Goal: Task Accomplishment & Management: Use online tool/utility

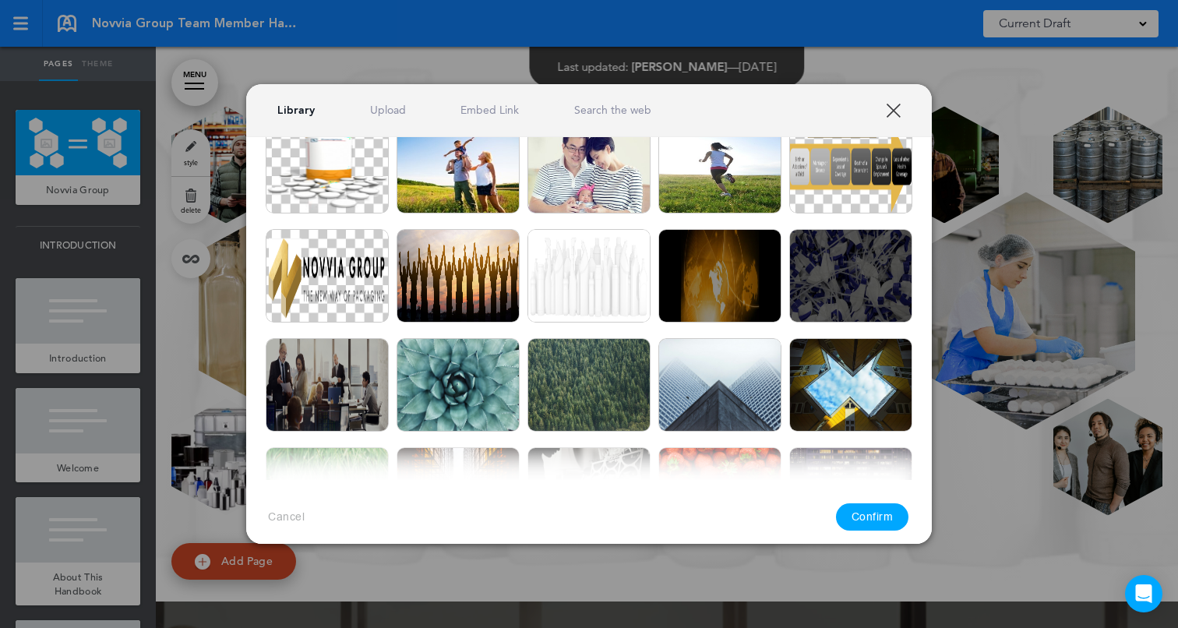
scroll to position [2027, 0]
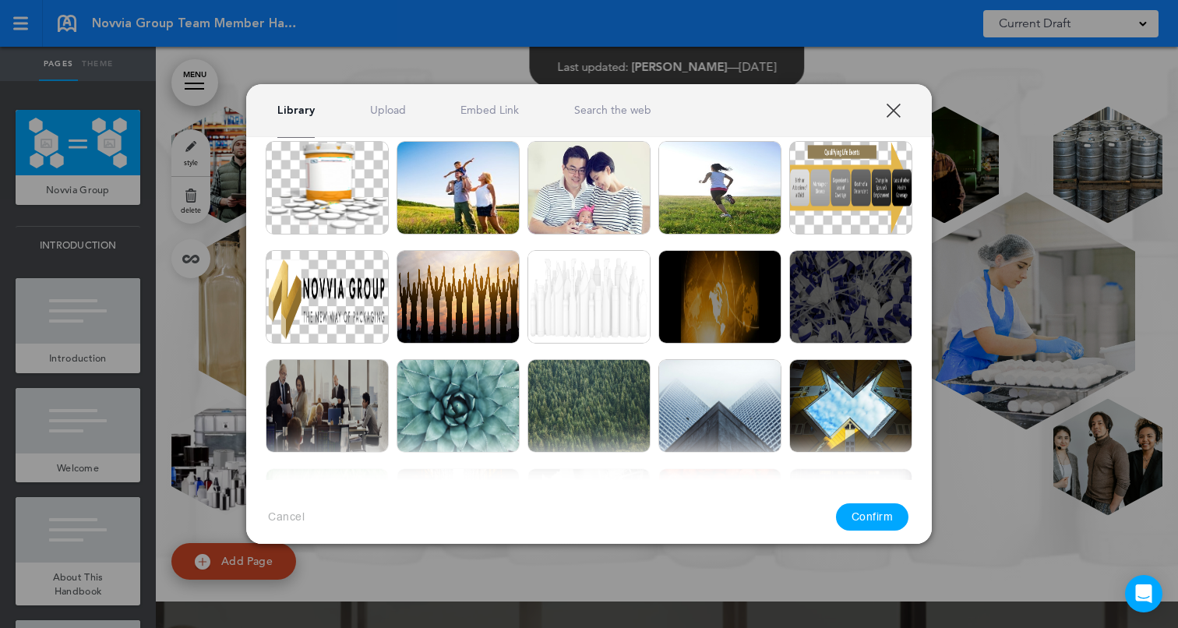
click at [605, 105] on link "Search the web" at bounding box center [612, 110] width 77 height 15
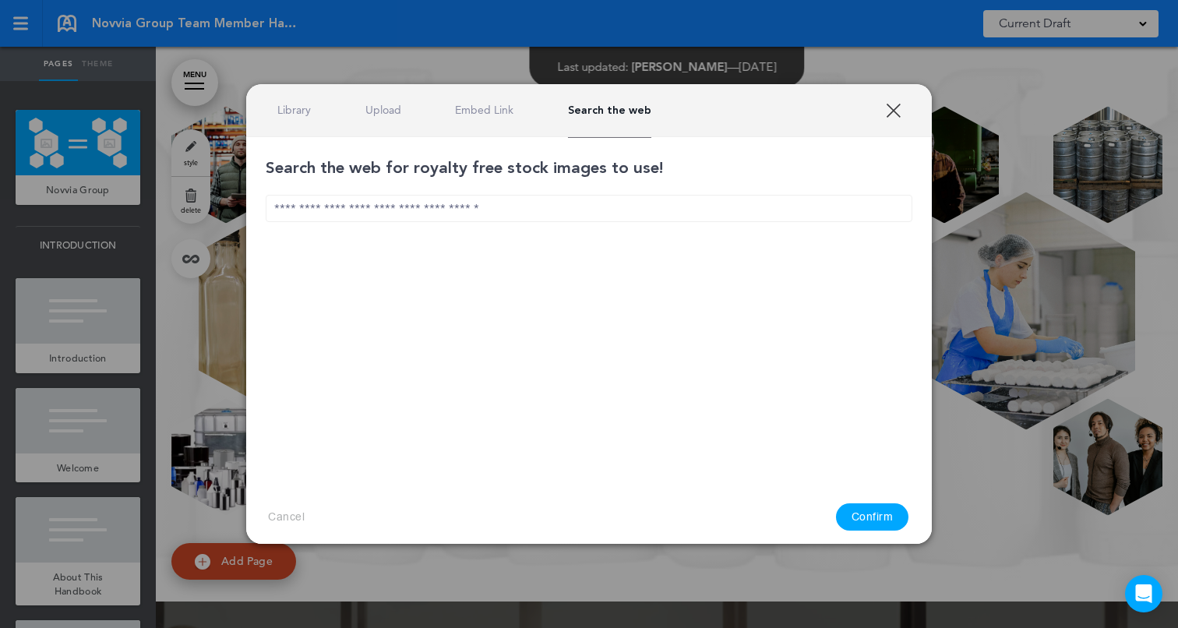
click at [537, 211] on input "text" at bounding box center [589, 208] width 647 height 27
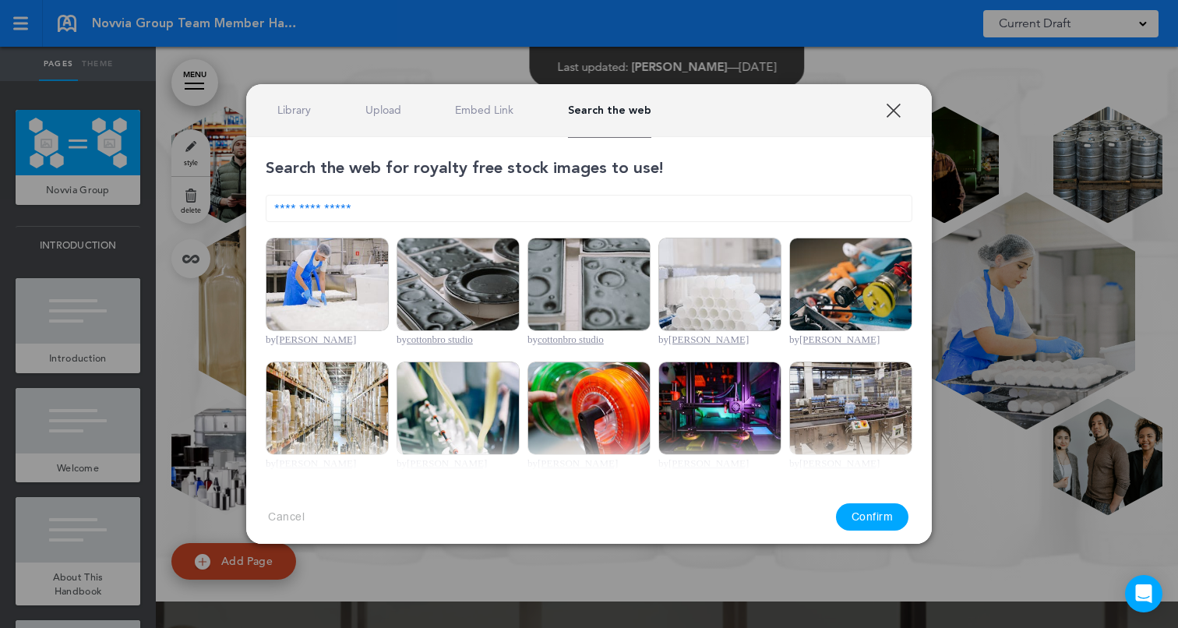
click at [395, 199] on input "**********" at bounding box center [589, 208] width 647 height 27
click at [316, 208] on input "**********" at bounding box center [589, 208] width 647 height 27
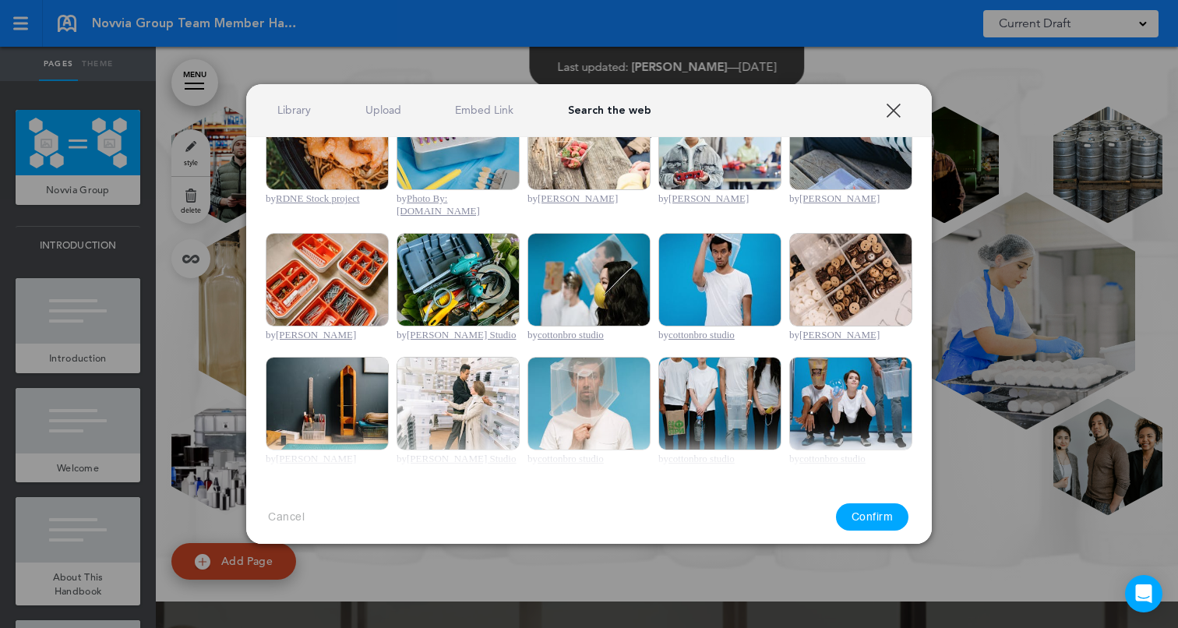
scroll to position [545, 0]
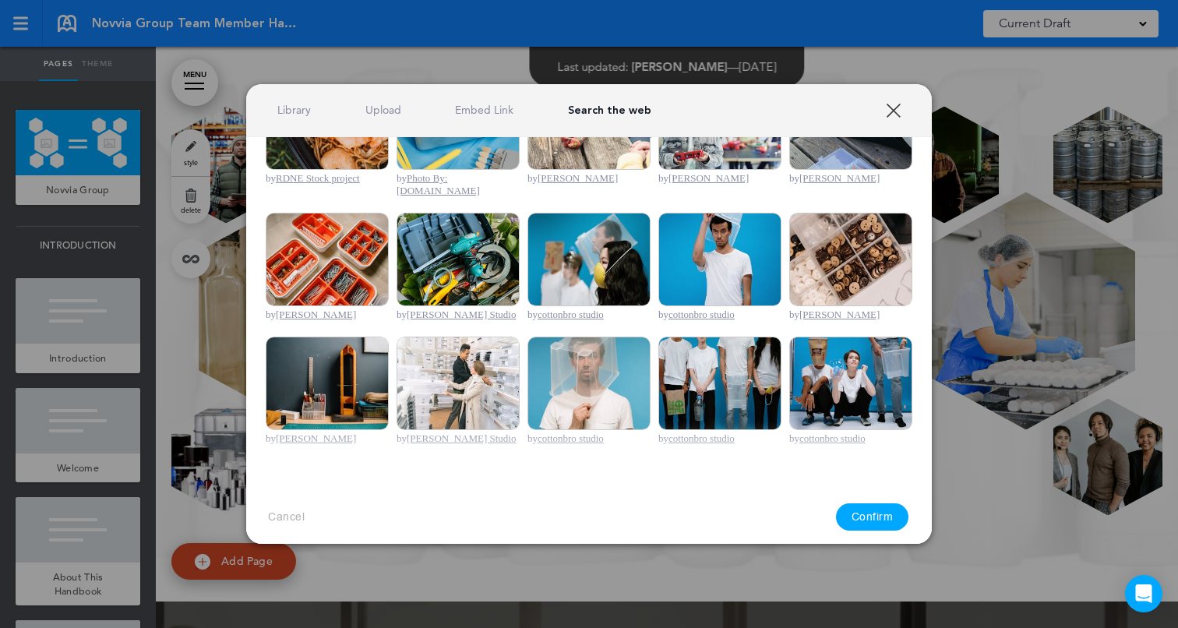
type input "**********"
click at [891, 107] on link "XXX" at bounding box center [893, 110] width 15 height 15
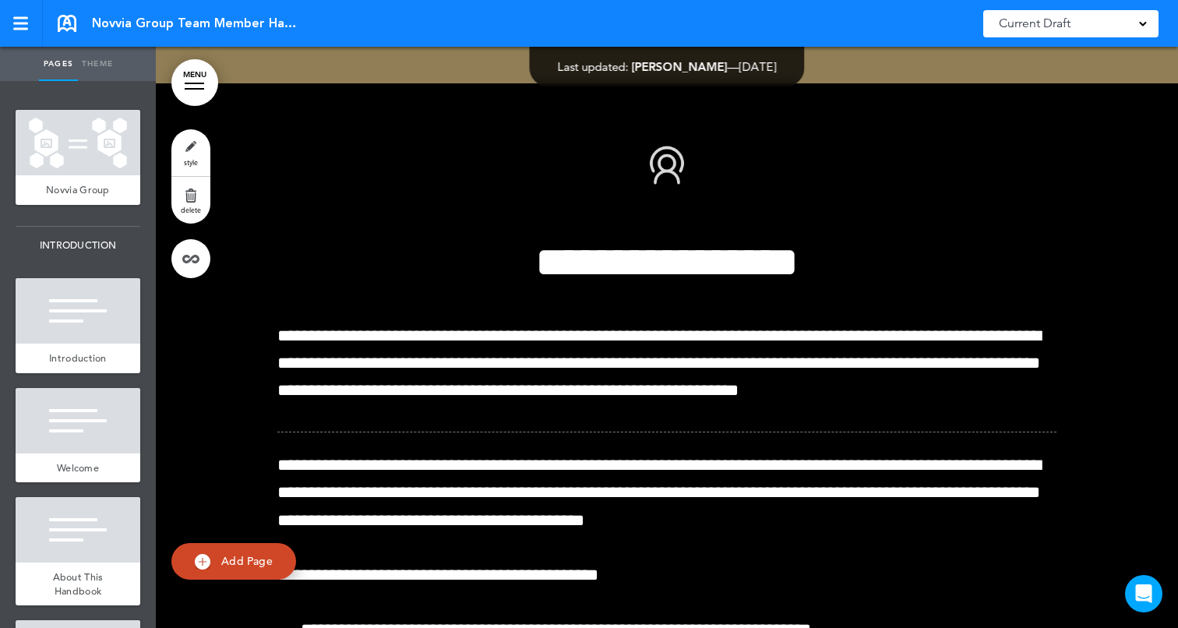
scroll to position [15412, 0]
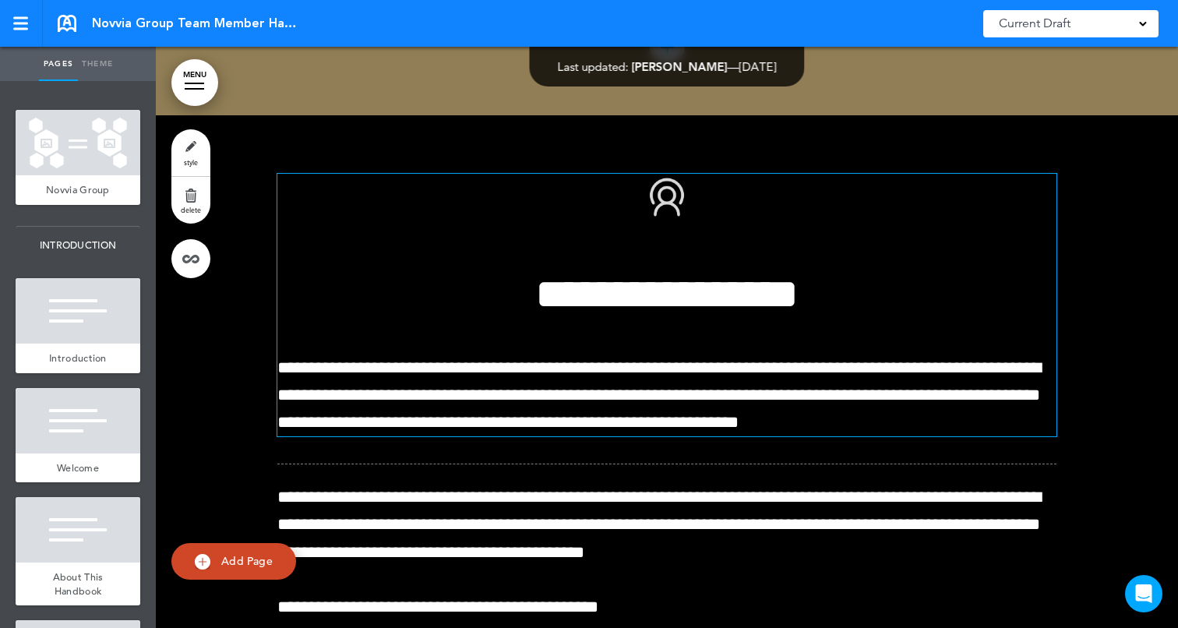
click at [535, 316] on span "**********" at bounding box center [666, 251] width 263 height 129
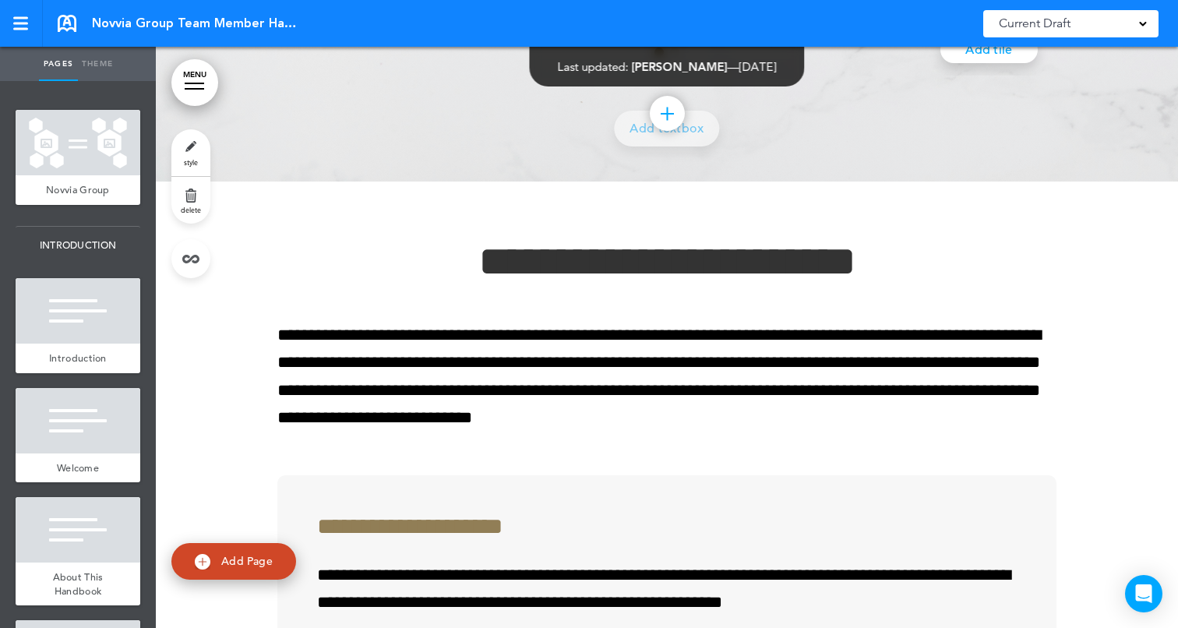
scroll to position [17371, 0]
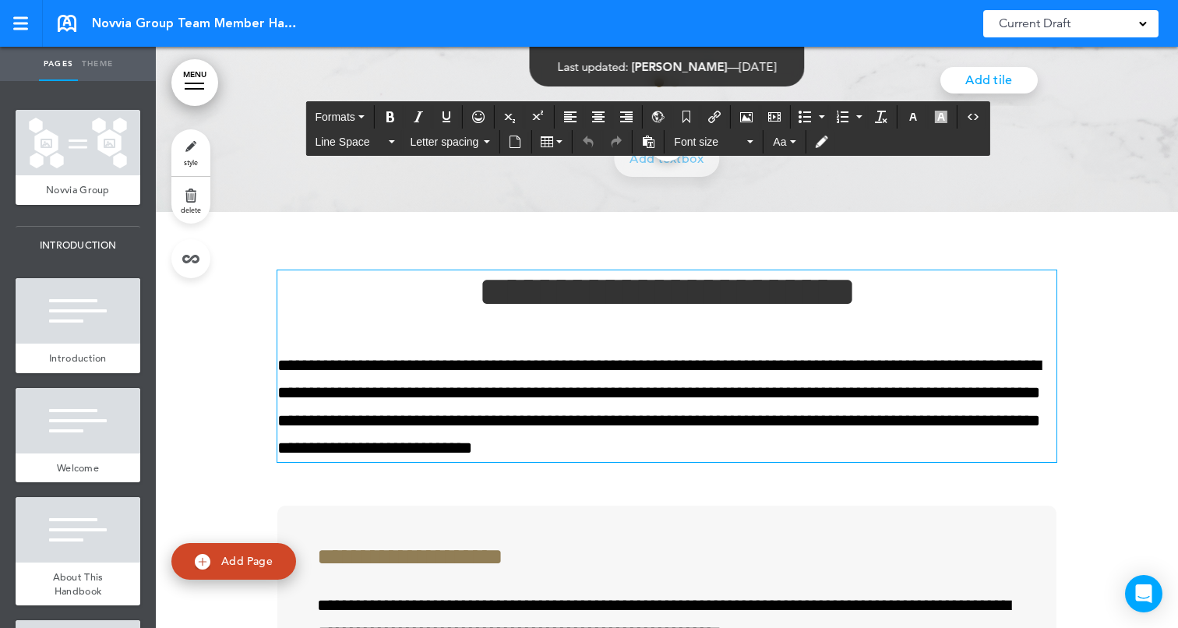
click at [437, 313] on h1 "**********" at bounding box center [666, 291] width 779 height 43
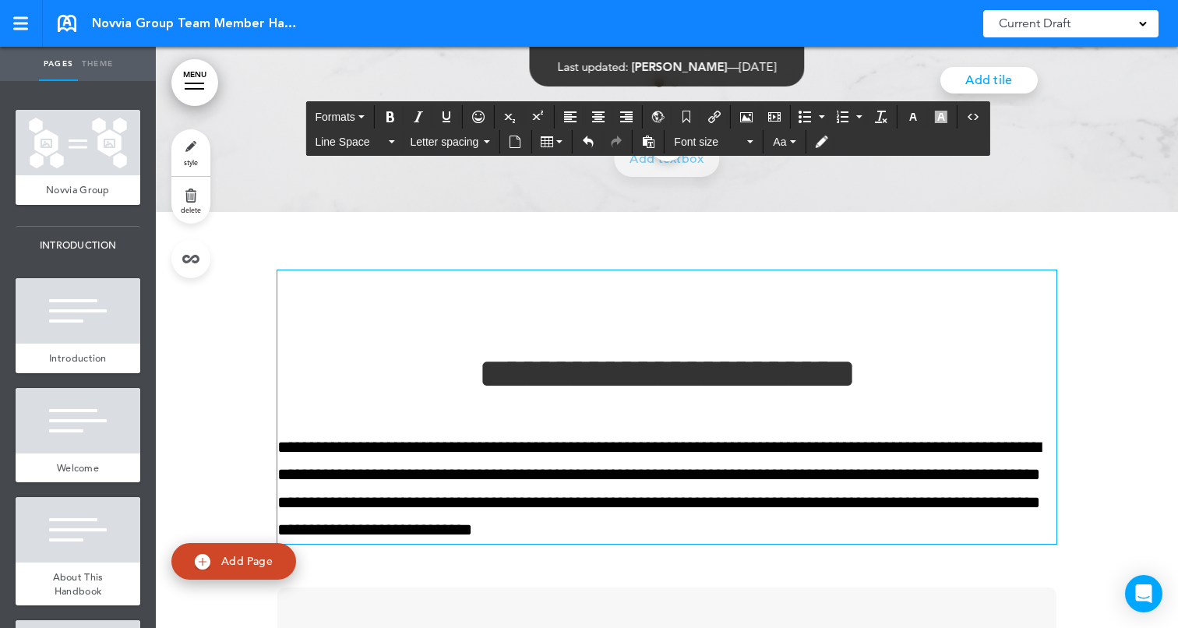
click at [636, 313] on h1 at bounding box center [666, 291] width 779 height 43
click at [748, 118] on icon "Airmason image" at bounding box center [746, 117] width 12 height 12
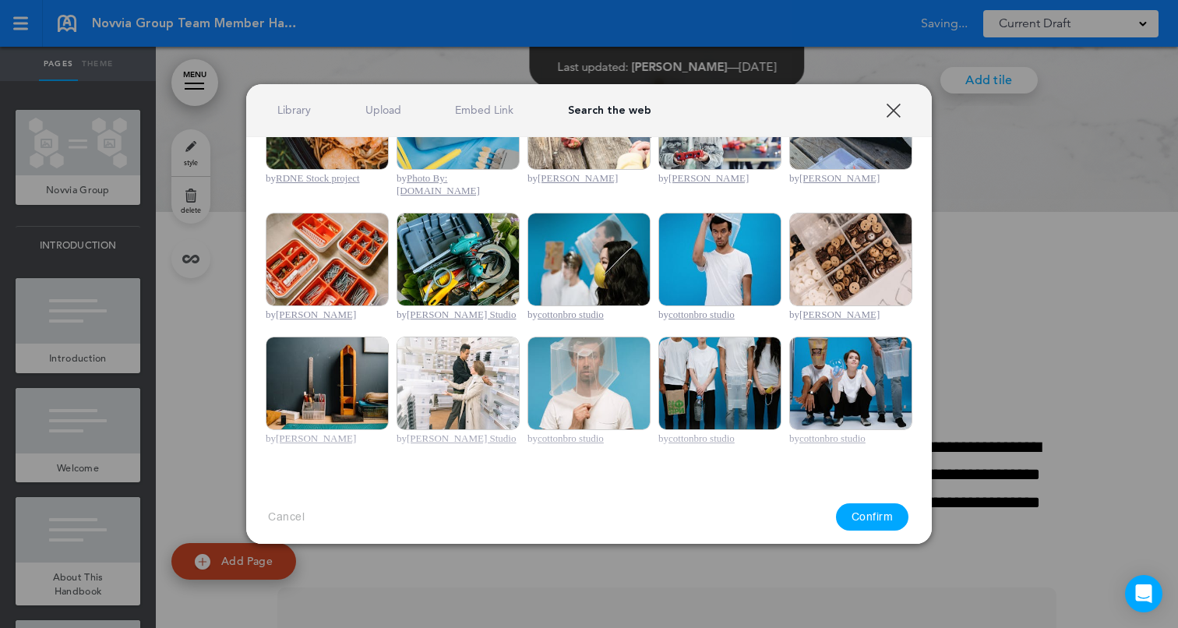
click at [393, 114] on link "Upload" at bounding box center [383, 110] width 36 height 15
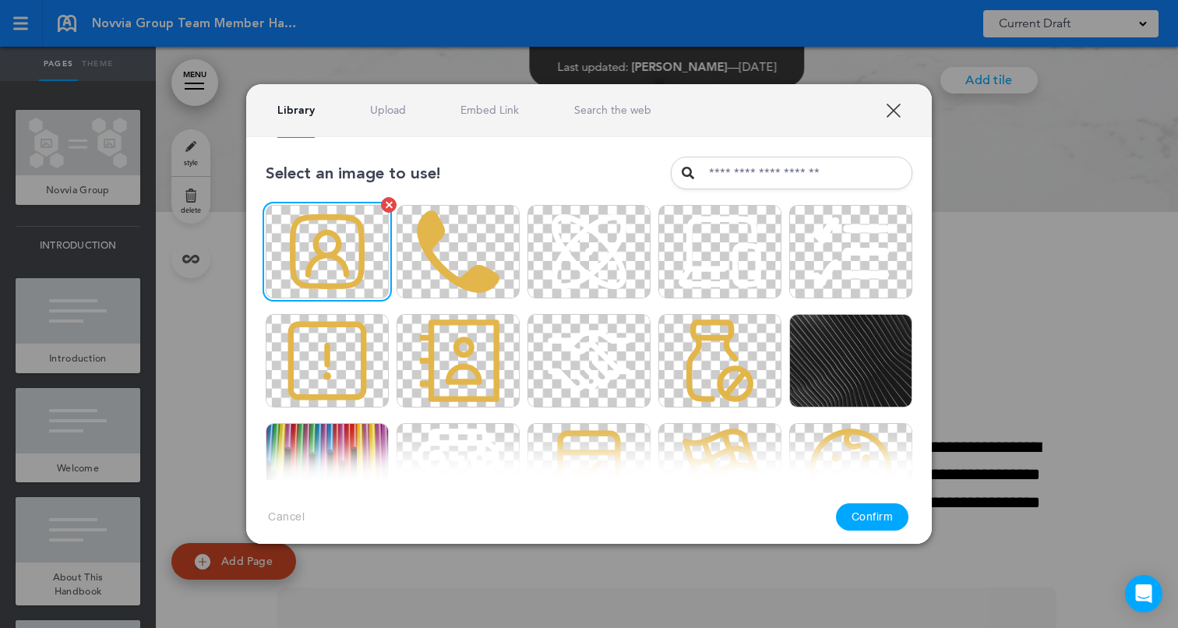
click at [361, 263] on img at bounding box center [327, 251] width 123 height 93
click at [874, 513] on button "Confirm" at bounding box center [872, 516] width 73 height 27
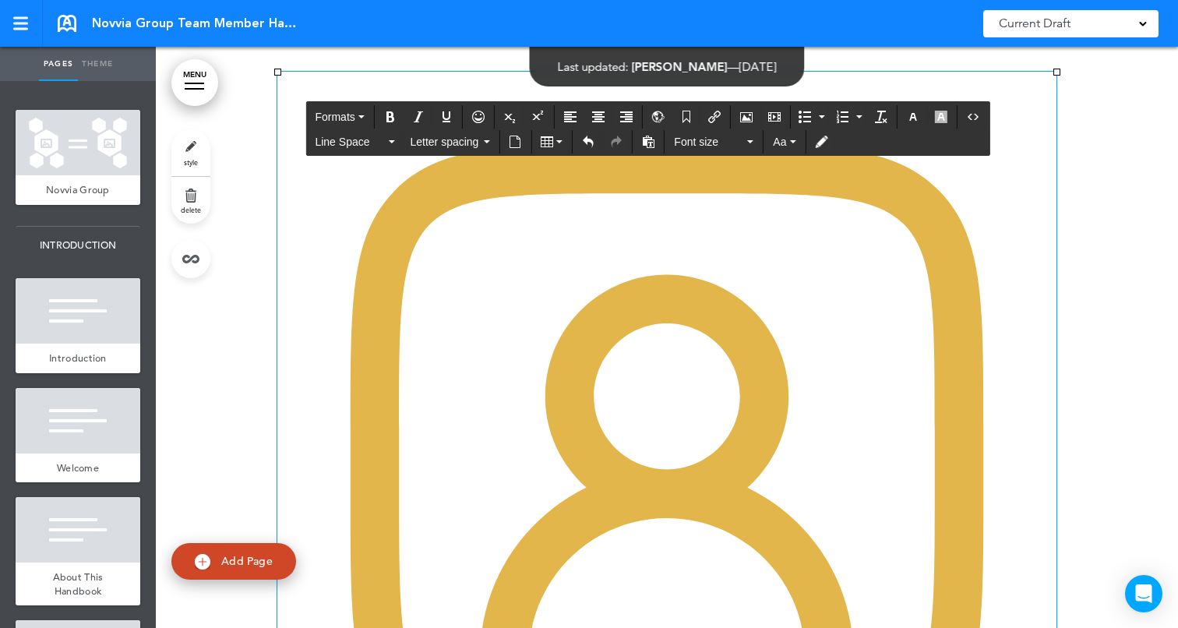
scroll to position [17843, 0]
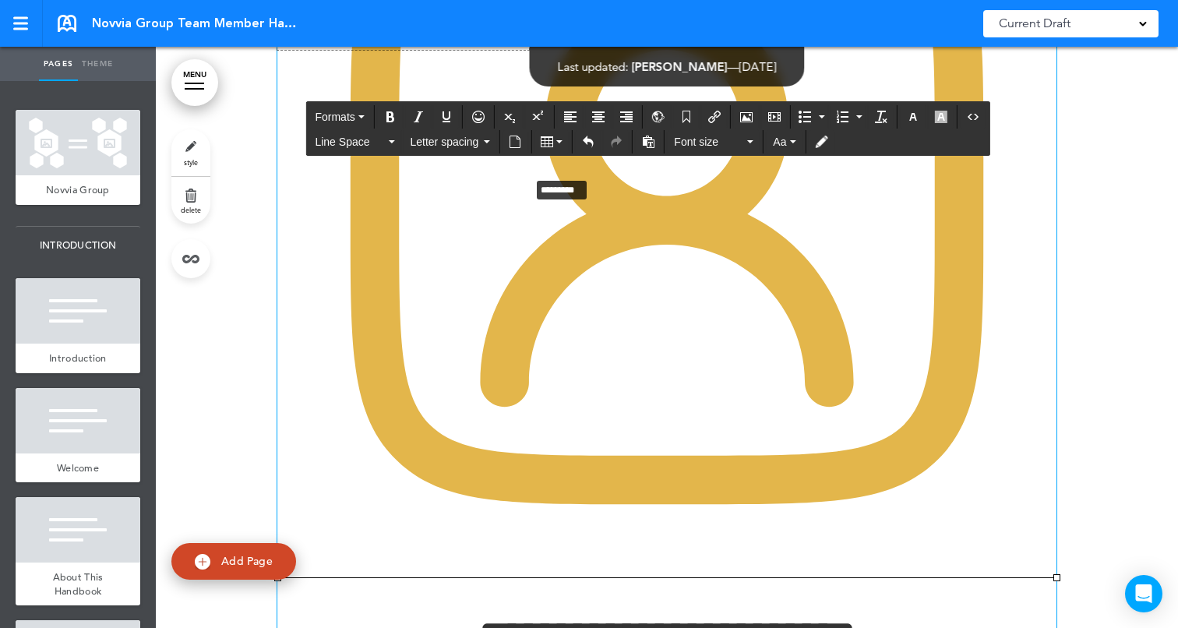
drag, startPoint x: 1056, startPoint y: 614, endPoint x: 520, endPoint y: 206, distance: 673.3
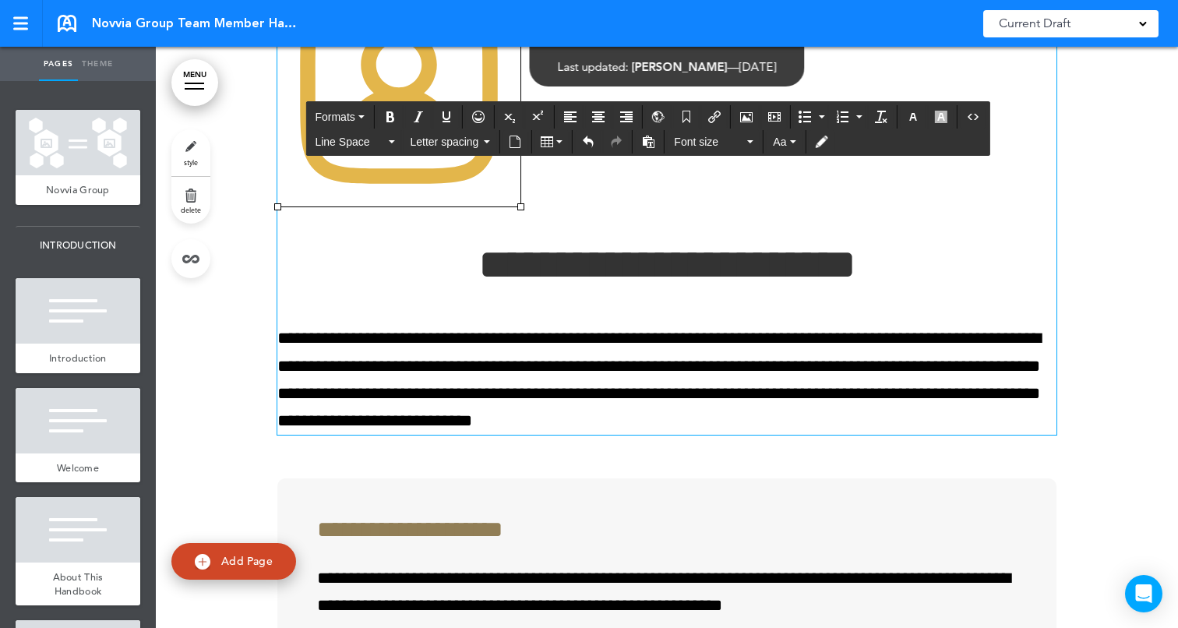
scroll to position [17577, 0]
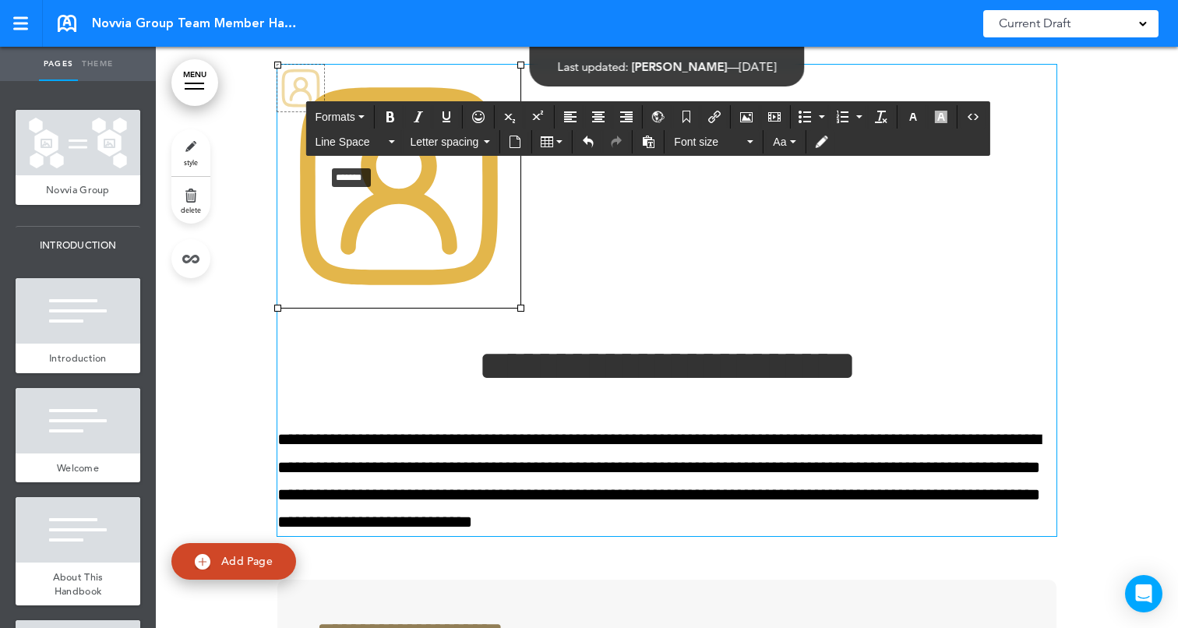
drag, startPoint x: 520, startPoint y: 340, endPoint x: 323, endPoint y: 196, distance: 243.1
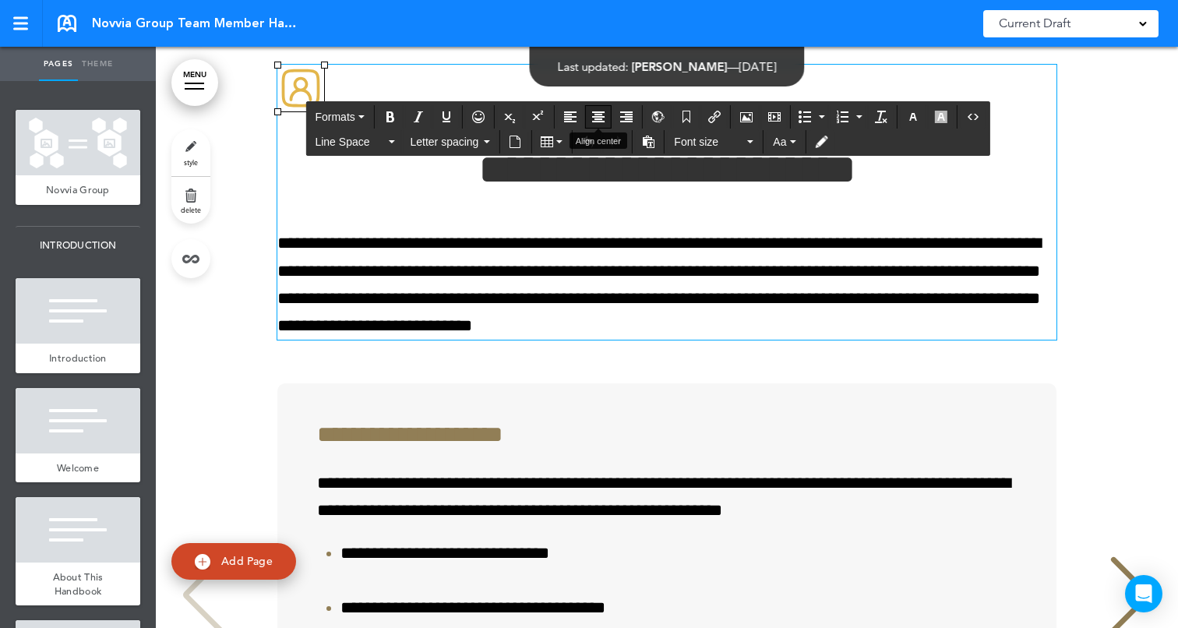
click at [600, 118] on icon "Align center" at bounding box center [598, 117] width 12 height 12
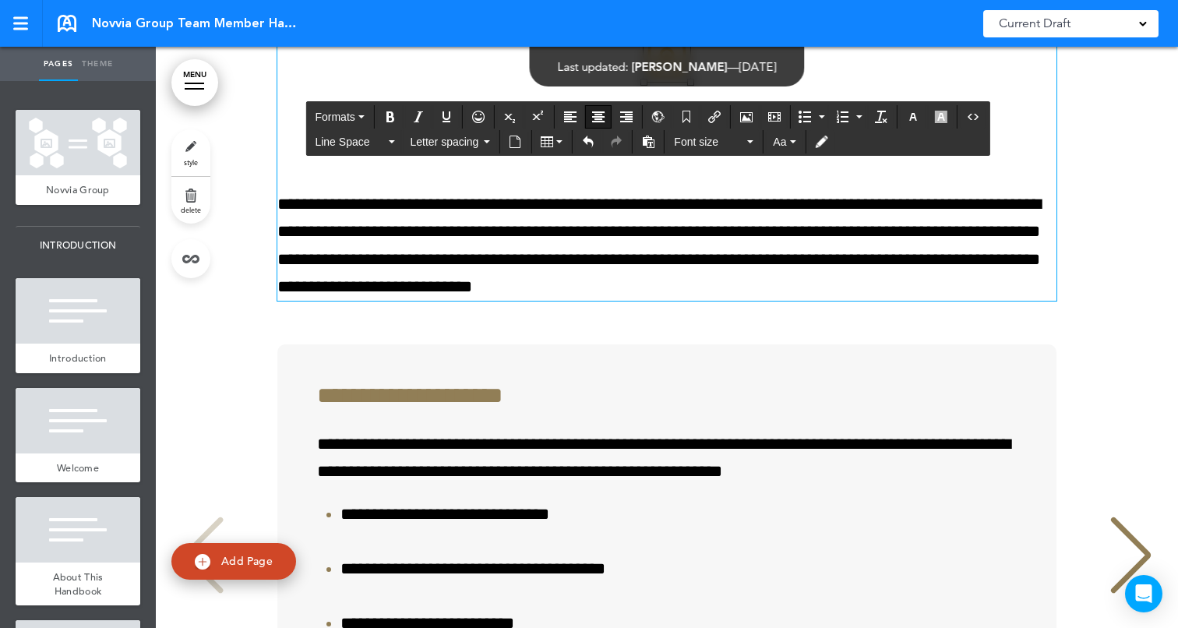
click at [1102, 231] on div "**********" at bounding box center [666, 461] width 991 height 968
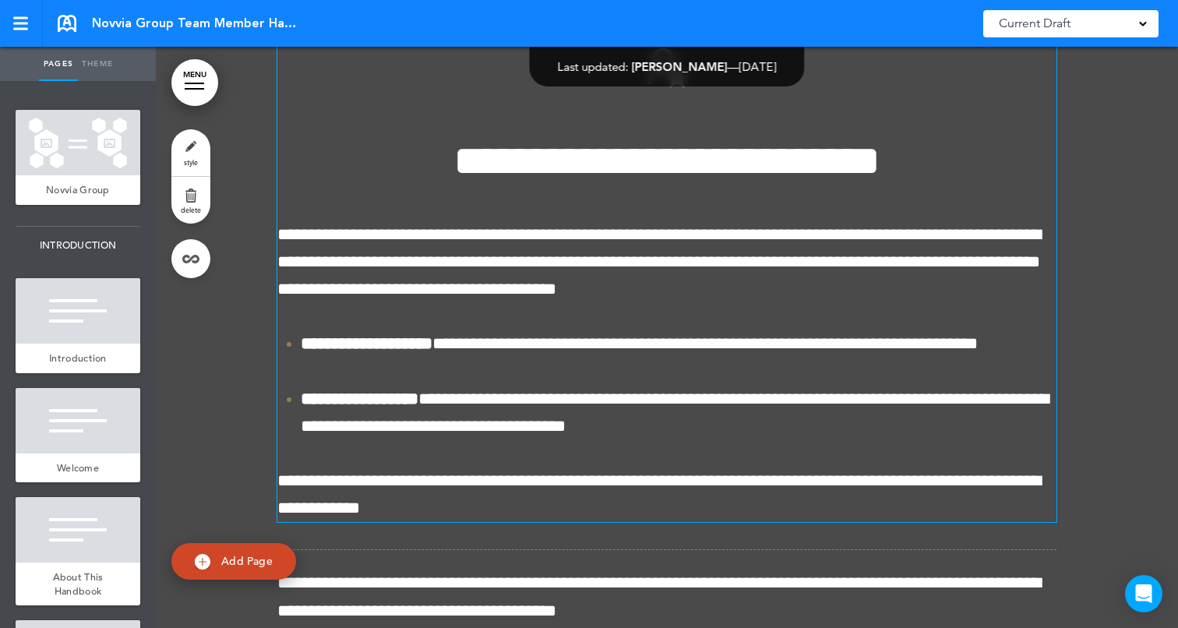
scroll to position [18567, 0]
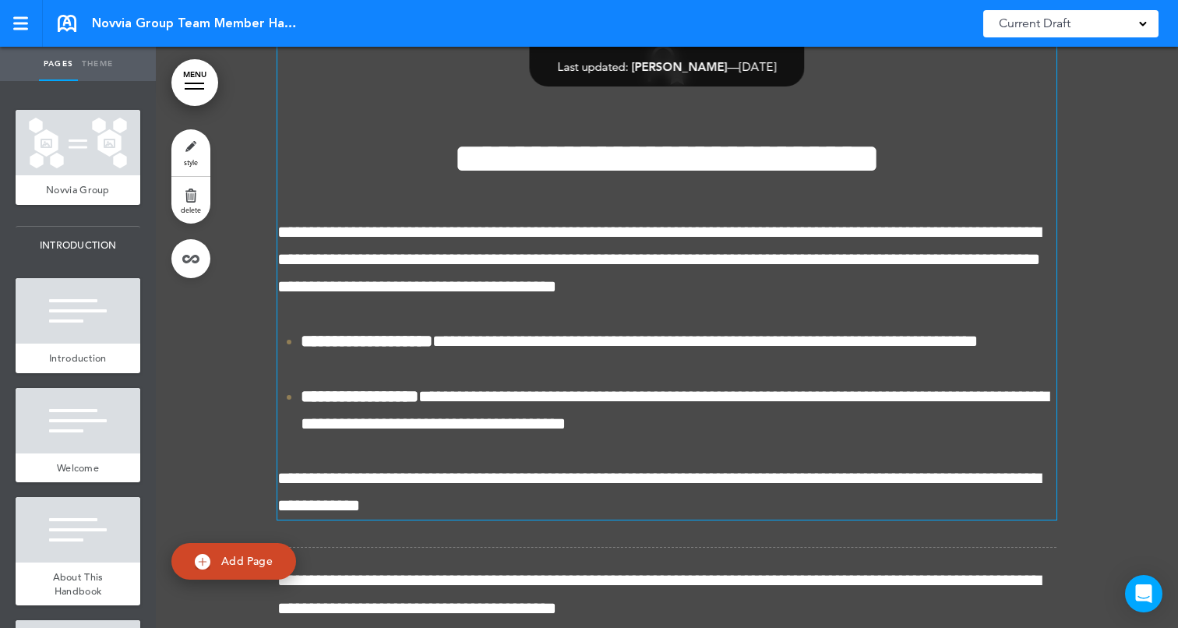
click at [426, 180] on h1 "**********" at bounding box center [666, 158] width 779 height 43
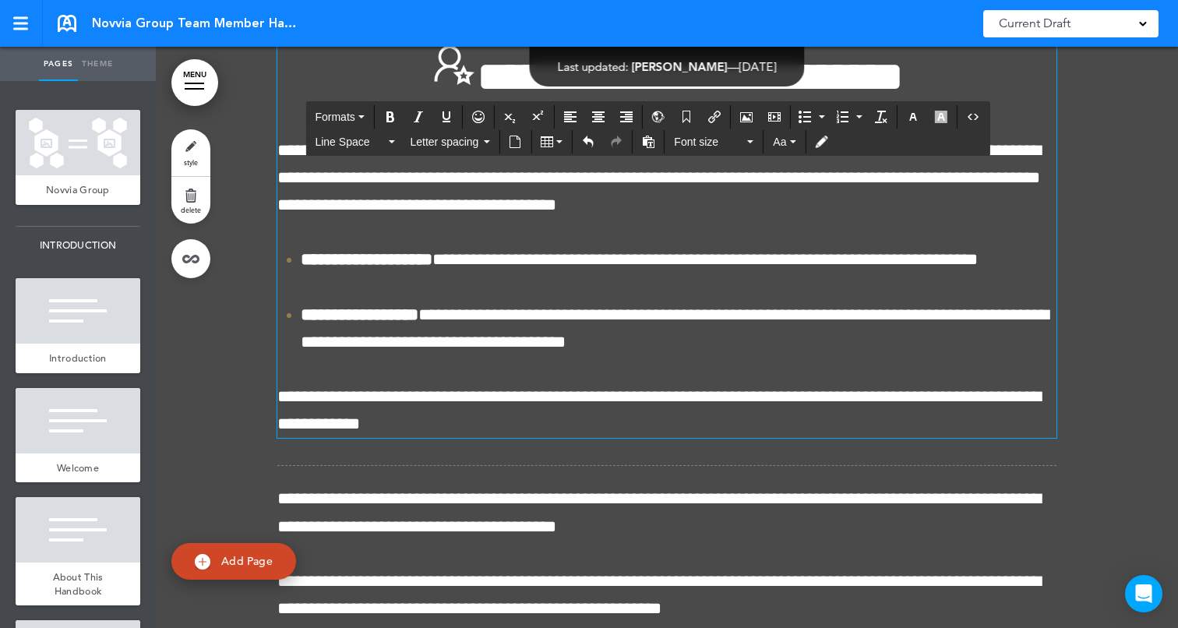
scroll to position [18464, 0]
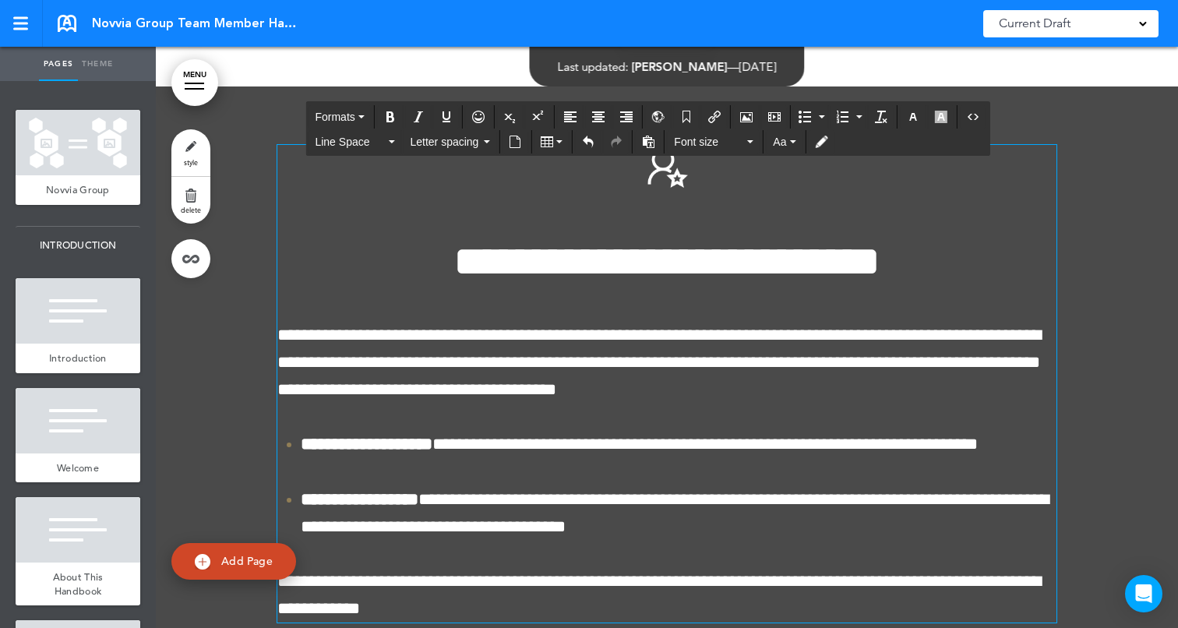
click at [700, 239] on div "**********" at bounding box center [666, 384] width 779 height 478
click at [713, 201] on h1 at bounding box center [666, 173] width 779 height 56
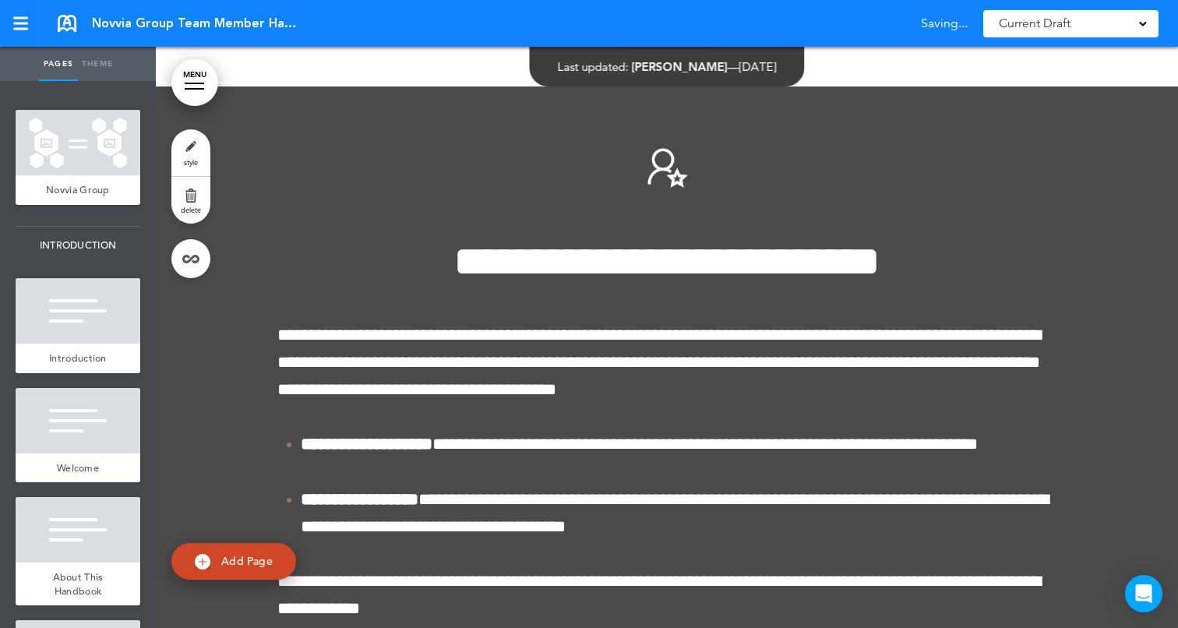
click at [1094, 294] on div at bounding box center [667, 546] width 1022 height 921
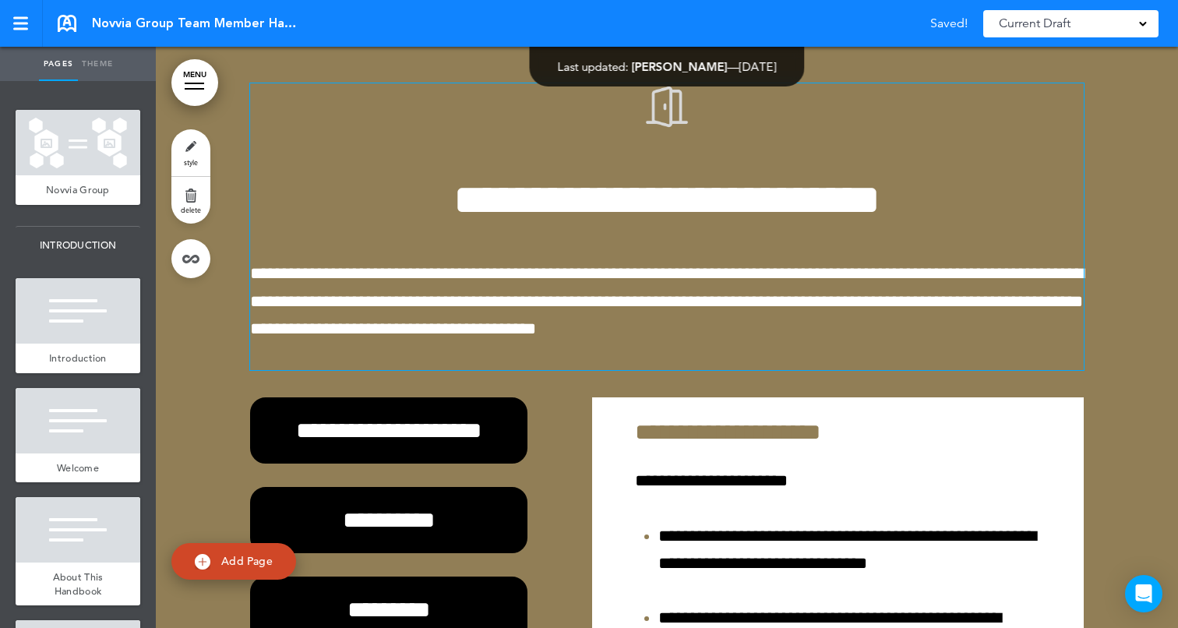
scroll to position [19462, 0]
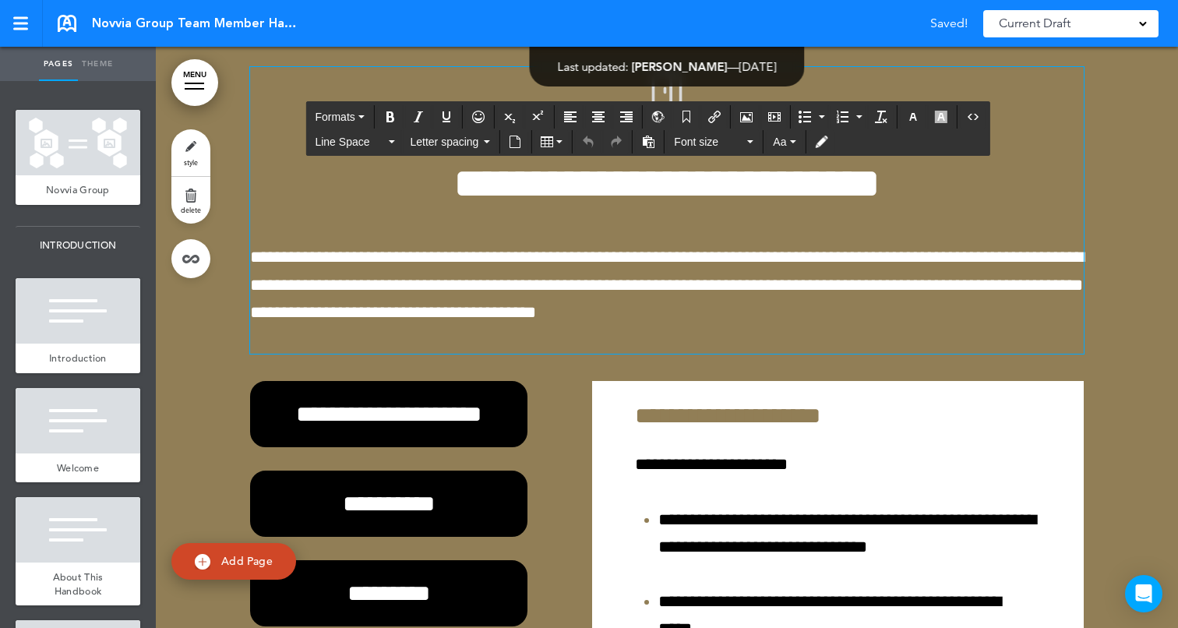
click at [400, 205] on h1 "**********" at bounding box center [667, 183] width 834 height 43
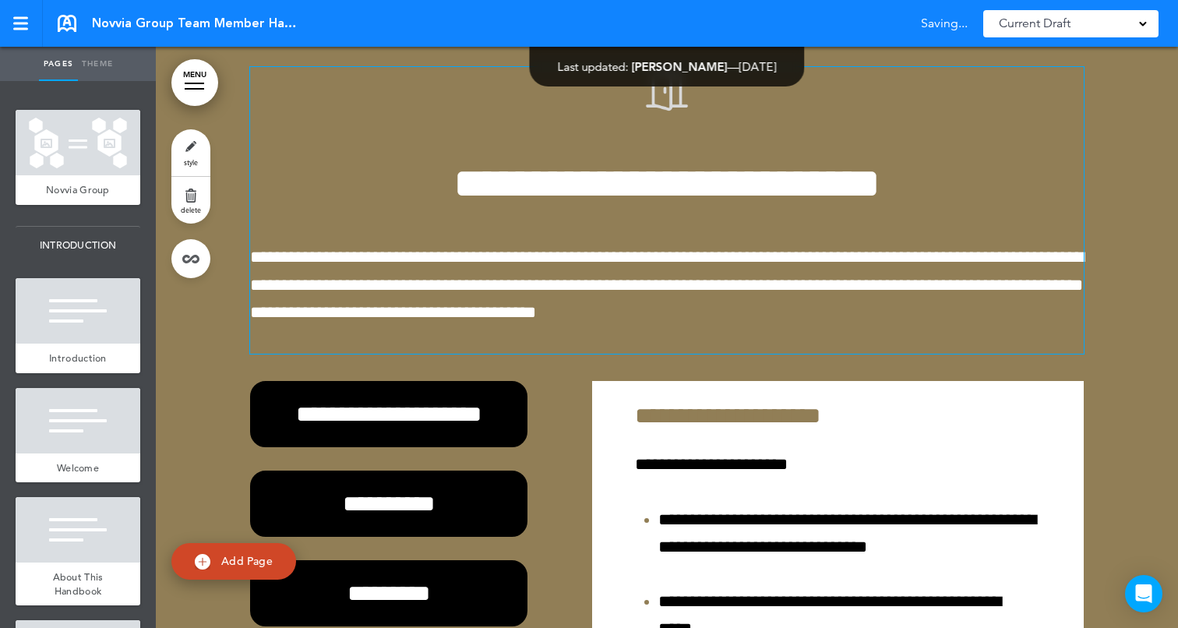
click at [1172, 281] on div at bounding box center [667, 576] width 1022 height 1135
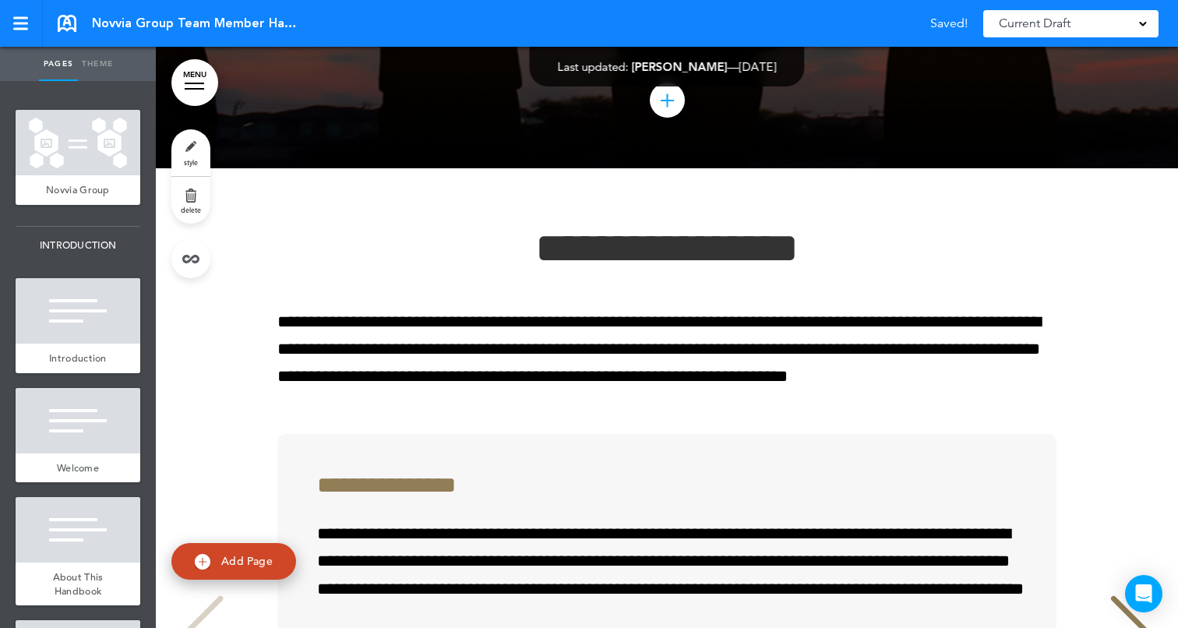
scroll to position [21058, 0]
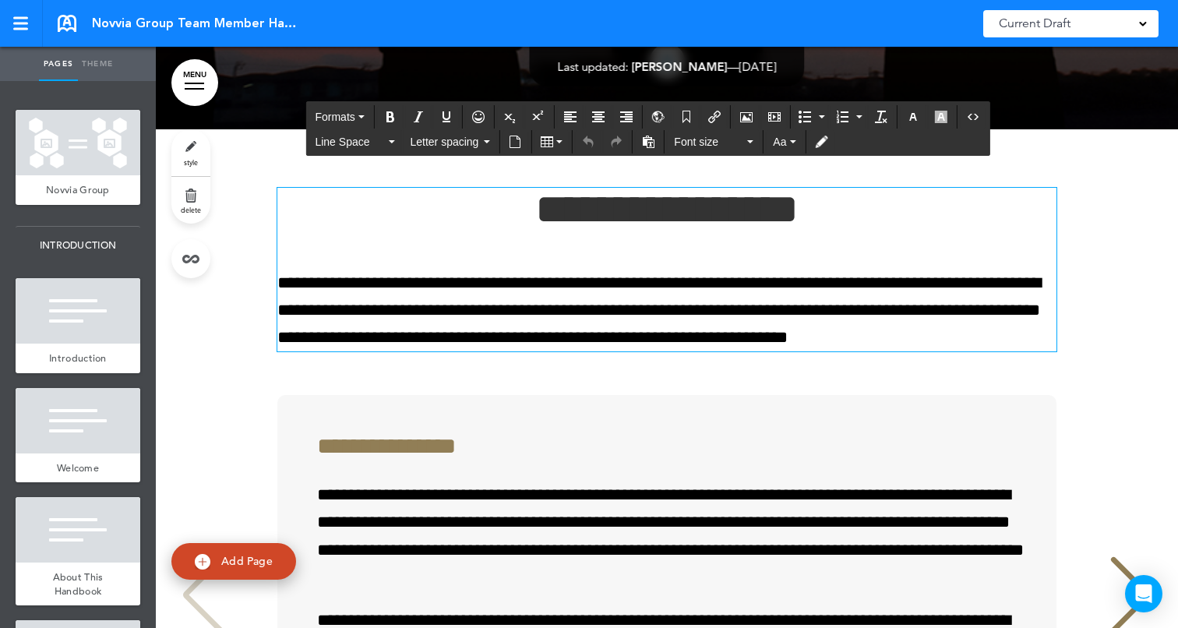
click at [526, 231] on h1 "**********" at bounding box center [666, 209] width 779 height 43
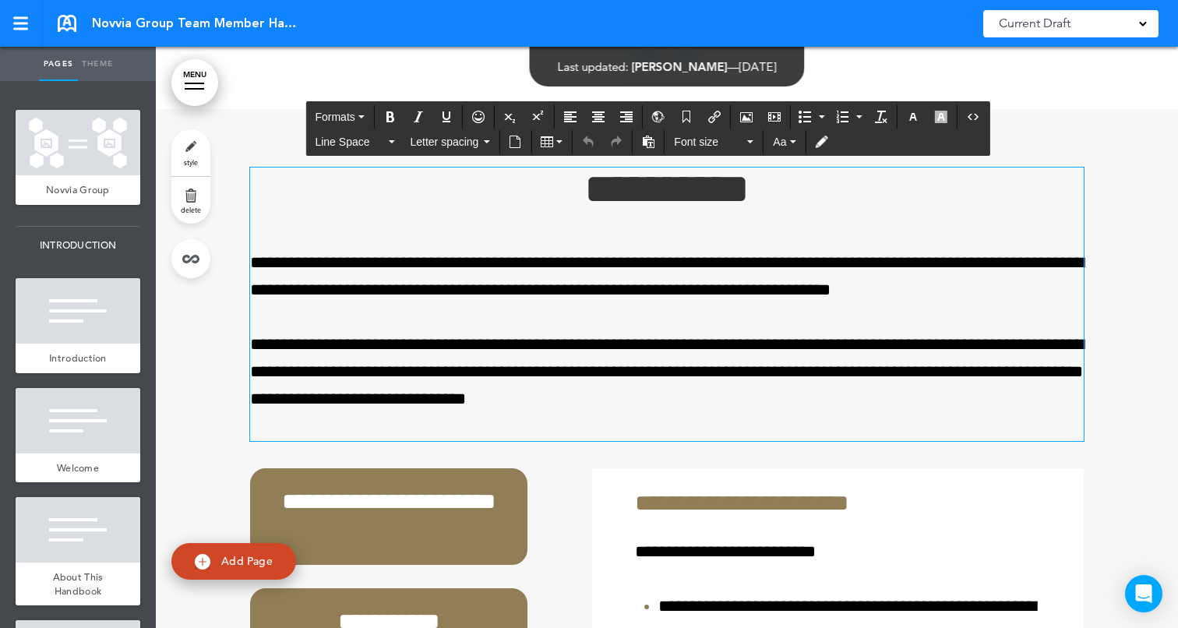
scroll to position [21801, 0]
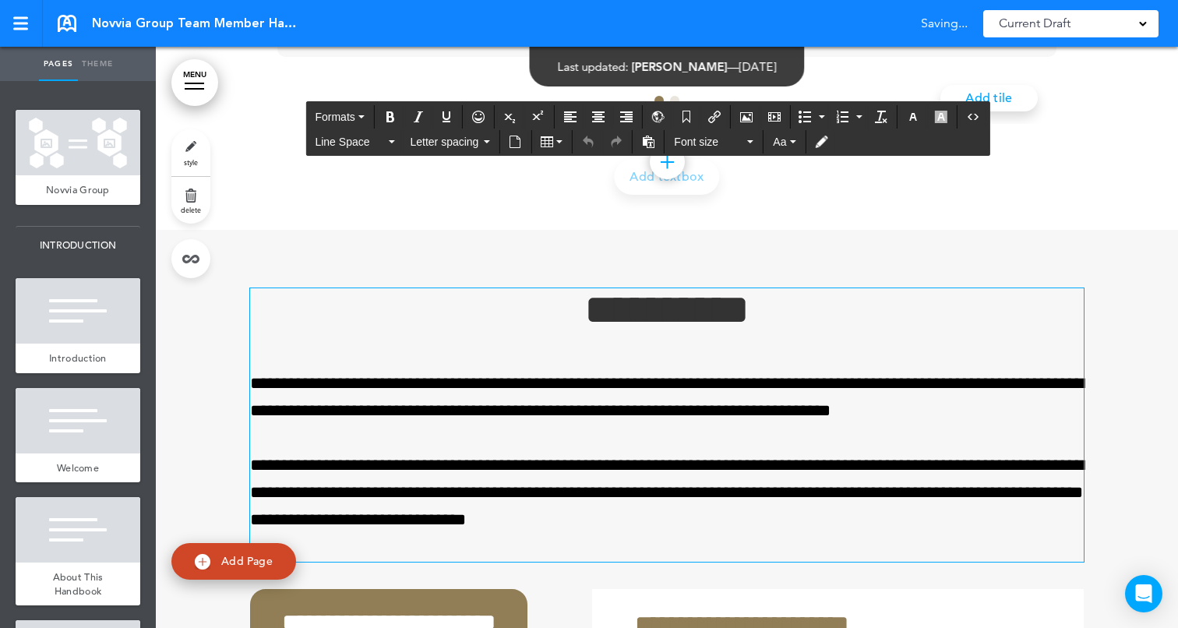
click at [566, 331] on h1 "**********" at bounding box center [667, 309] width 834 height 43
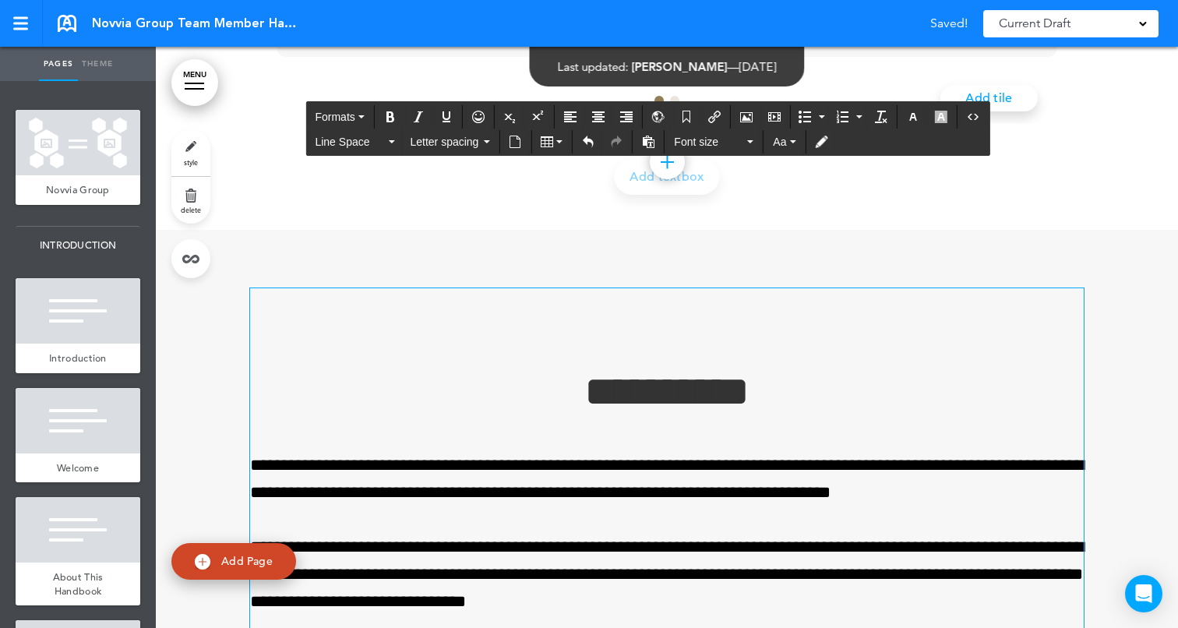
scroll to position [21882, 0]
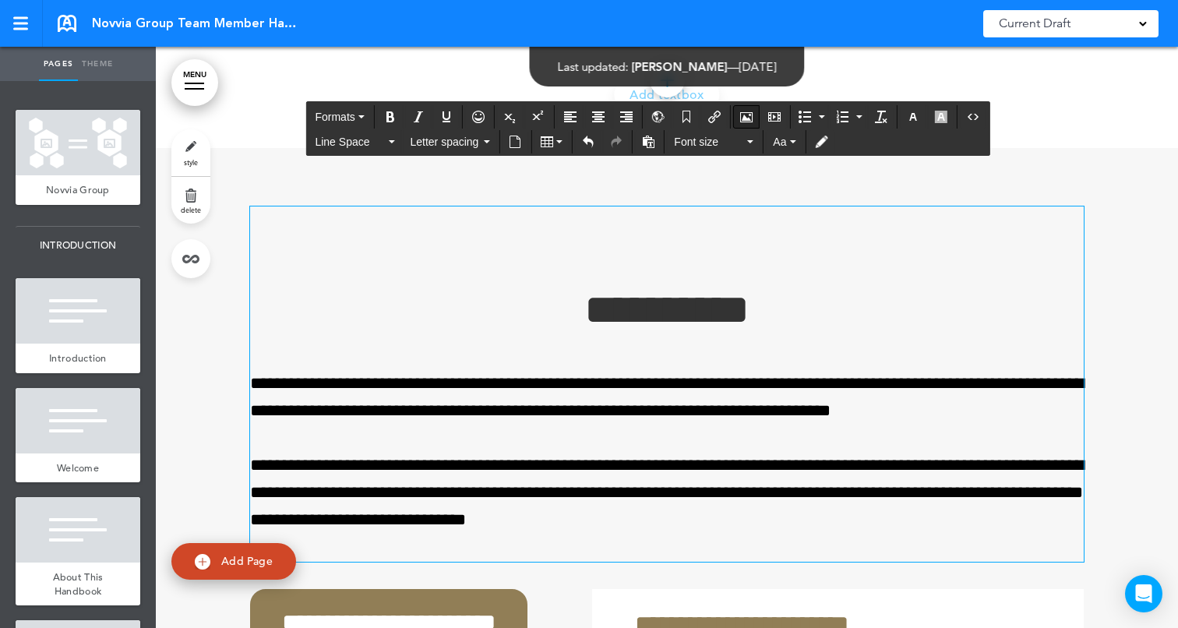
click at [745, 114] on icon "Airmason image" at bounding box center [746, 117] width 12 height 12
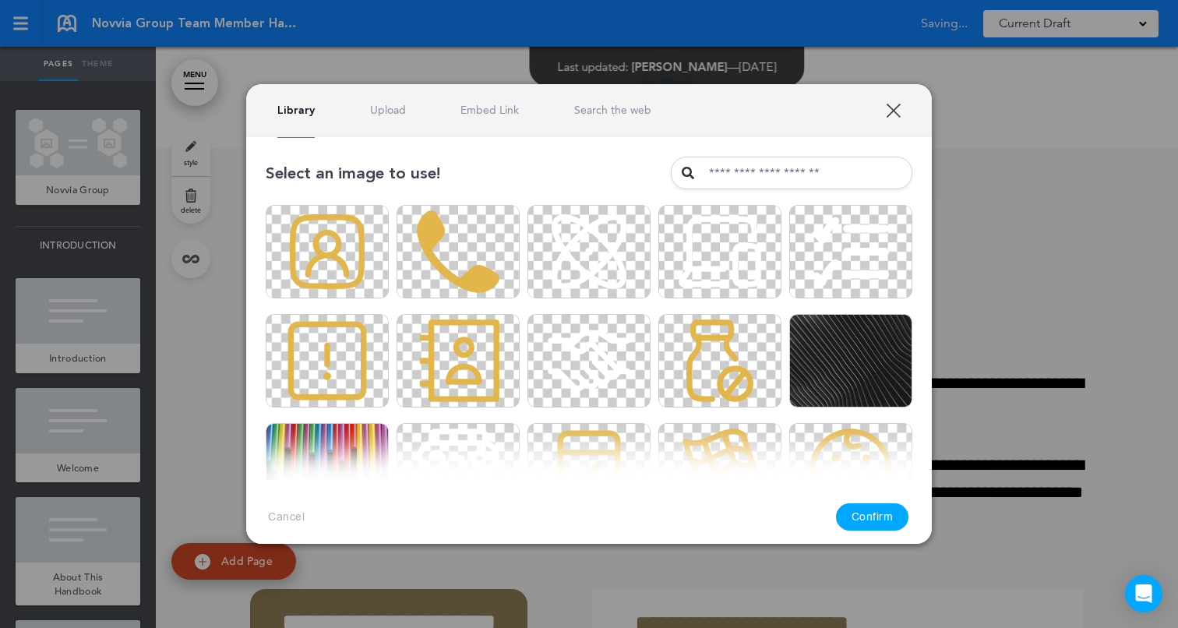
click at [390, 115] on link "Upload" at bounding box center [388, 110] width 36 height 15
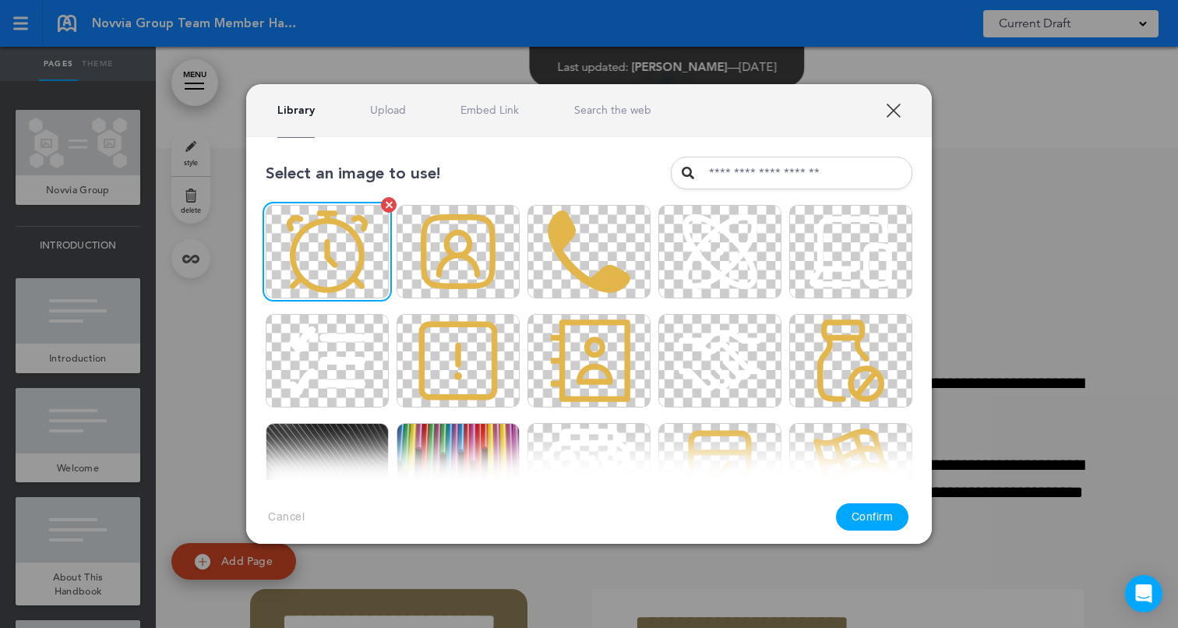
click at [334, 259] on img at bounding box center [327, 251] width 123 height 93
click at [869, 521] on button "Confirm" at bounding box center [872, 516] width 73 height 27
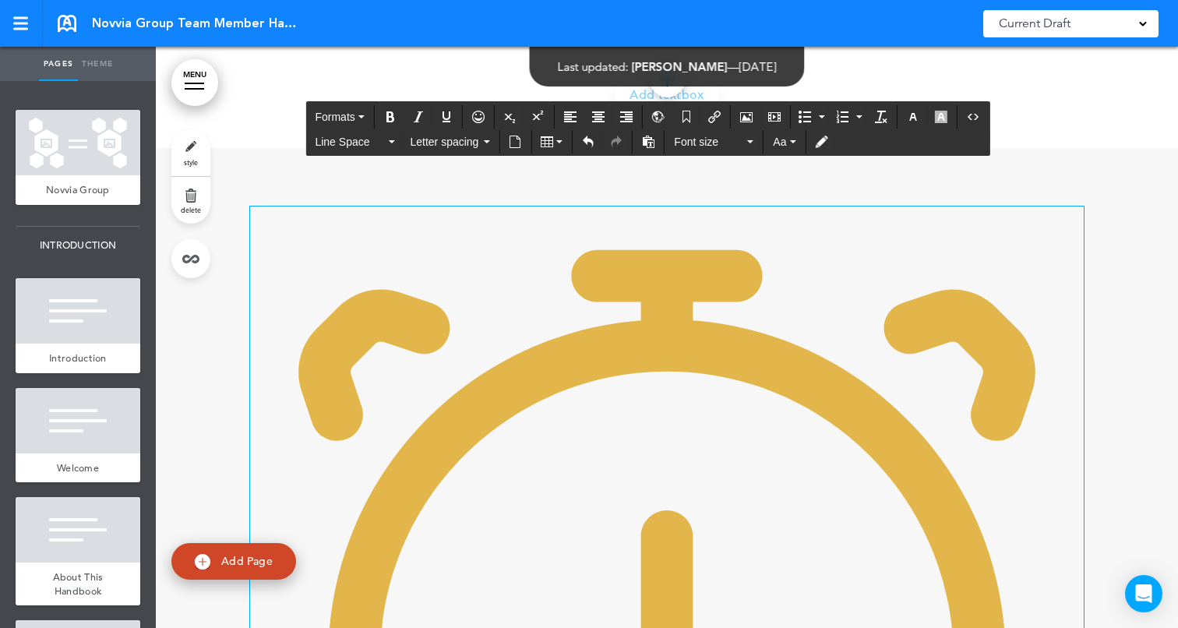
click at [673, 321] on img at bounding box center [667, 623] width 834 height 834
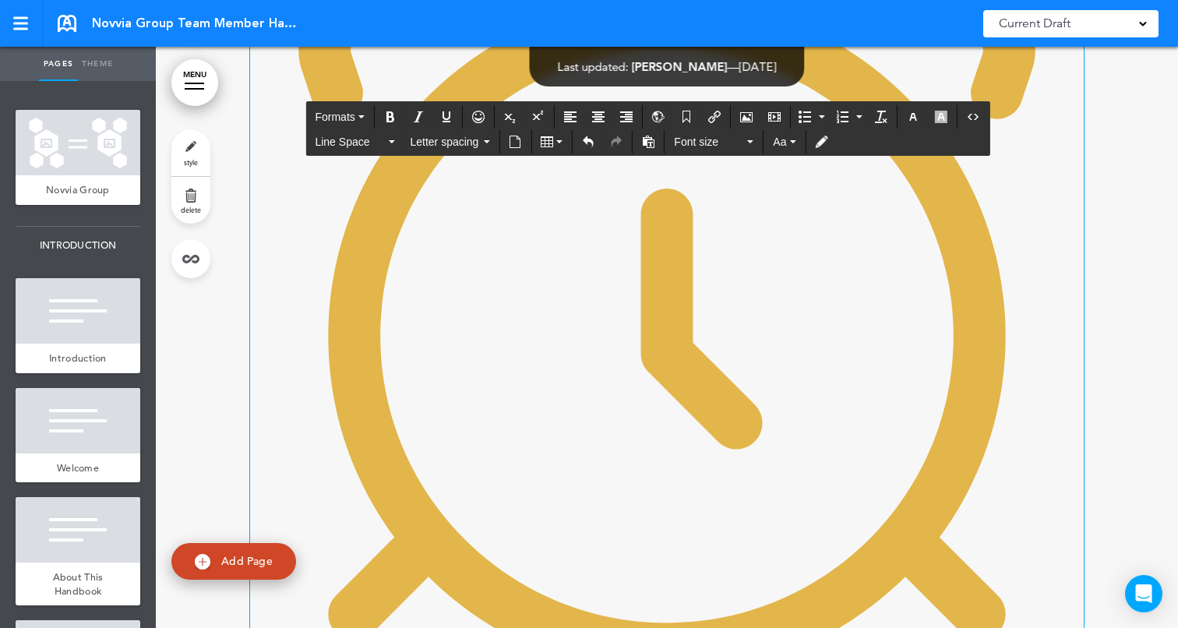
scroll to position [22411, 0]
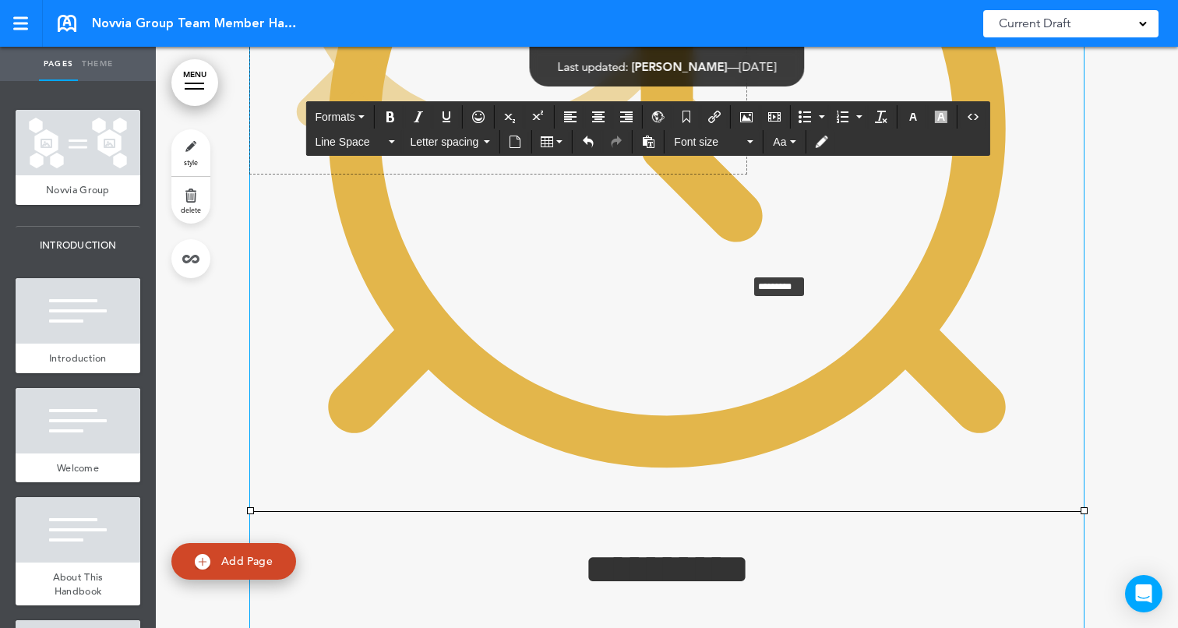
drag, startPoint x: 1082, startPoint y: 580, endPoint x: 552, endPoint y: 230, distance: 634.8
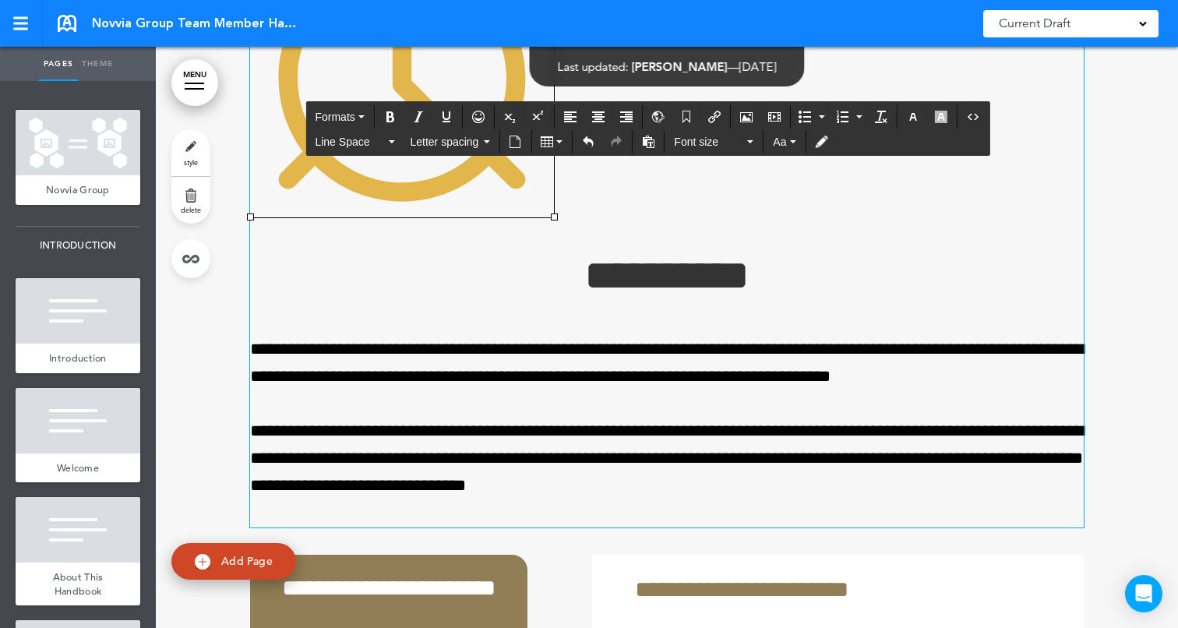
scroll to position [22136, 0]
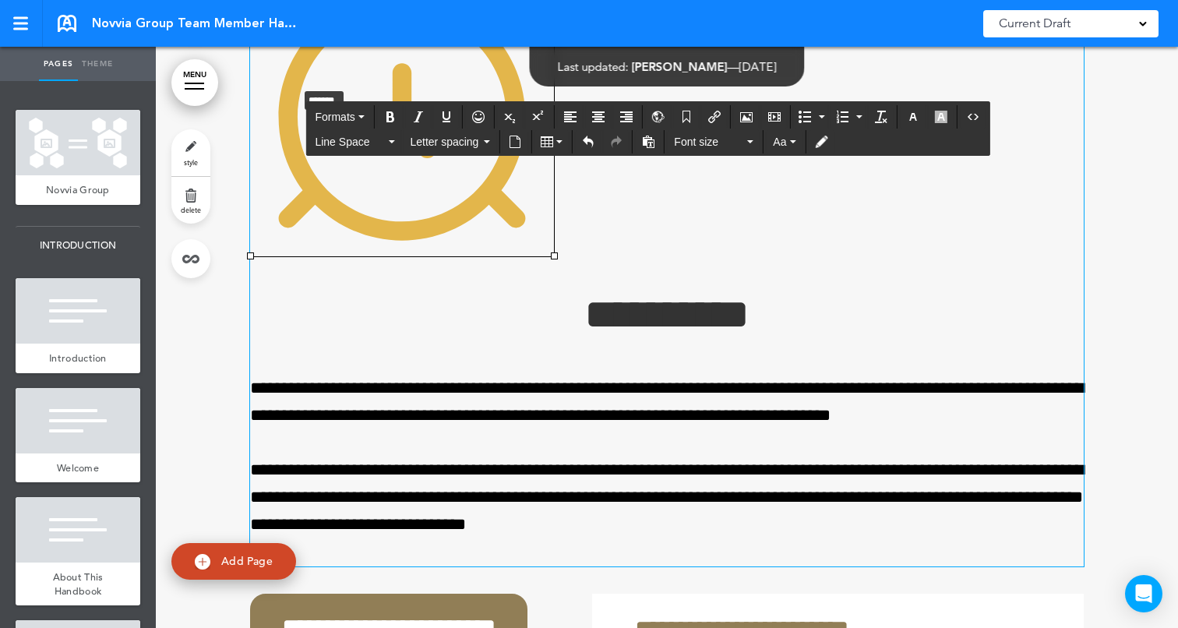
drag, startPoint x: 552, startPoint y: 322, endPoint x: 296, endPoint y: 153, distance: 307.0
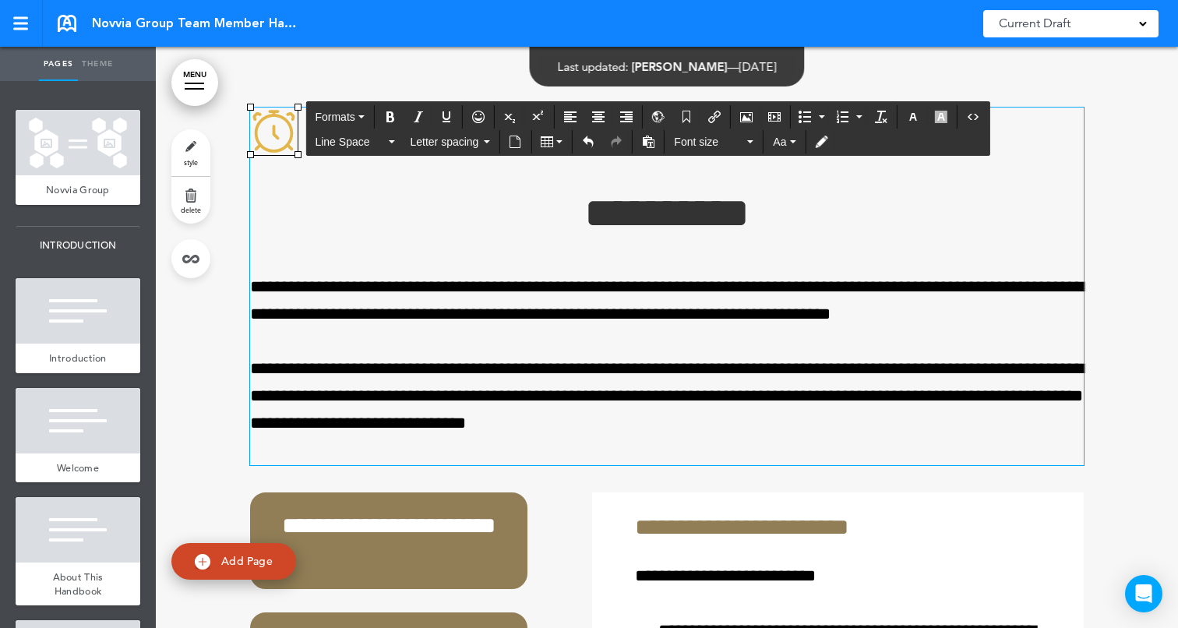
scroll to position [21973, 0]
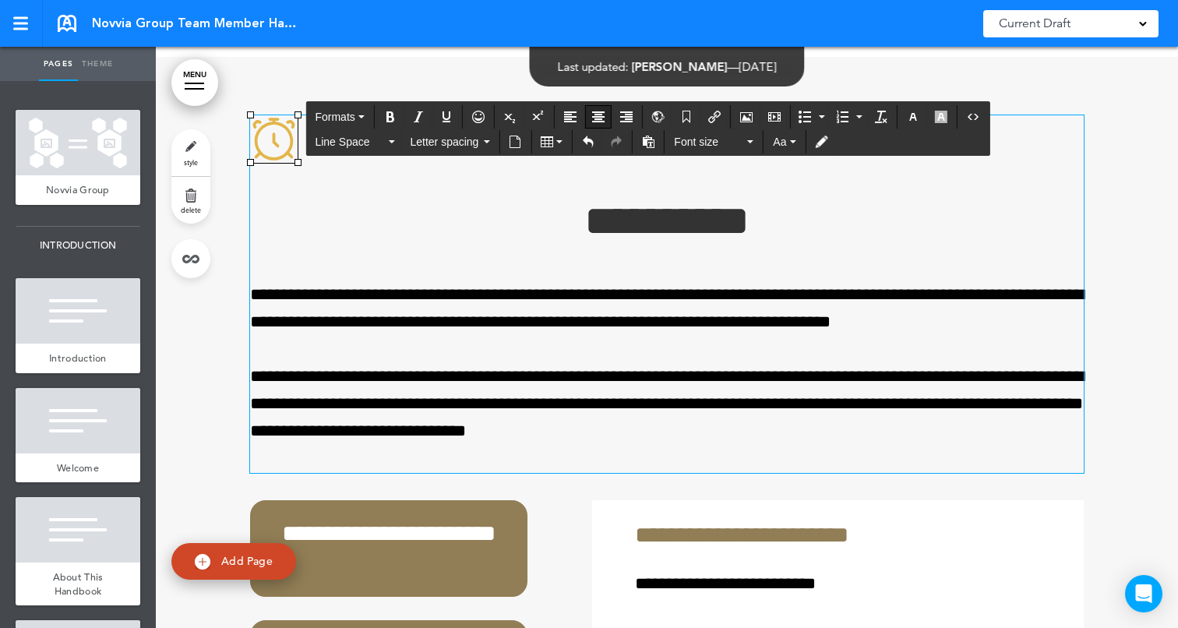
click at [588, 109] on button "Align center" at bounding box center [598, 117] width 25 height 22
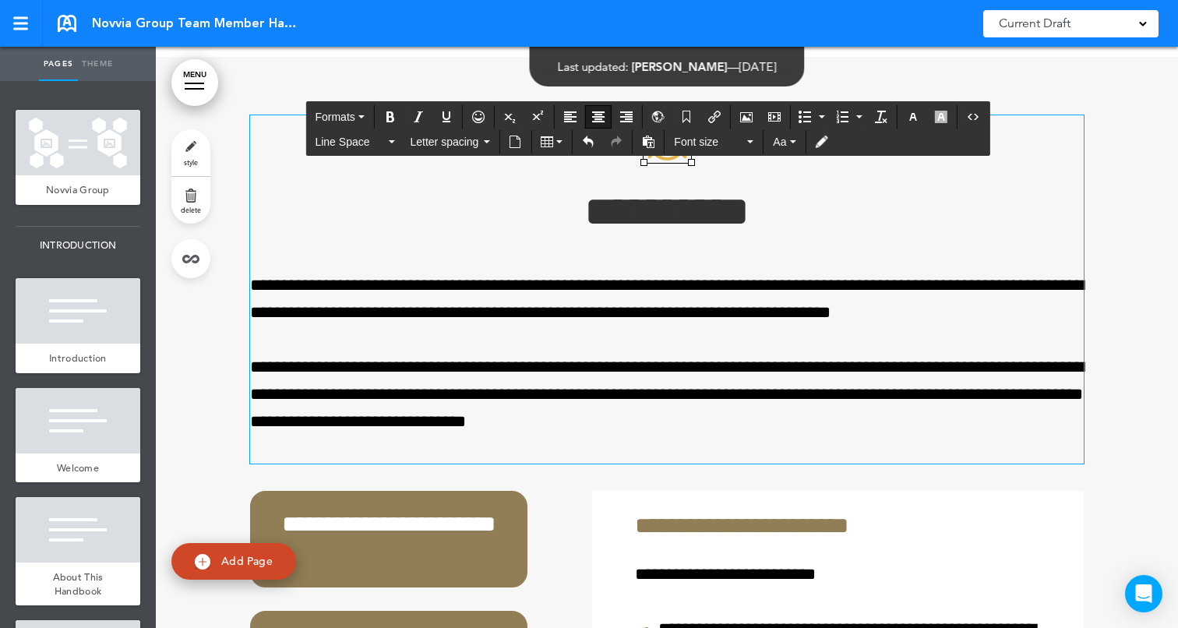
click at [813, 233] on h1 "**********" at bounding box center [667, 211] width 834 height 43
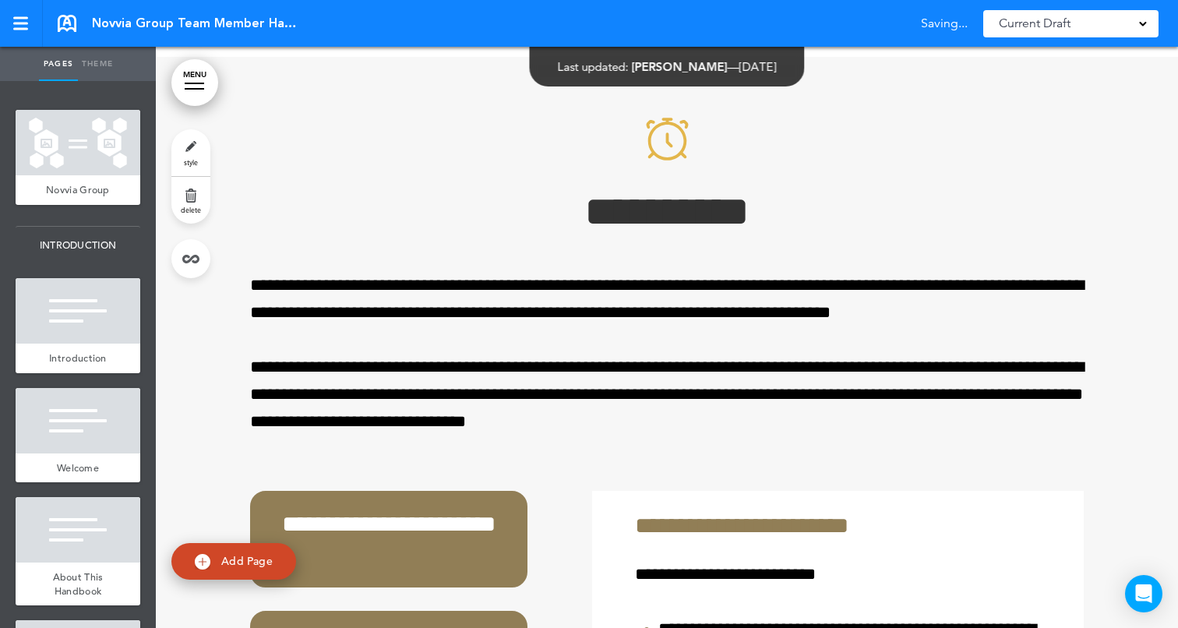
click at [1142, 287] on div at bounding box center [667, 573] width 1022 height 1032
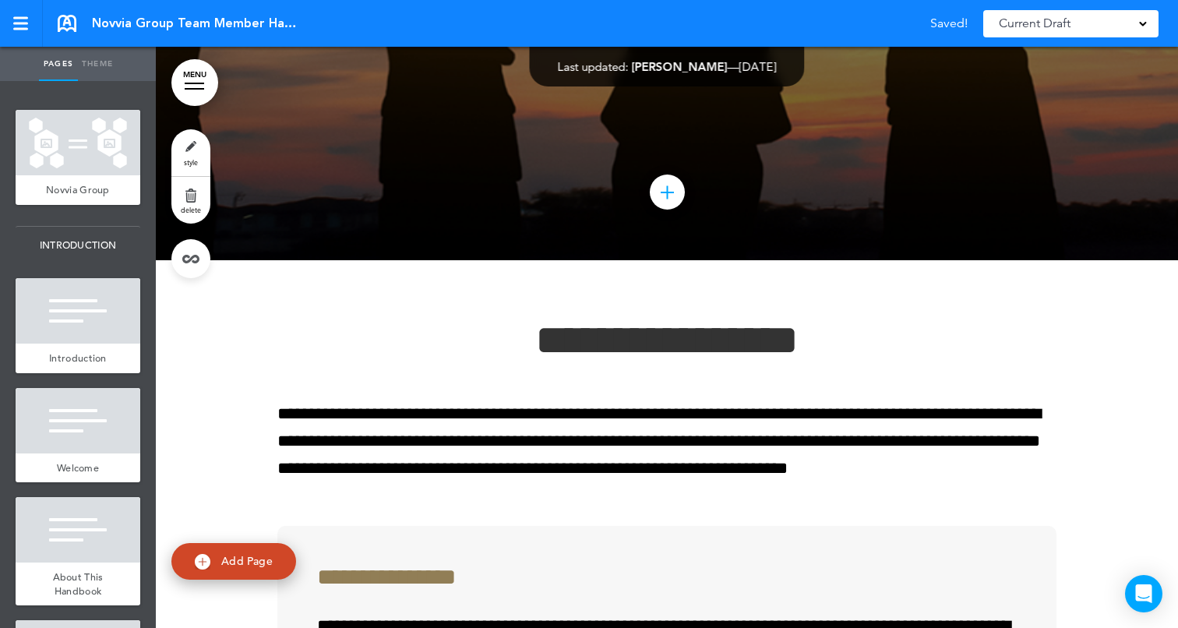
scroll to position [20925, 0]
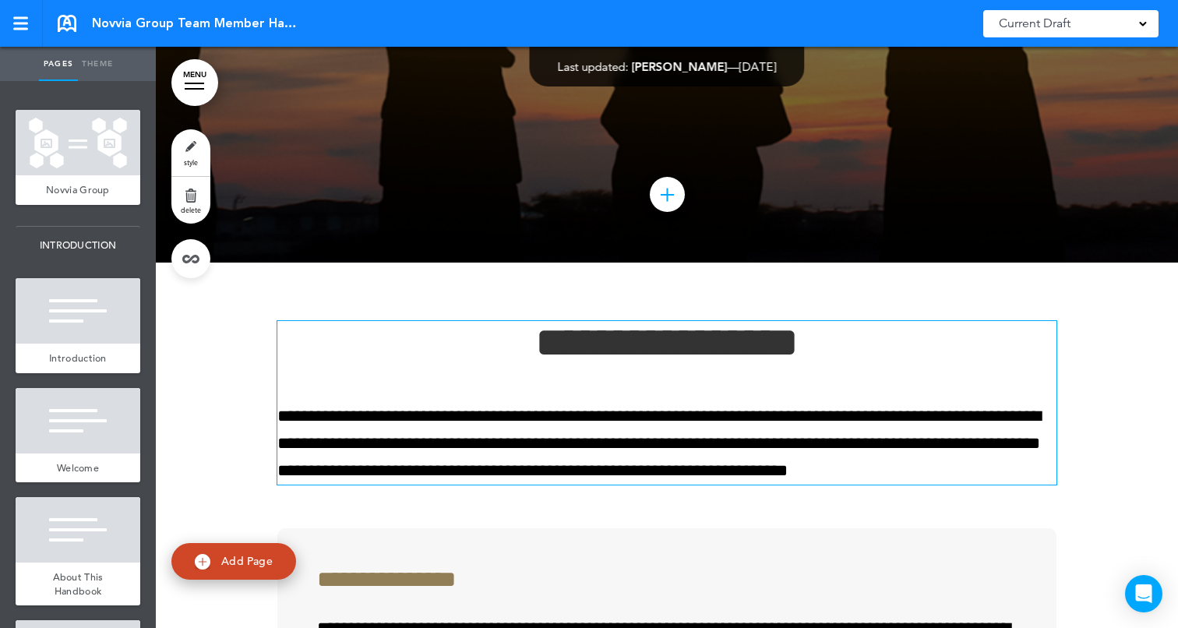
click at [510, 364] on h1 "**********" at bounding box center [666, 342] width 779 height 43
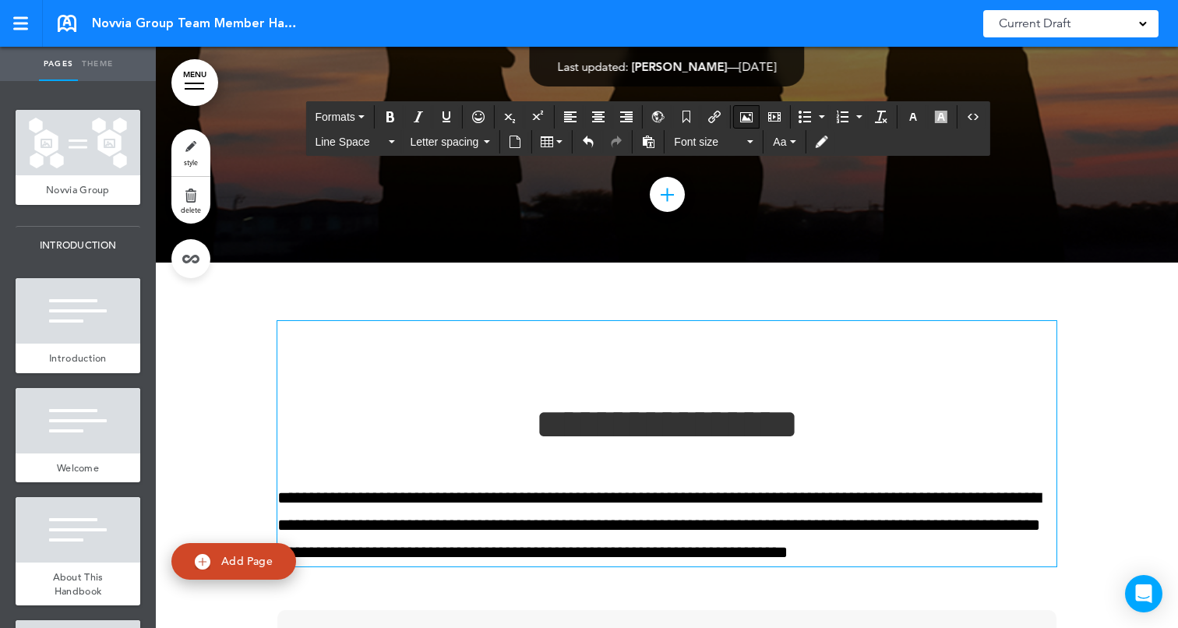
click at [746, 119] on icon "Airmason image" at bounding box center [746, 117] width 12 height 12
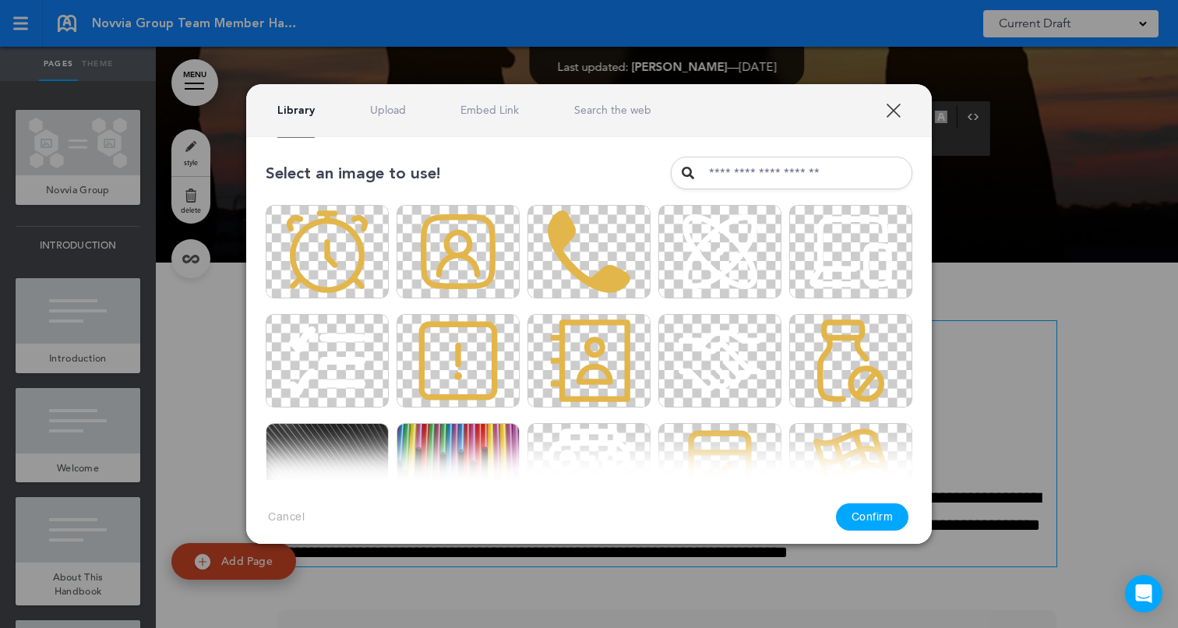
click at [397, 108] on link "Upload" at bounding box center [388, 110] width 36 height 15
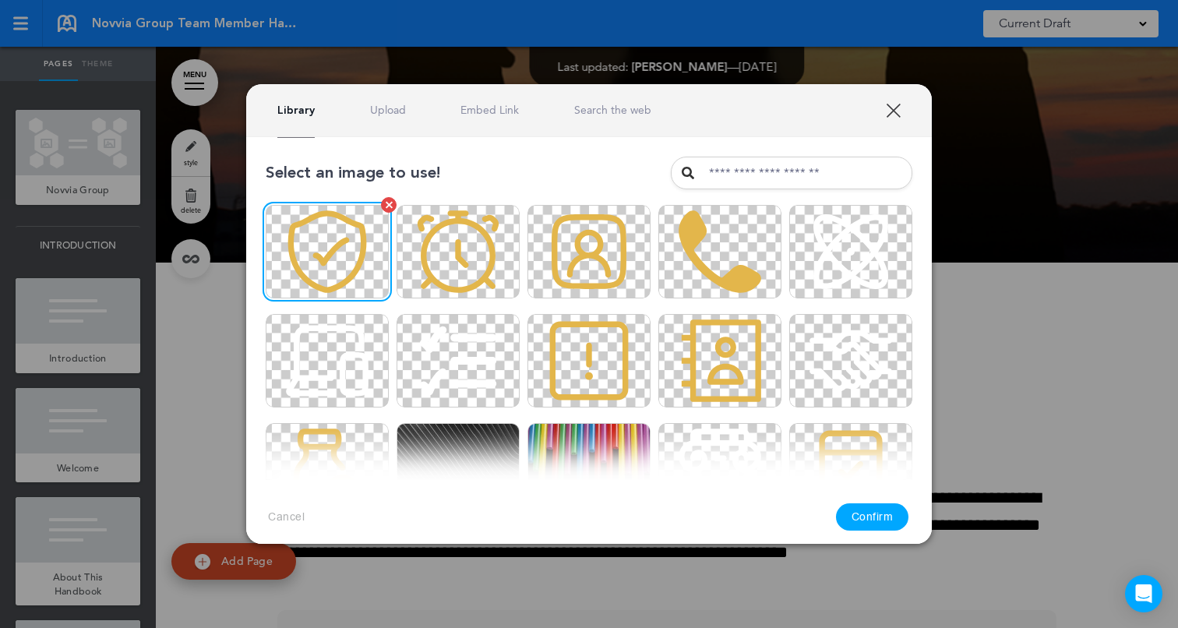
click at [332, 254] on img at bounding box center [327, 251] width 123 height 93
click at [858, 511] on button "Confirm" at bounding box center [872, 516] width 73 height 27
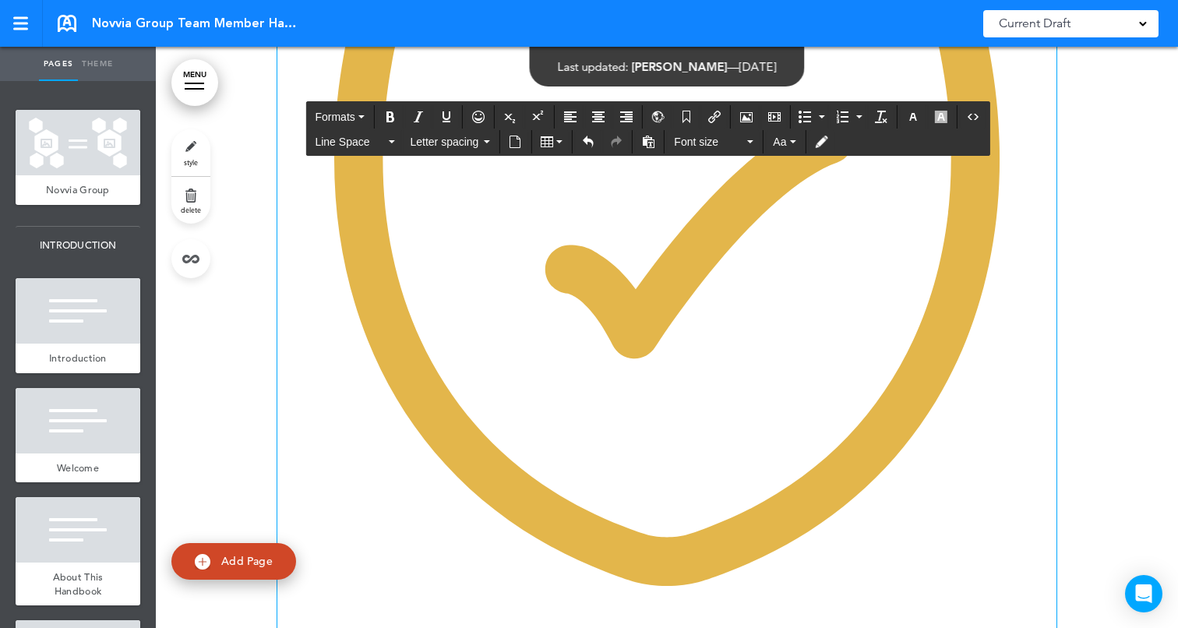
click at [886, 397] on img at bounding box center [666, 236] width 779 height 779
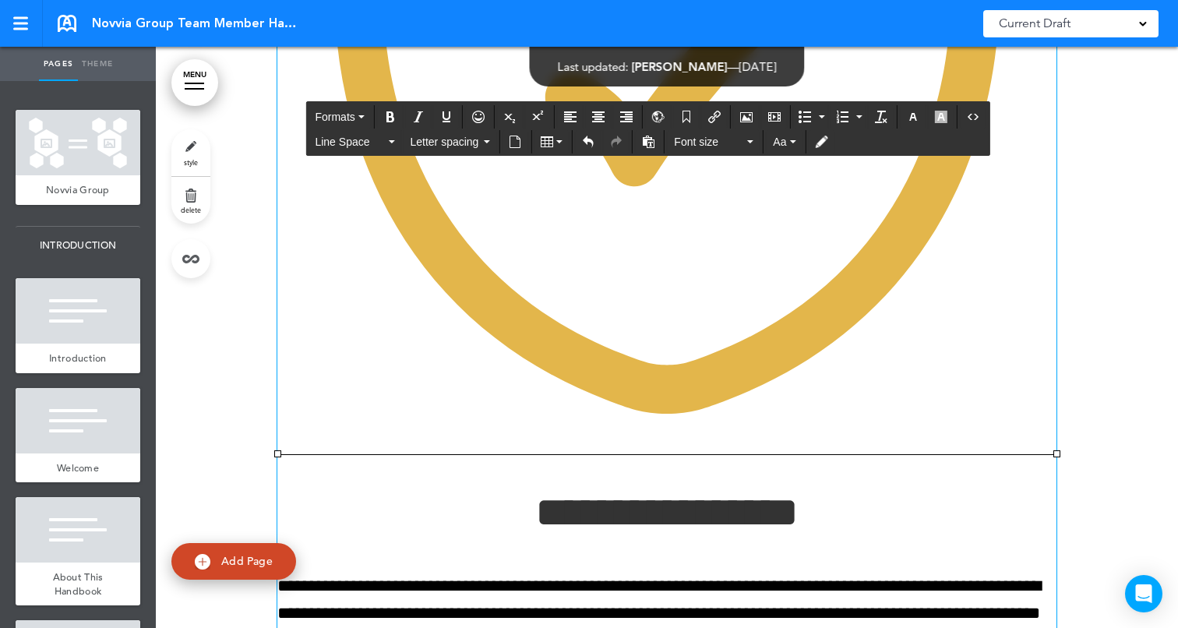
scroll to position [21646, 0]
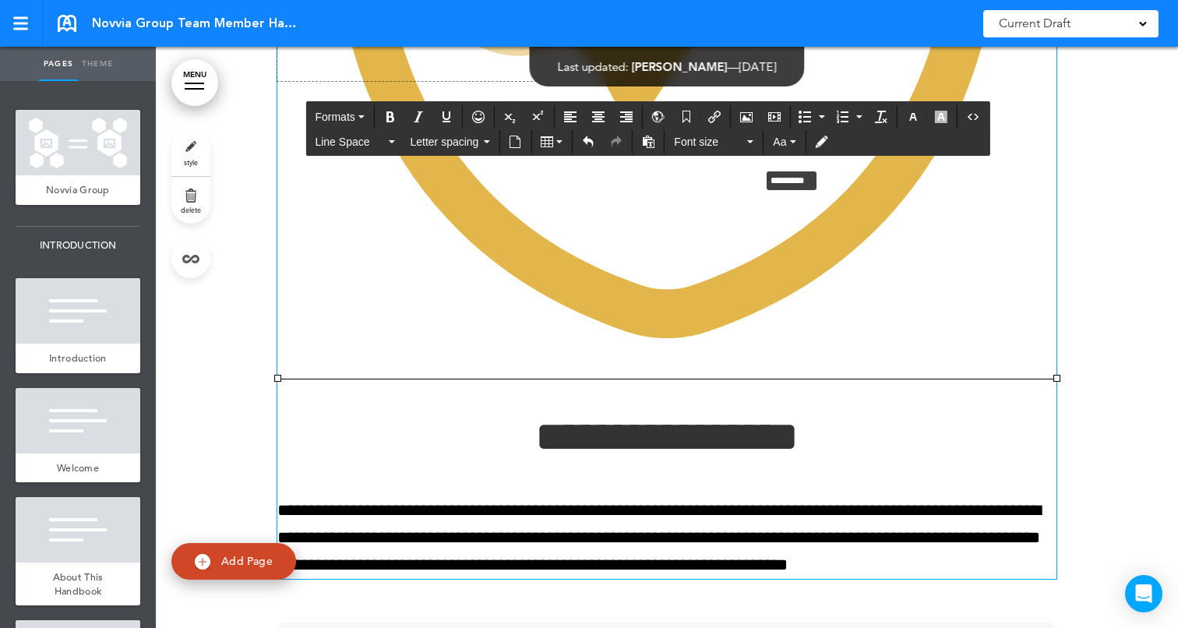
drag, startPoint x: 1056, startPoint y: 446, endPoint x: 622, endPoint y: 189, distance: 504.8
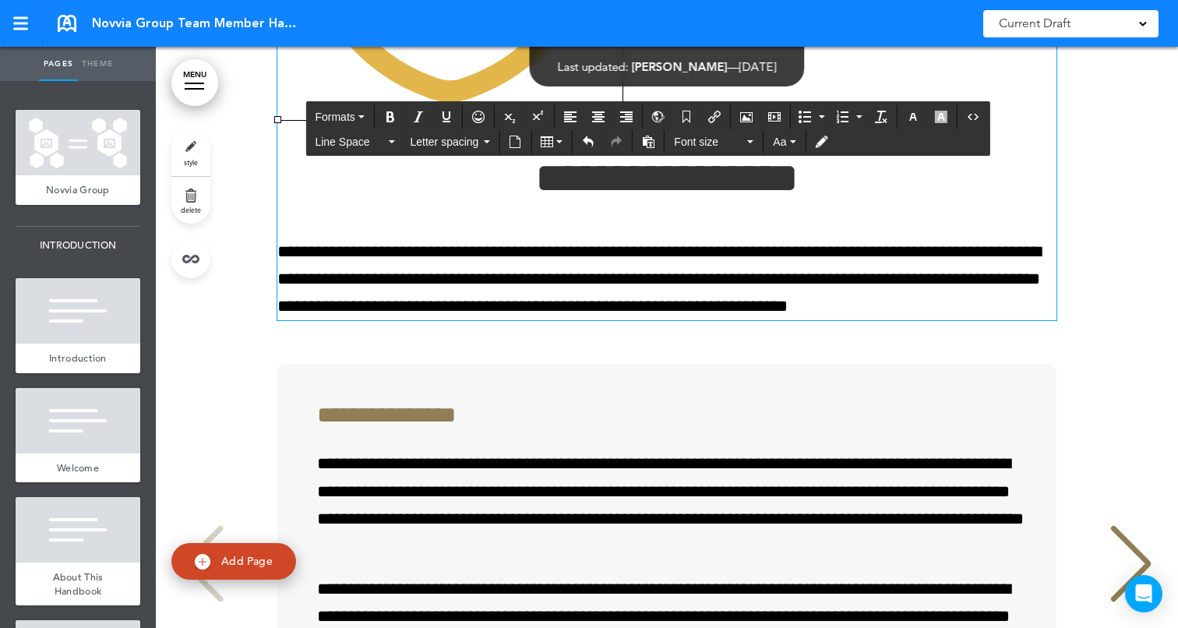
scroll to position [21279, 0]
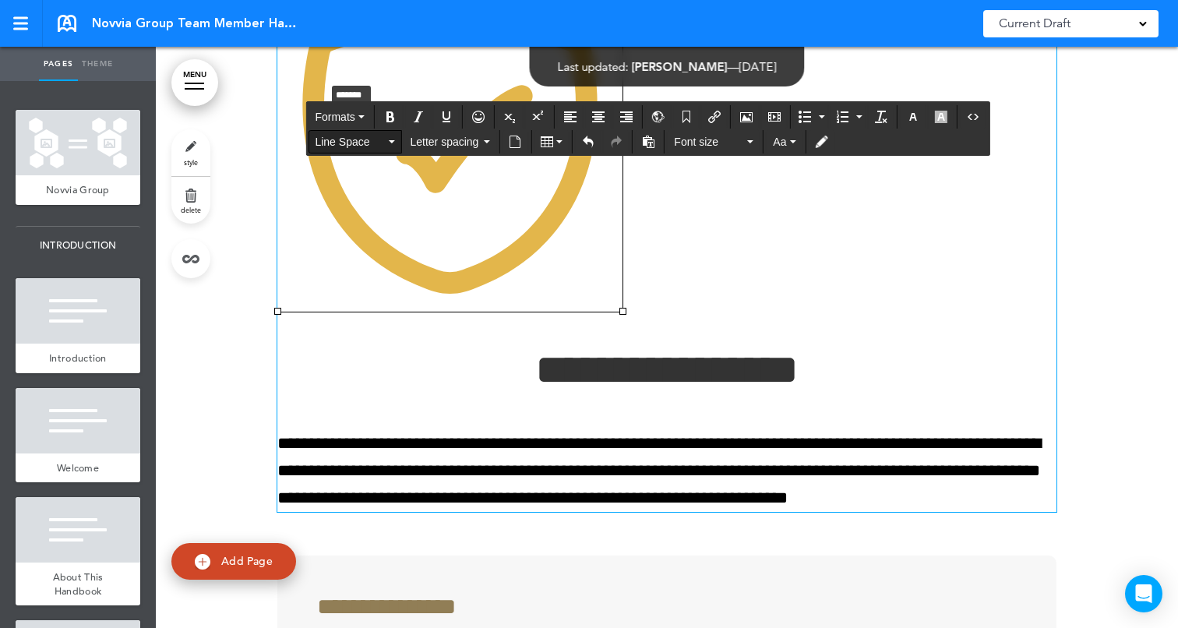
drag, startPoint x: 625, startPoint y: 378, endPoint x: 326, endPoint y: 148, distance: 376.6
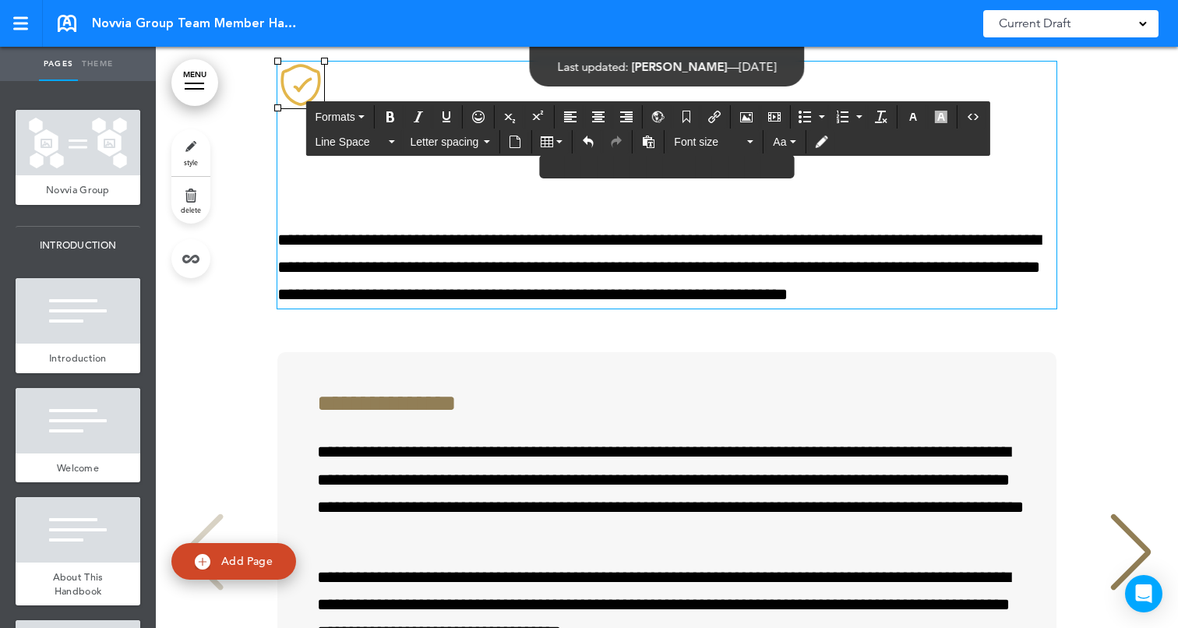
scroll to position [21167, 0]
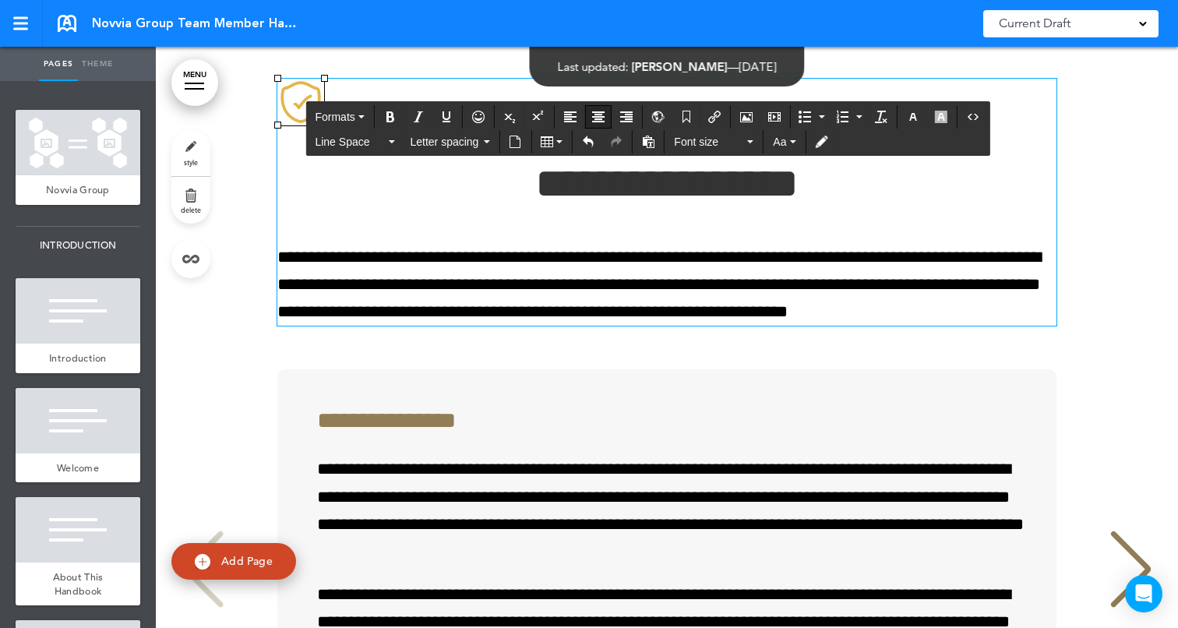
click at [596, 111] on icon "Align center" at bounding box center [598, 117] width 12 height 12
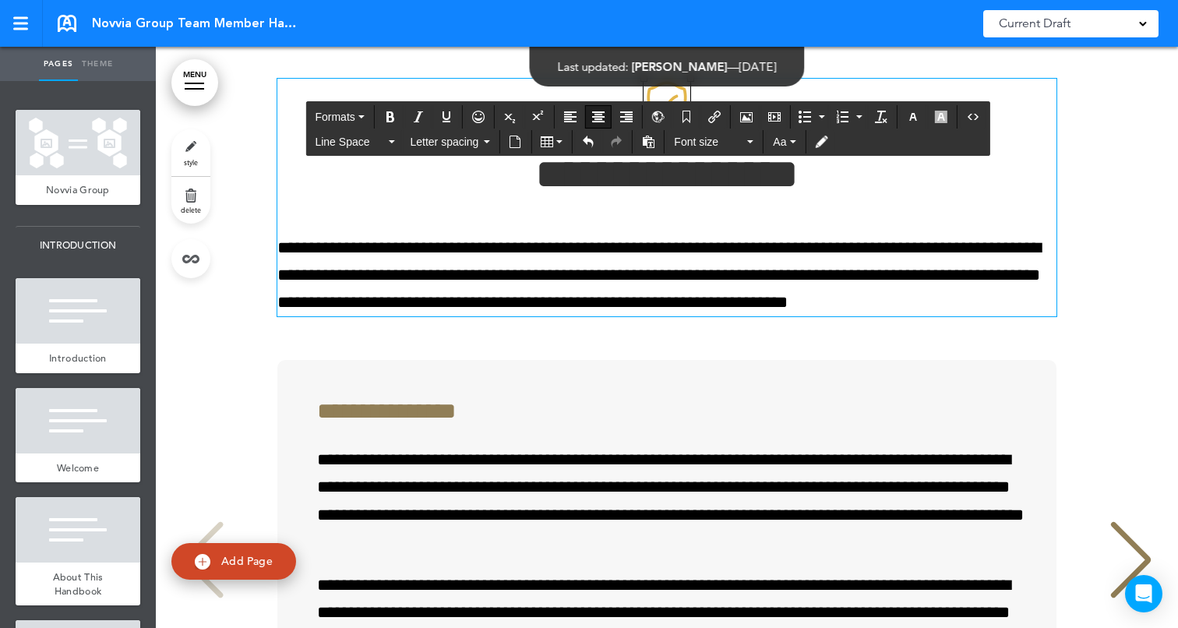
click at [1062, 224] on div "**********" at bounding box center [666, 478] width 991 height 917
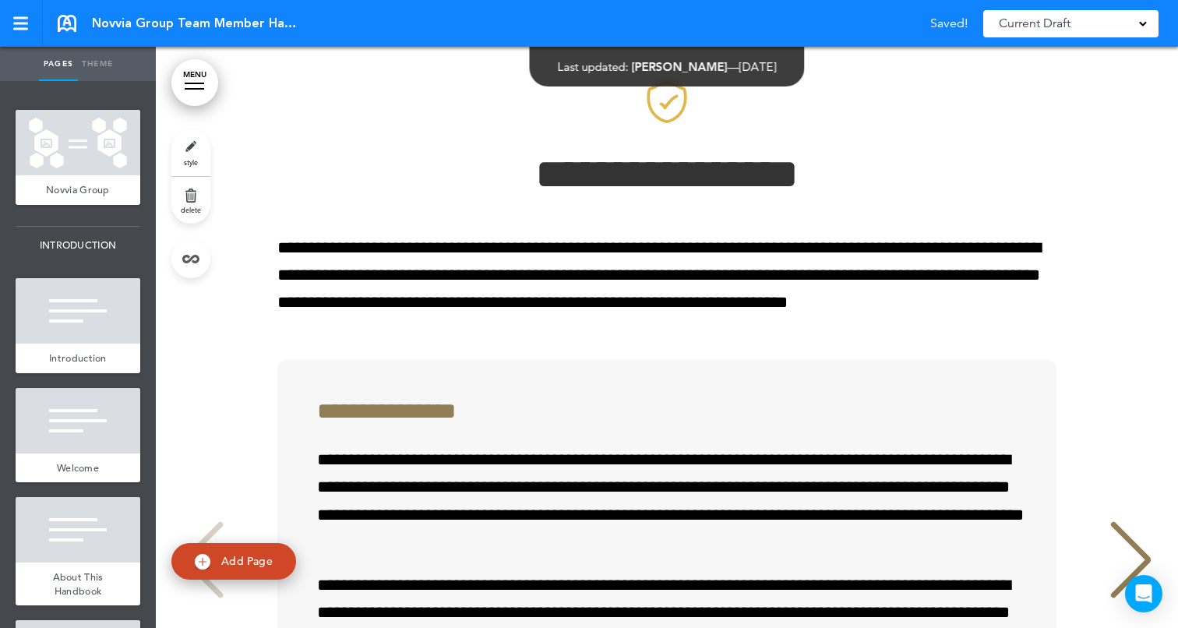
click at [1096, 197] on div "**********" at bounding box center [666, 478] width 991 height 917
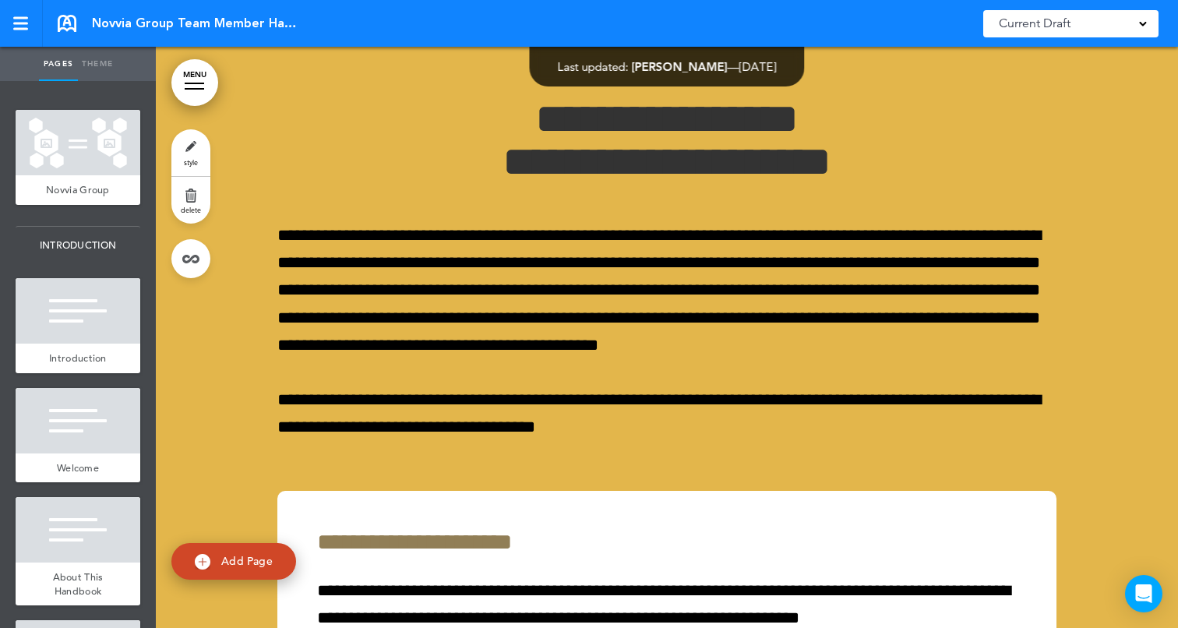
scroll to position [23052, 0]
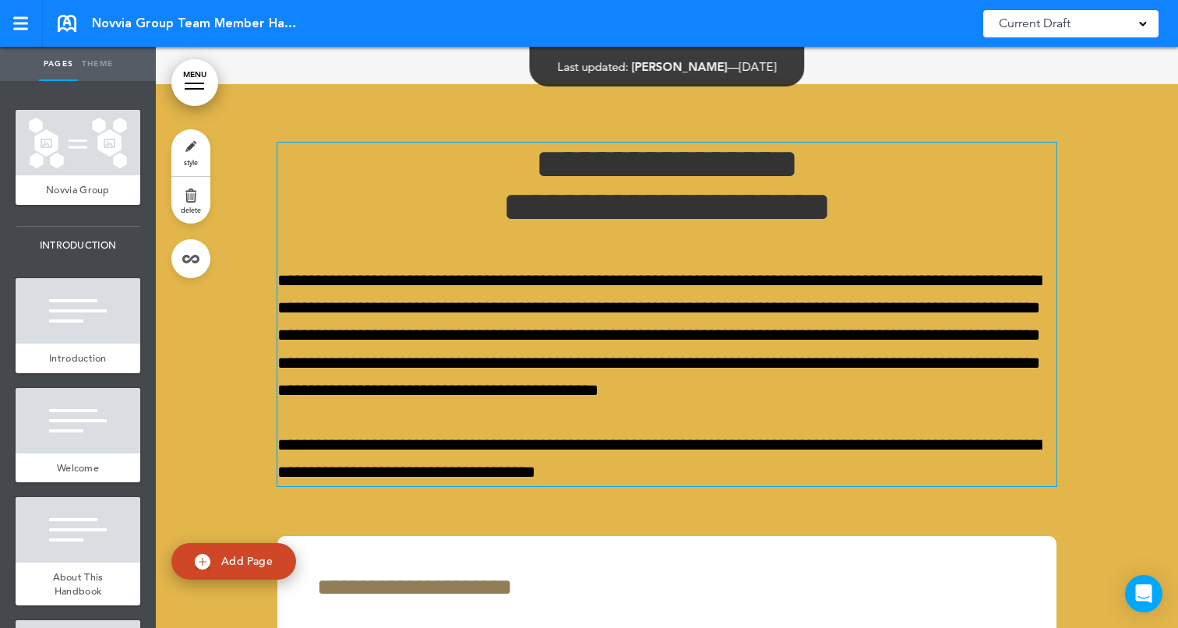
click at [492, 228] on h1 "**********" at bounding box center [666, 186] width 779 height 86
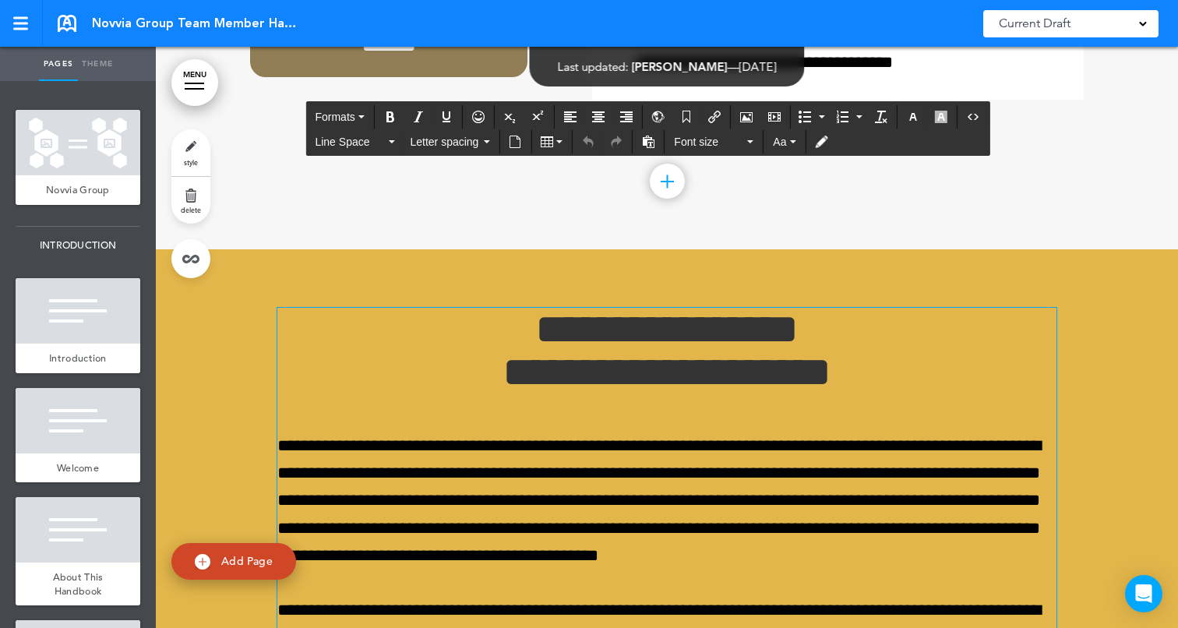
scroll to position [22754, 0]
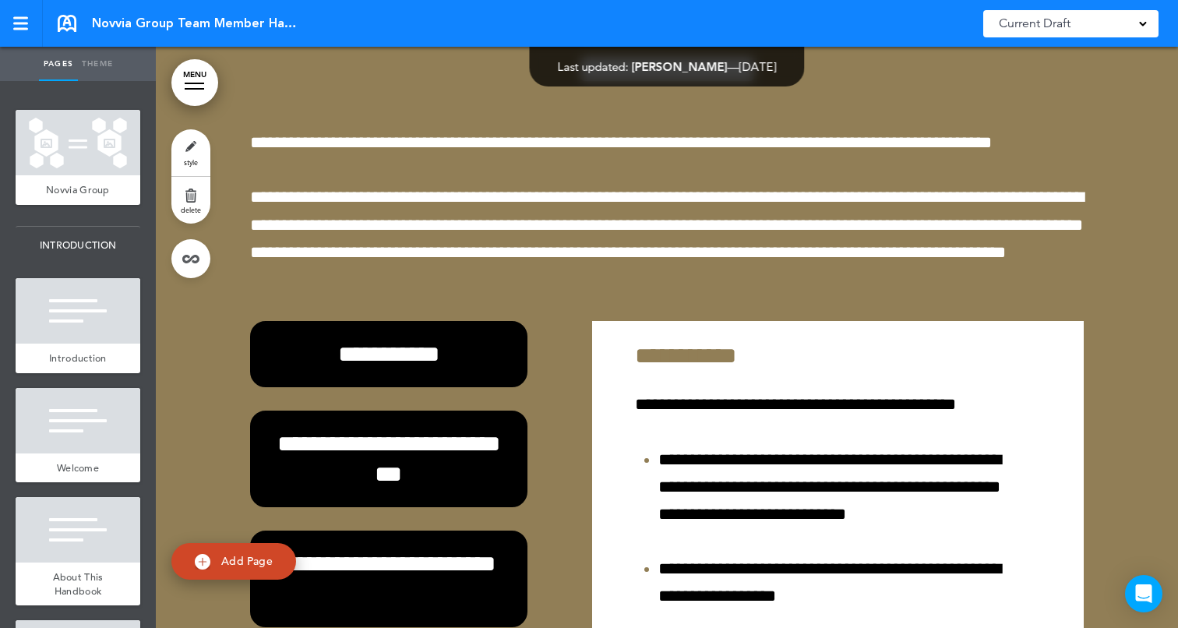
scroll to position [24161, 0]
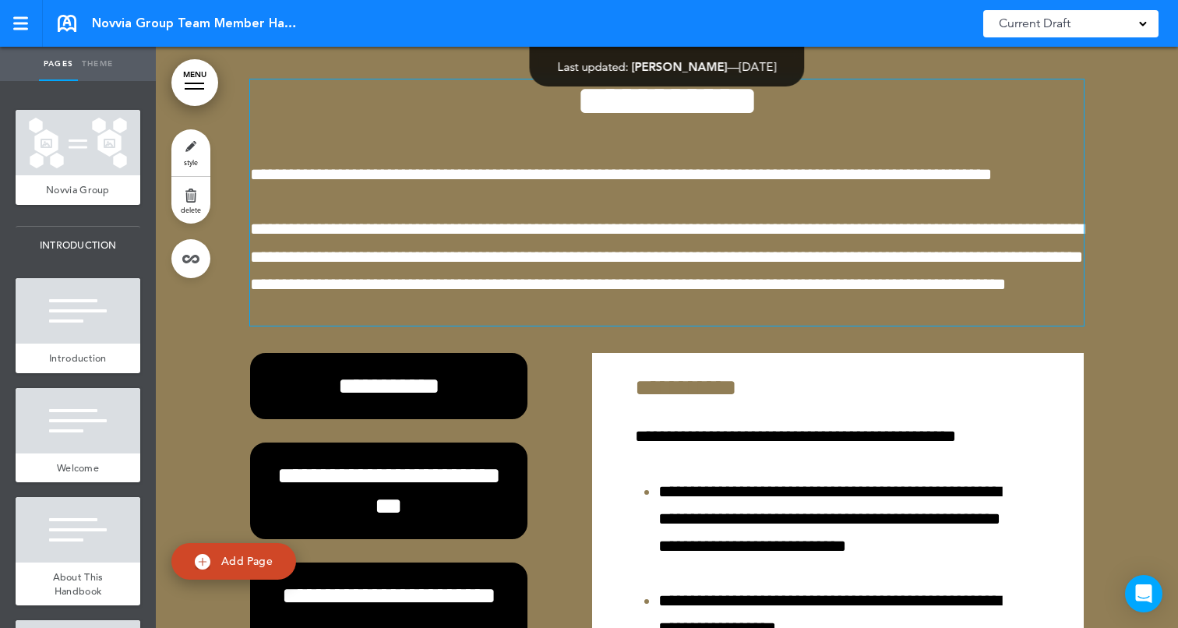
click at [542, 122] on h1 "**********" at bounding box center [667, 100] width 834 height 43
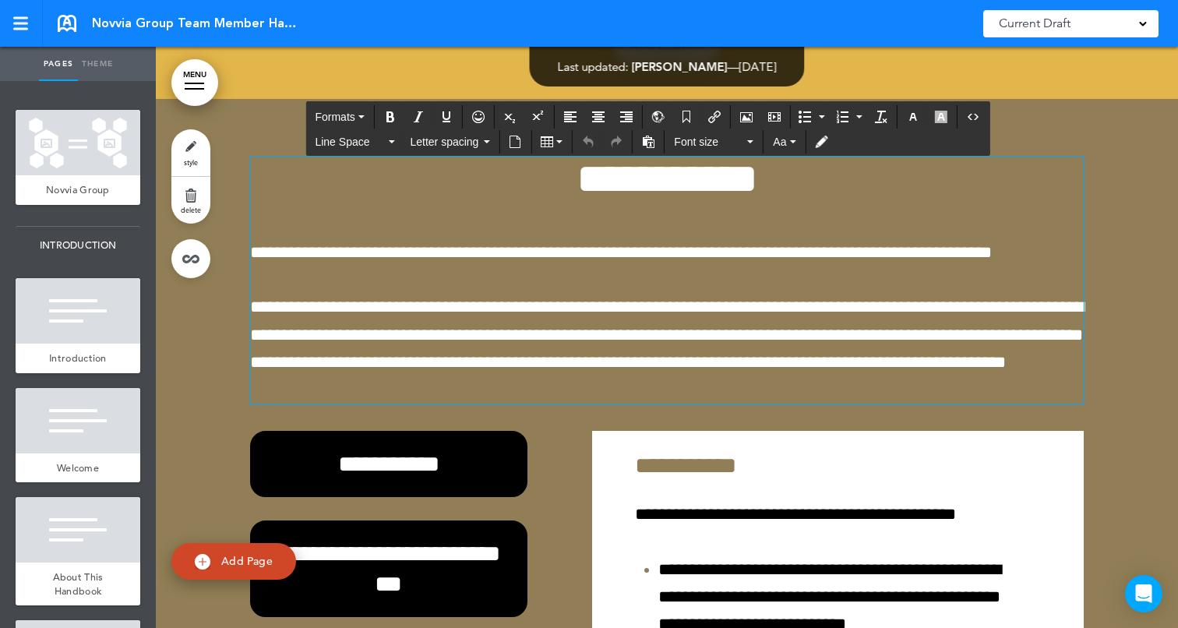
scroll to position [24064, 0]
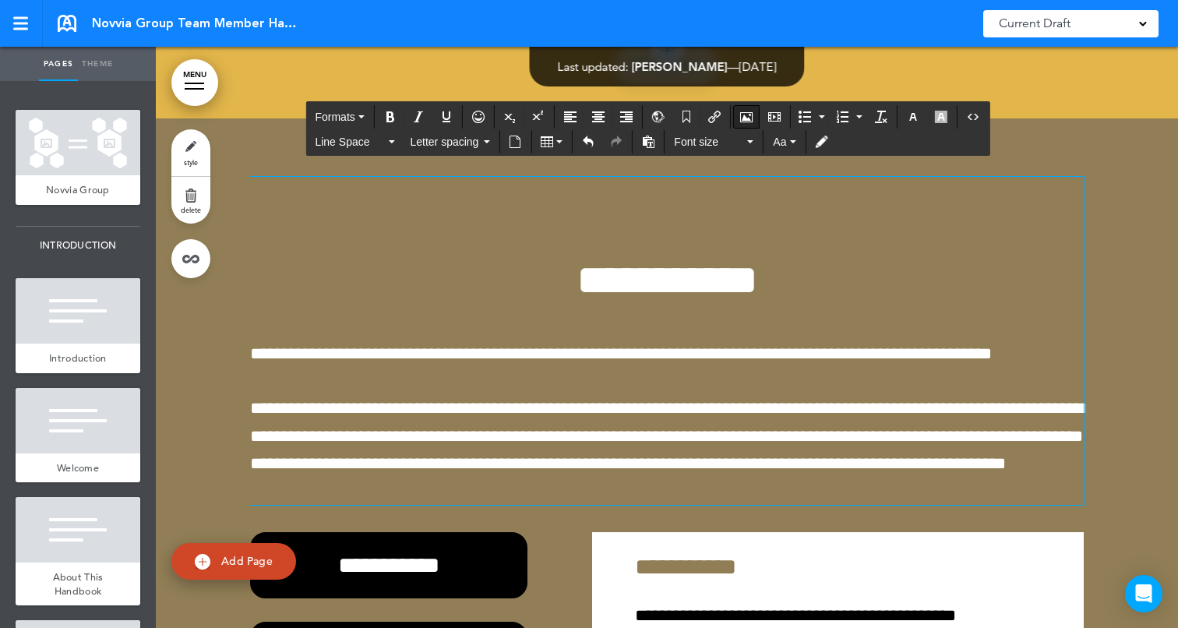
click at [742, 114] on icon "Airmason image" at bounding box center [746, 117] width 12 height 12
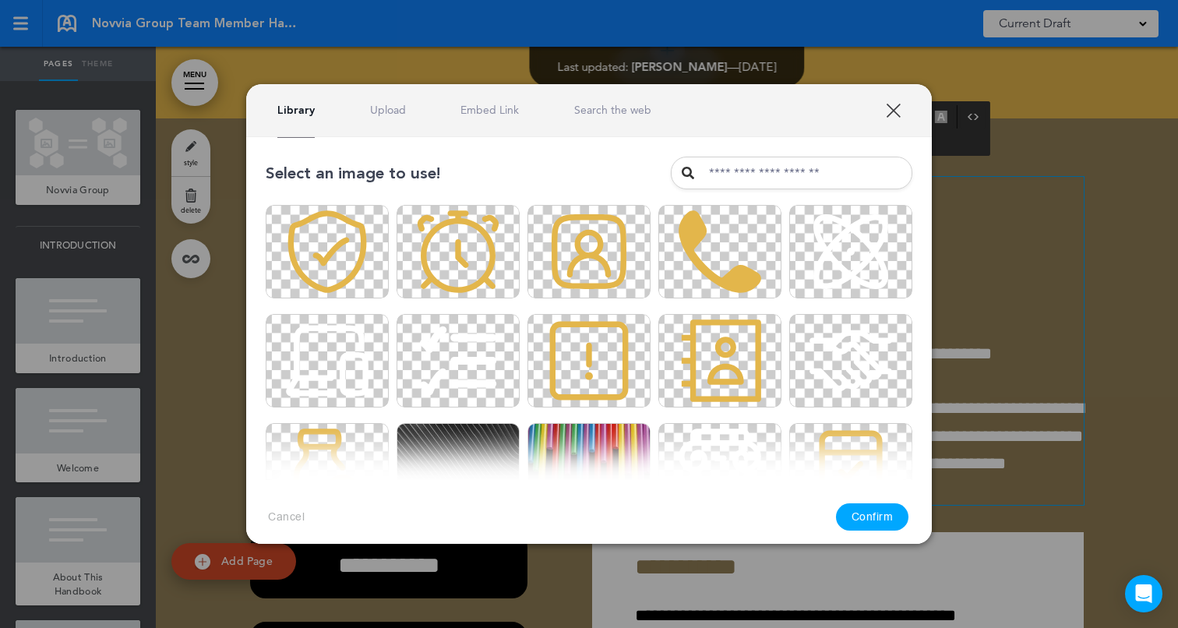
click at [394, 116] on link "Upload" at bounding box center [388, 110] width 36 height 15
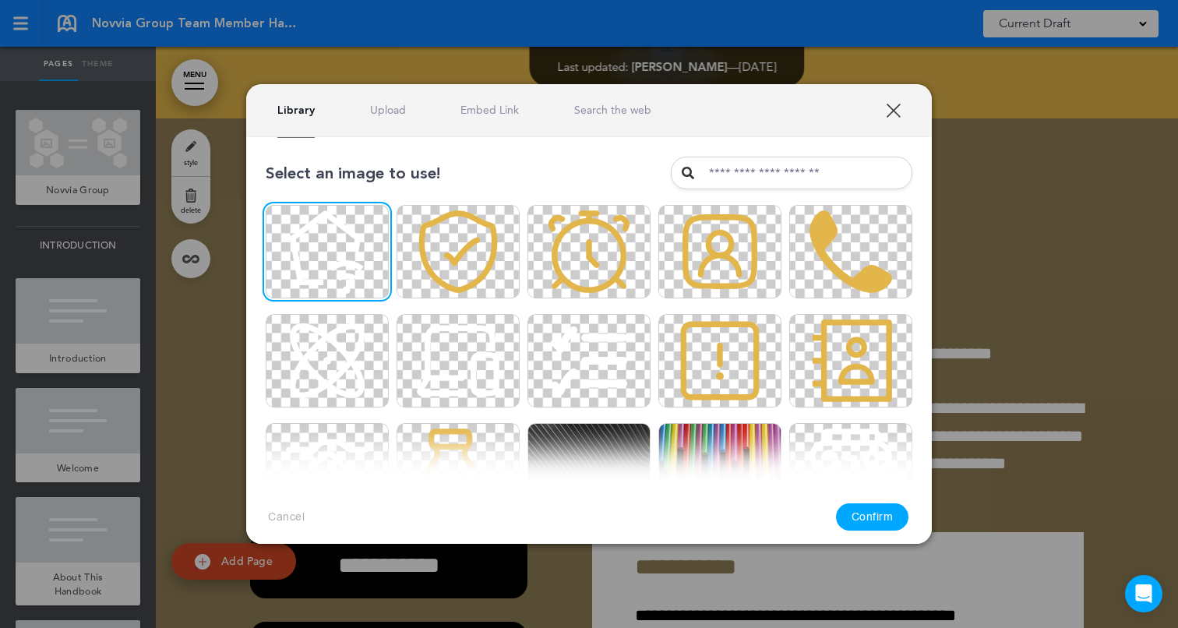
click at [850, 508] on button "Confirm" at bounding box center [872, 516] width 73 height 27
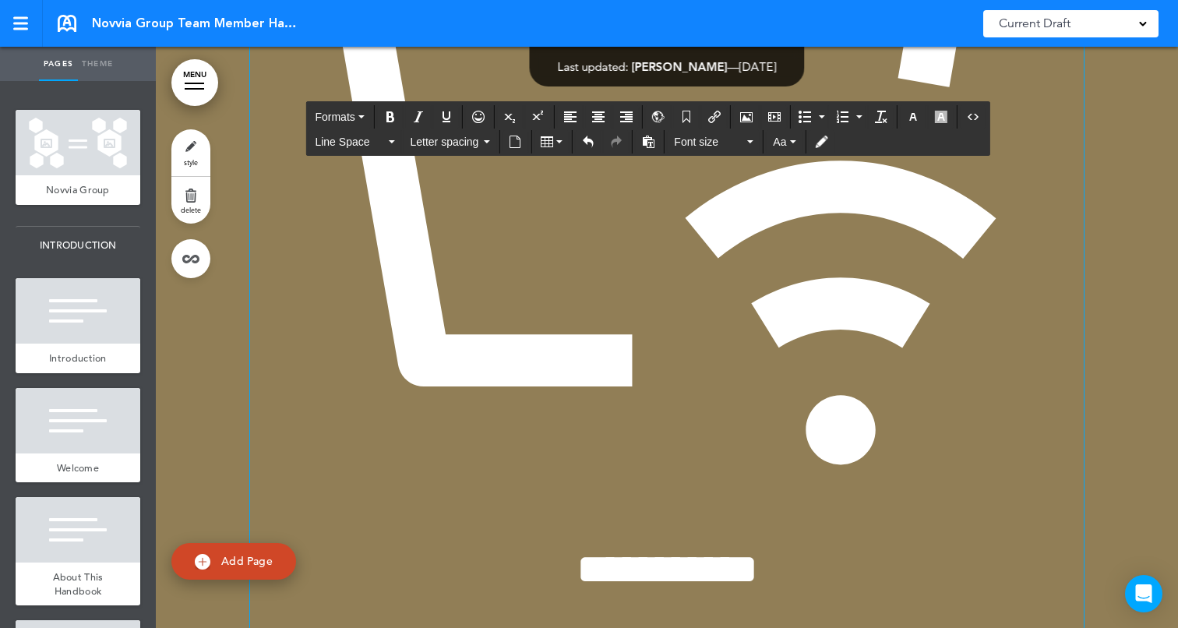
scroll to position [24625, 0]
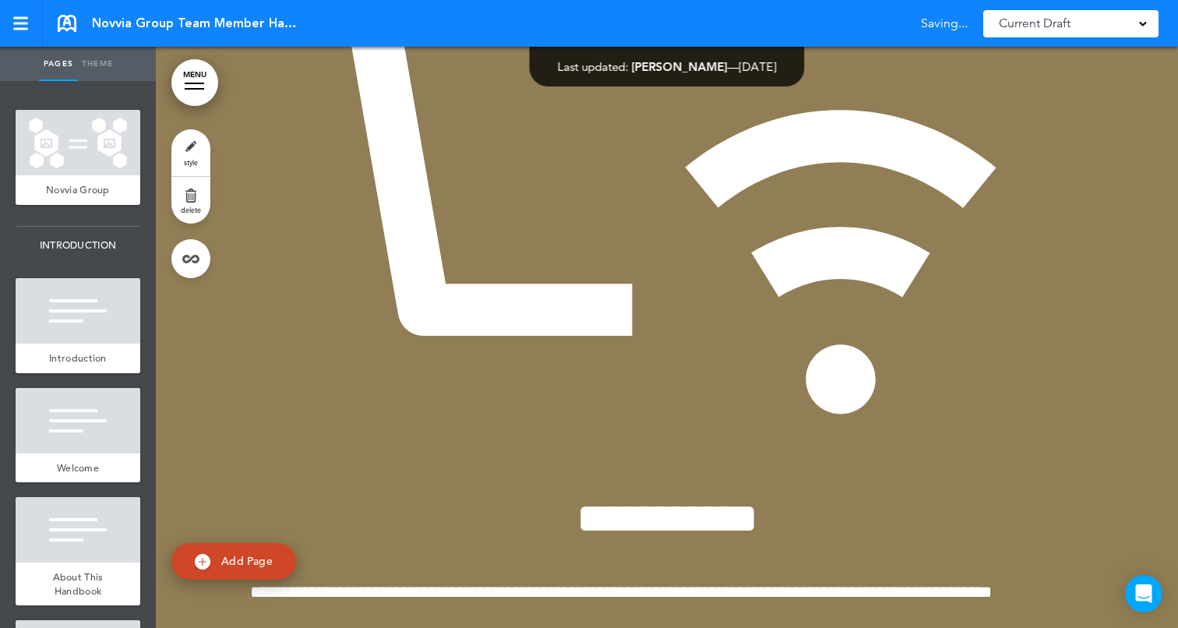
click at [1126, 425] on div at bounding box center [667, 550] width 1022 height 1987
click at [890, 397] on img at bounding box center [667, 32] width 834 height 834
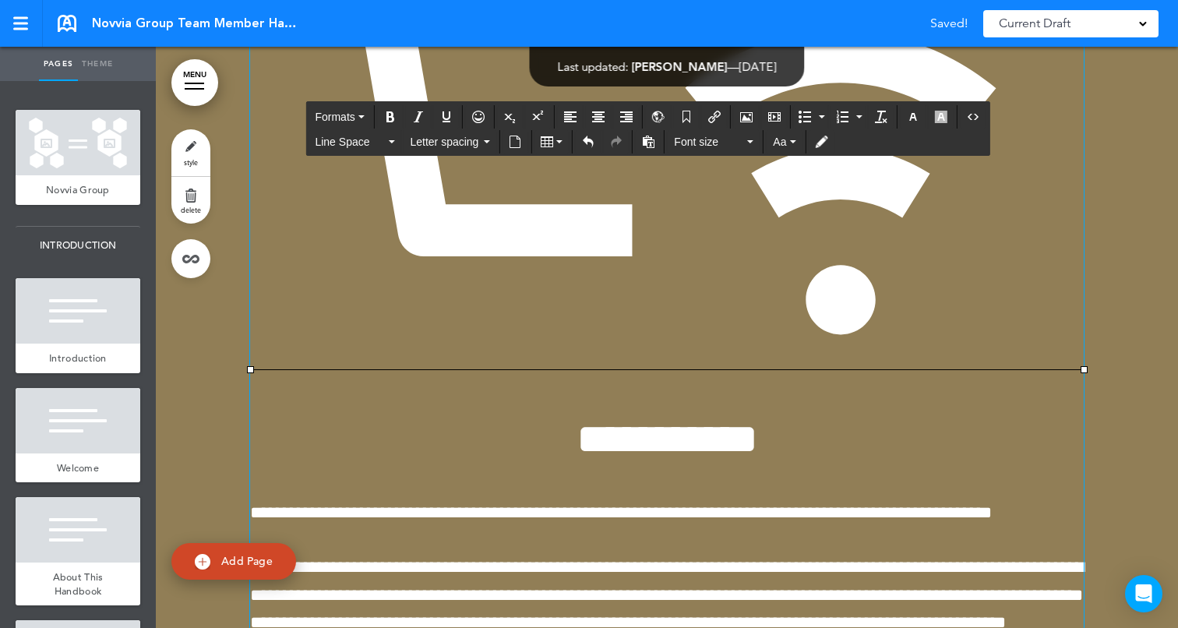
scroll to position [24709, 0]
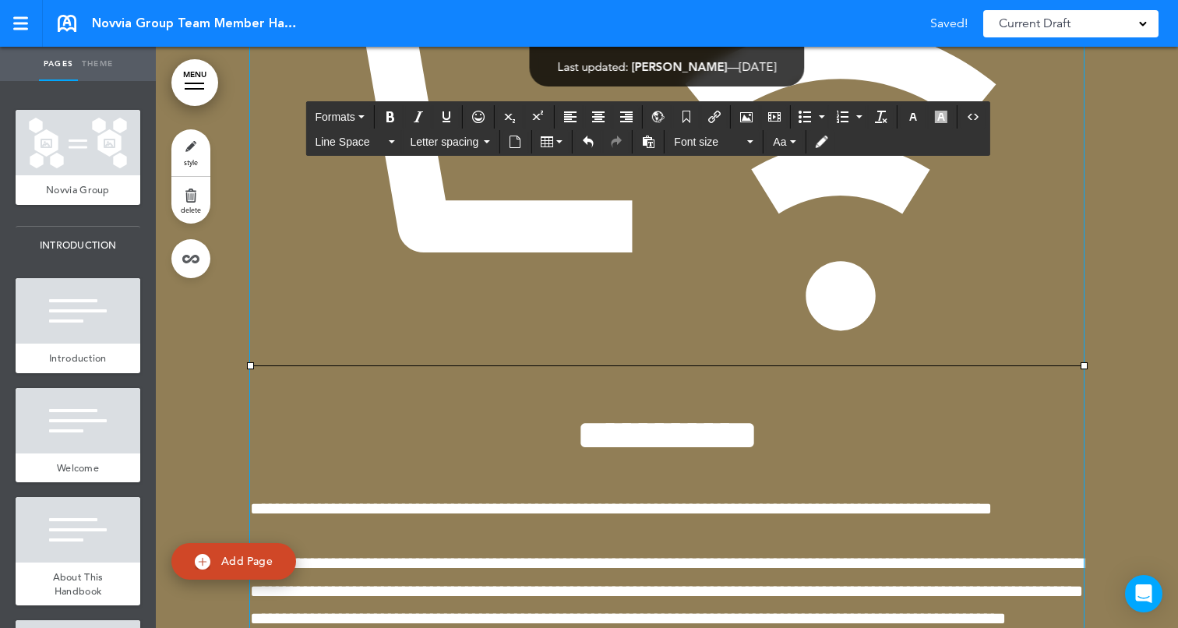
drag, startPoint x: 1083, startPoint y: 433, endPoint x: 751, endPoint y: 201, distance: 405.0
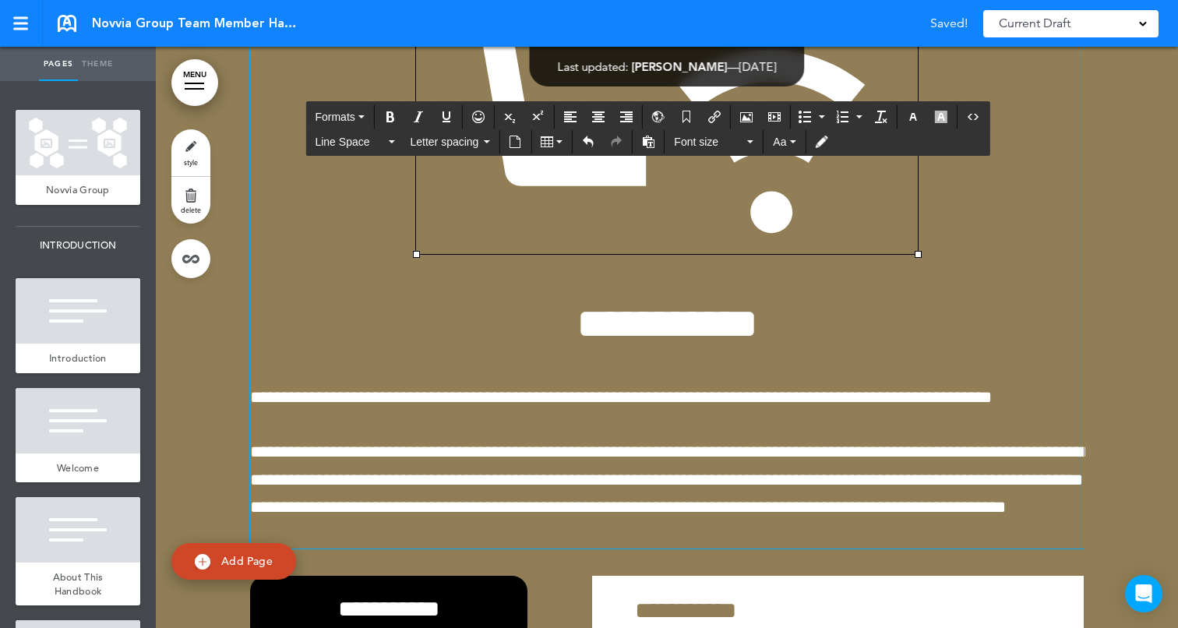
scroll to position [24387, 0]
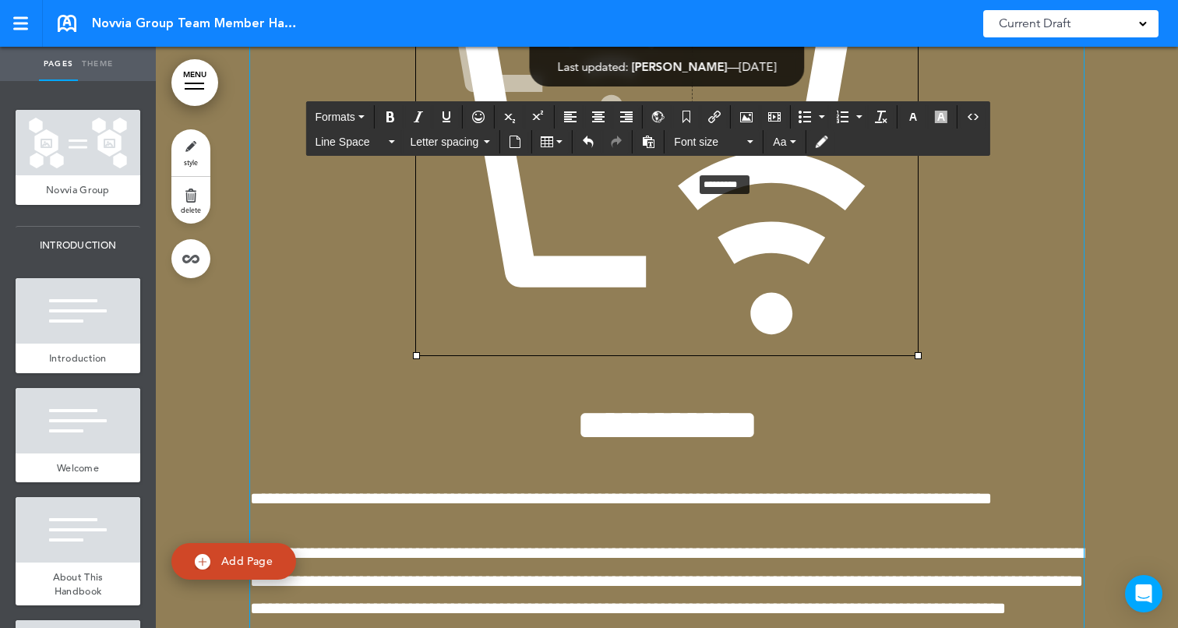
drag, startPoint x: 918, startPoint y: 425, endPoint x: 693, endPoint y: 241, distance: 291.3
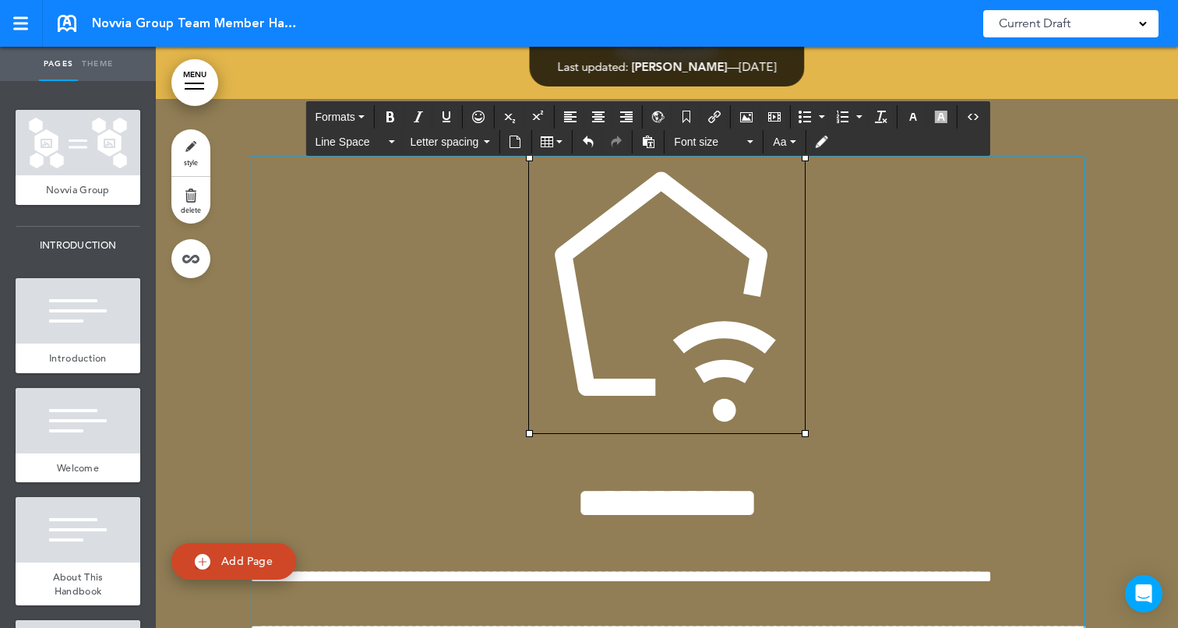
scroll to position [24036, 0]
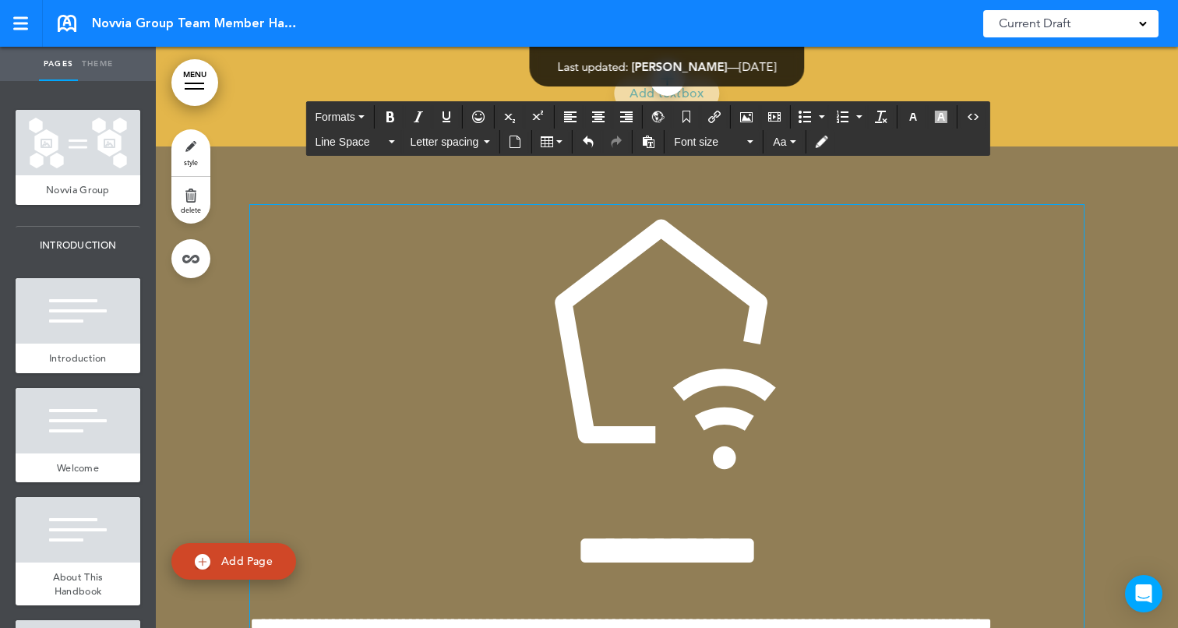
drag, startPoint x: 805, startPoint y: 553, endPoint x: 788, endPoint y: 528, distance: 29.8
click at [788, 490] on h1 at bounding box center [667, 347] width 834 height 285
click at [729, 423] on img at bounding box center [667, 343] width 276 height 276
drag, startPoint x: 806, startPoint y: 549, endPoint x: 576, endPoint y: 321, distance: 323.4
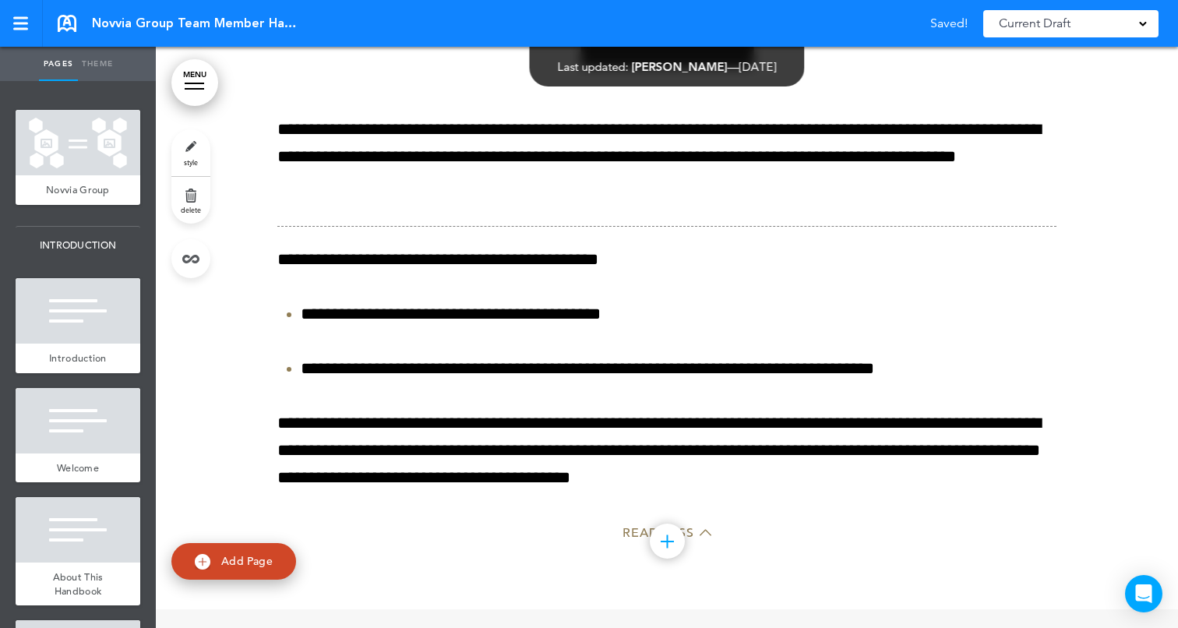
scroll to position [25421, 0]
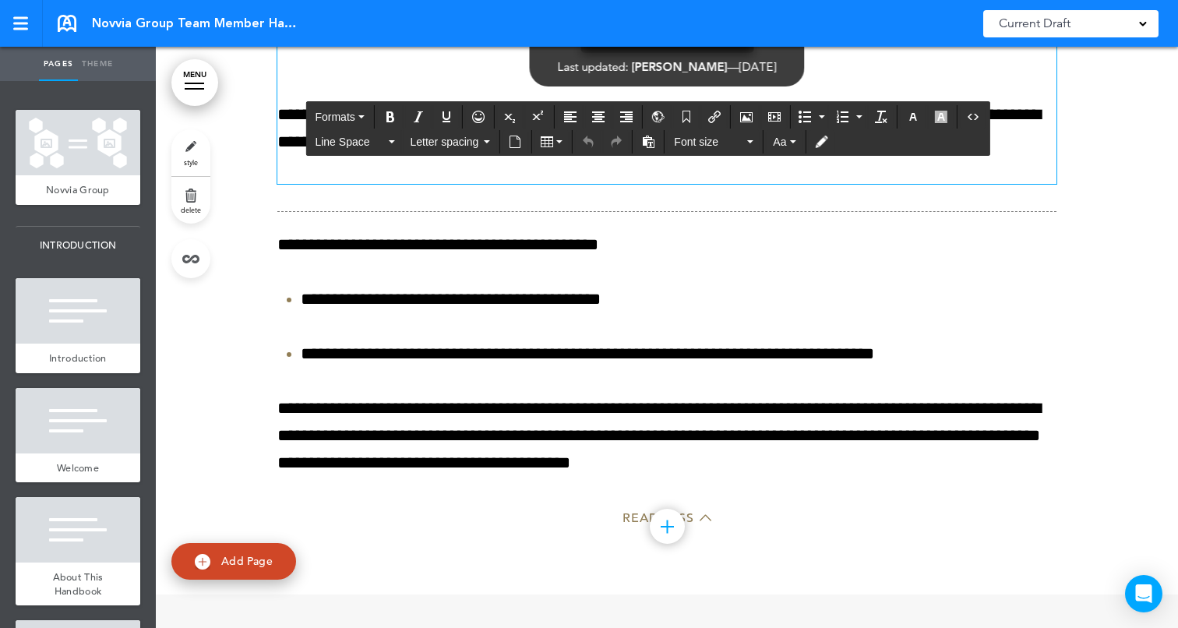
scroll to position [25339, 0]
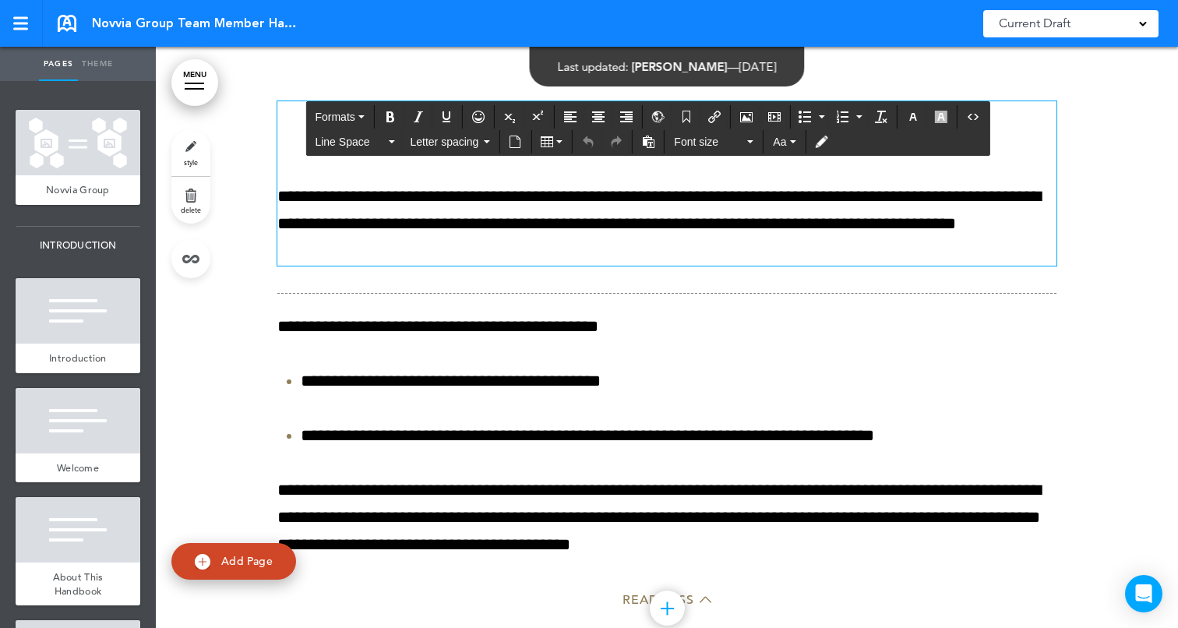
click at [558, 144] on h1 "**********" at bounding box center [666, 122] width 779 height 43
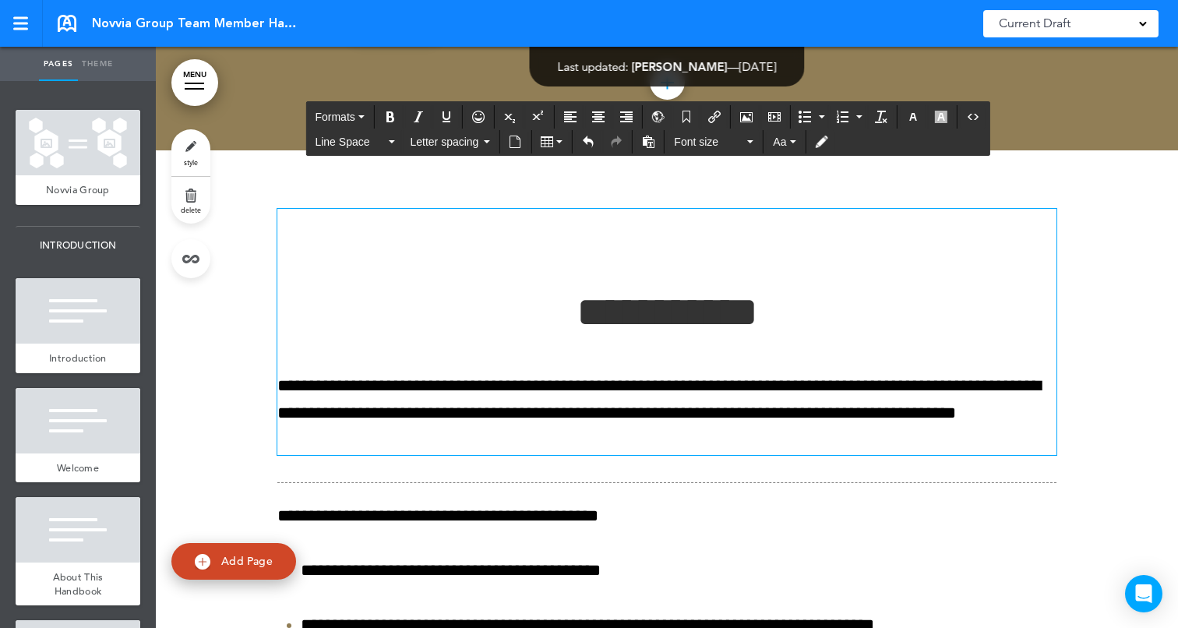
scroll to position [25216, 0]
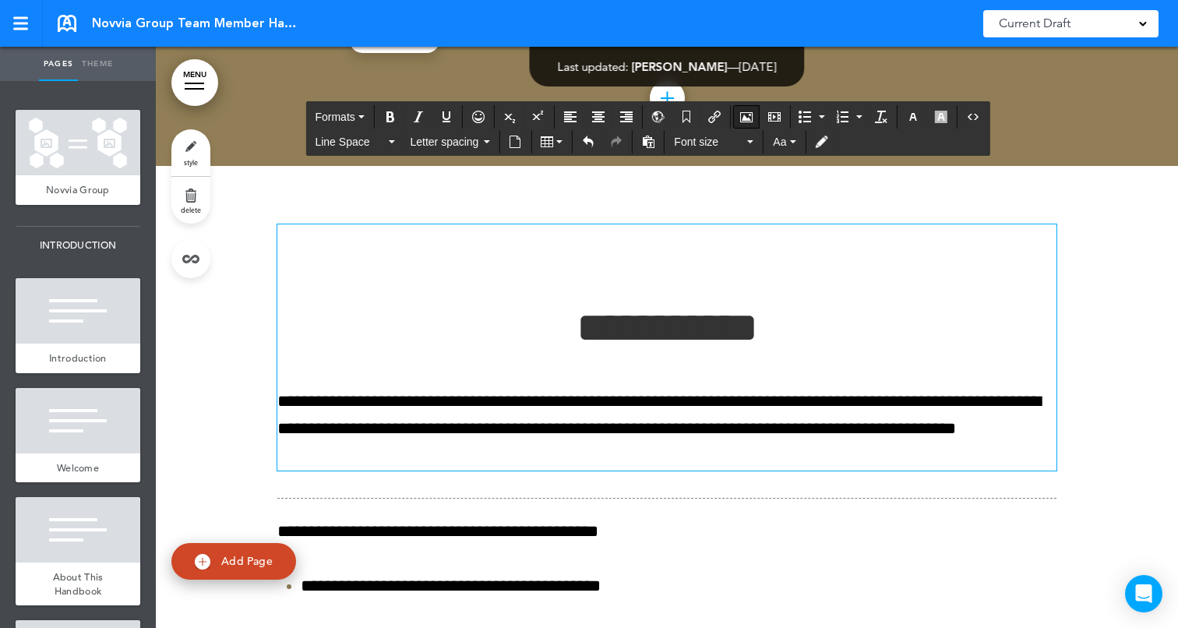
click at [740, 113] on button "Airmason image" at bounding box center [746, 117] width 25 height 22
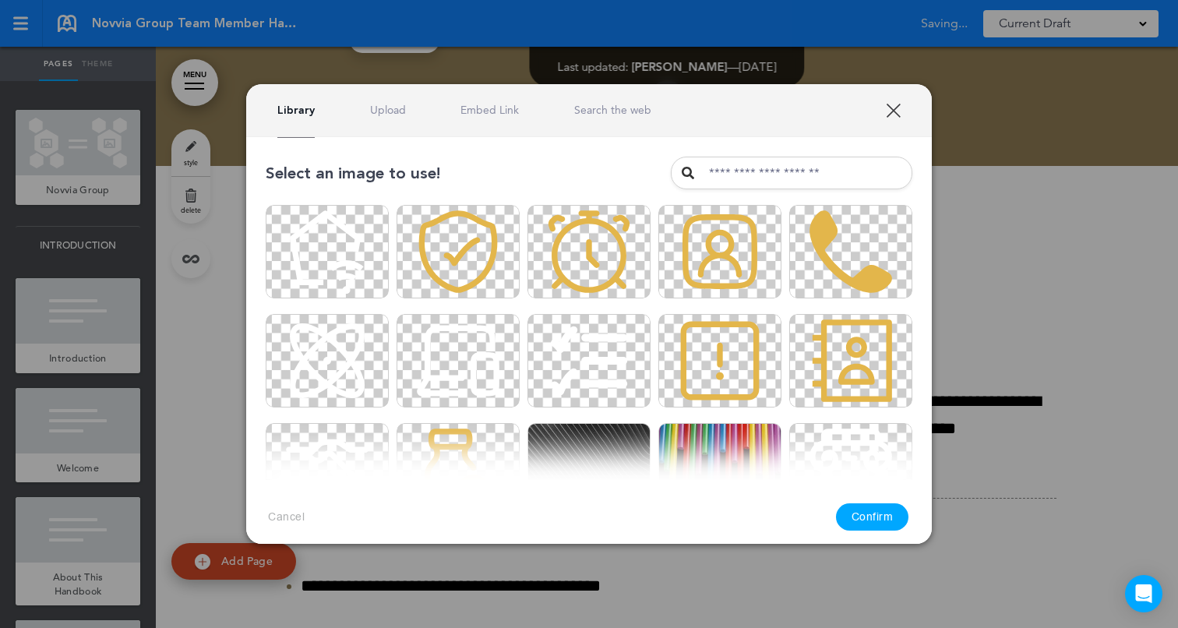
click at [375, 113] on link "Upload" at bounding box center [388, 110] width 36 height 15
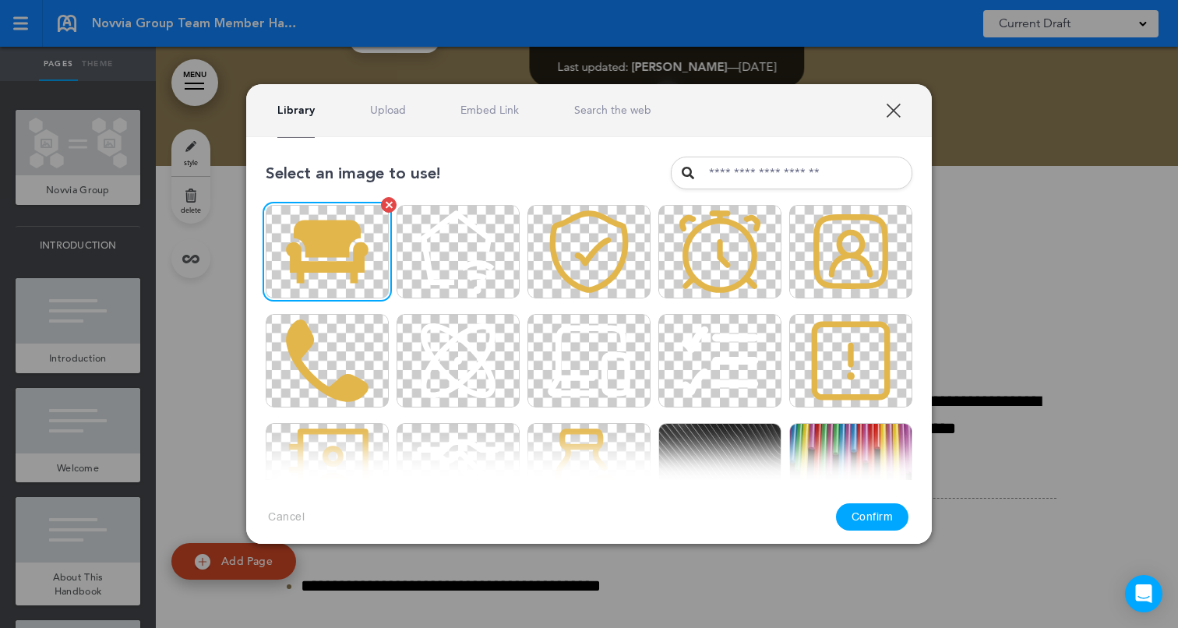
click at [338, 255] on img at bounding box center [327, 251] width 123 height 93
click at [867, 503] on button "Confirm" at bounding box center [872, 516] width 73 height 27
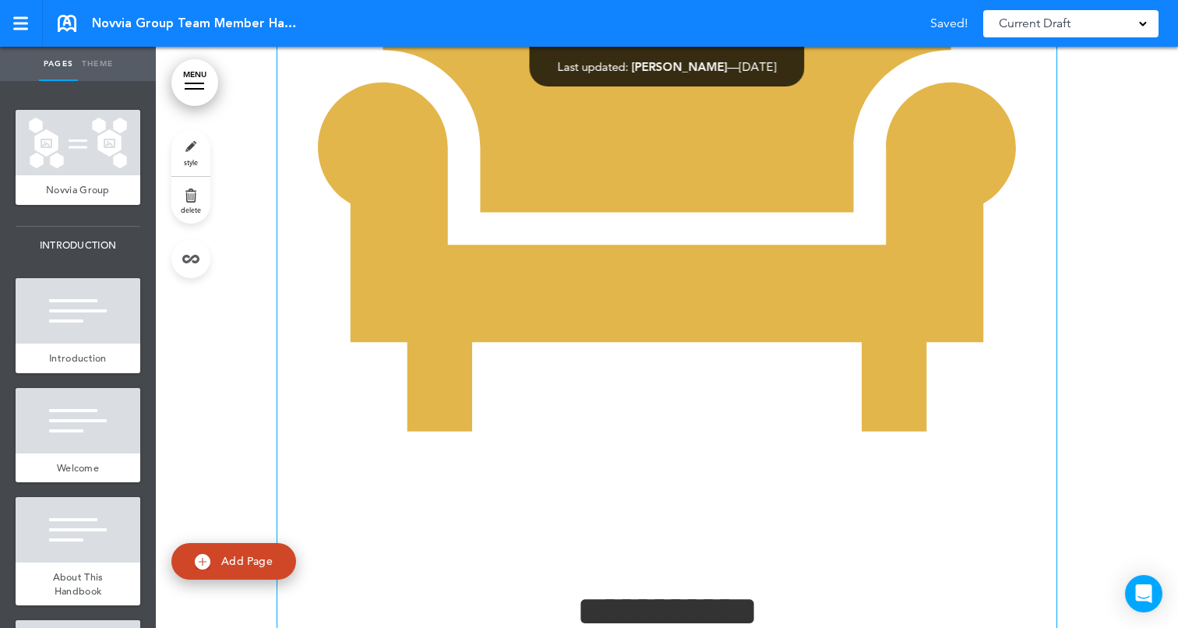
click at [837, 296] on img at bounding box center [666, 163] width 779 height 779
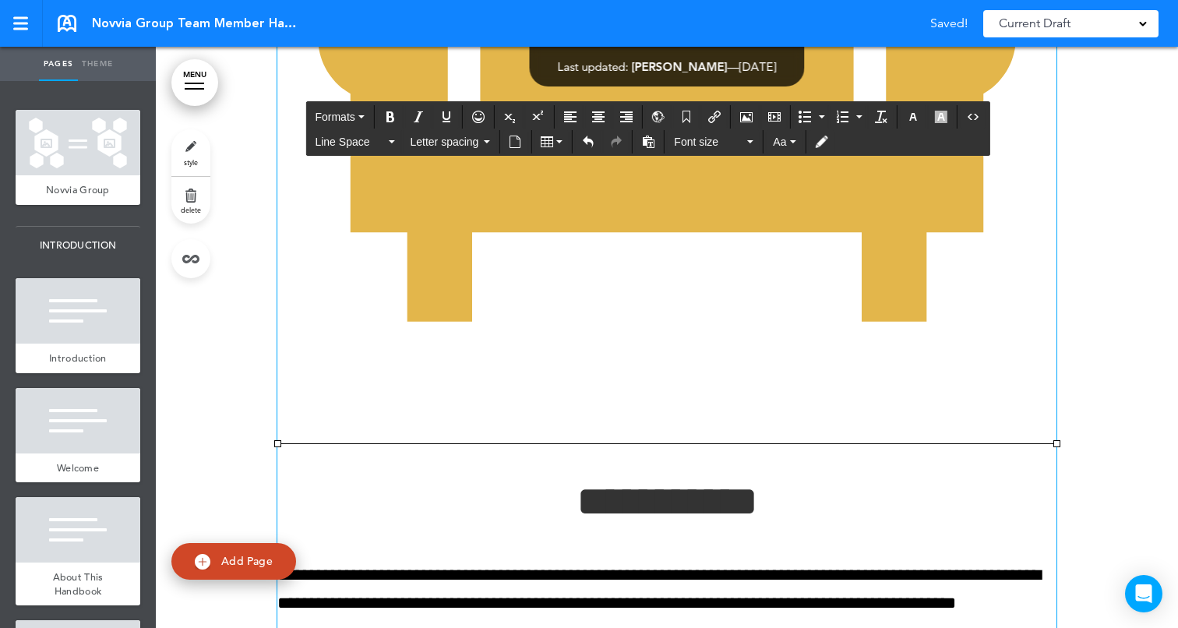
scroll to position [25797, 0]
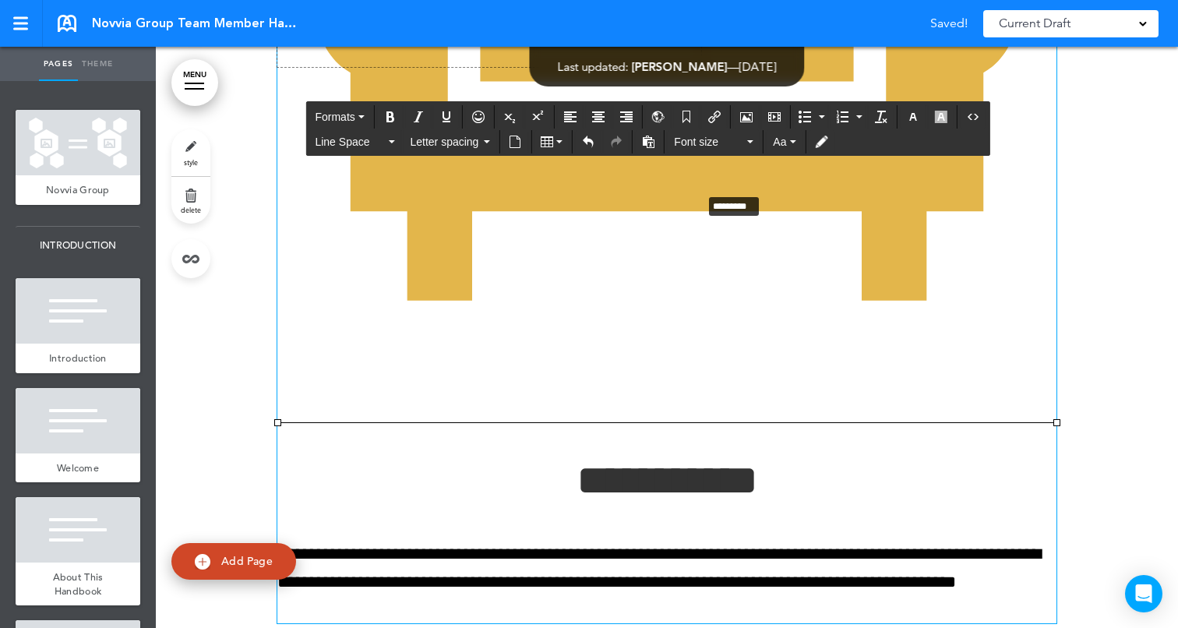
drag, startPoint x: 1056, startPoint y: 520, endPoint x: 628, endPoint y: 259, distance: 501.7
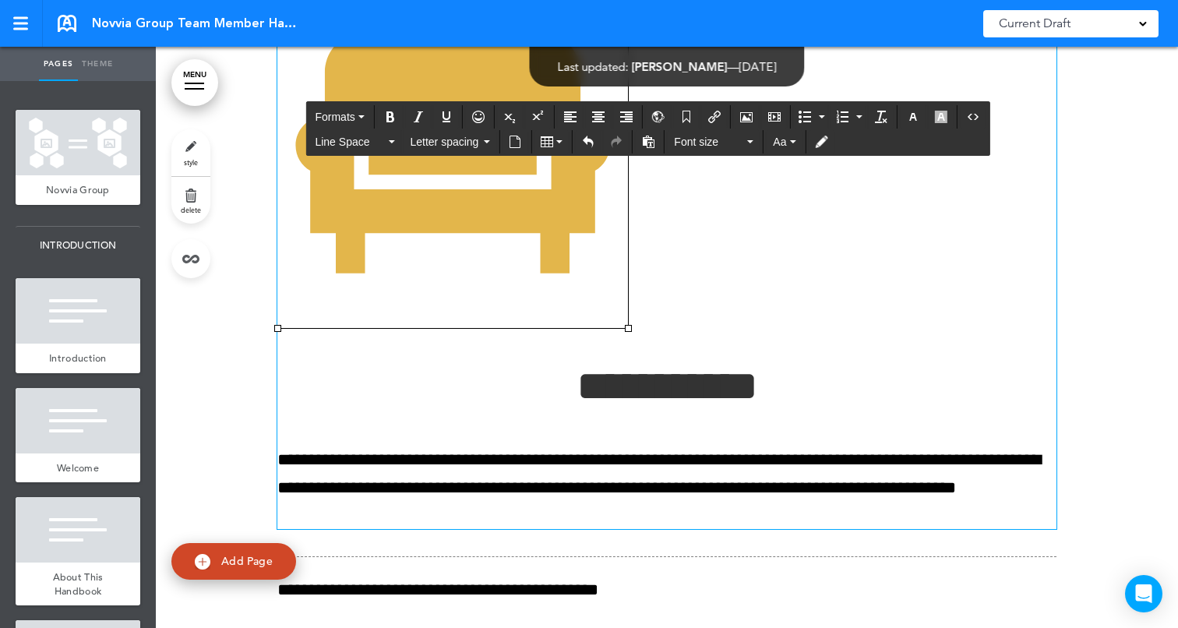
scroll to position [25457, 0]
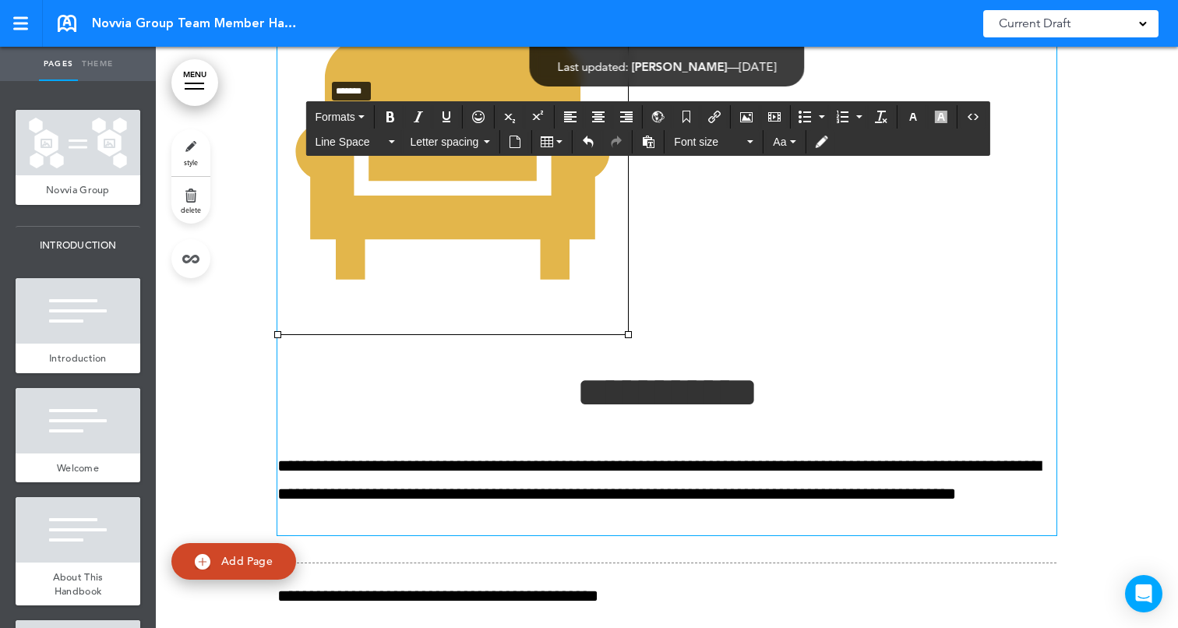
drag, startPoint x: 630, startPoint y: 430, endPoint x: 327, endPoint y: 175, distance: 396.4
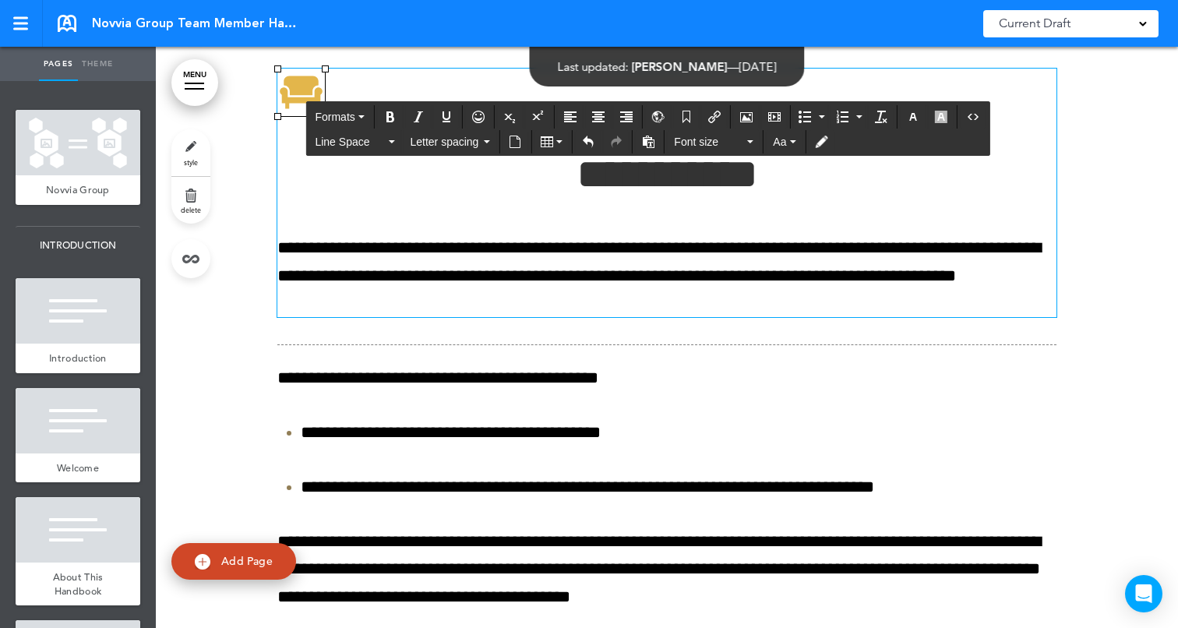
scroll to position [25338, 0]
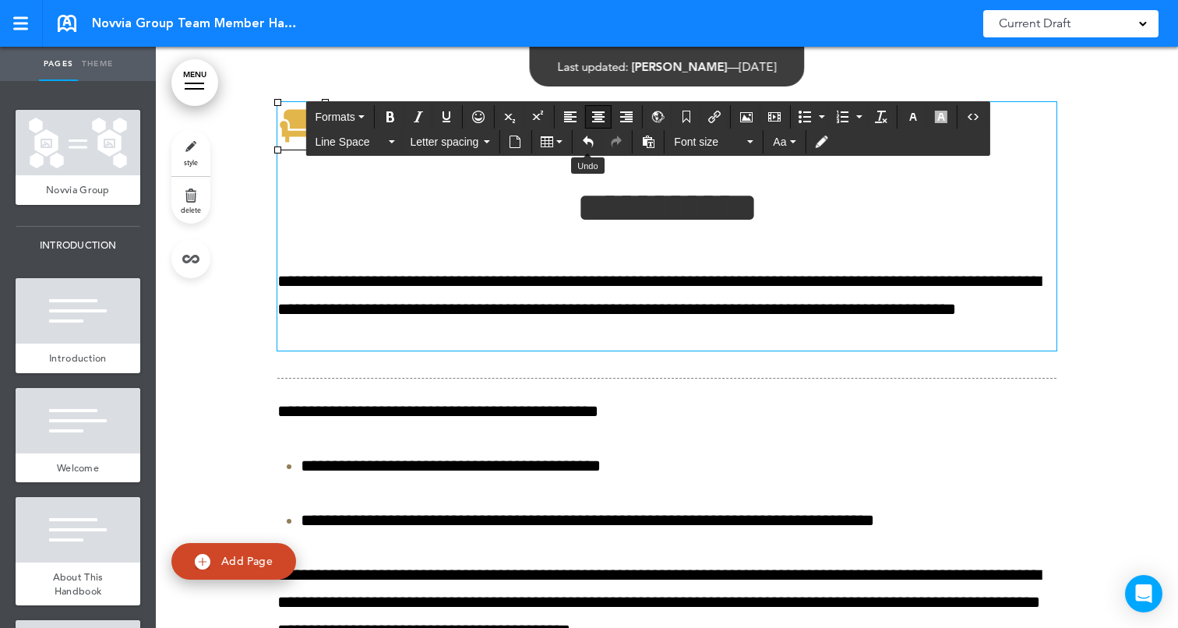
click at [601, 117] on icon "Align center" at bounding box center [598, 117] width 12 height 12
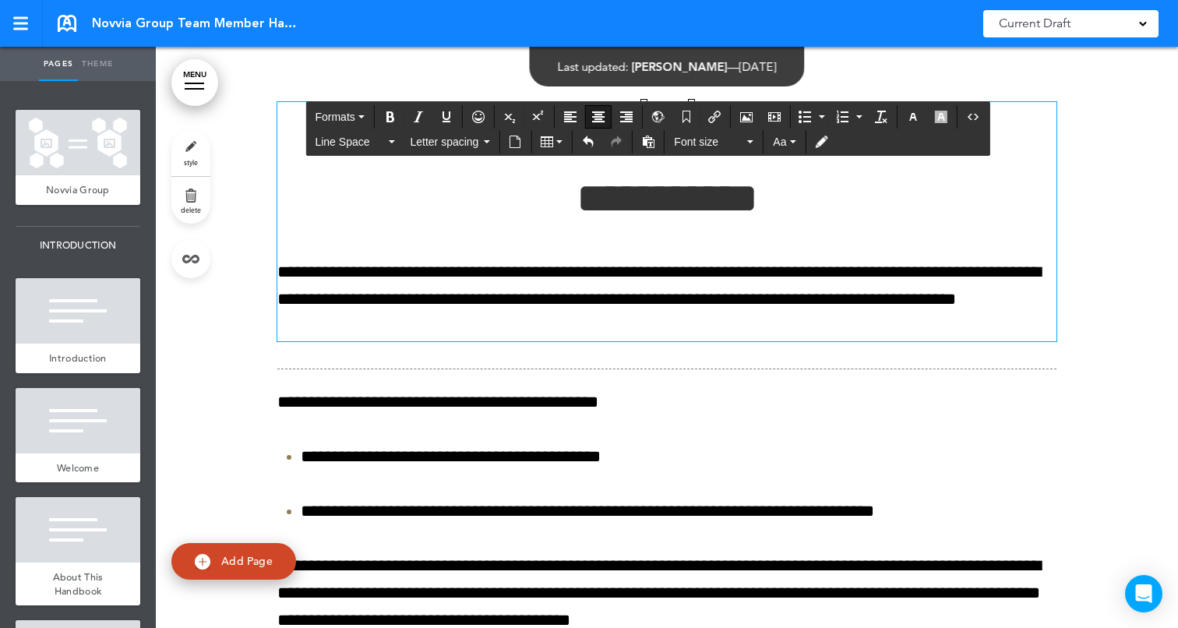
click at [1158, 318] on div at bounding box center [667, 398] width 1022 height 708
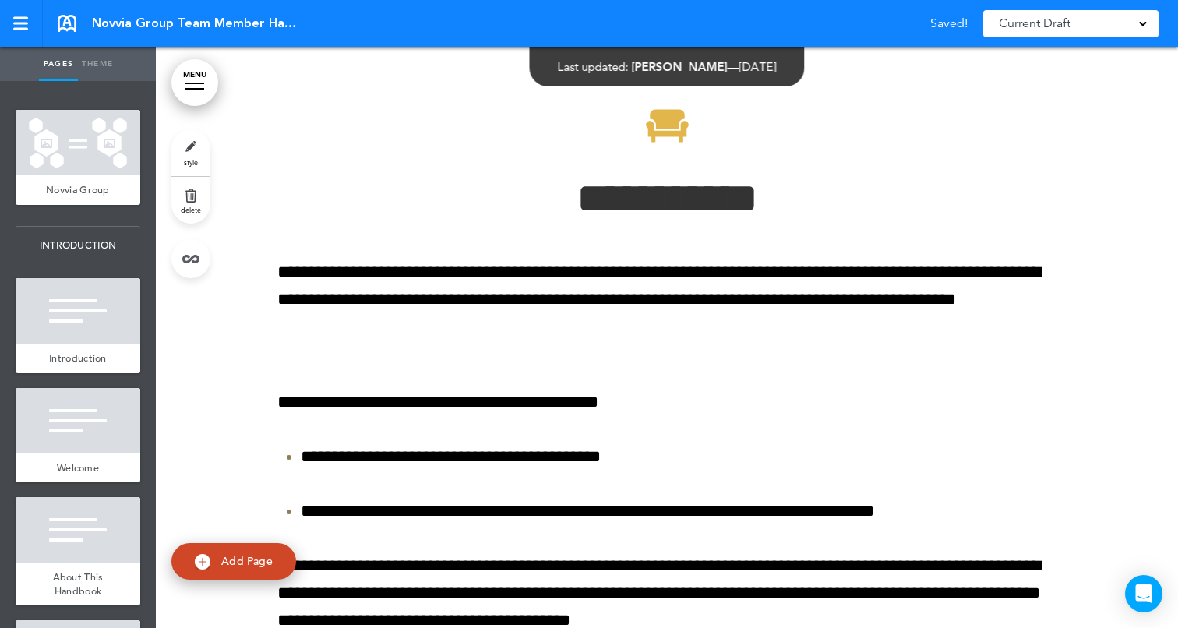
click at [1120, 229] on div at bounding box center [667, 398] width 1022 height 708
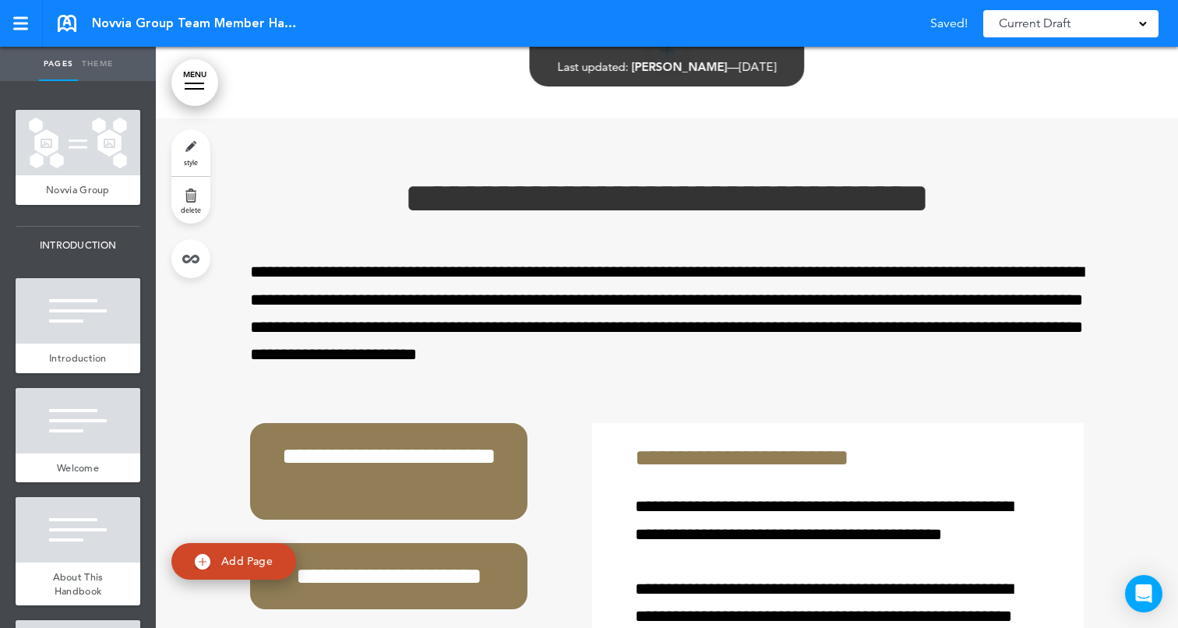
scroll to position [25953, 0]
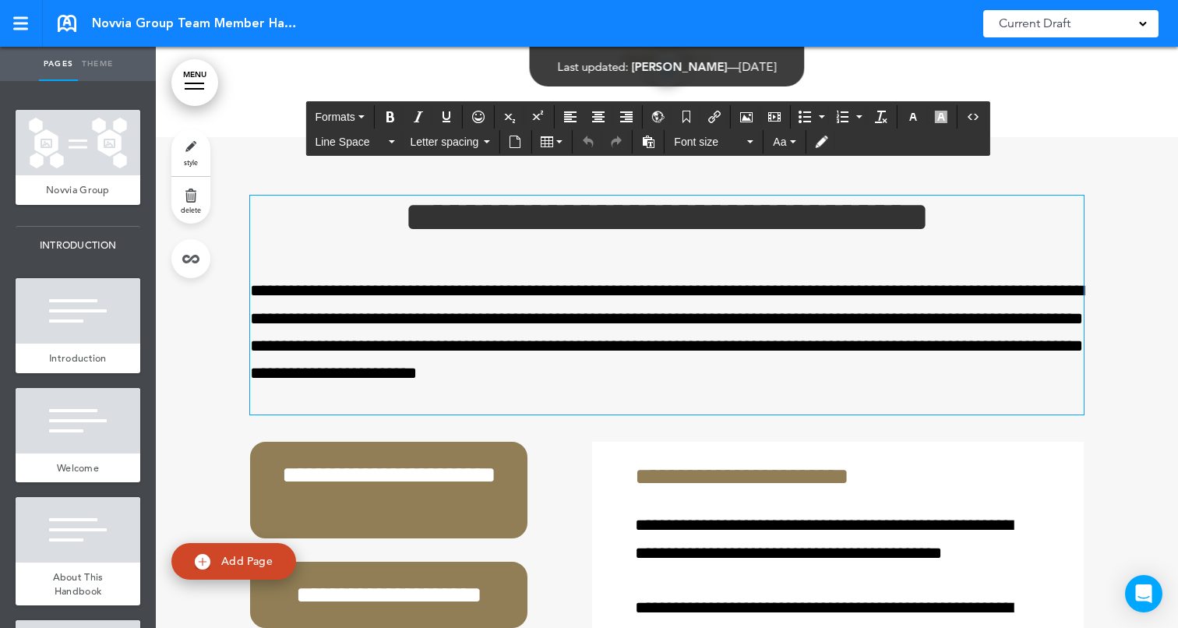
click at [358, 238] on h1 "**********" at bounding box center [667, 217] width 834 height 43
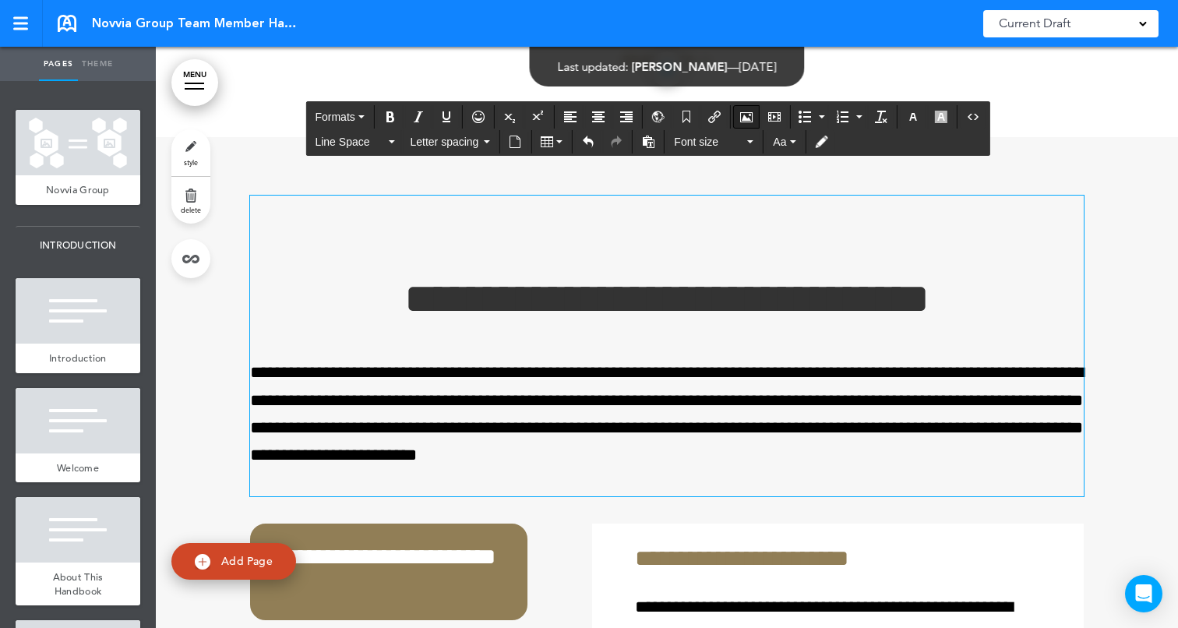
click at [758, 122] on button "Airmason image" at bounding box center [746, 117] width 25 height 22
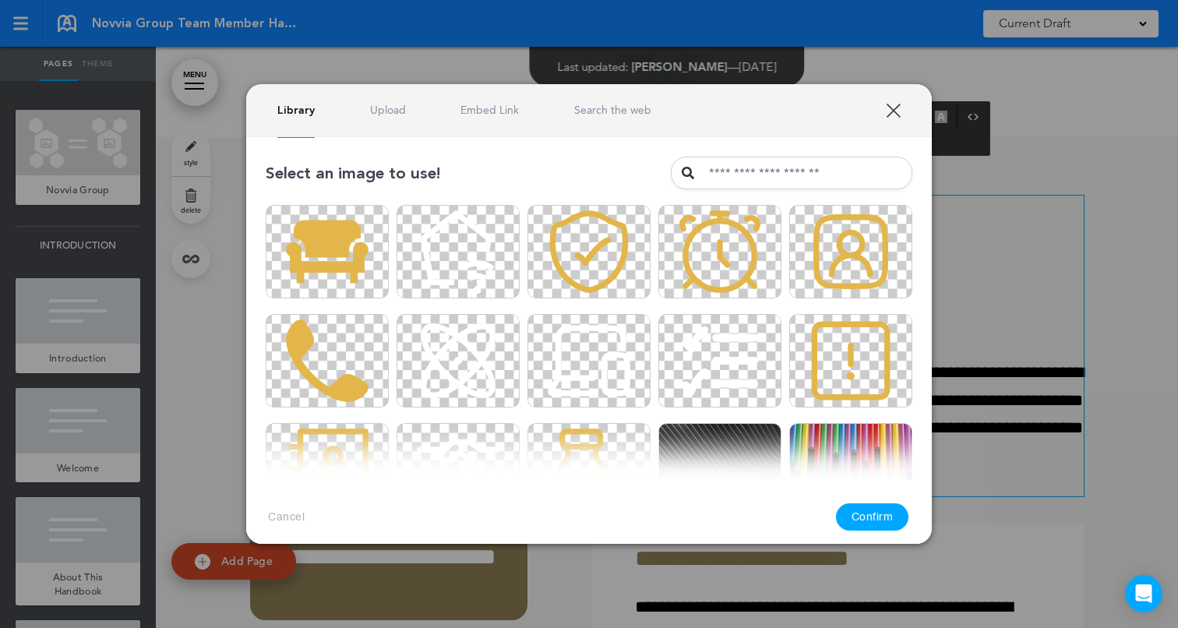
click at [367, 112] on div "Library Upload Embed Link Search the web" at bounding box center [464, 110] width 374 height 15
click at [382, 111] on link "Upload" at bounding box center [388, 110] width 36 height 15
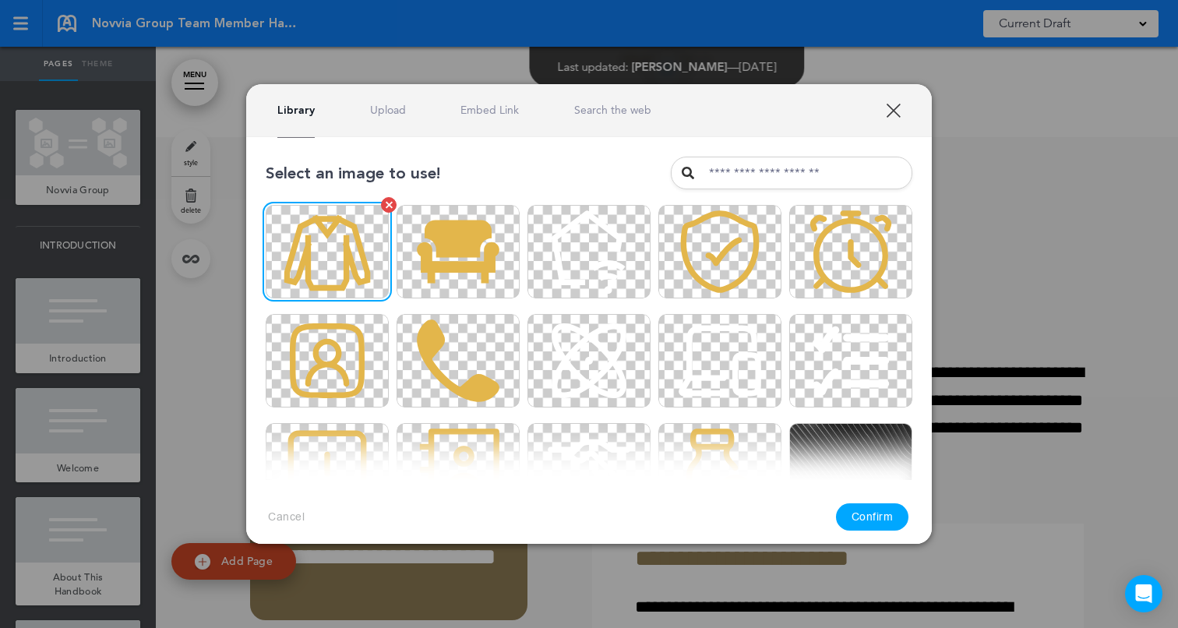
click at [330, 246] on img at bounding box center [327, 251] width 123 height 93
click at [863, 516] on button "Confirm" at bounding box center [872, 516] width 73 height 27
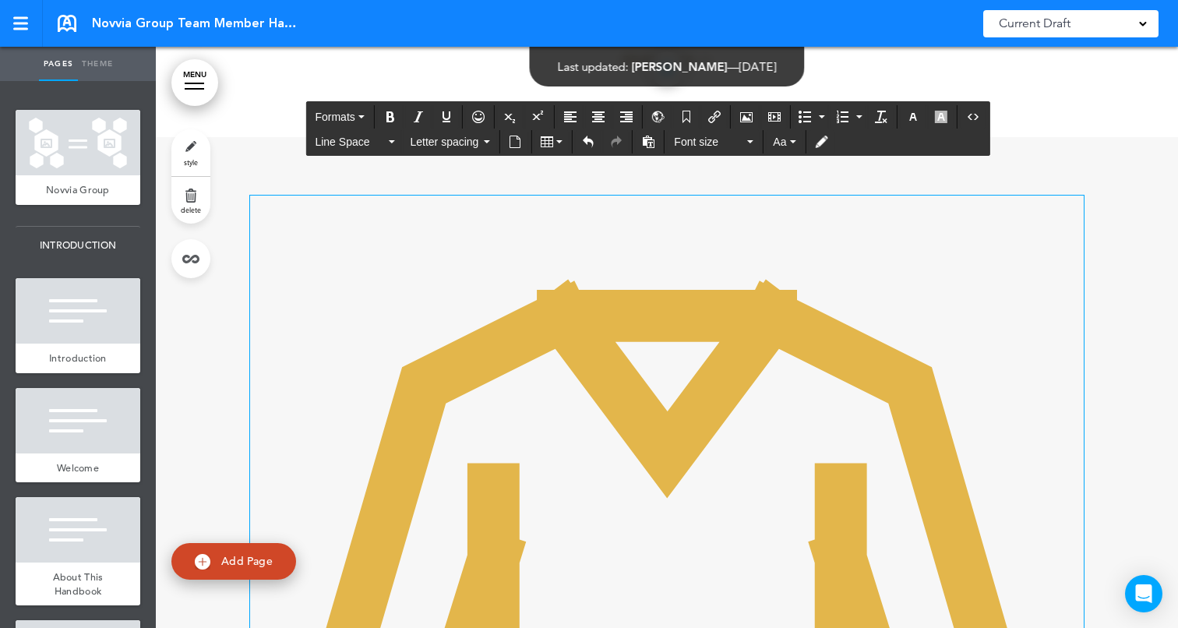
click at [680, 427] on img at bounding box center [667, 613] width 834 height 834
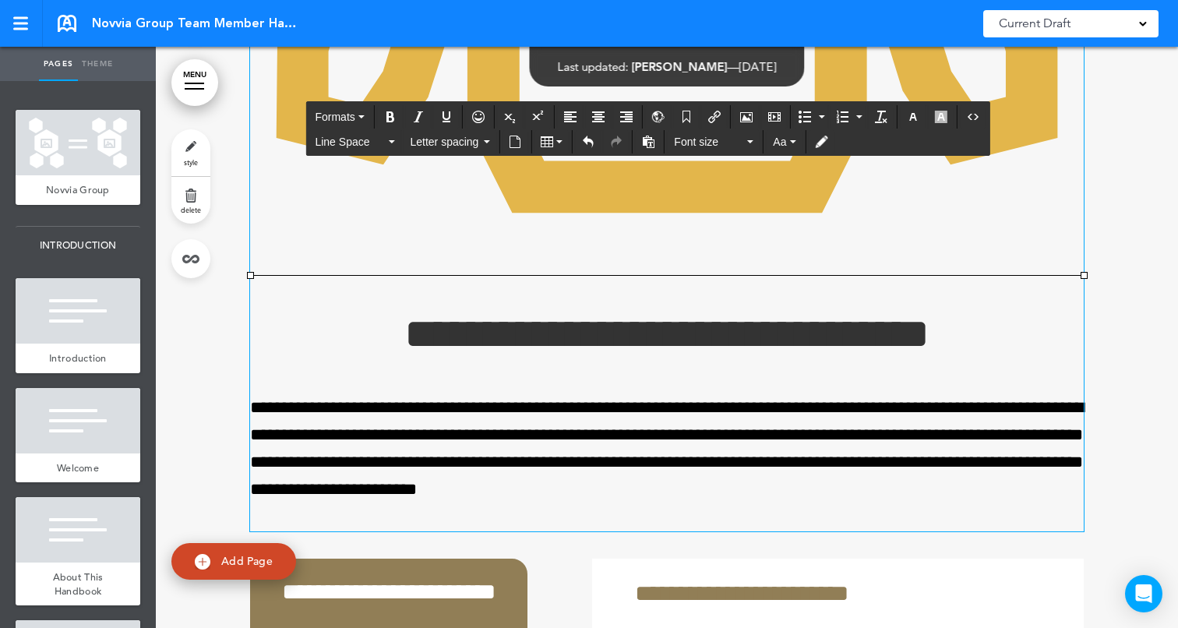
scroll to position [26775, 0]
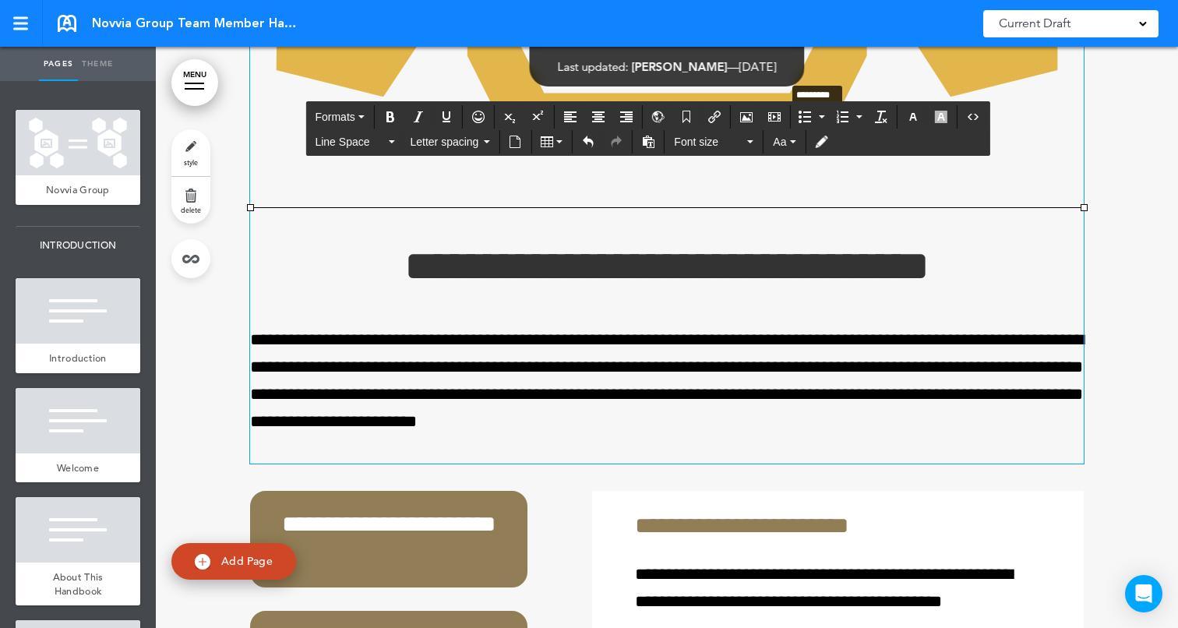
drag, startPoint x: 1081, startPoint y: 305, endPoint x: 781, endPoint y: 179, distance: 324.4
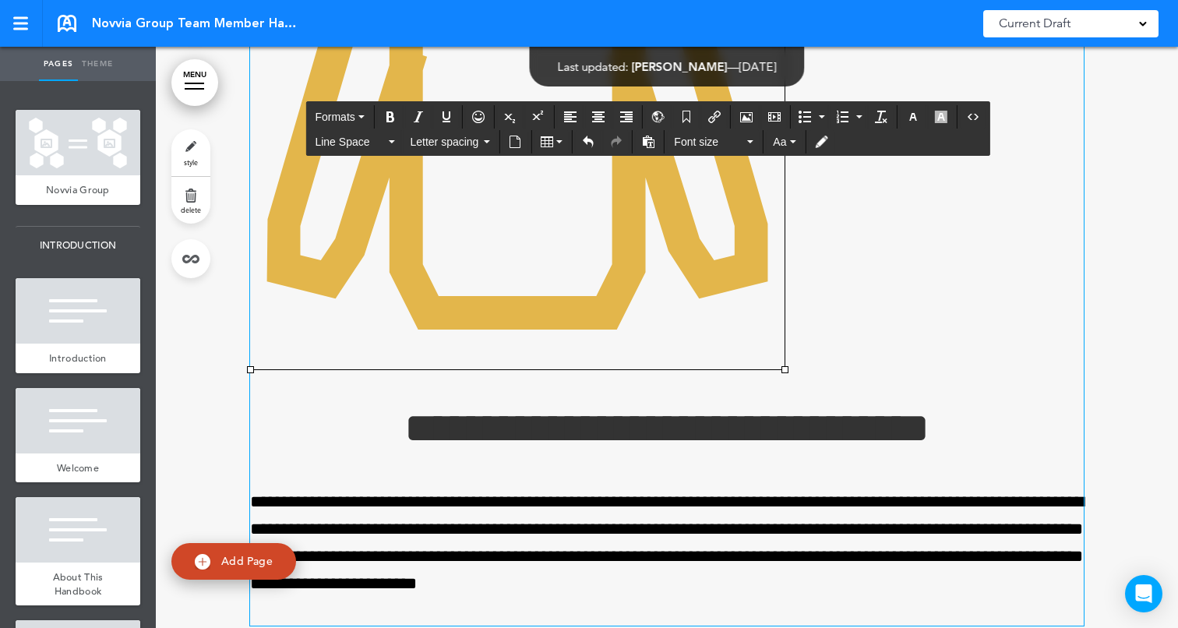
scroll to position [26263, 0]
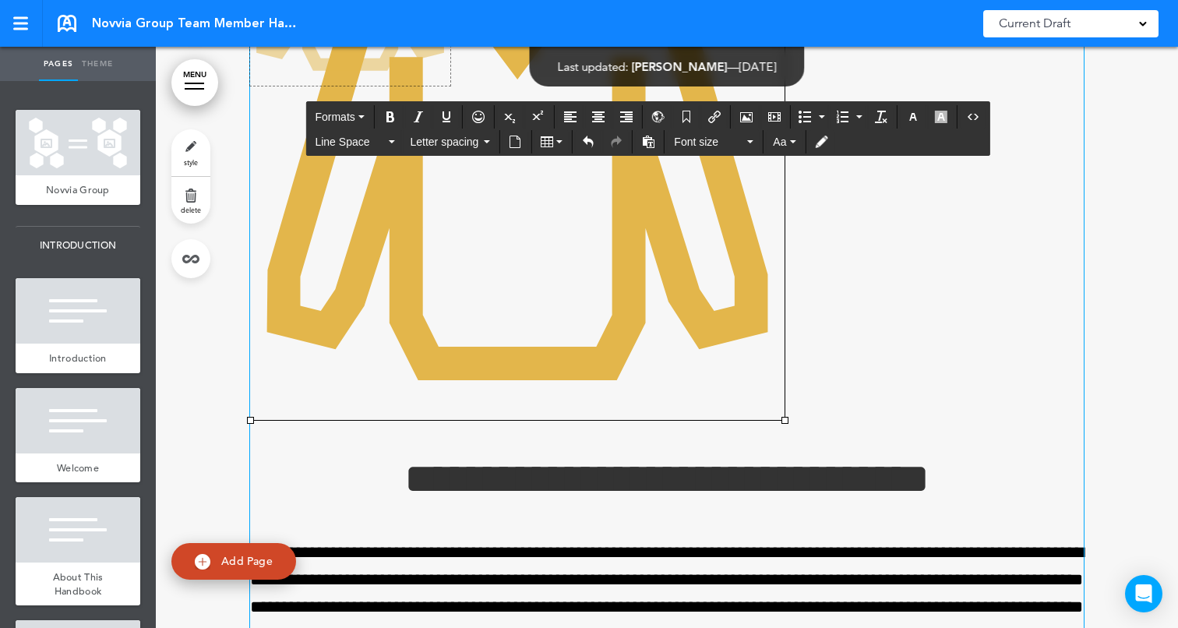
drag, startPoint x: 786, startPoint y: 518, endPoint x: 424, endPoint y: 190, distance: 488.7
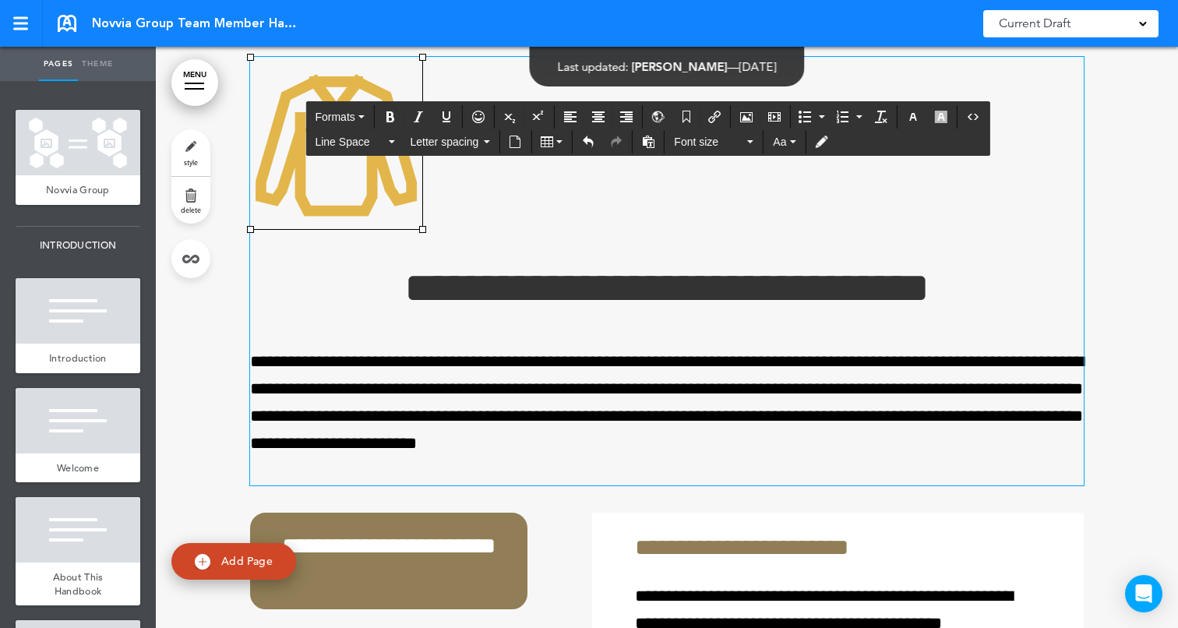
scroll to position [26075, 0]
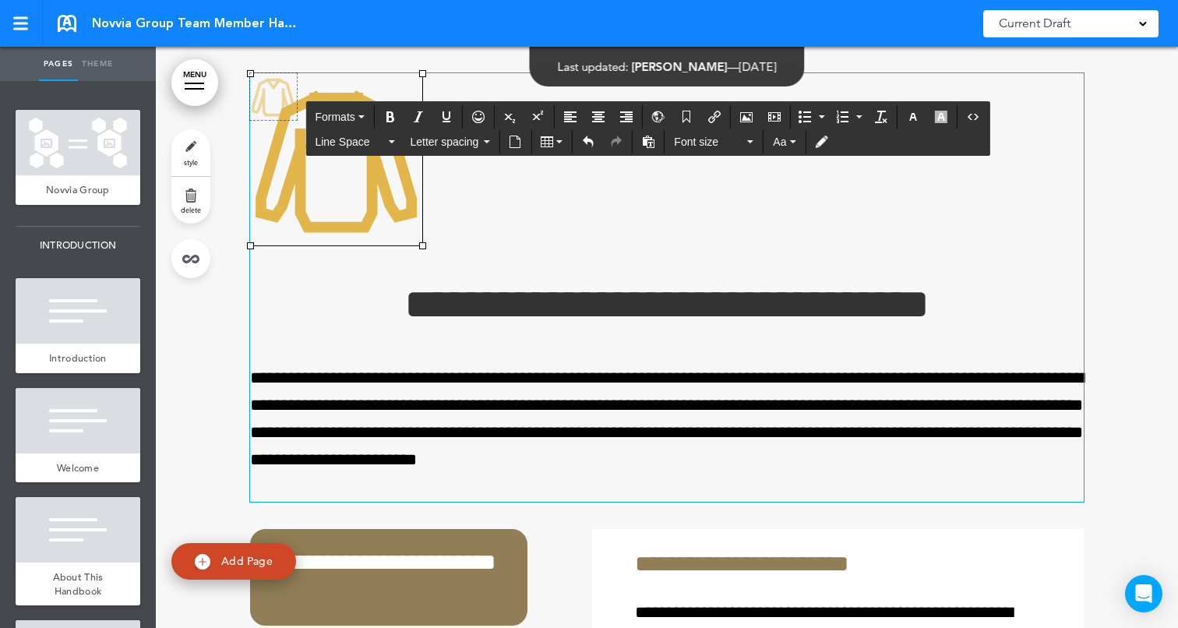
drag, startPoint x: 423, startPoint y: 344, endPoint x: 310, endPoint y: 220, distance: 167.6
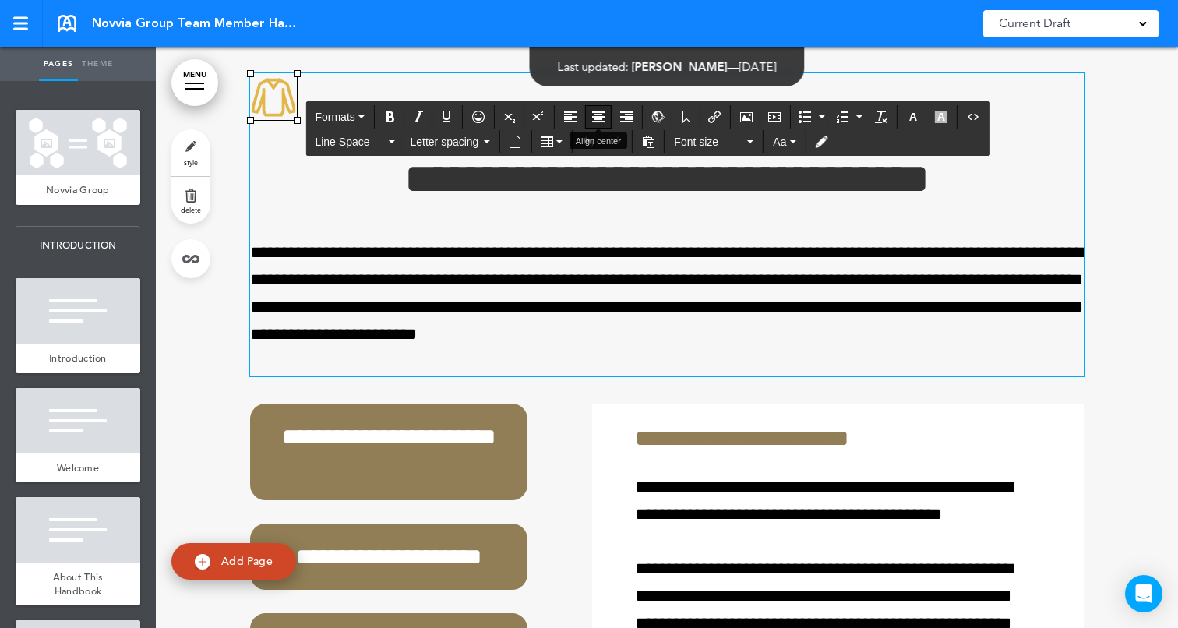
click at [604, 111] on icon "Align center" at bounding box center [598, 117] width 12 height 12
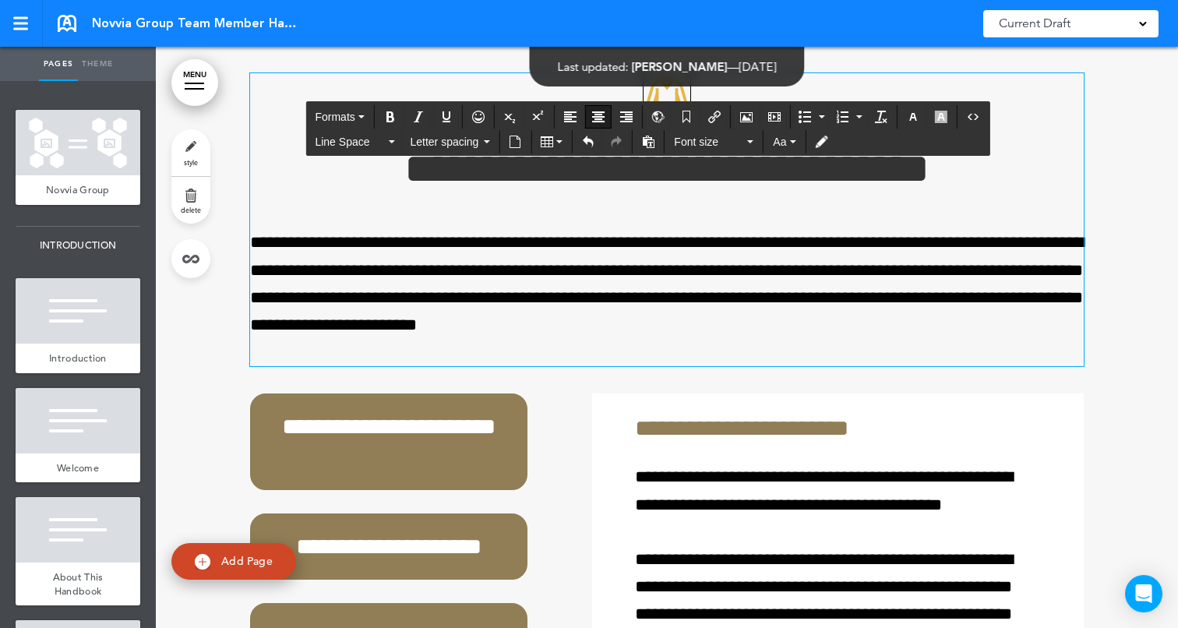
click at [1112, 220] on div at bounding box center [667, 581] width 1022 height 1133
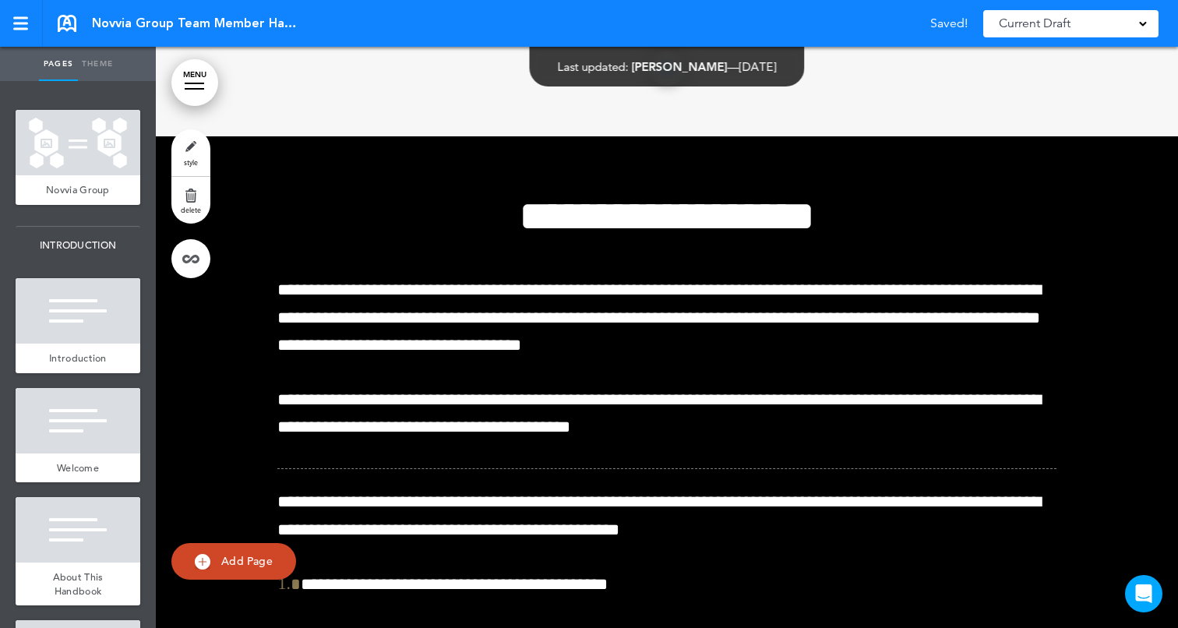
scroll to position [27192, 0]
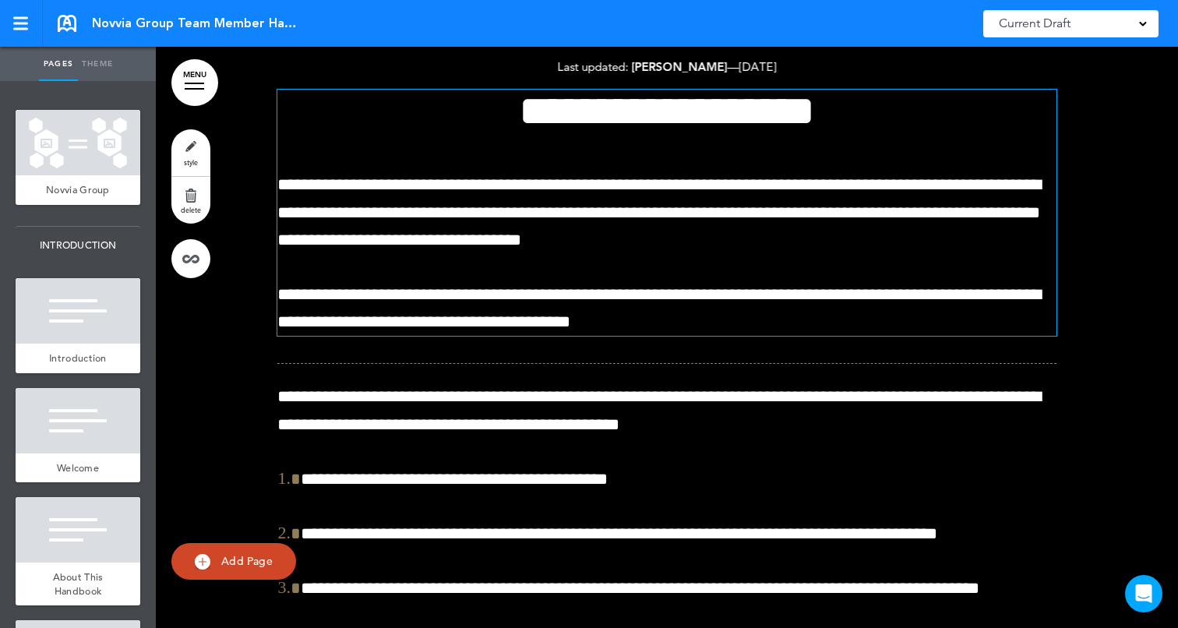
click at [485, 132] on h1 "**********" at bounding box center [666, 111] width 779 height 43
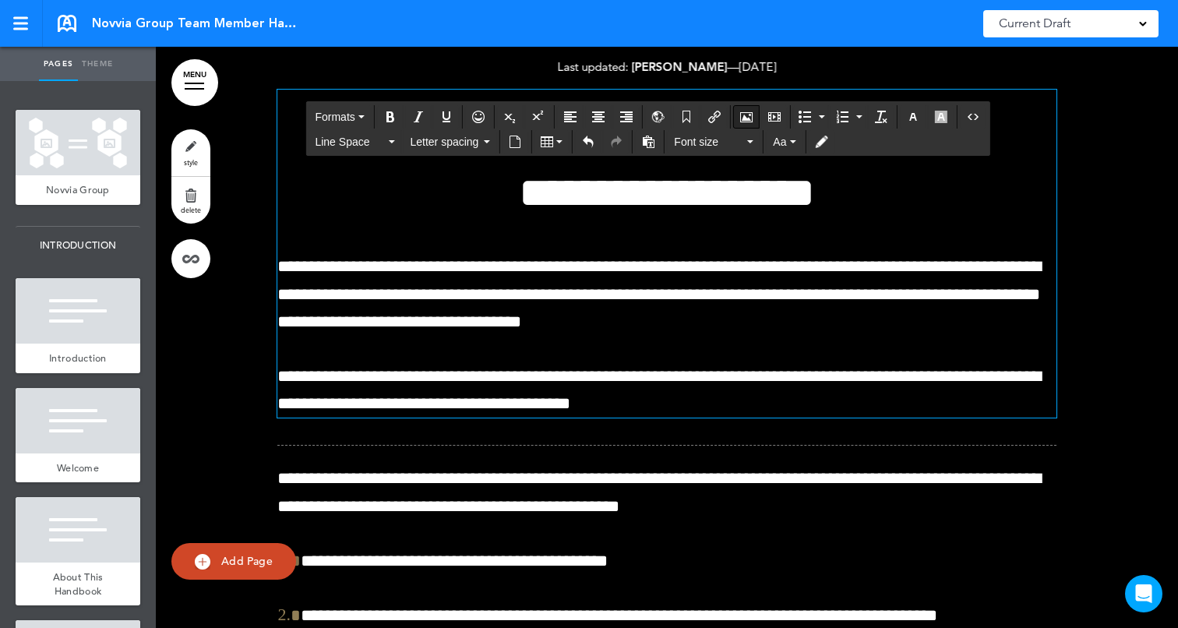
click at [746, 113] on icon "Airmason image" at bounding box center [746, 117] width 12 height 12
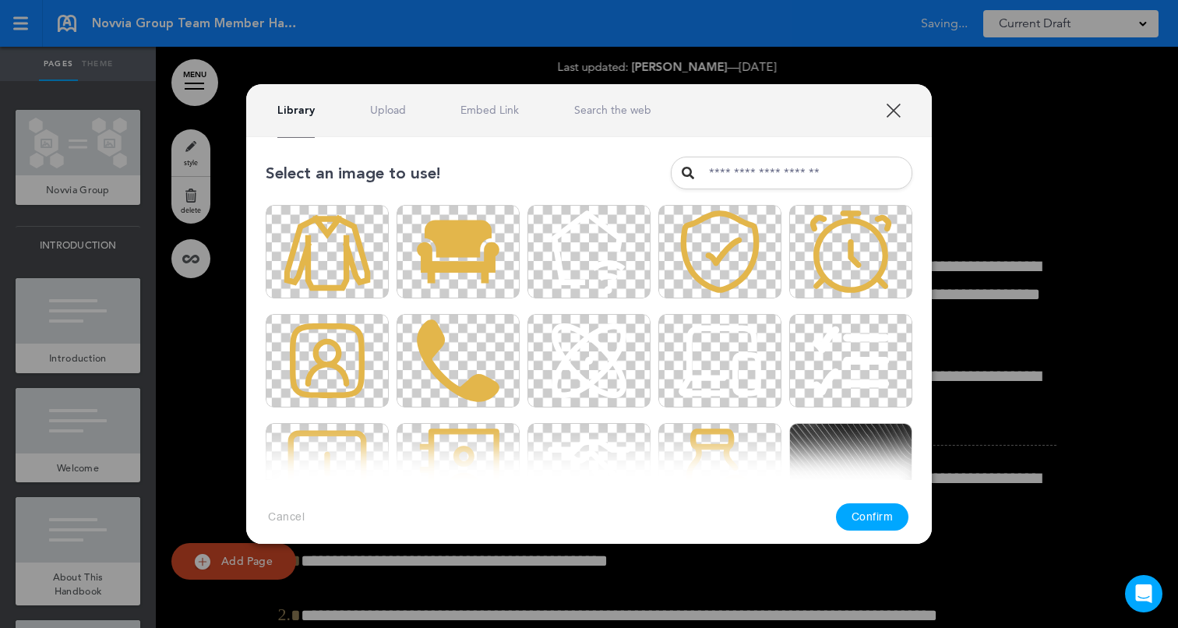
click at [400, 107] on link "Upload" at bounding box center [388, 110] width 36 height 15
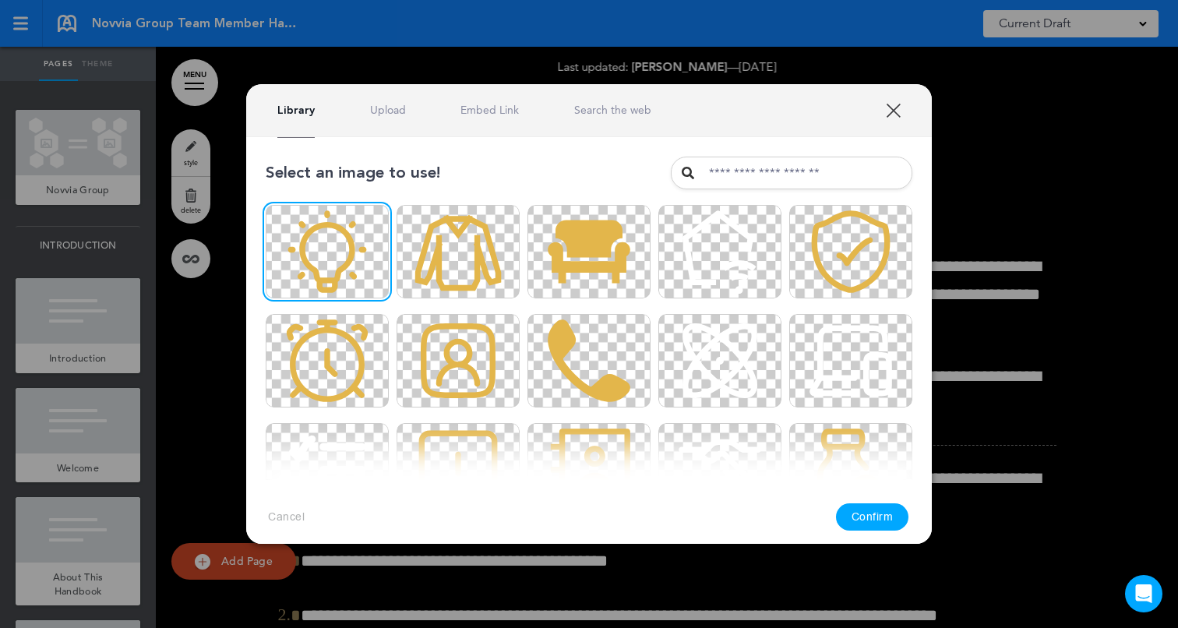
click at [852, 512] on button "Confirm" at bounding box center [872, 516] width 73 height 27
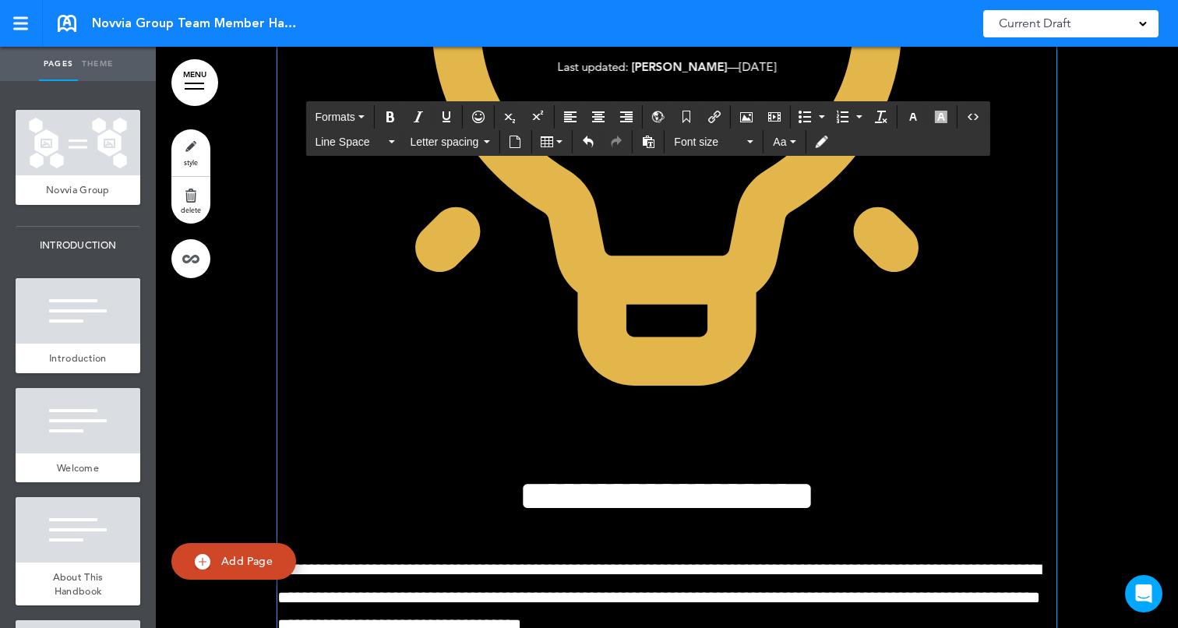
scroll to position [27699, 0]
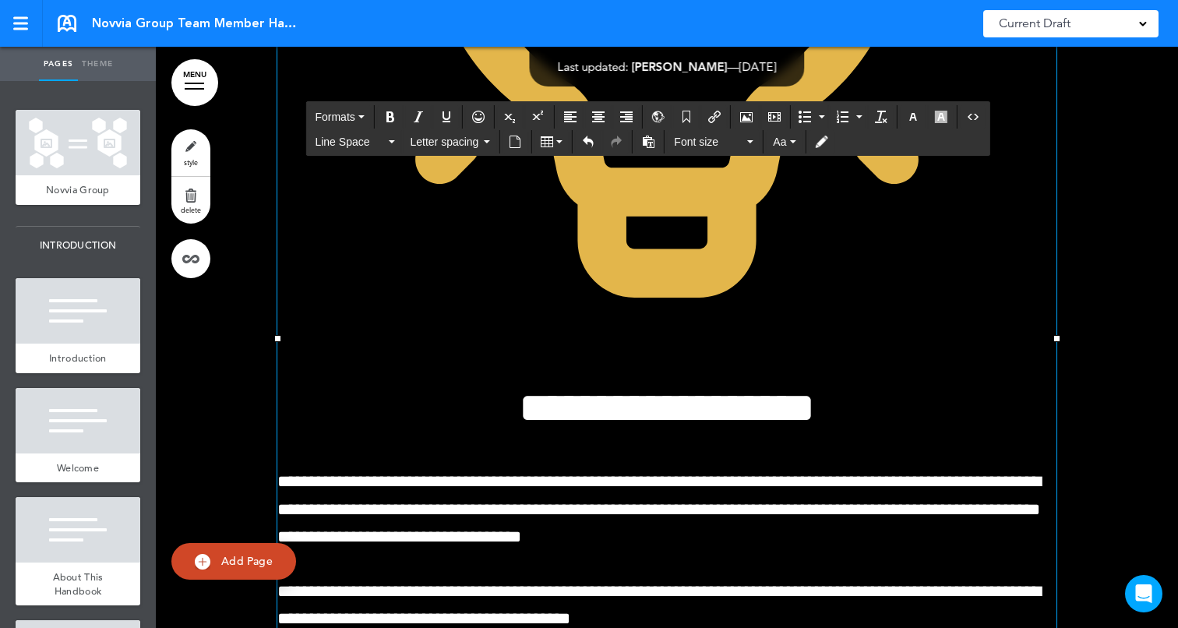
scroll to position [27739, 0]
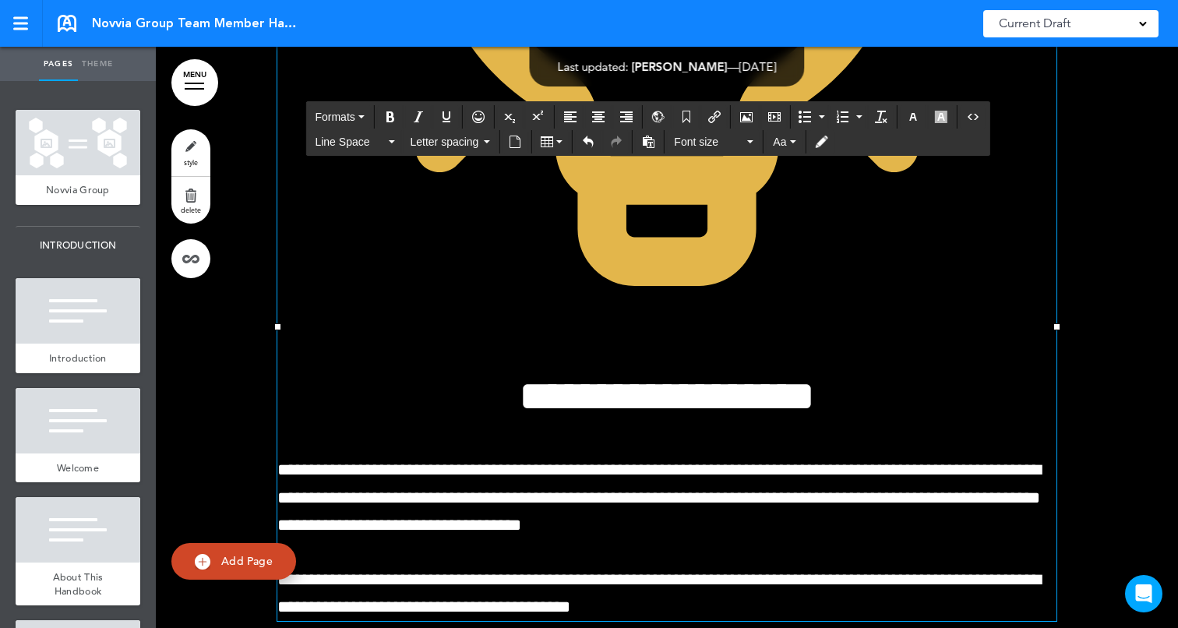
drag, startPoint x: 1056, startPoint y: 421, endPoint x: 648, endPoint y: 219, distance: 455.4
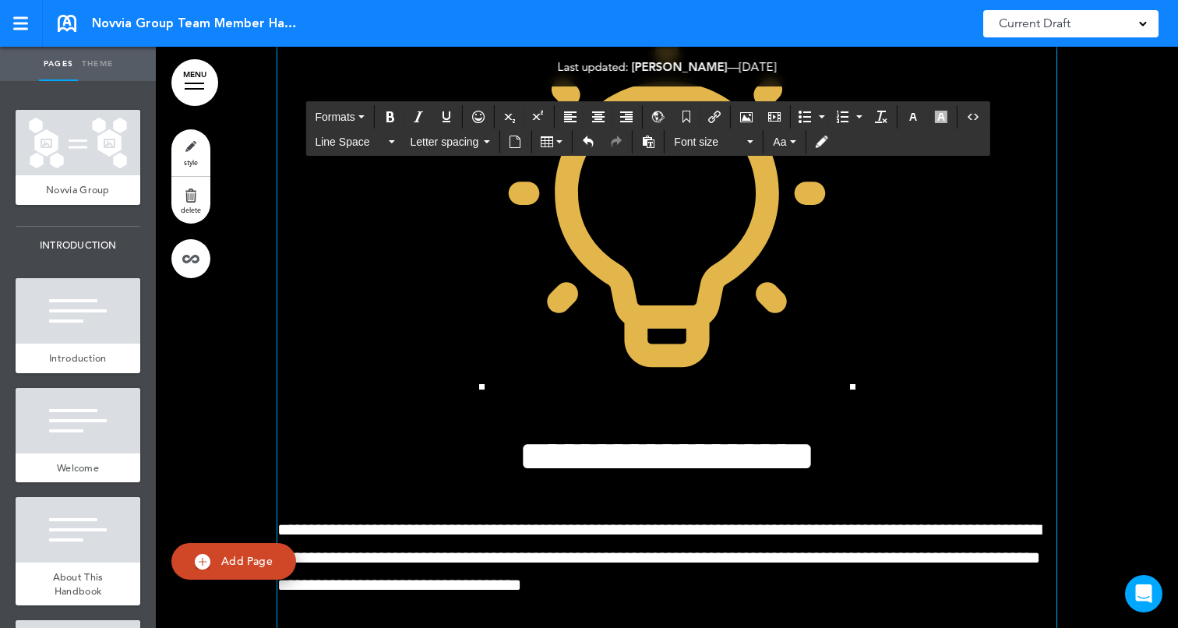
scroll to position [27251, 0]
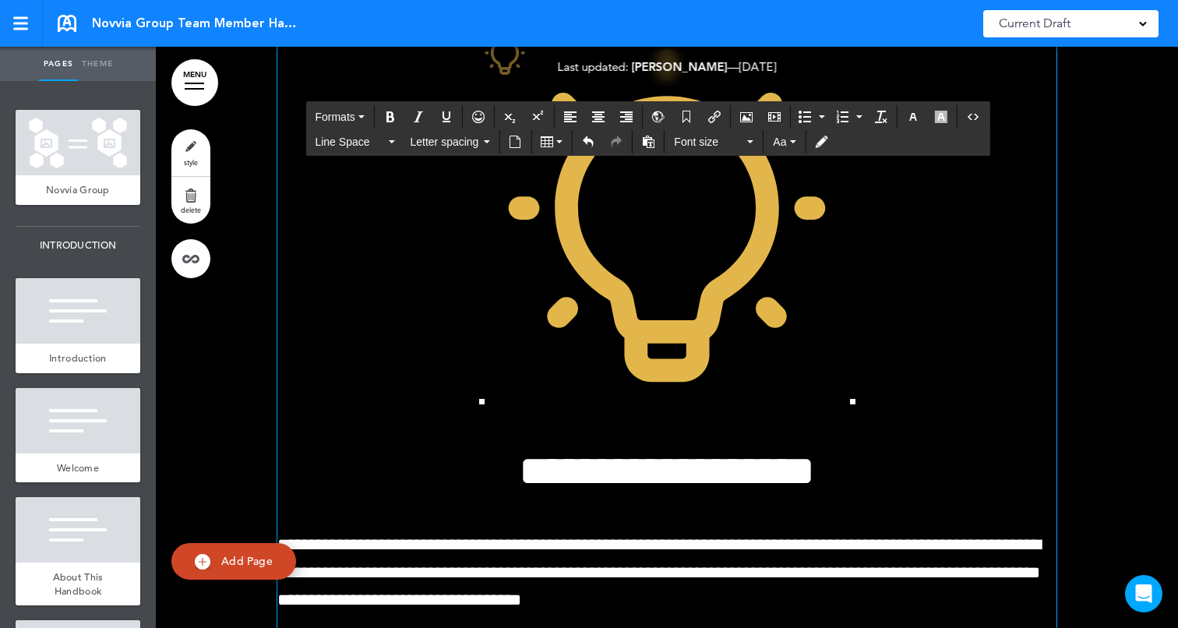
drag, startPoint x: 851, startPoint y: 500, endPoint x: 527, endPoint y: 216, distance: 431.1
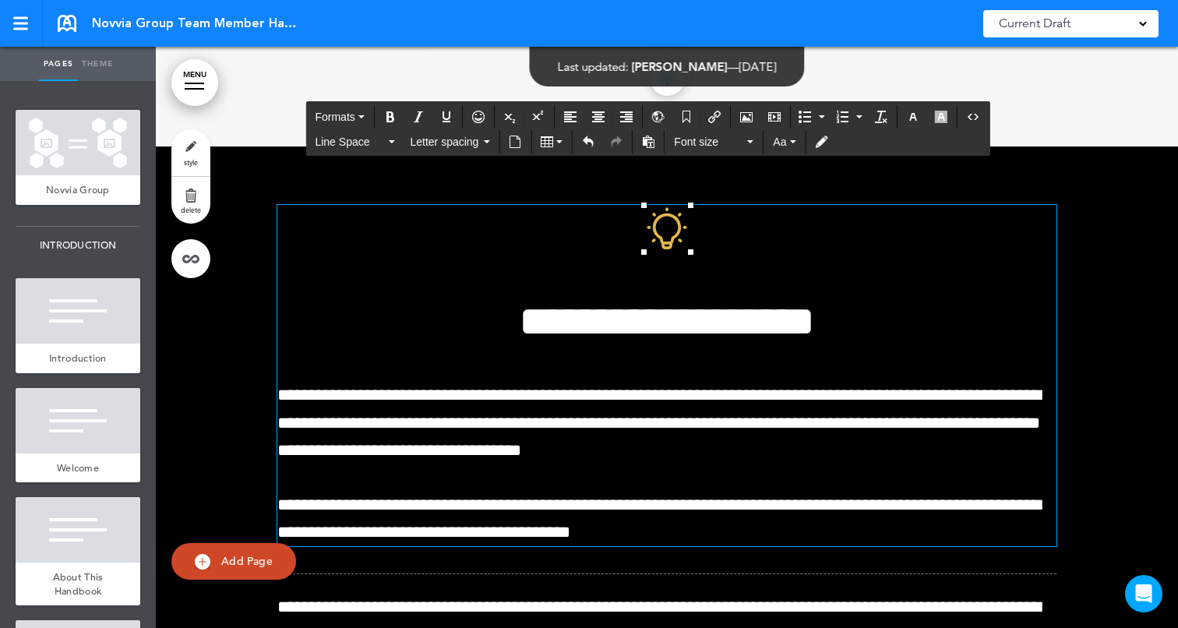
click at [1151, 301] on div at bounding box center [667, 579] width 1022 height 866
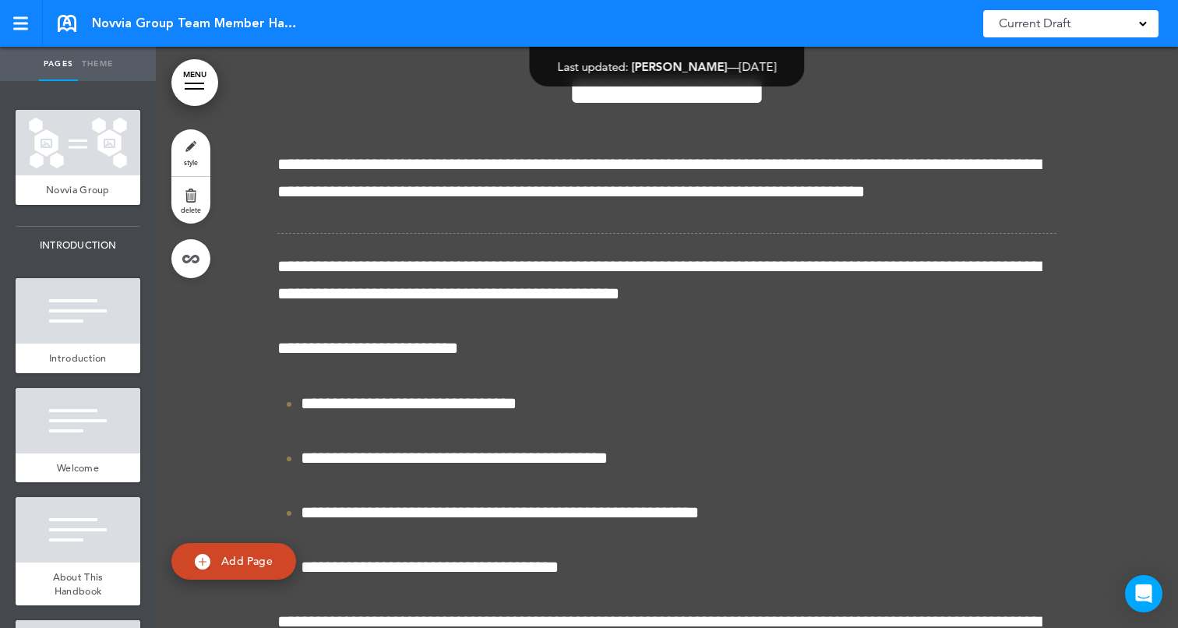
scroll to position [28059, 0]
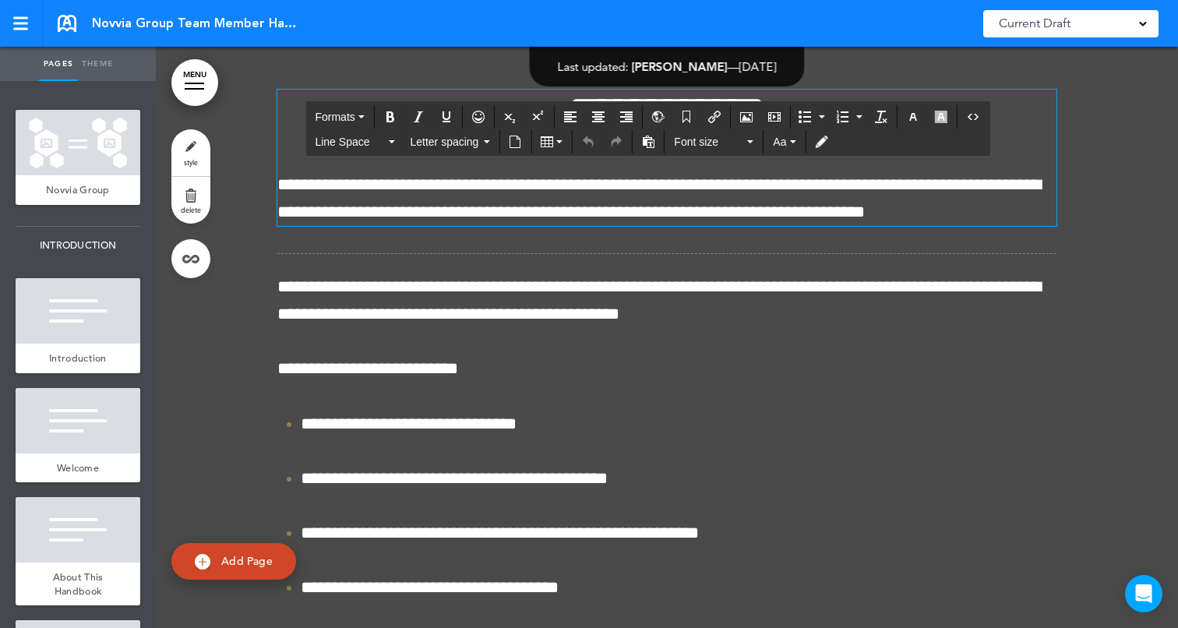
click at [531, 132] on h1 "**********" at bounding box center [666, 111] width 779 height 43
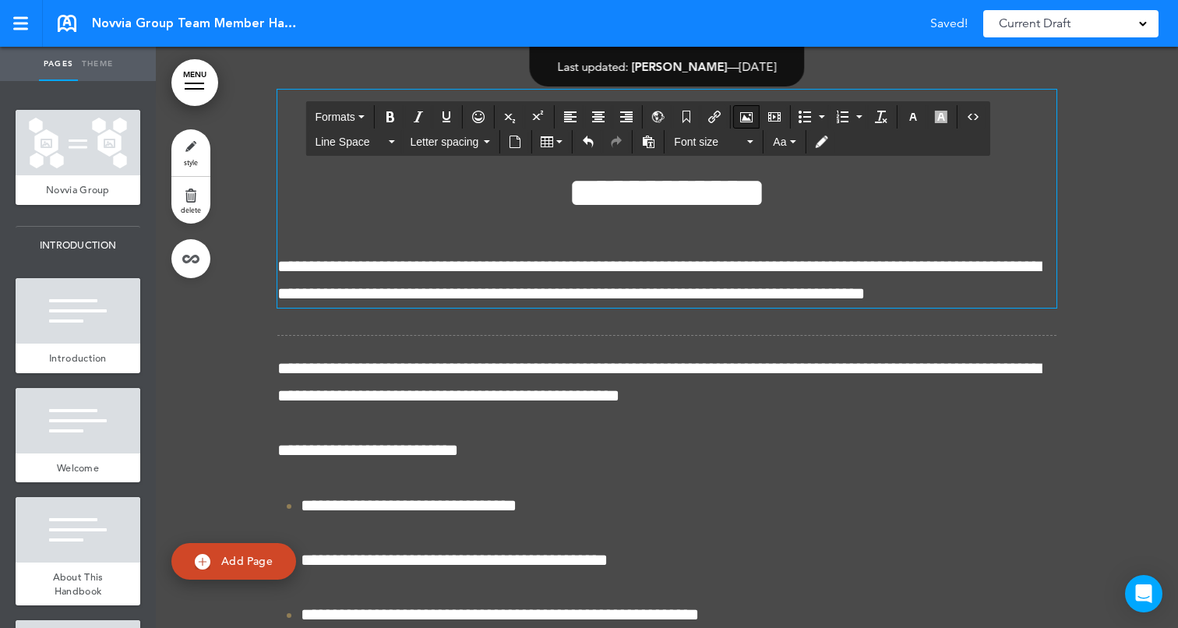
click at [749, 117] on icon "Airmason image" at bounding box center [746, 117] width 12 height 12
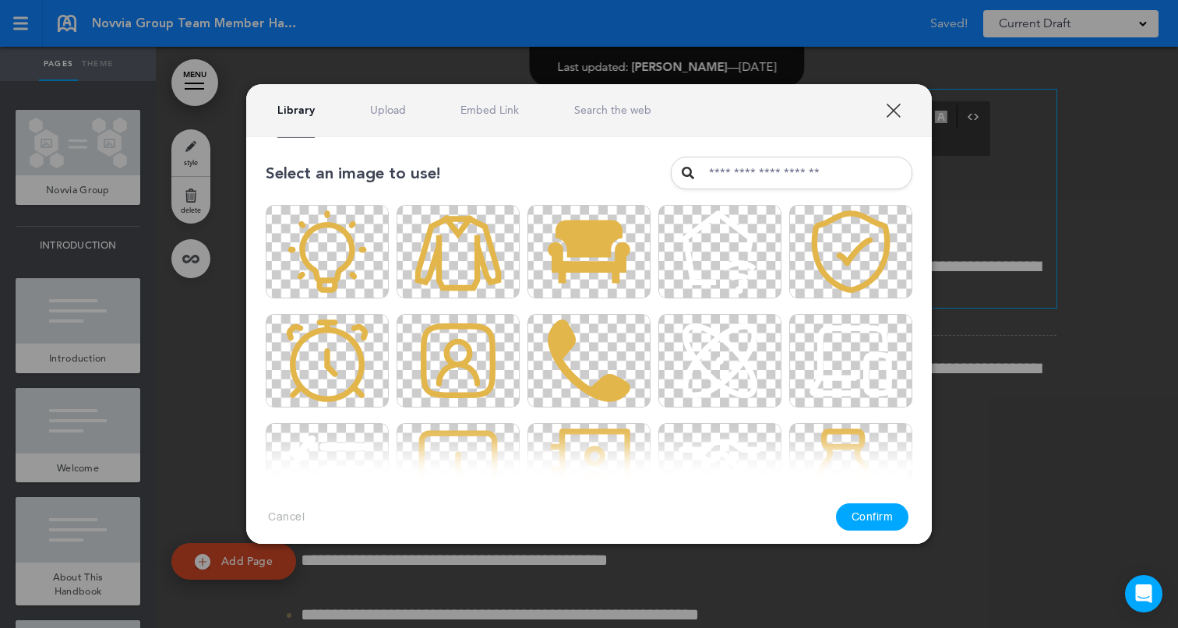
click at [376, 104] on link "Upload" at bounding box center [388, 110] width 36 height 15
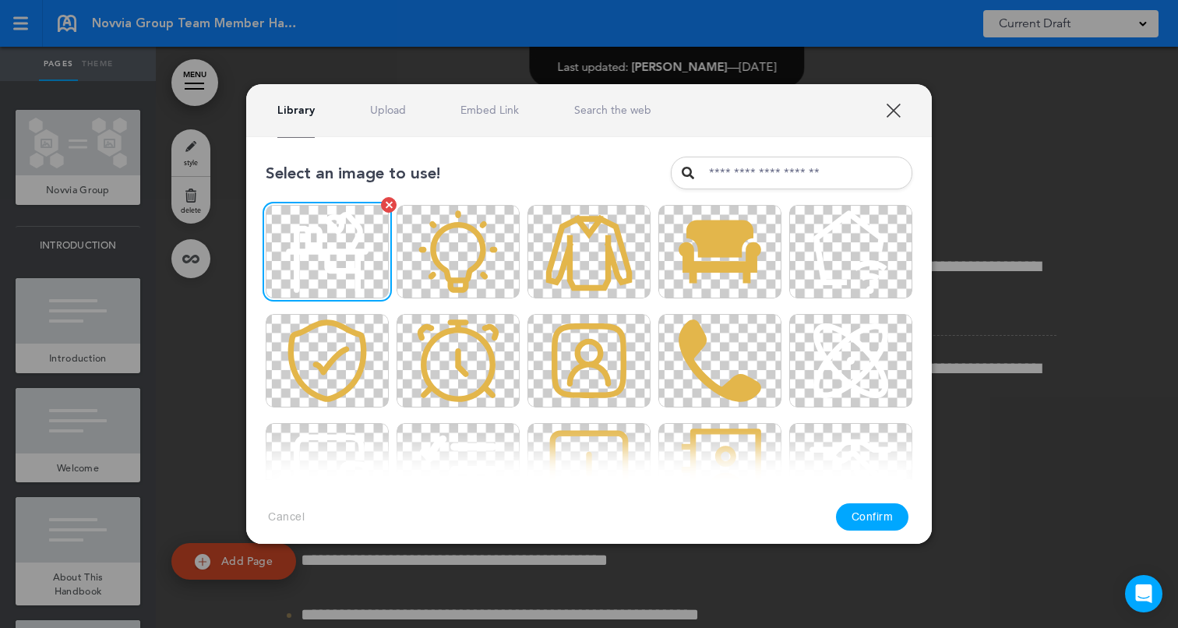
click at [339, 238] on img at bounding box center [327, 251] width 123 height 93
click at [862, 514] on button "Confirm" at bounding box center [872, 516] width 73 height 27
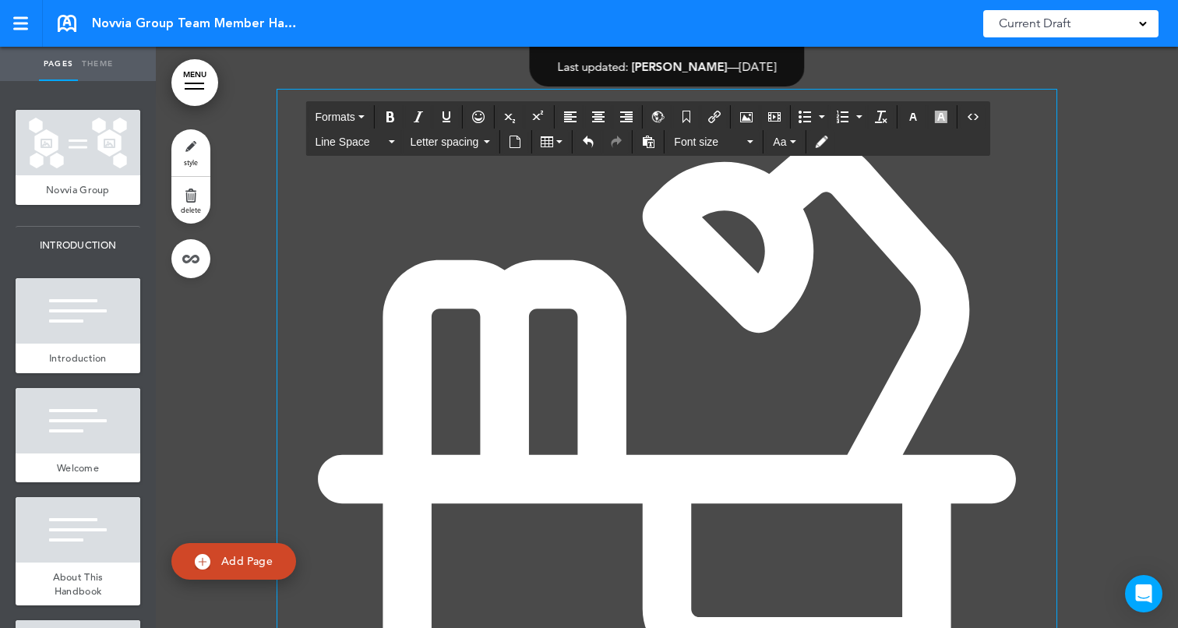
click at [634, 358] on img at bounding box center [666, 479] width 779 height 779
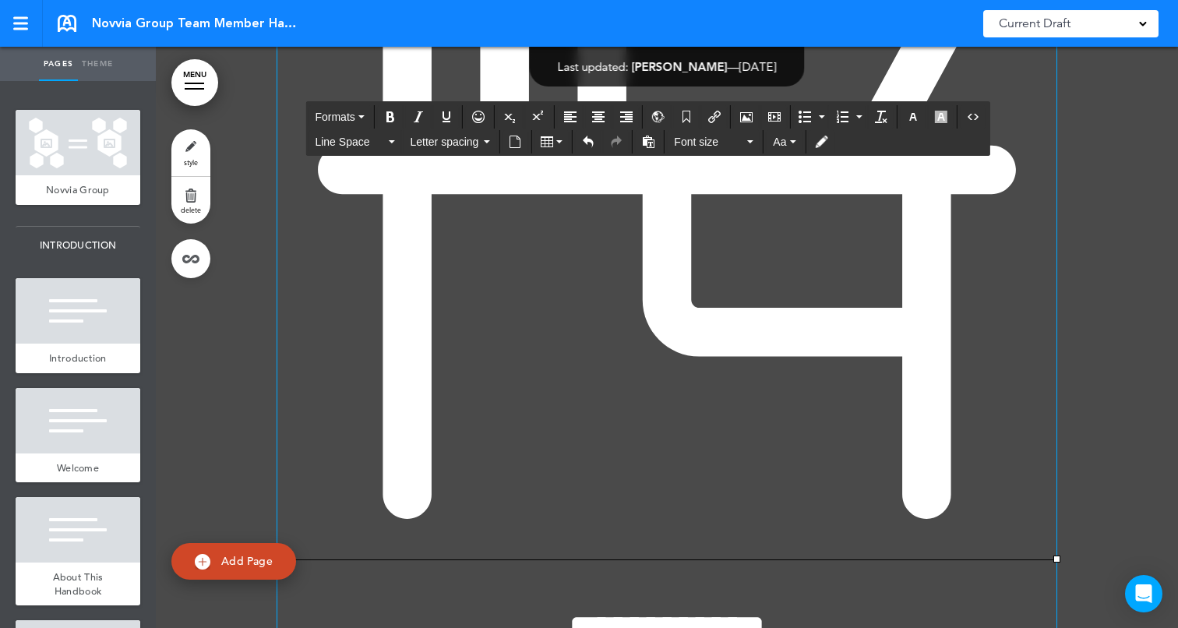
scroll to position [28431, 0]
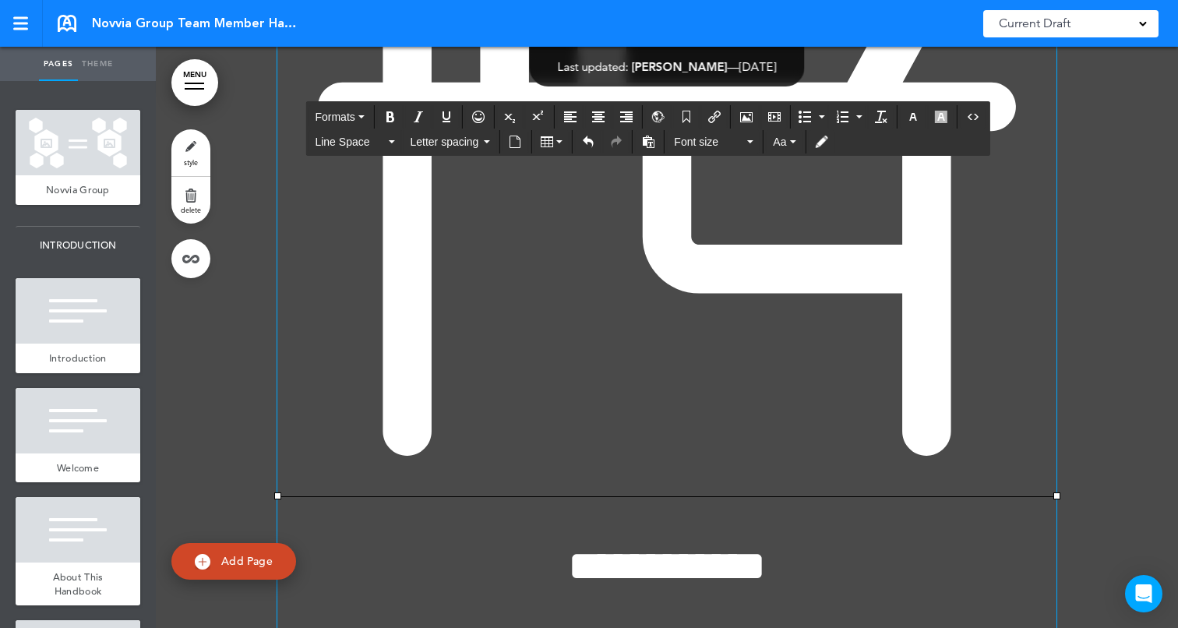
drag, startPoint x: 1056, startPoint y: 596, endPoint x: 548, endPoint y: 206, distance: 640.6
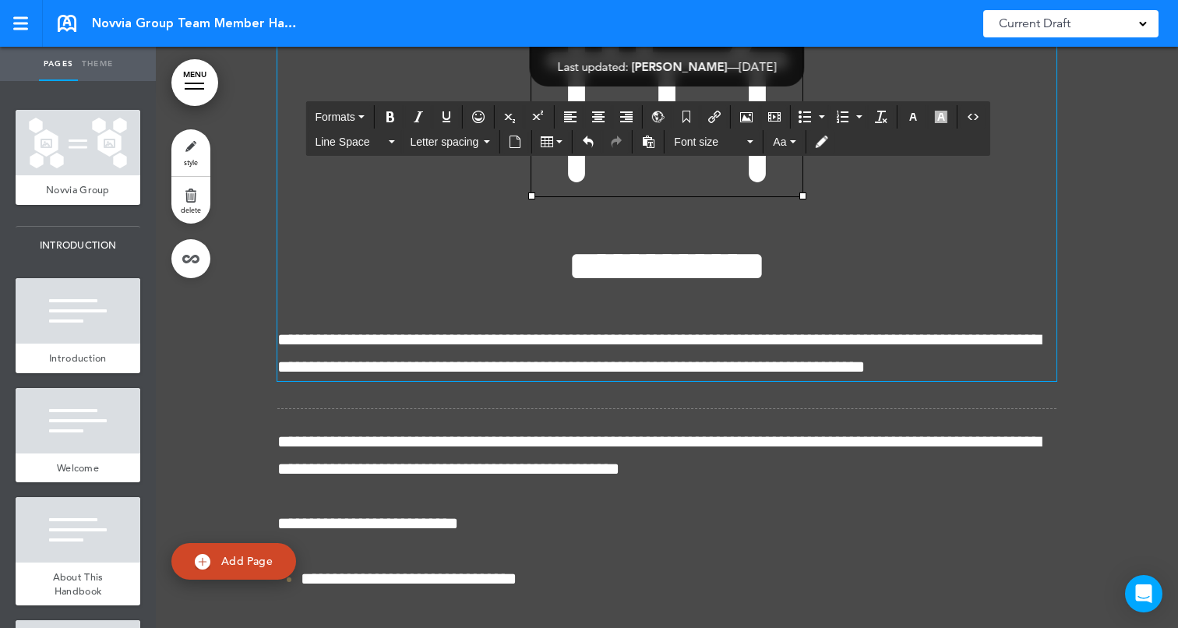
scroll to position [28115, 0]
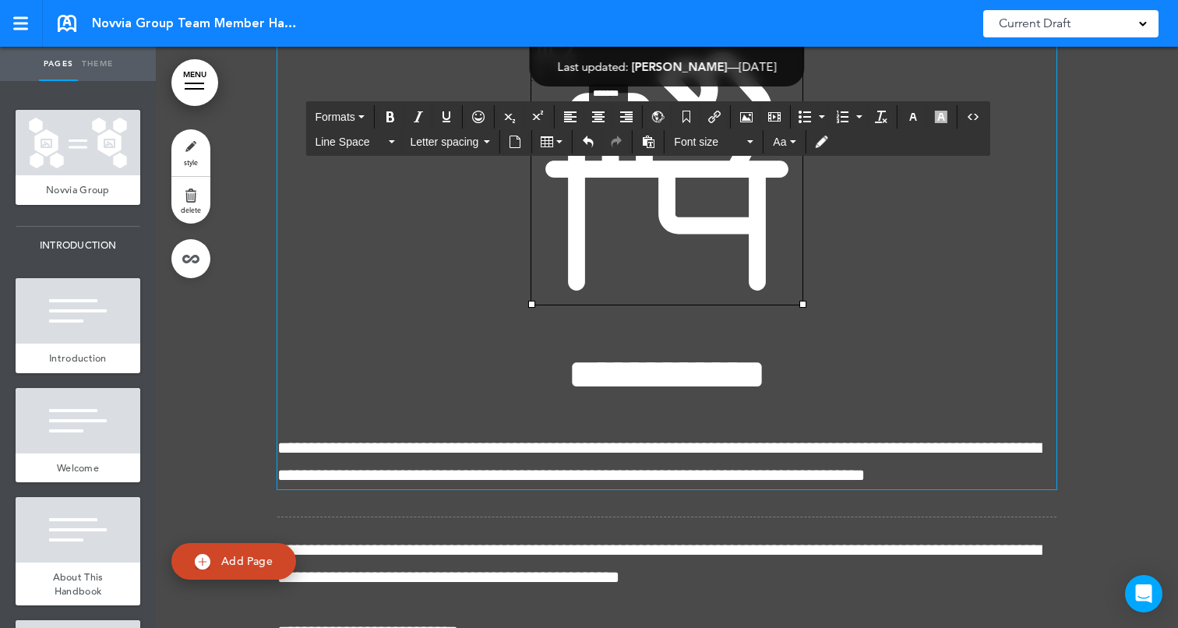
drag, startPoint x: 800, startPoint y: 406, endPoint x: 579, endPoint y: 182, distance: 315.1
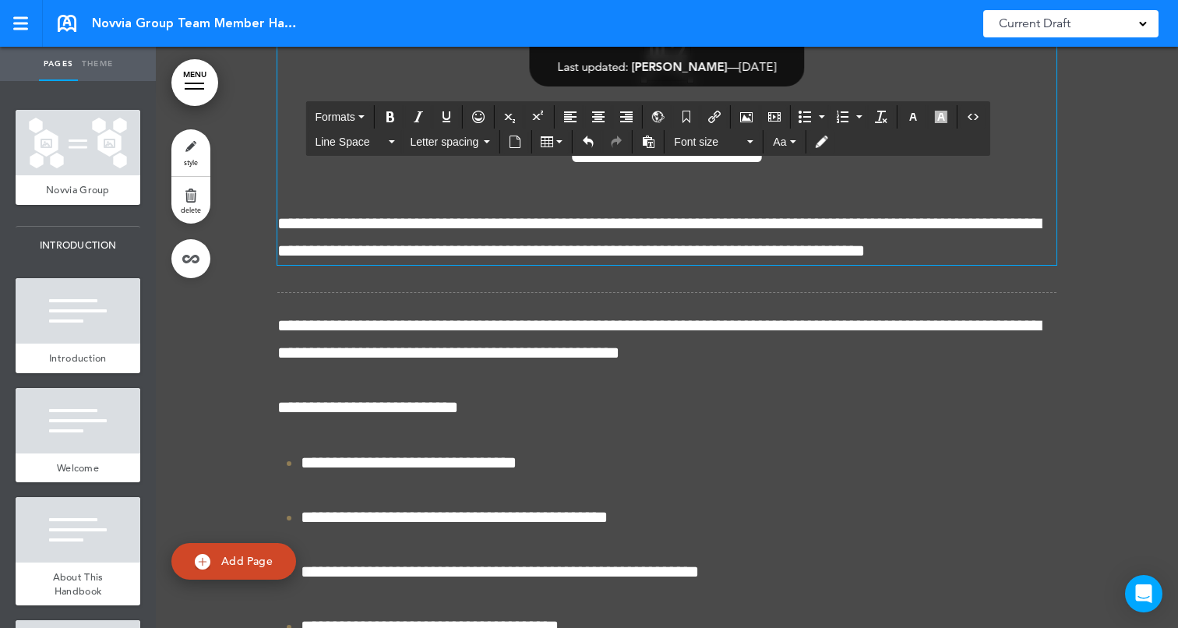
click at [1136, 263] on div at bounding box center [667, 408] width 1022 height 866
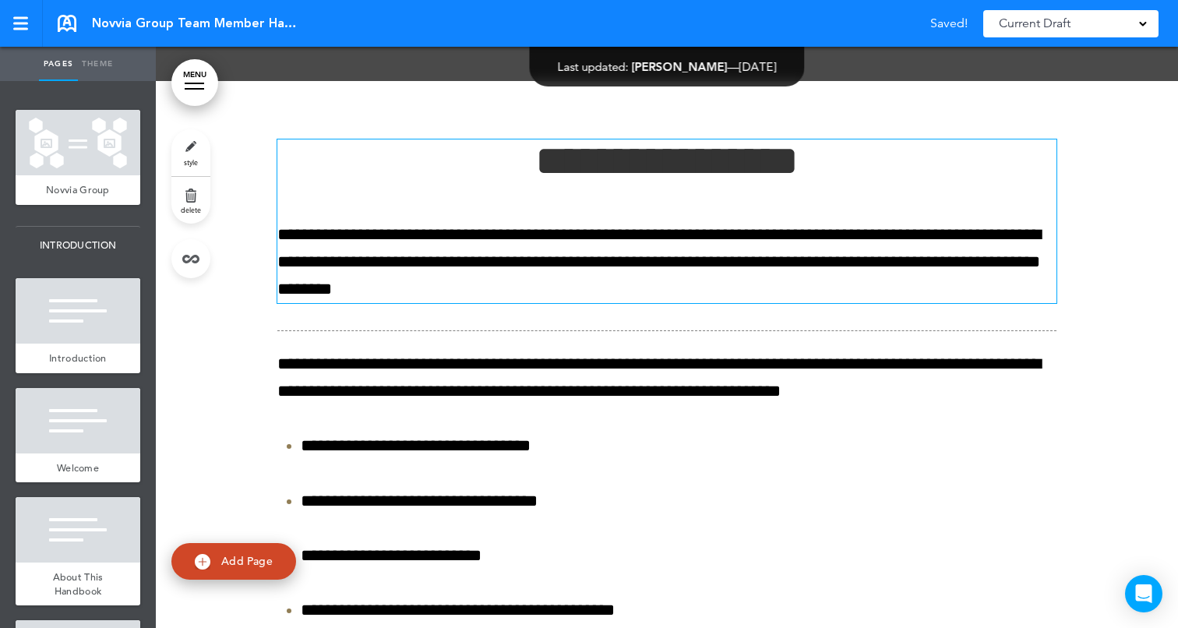
scroll to position [28945, 0]
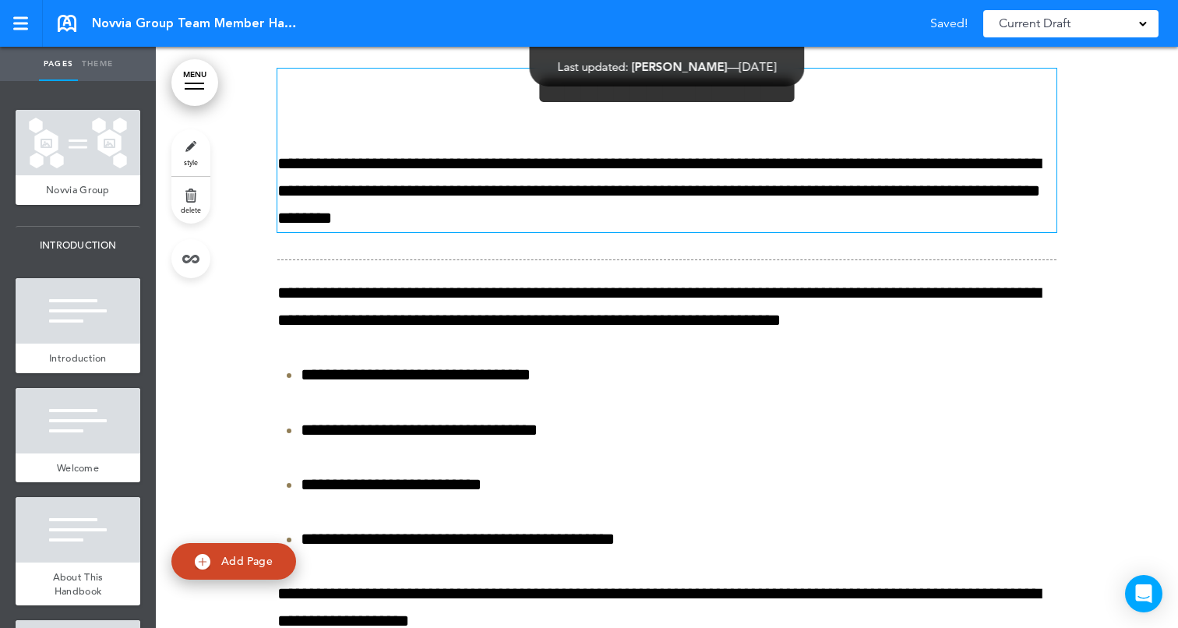
click at [501, 111] on h1 "**********" at bounding box center [666, 90] width 779 height 43
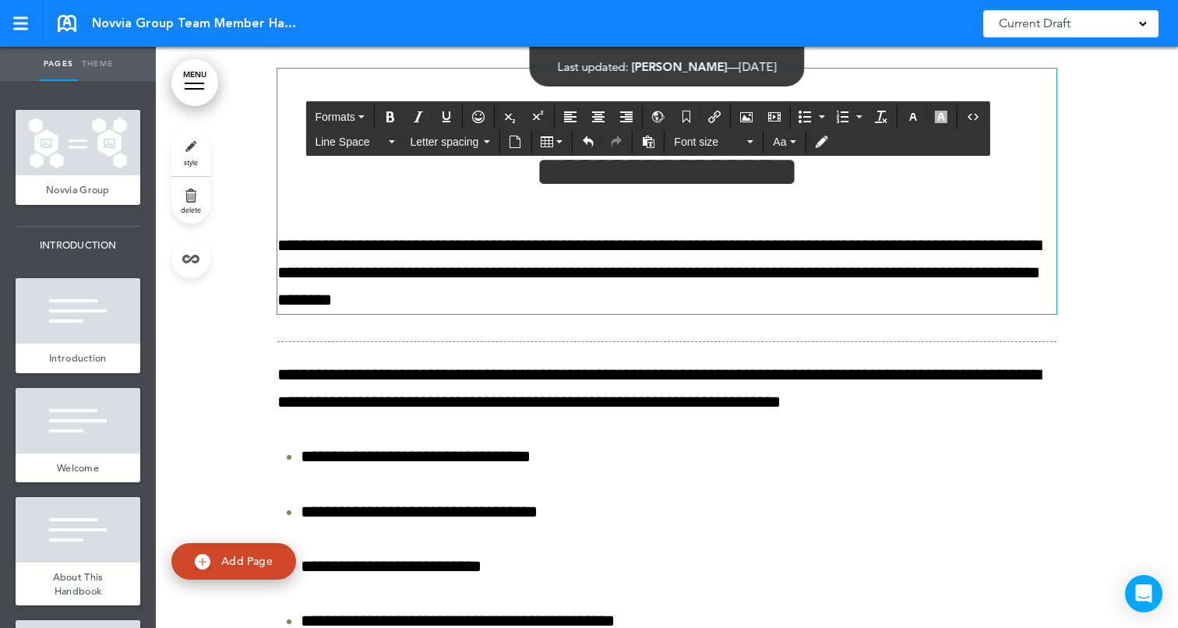
click at [661, 223] on div "**********" at bounding box center [666, 192] width 779 height 246
click at [670, 111] on h1 at bounding box center [666, 90] width 779 height 43
click at [741, 113] on icon "Airmason image" at bounding box center [746, 117] width 12 height 12
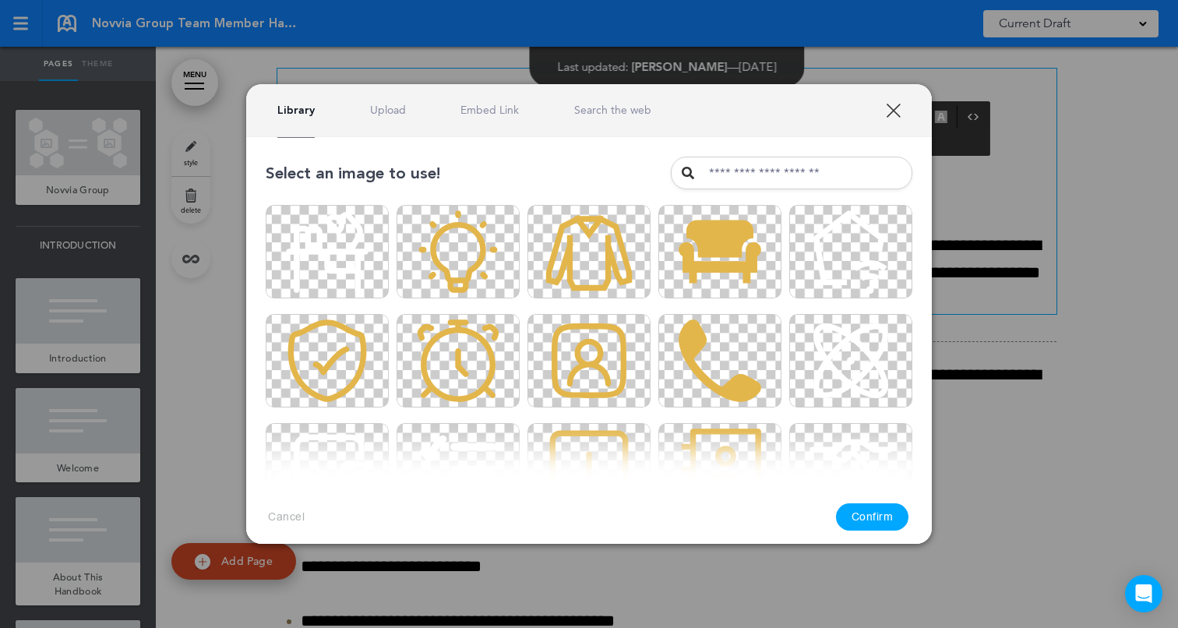
click at [400, 116] on link "Upload" at bounding box center [388, 110] width 36 height 15
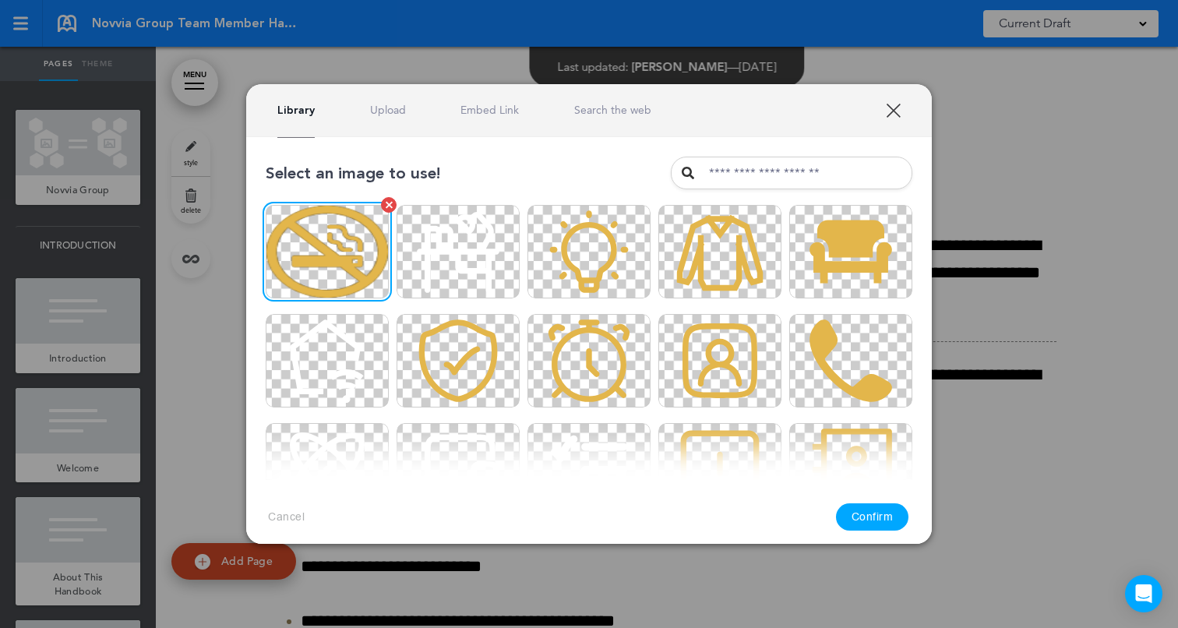
click at [329, 255] on img at bounding box center [327, 251] width 123 height 93
click at [873, 517] on button "Confirm" at bounding box center [872, 516] width 73 height 27
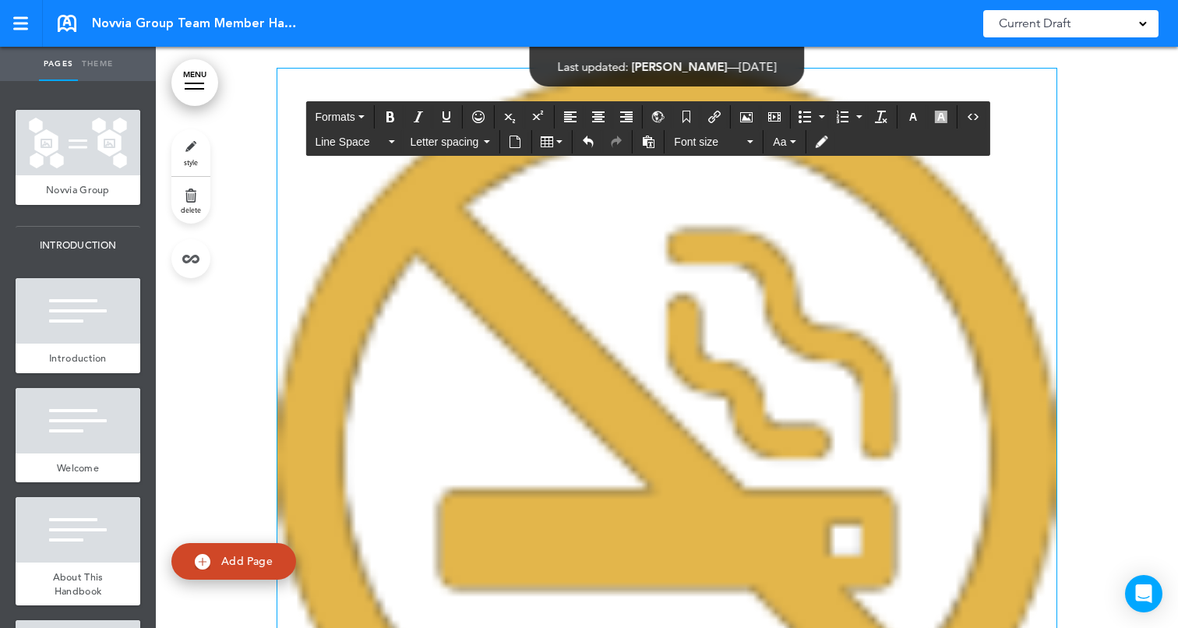
click at [887, 262] on img at bounding box center [666, 458] width 779 height 779
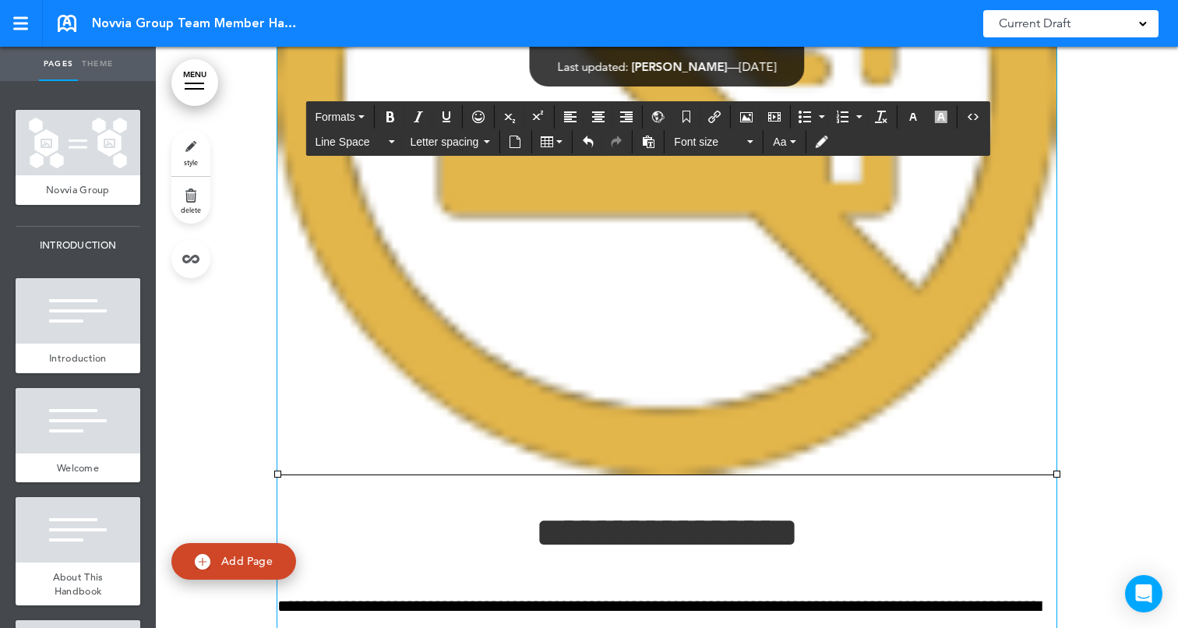
scroll to position [29343, 0]
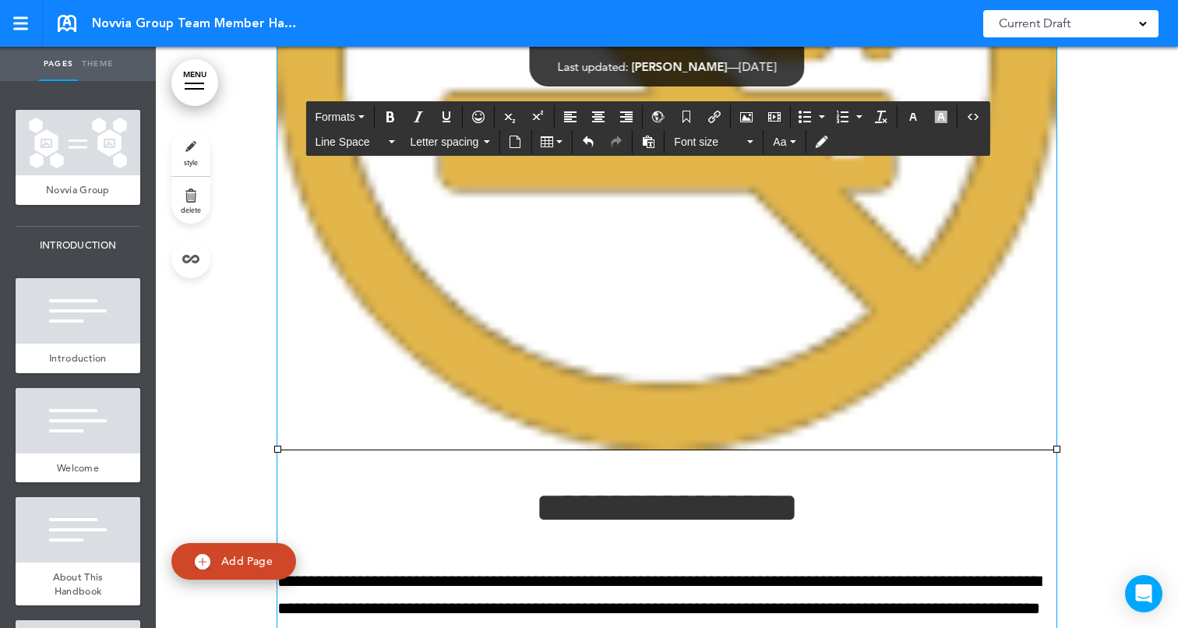
drag, startPoint x: 1052, startPoint y: 554, endPoint x: 442, endPoint y: 168, distance: 721.7
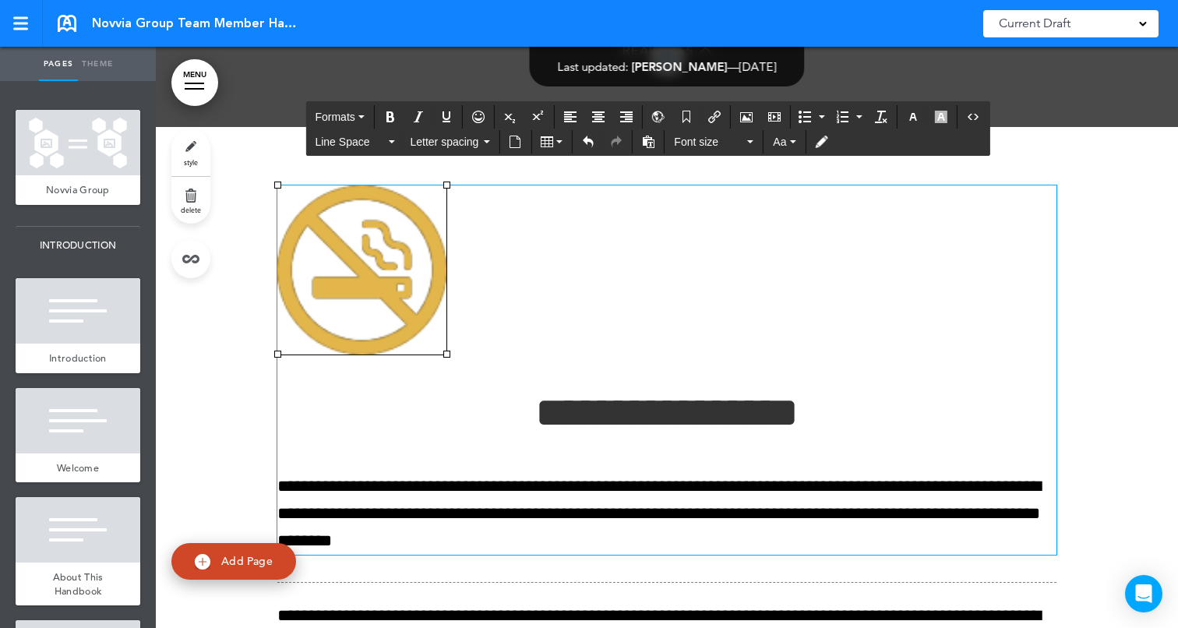
scroll to position [28822, 0]
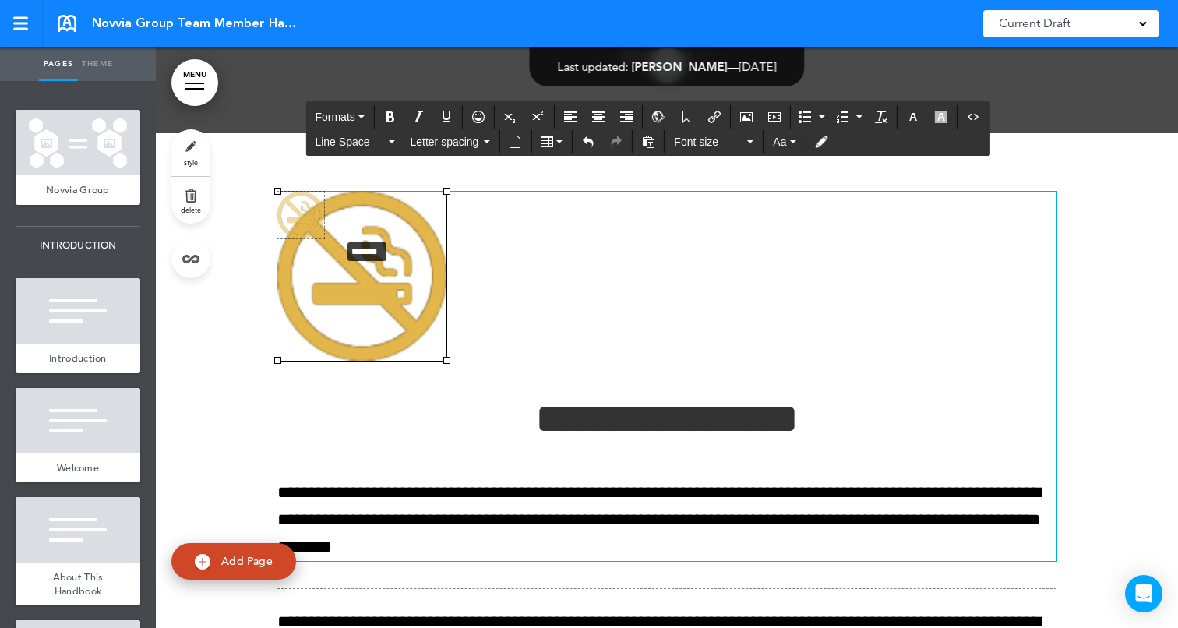
drag, startPoint x: 446, startPoint y: 464, endPoint x: 340, endPoint y: 342, distance: 162.3
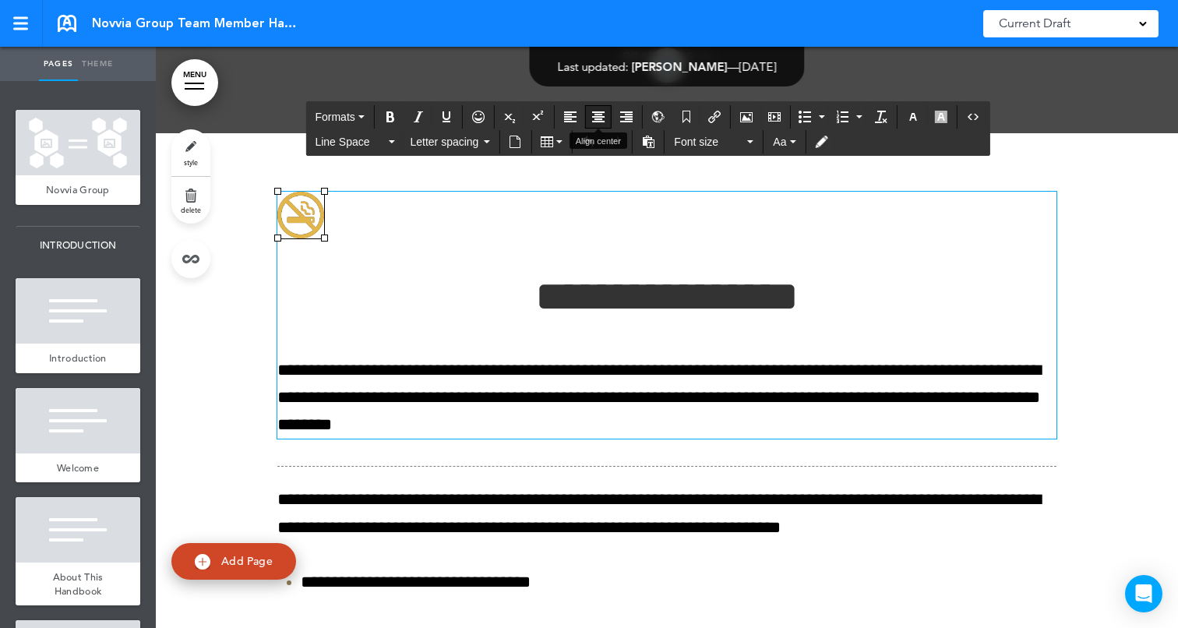
click at [601, 115] on icon "Align center" at bounding box center [598, 117] width 12 height 12
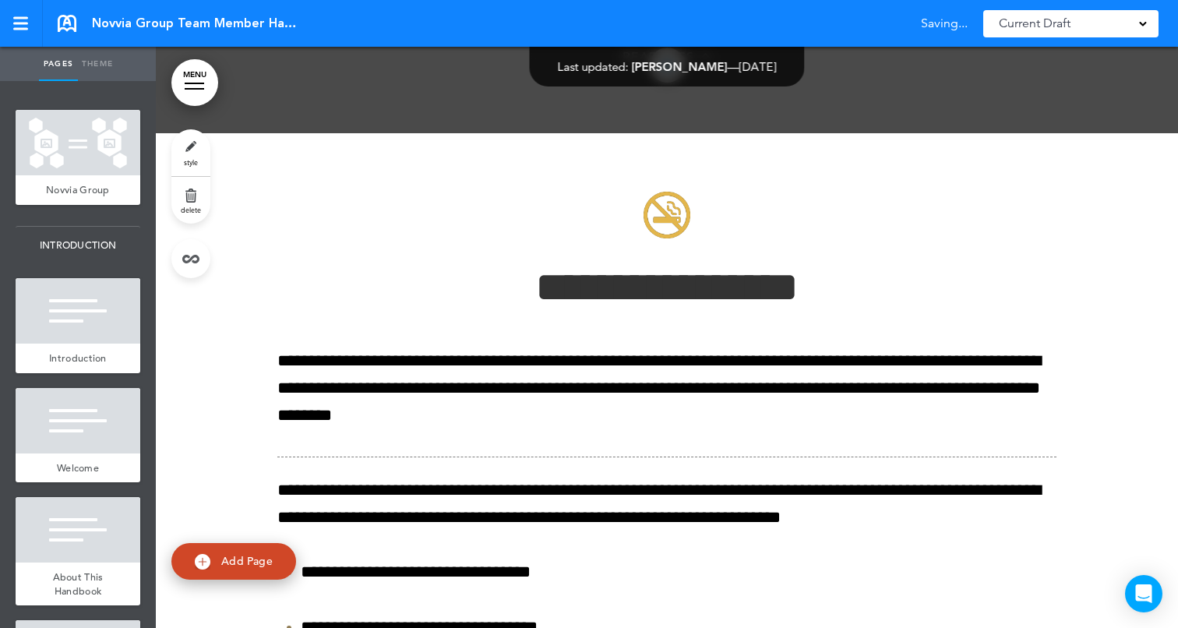
click at [647, 252] on div "**********" at bounding box center [666, 623] width 779 height 981
click at [1071, 312] on div at bounding box center [667, 623] width 1022 height 981
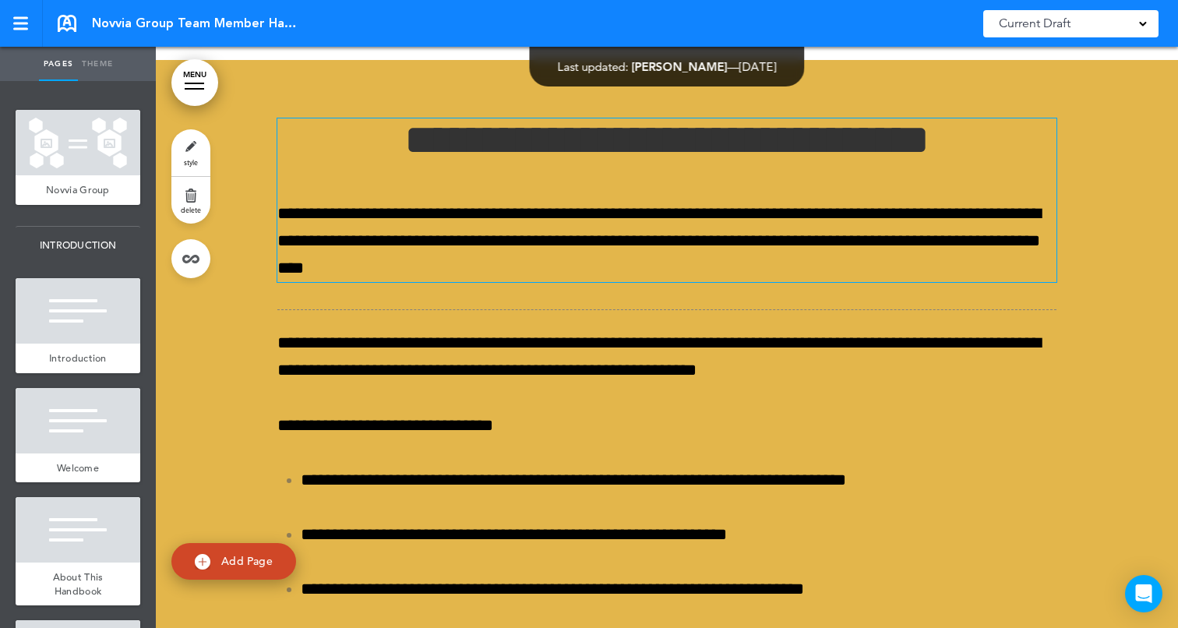
scroll to position [29875, 0]
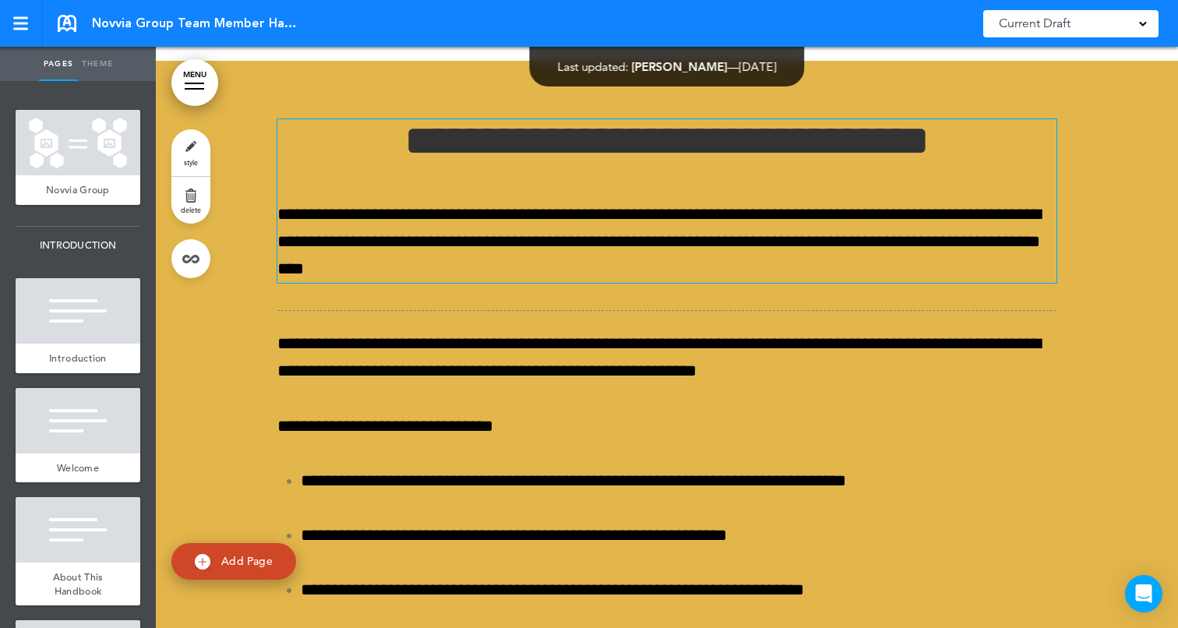
click at [386, 162] on h1 "**********" at bounding box center [666, 140] width 779 height 43
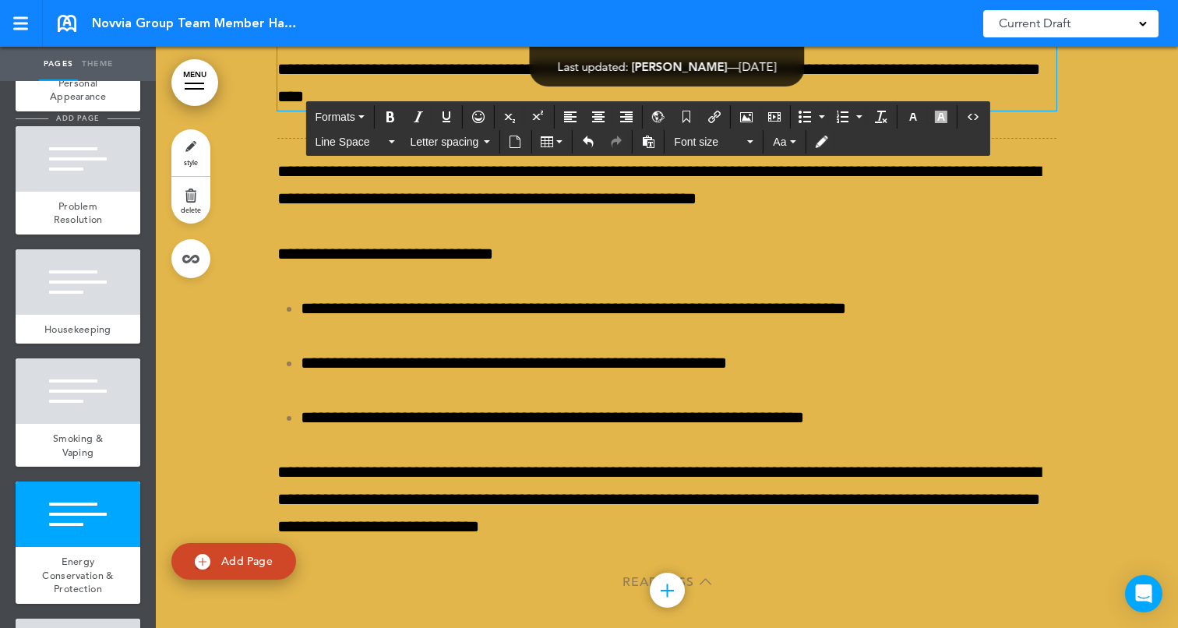
scroll to position [3661, 0]
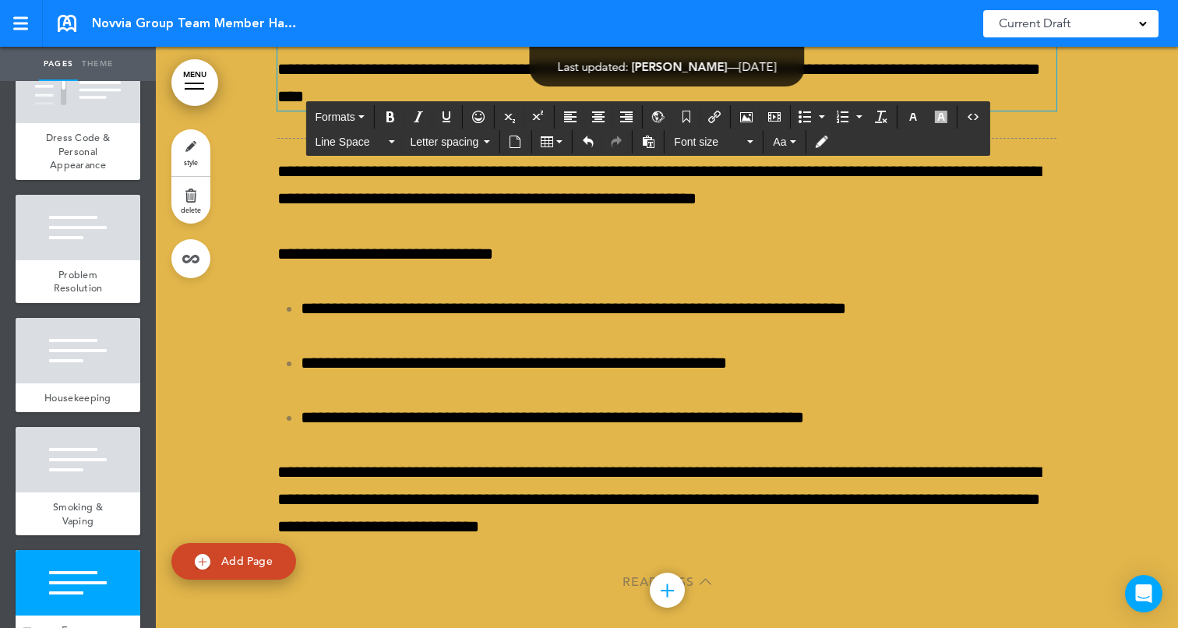
click at [83, 580] on div at bounding box center [78, 582] width 125 height 65
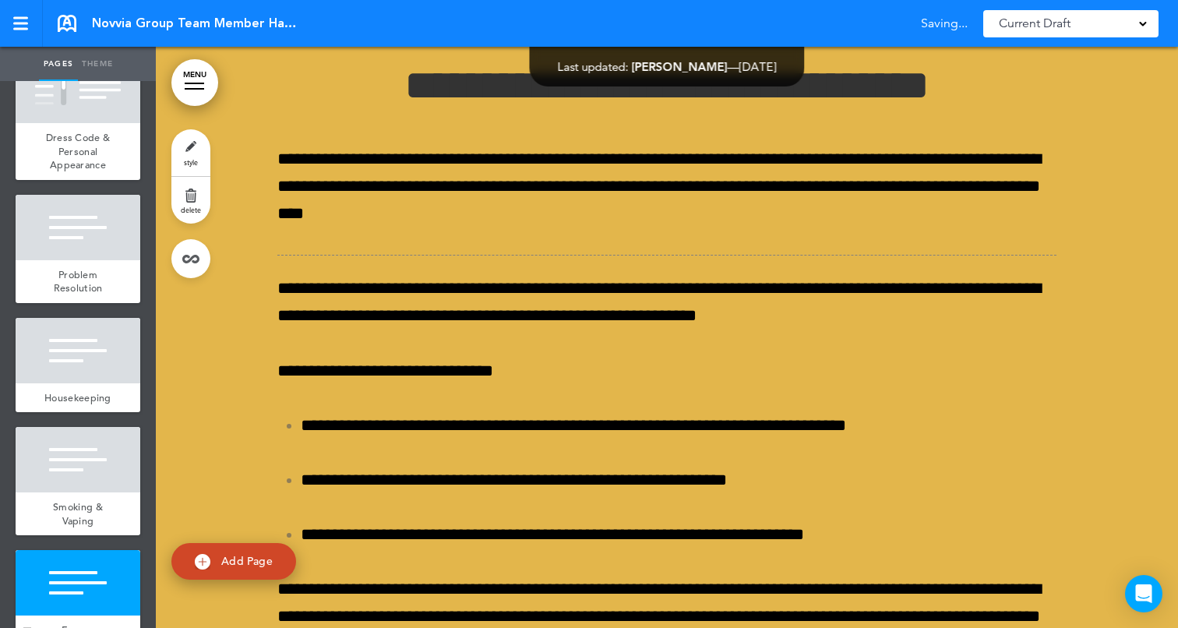
scroll to position [29994, 0]
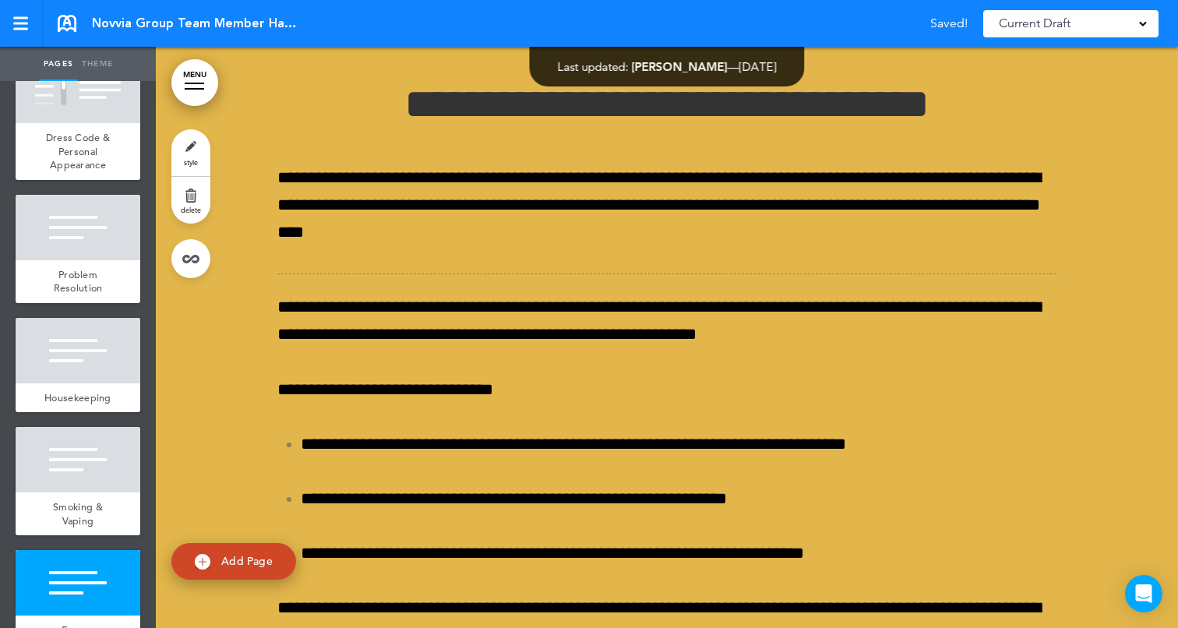
click at [189, 139] on link "style" at bounding box center [190, 152] width 39 height 47
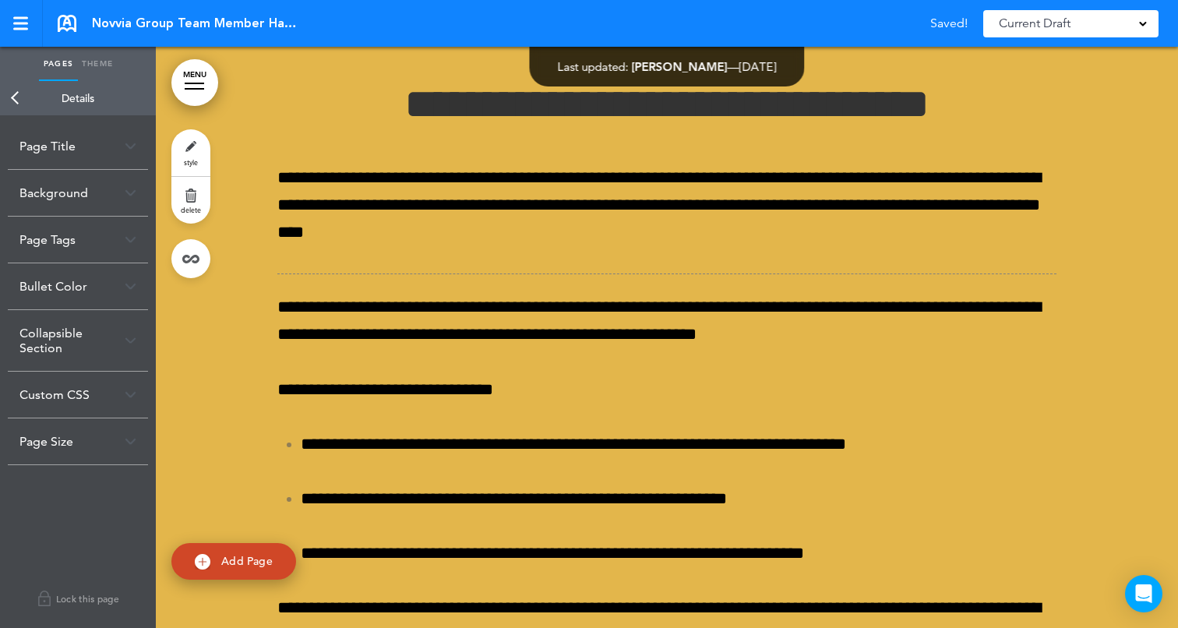
click at [93, 54] on link "Theme" at bounding box center [97, 64] width 39 height 34
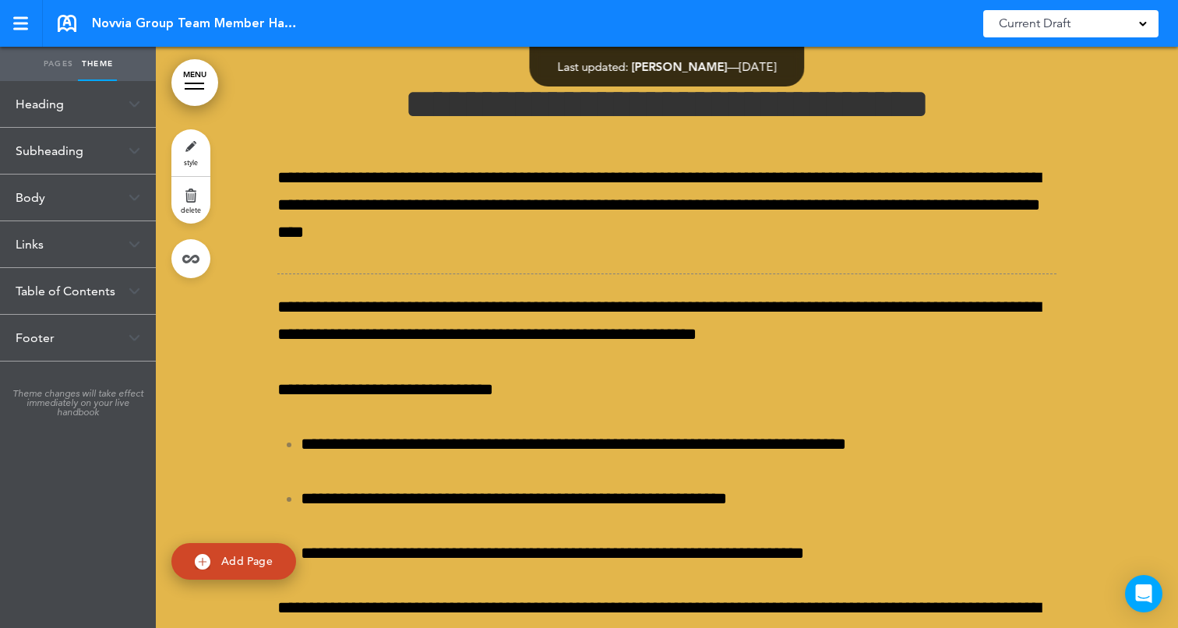
click at [50, 67] on link "Pages" at bounding box center [58, 64] width 39 height 34
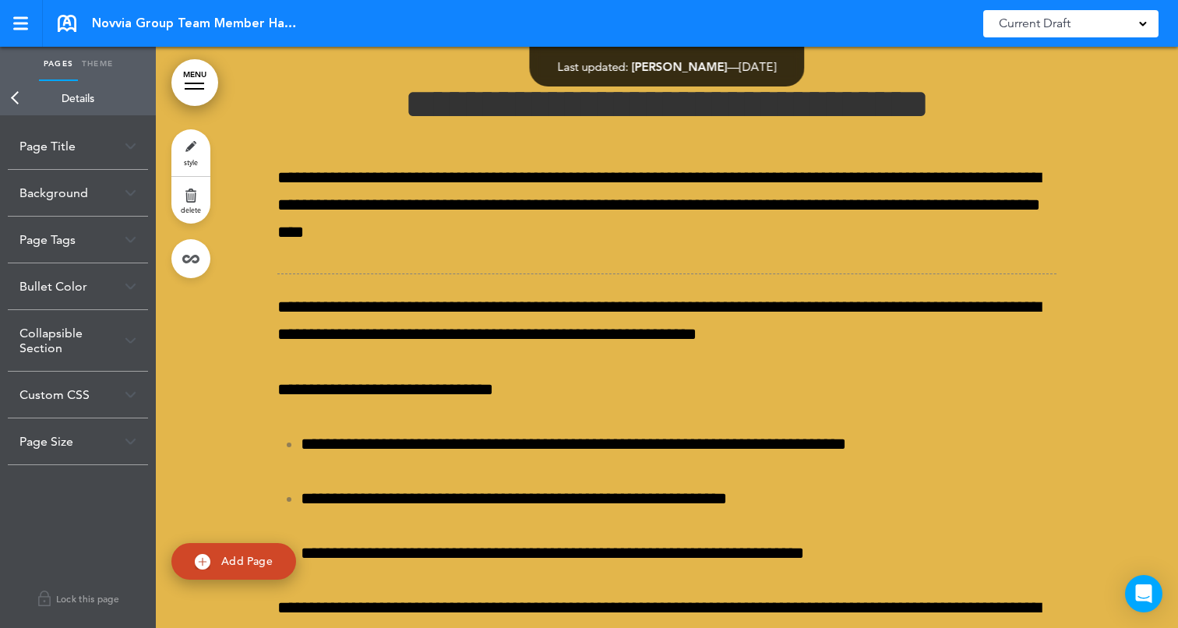
click at [65, 207] on div "Background" at bounding box center [78, 193] width 140 height 46
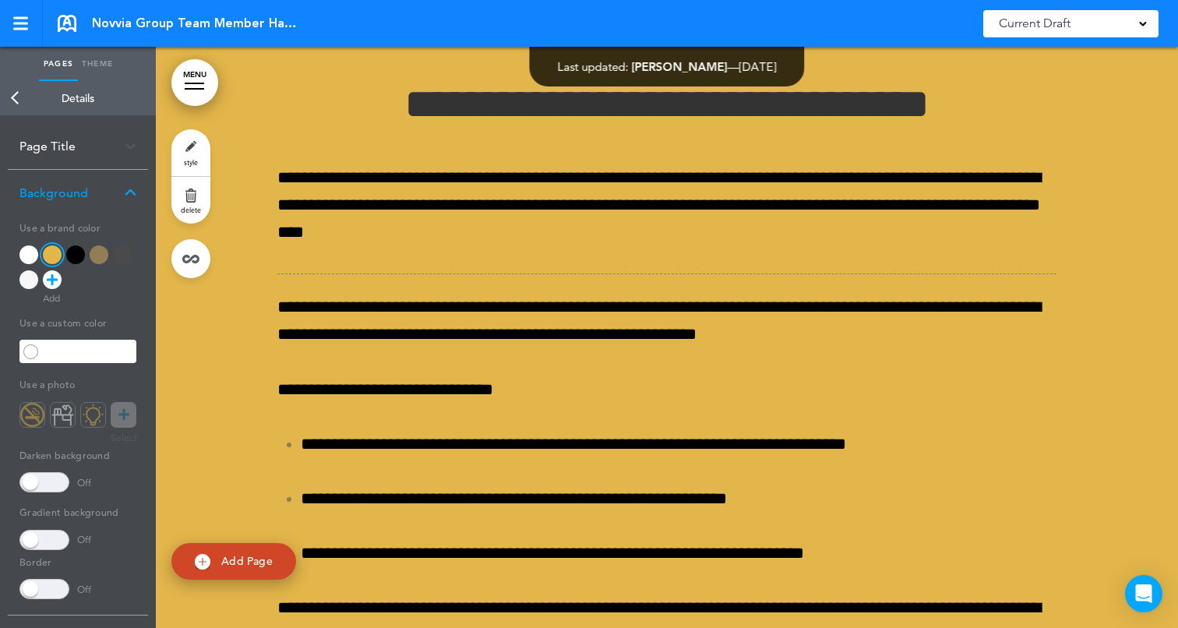
click at [56, 277] on icon at bounding box center [52, 279] width 11 height 19
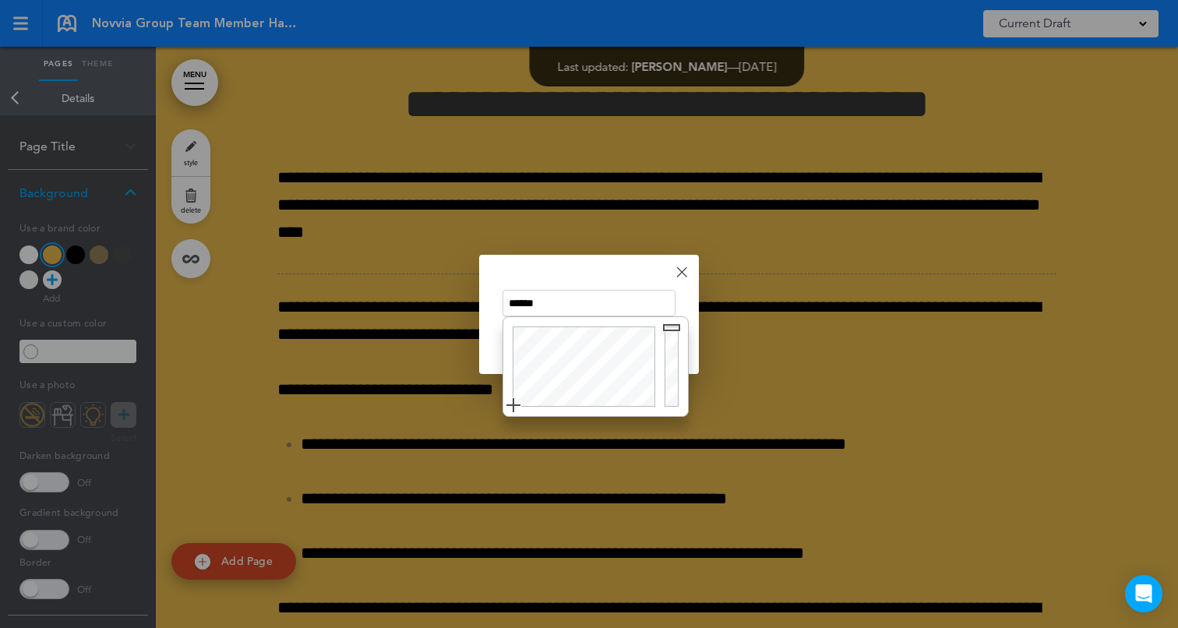
click at [573, 304] on input "******" at bounding box center [588, 303] width 173 height 26
drag, startPoint x: 565, startPoint y: 373, endPoint x: 561, endPoint y: 388, distance: 15.3
click at [561, 388] on div at bounding box center [581, 366] width 157 height 99
drag, startPoint x: 677, startPoint y: 324, endPoint x: 676, endPoint y: 354, distance: 30.4
click at [676, 354] on div at bounding box center [674, 366] width 28 height 99
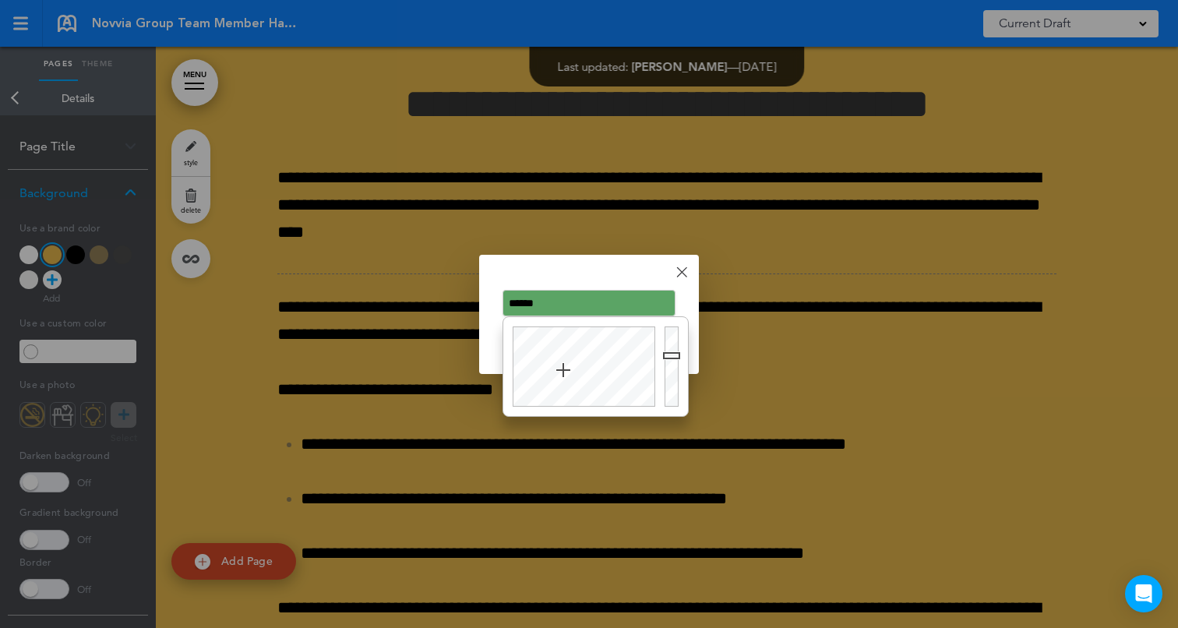
type input "******"
drag, startPoint x: 562, startPoint y: 385, endPoint x: 562, endPoint y: 368, distance: 17.2
click at [562, 368] on div at bounding box center [581, 366] width 157 height 99
click at [623, 273] on div "Done Change color ****** Cancel Ok" at bounding box center [589, 314] width 220 height 119
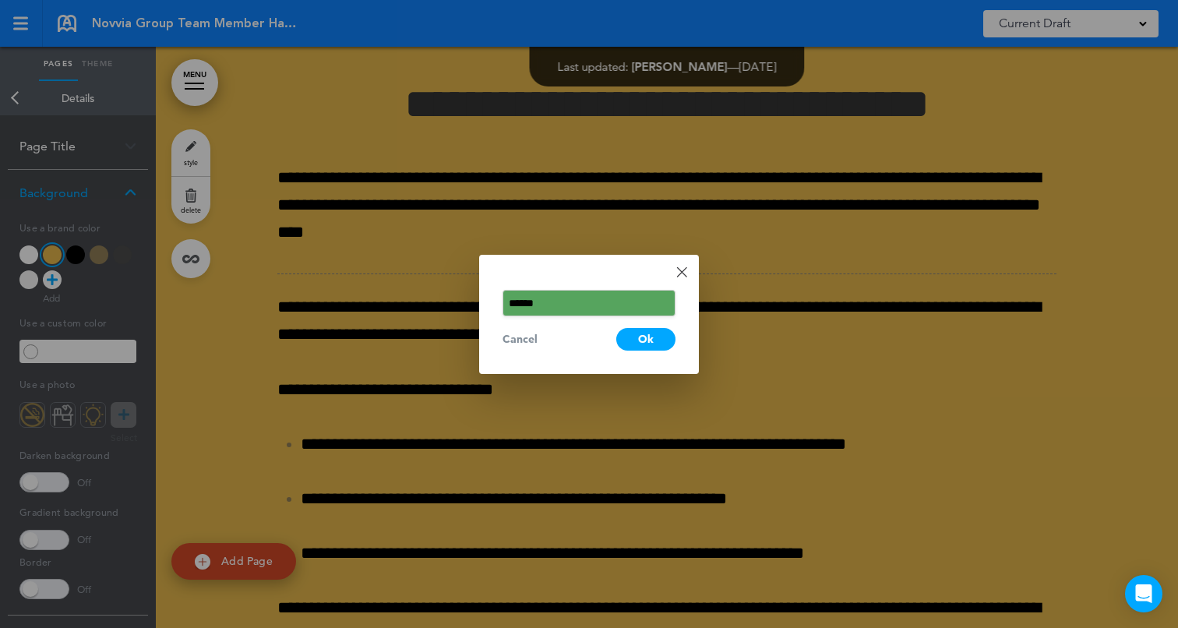
click at [642, 347] on div "Ok" at bounding box center [645, 339] width 59 height 23
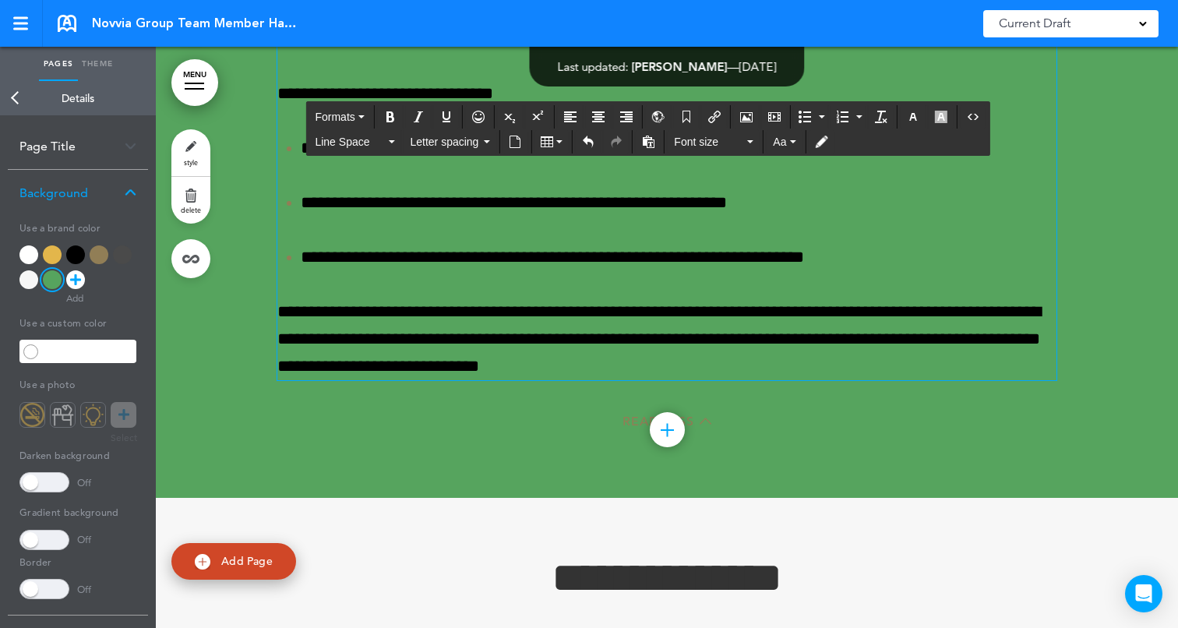
scroll to position [30298, 0]
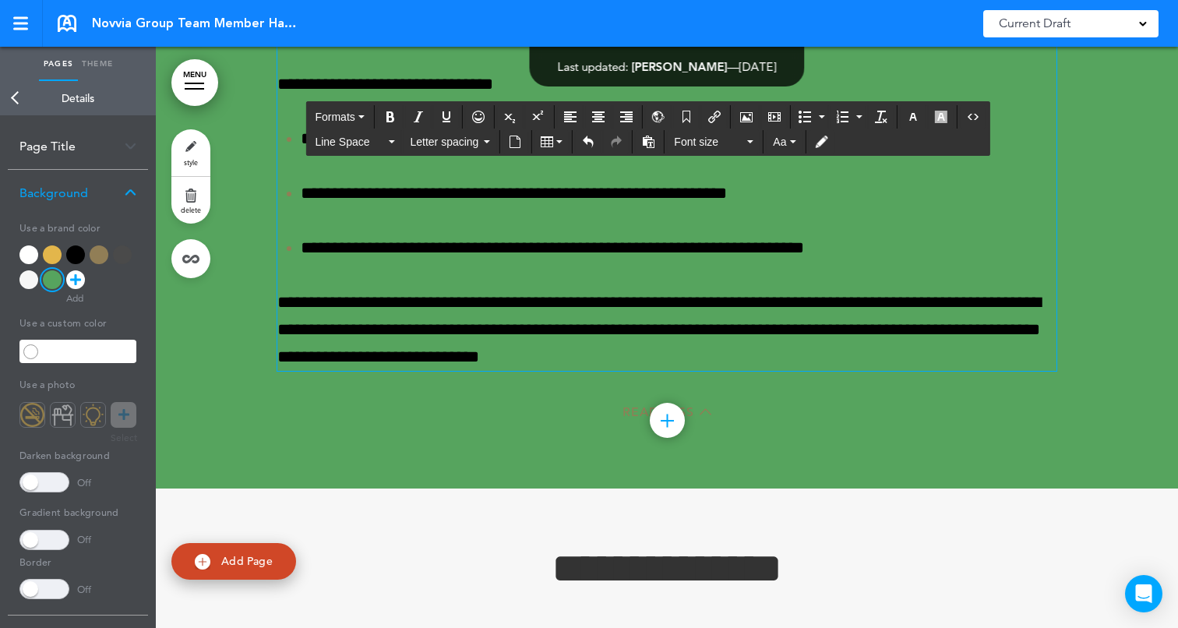
drag, startPoint x: 382, startPoint y: 200, endPoint x: 735, endPoint y: 432, distance: 422.6
click at [735, 432] on div "**********" at bounding box center [666, 63] width 779 height 851
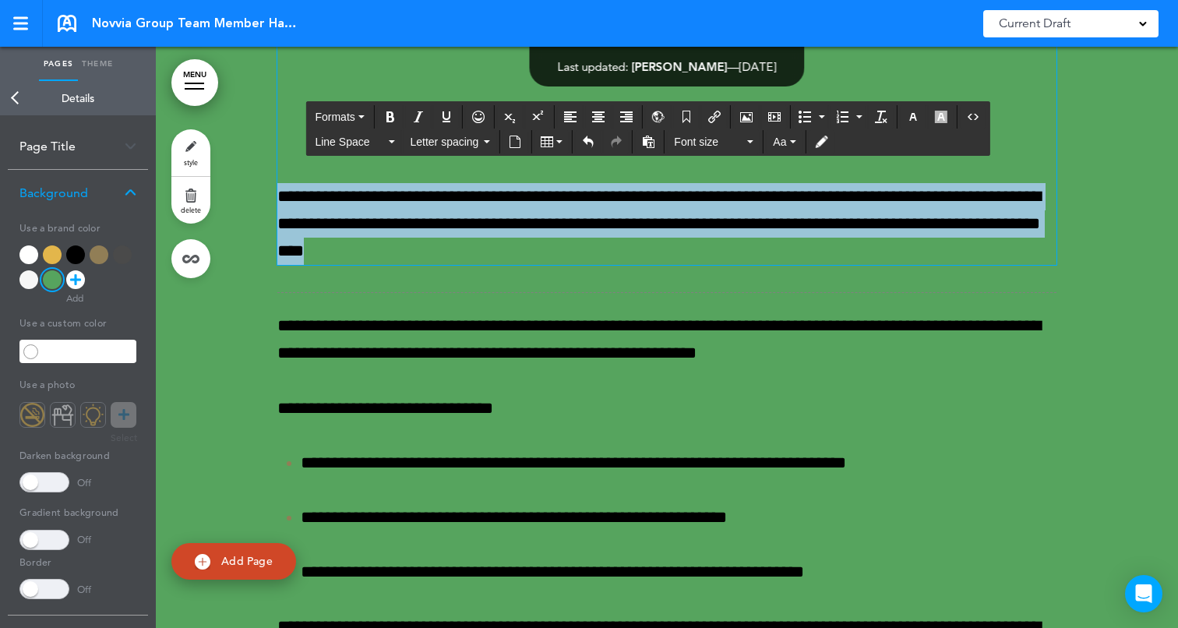
scroll to position [29973, 0]
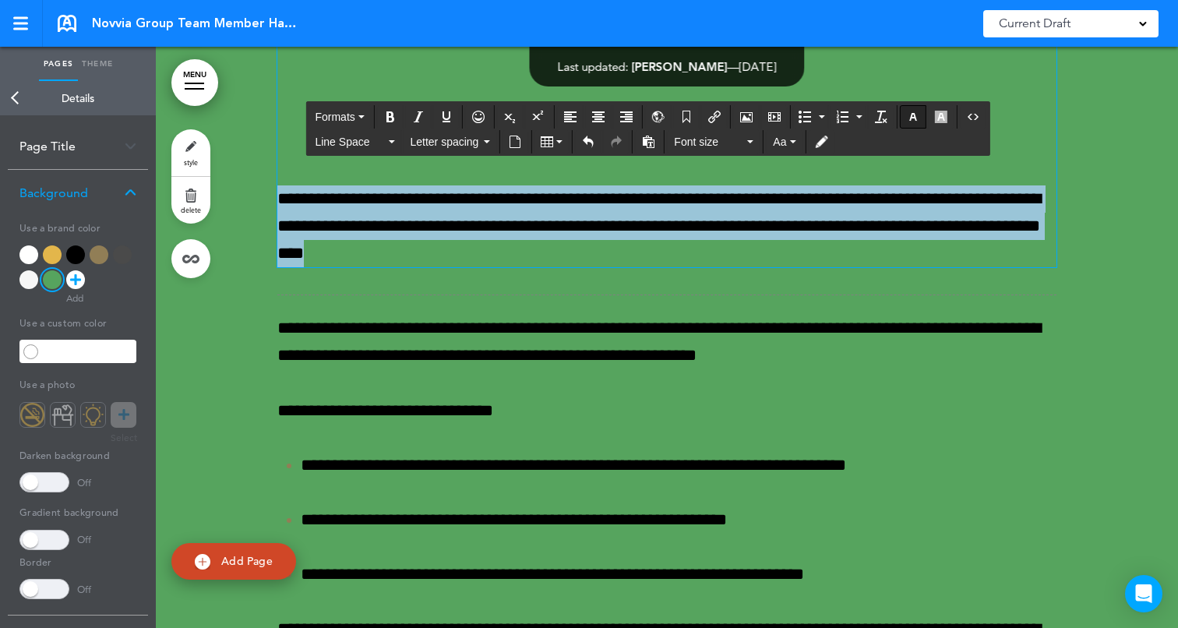
click at [911, 118] on icon "button" at bounding box center [913, 117] width 12 height 12
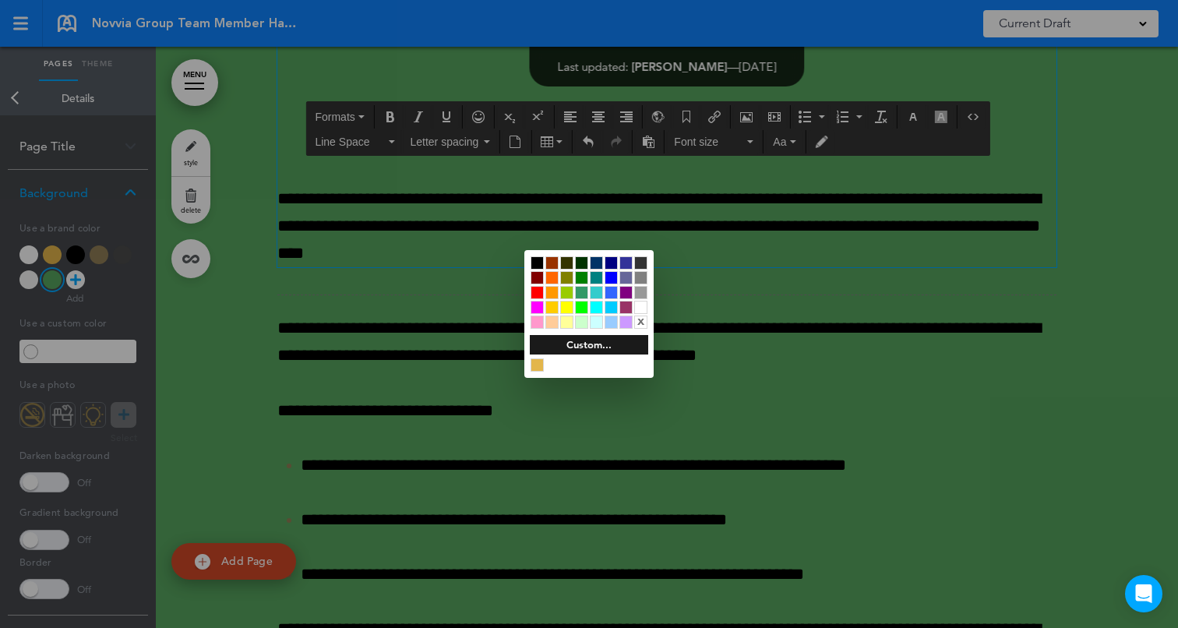
click at [639, 304] on div at bounding box center [640, 307] width 13 height 13
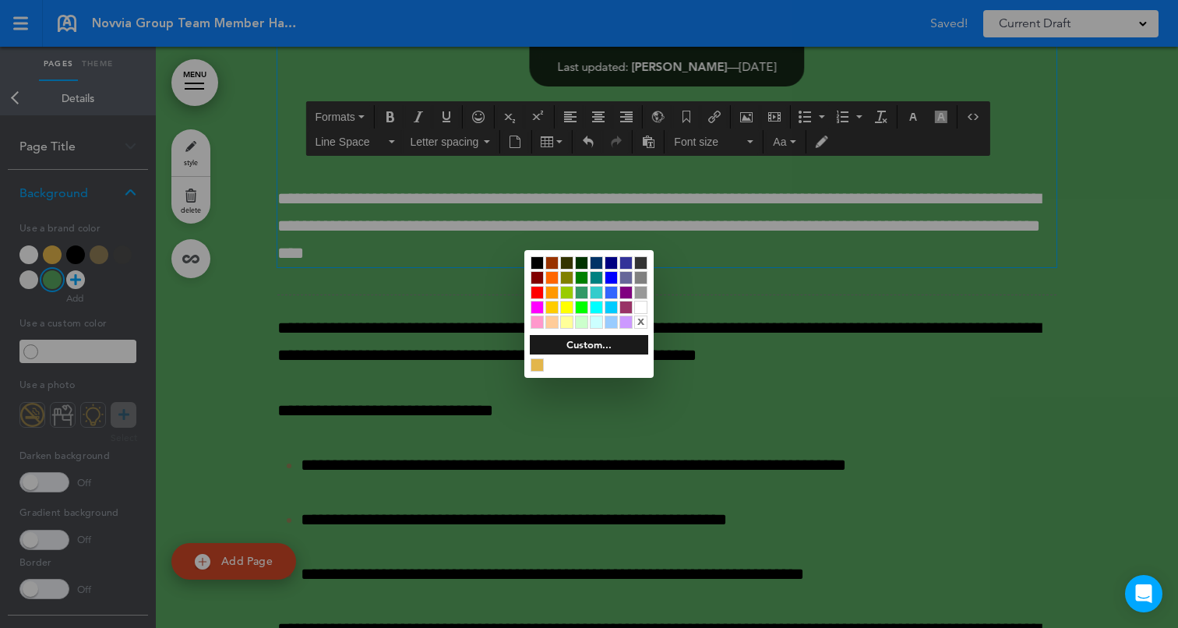
click at [1117, 252] on div at bounding box center [589, 314] width 1178 height 628
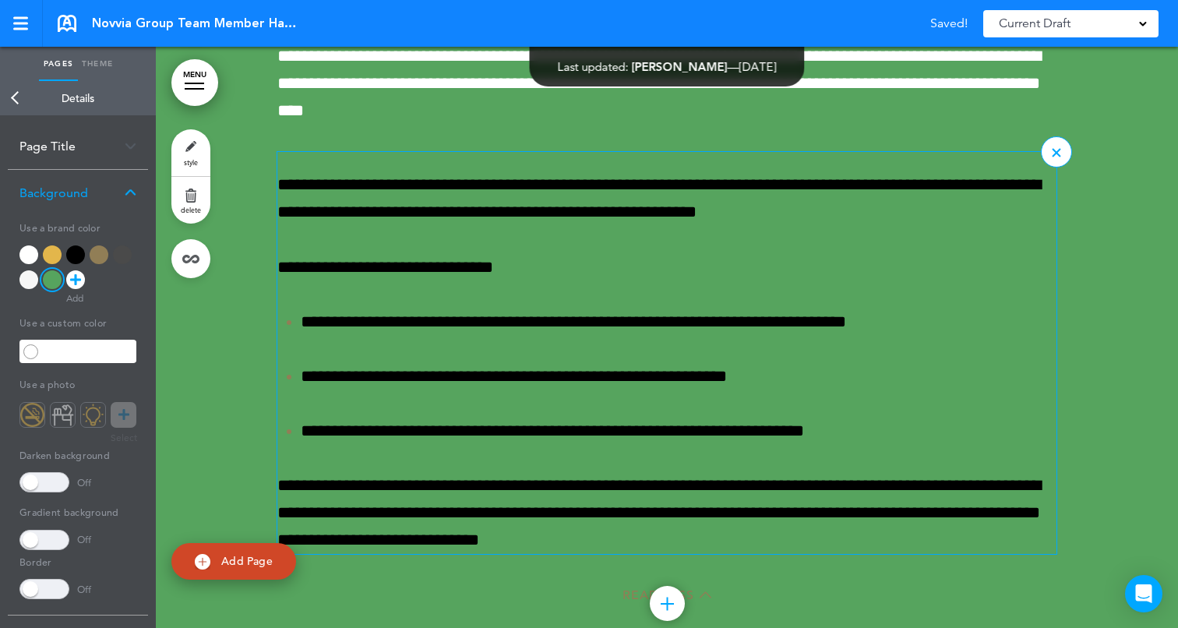
scroll to position [30123, 0]
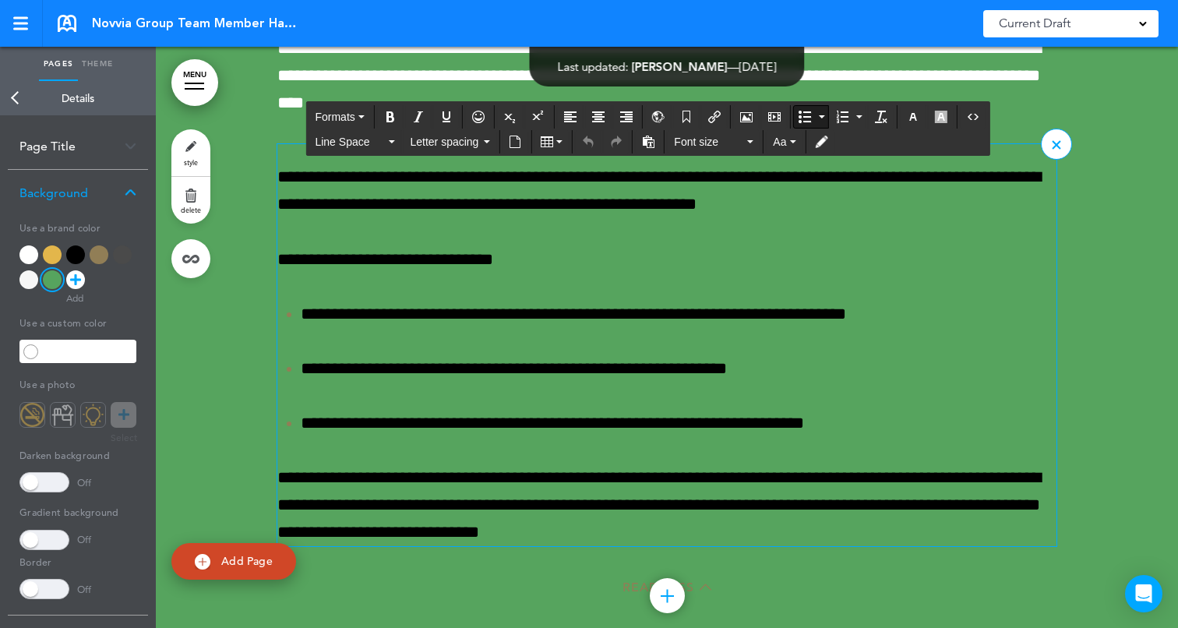
drag, startPoint x: 282, startPoint y: 280, endPoint x: 413, endPoint y: 383, distance: 166.4
click at [413, 383] on div "**********" at bounding box center [666, 355] width 779 height 383
click at [349, 218] on p "**********" at bounding box center [666, 191] width 779 height 55
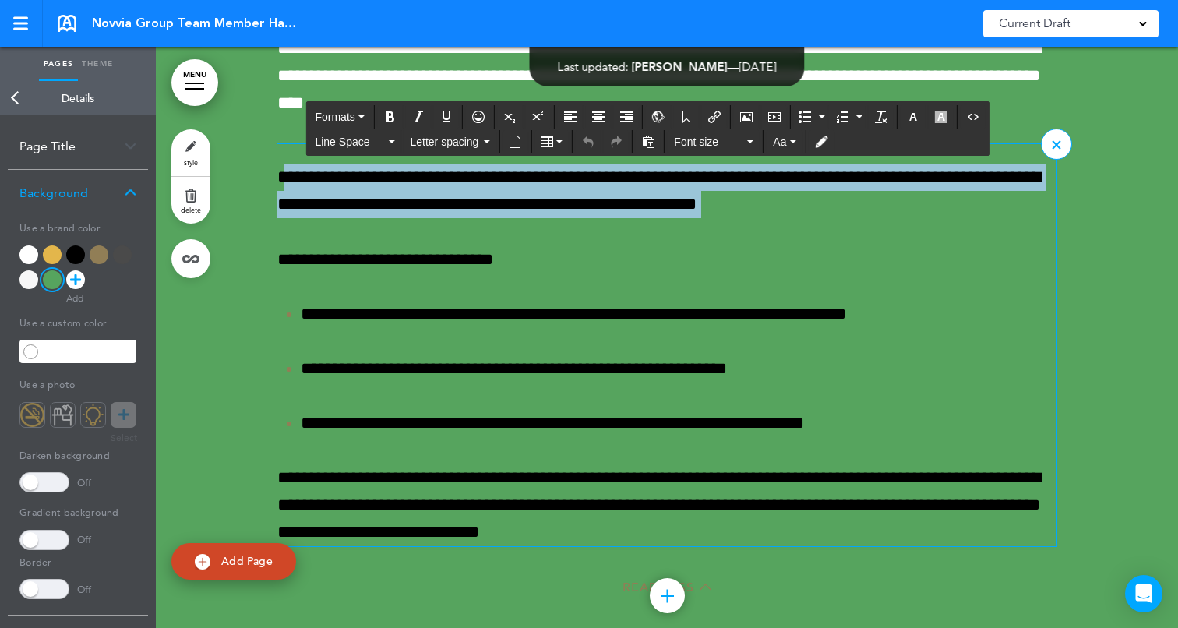
drag, startPoint x: 284, startPoint y: 280, endPoint x: 365, endPoint y: 342, distance: 101.7
click at [365, 342] on div "**********" at bounding box center [666, 355] width 779 height 383
click at [307, 218] on p "**********" at bounding box center [666, 191] width 779 height 55
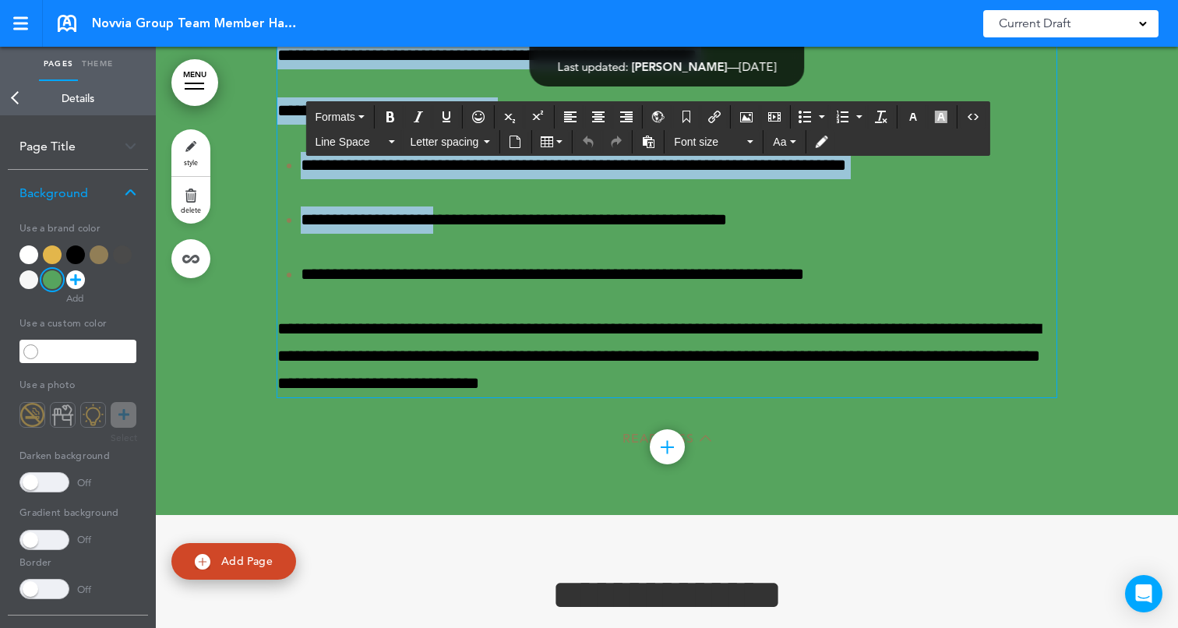
scroll to position [30338, 0]
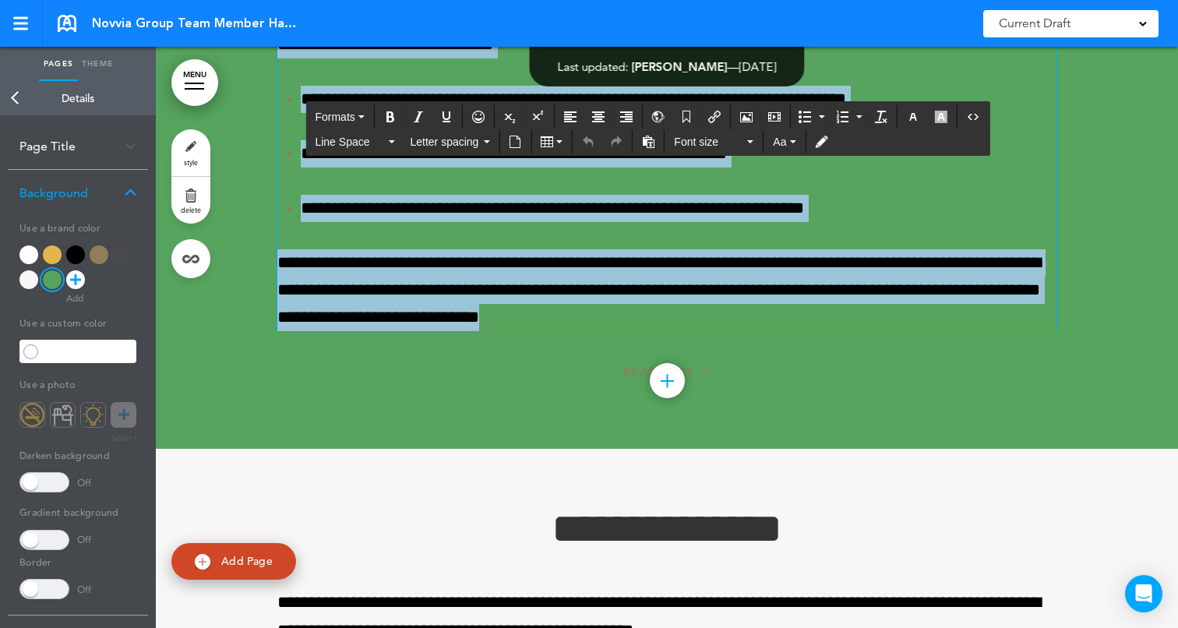
drag, startPoint x: 279, startPoint y: 283, endPoint x: 620, endPoint y: 431, distance: 371.9
click at [620, 331] on div "**********" at bounding box center [666, 140] width 779 height 383
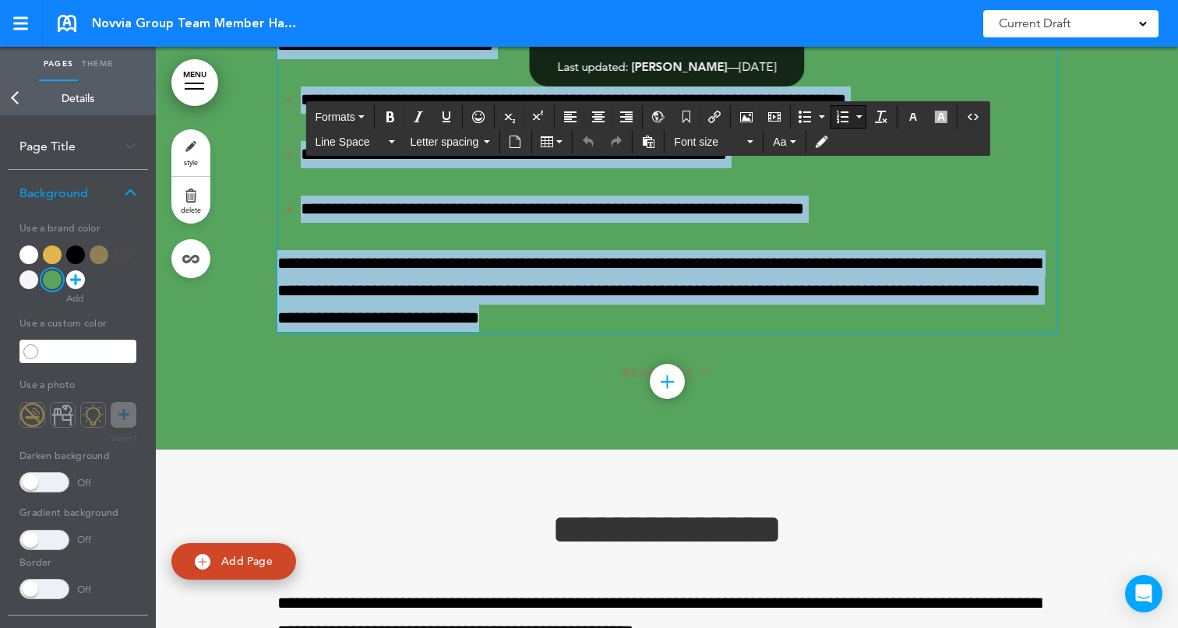
scroll to position [30339, 0]
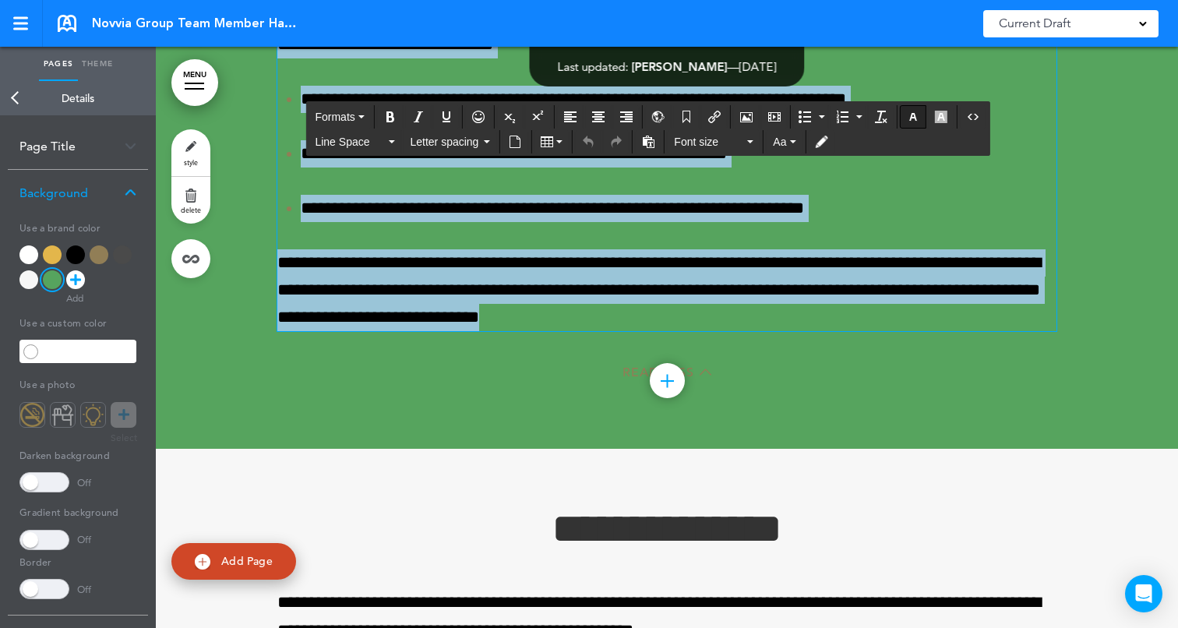
click at [915, 114] on icon "button" at bounding box center [913, 117] width 12 height 12
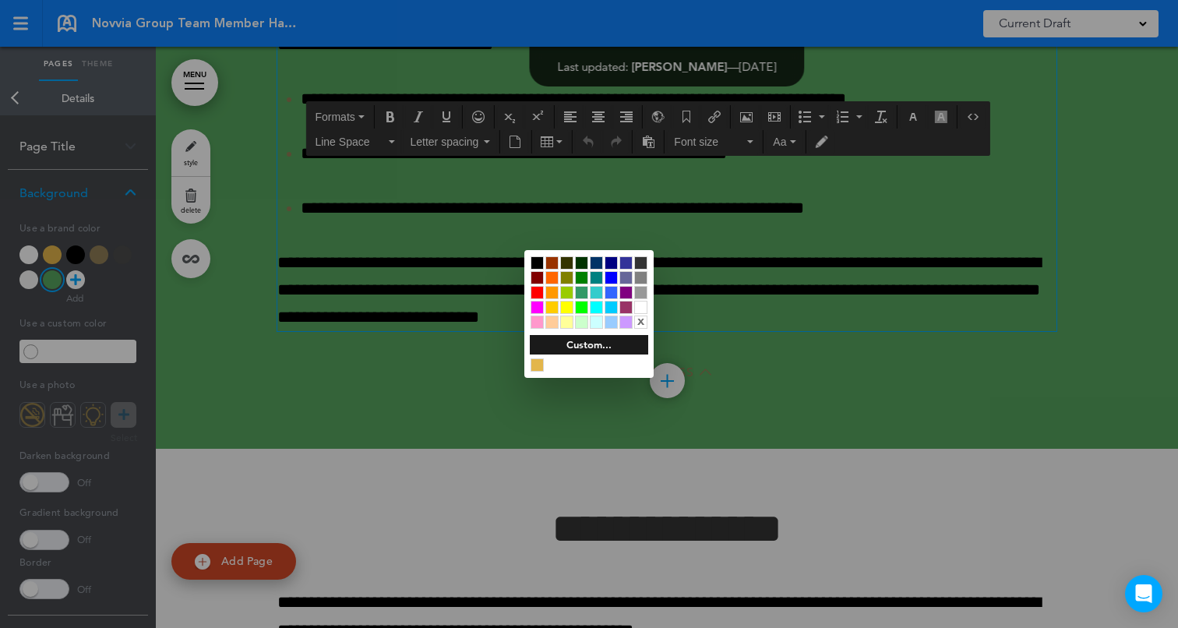
click at [638, 303] on div at bounding box center [640, 307] width 13 height 13
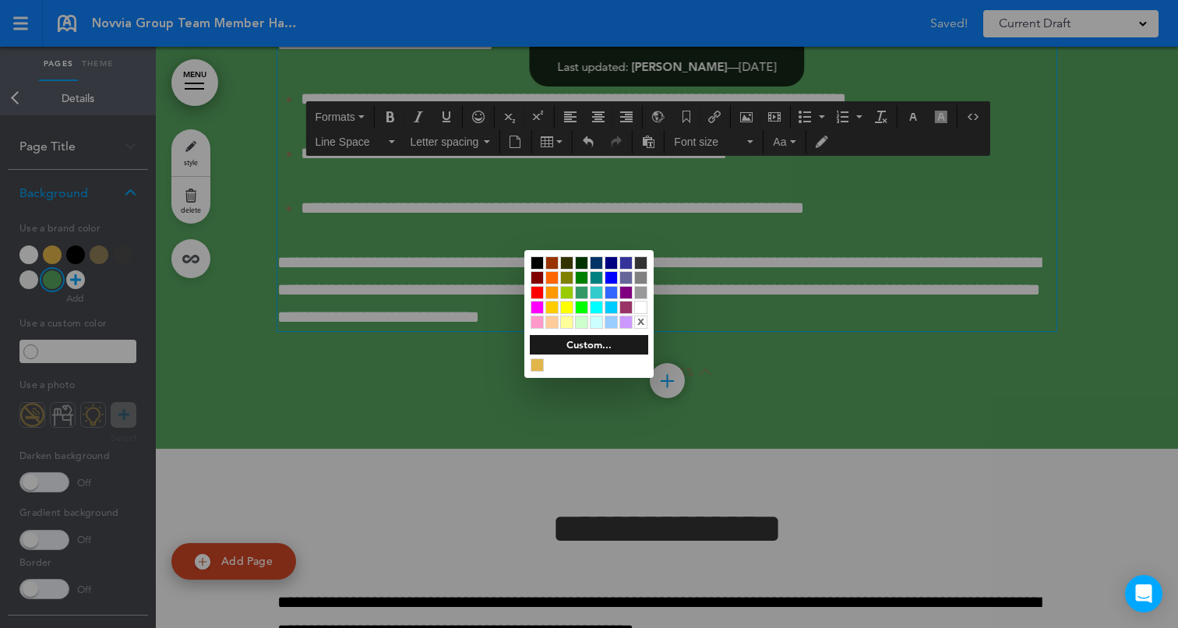
click at [562, 464] on div at bounding box center [589, 314] width 1178 height 628
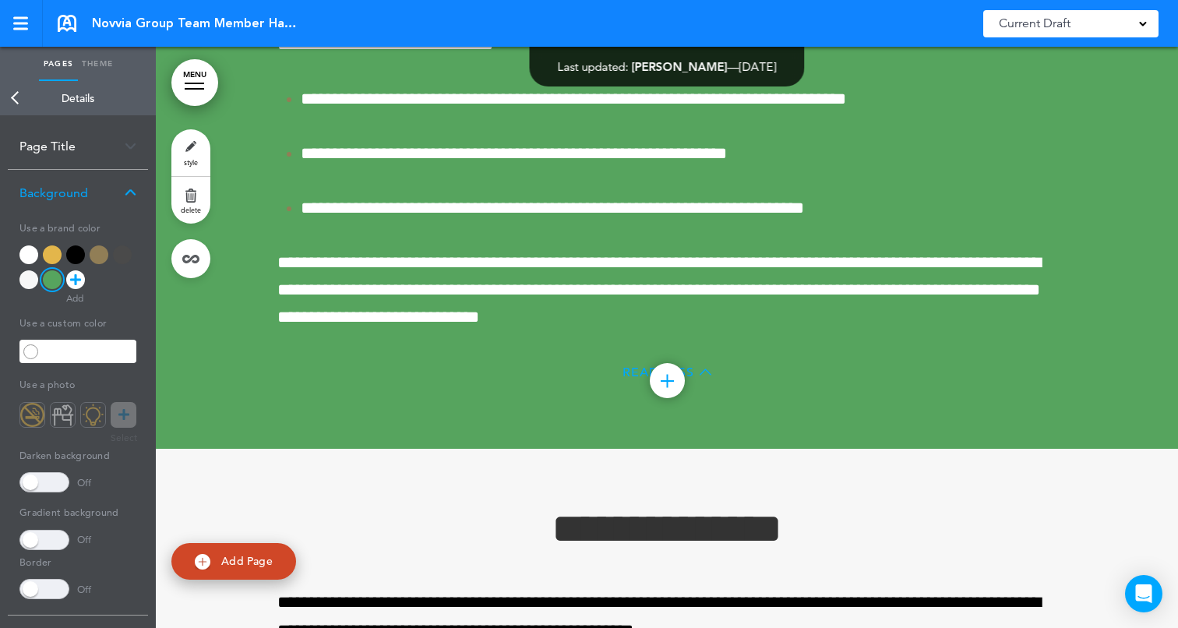
click at [707, 378] on icon at bounding box center [706, 372] width 12 height 12
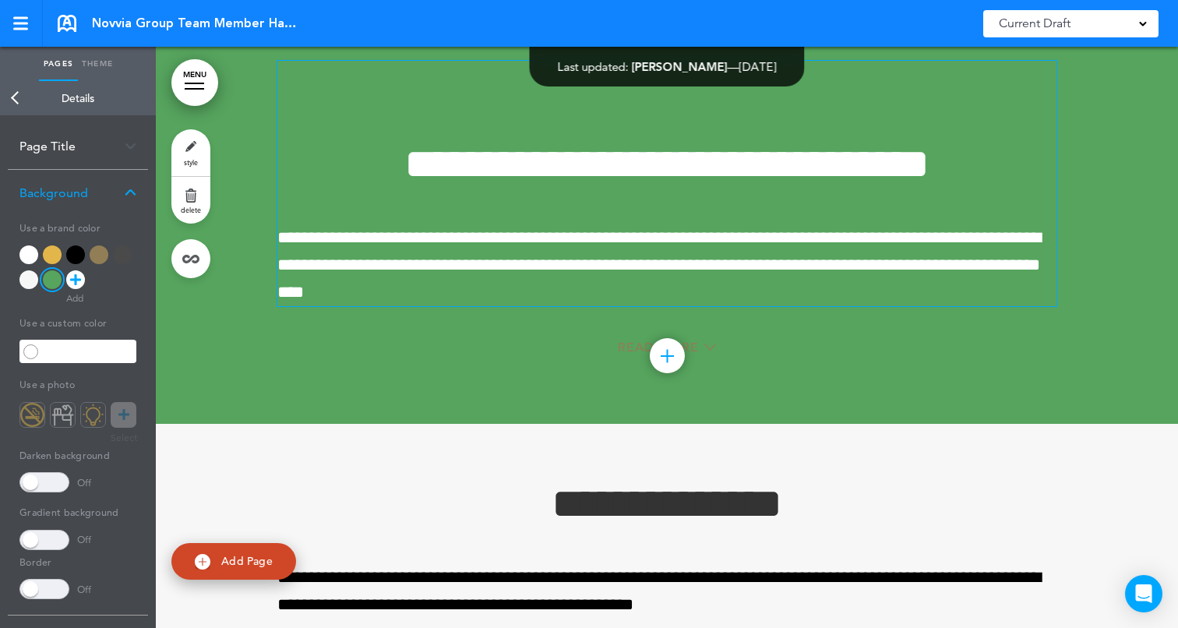
scroll to position [29973, 0]
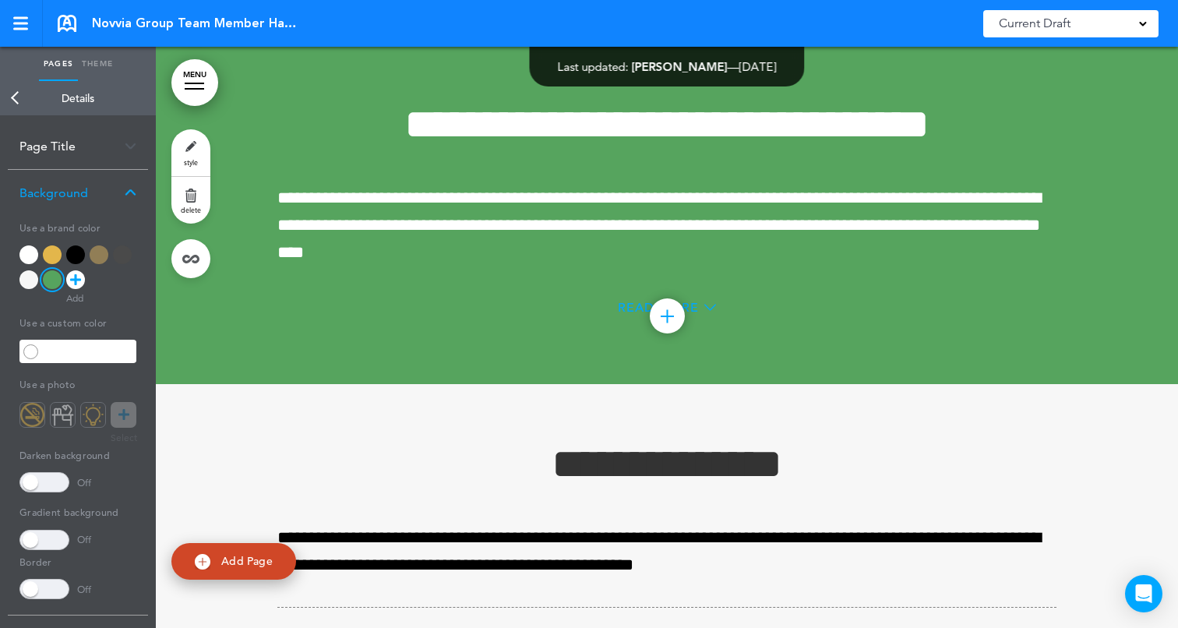
click at [707, 313] on icon at bounding box center [710, 307] width 12 height 12
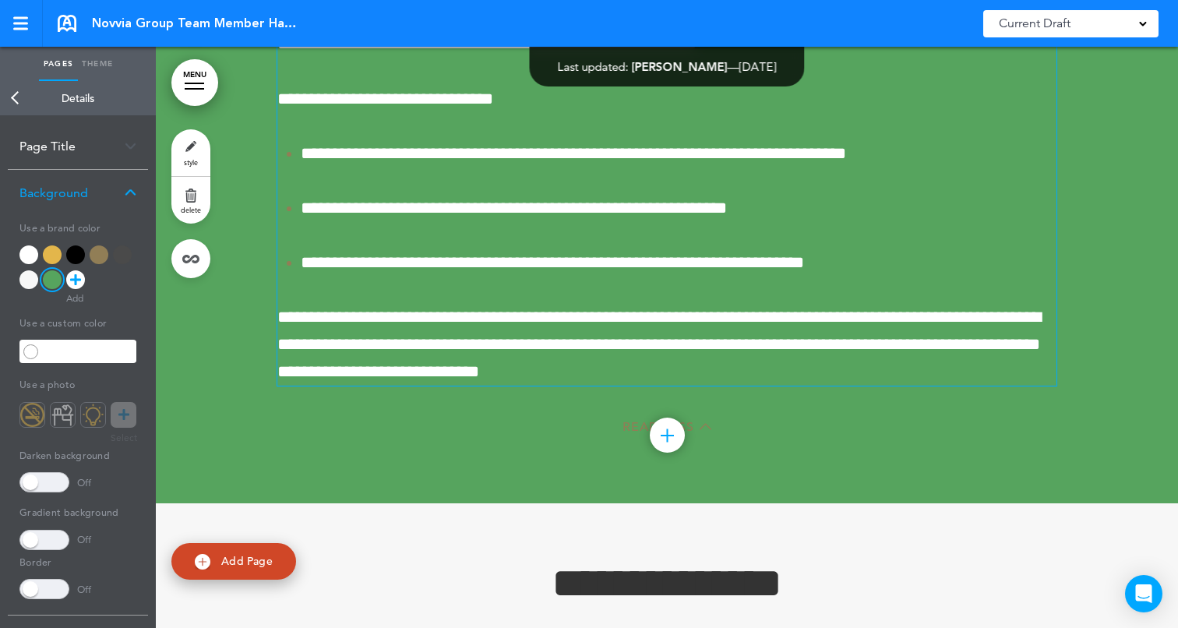
scroll to position [30283, 0]
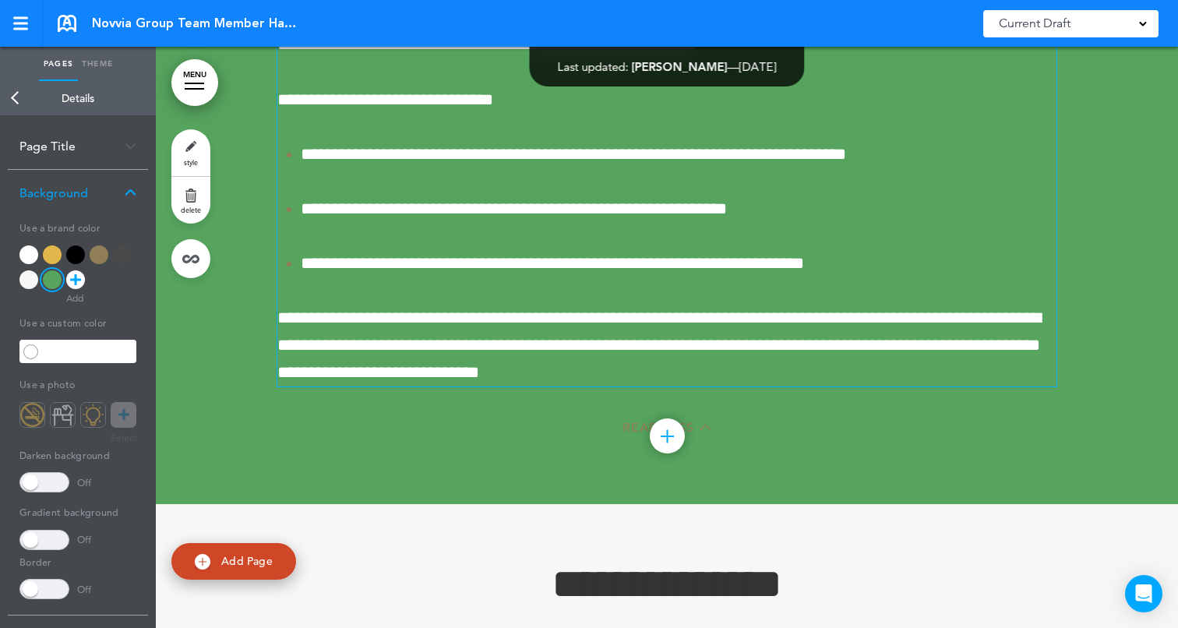
click at [292, 256] on ul "**********" at bounding box center [666, 209] width 779 height 136
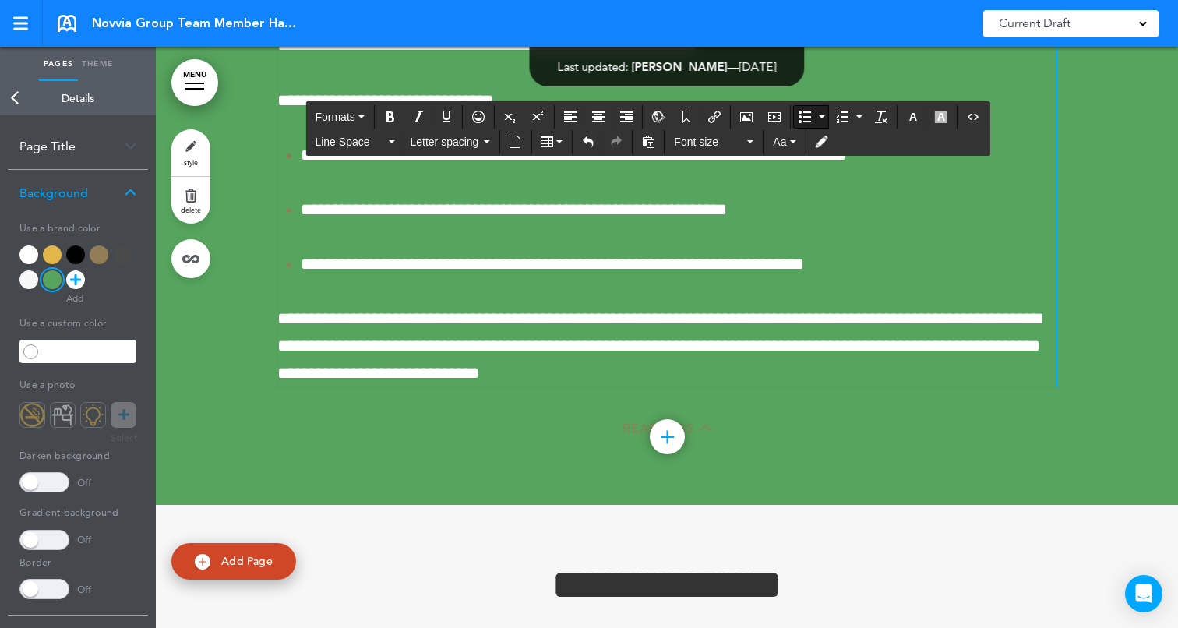
scroll to position [30283, 0]
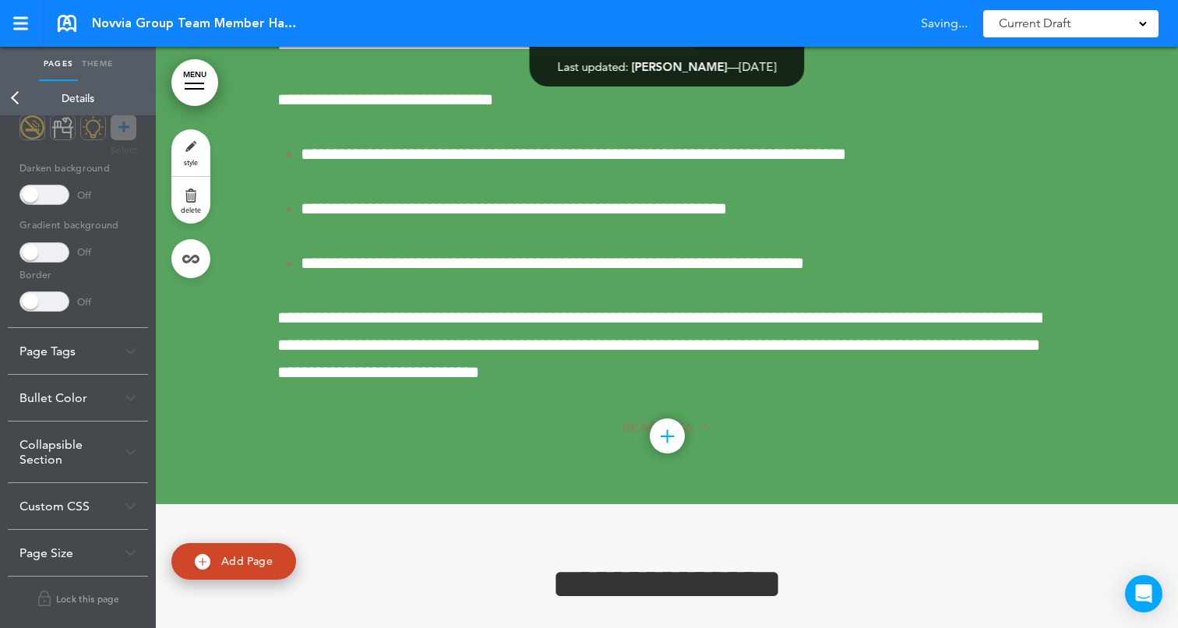
click at [59, 396] on div "Bullet Color" at bounding box center [78, 398] width 140 height 46
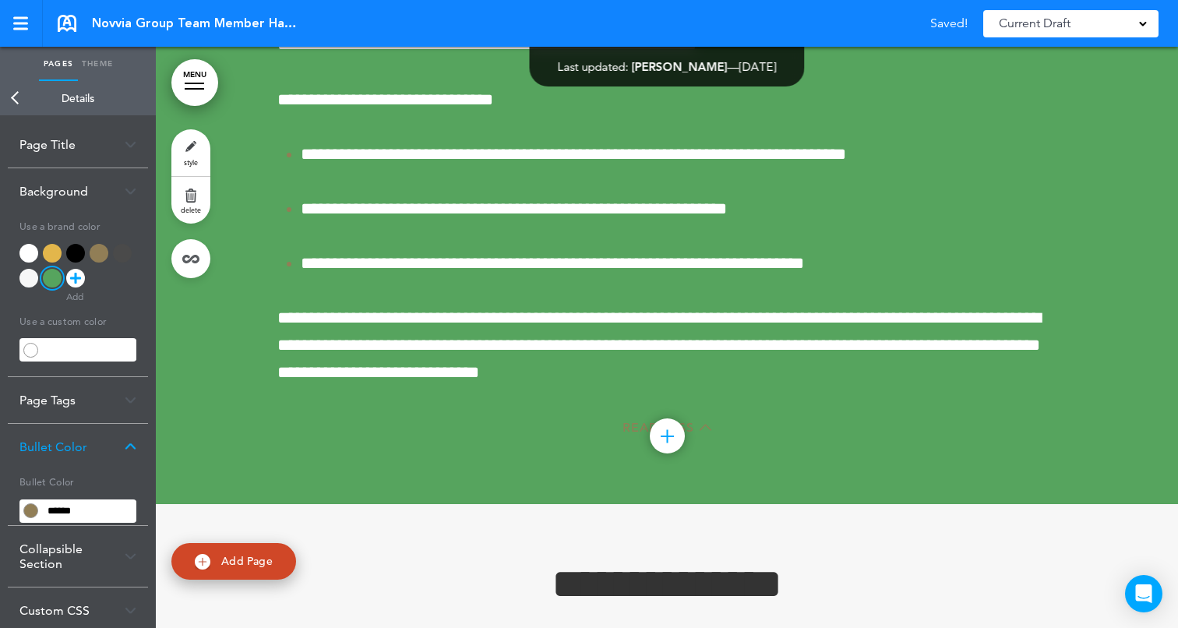
scroll to position [0, 0]
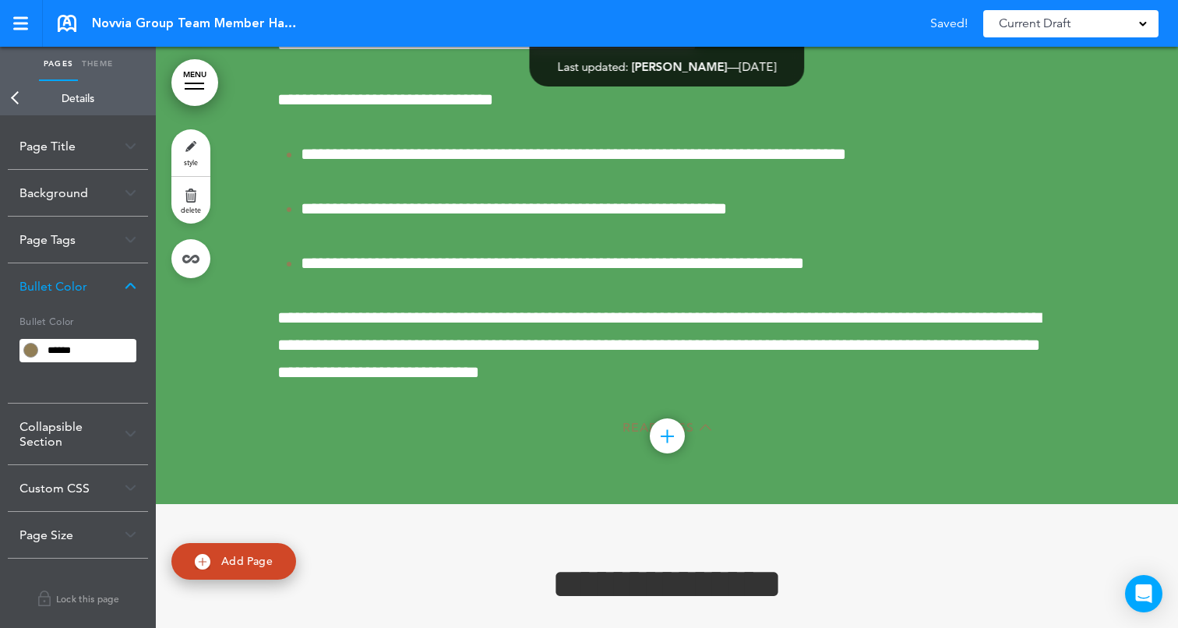
click at [79, 350] on input "******" at bounding box center [89, 351] width 94 height 22
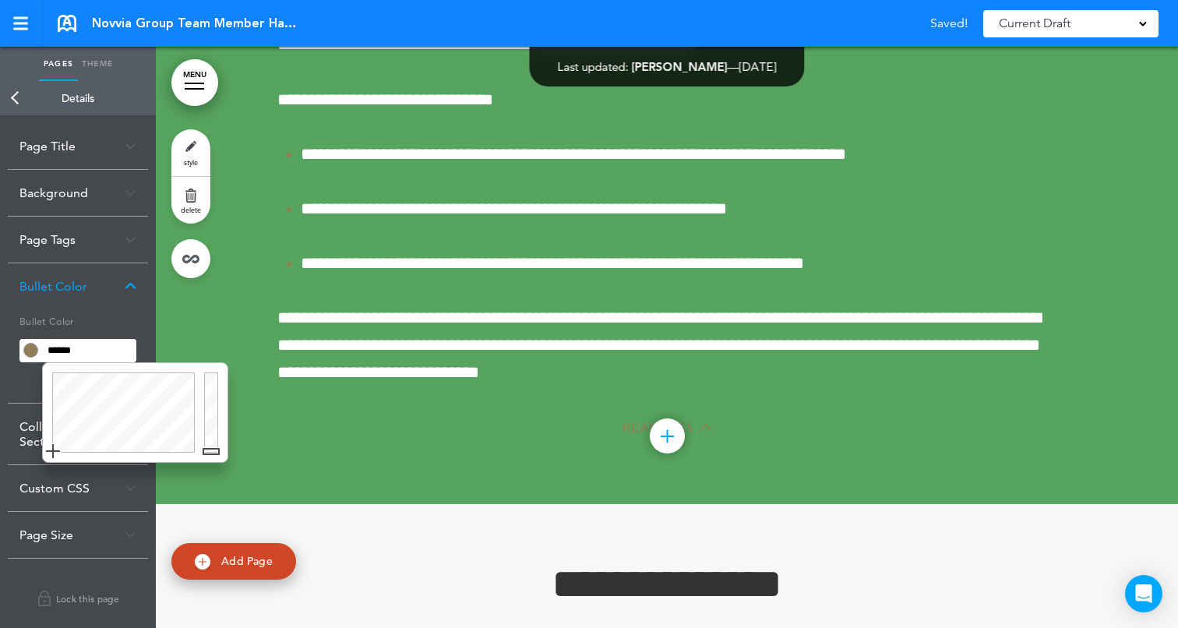
click at [79, 350] on input "******" at bounding box center [89, 351] width 94 height 22
type input "******"
drag, startPoint x: 213, startPoint y: 453, endPoint x: 215, endPoint y: 358, distance: 95.8
click at [215, 358] on body "Make this page common so it is available in other handbooks. This handbook [GEO…" at bounding box center [589, 314] width 1178 height 628
click at [1136, 342] on div at bounding box center [667, 79] width 1022 height 852
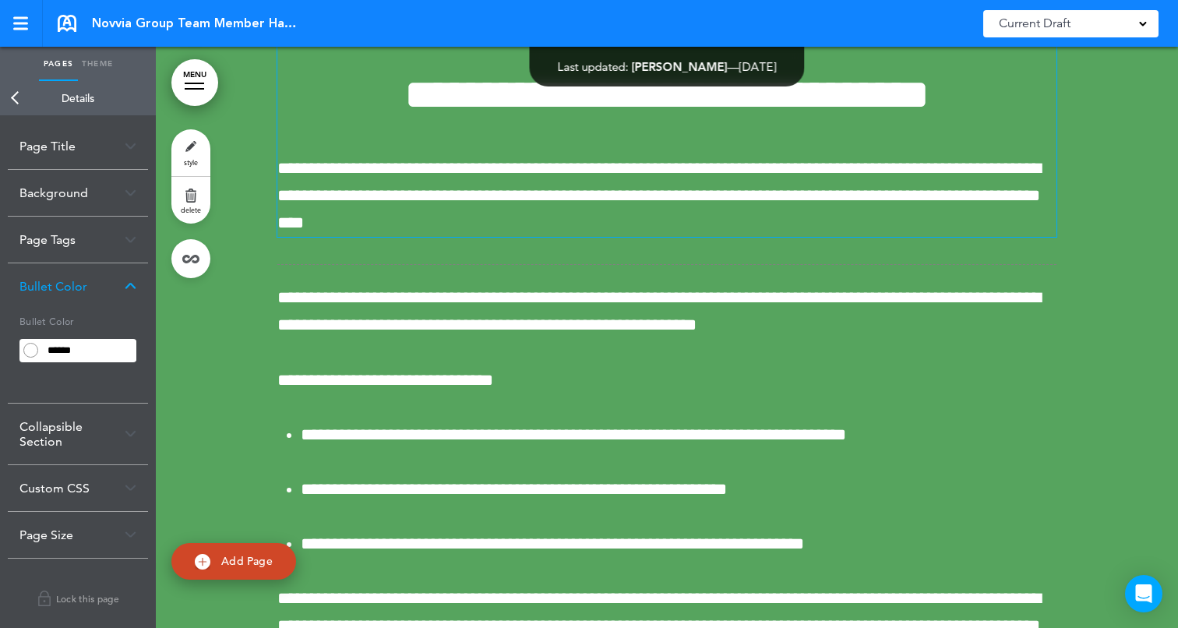
scroll to position [29997, 0]
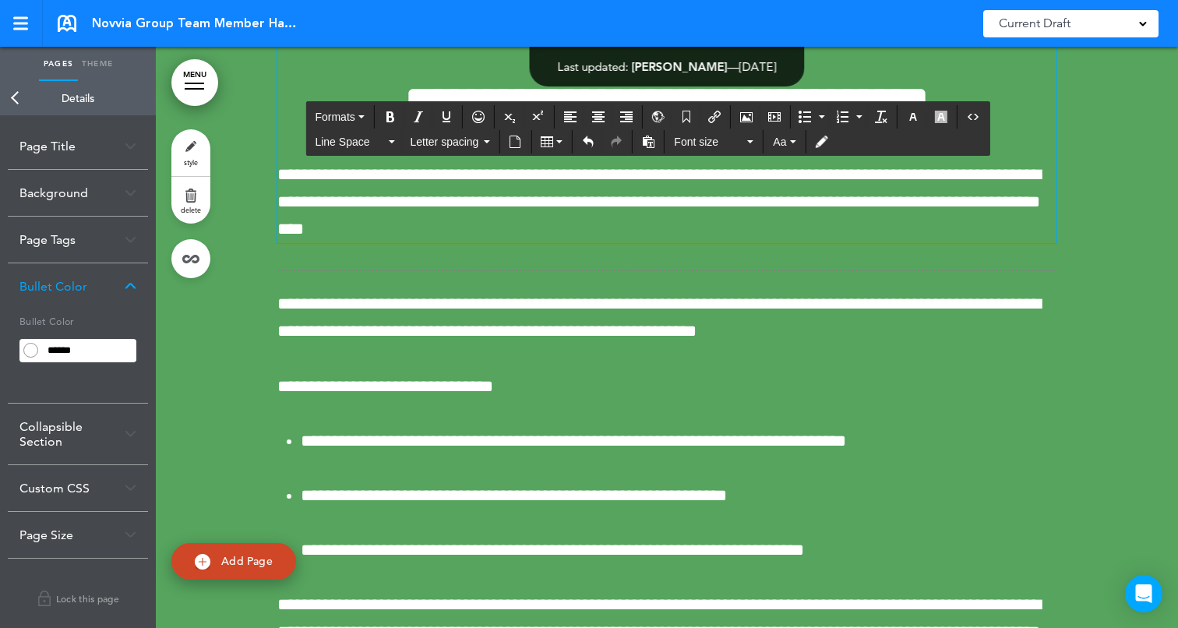
scroll to position [29933, 0]
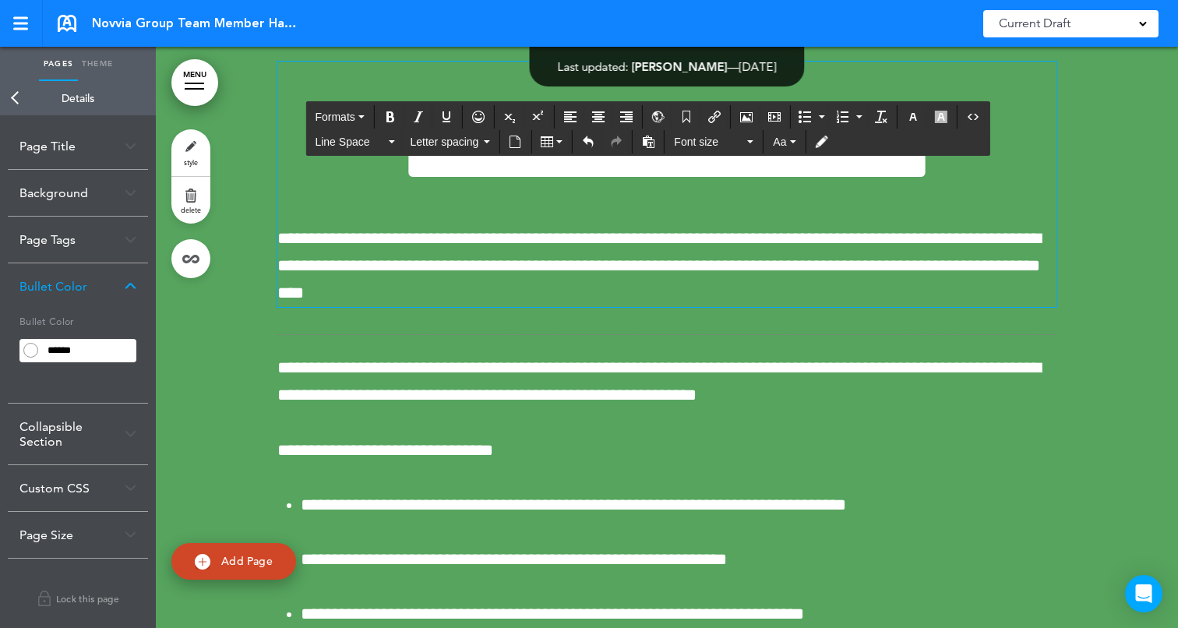
click at [622, 227] on div "**********" at bounding box center [666, 185] width 779 height 246
click at [705, 208] on div "**********" at bounding box center [666, 185] width 779 height 246
click at [616, 104] on h1 at bounding box center [666, 83] width 779 height 43
click at [746, 111] on icon "Airmason image" at bounding box center [746, 117] width 12 height 12
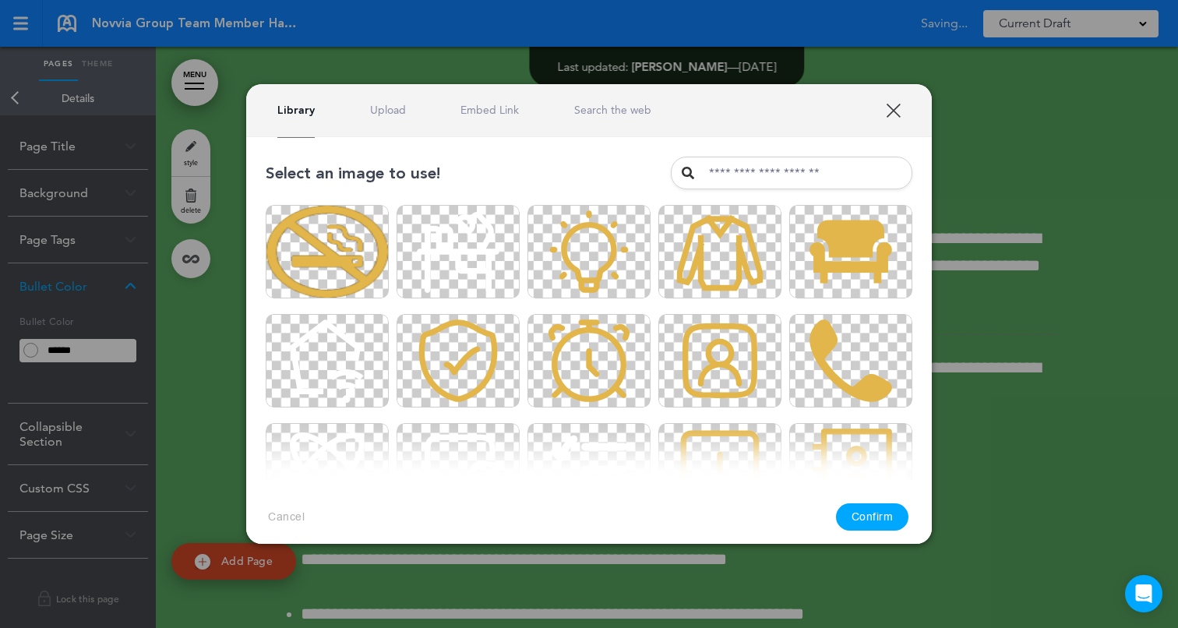
click at [380, 108] on link "Upload" at bounding box center [388, 110] width 36 height 15
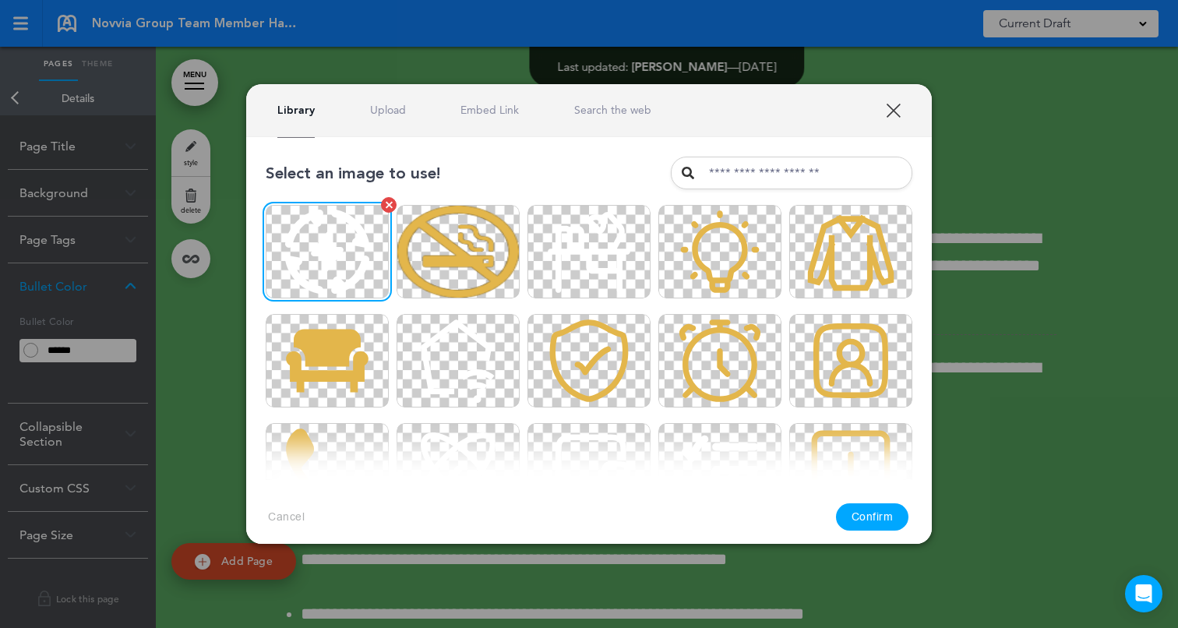
click at [286, 229] on img at bounding box center [327, 251] width 123 height 93
click at [850, 502] on div "Cancel Confirm" at bounding box center [589, 517] width 686 height 74
click at [851, 505] on button "Confirm" at bounding box center [872, 516] width 73 height 27
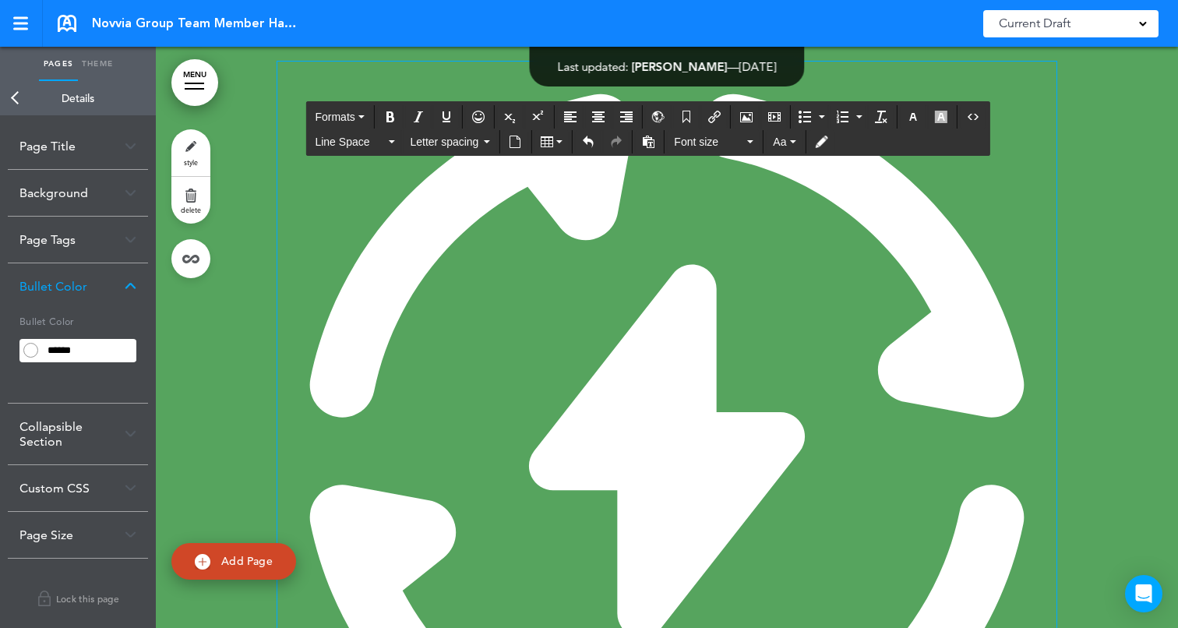
click at [671, 266] on img at bounding box center [666, 451] width 779 height 779
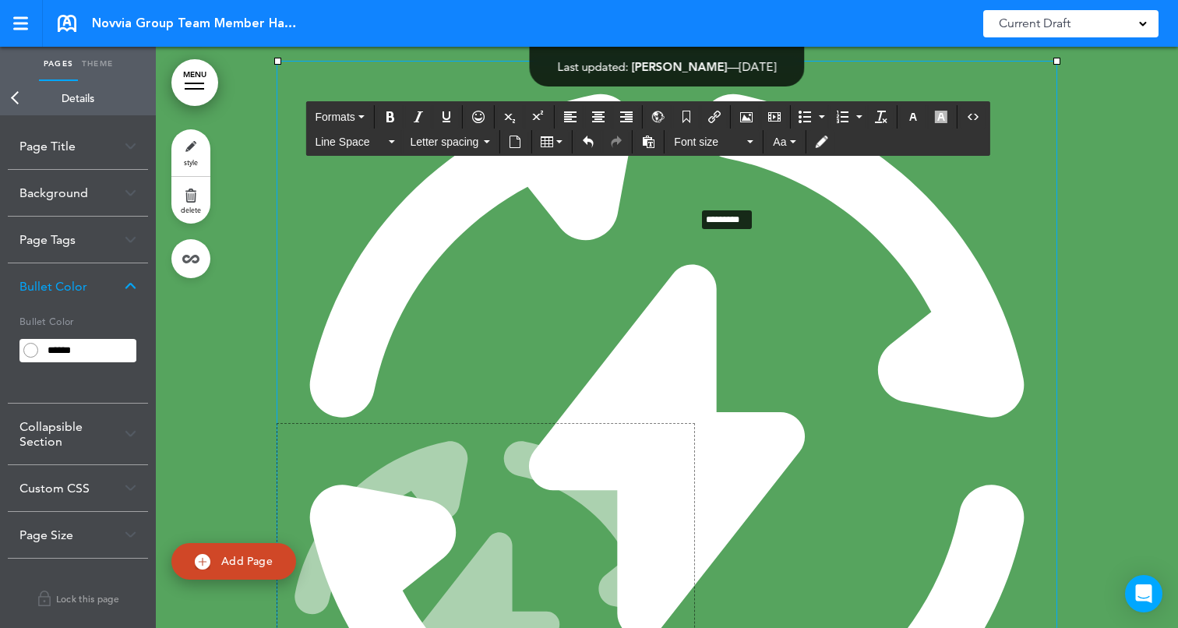
drag, startPoint x: 1056, startPoint y: 161, endPoint x: 640, endPoint y: 329, distance: 449.2
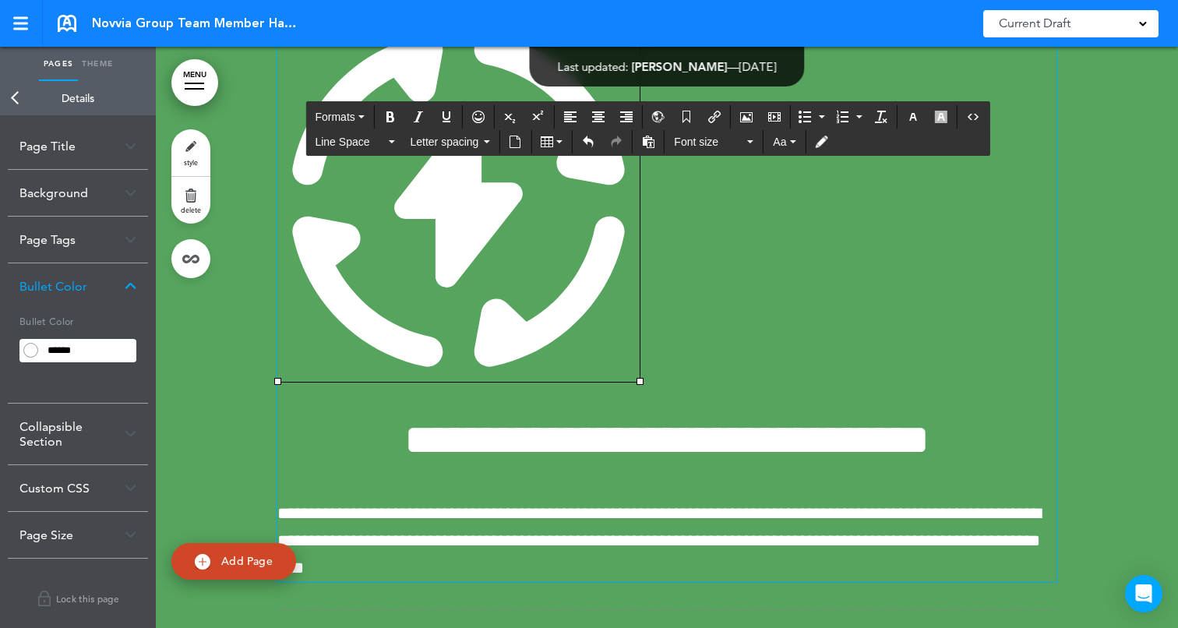
scroll to position [29982, 0]
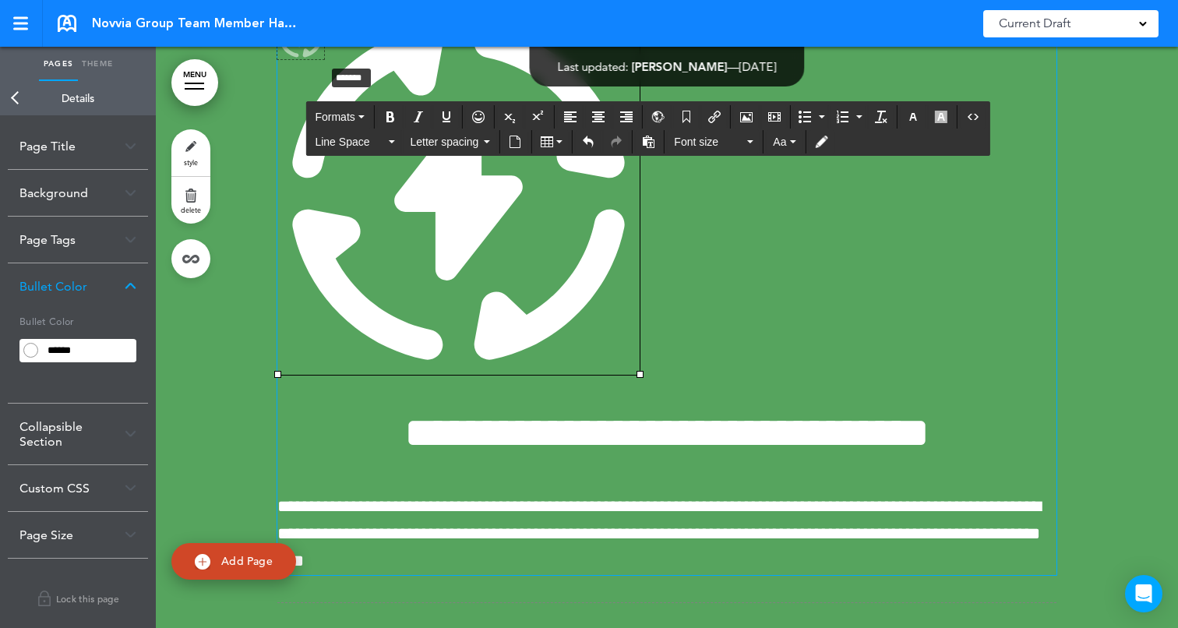
drag, startPoint x: 640, startPoint y: 478, endPoint x: 325, endPoint y: 167, distance: 442.4
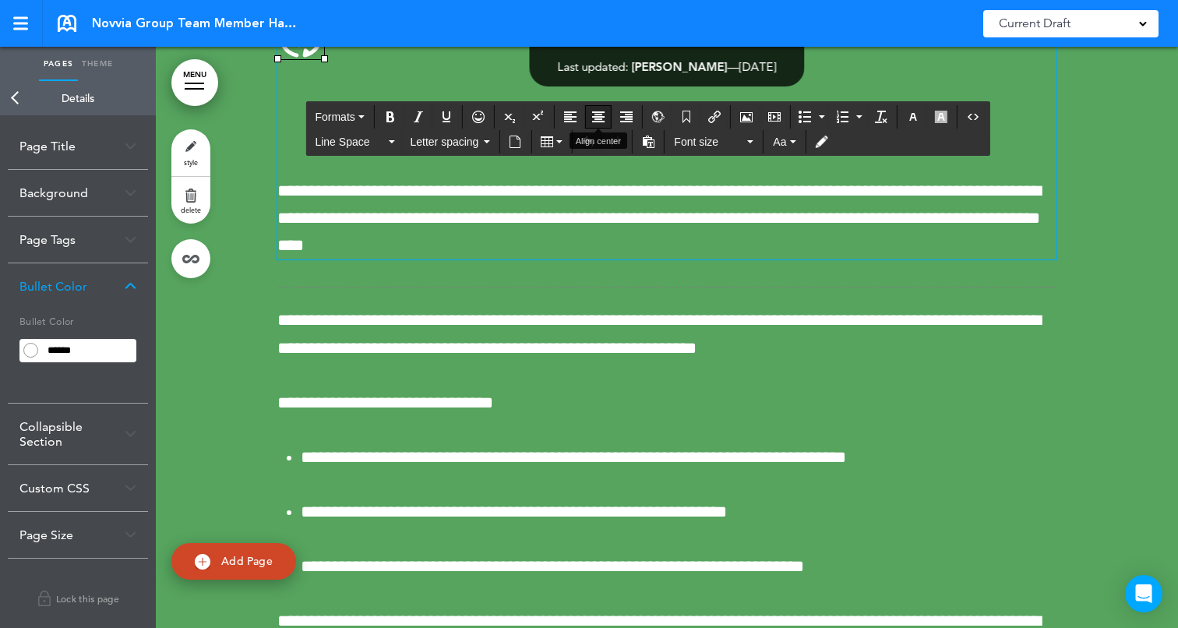
click at [592, 113] on button "Align center" at bounding box center [598, 117] width 25 height 22
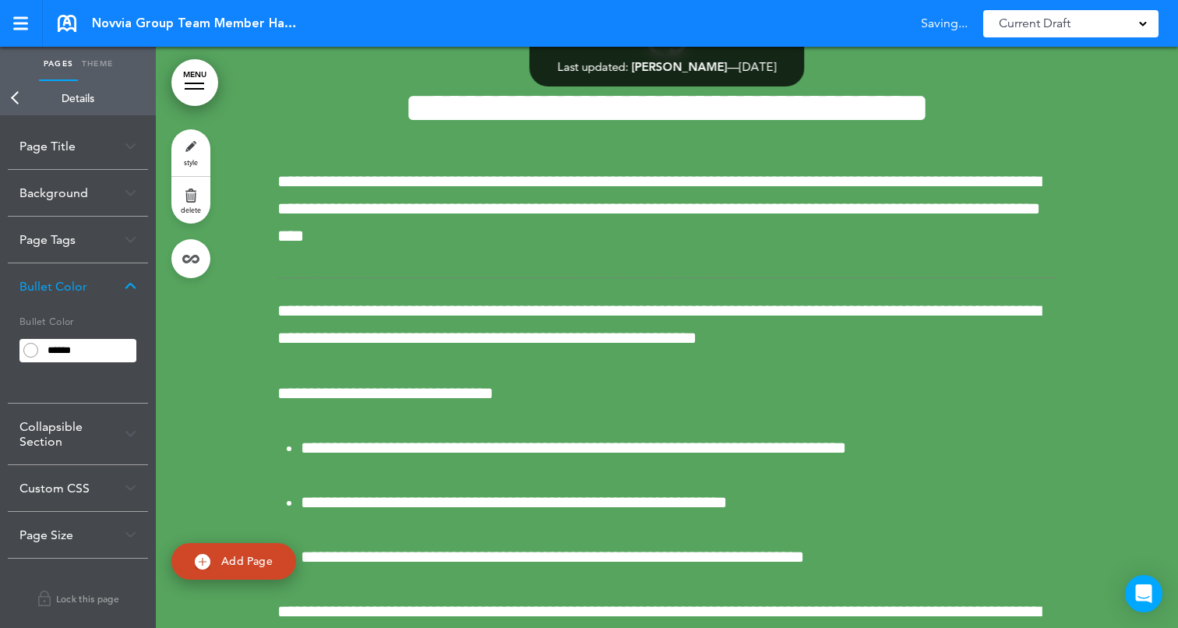
click at [1095, 257] on div at bounding box center [667, 376] width 1022 height 844
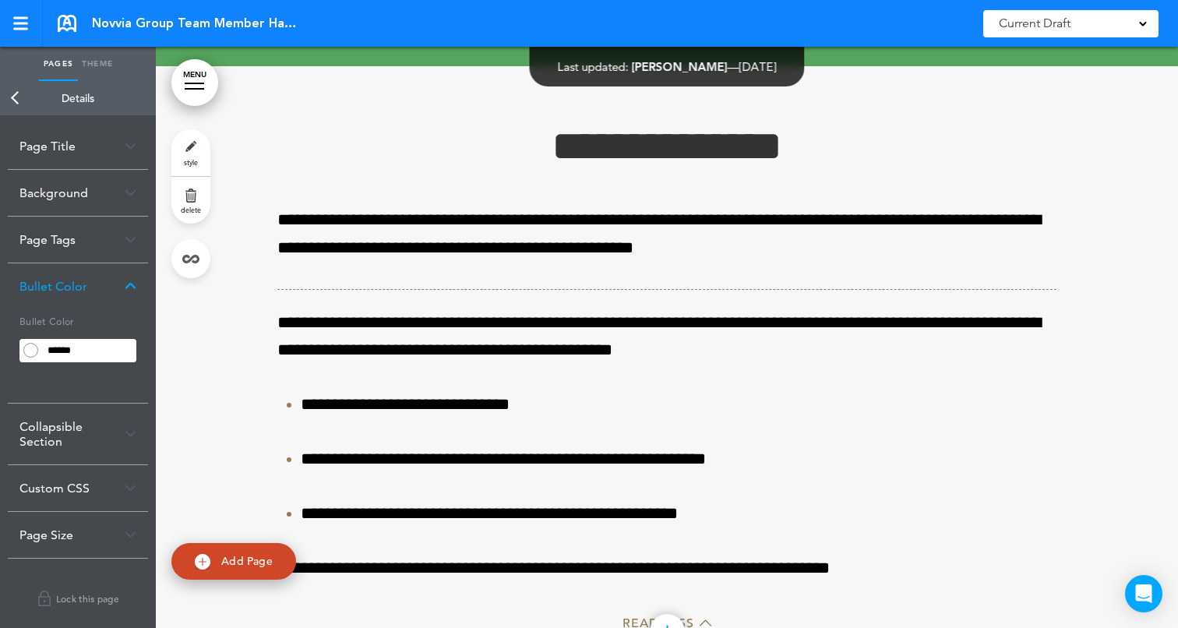
scroll to position [30620, 0]
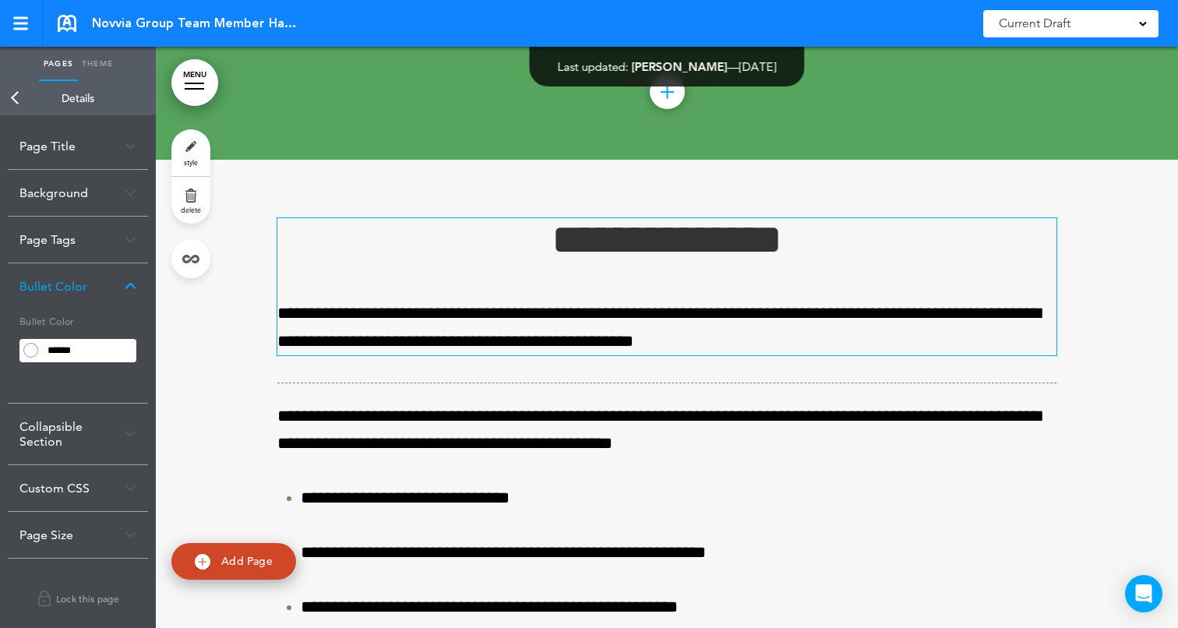
click at [532, 261] on h1 "**********" at bounding box center [666, 239] width 779 height 43
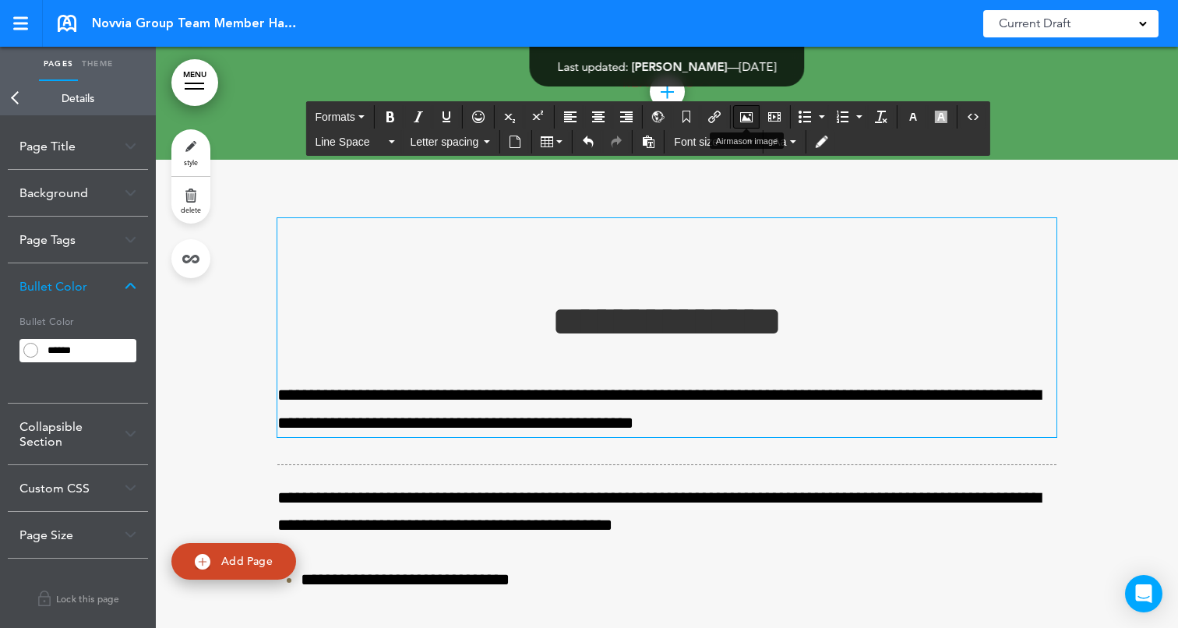
click at [752, 111] on icon "Airmason image" at bounding box center [746, 117] width 12 height 12
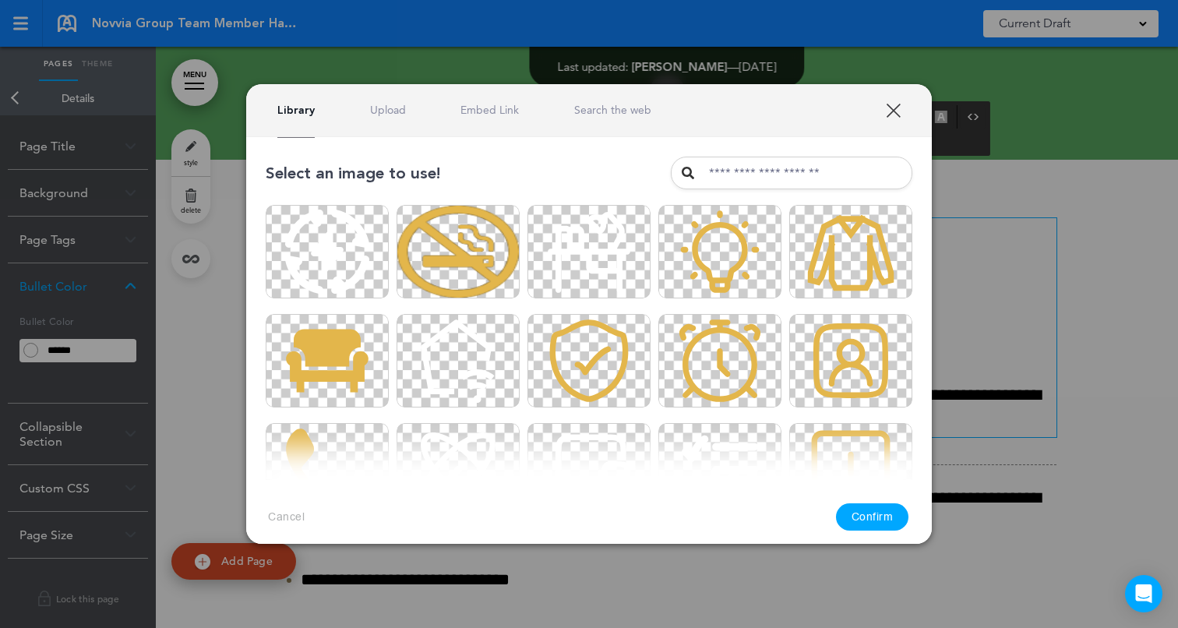
click at [383, 121] on div "Library Upload Embed Link Search the web" at bounding box center [589, 110] width 686 height 53
click at [398, 104] on link "Upload" at bounding box center [388, 110] width 36 height 15
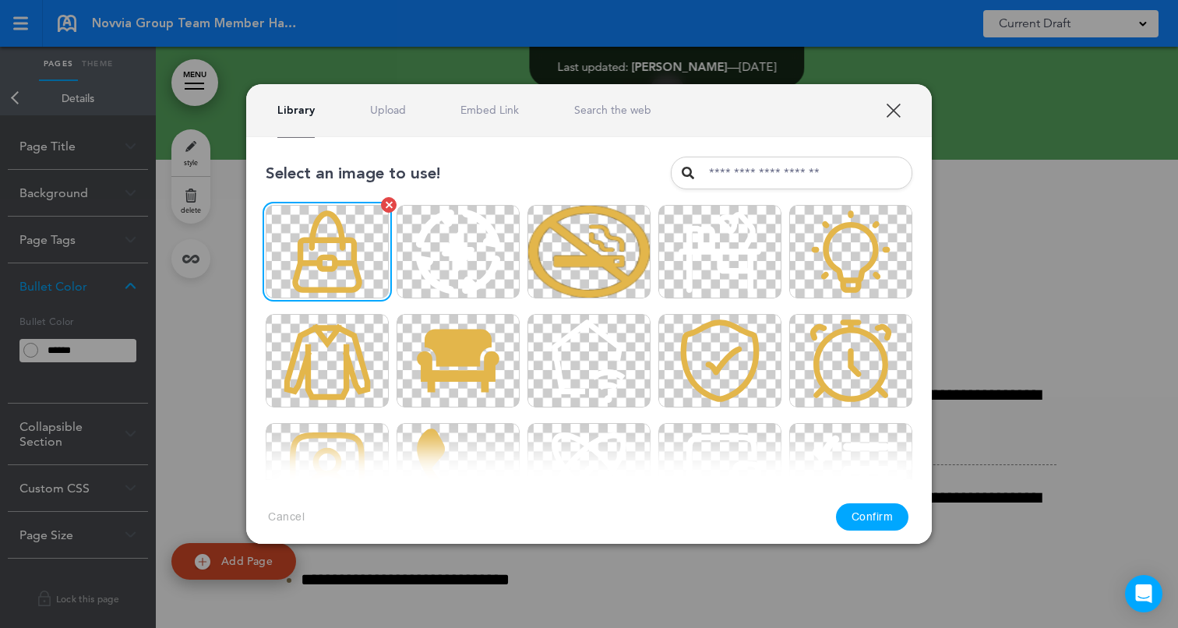
click at [347, 243] on img at bounding box center [327, 251] width 123 height 93
click at [862, 514] on button "Confirm" at bounding box center [872, 516] width 73 height 27
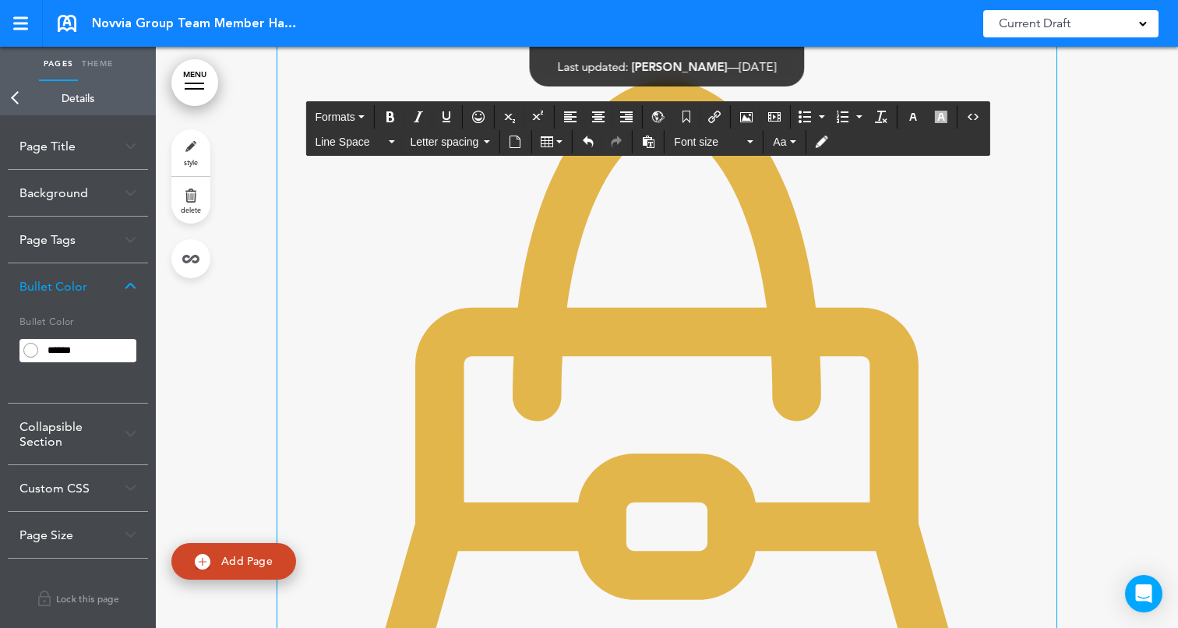
scroll to position [30996, 0]
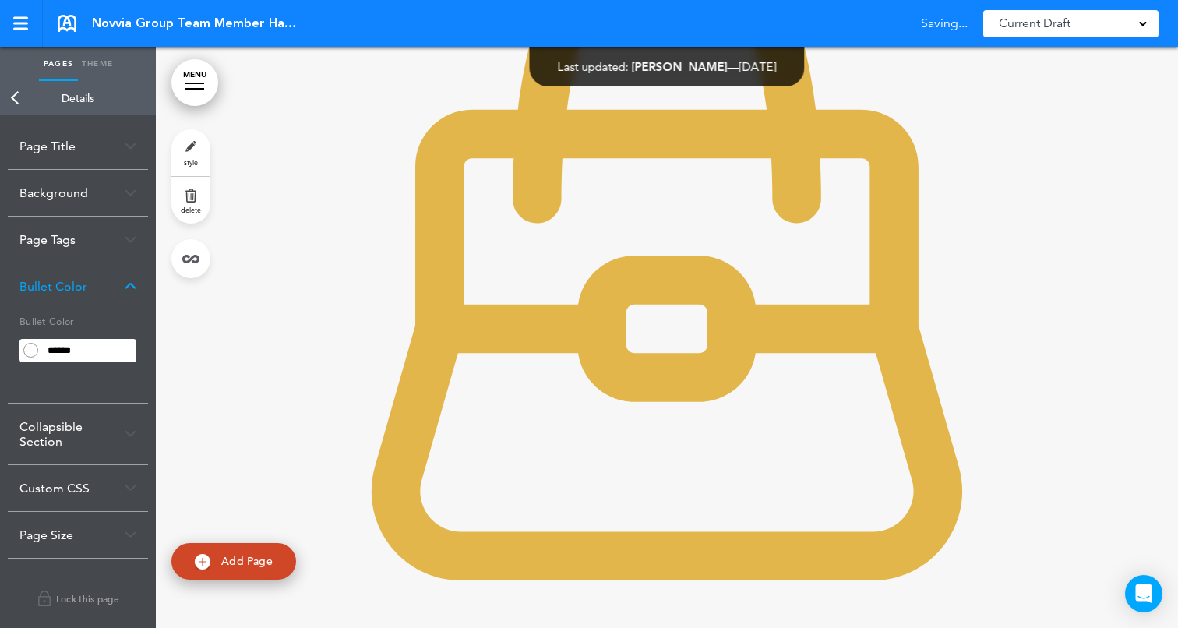
click at [1061, 373] on div at bounding box center [667, 507] width 1022 height 1449
click at [849, 380] on img at bounding box center [666, 231] width 779 height 779
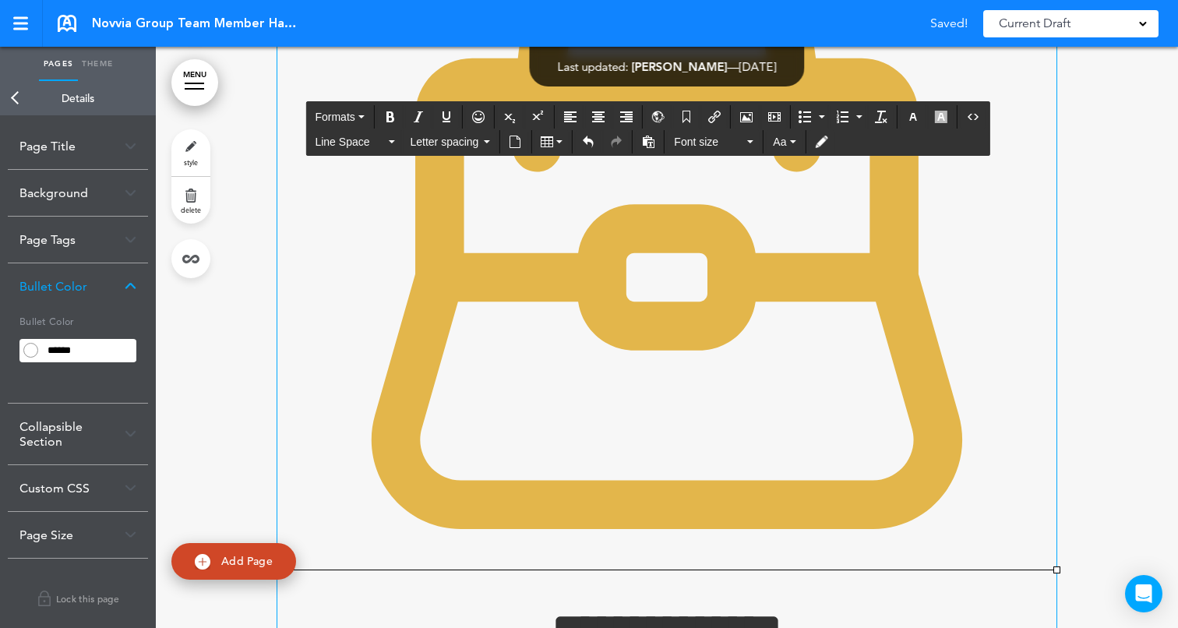
scroll to position [31180, 0]
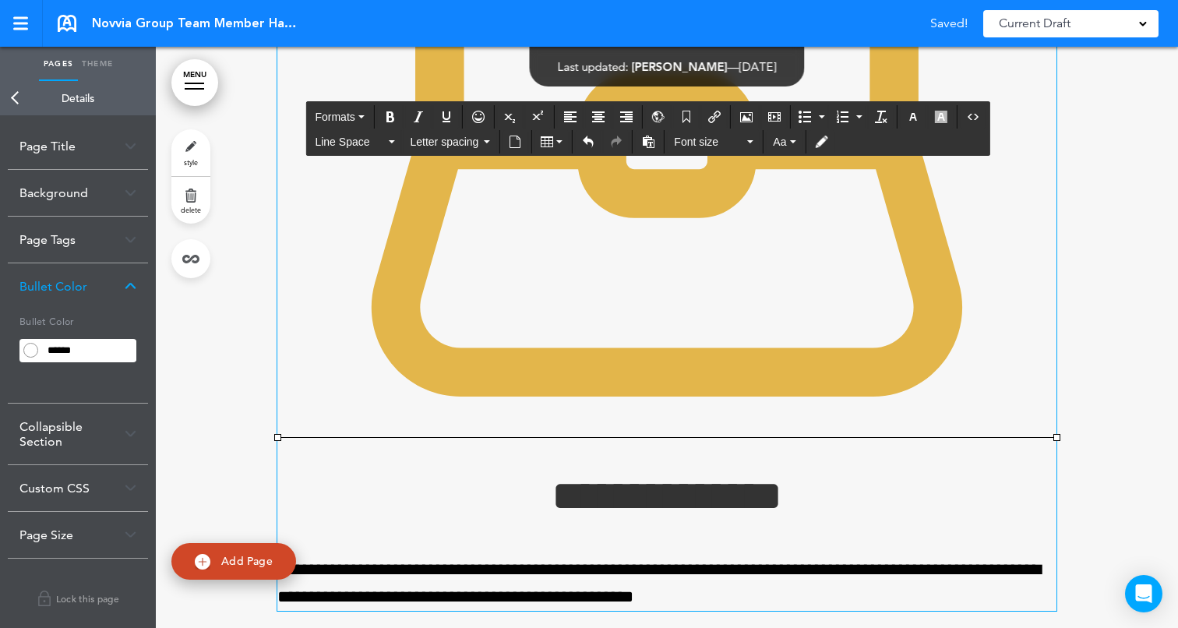
drag, startPoint x: 1058, startPoint y: 541, endPoint x: 498, endPoint y: 225, distance: 642.9
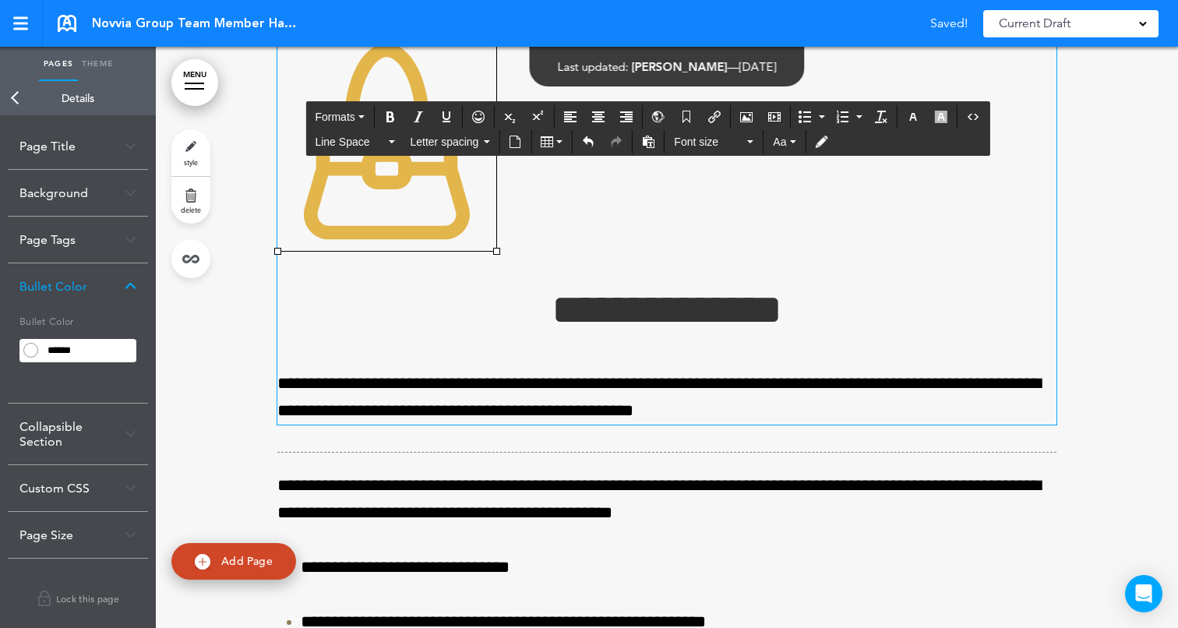
scroll to position [30747, 0]
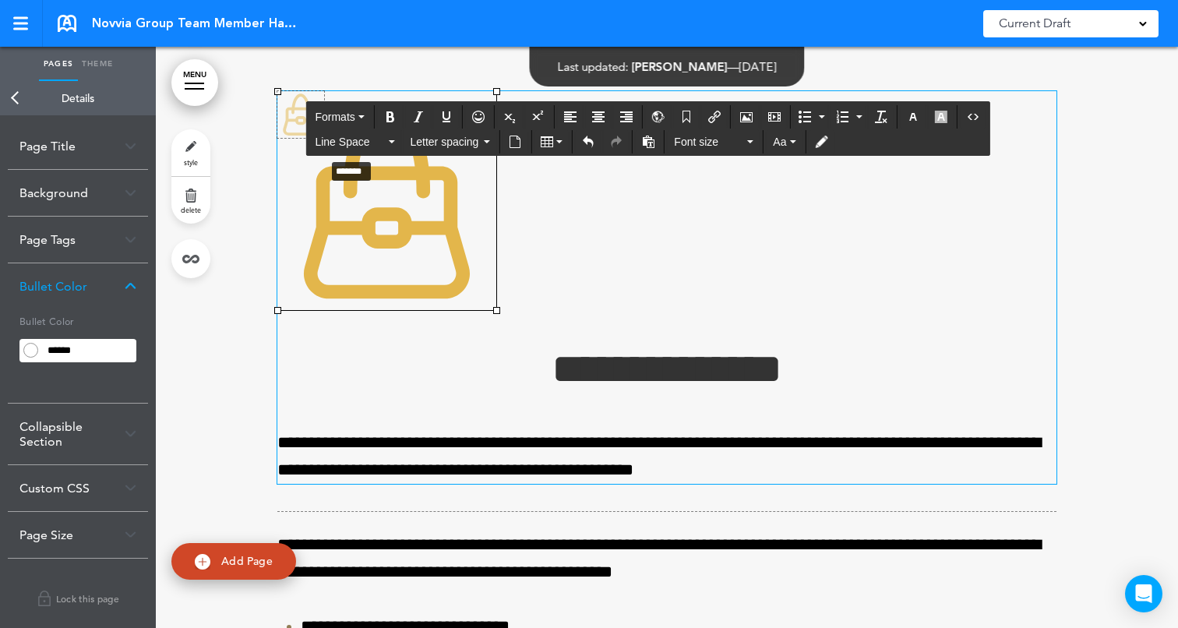
drag, startPoint x: 497, startPoint y: 414, endPoint x: 325, endPoint y: 262, distance: 229.6
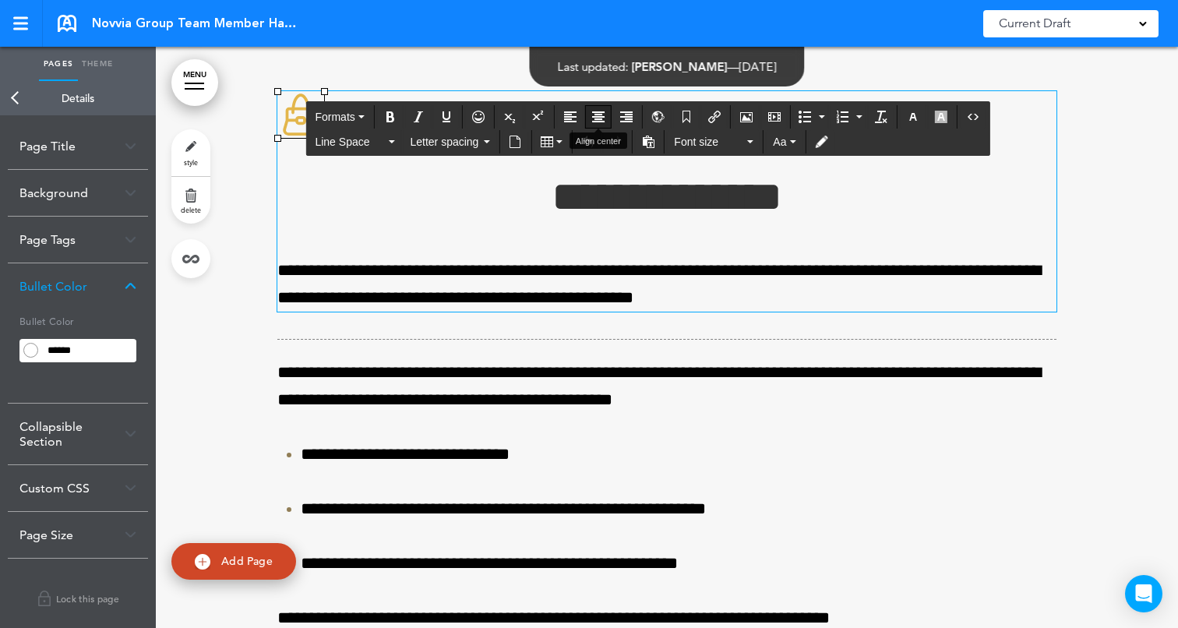
click at [601, 118] on icon "Align center" at bounding box center [598, 117] width 12 height 12
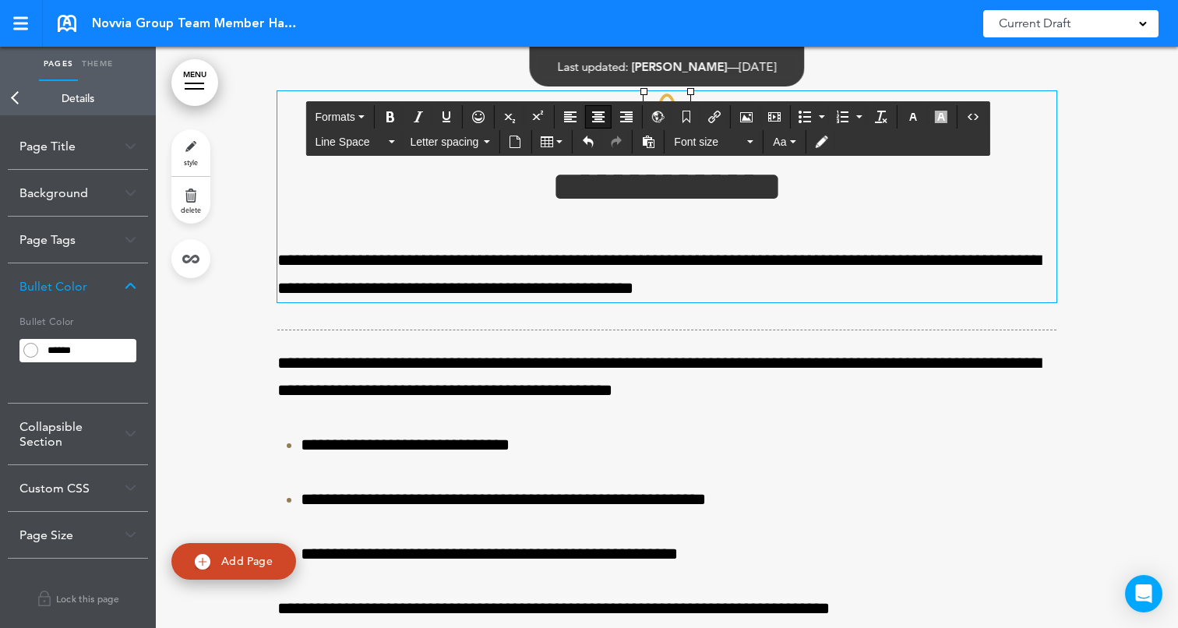
click at [1139, 272] on div at bounding box center [667, 386] width 1022 height 707
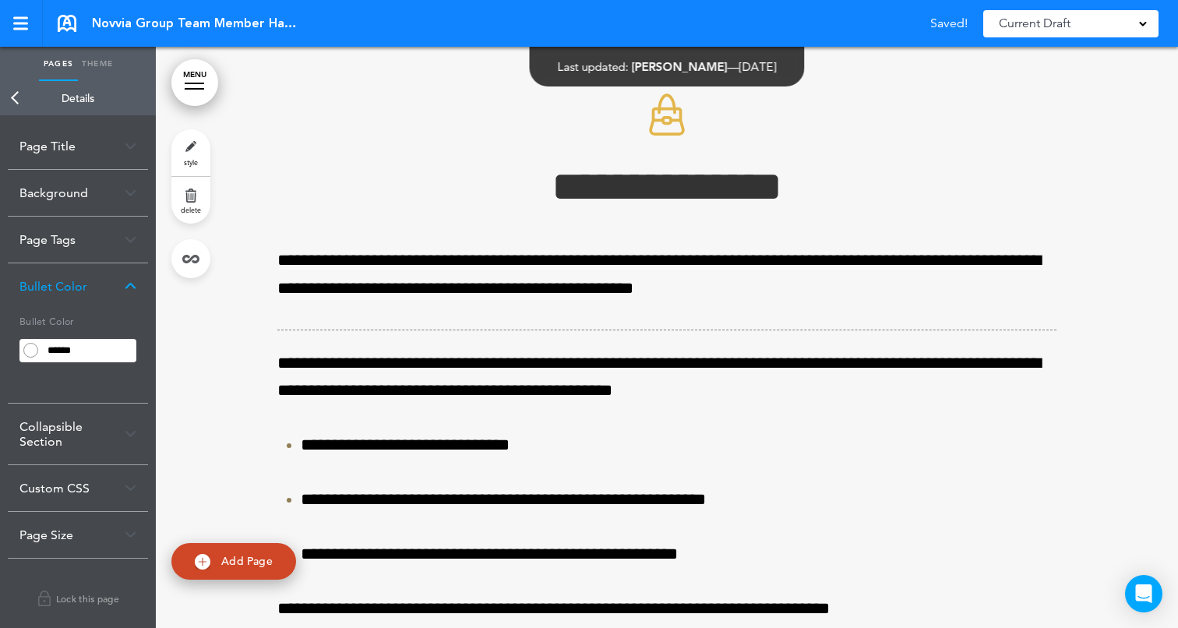
click at [1117, 234] on div at bounding box center [667, 386] width 1022 height 707
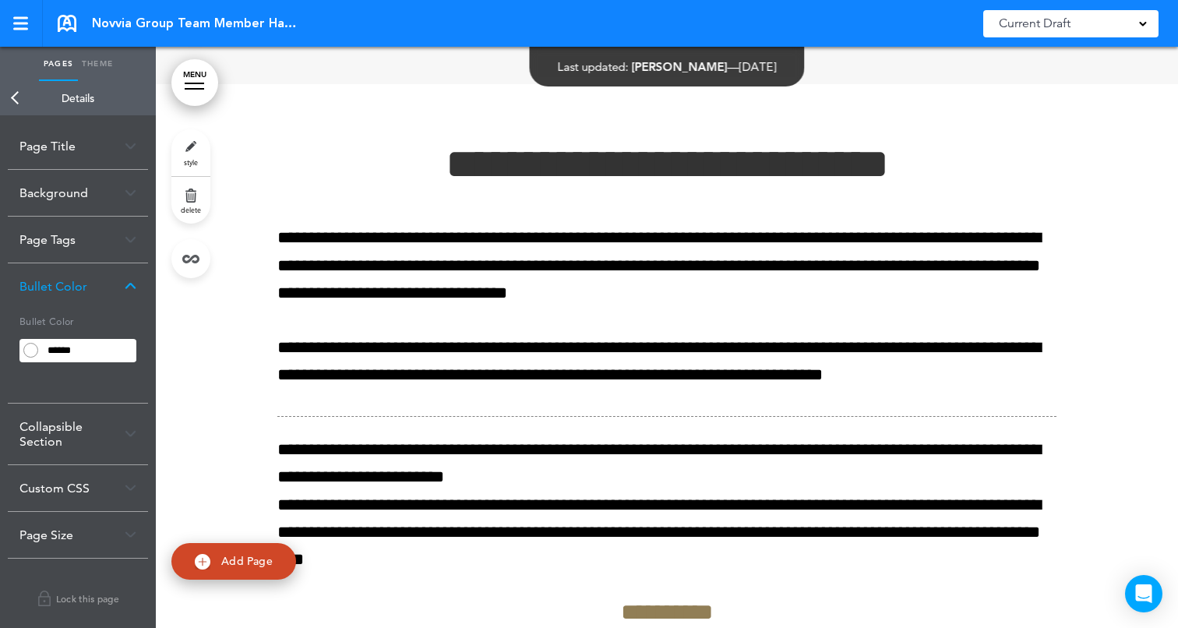
scroll to position [31488, 0]
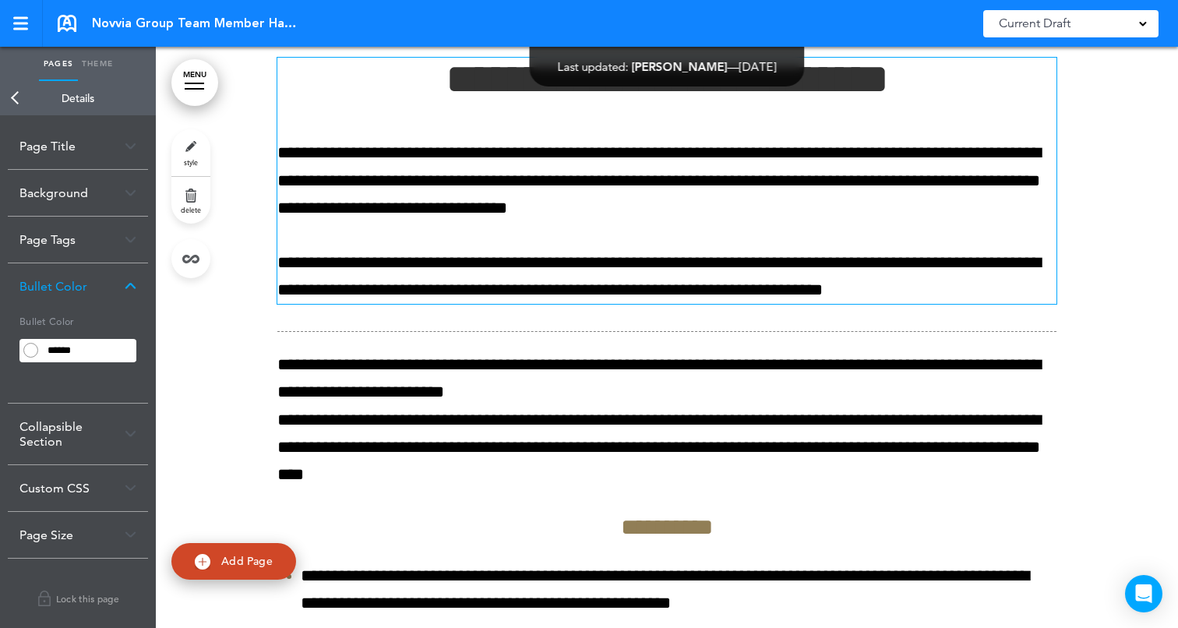
click at [430, 100] on h1 "**********" at bounding box center [666, 79] width 779 height 43
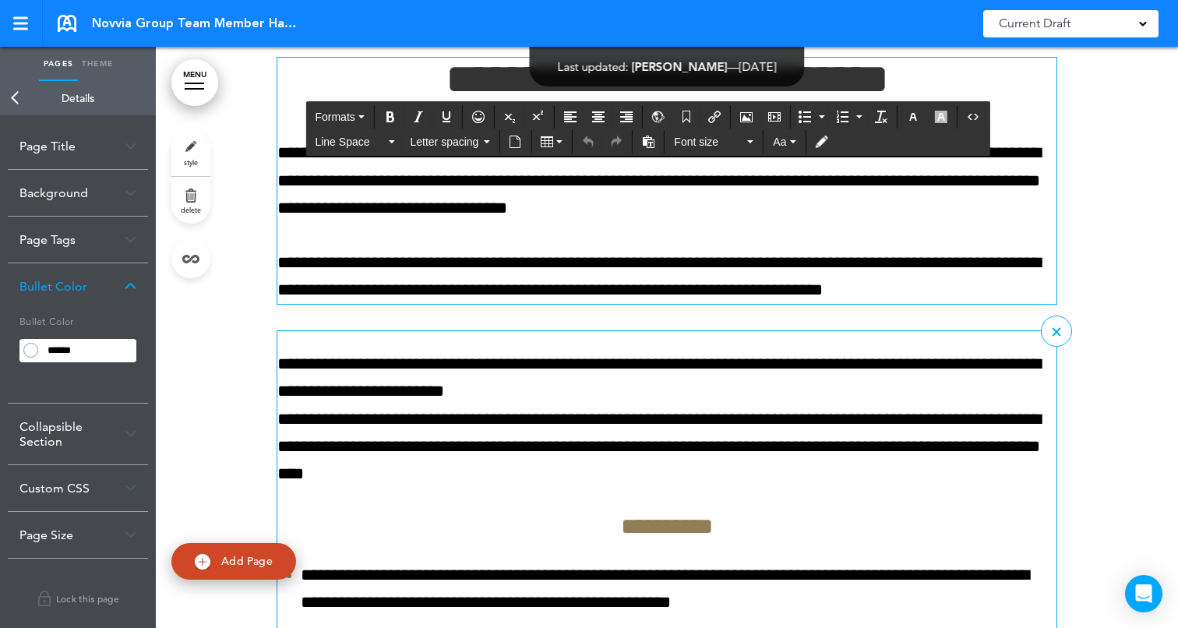
click at [611, 488] on p "**********" at bounding box center [666, 419] width 779 height 137
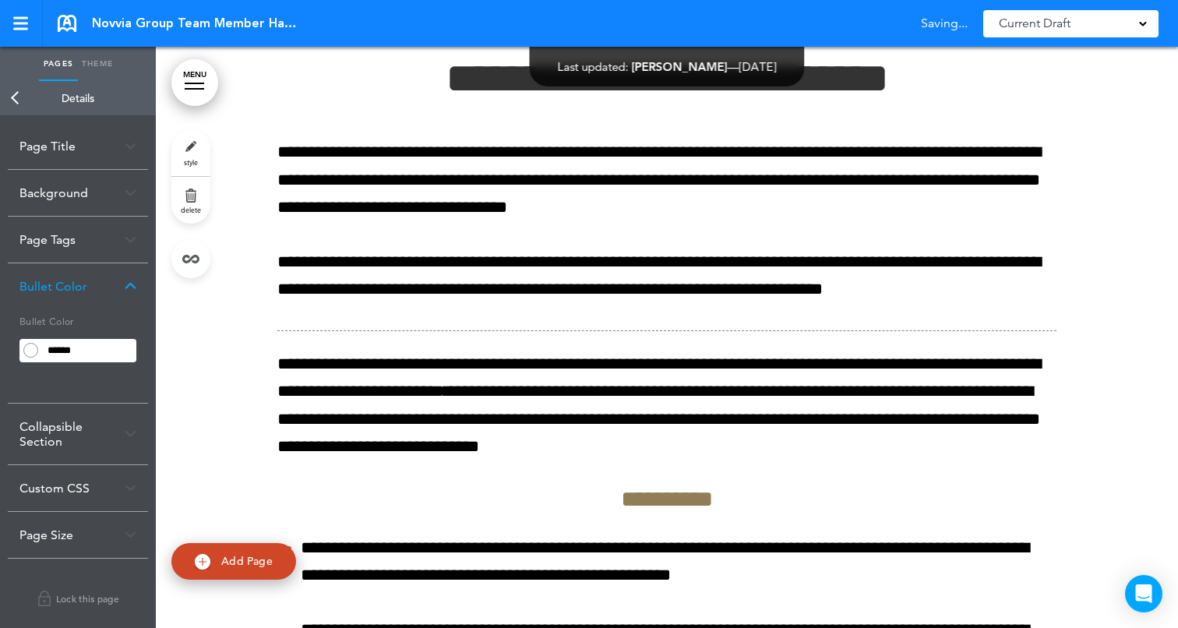
click at [1130, 340] on div at bounding box center [667, 598] width 1022 height 1200
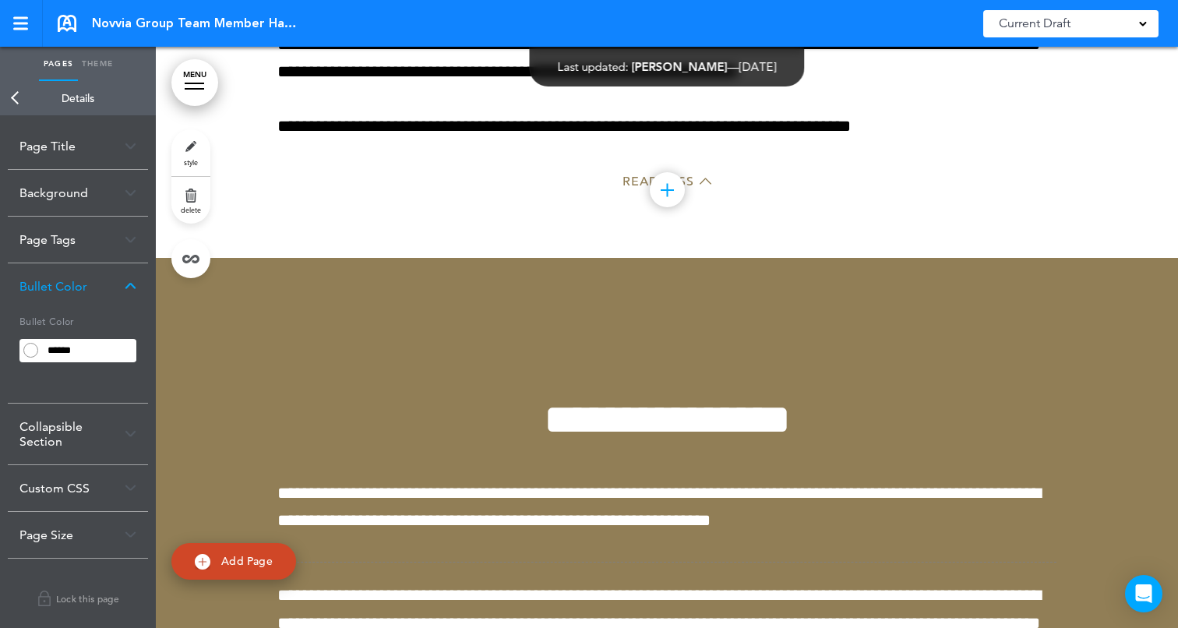
scroll to position [32527, 0]
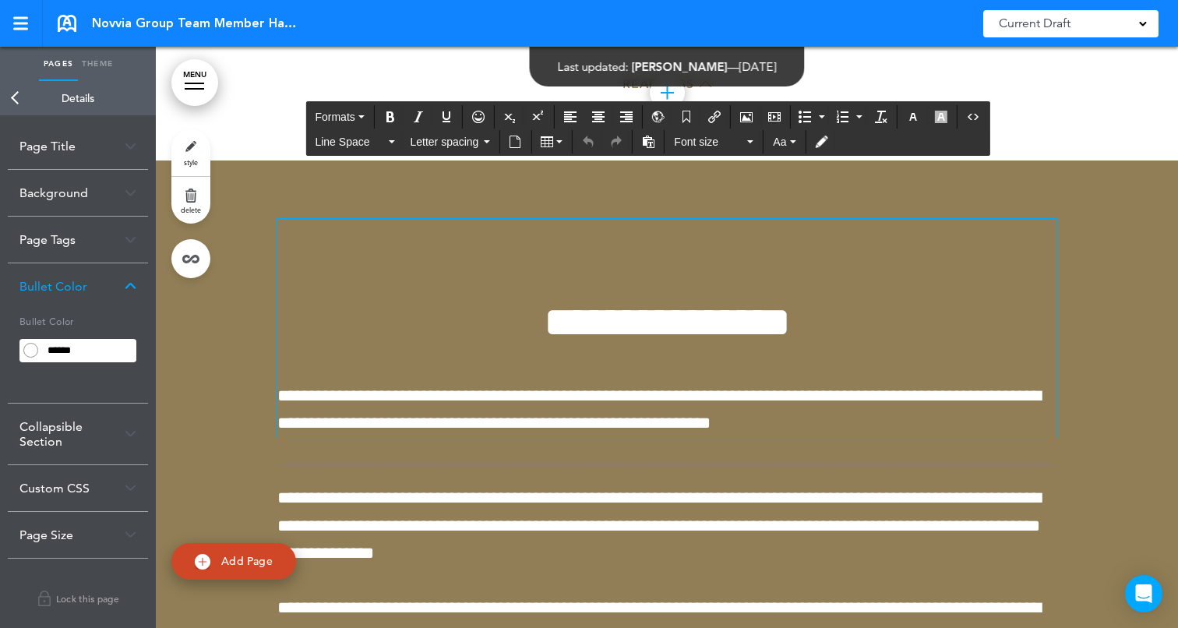
click at [559, 389] on div "**********" at bounding box center [666, 328] width 779 height 218
click at [658, 262] on h1 at bounding box center [666, 240] width 779 height 43
click at [748, 112] on icon "Airmason image" at bounding box center [746, 117] width 12 height 12
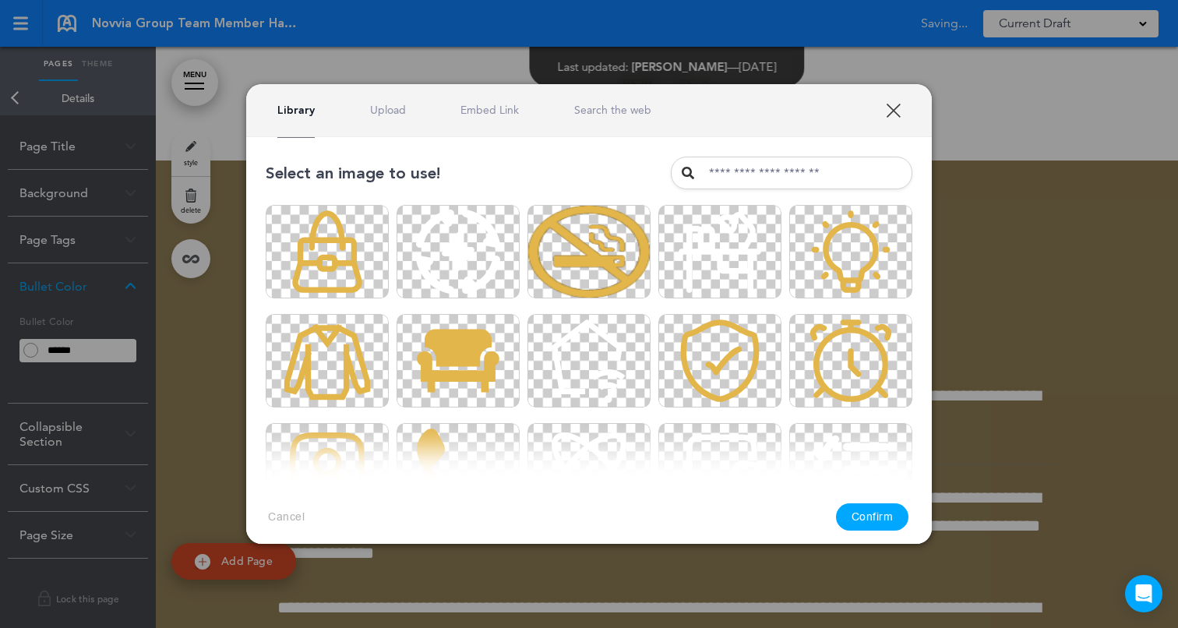
click at [393, 110] on link "Upload" at bounding box center [388, 110] width 36 height 15
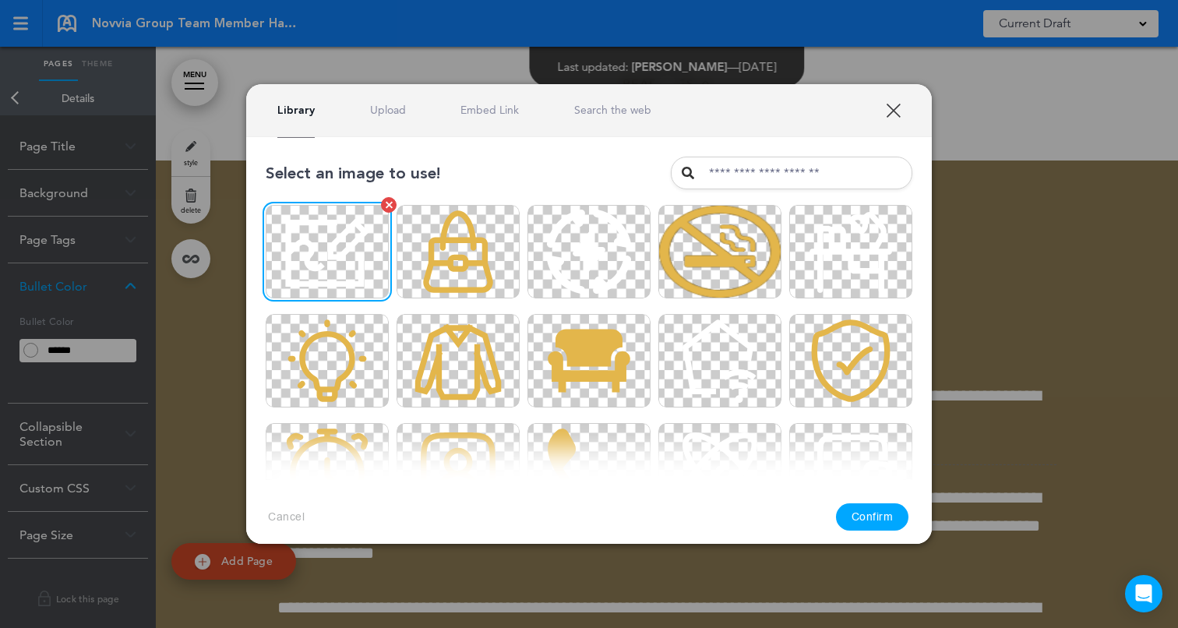
click at [352, 245] on img at bounding box center [327, 251] width 123 height 93
click at [849, 523] on button "Confirm" at bounding box center [872, 516] width 73 height 27
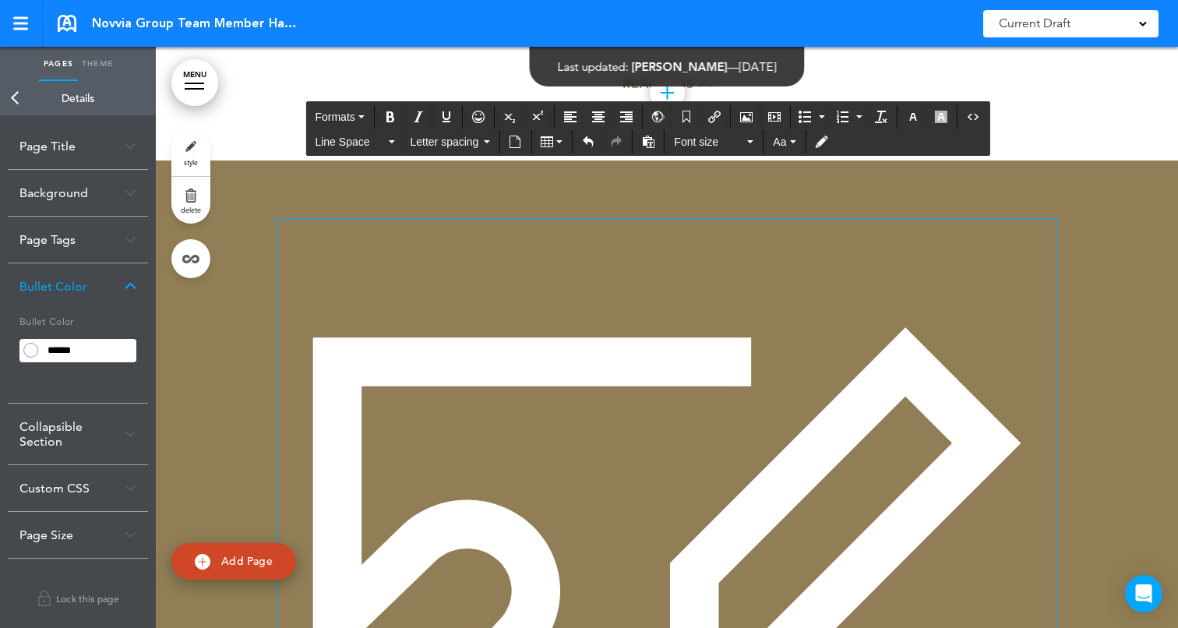
click at [617, 383] on img at bounding box center [666, 608] width 779 height 779
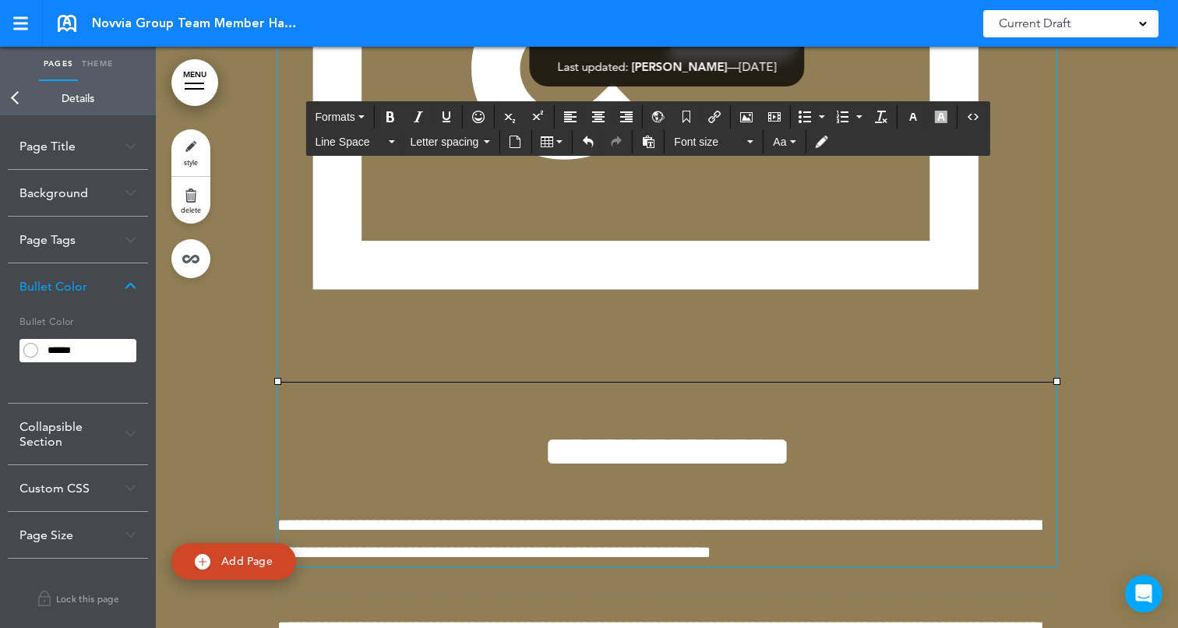
scroll to position [33155, 0]
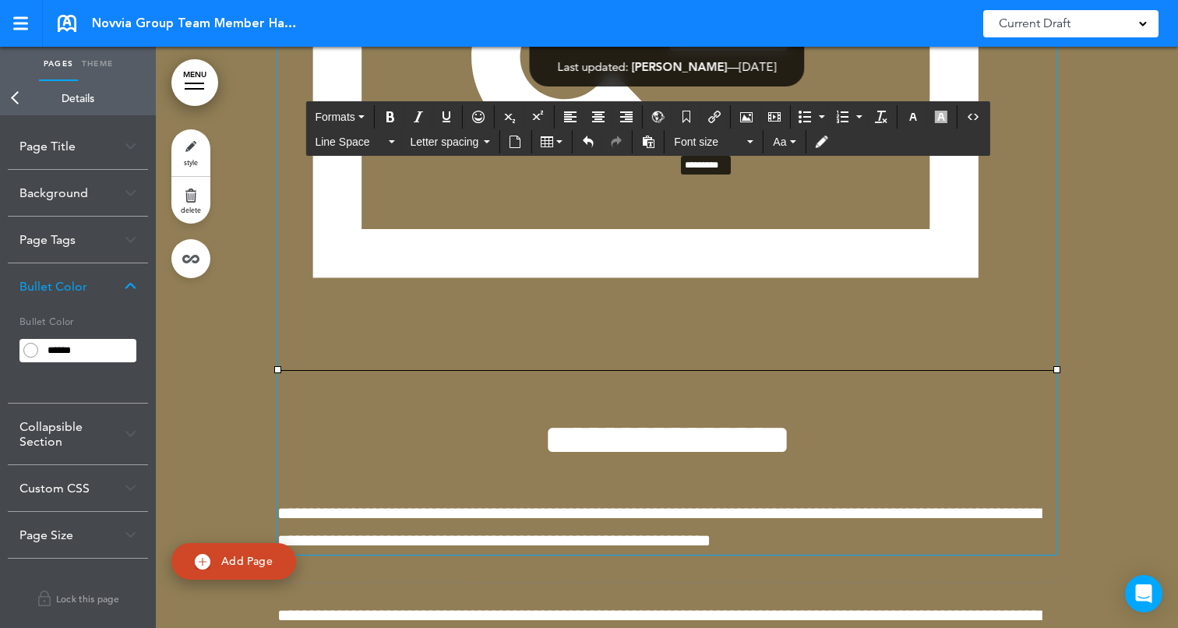
drag, startPoint x: 1056, startPoint y: 477, endPoint x: 622, endPoint y: 231, distance: 498.5
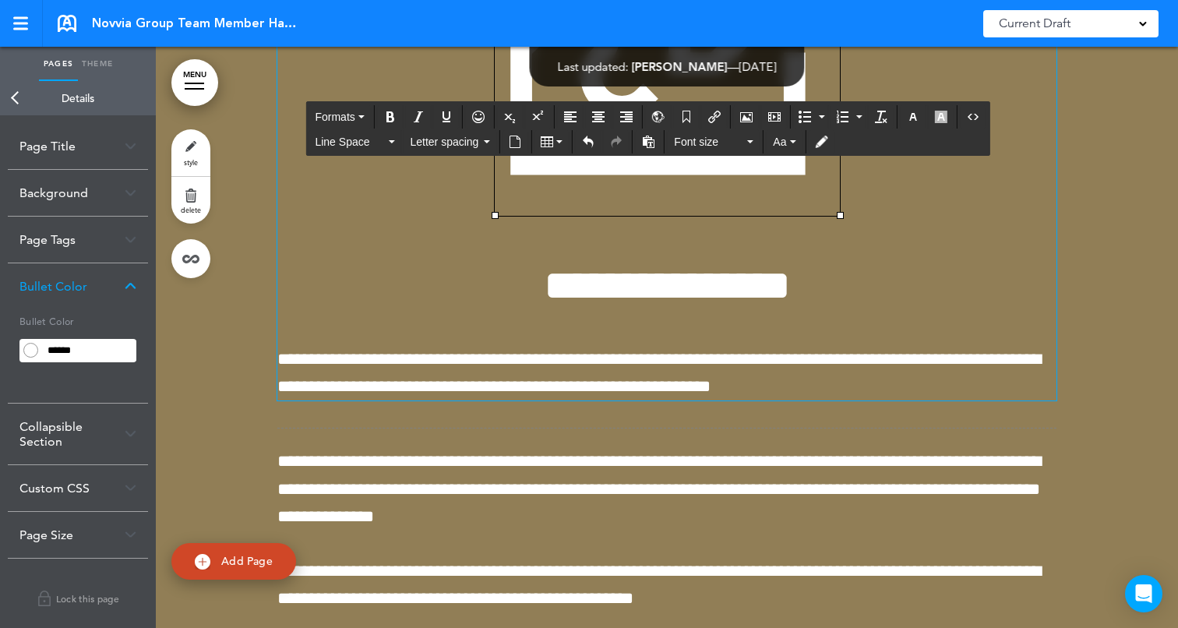
scroll to position [32786, 0]
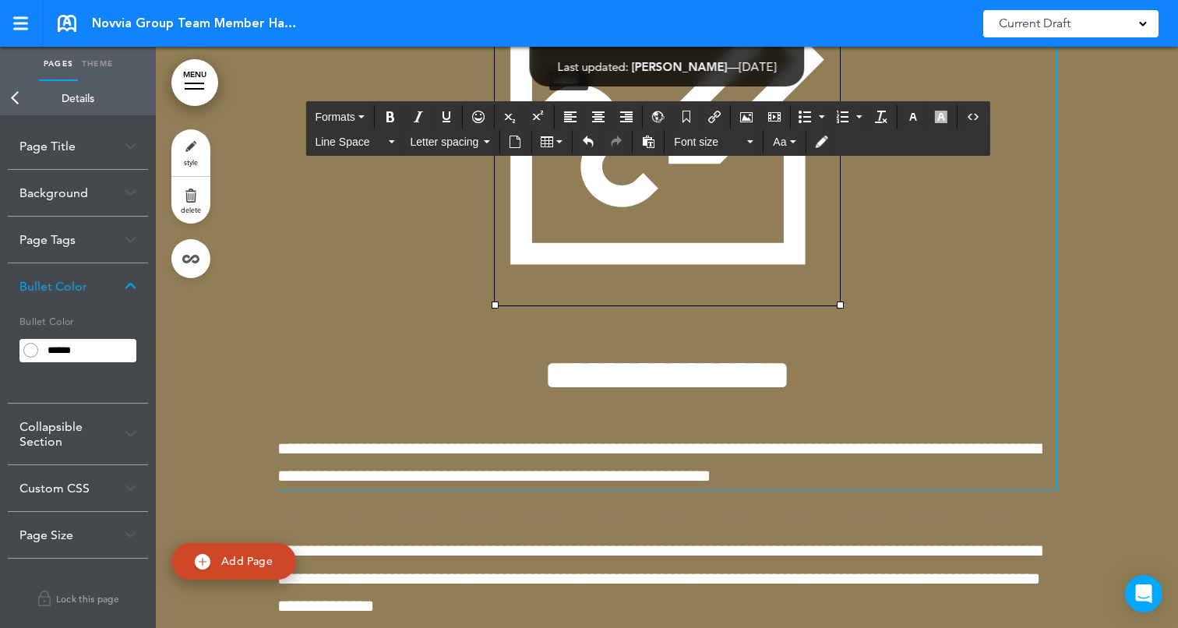
drag, startPoint x: 838, startPoint y: 409, endPoint x: 540, endPoint y: 171, distance: 381.4
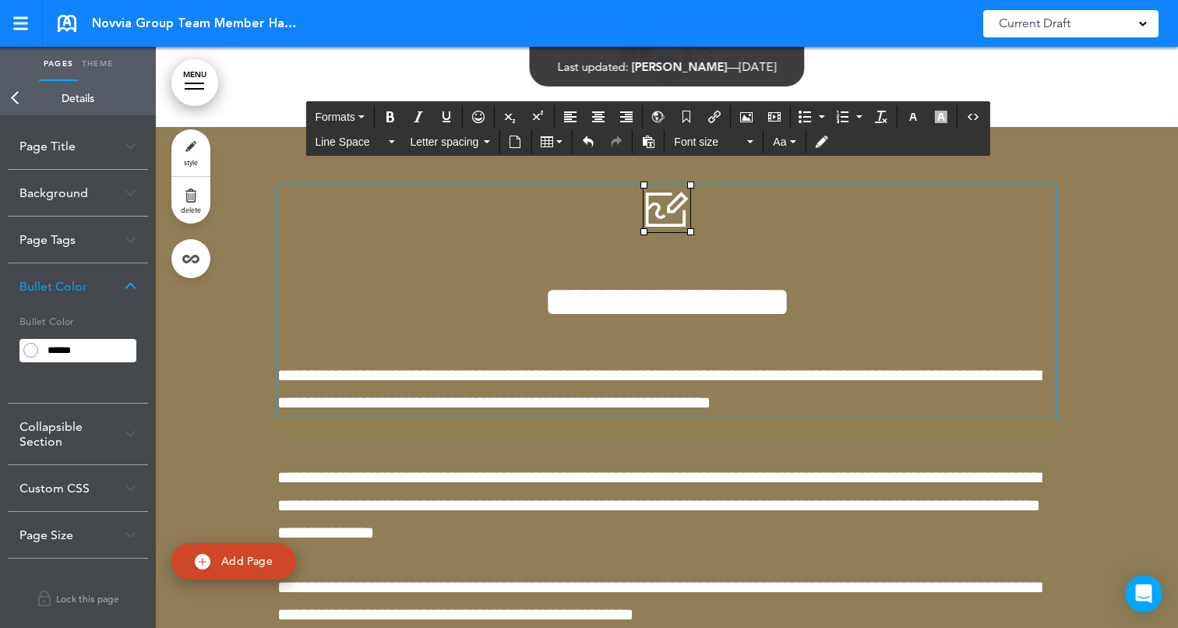
click at [1077, 304] on div at bounding box center [667, 491] width 1022 height 729
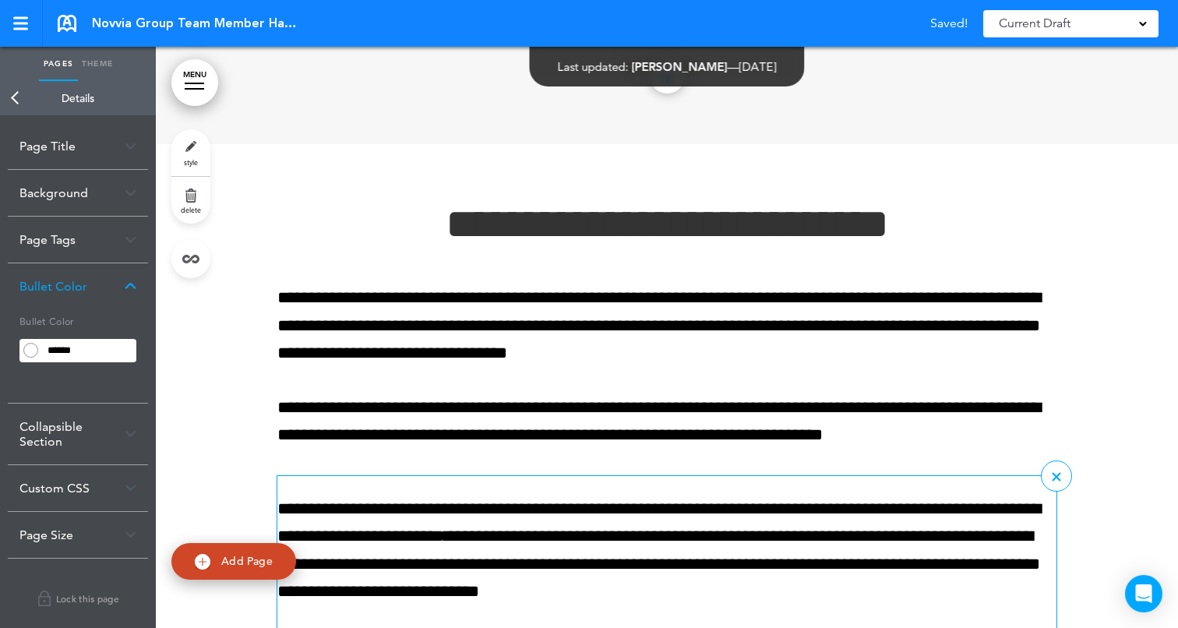
scroll to position [31321, 0]
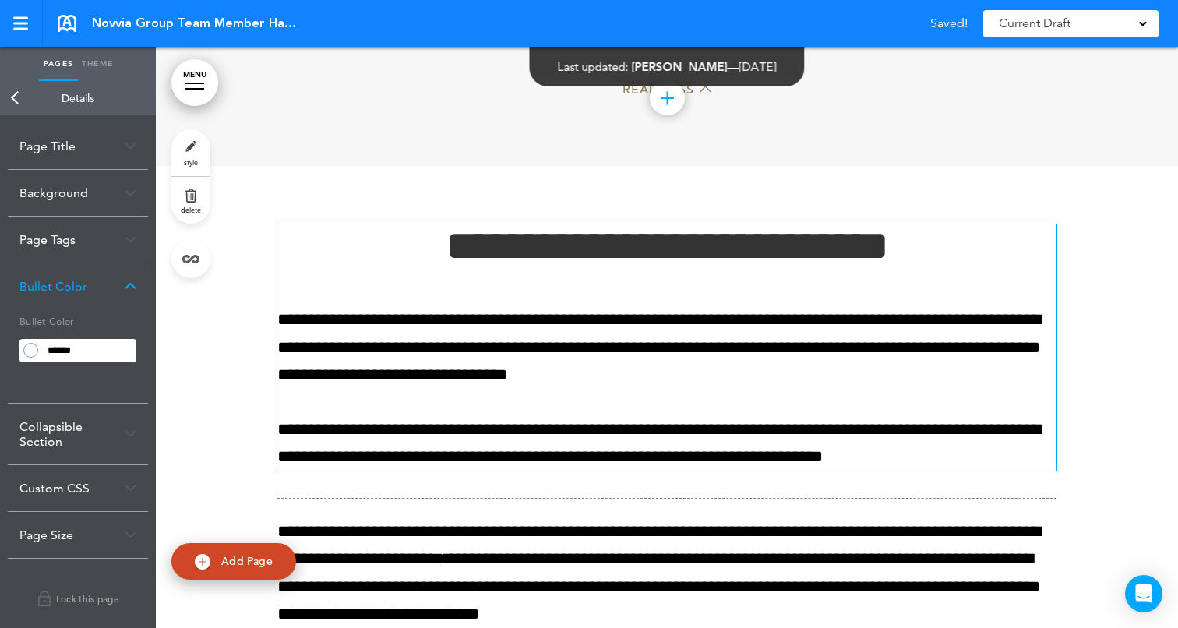
click at [420, 267] on h1 "**********" at bounding box center [666, 245] width 779 height 43
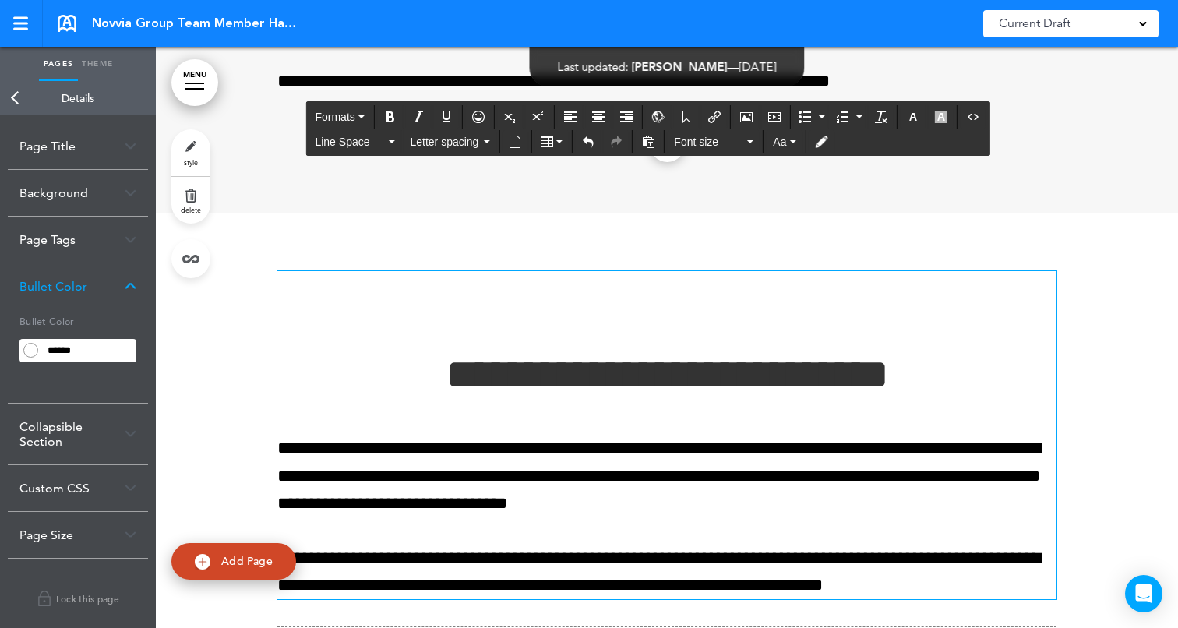
scroll to position [31274, 0]
click at [591, 396] on h1 "**********" at bounding box center [666, 374] width 779 height 43
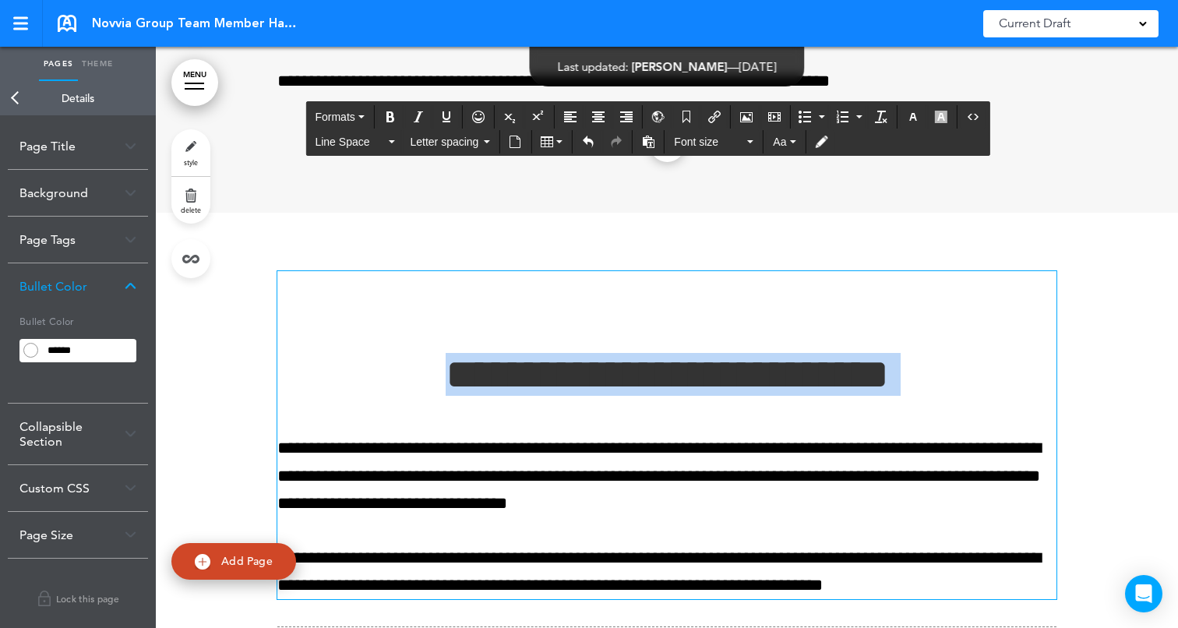
click at [591, 396] on h1 "**********" at bounding box center [666, 374] width 779 height 43
copy h1 "**********"
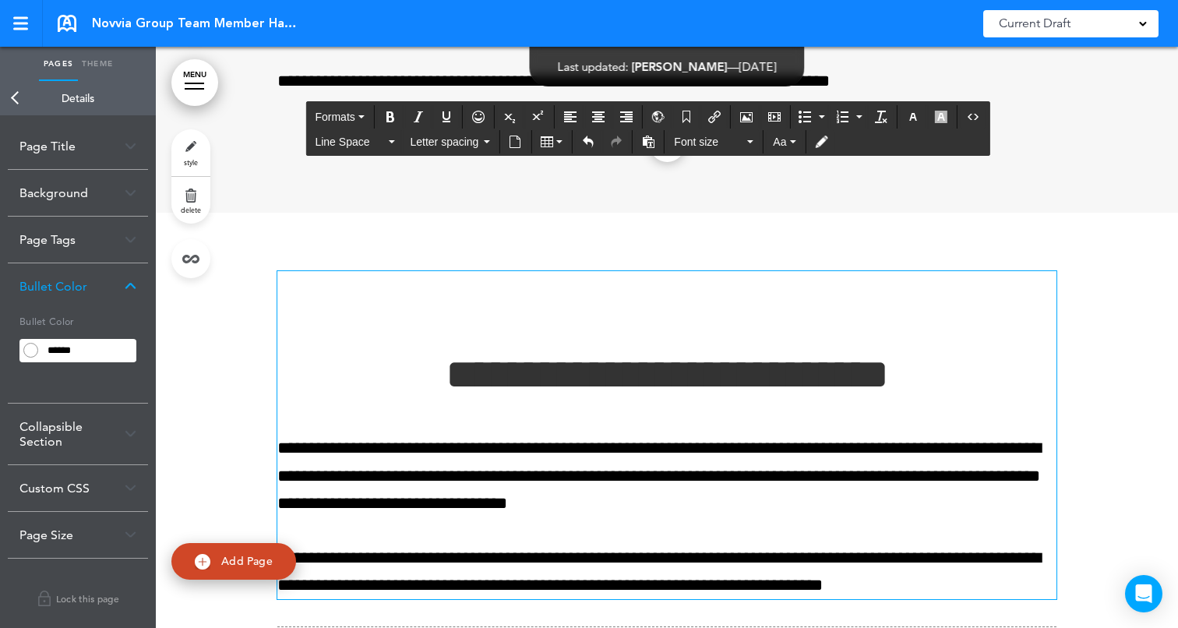
click at [588, 430] on div "**********" at bounding box center [666, 435] width 779 height 328
click at [675, 443] on div "**********" at bounding box center [666, 435] width 779 height 328
click at [744, 121] on icon "Airmason image" at bounding box center [746, 117] width 12 height 12
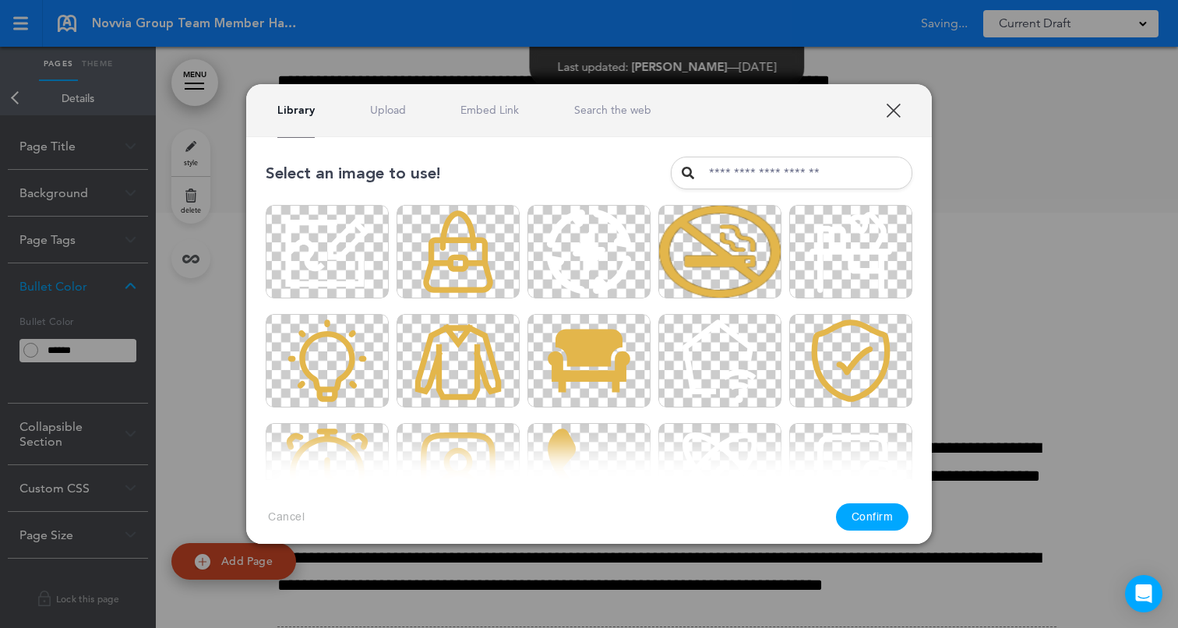
click at [383, 109] on link "Upload" at bounding box center [388, 110] width 36 height 15
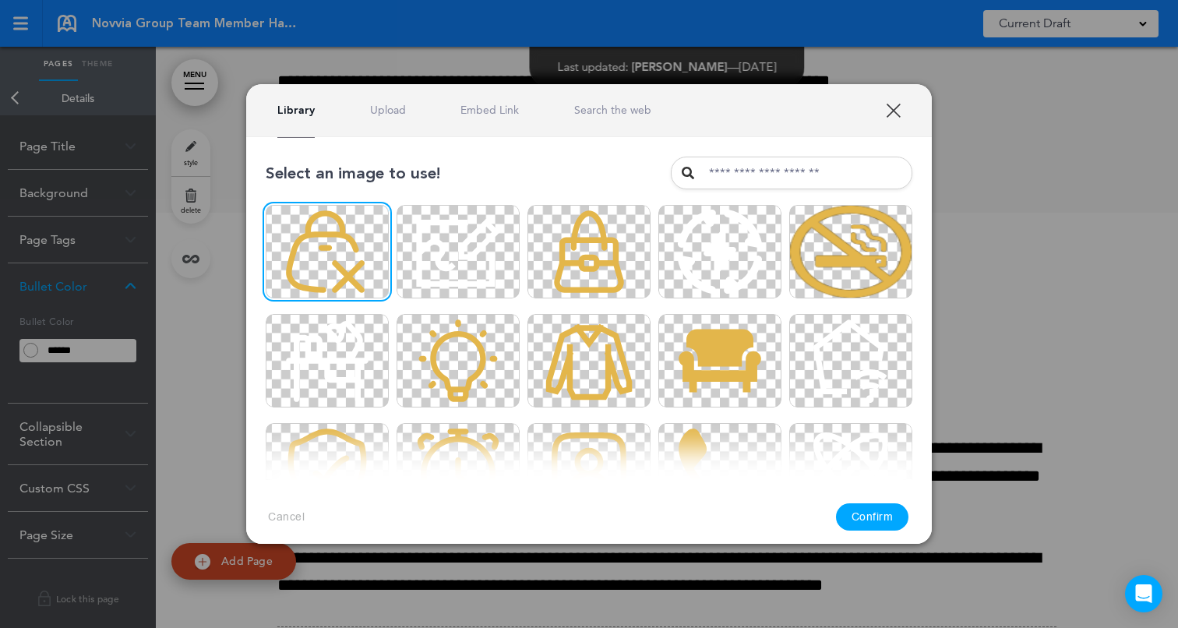
click at [859, 522] on button "Confirm" at bounding box center [872, 516] width 73 height 27
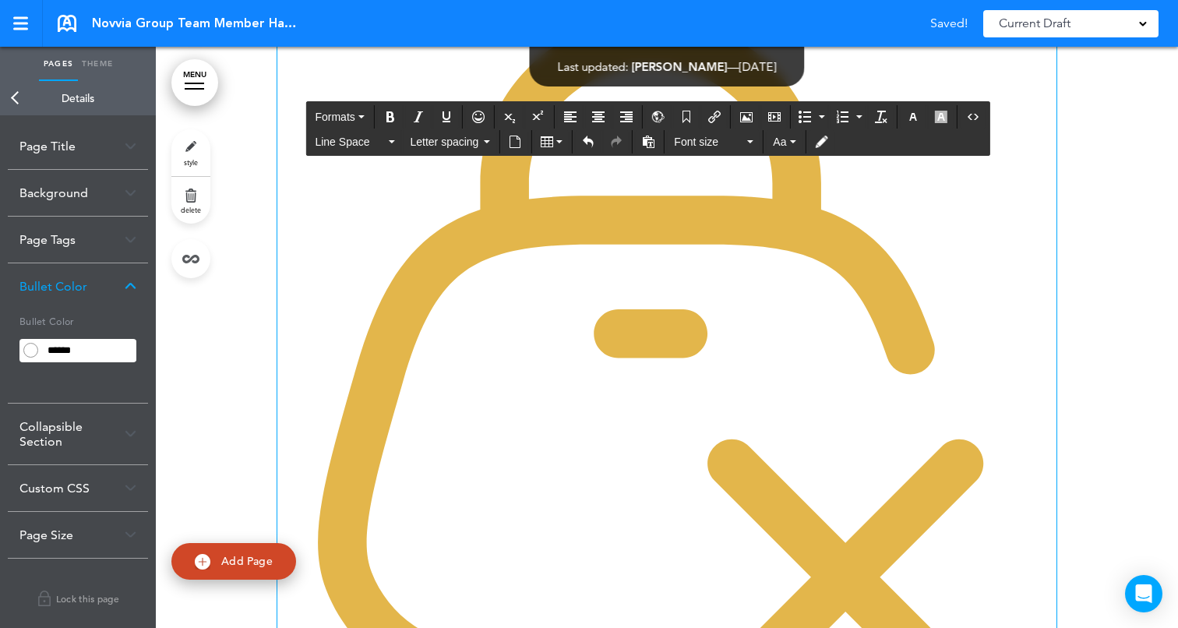
click at [732, 305] on img at bounding box center [666, 366] width 779 height 779
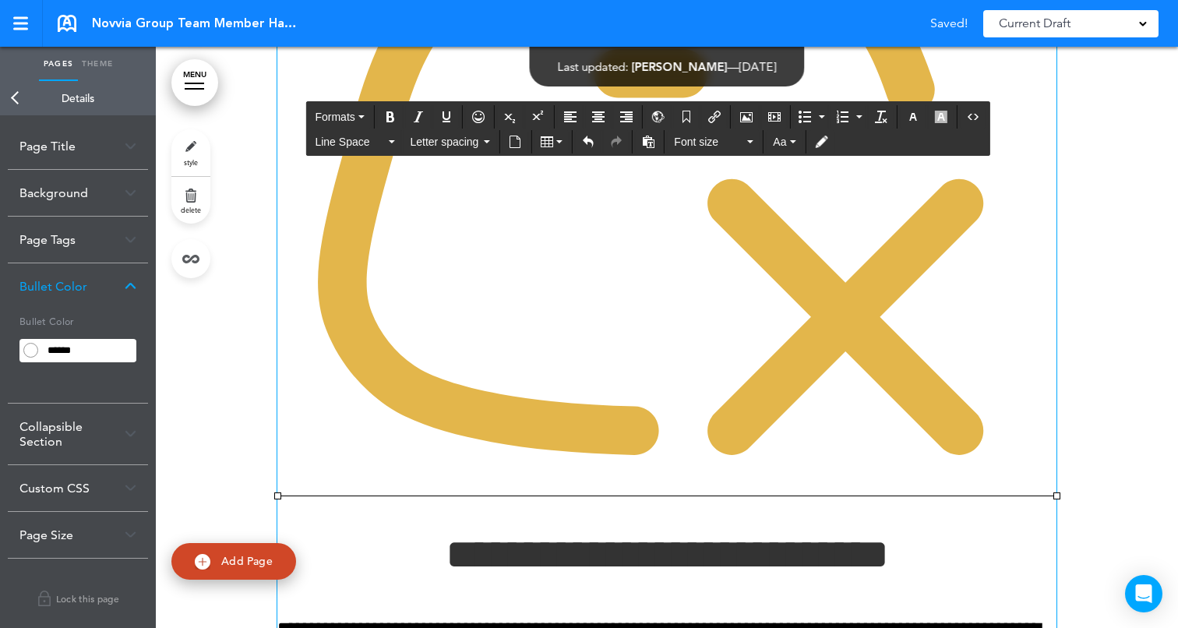
scroll to position [31940, 0]
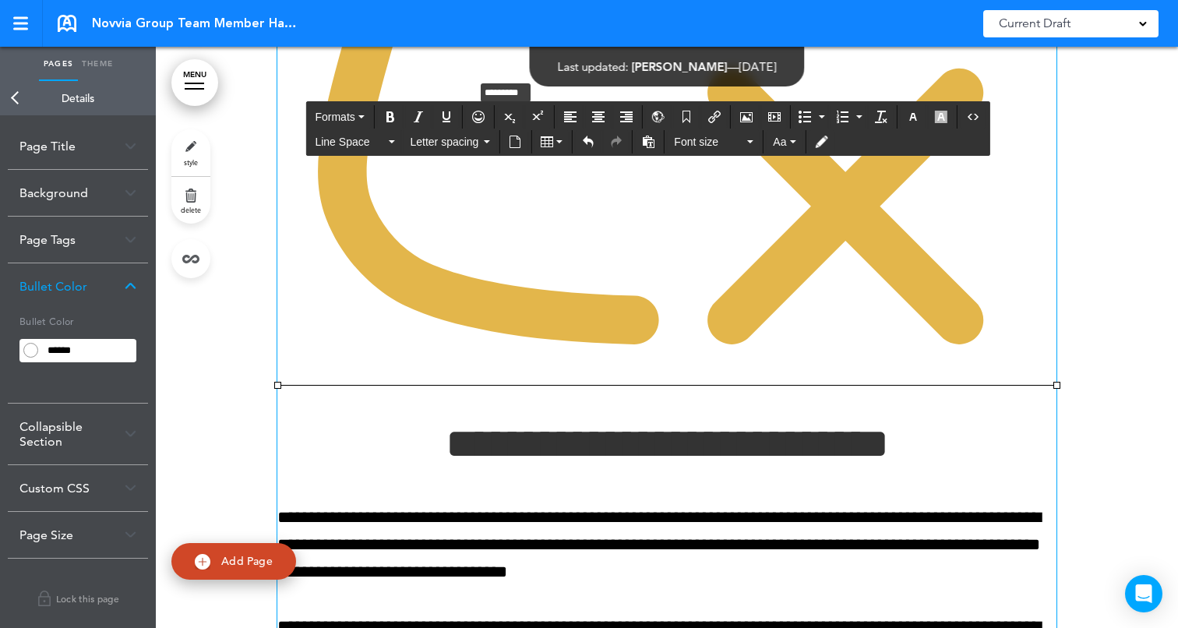
drag, startPoint x: 1057, startPoint y: 489, endPoint x: 473, endPoint y: 183, distance: 659.6
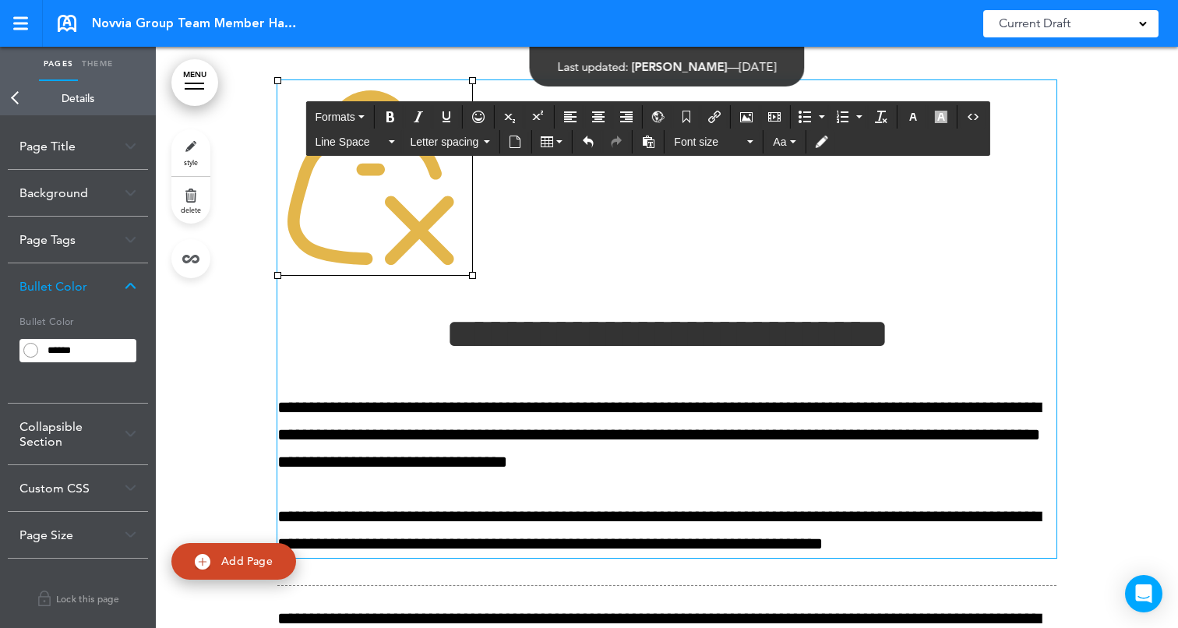
scroll to position [31461, 0]
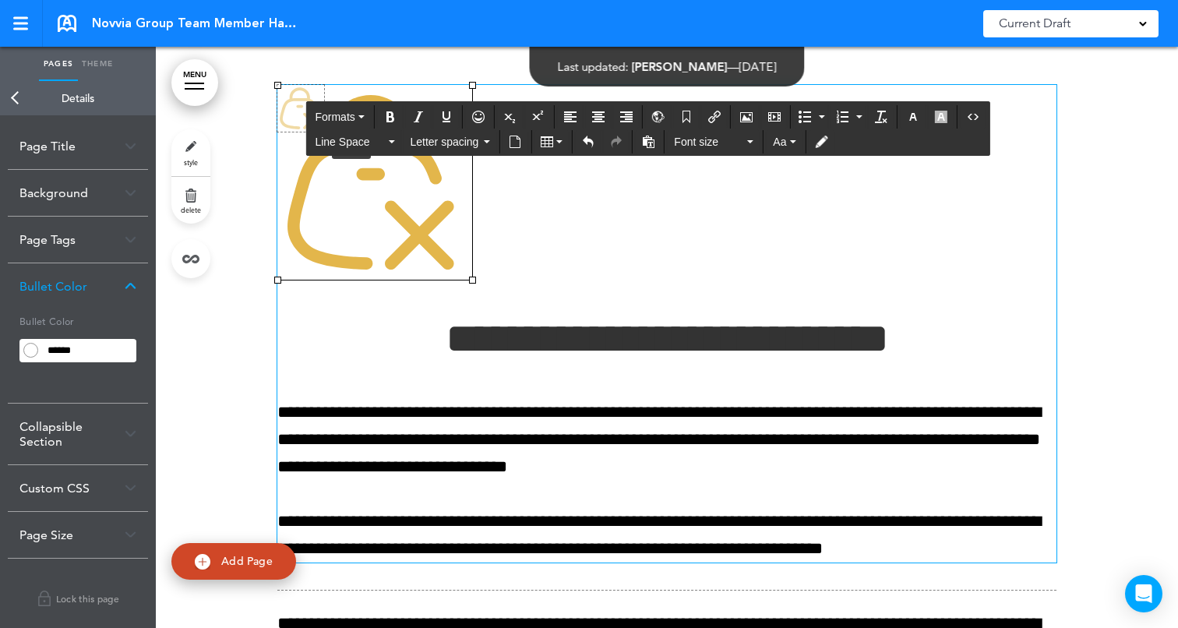
drag, startPoint x: 470, startPoint y: 382, endPoint x: 323, endPoint y: 240, distance: 204.4
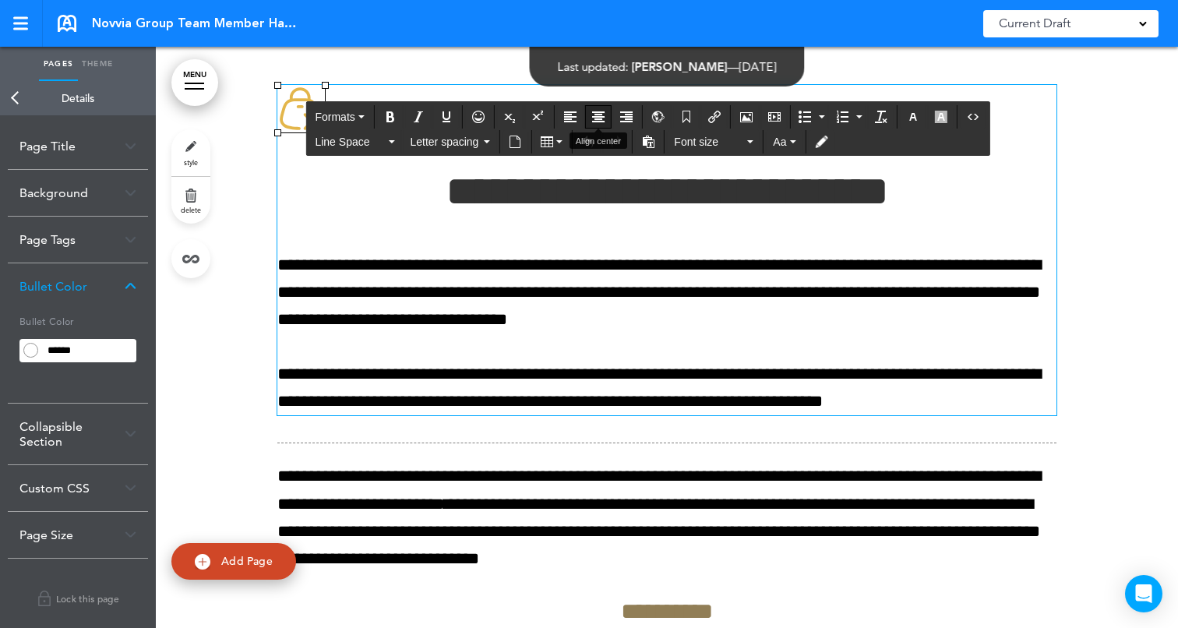
click at [595, 113] on icon "Align center" at bounding box center [598, 117] width 12 height 12
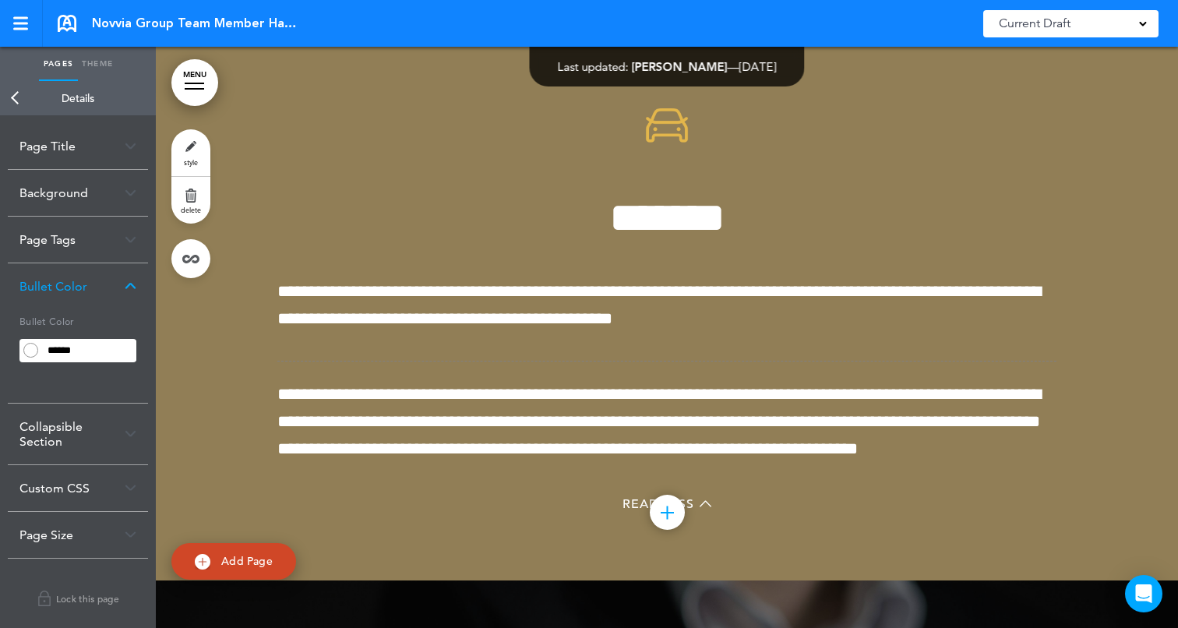
scroll to position [37284, 0]
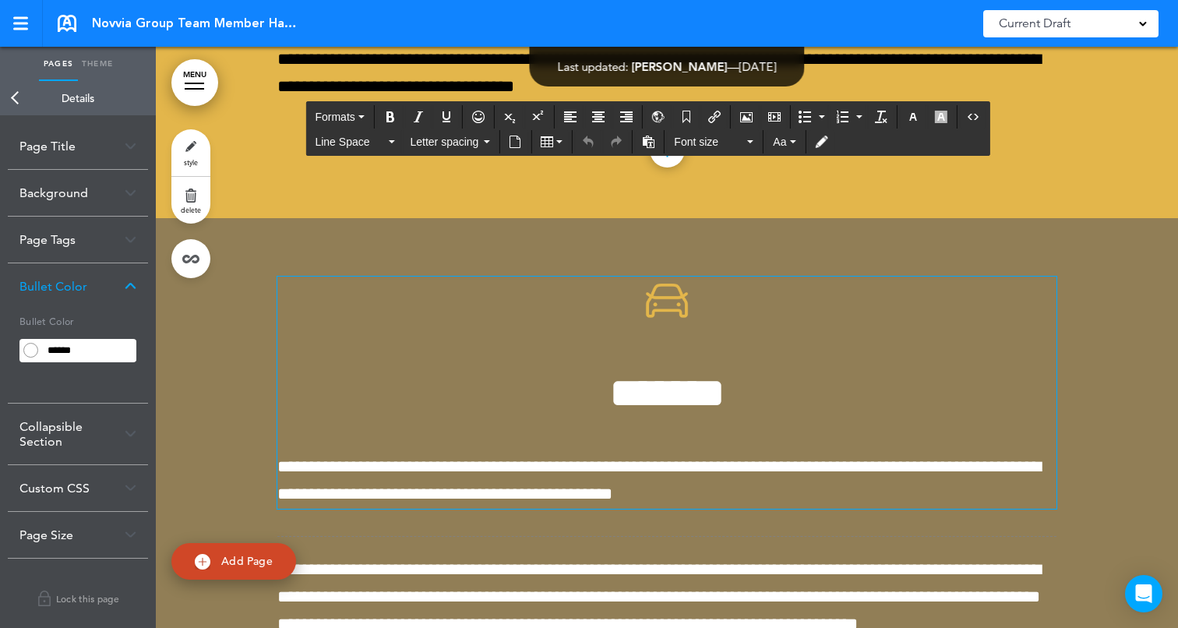
click at [612, 414] on span "*******" at bounding box center [667, 393] width 116 height 43
click at [1113, 415] on div at bounding box center [667, 487] width 1022 height 538
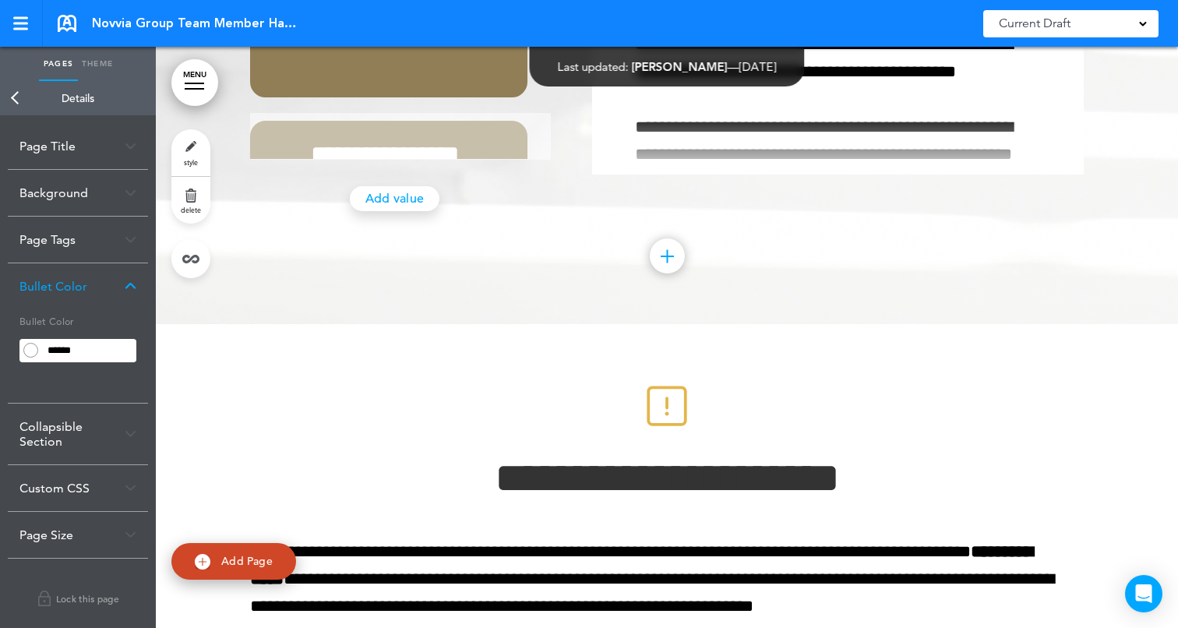
scroll to position [40676, 0]
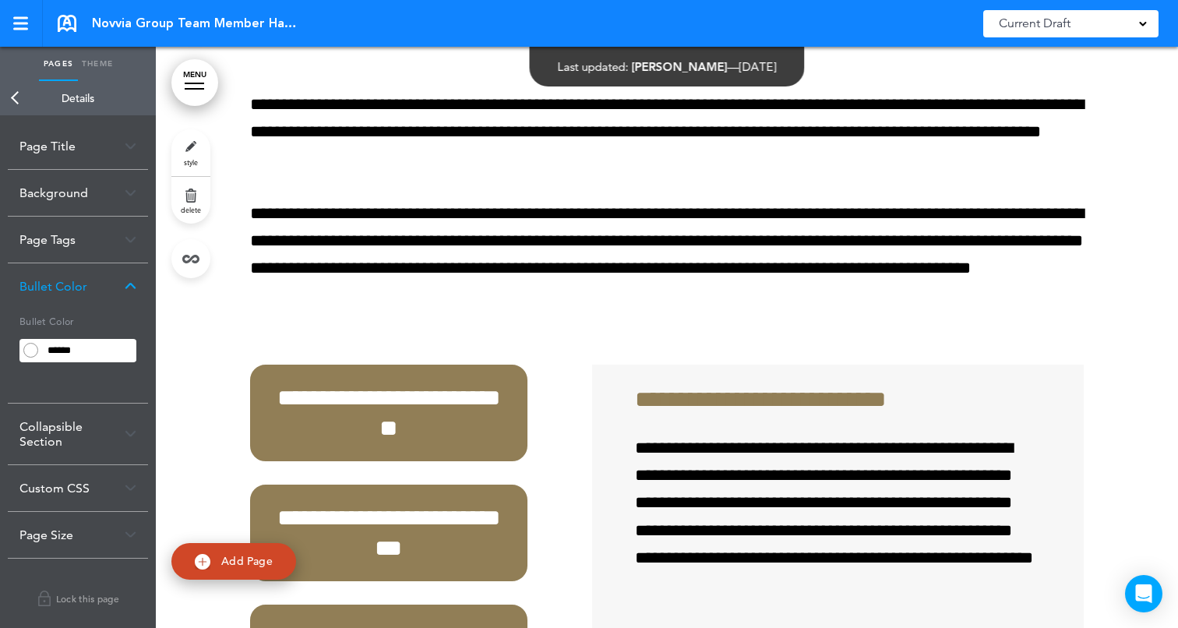
scroll to position [44410, 0]
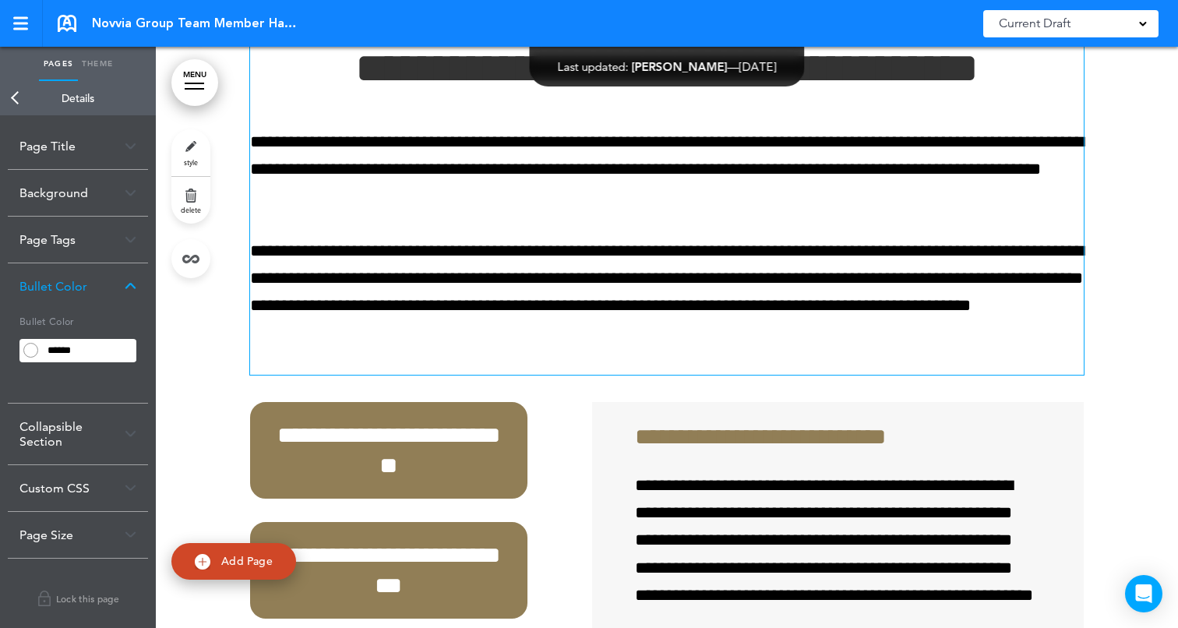
click at [316, 90] on h1 "**********" at bounding box center [667, 68] width 834 height 43
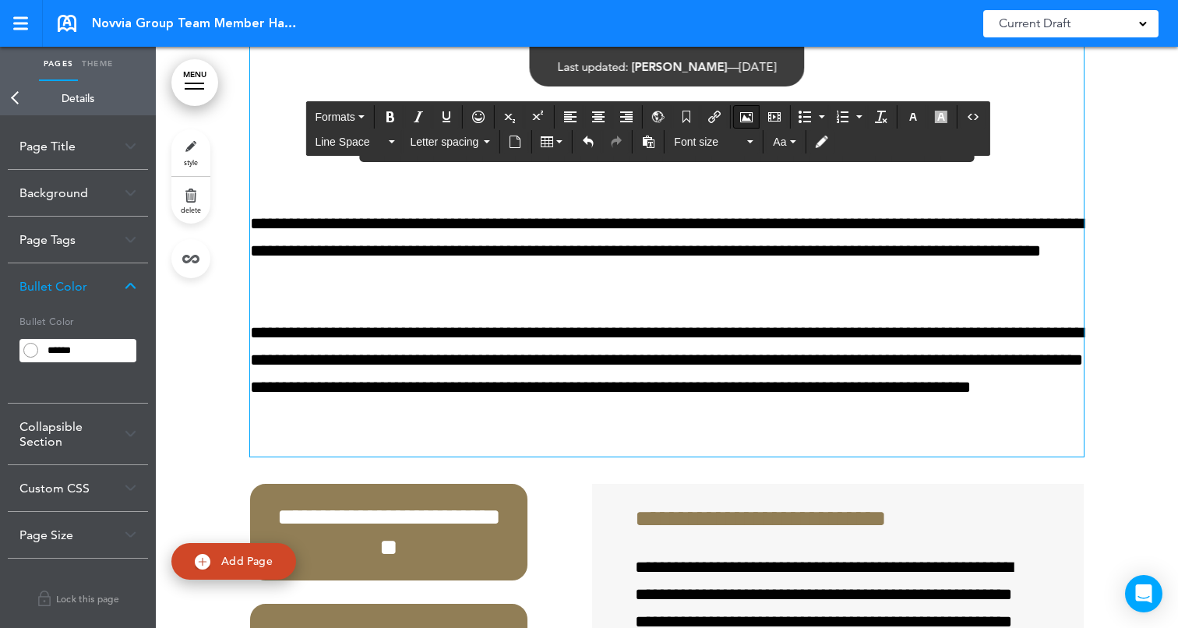
click at [741, 114] on icon "Airmason image" at bounding box center [746, 117] width 12 height 12
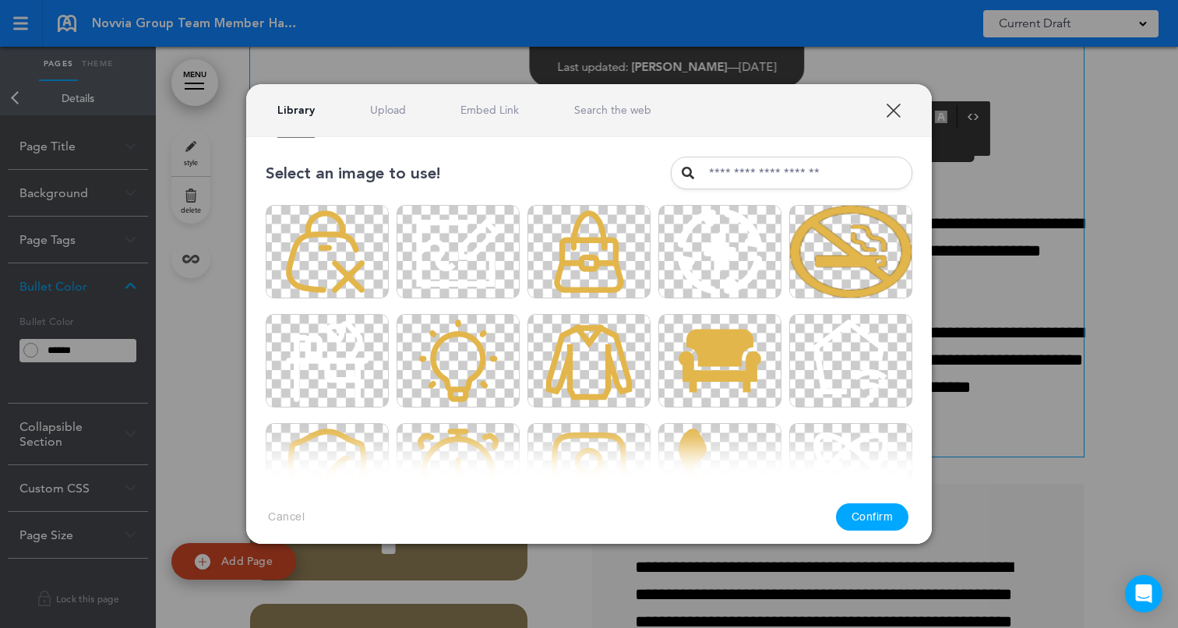
click at [370, 104] on link "Upload" at bounding box center [388, 110] width 36 height 15
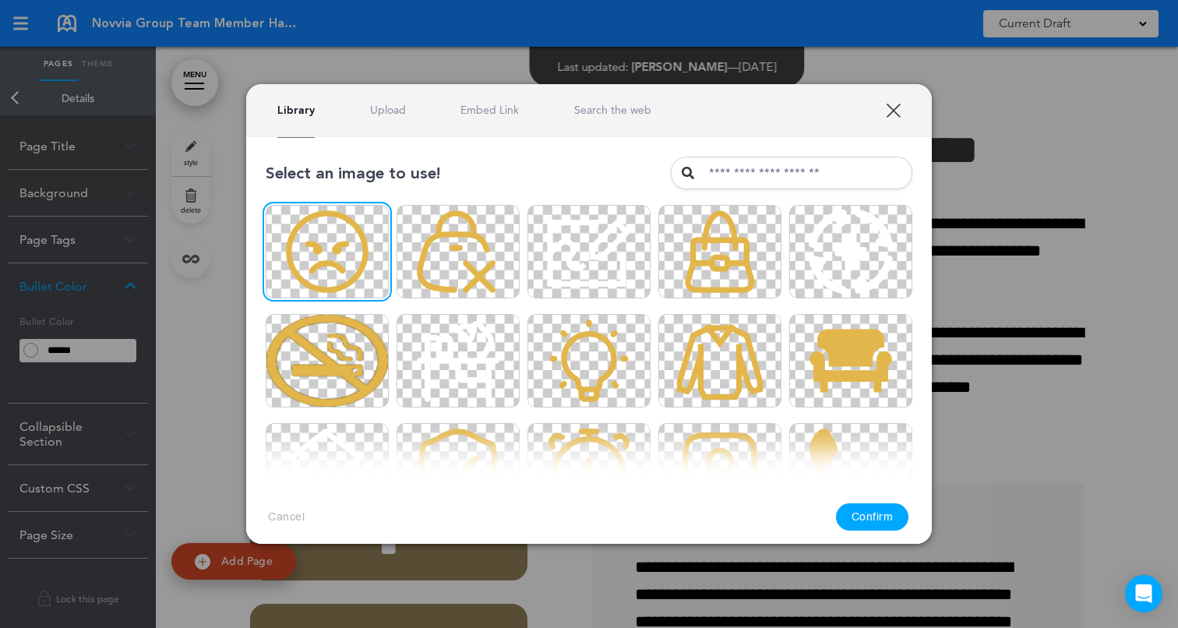
click at [855, 517] on button "Confirm" at bounding box center [872, 516] width 73 height 27
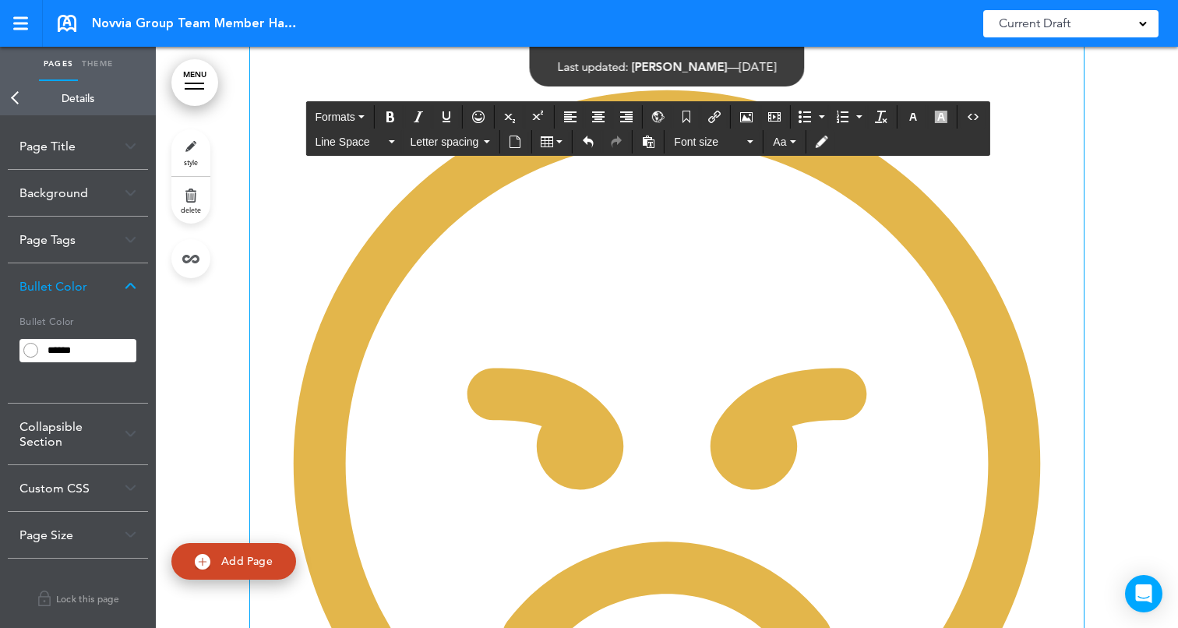
click at [556, 372] on img at bounding box center [667, 464] width 834 height 834
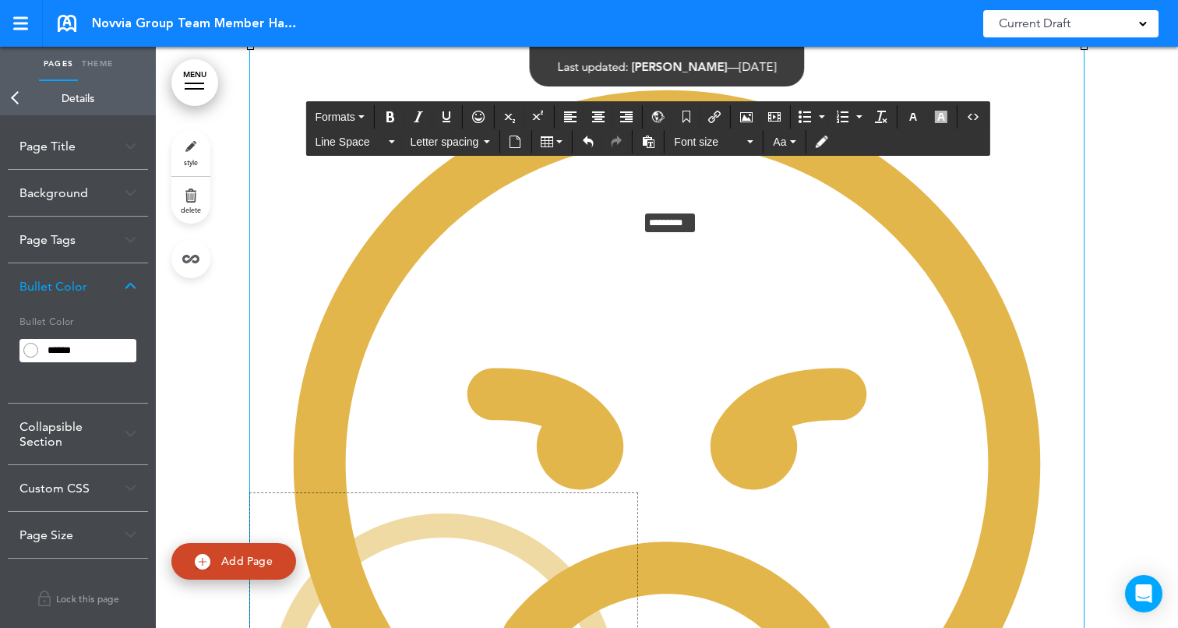
drag, startPoint x: 1085, startPoint y: 256, endPoint x: 612, endPoint y: 430, distance: 504.0
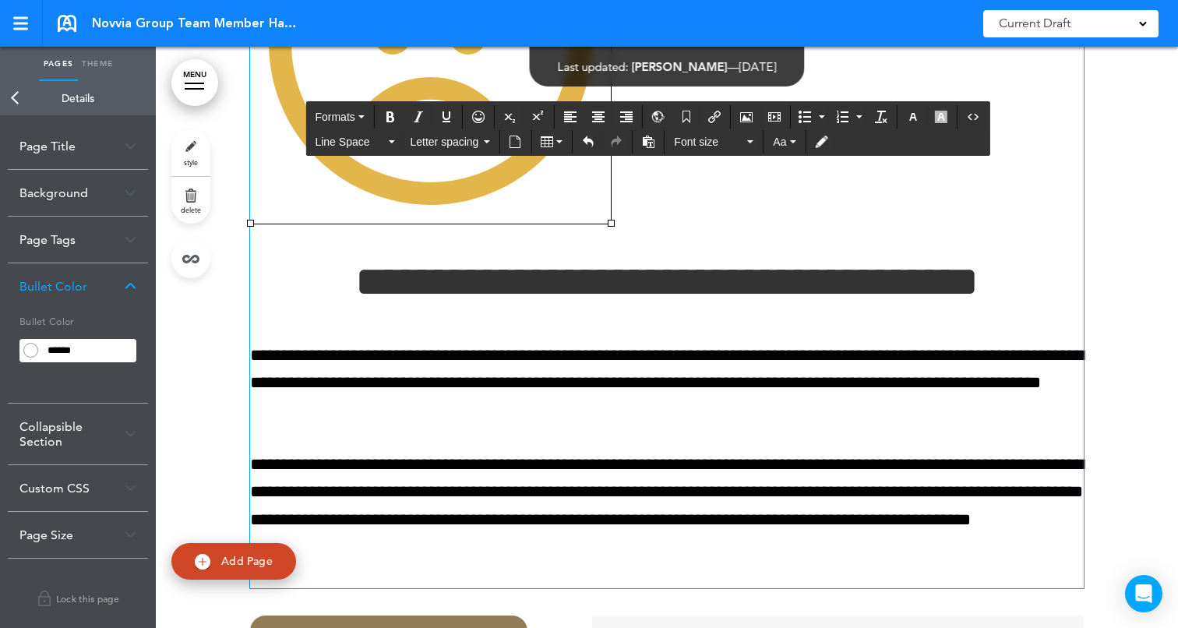
scroll to position [44591, 0]
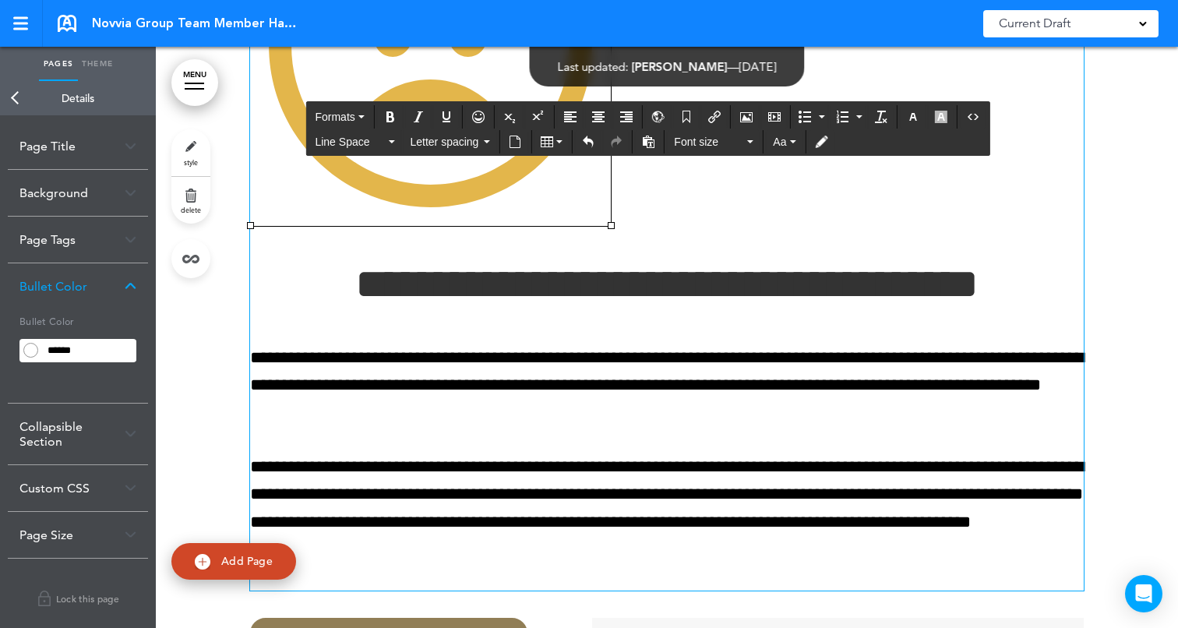
drag, startPoint x: 611, startPoint y: 434, endPoint x: 297, endPoint y: 192, distance: 396.1
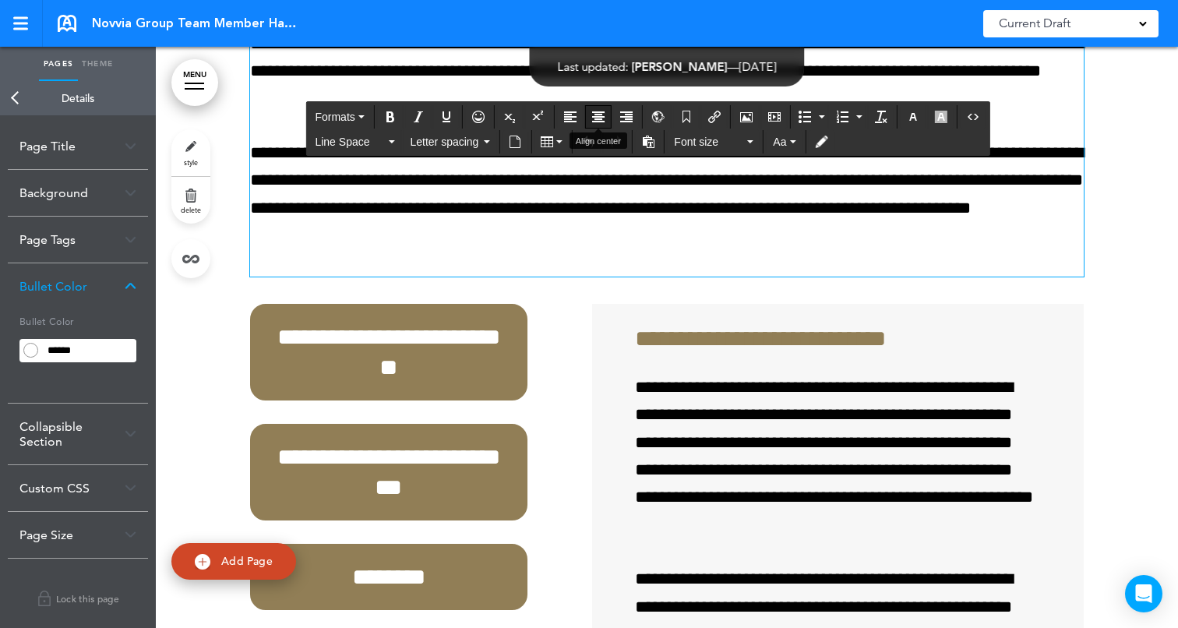
click at [601, 115] on icon "Align center" at bounding box center [598, 117] width 12 height 12
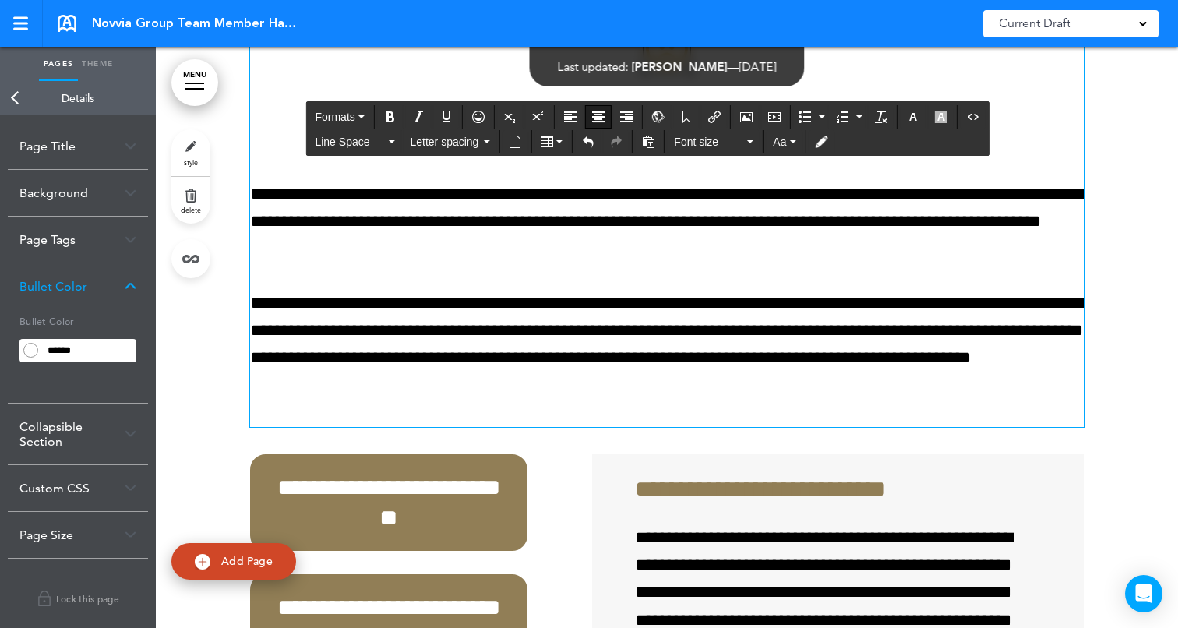
scroll to position [44416, 0]
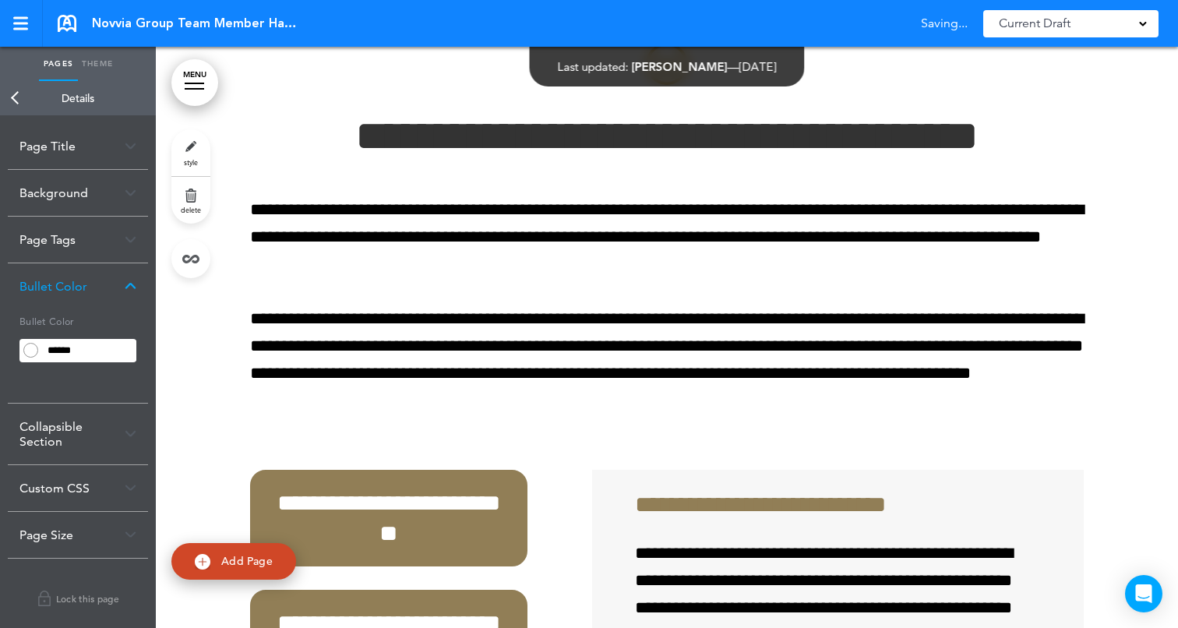
click at [1126, 331] on div at bounding box center [667, 612] width 1022 height 1260
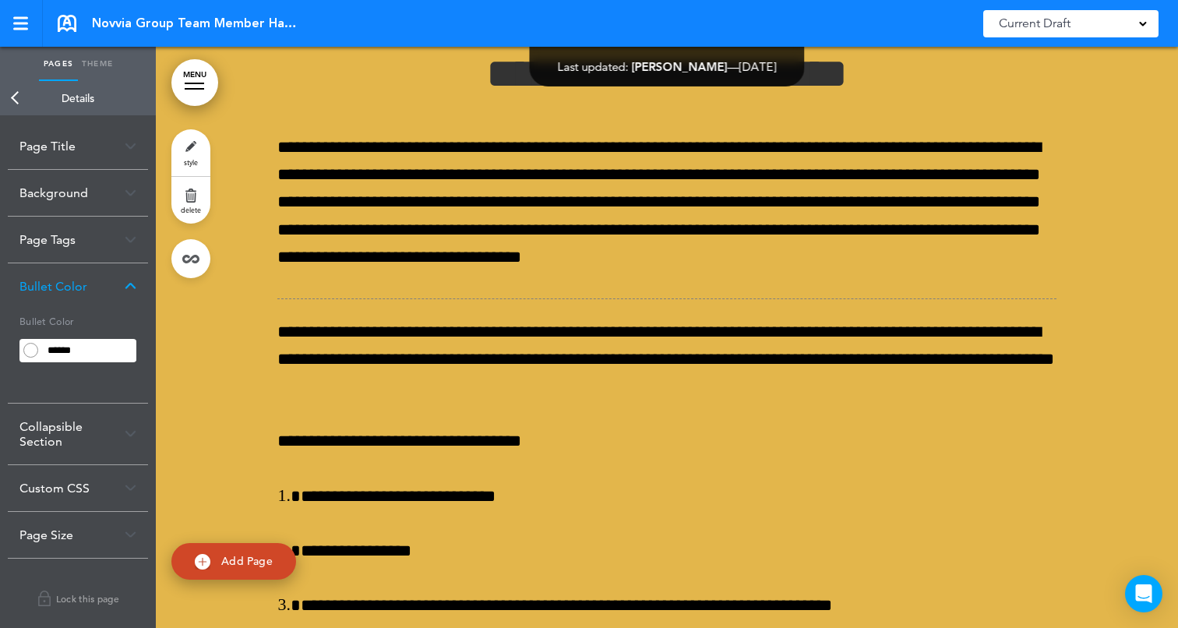
scroll to position [47188, 0]
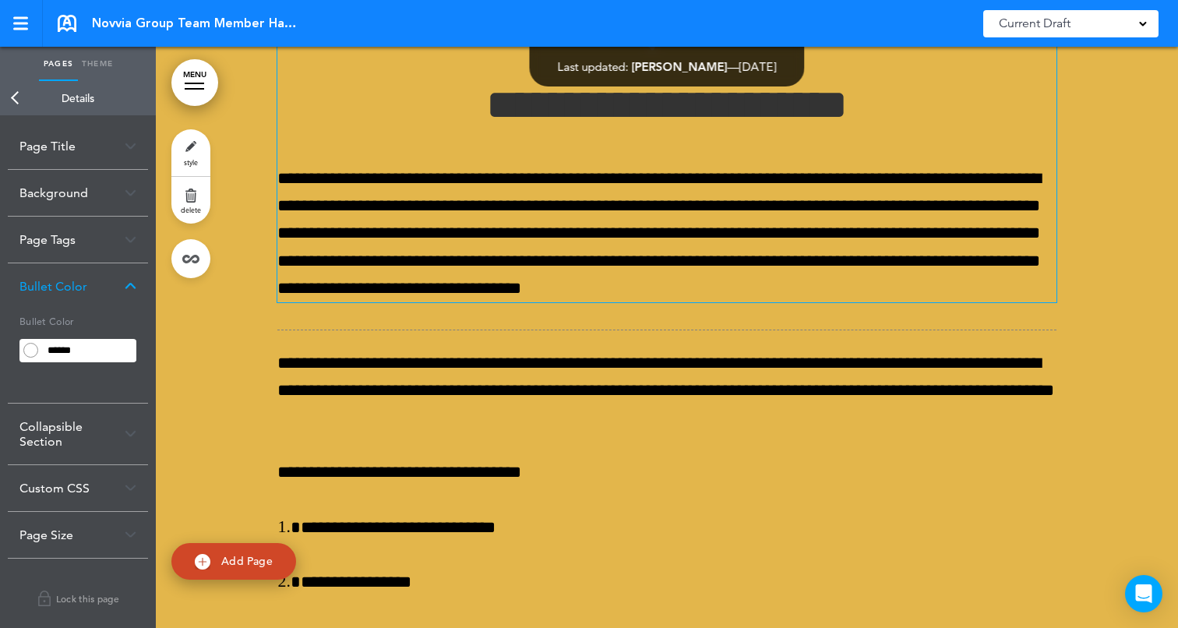
click at [723, 126] on h1 "**********" at bounding box center [666, 104] width 779 height 43
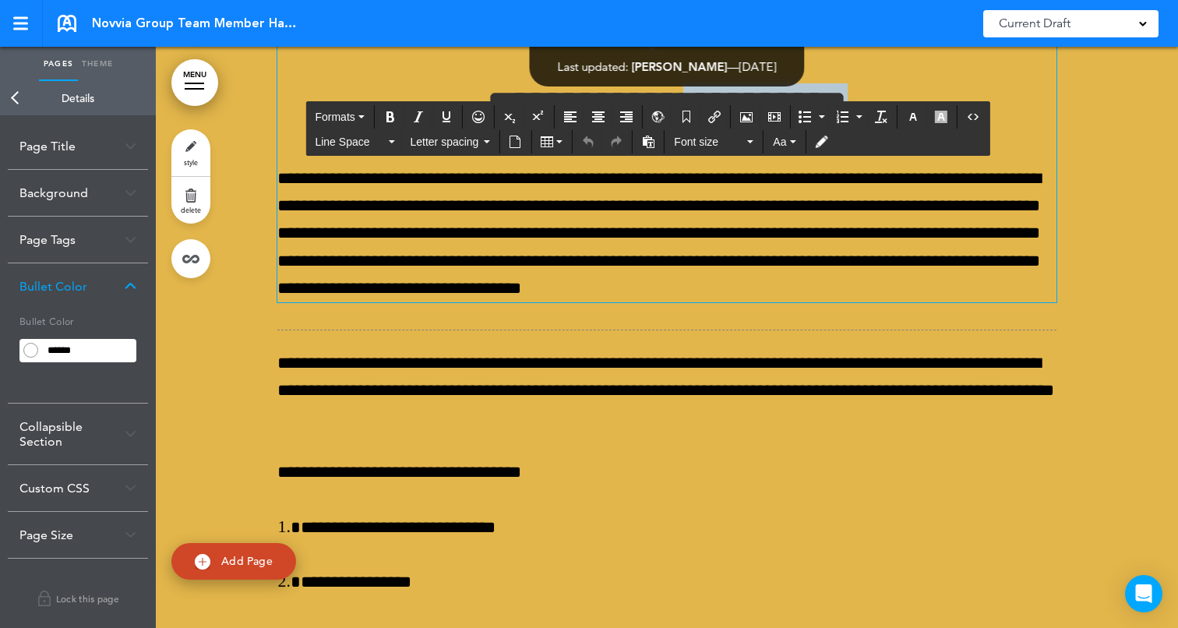
click at [723, 126] on h1 "**********" at bounding box center [666, 104] width 779 height 43
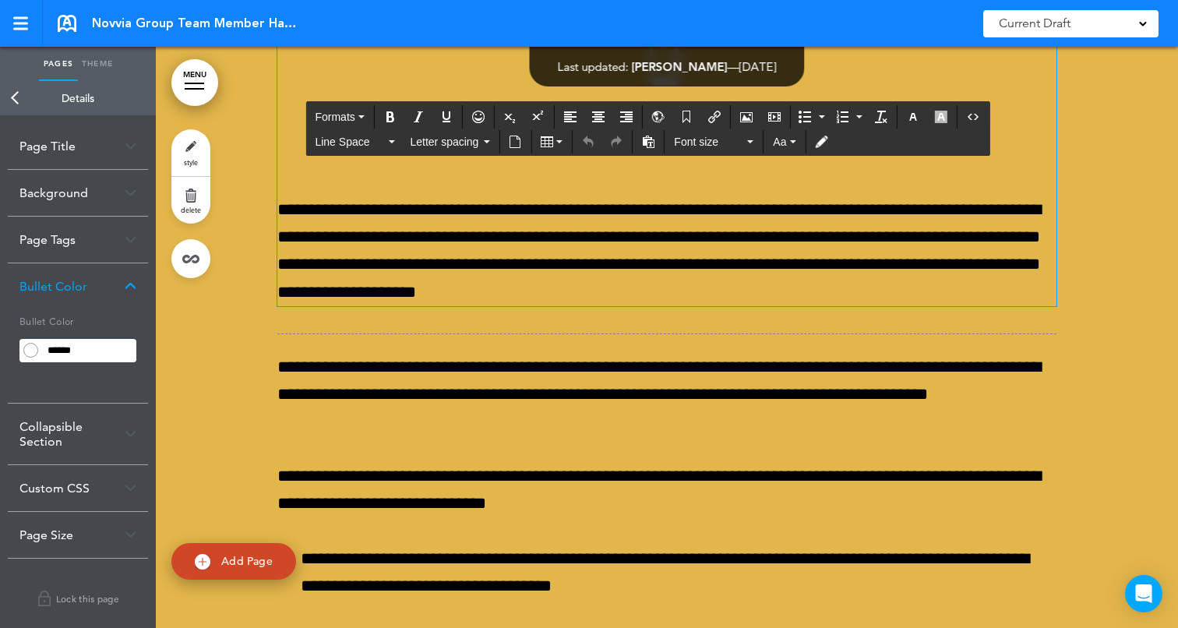
scroll to position [36352, 0]
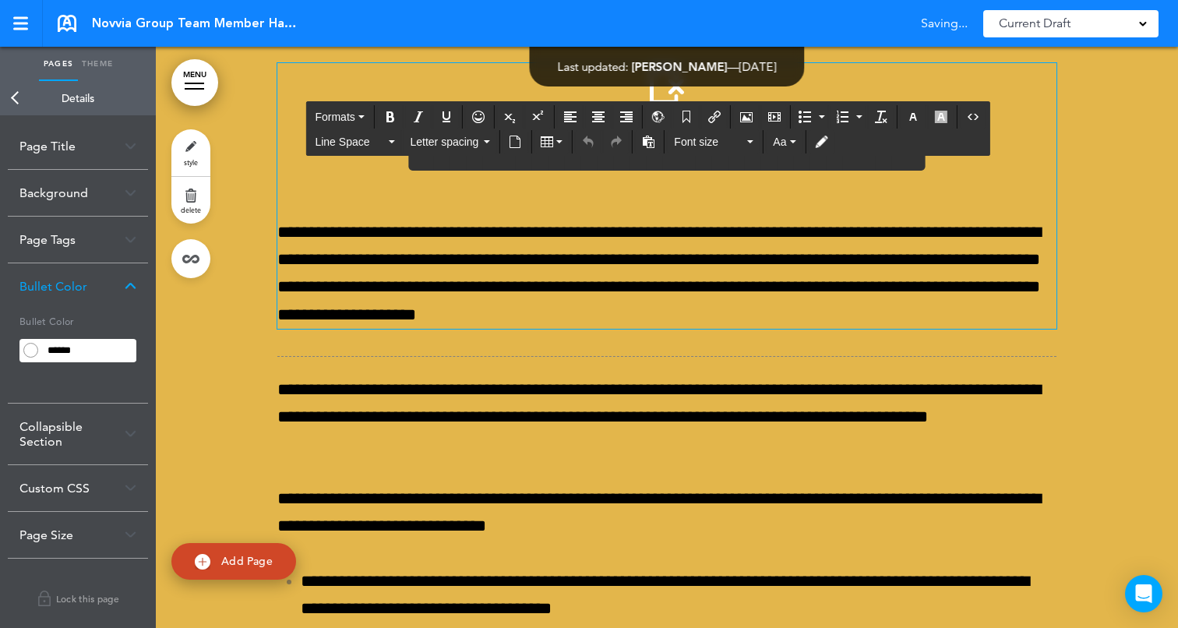
click at [673, 180] on h1 "**********" at bounding box center [666, 158] width 779 height 43
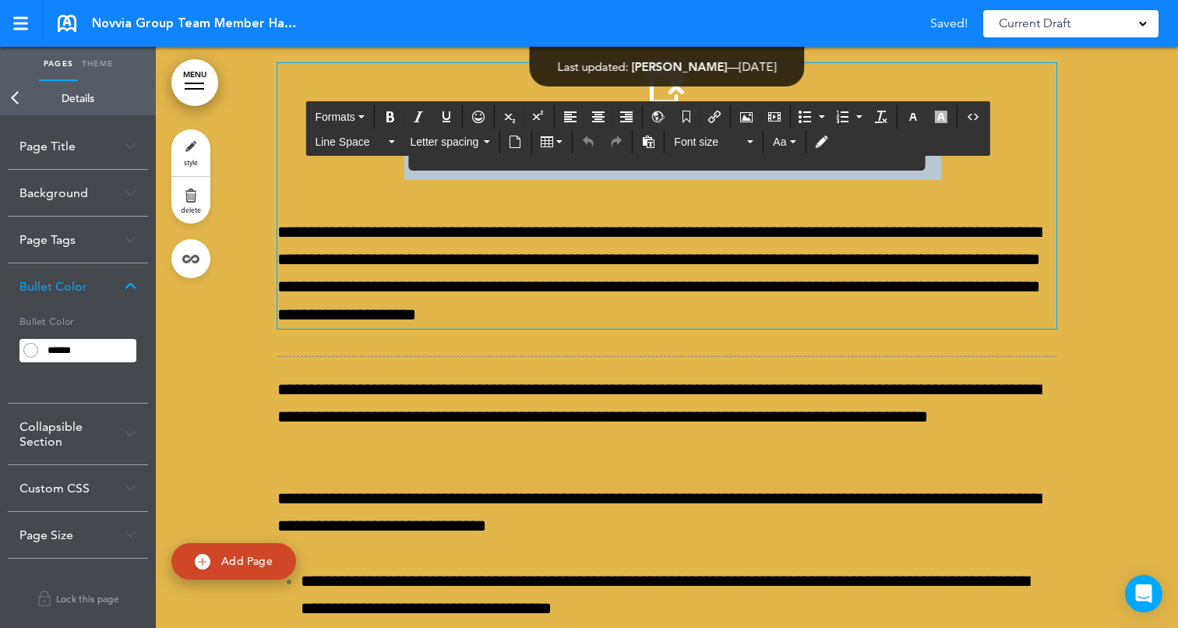
click at [673, 180] on h1 "**********" at bounding box center [666, 158] width 779 height 43
click at [919, 116] on icon "button" at bounding box center [913, 117] width 12 height 12
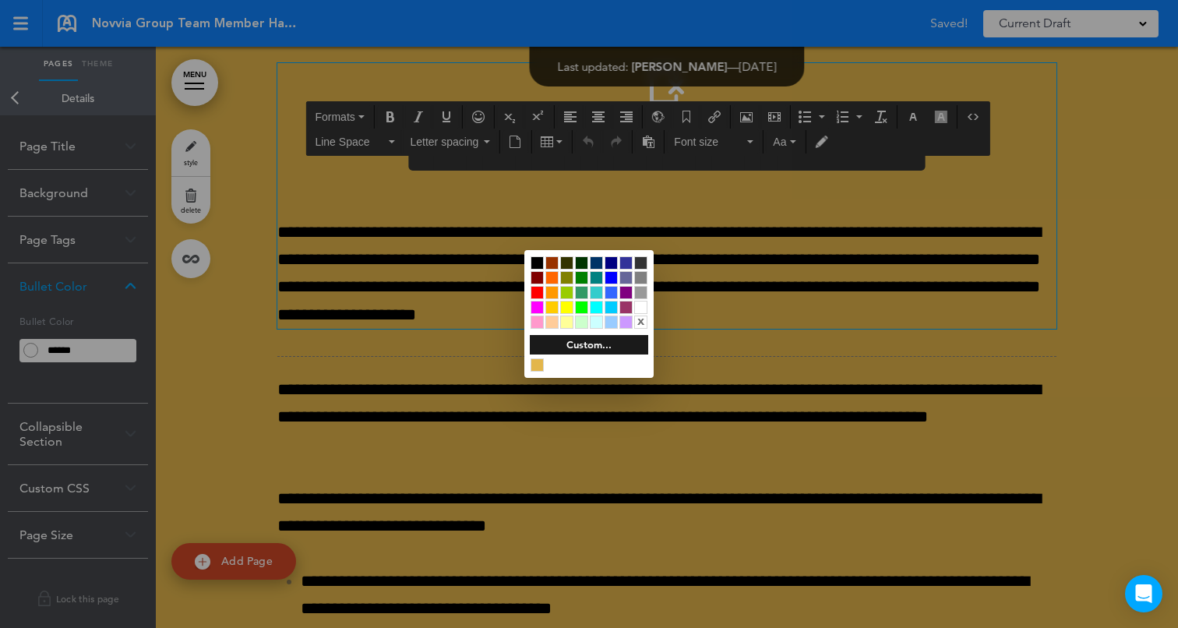
click at [645, 307] on div at bounding box center [640, 307] width 13 height 13
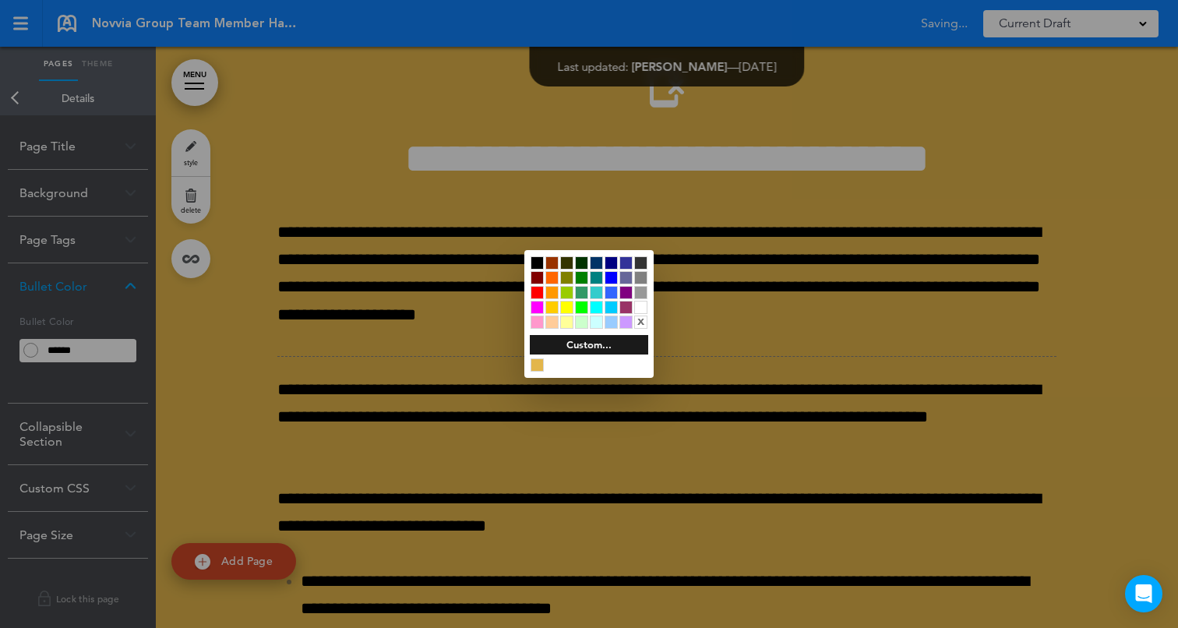
click at [1095, 314] on div at bounding box center [589, 314] width 1178 height 628
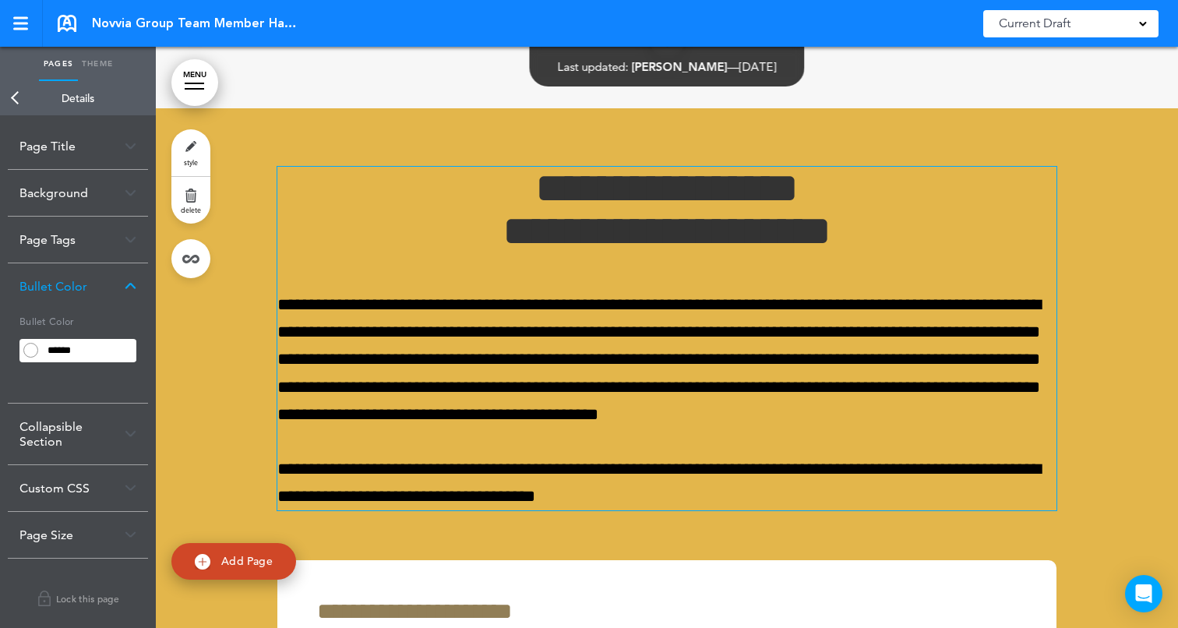
scroll to position [23048, 0]
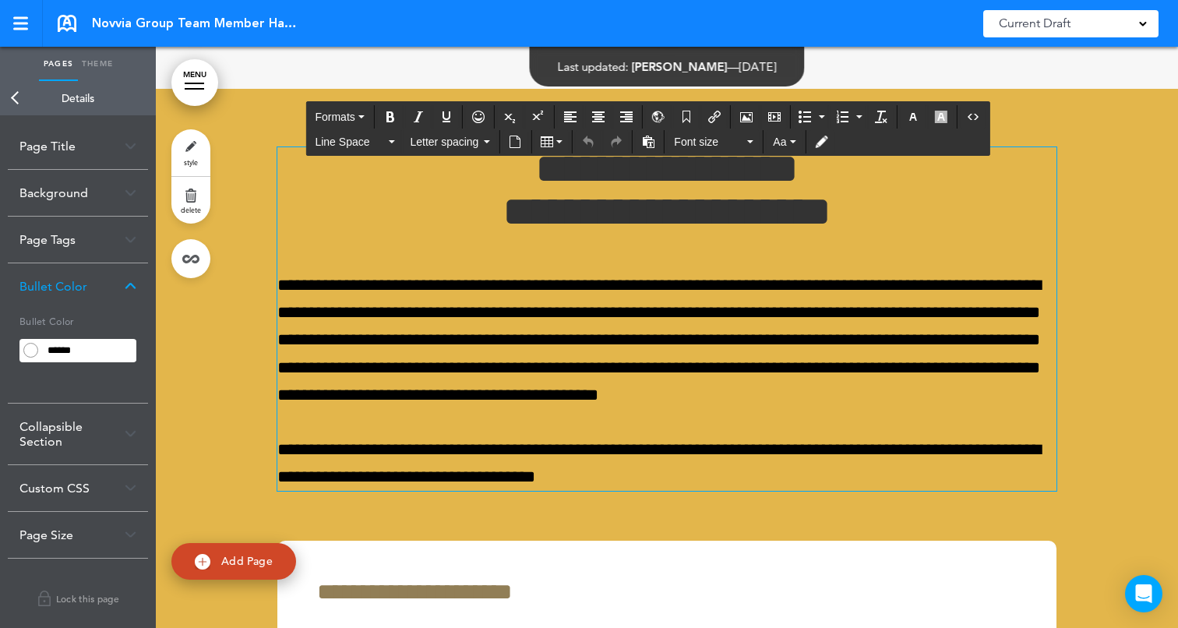
click at [644, 233] on h1 "**********" at bounding box center [666, 190] width 779 height 86
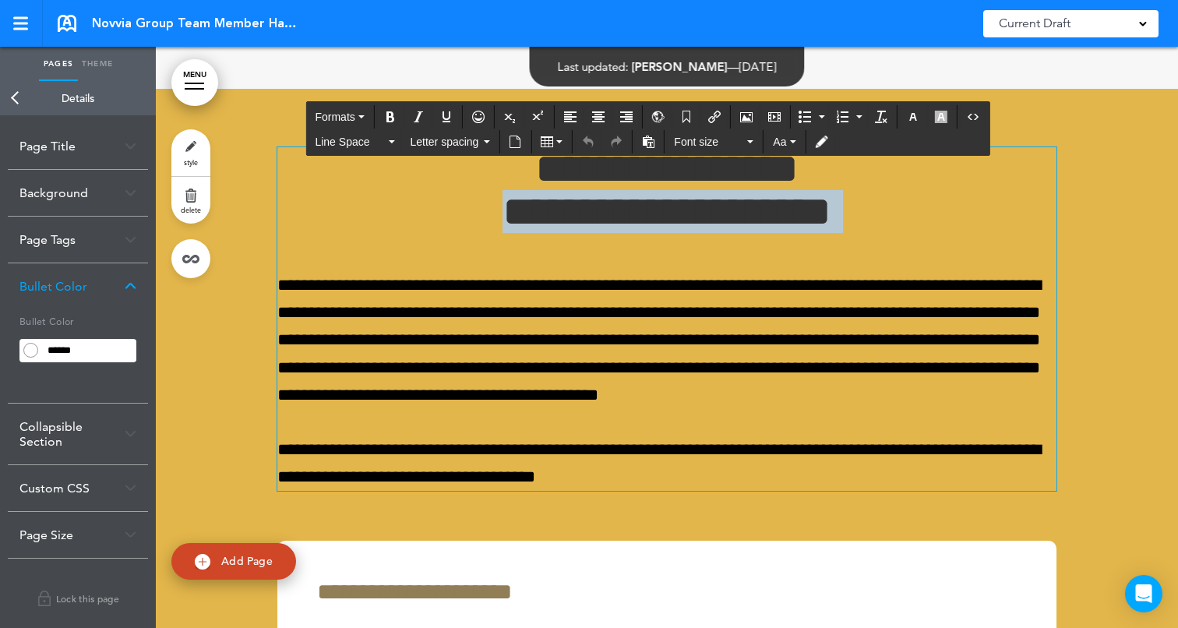
click at [644, 233] on h1 "**********" at bounding box center [666, 190] width 779 height 86
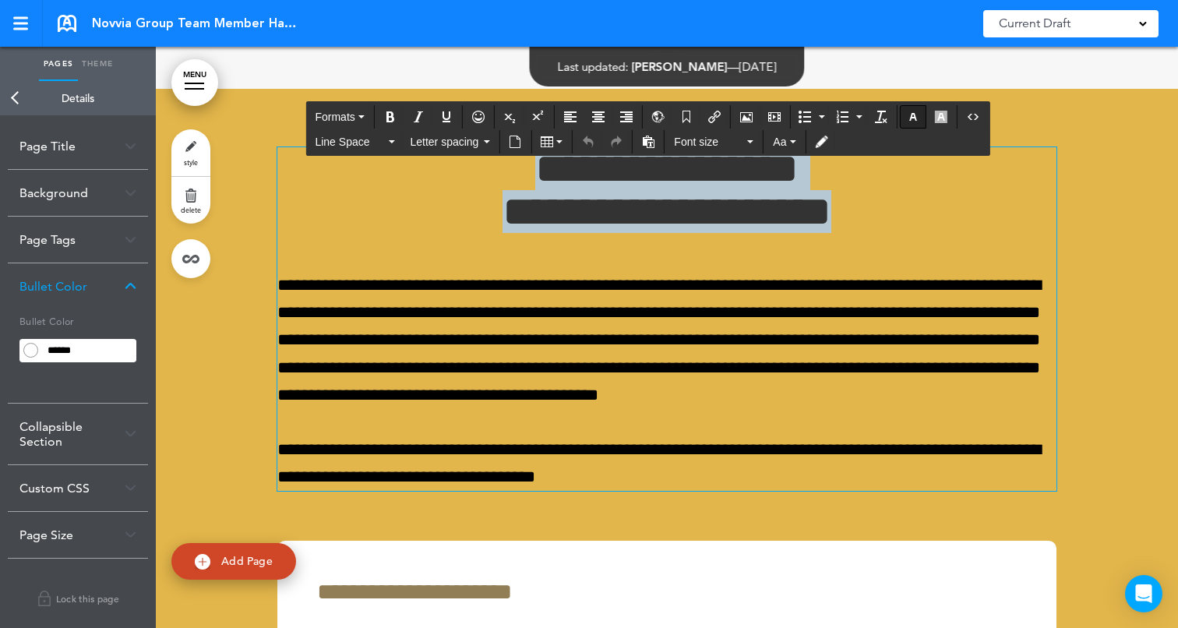
click at [914, 121] on icon "button" at bounding box center [913, 117] width 12 height 12
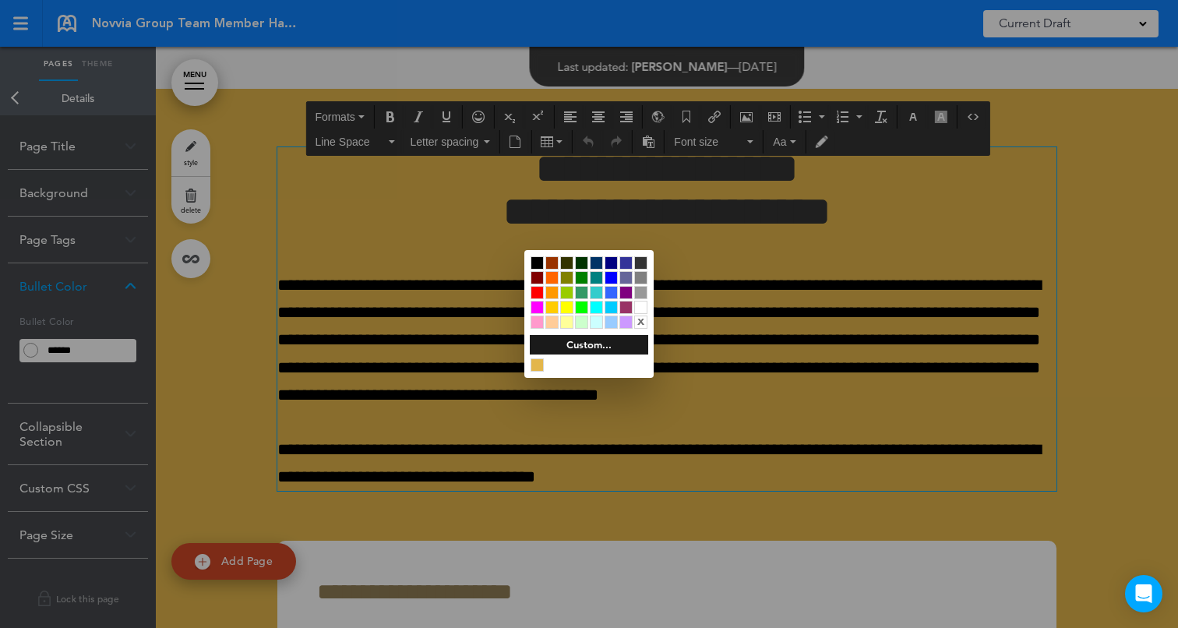
click at [641, 308] on div at bounding box center [640, 307] width 13 height 13
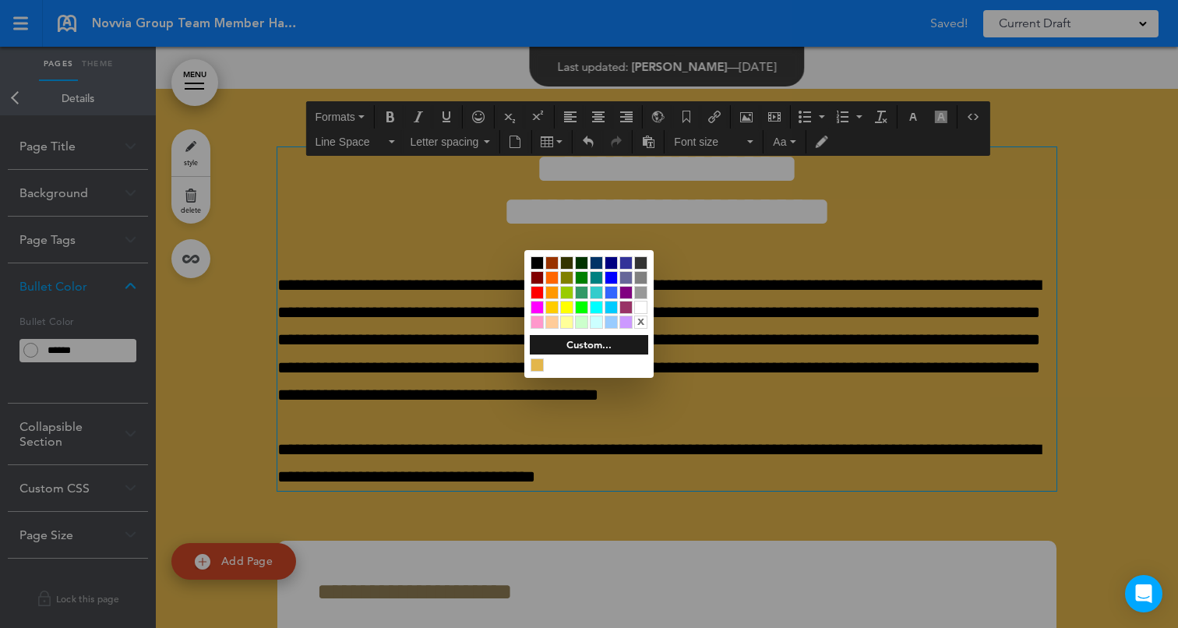
click at [425, 386] on div at bounding box center [589, 314] width 1178 height 628
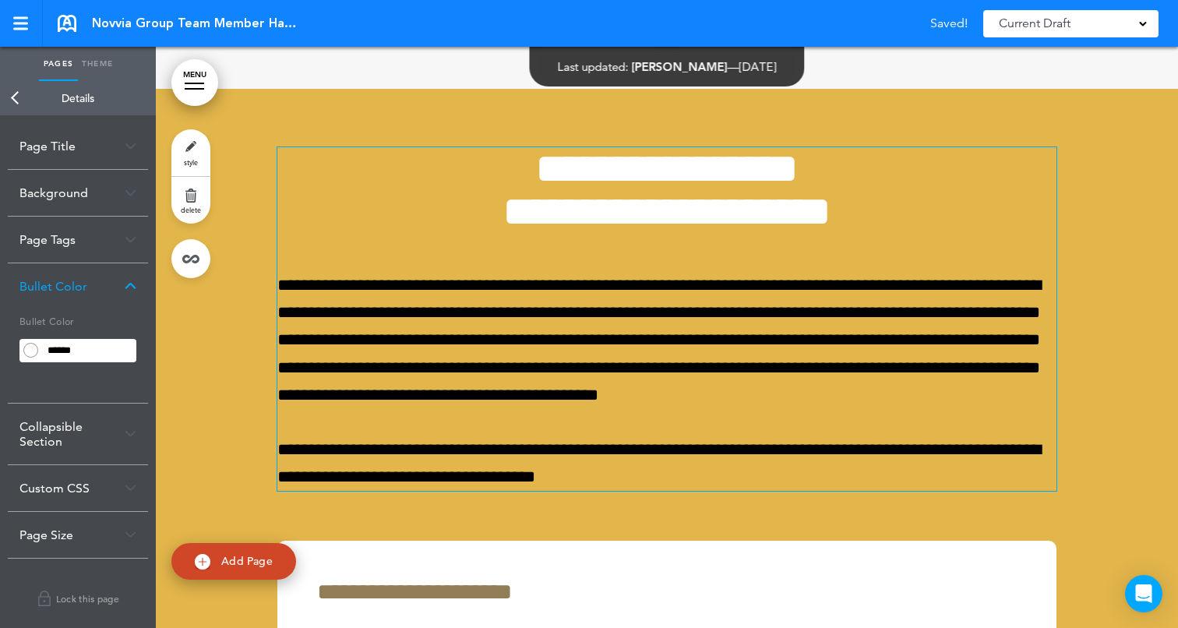
click at [279, 351] on p "**********" at bounding box center [666, 340] width 779 height 137
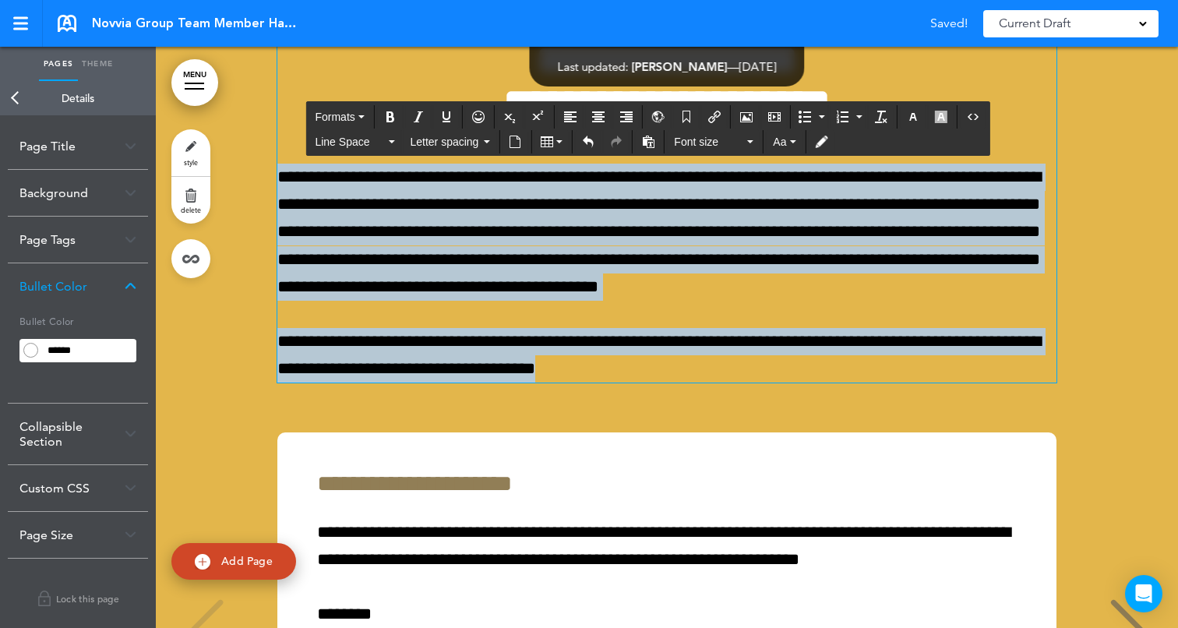
scroll to position [23158, 0]
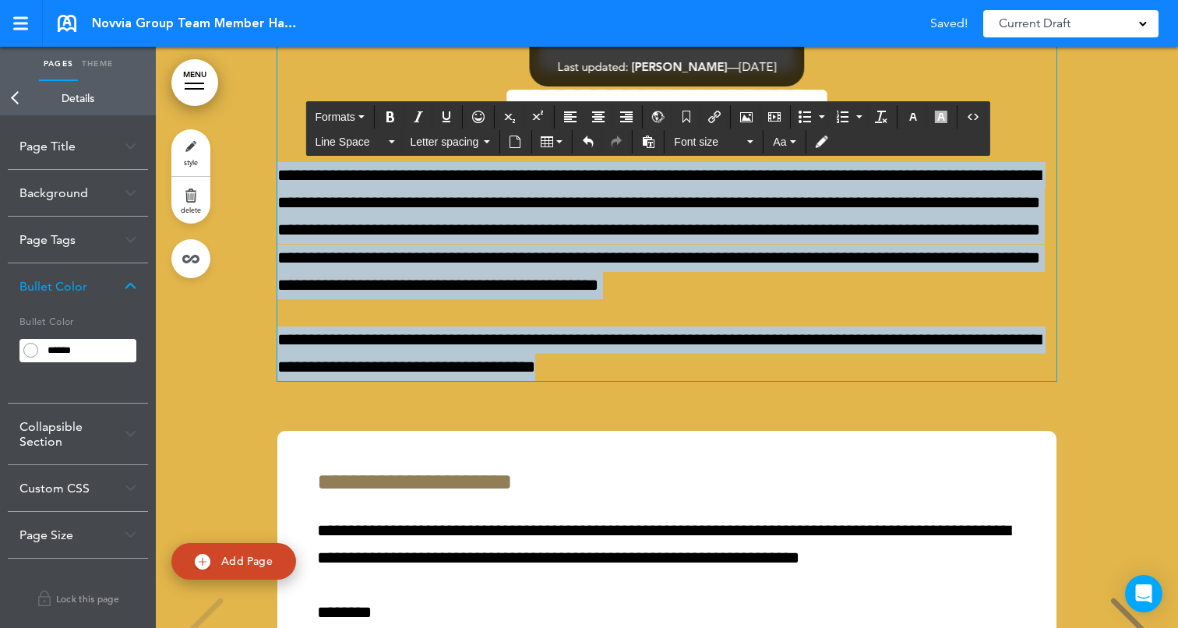
drag, startPoint x: 279, startPoint y: 351, endPoint x: 706, endPoint y: 452, distance: 438.8
click at [706, 452] on div "**********" at bounding box center [666, 501] width 991 height 1045
click at [914, 118] on icon "button" at bounding box center [913, 117] width 12 height 12
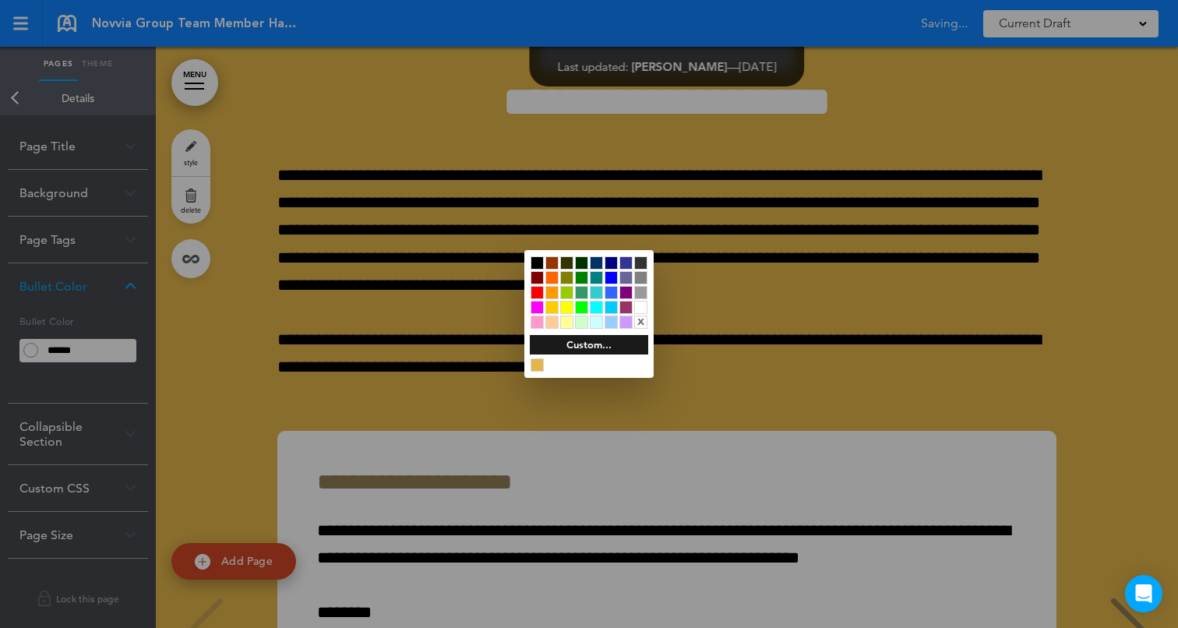
click at [640, 310] on div at bounding box center [640, 307] width 13 height 13
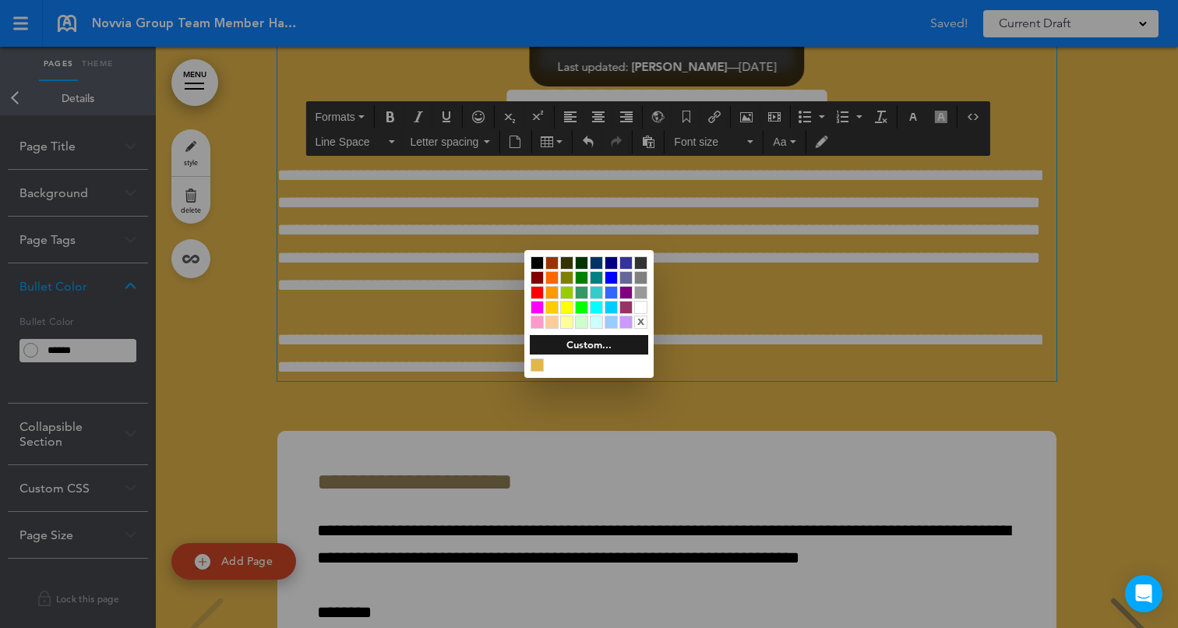
click at [1102, 247] on div at bounding box center [589, 314] width 1178 height 628
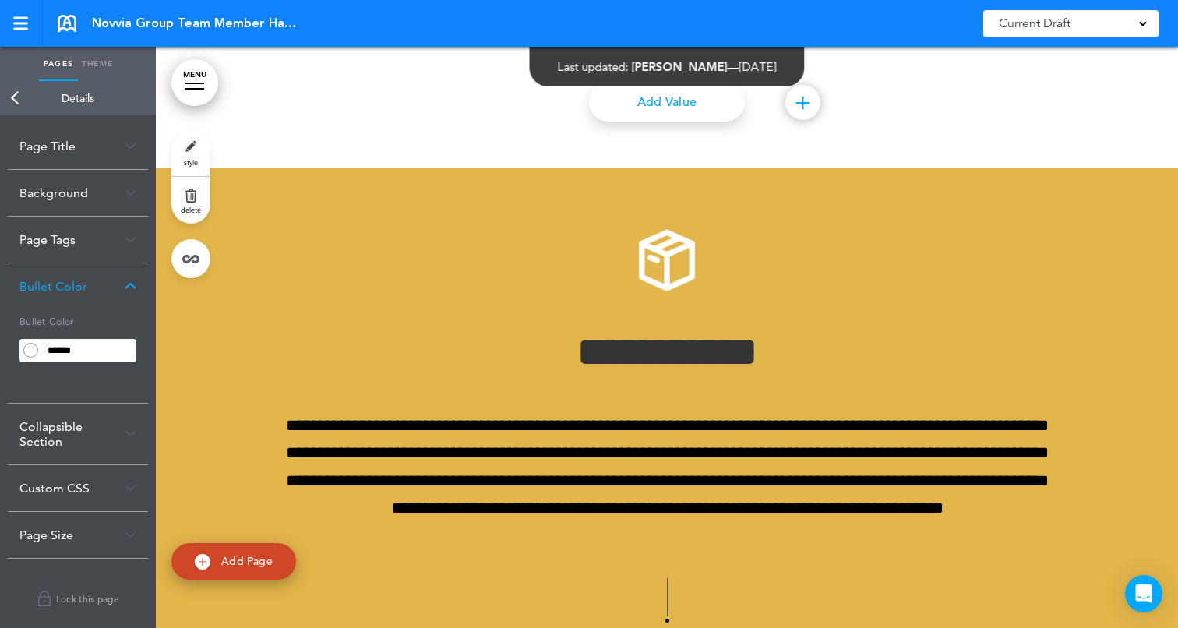
scroll to position [6630, 0]
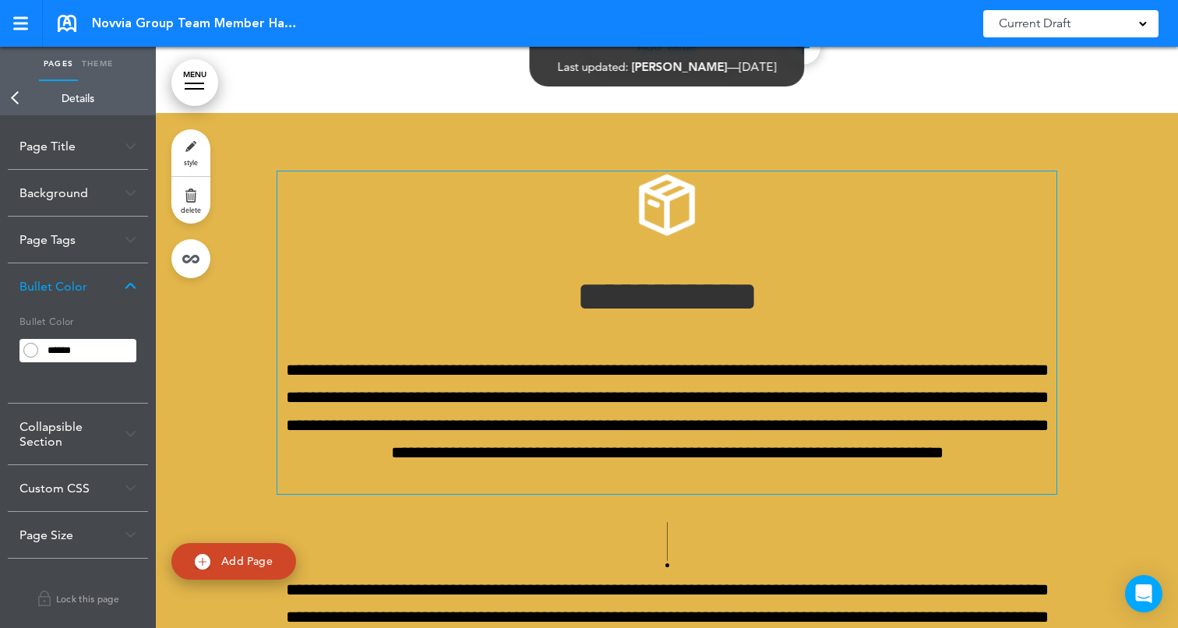
click at [703, 284] on h1 "**********" at bounding box center [666, 296] width 779 height 43
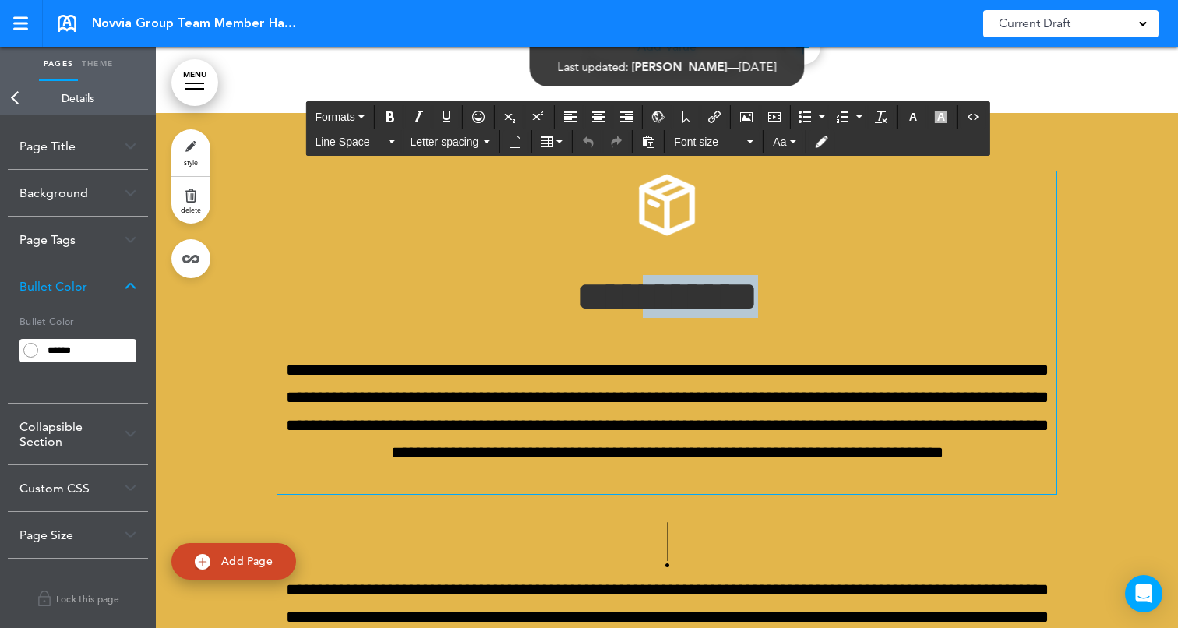
click at [703, 284] on h1 "**********" at bounding box center [666, 296] width 779 height 43
click at [912, 118] on icon "button" at bounding box center [913, 117] width 12 height 12
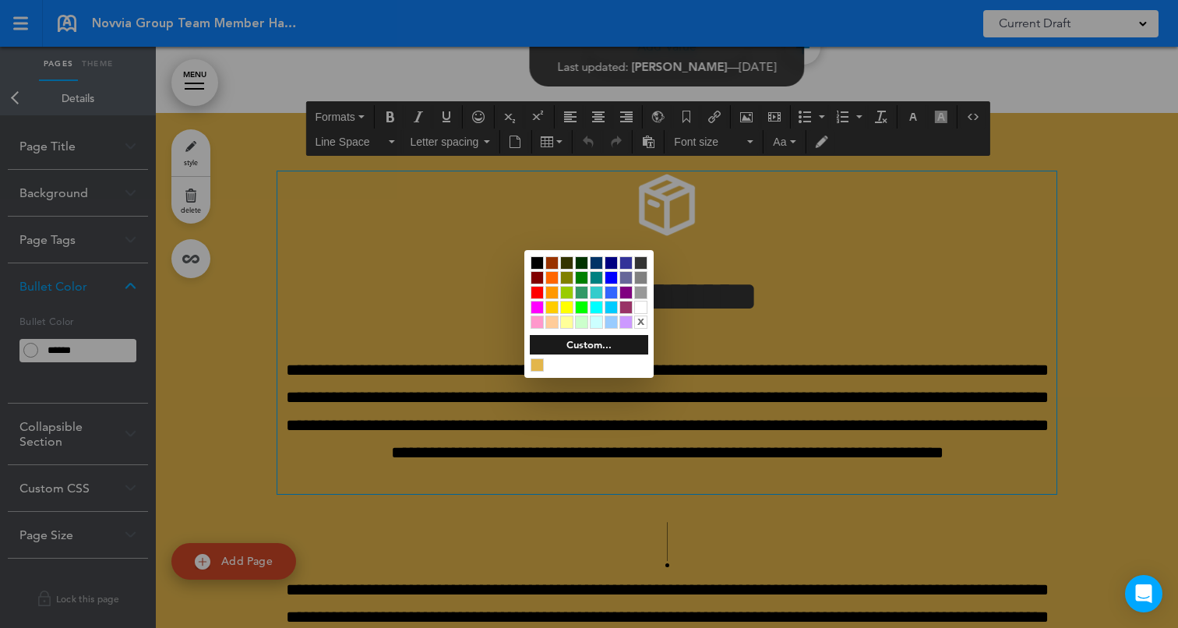
click at [636, 308] on div at bounding box center [640, 307] width 13 height 13
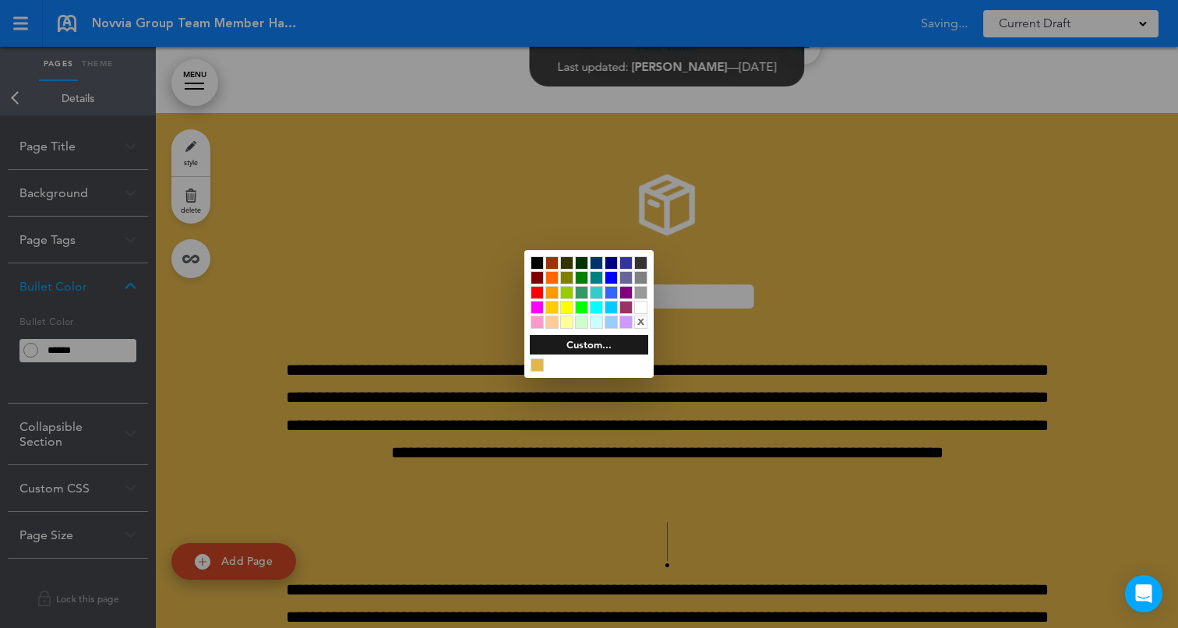
click at [358, 375] on div at bounding box center [589, 314] width 1178 height 628
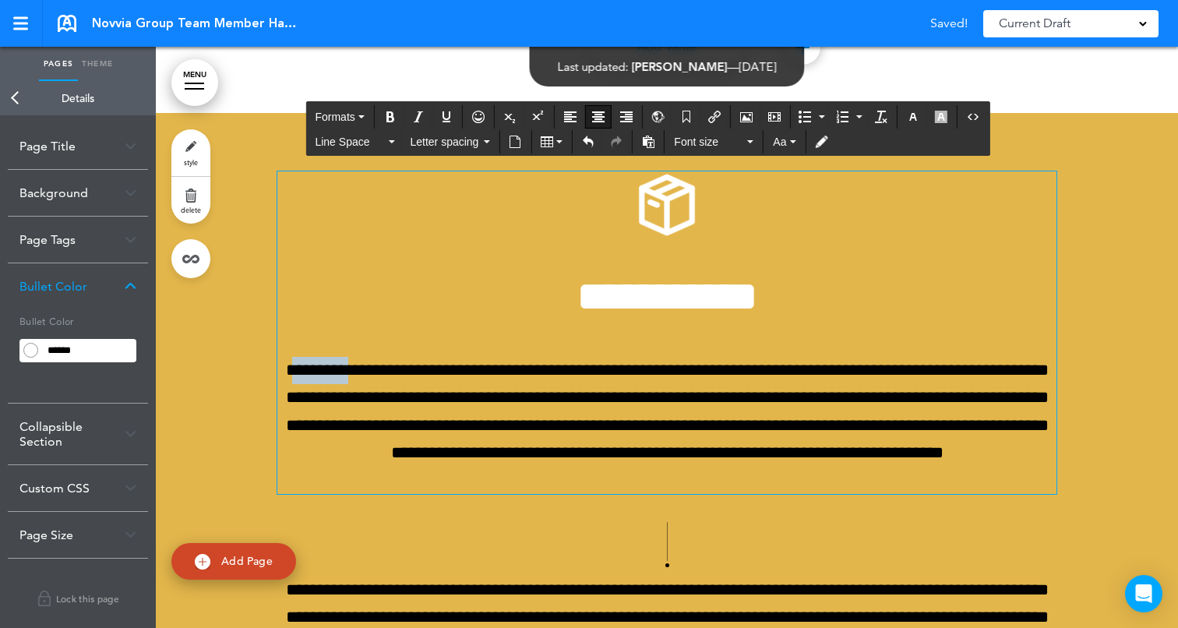
drag, startPoint x: 291, startPoint y: 367, endPoint x: 362, endPoint y: 371, distance: 71.8
click at [362, 371] on p "**********" at bounding box center [666, 425] width 779 height 137
click at [359, 371] on p "**********" at bounding box center [666, 425] width 779 height 137
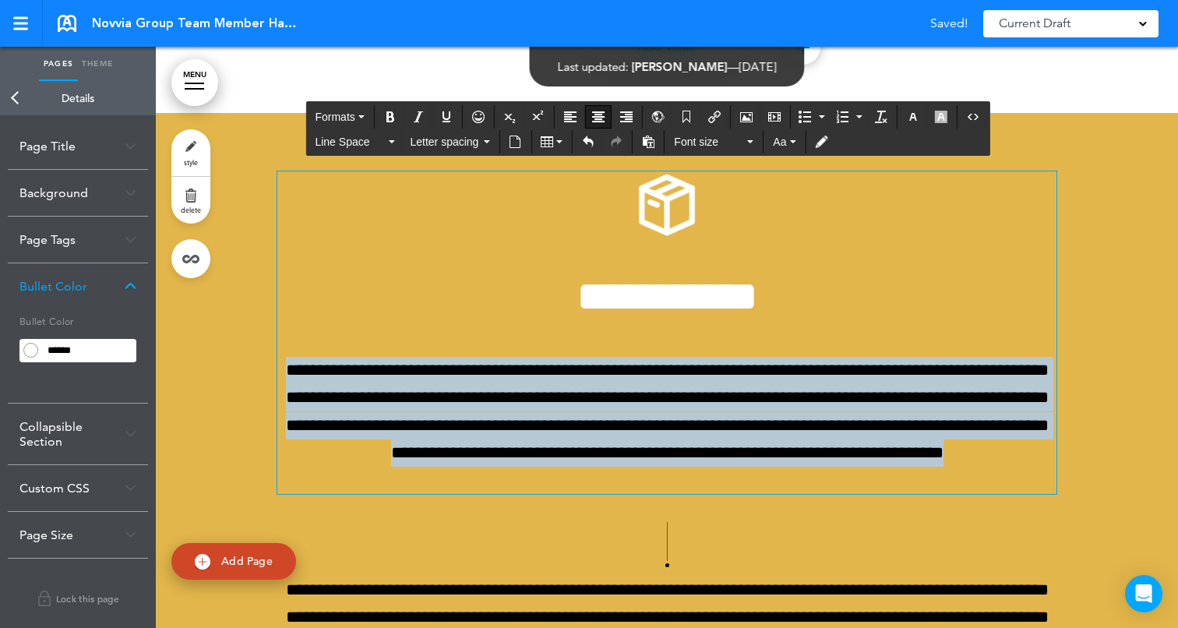
click at [359, 371] on p "**********" at bounding box center [666, 425] width 779 height 137
click at [914, 117] on icon "button" at bounding box center [913, 117] width 12 height 12
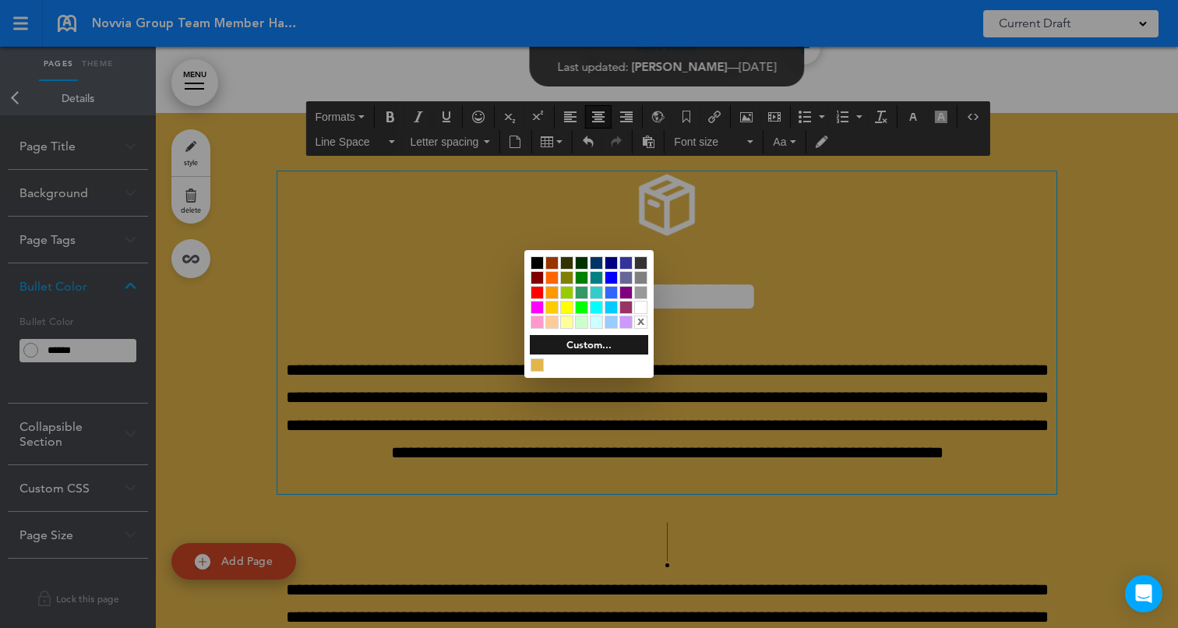
click at [642, 309] on div at bounding box center [640, 307] width 13 height 13
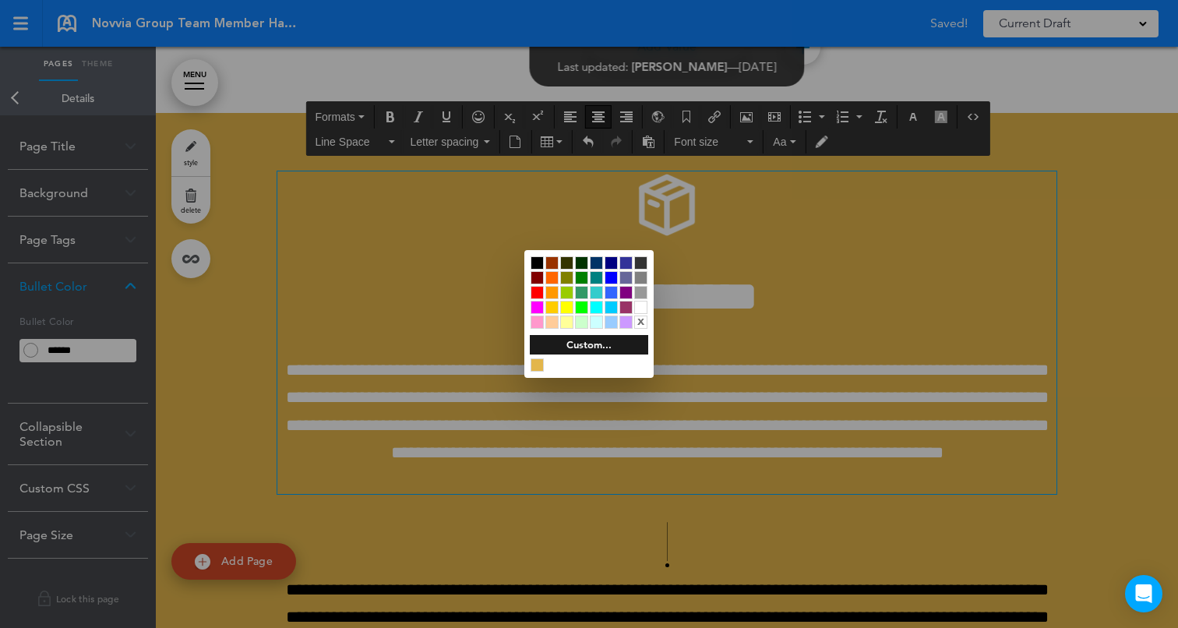
click at [813, 495] on div at bounding box center [589, 314] width 1178 height 628
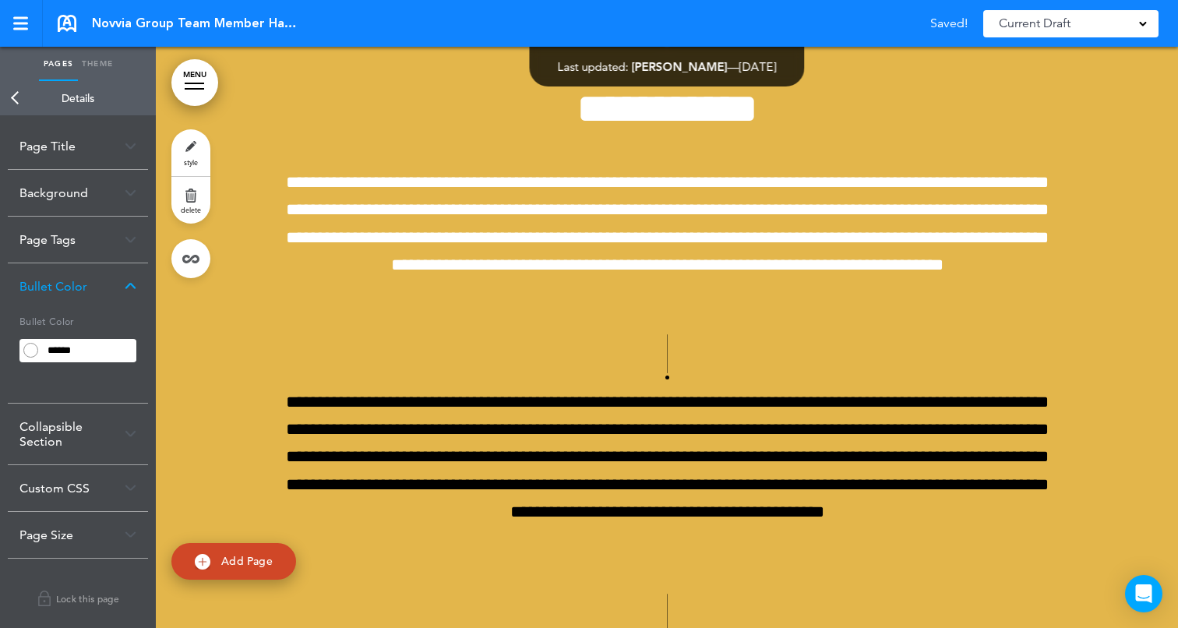
scroll to position [6936, 0]
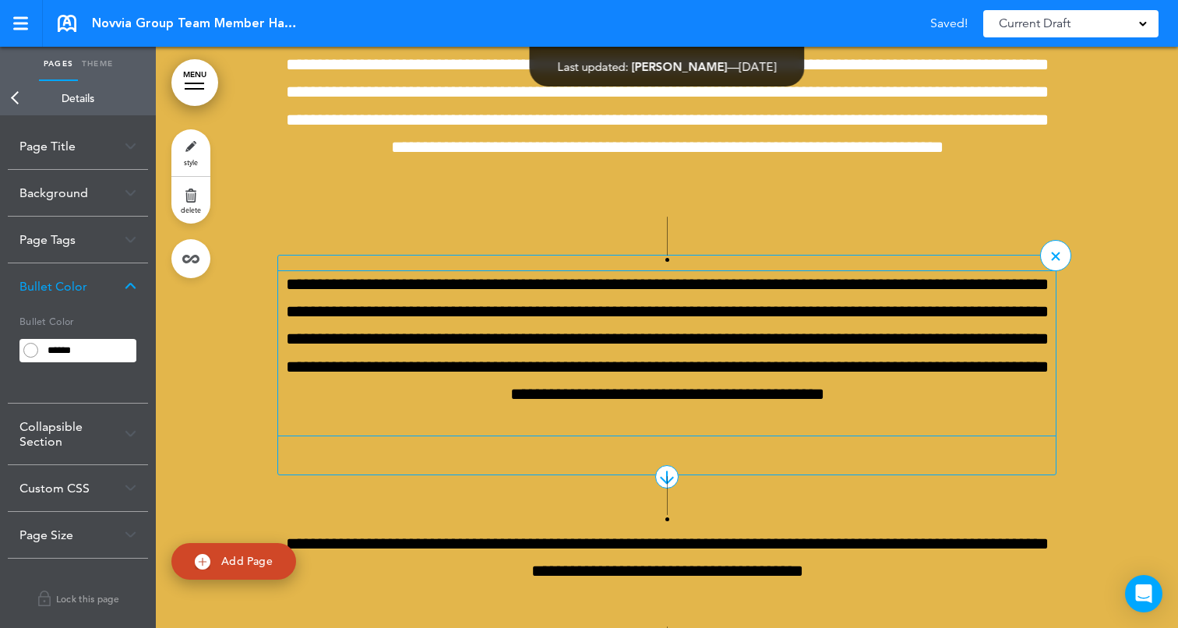
click at [619, 292] on p "**********" at bounding box center [666, 353] width 777 height 164
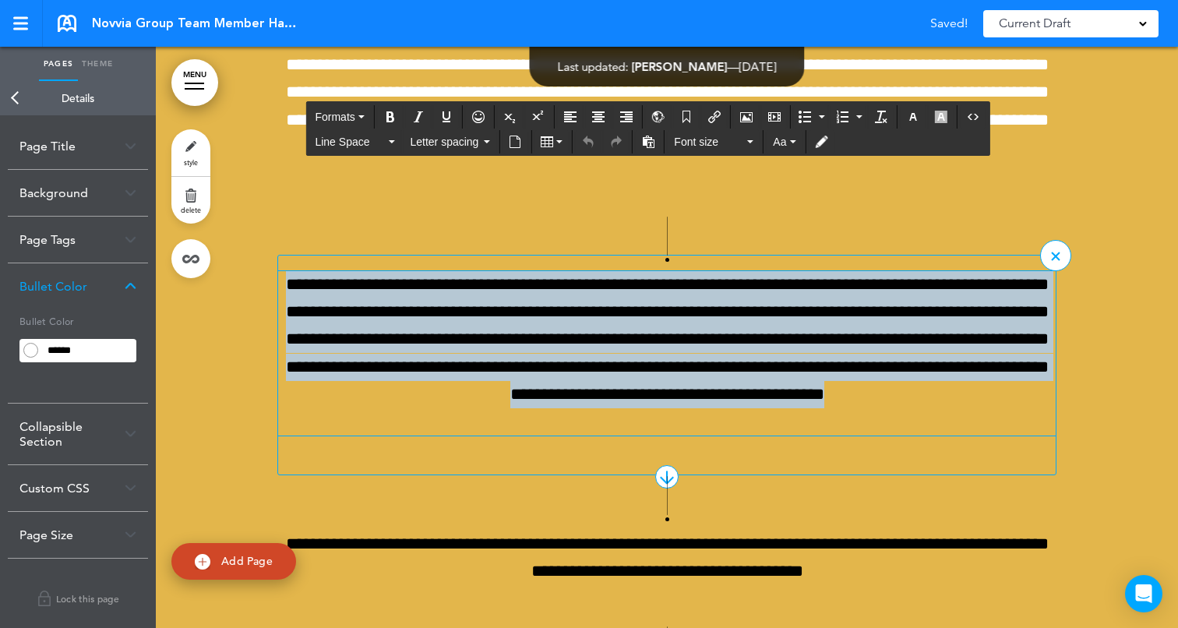
click at [619, 292] on p "**********" at bounding box center [666, 353] width 777 height 164
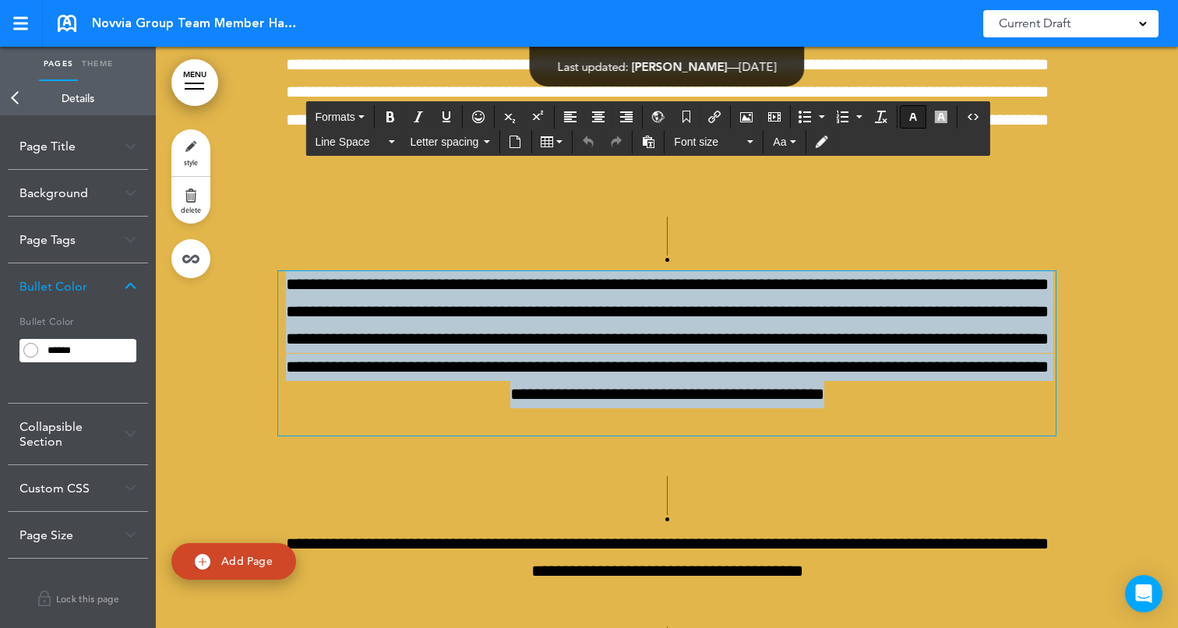
click at [913, 112] on icon "button" at bounding box center [913, 117] width 12 height 12
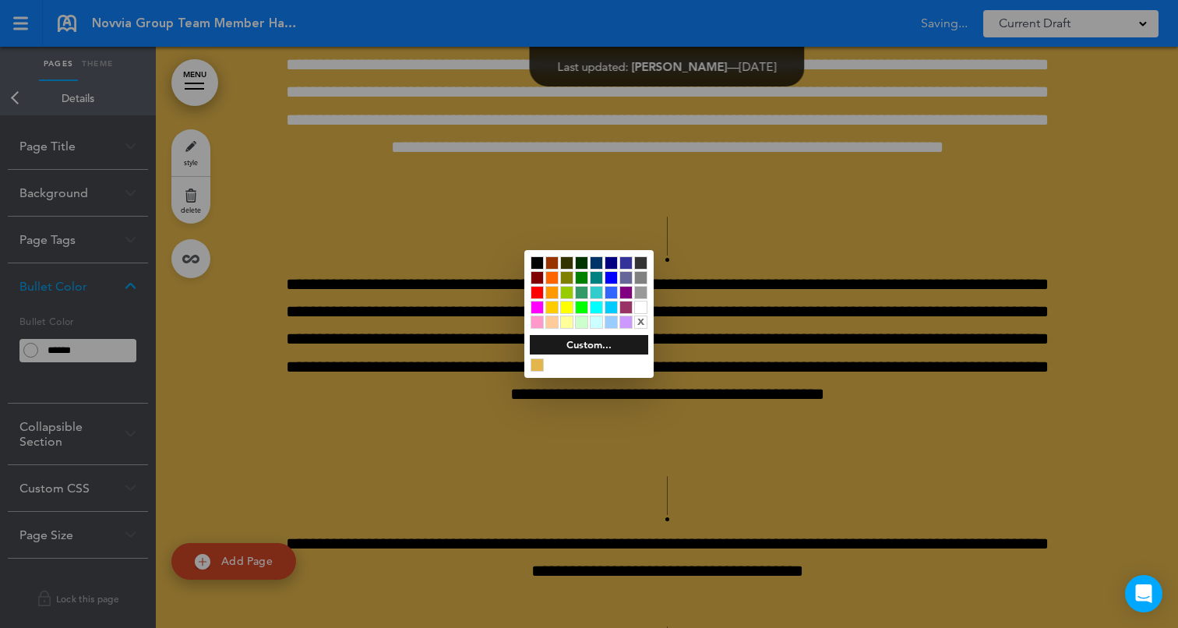
click at [636, 307] on div at bounding box center [640, 307] width 13 height 13
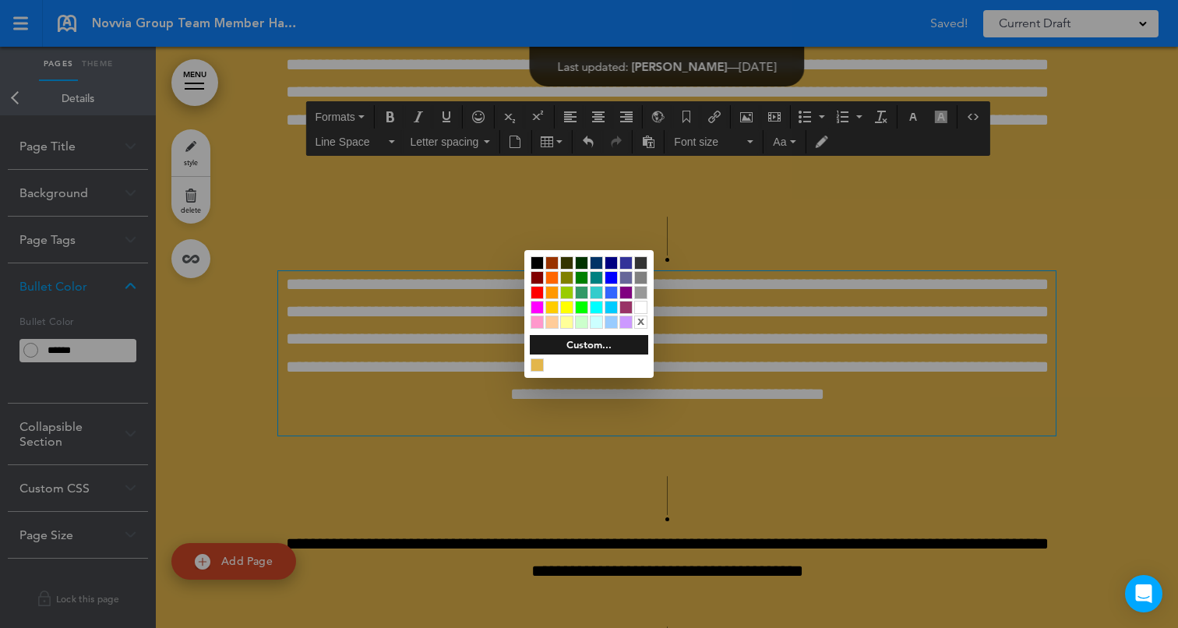
click at [1174, 340] on div at bounding box center [589, 314] width 1178 height 628
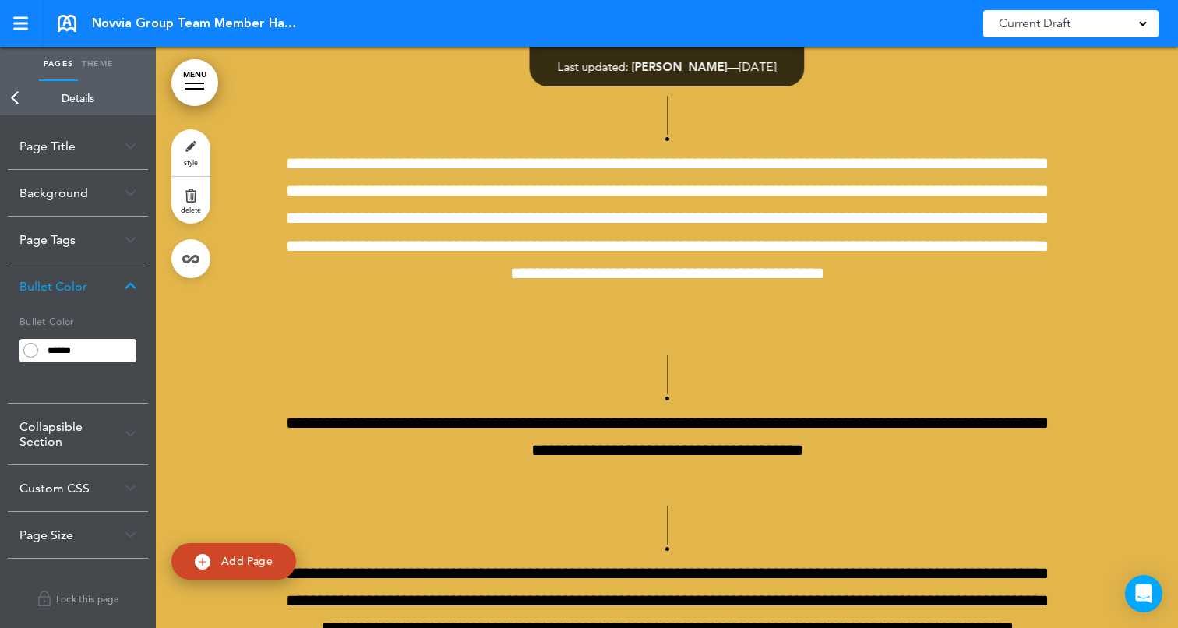
scroll to position [7085, 0]
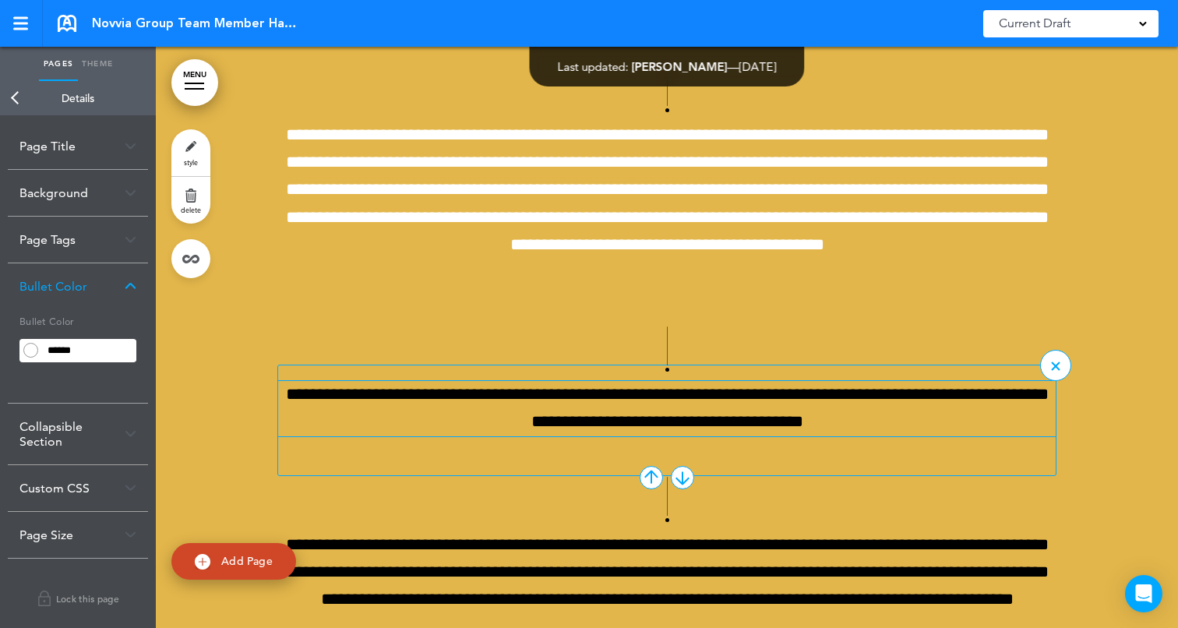
click at [677, 408] on p "**********" at bounding box center [666, 408] width 777 height 55
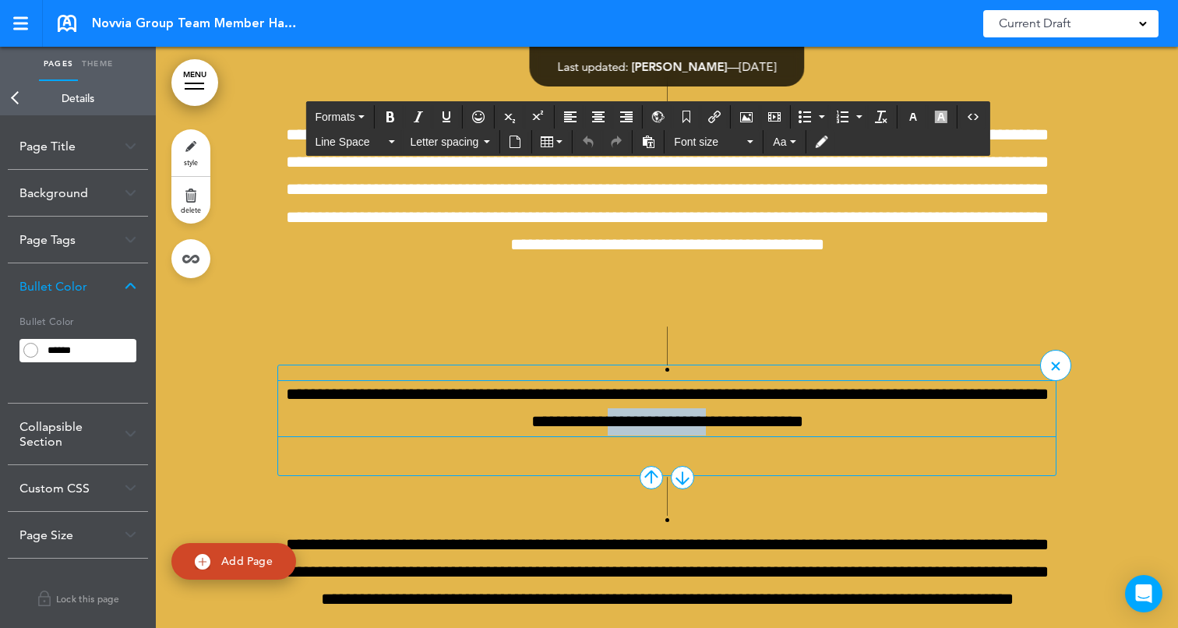
click at [677, 408] on p "**********" at bounding box center [666, 408] width 777 height 55
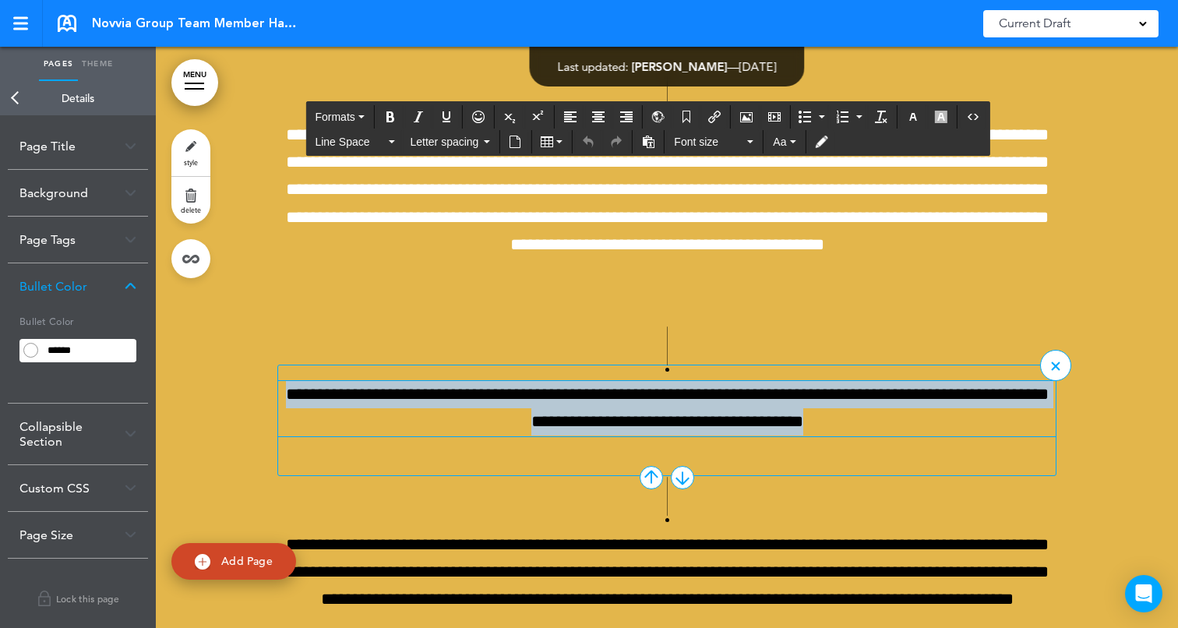
click at [677, 408] on p "**********" at bounding box center [666, 408] width 777 height 55
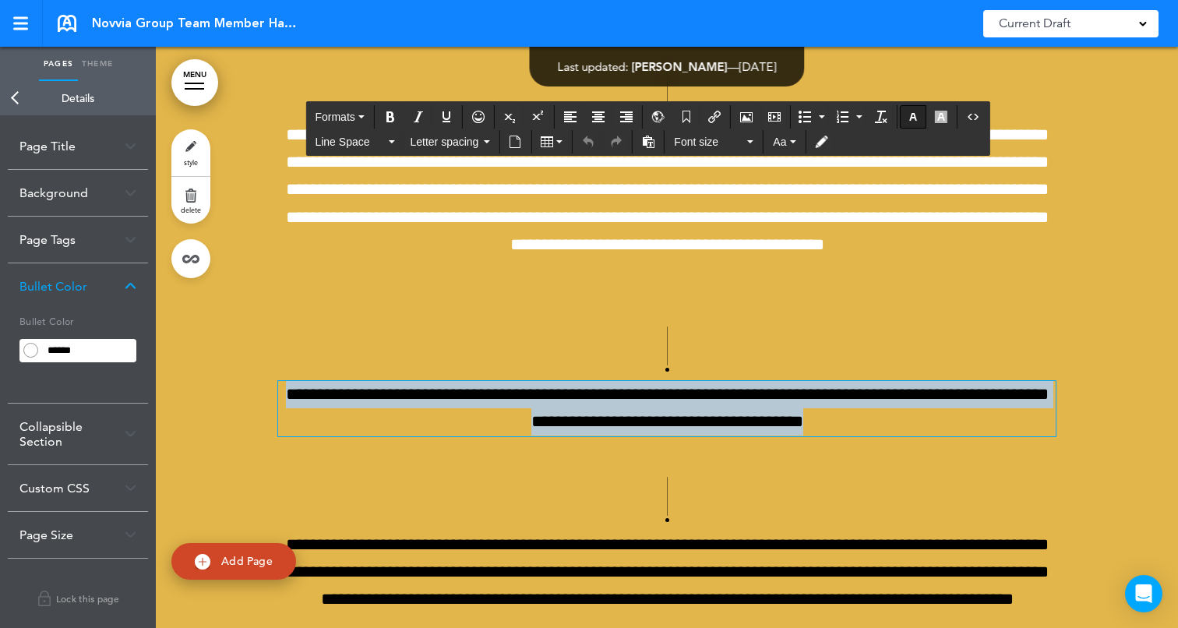
click at [915, 118] on icon "button" at bounding box center [913, 117] width 12 height 12
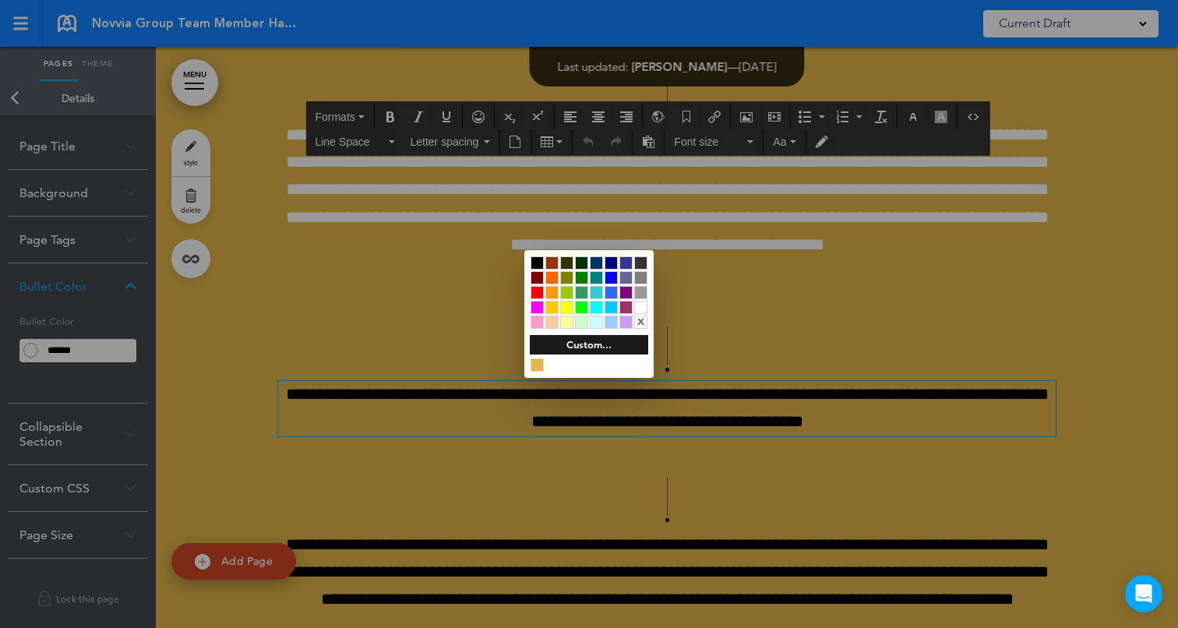
click at [642, 305] on div at bounding box center [640, 307] width 13 height 13
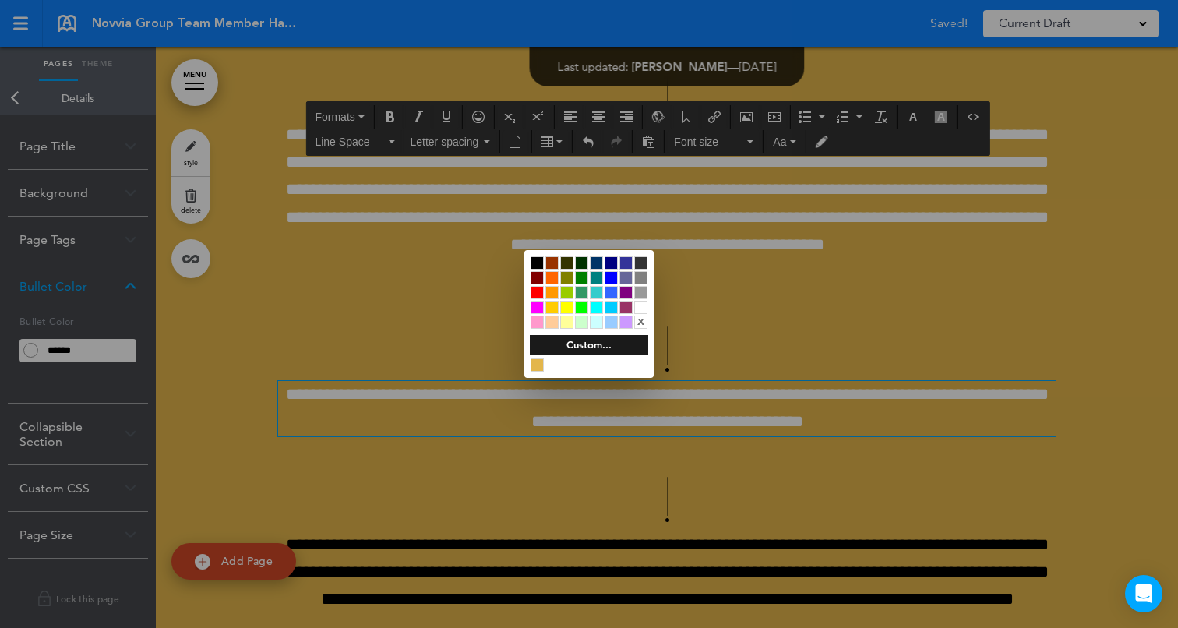
click at [1093, 312] on div at bounding box center [589, 314] width 1178 height 628
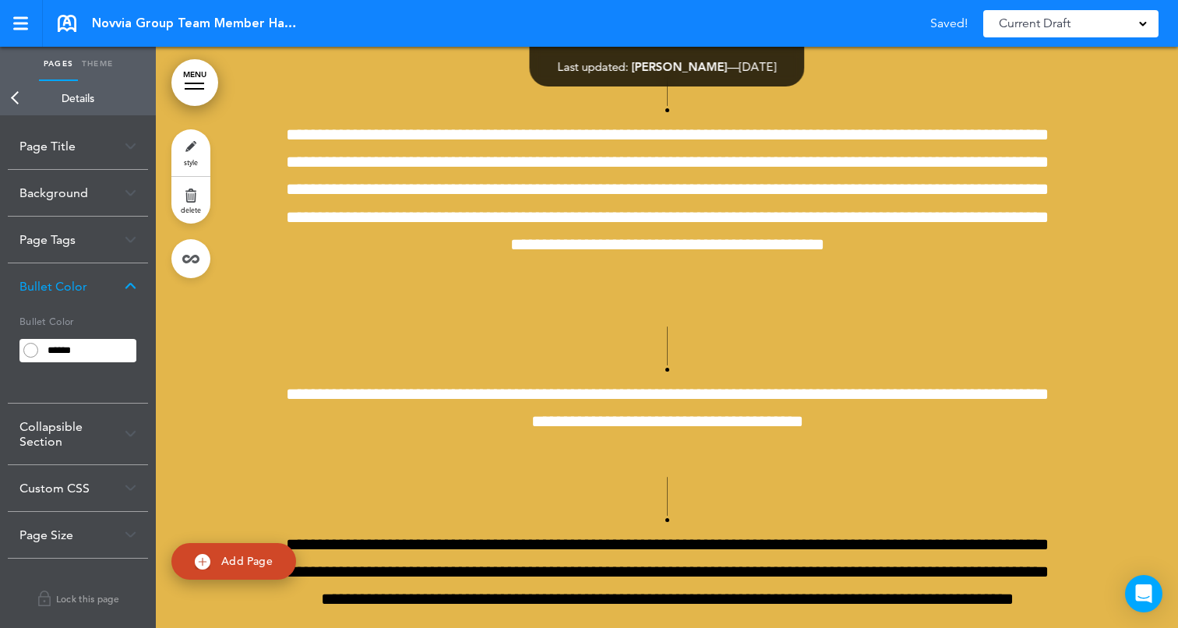
scroll to position [7219, 0]
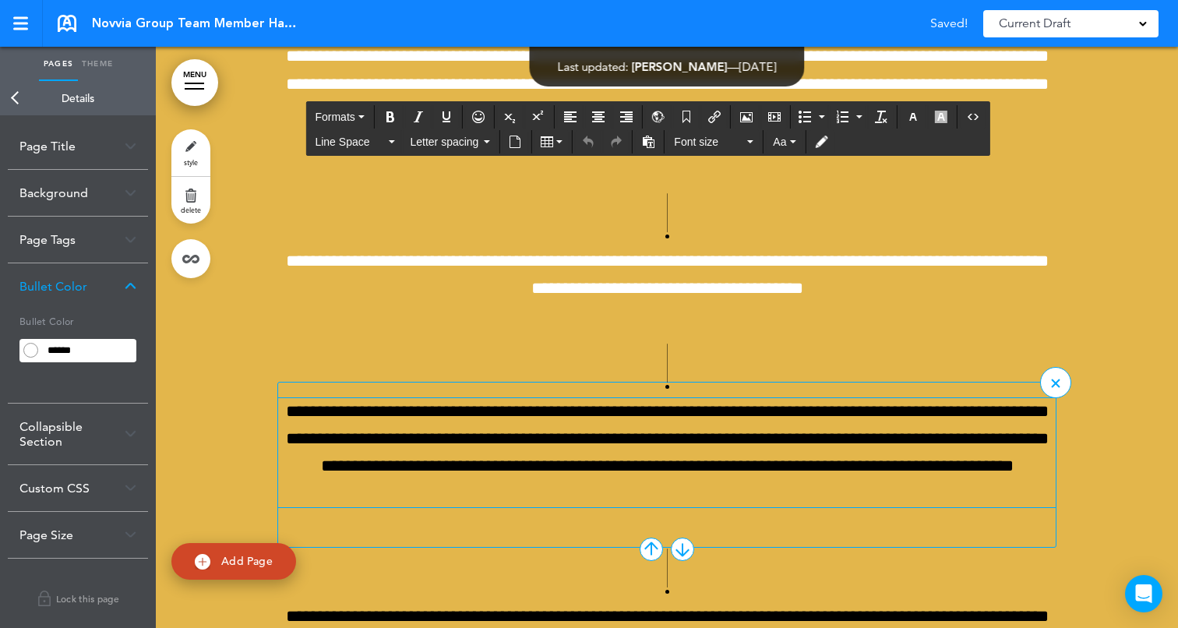
click at [784, 453] on p "**********" at bounding box center [666, 453] width 777 height 110
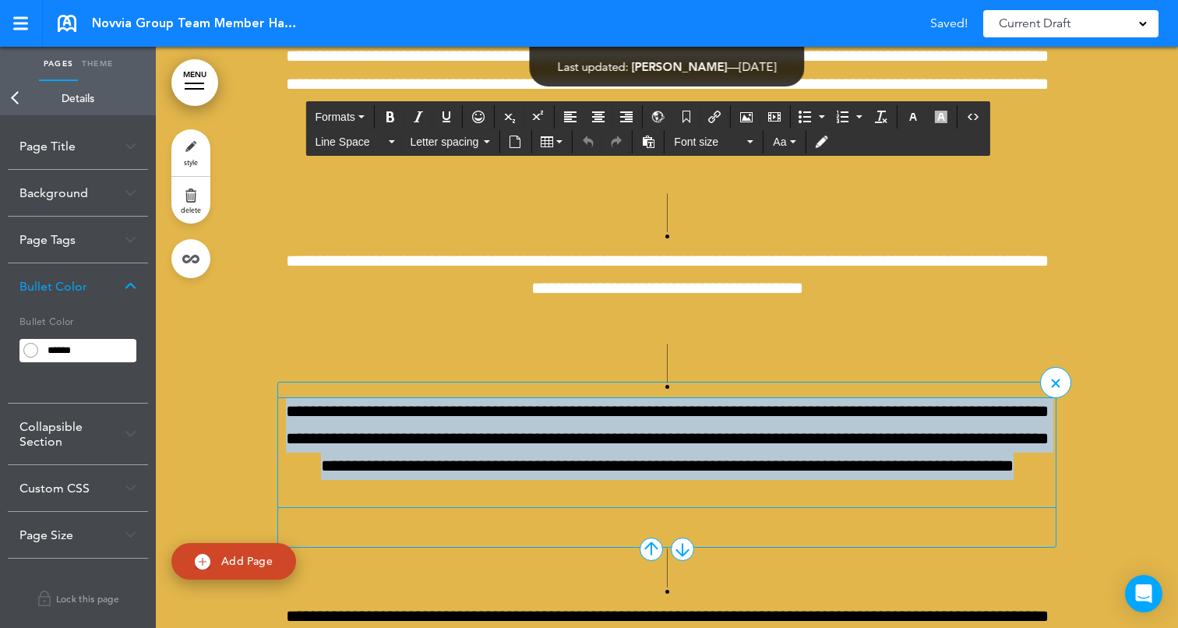
click at [784, 453] on p "**********" at bounding box center [666, 453] width 777 height 110
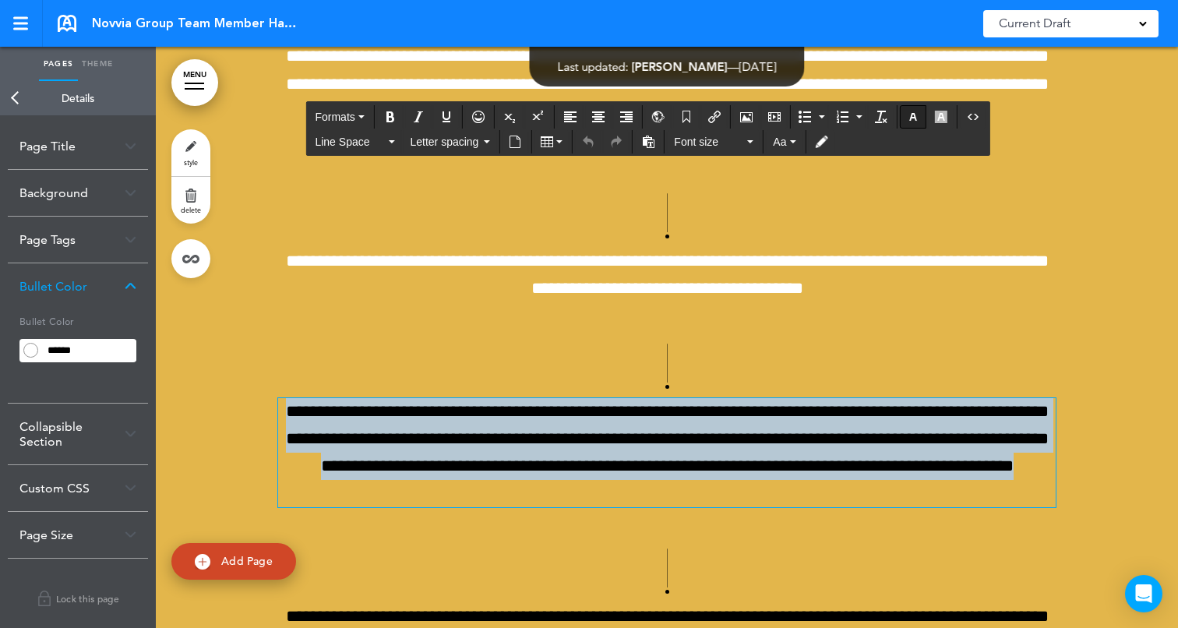
click at [911, 112] on icon "button" at bounding box center [913, 117] width 12 height 12
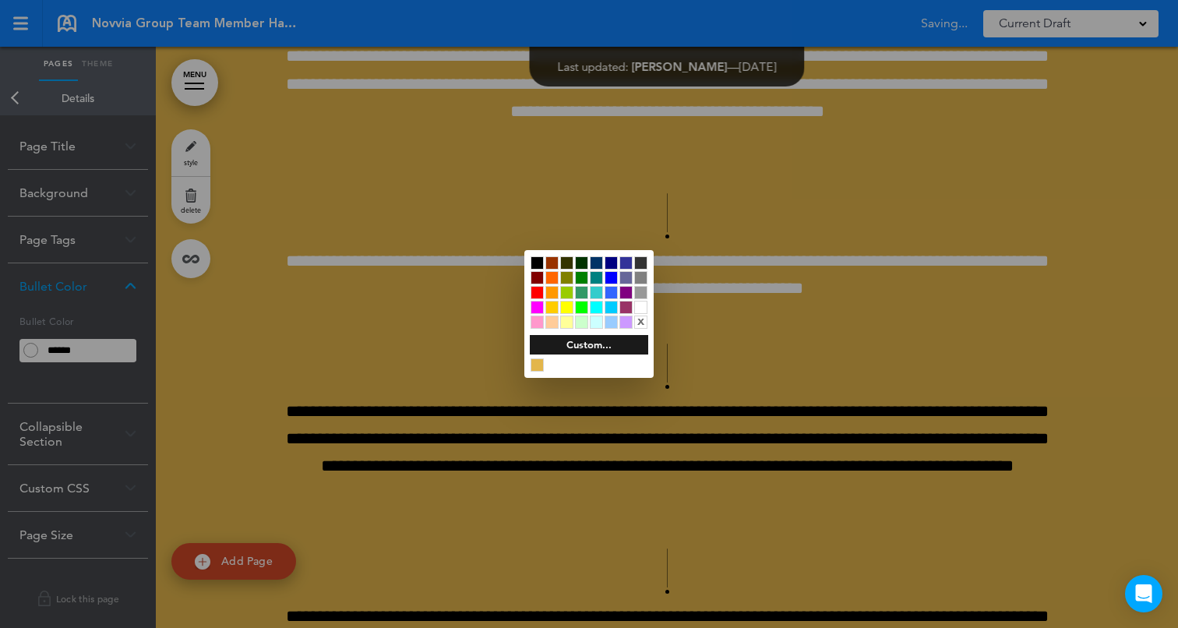
click at [636, 305] on div at bounding box center [640, 307] width 13 height 13
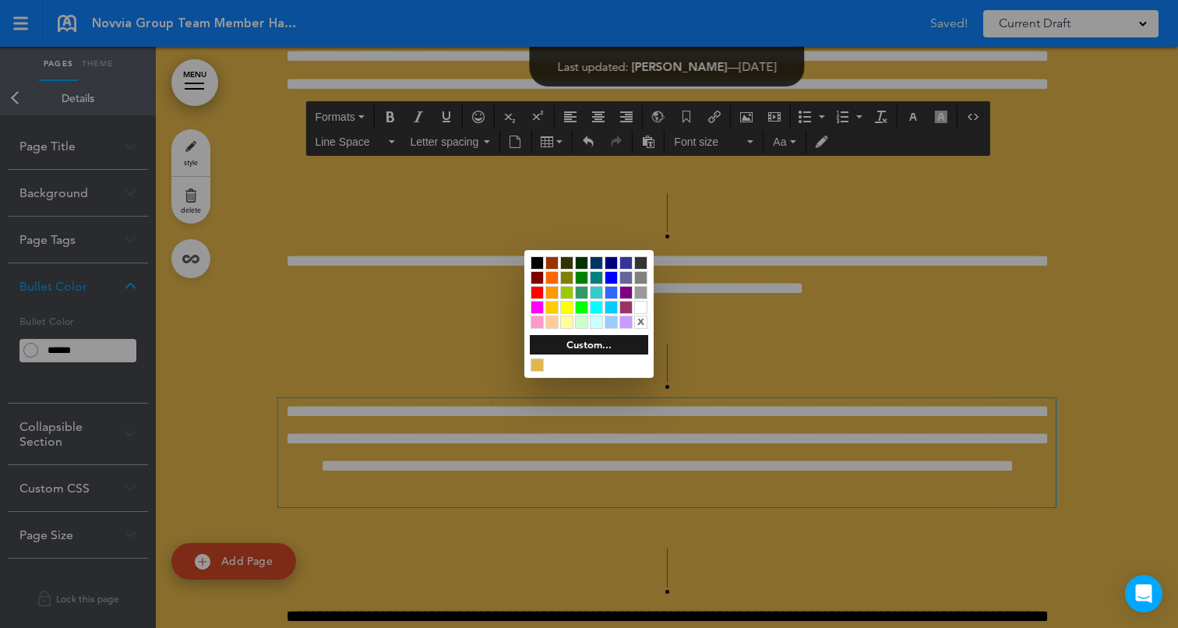
click at [1112, 349] on div at bounding box center [589, 314] width 1178 height 628
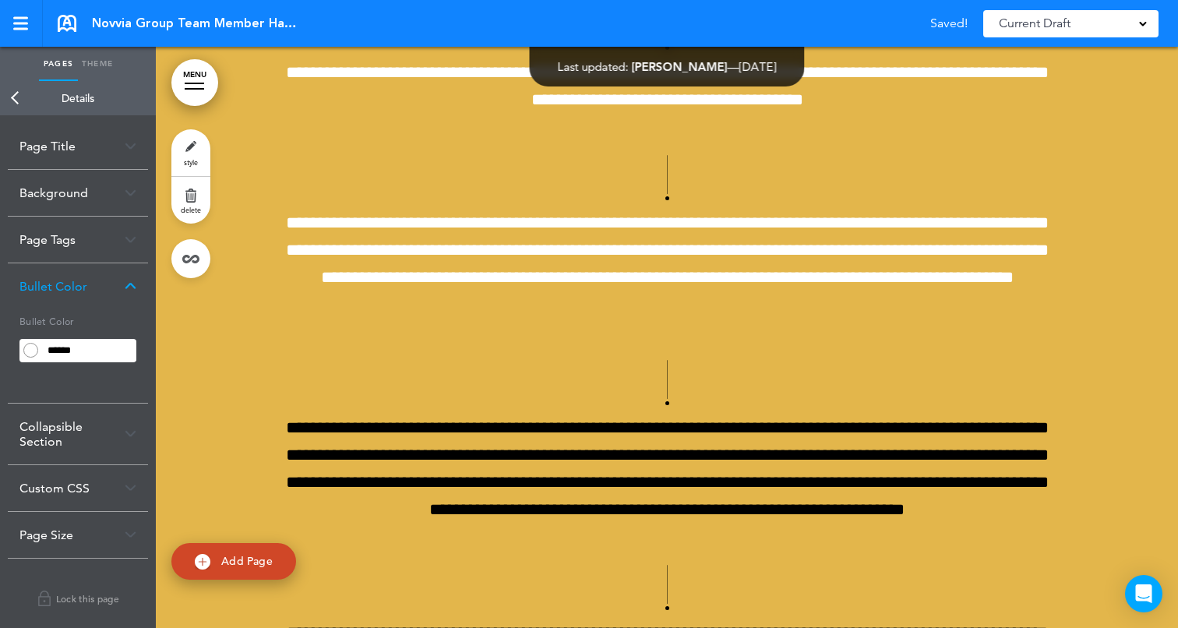
scroll to position [7517, 0]
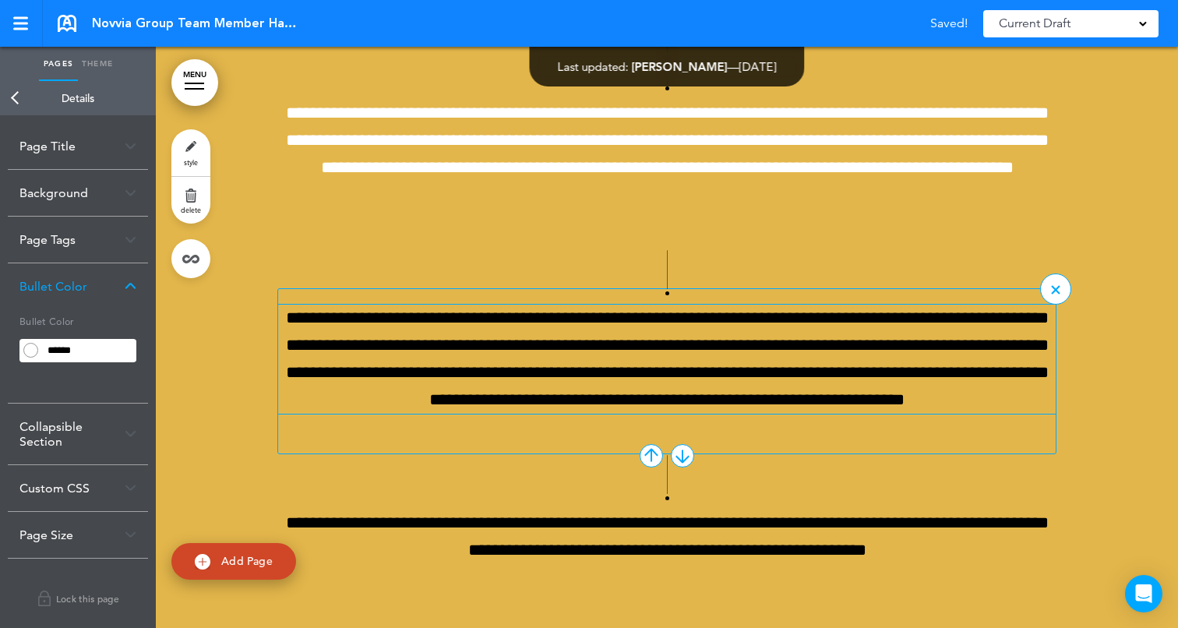
click at [793, 353] on p "**********" at bounding box center [666, 360] width 777 height 110
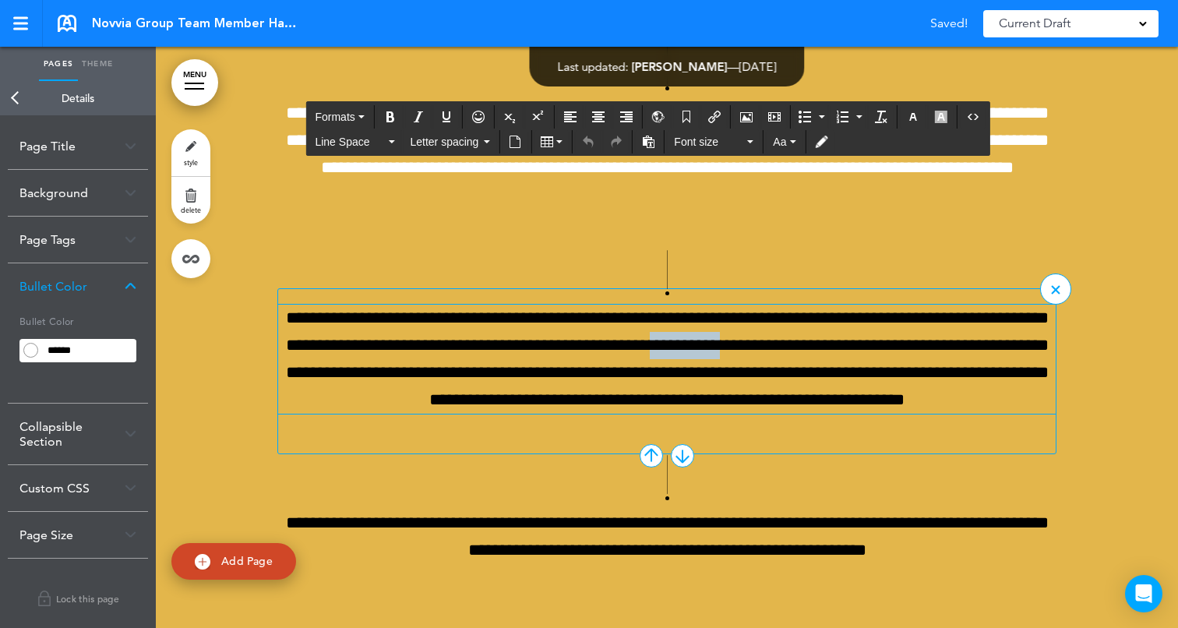
click at [793, 353] on p "**********" at bounding box center [666, 360] width 777 height 110
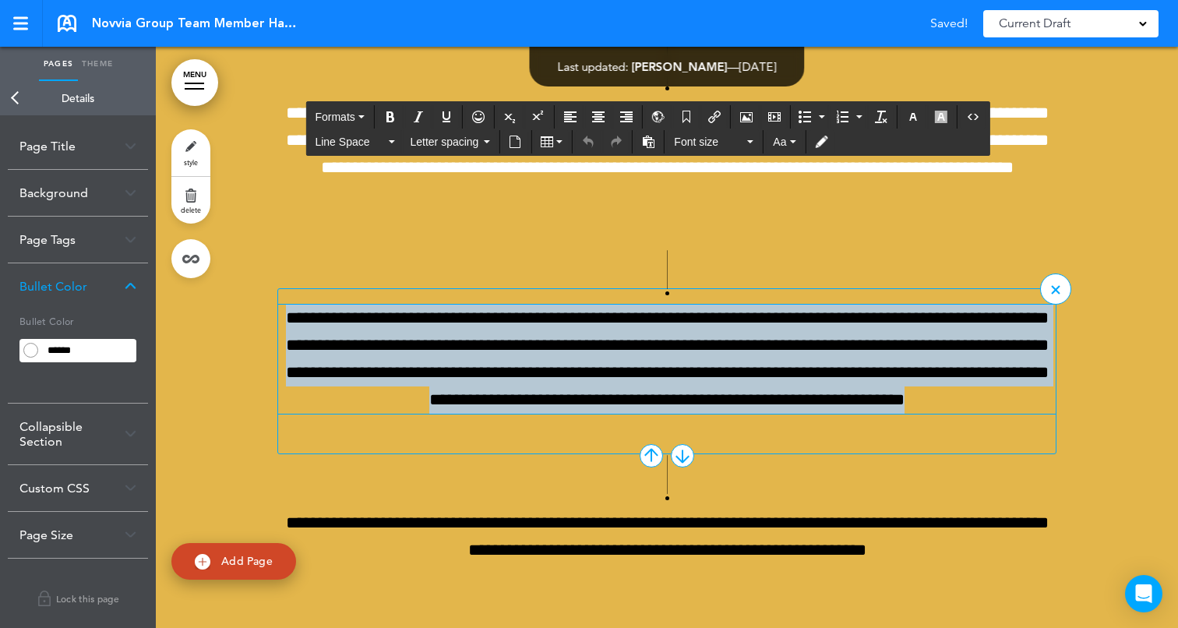
click at [793, 353] on p "**********" at bounding box center [666, 360] width 777 height 110
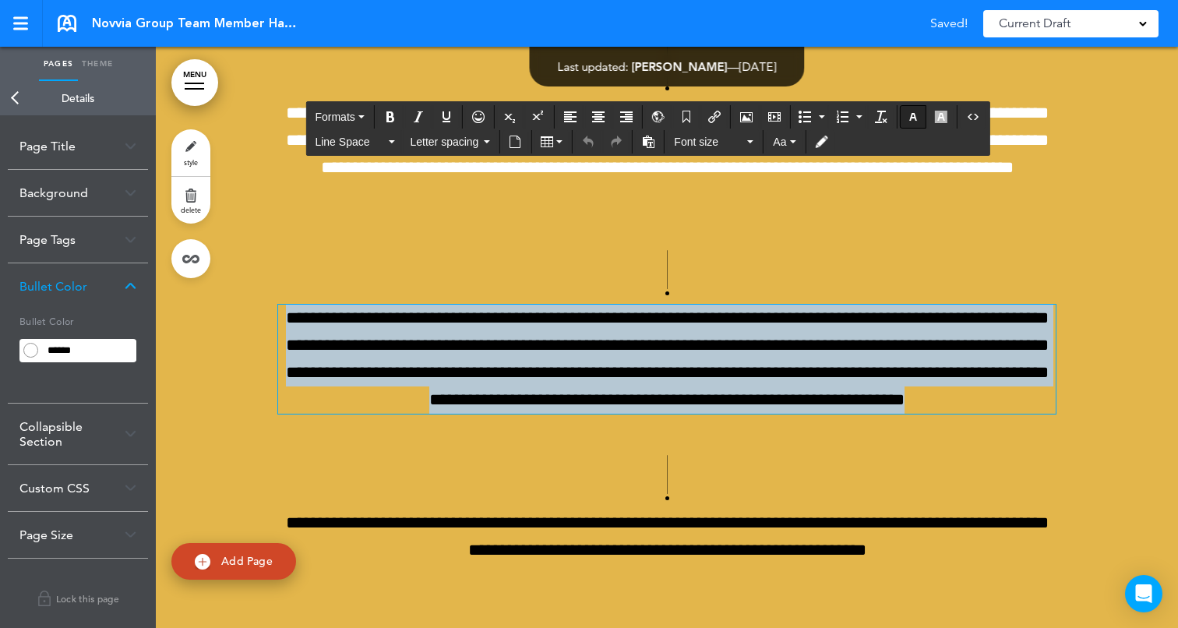
click at [908, 115] on icon "button" at bounding box center [913, 117] width 12 height 12
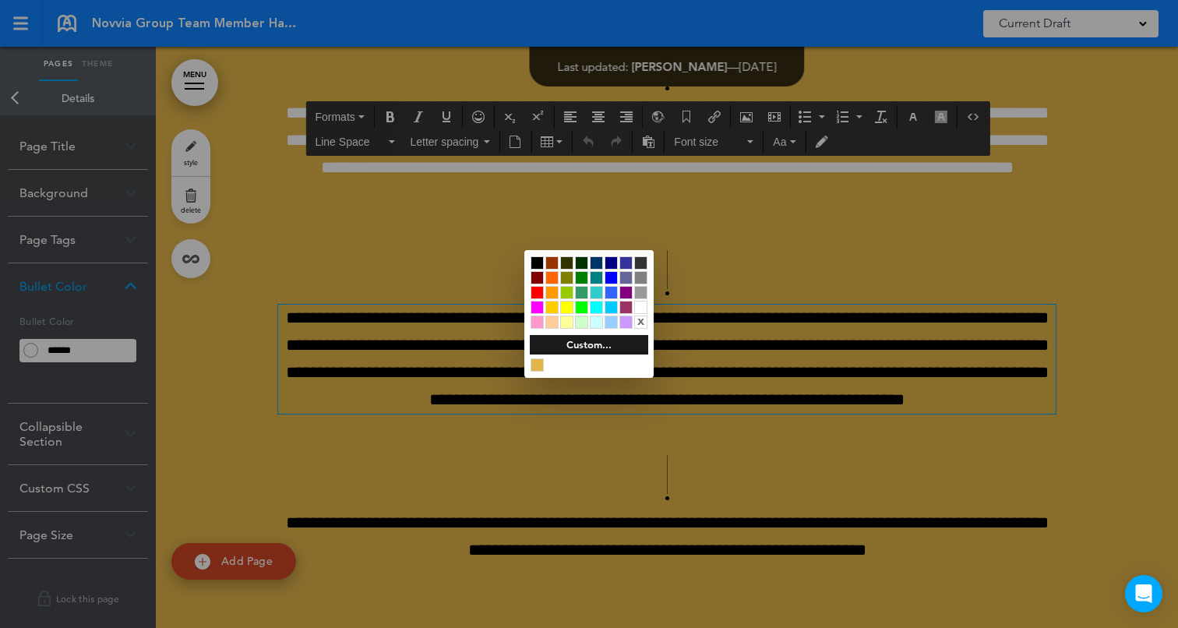
click at [642, 307] on div at bounding box center [640, 307] width 13 height 13
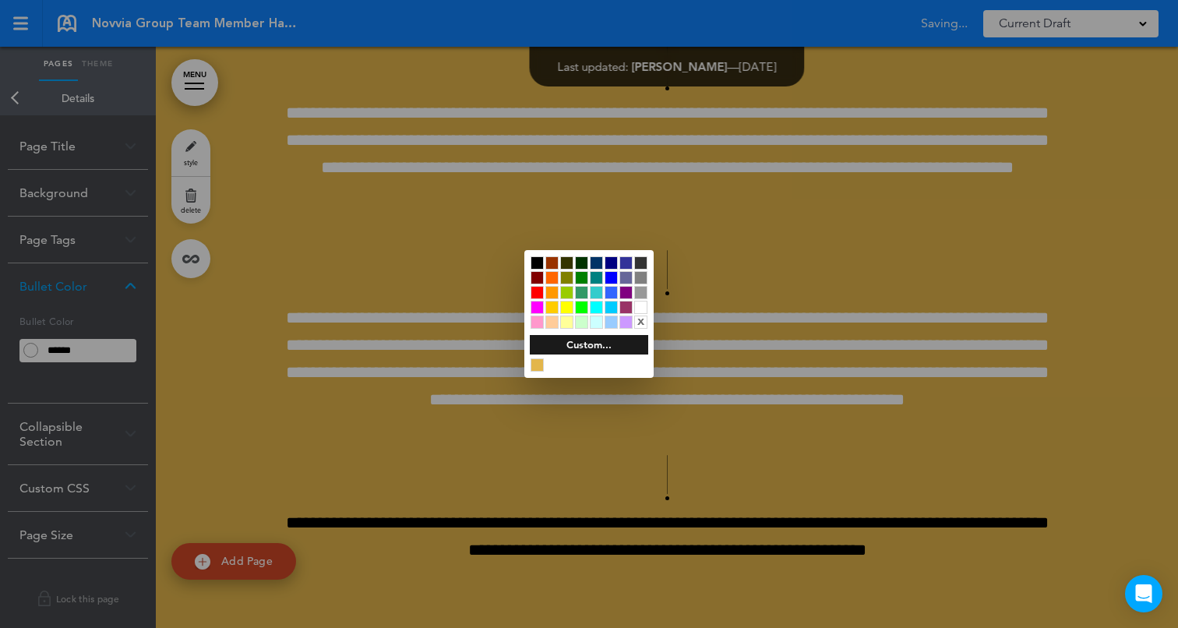
click at [1143, 363] on div at bounding box center [589, 314] width 1178 height 628
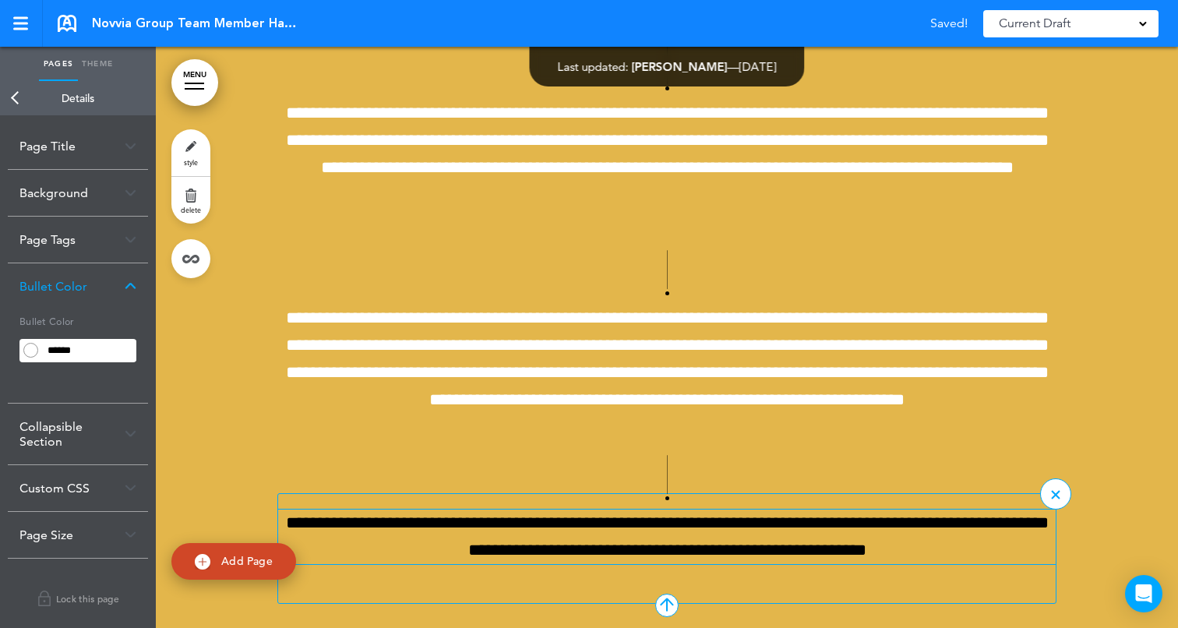
click at [788, 521] on p "**********" at bounding box center [666, 536] width 777 height 55
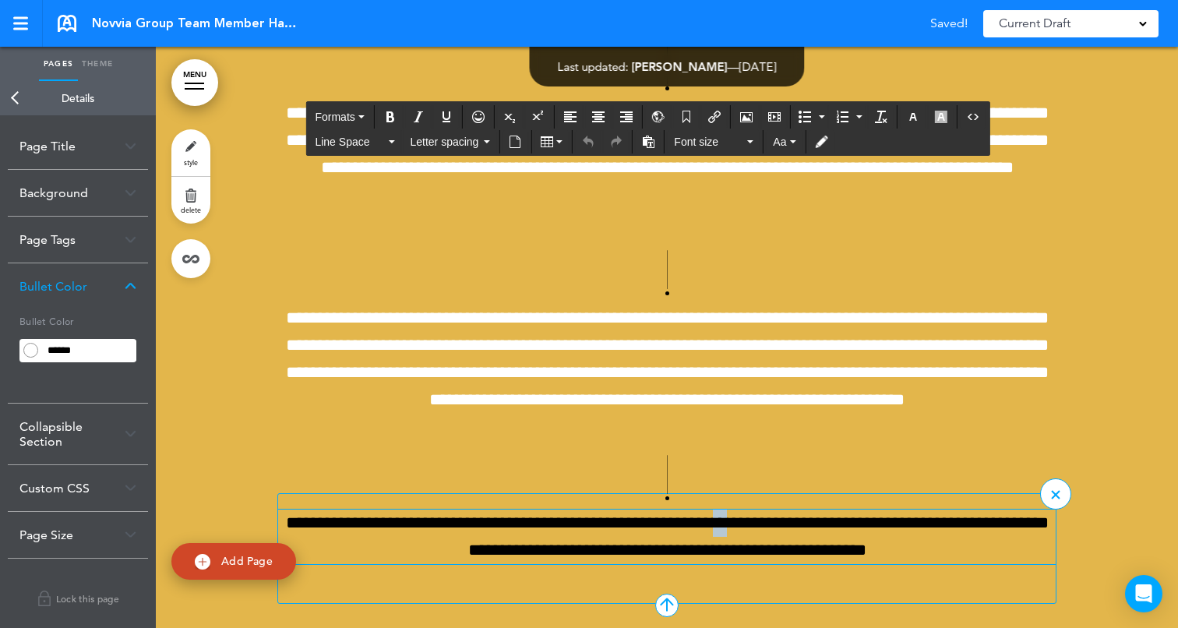
click at [788, 521] on p "**********" at bounding box center [666, 536] width 777 height 55
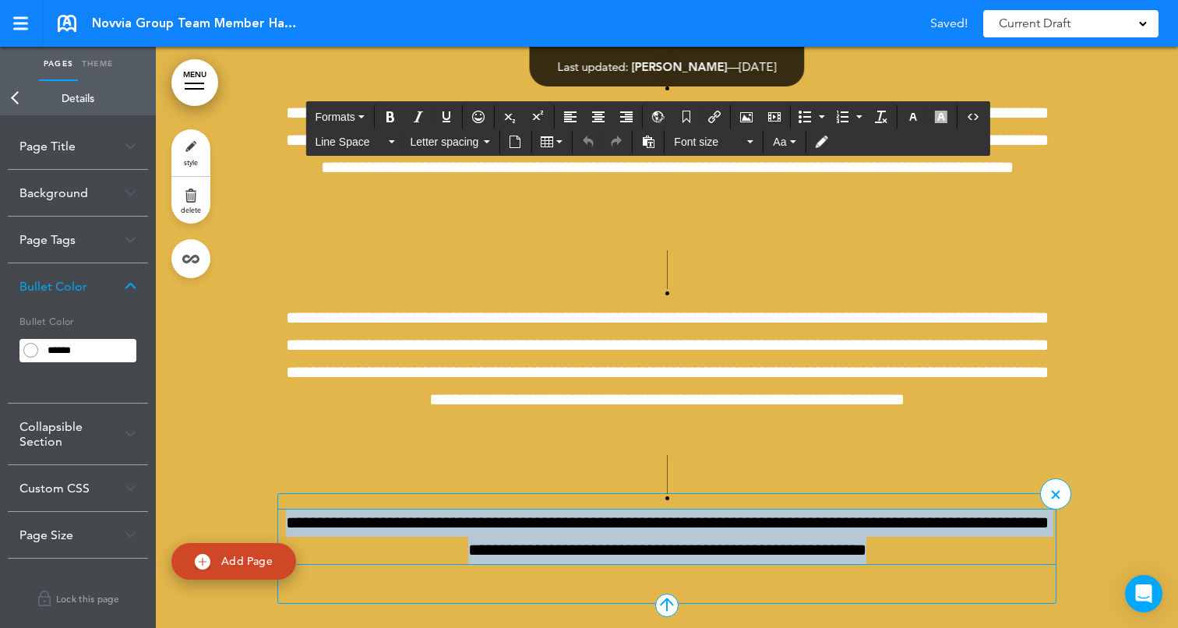
click at [788, 521] on p "**********" at bounding box center [666, 536] width 777 height 55
click at [908, 120] on icon "button" at bounding box center [913, 117] width 12 height 12
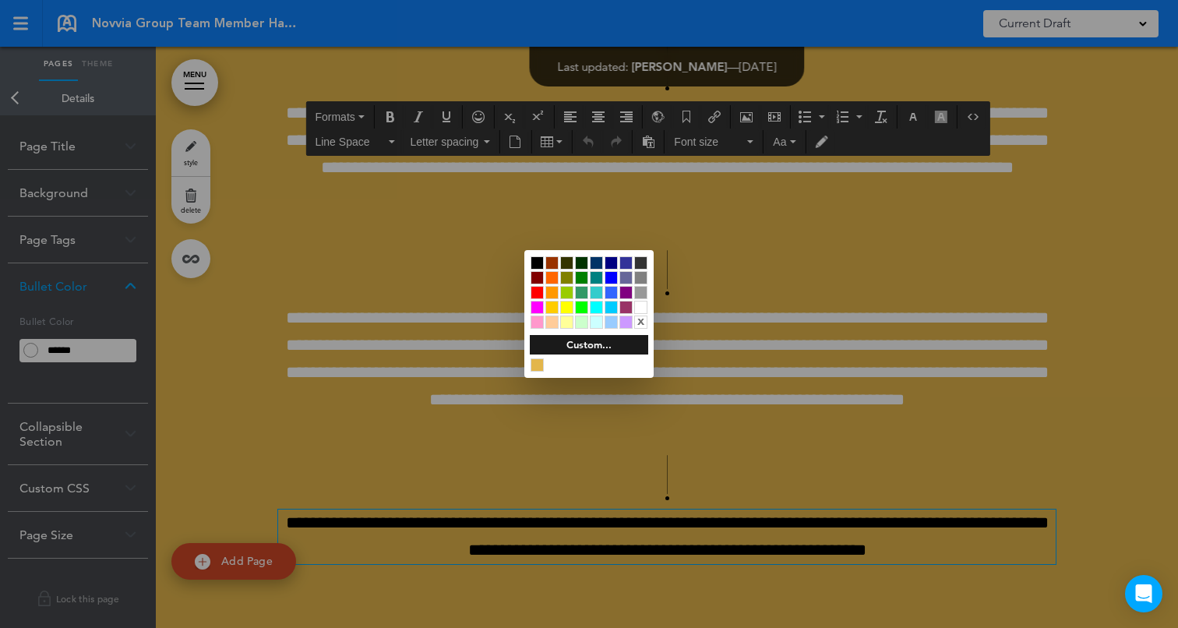
click at [638, 308] on div at bounding box center [640, 307] width 13 height 13
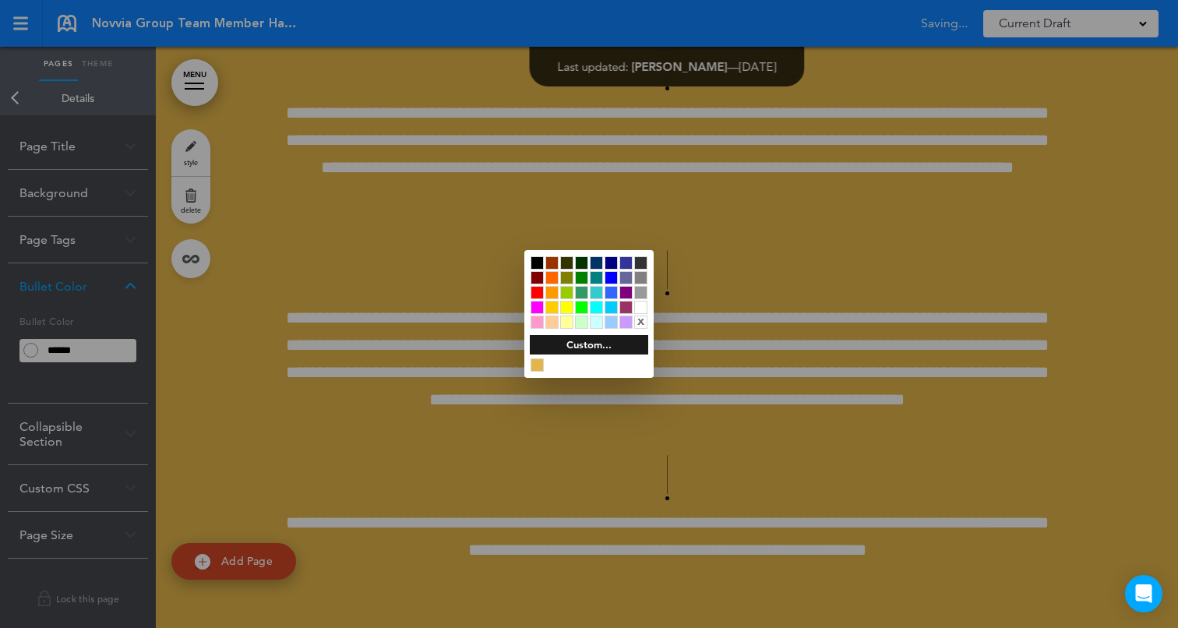
click at [1050, 301] on div at bounding box center [589, 314] width 1178 height 628
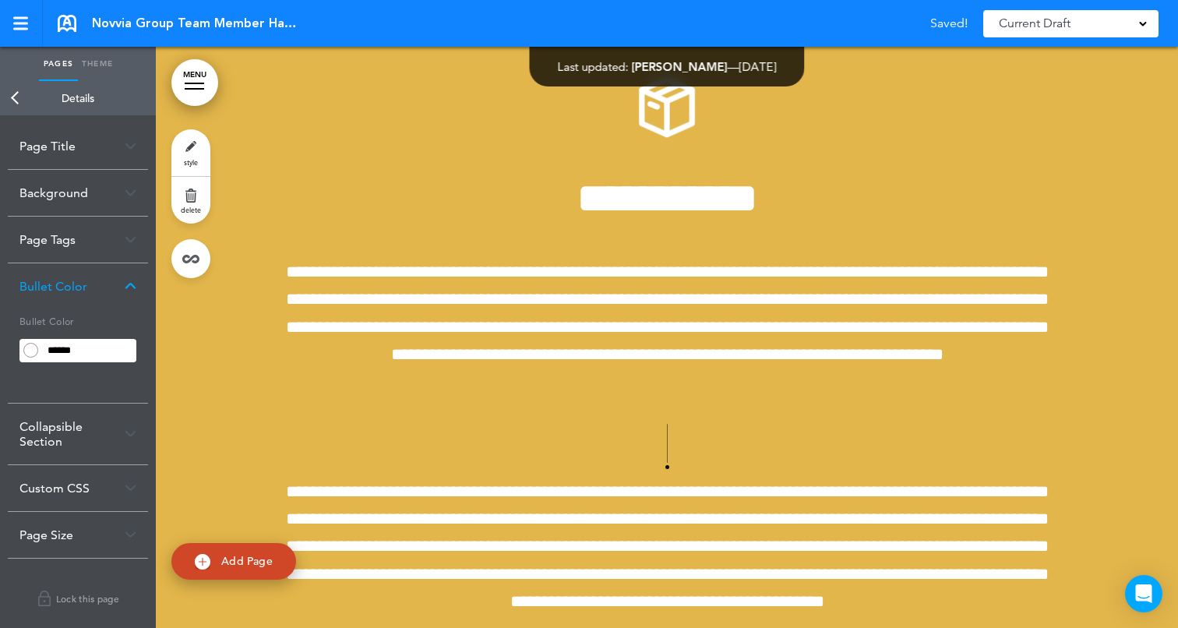
scroll to position [6717, 0]
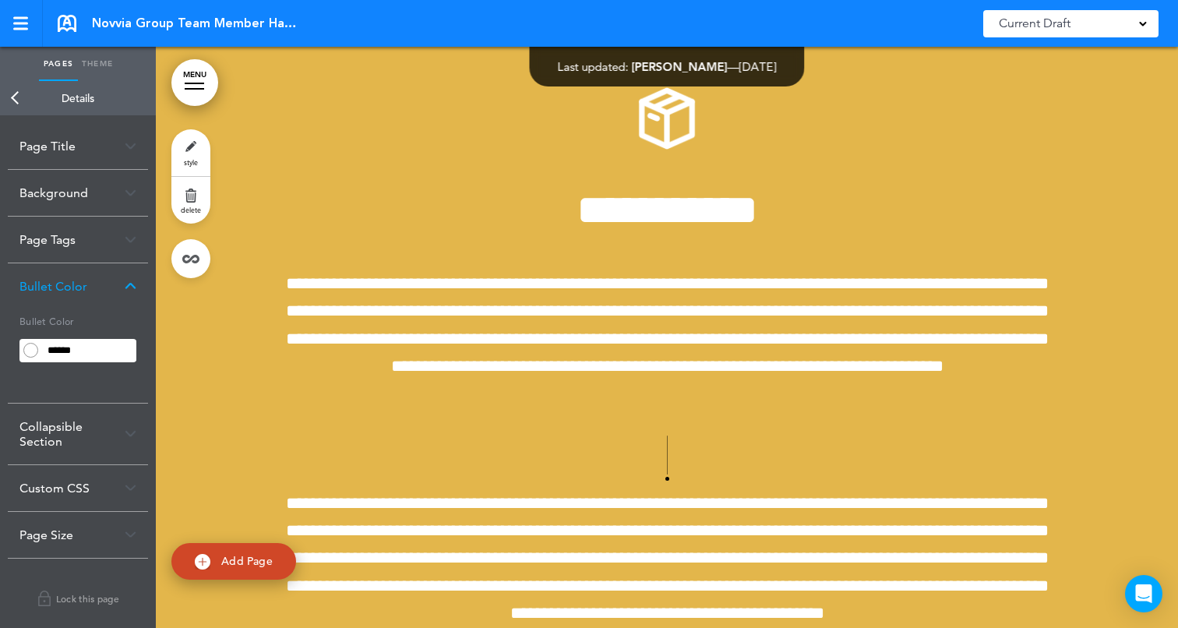
click at [125, 287] on img at bounding box center [131, 286] width 12 height 9
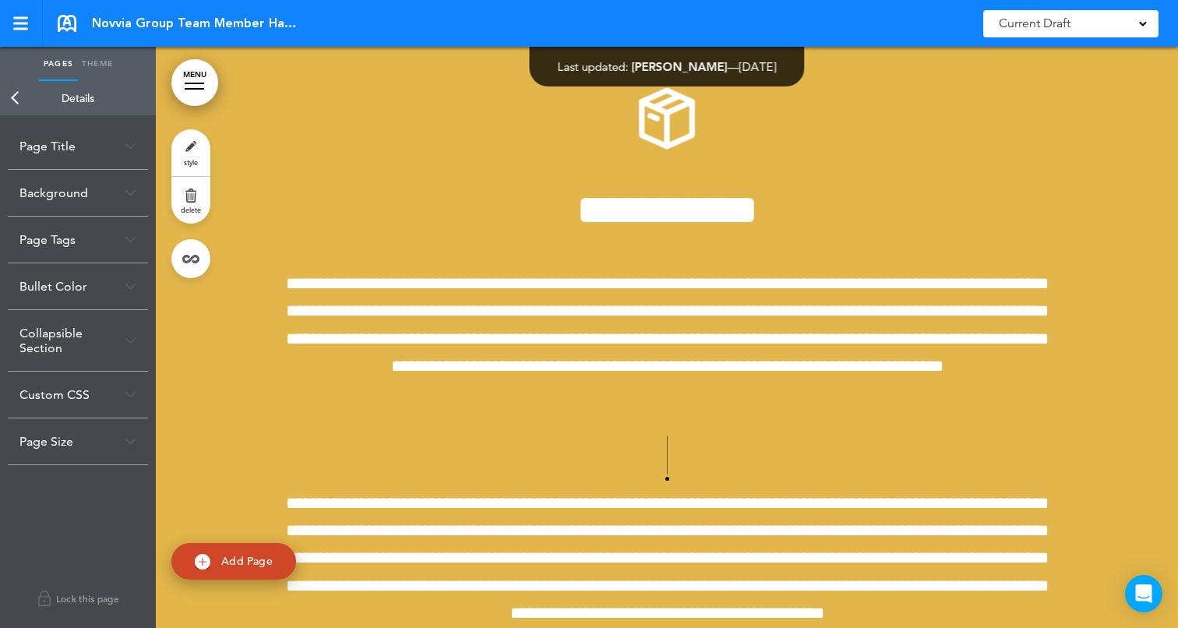
click at [14, 101] on link "Back" at bounding box center [15, 98] width 31 height 34
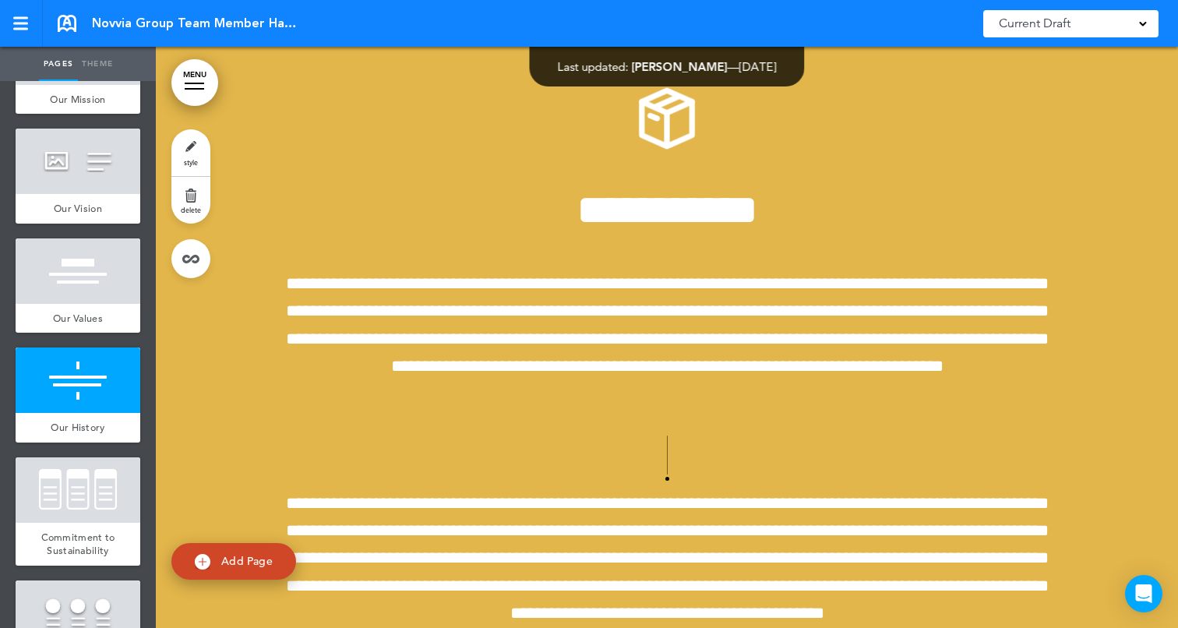
scroll to position [886, 0]
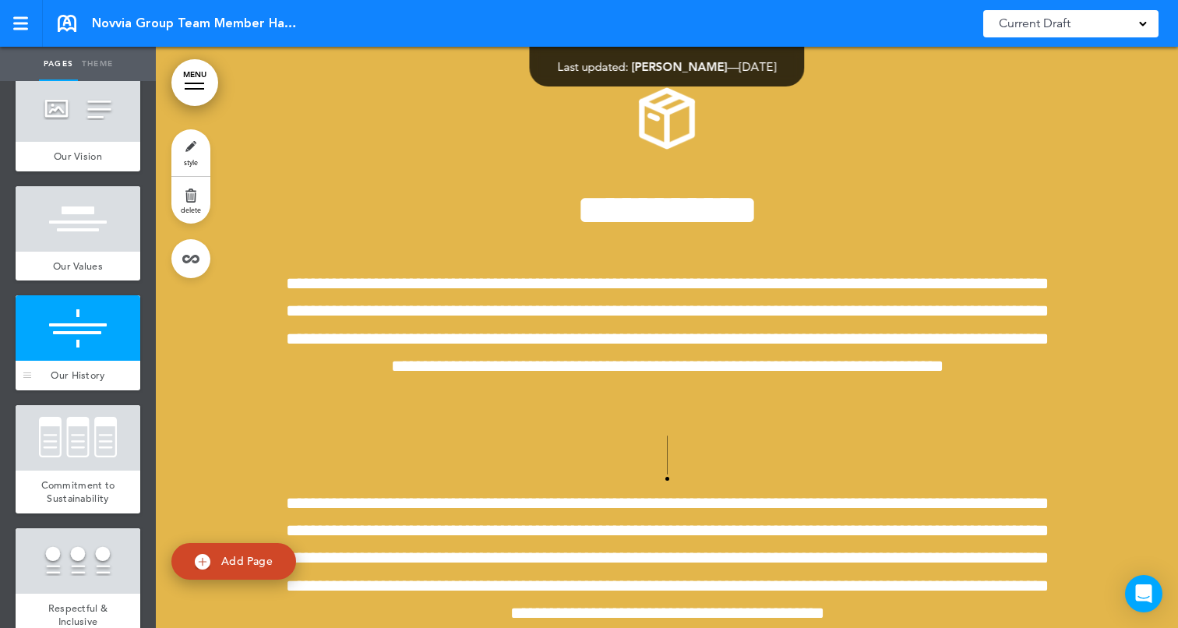
click at [61, 337] on div at bounding box center [78, 327] width 125 height 65
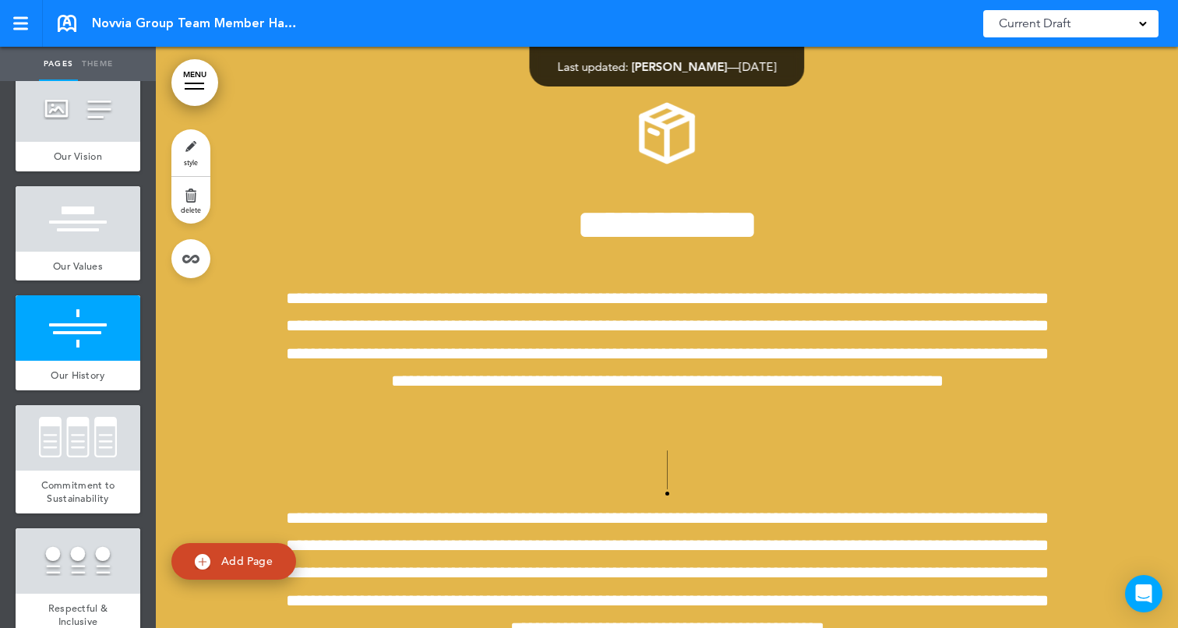
scroll to position [6697, 0]
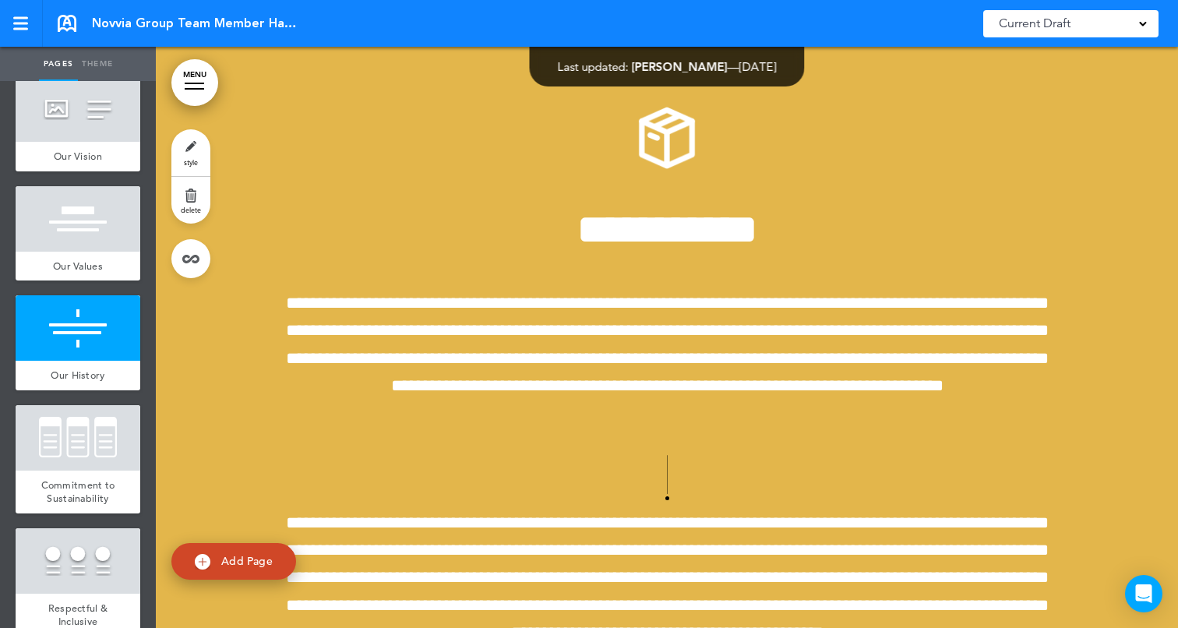
click at [190, 143] on link "style" at bounding box center [190, 152] width 39 height 47
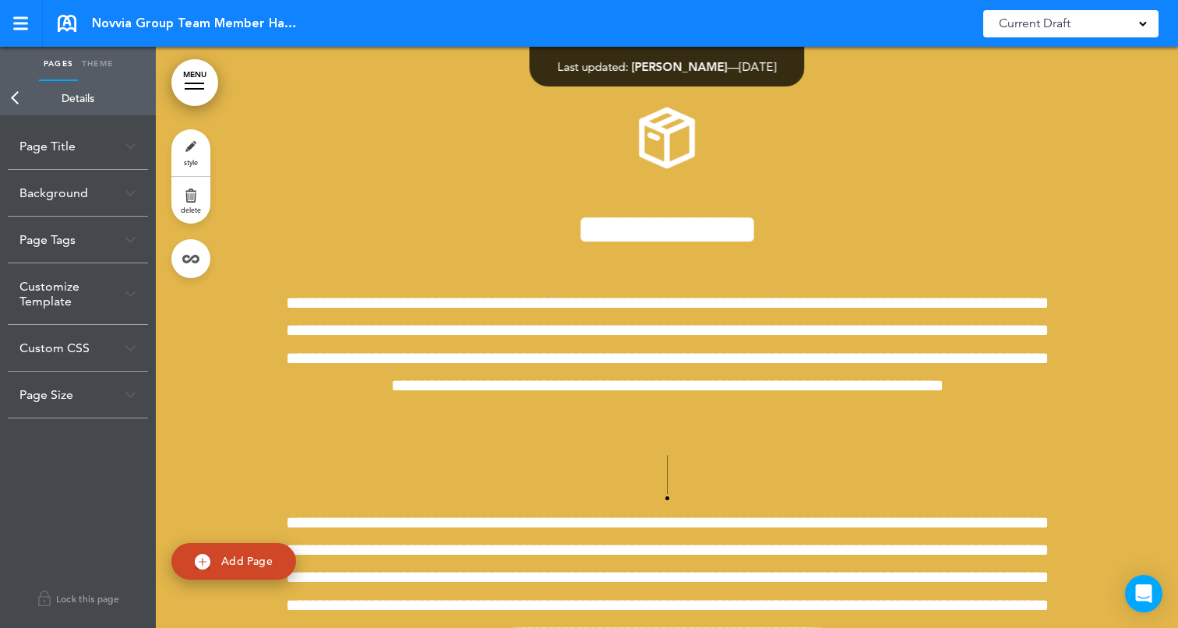
click at [73, 191] on div "Background" at bounding box center [78, 193] width 140 height 46
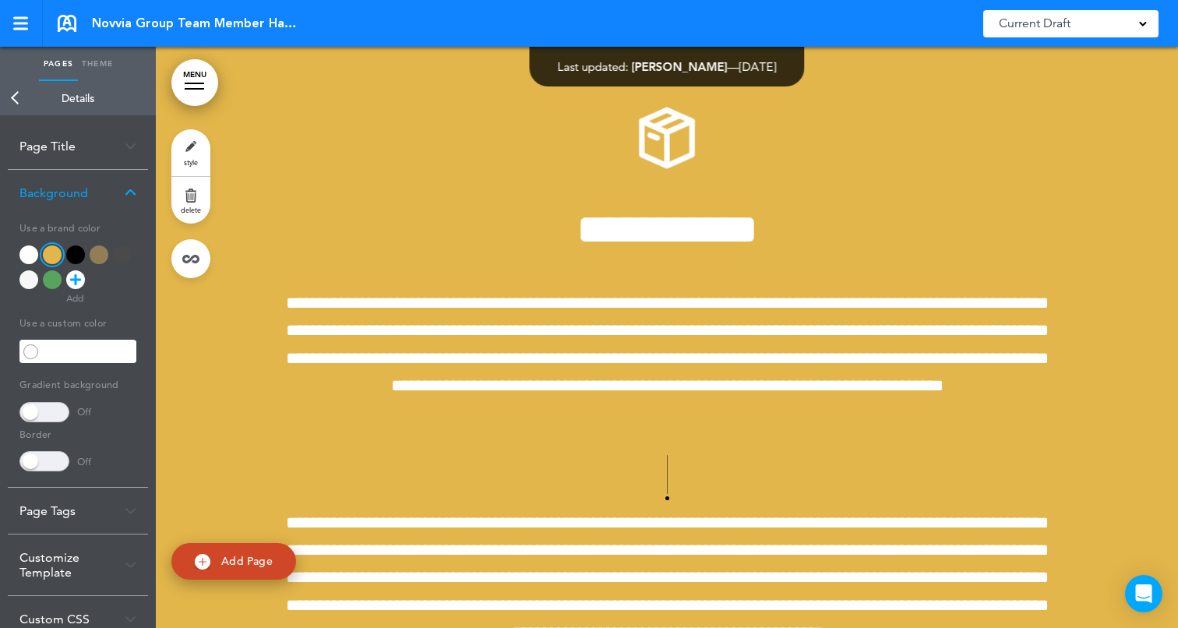
click at [100, 252] on div at bounding box center [99, 254] width 19 height 19
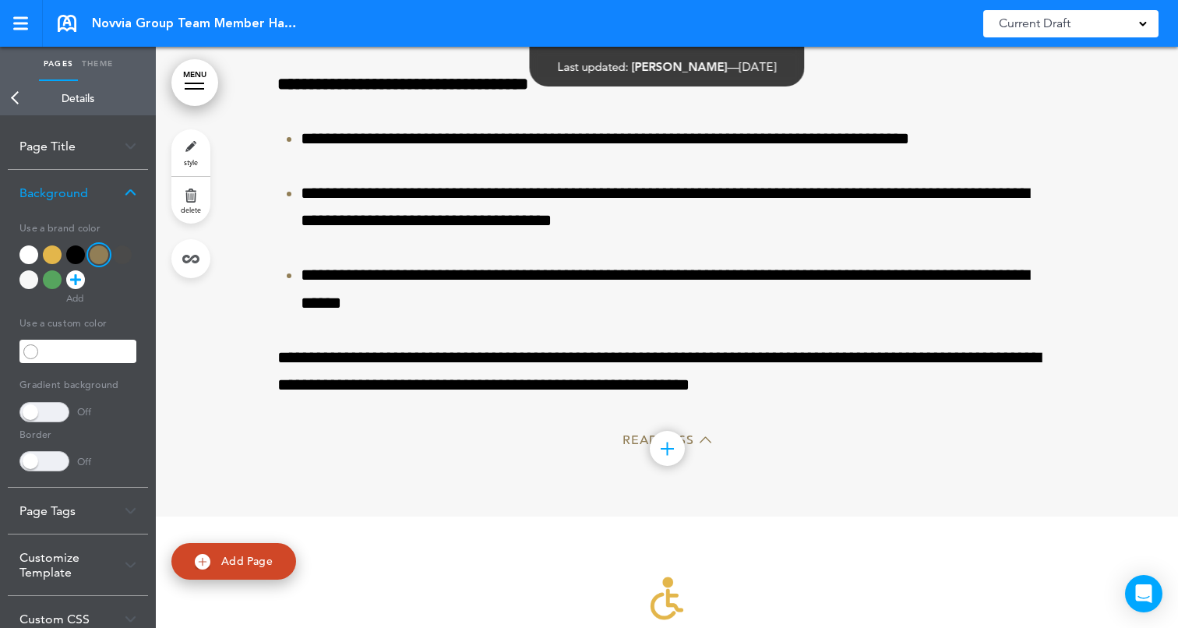
click at [16, 101] on link "Back" at bounding box center [15, 98] width 31 height 34
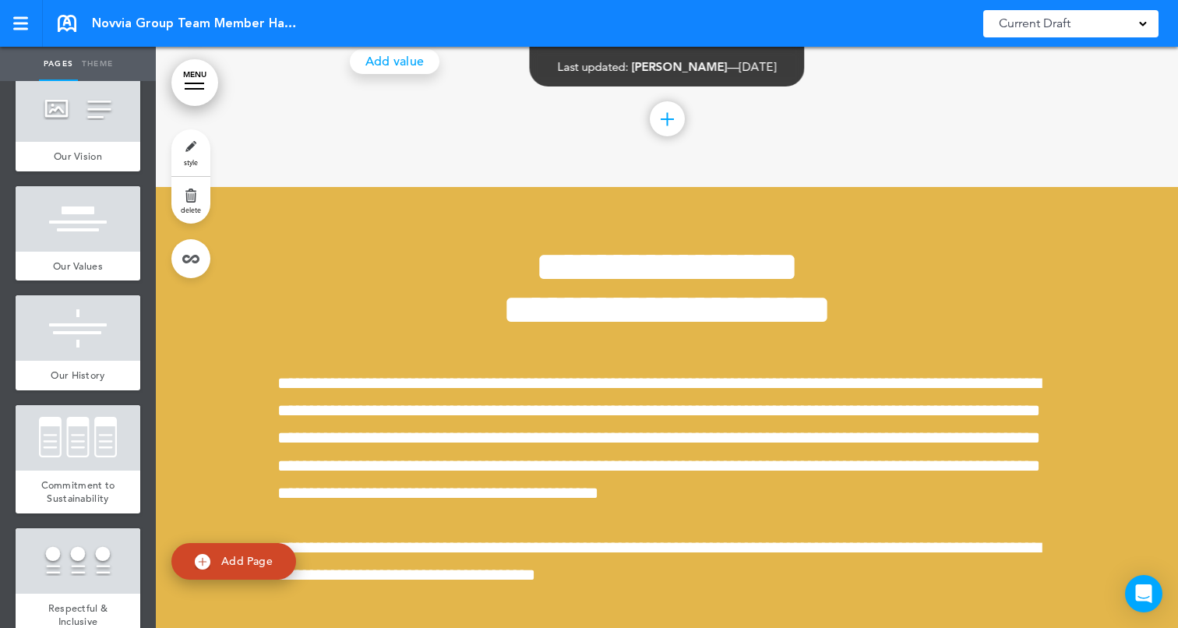
scroll to position [22929, 0]
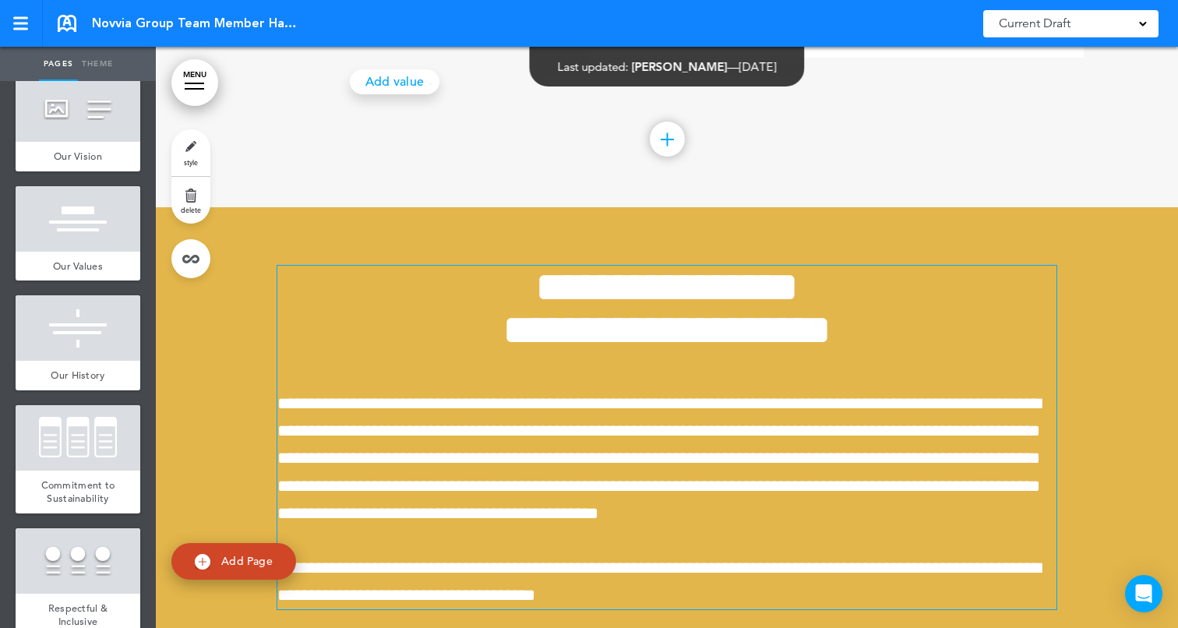
click at [513, 351] on h1 "**********" at bounding box center [666, 309] width 779 height 86
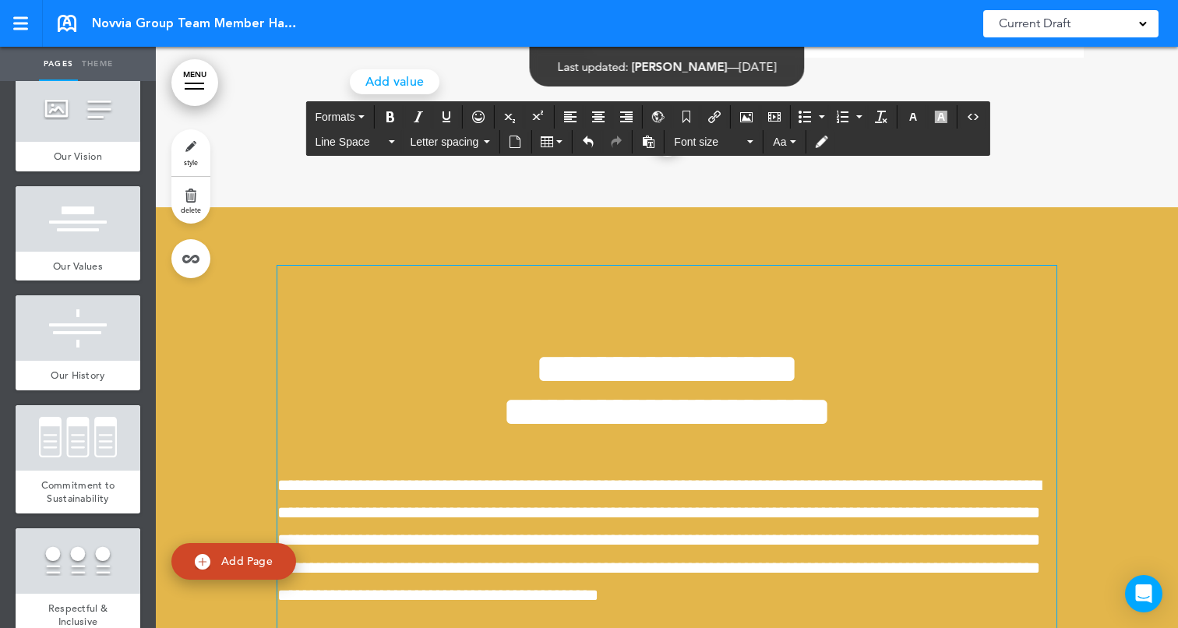
scroll to position [23011, 0]
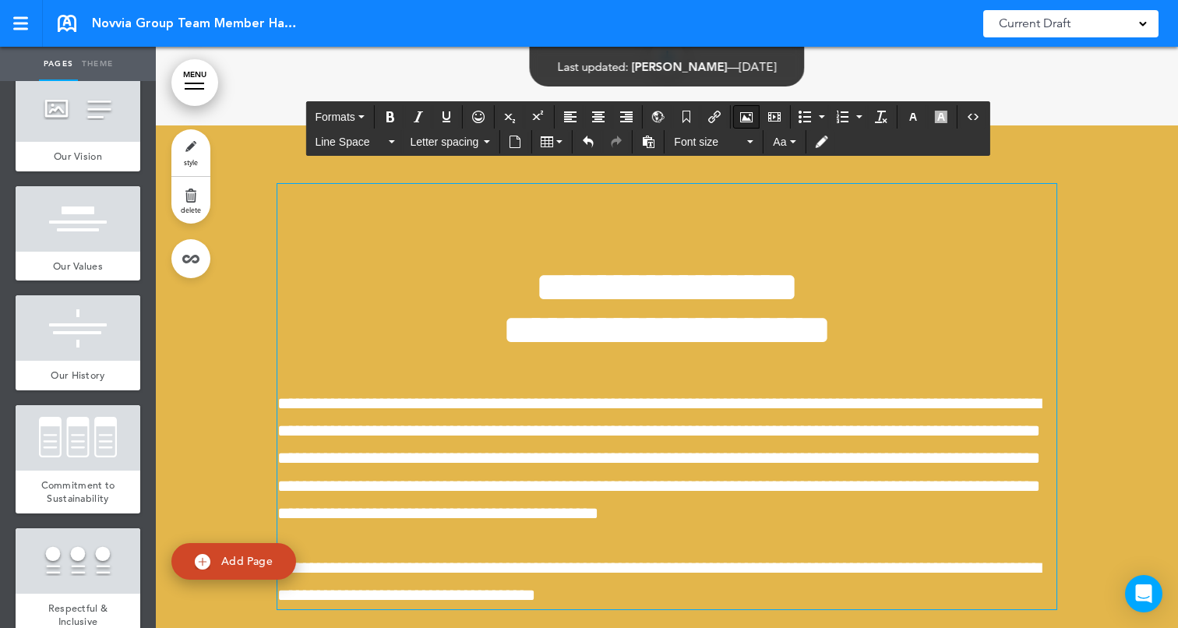
click at [739, 114] on button "Airmason image" at bounding box center [746, 117] width 25 height 22
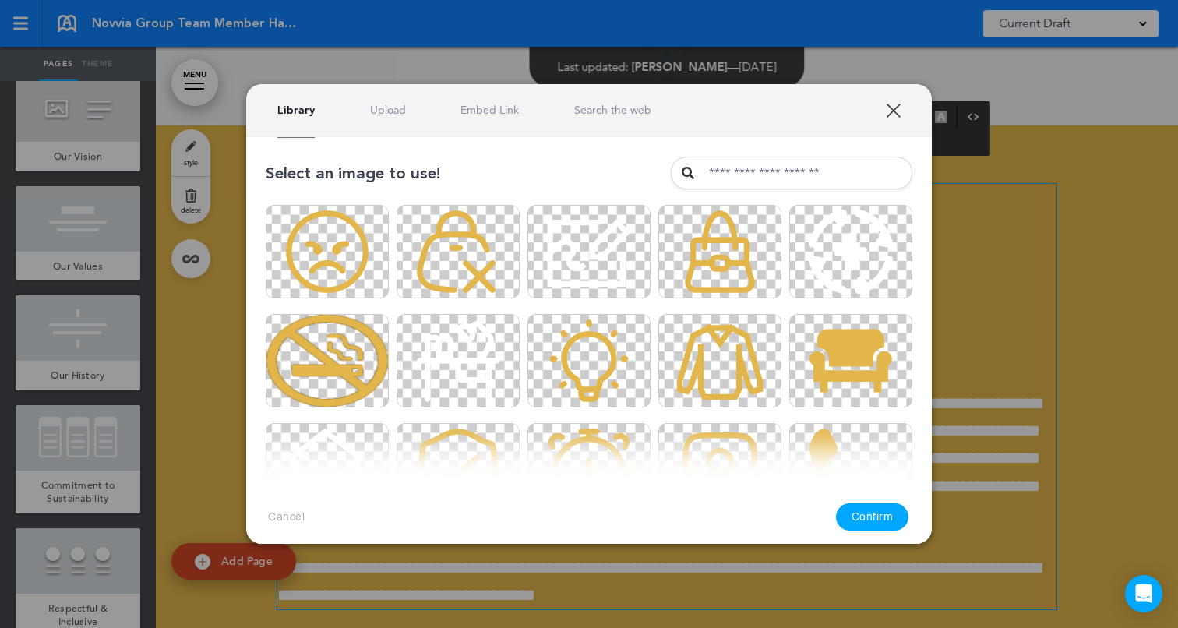
click at [389, 104] on link "Upload" at bounding box center [388, 110] width 36 height 15
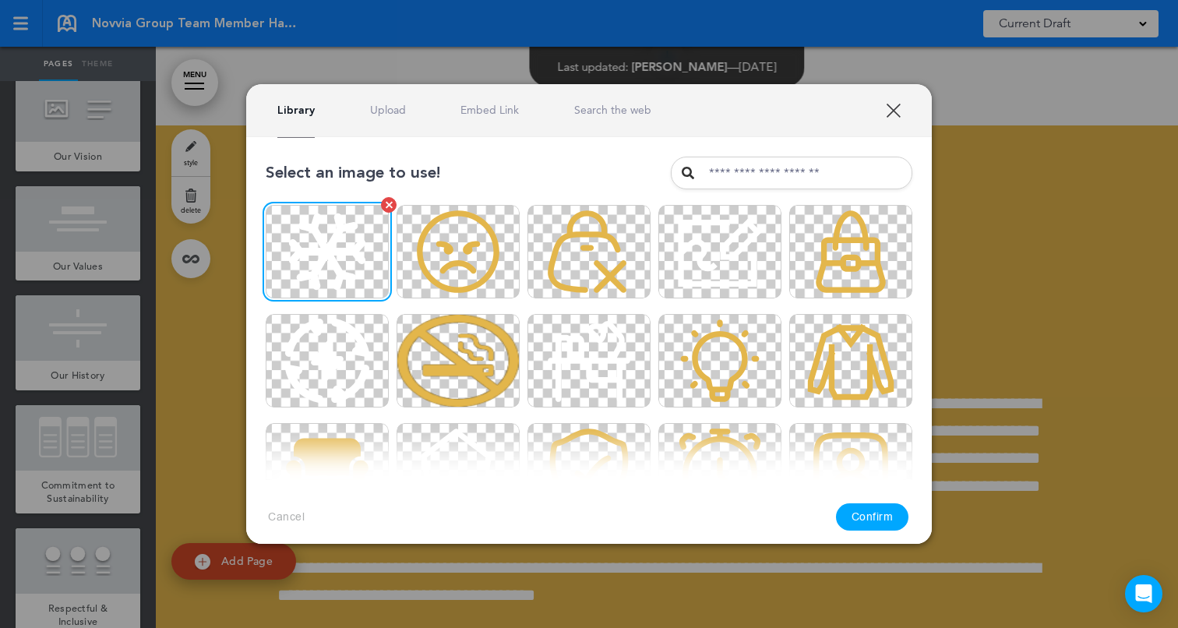
click at [329, 249] on img at bounding box center [327, 251] width 123 height 93
click at [851, 512] on button "Confirm" at bounding box center [872, 516] width 73 height 27
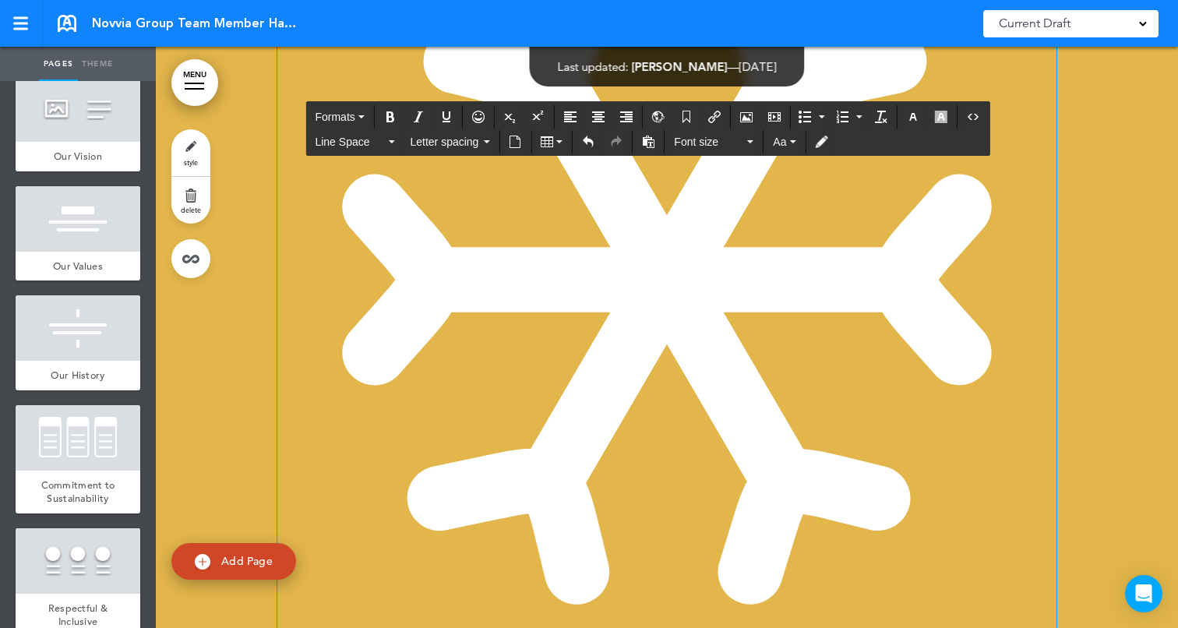
scroll to position [23506, 0]
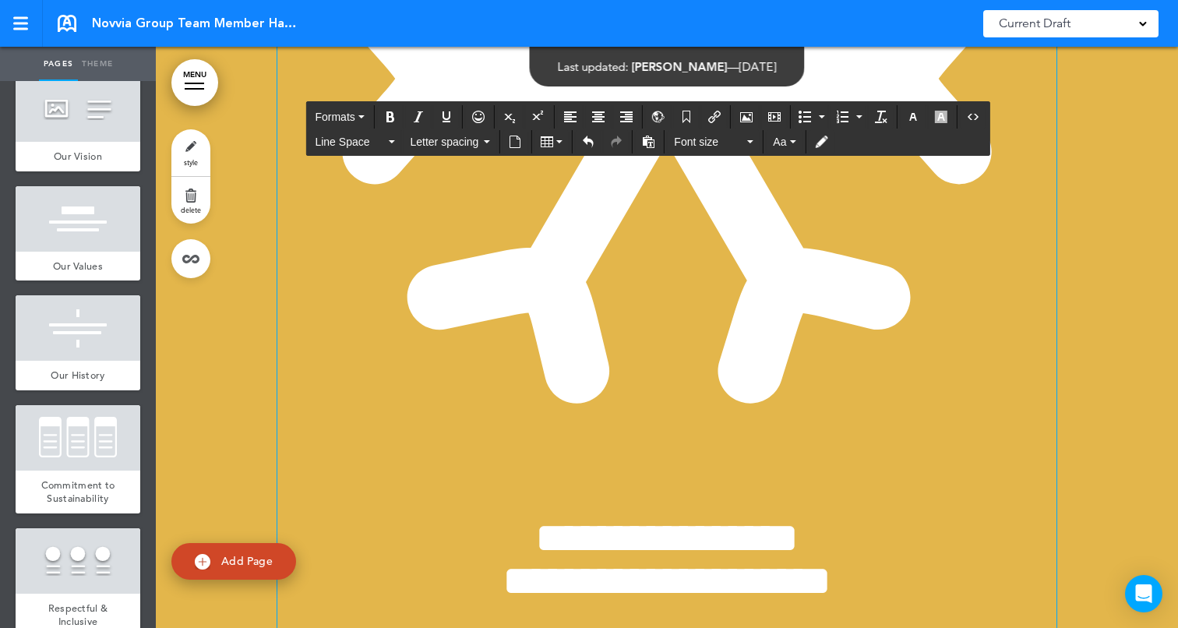
click at [782, 347] on img at bounding box center [666, 78] width 779 height 779
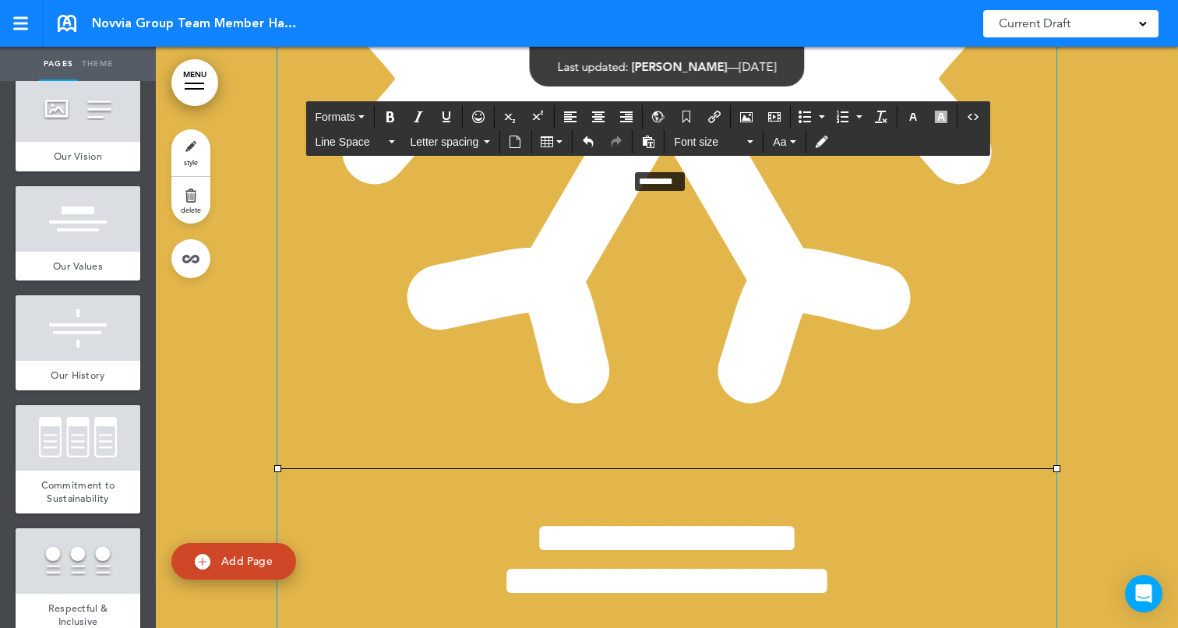
drag, startPoint x: 1052, startPoint y: 534, endPoint x: 623, endPoint y: 234, distance: 523.7
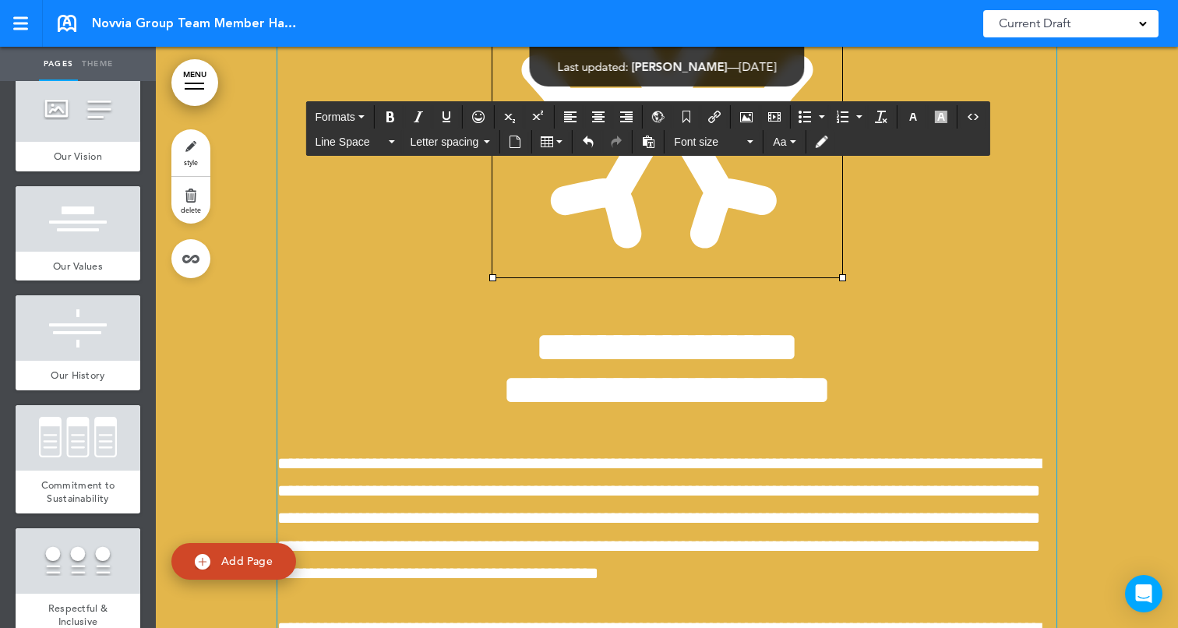
scroll to position [23122, 0]
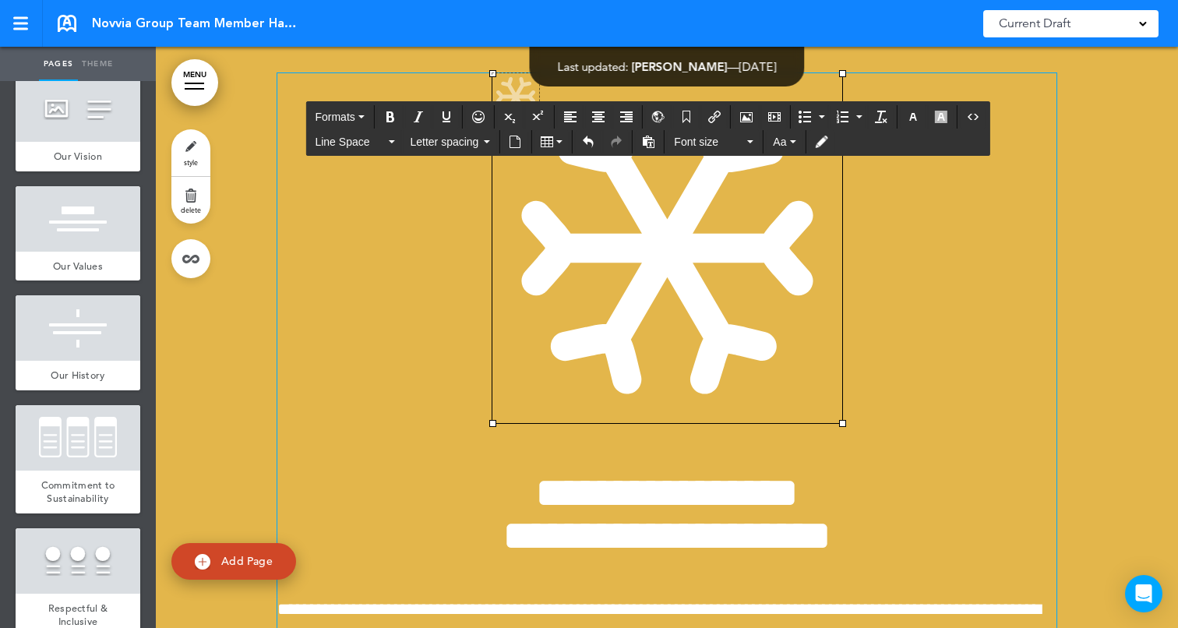
drag, startPoint x: 841, startPoint y: 488, endPoint x: 538, endPoint y: 189, distance: 425.8
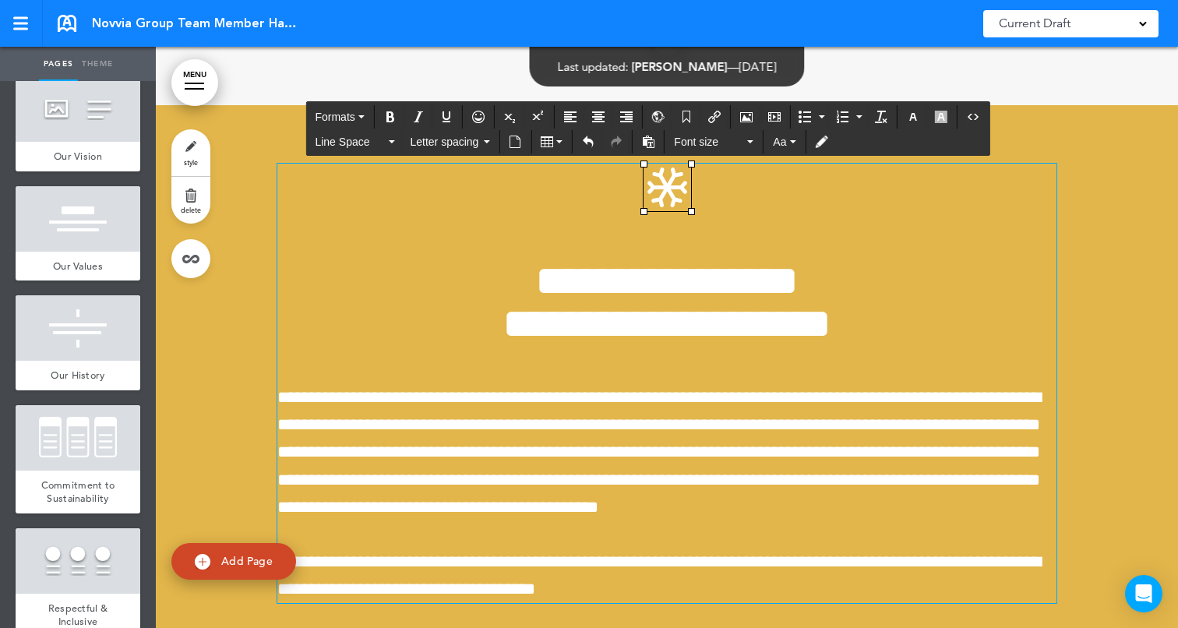
scroll to position [22953, 0]
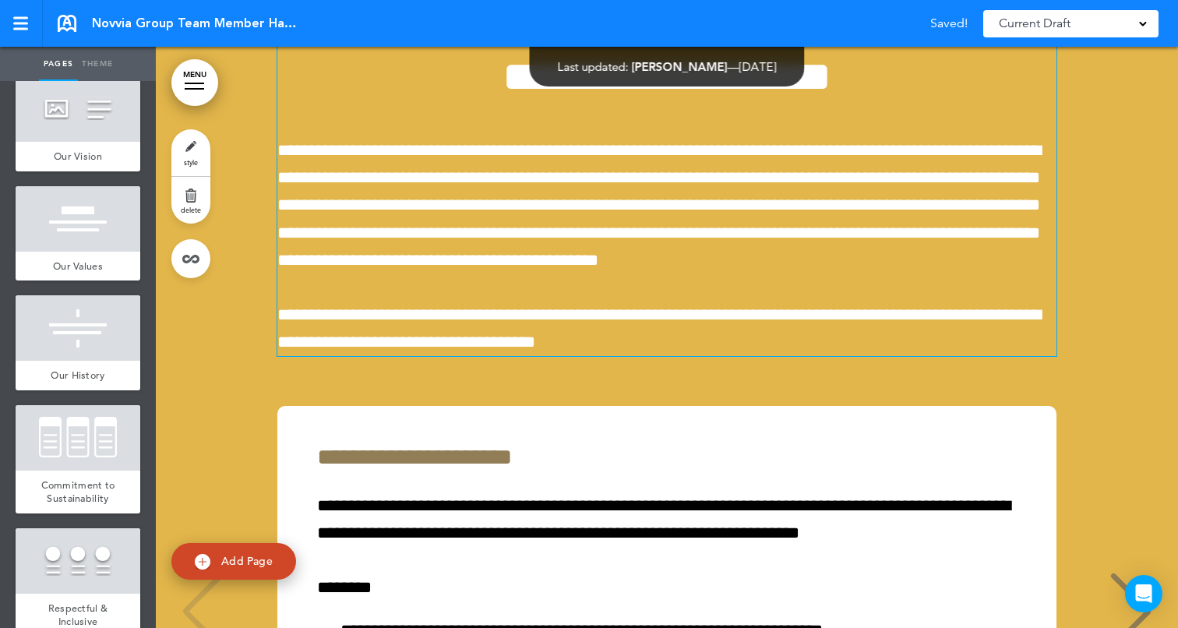
scroll to position [23228, 0]
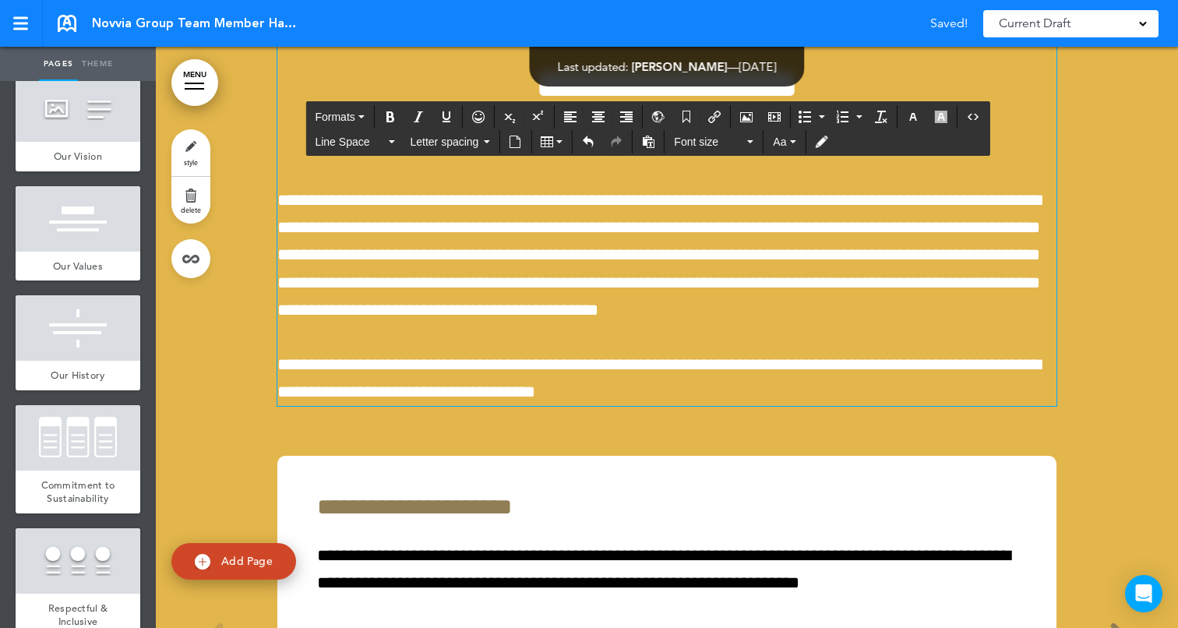
click at [509, 148] on h1 "**********" at bounding box center [666, 105] width 779 height 86
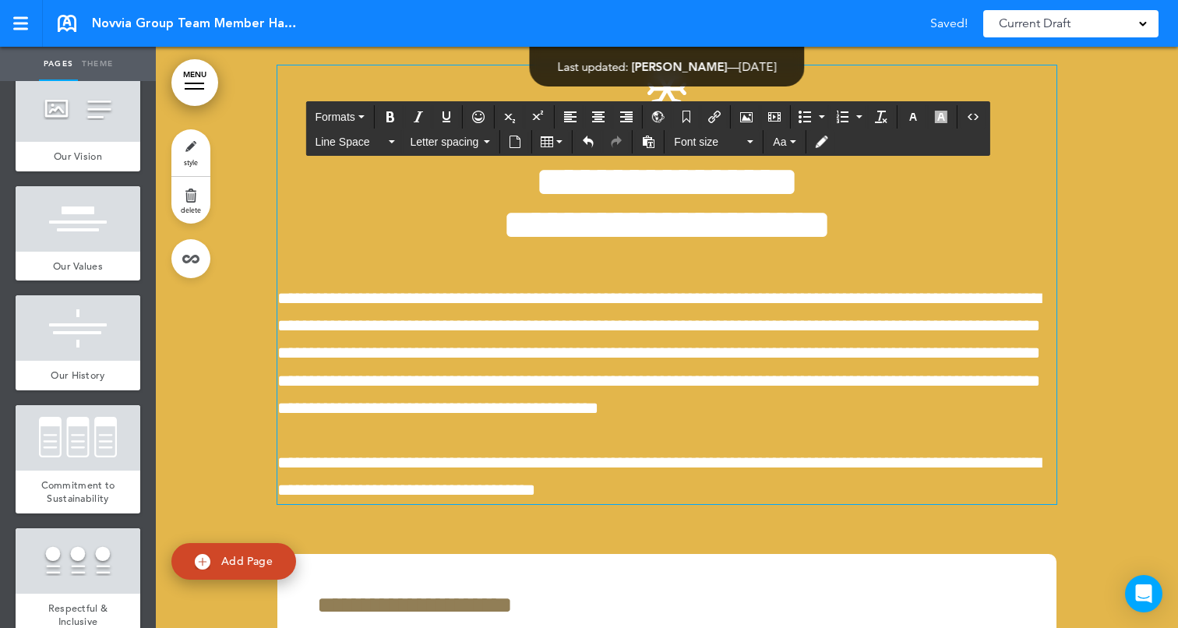
scroll to position [23086, 0]
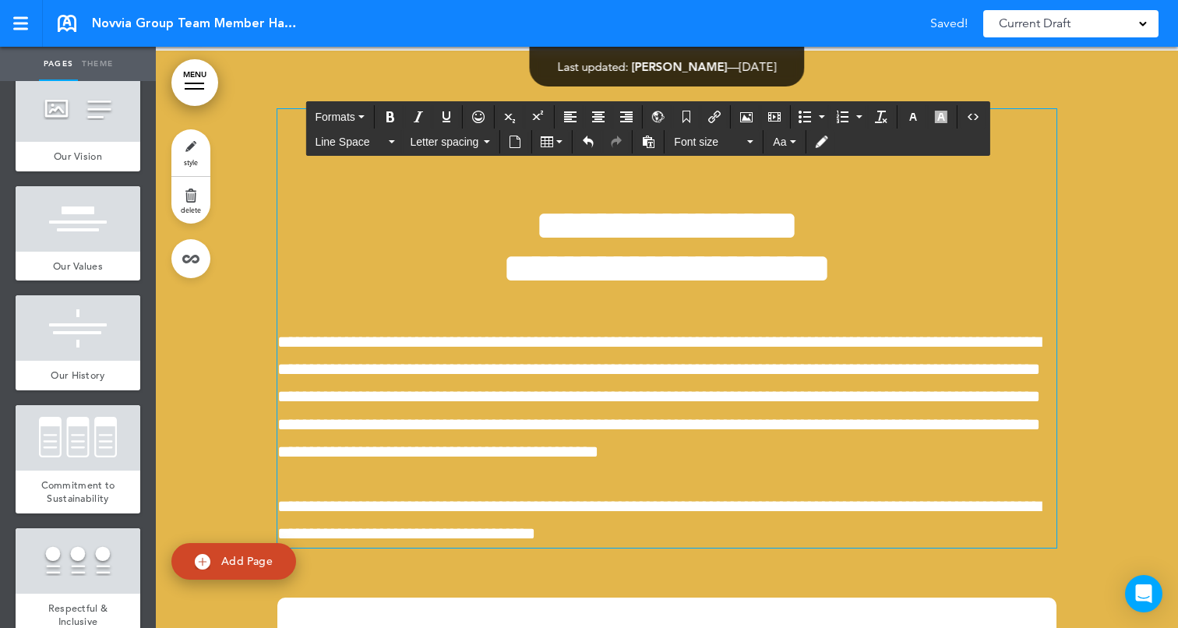
click at [510, 290] on h1 "**********" at bounding box center [666, 247] width 779 height 86
click at [1068, 372] on div "**********" at bounding box center [666, 621] width 991 height 1141
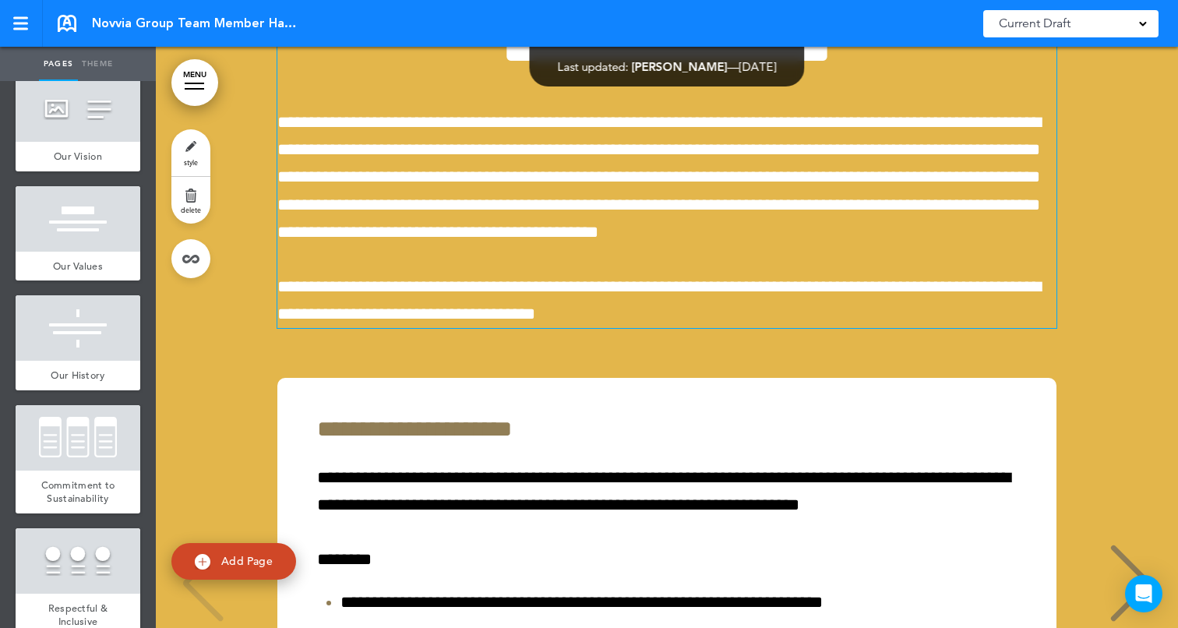
scroll to position [23286, 0]
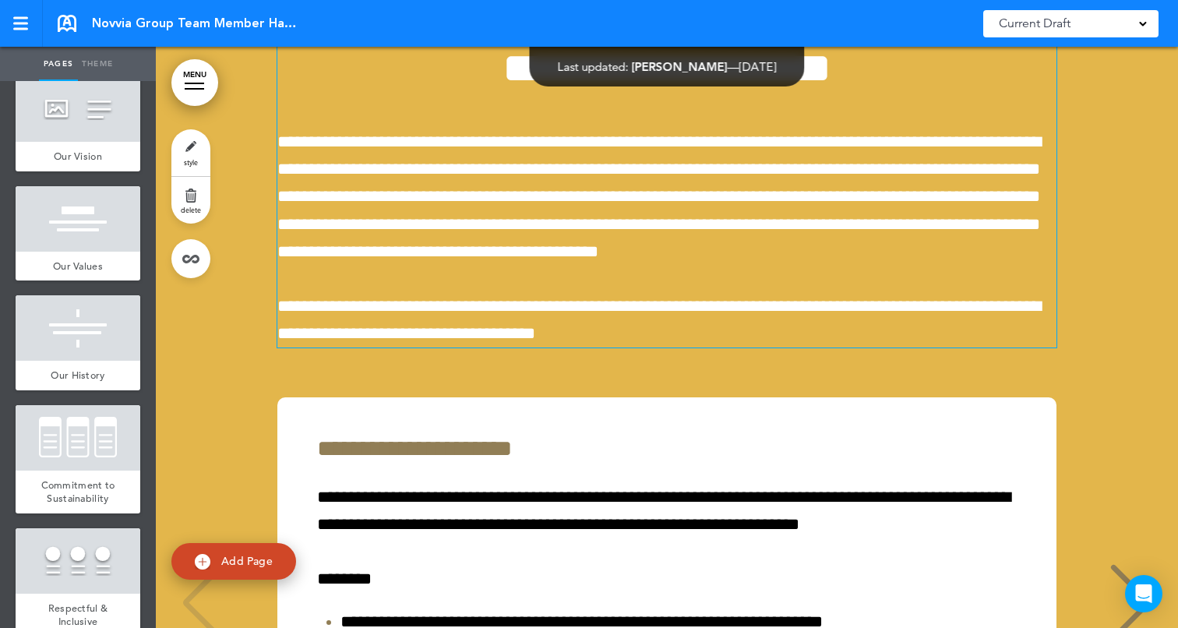
click at [553, 246] on span "**********" at bounding box center [658, 196] width 763 height 127
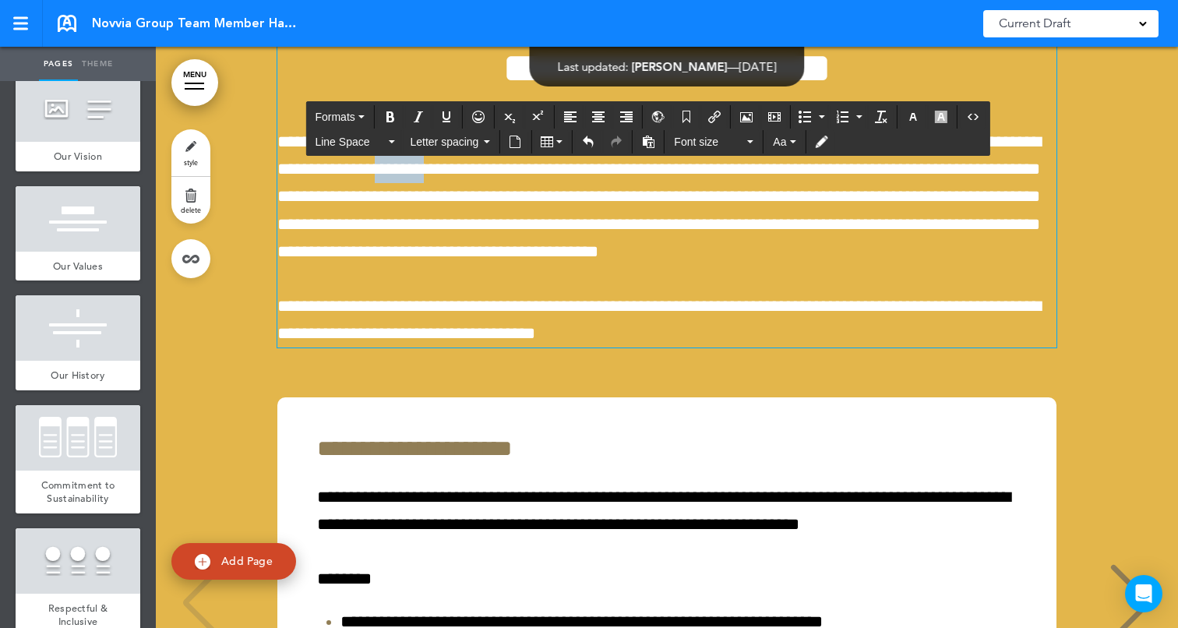
click at [553, 246] on span "**********" at bounding box center [658, 196] width 763 height 127
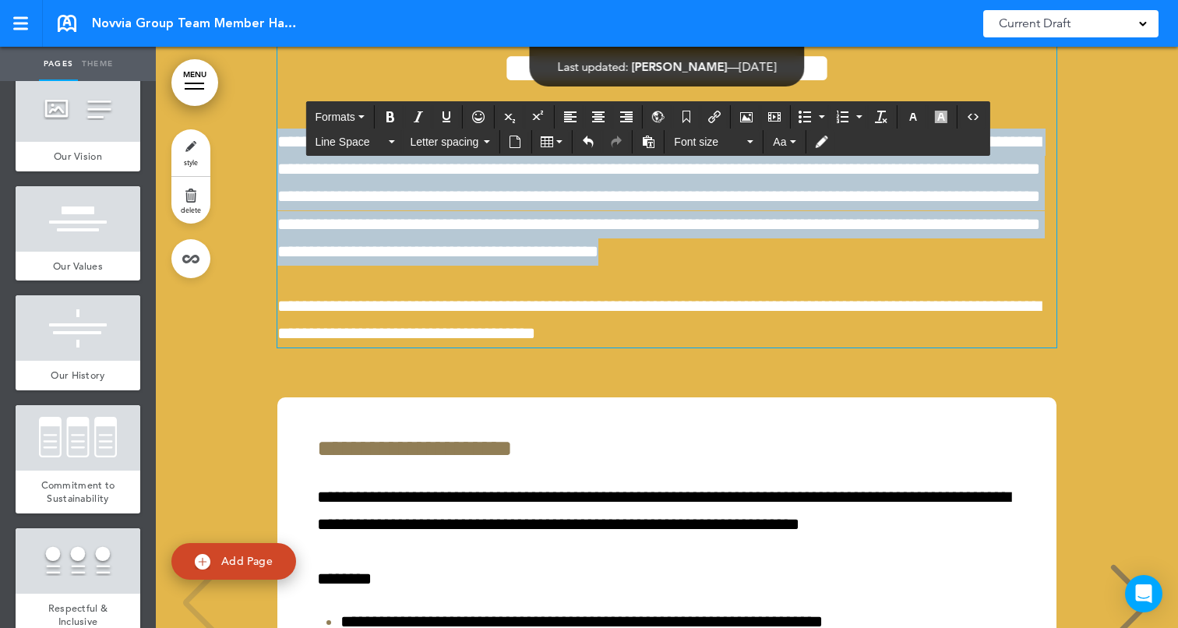
click at [553, 246] on span "**********" at bounding box center [658, 196] width 763 height 127
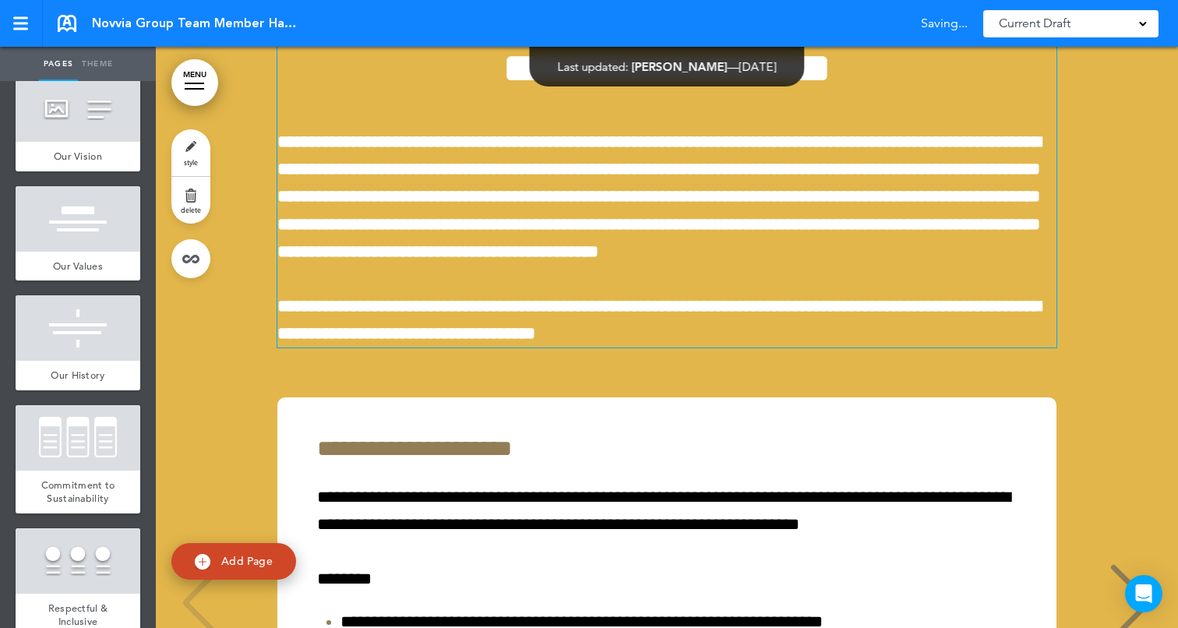
click at [1124, 191] on div "**********" at bounding box center [666, 420] width 991 height 1141
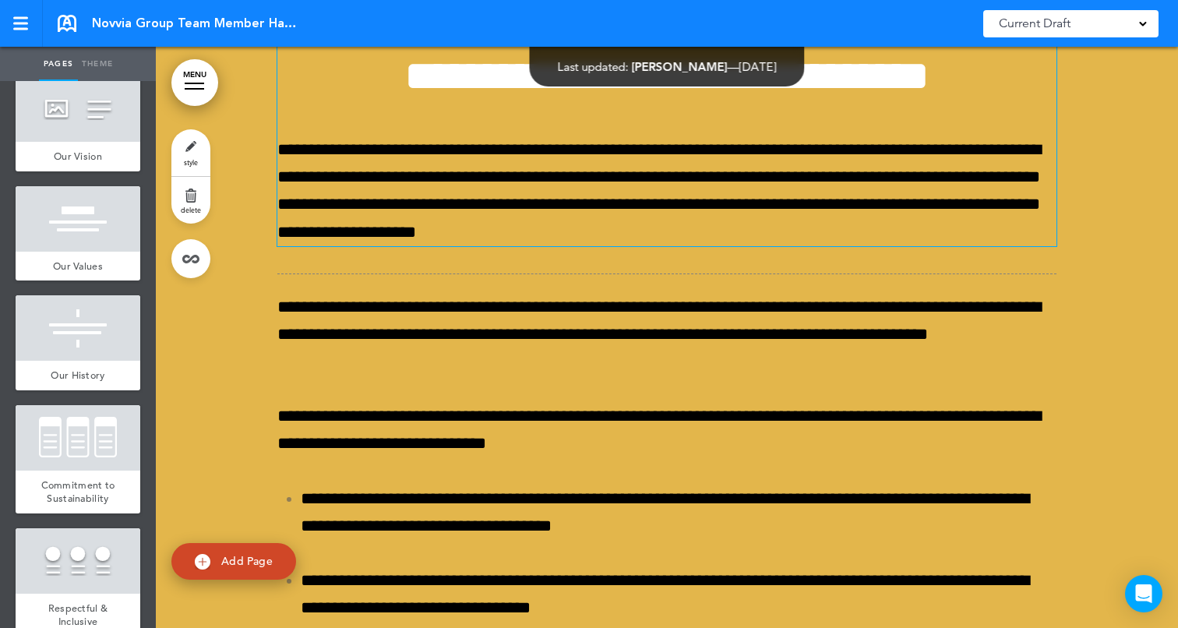
scroll to position [36540, 0]
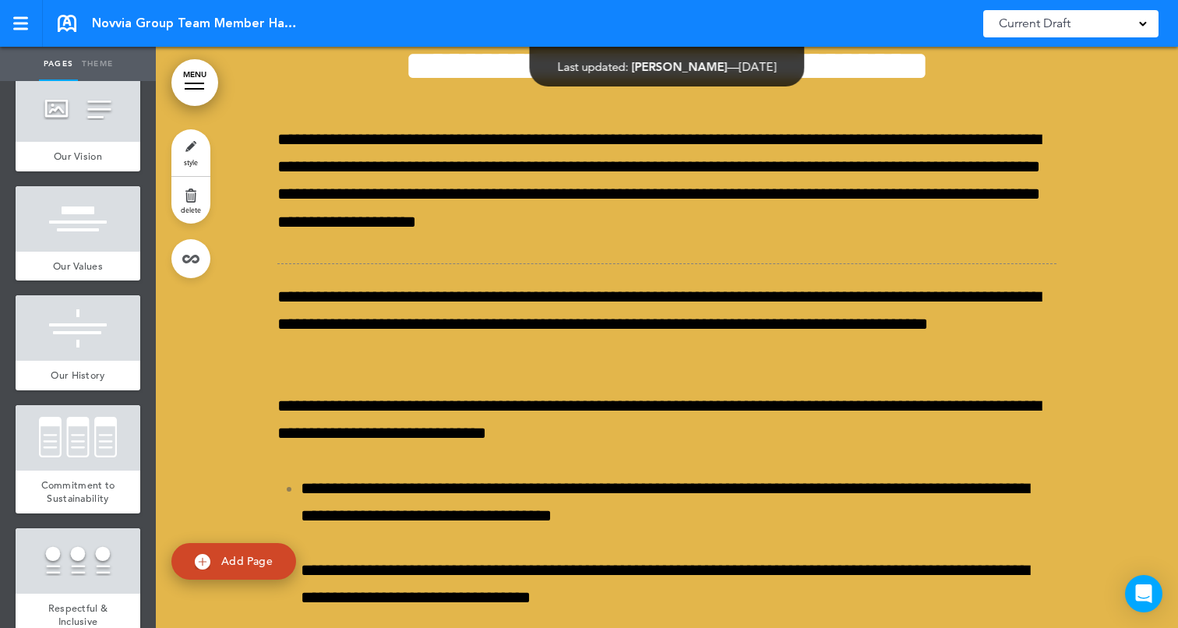
click at [269, 249] on div at bounding box center [667, 484] width 1022 height 1145
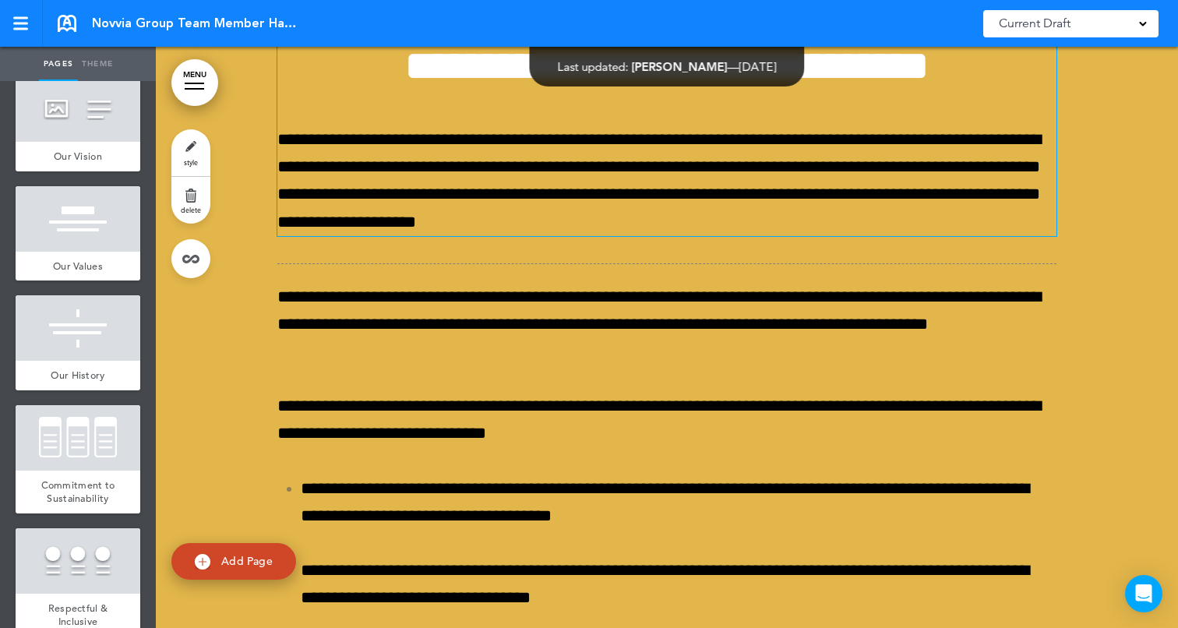
click at [287, 236] on p "**********" at bounding box center [666, 181] width 779 height 110
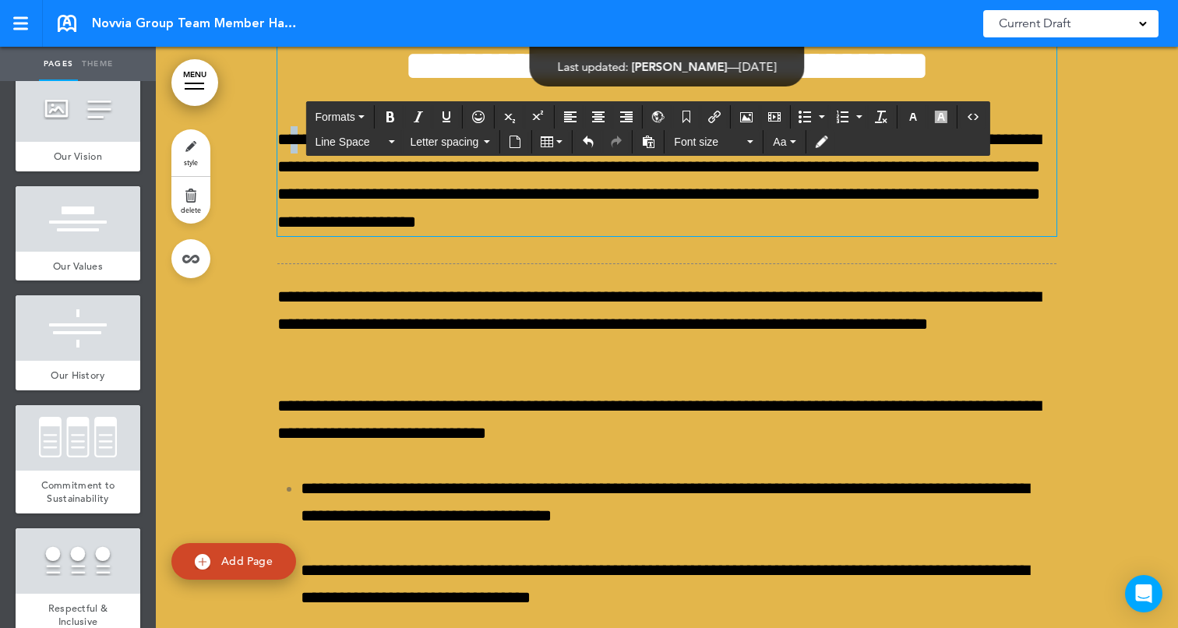
click at [287, 236] on p "**********" at bounding box center [666, 181] width 779 height 110
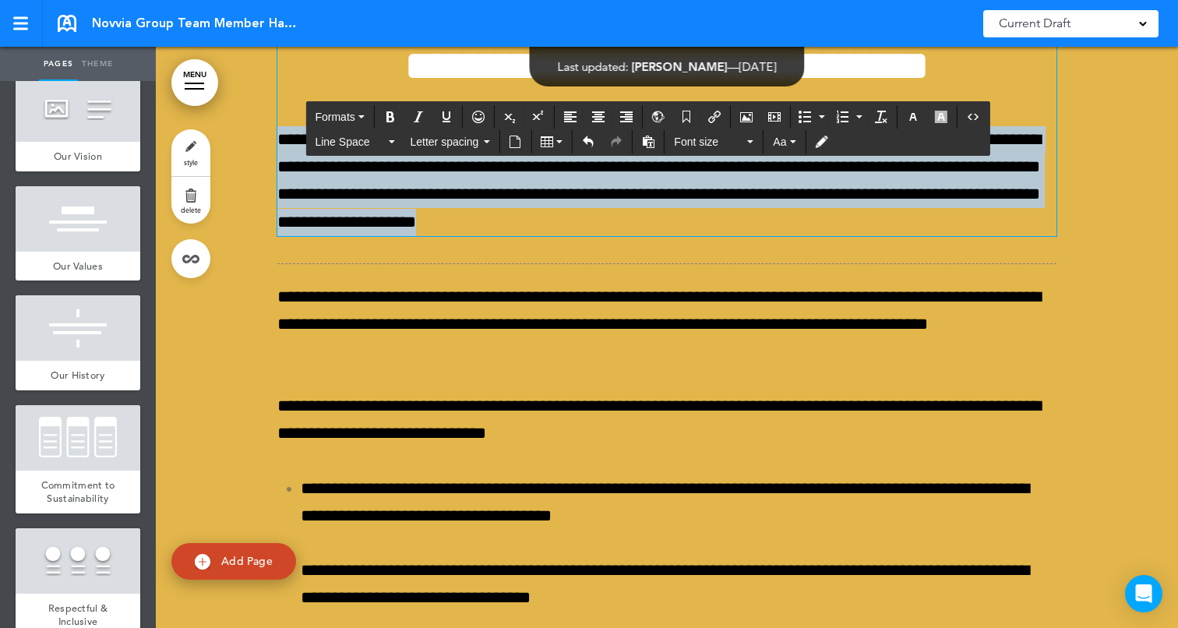
click at [287, 236] on p "**********" at bounding box center [666, 181] width 779 height 110
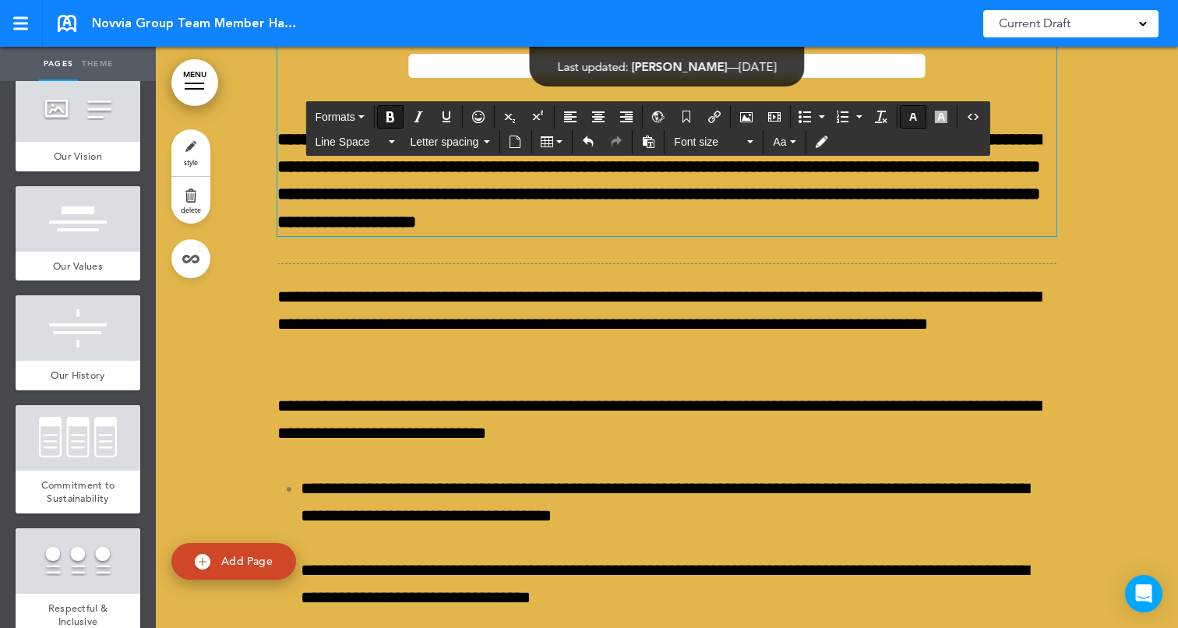
click at [917, 109] on button "button" at bounding box center [913, 117] width 25 height 22
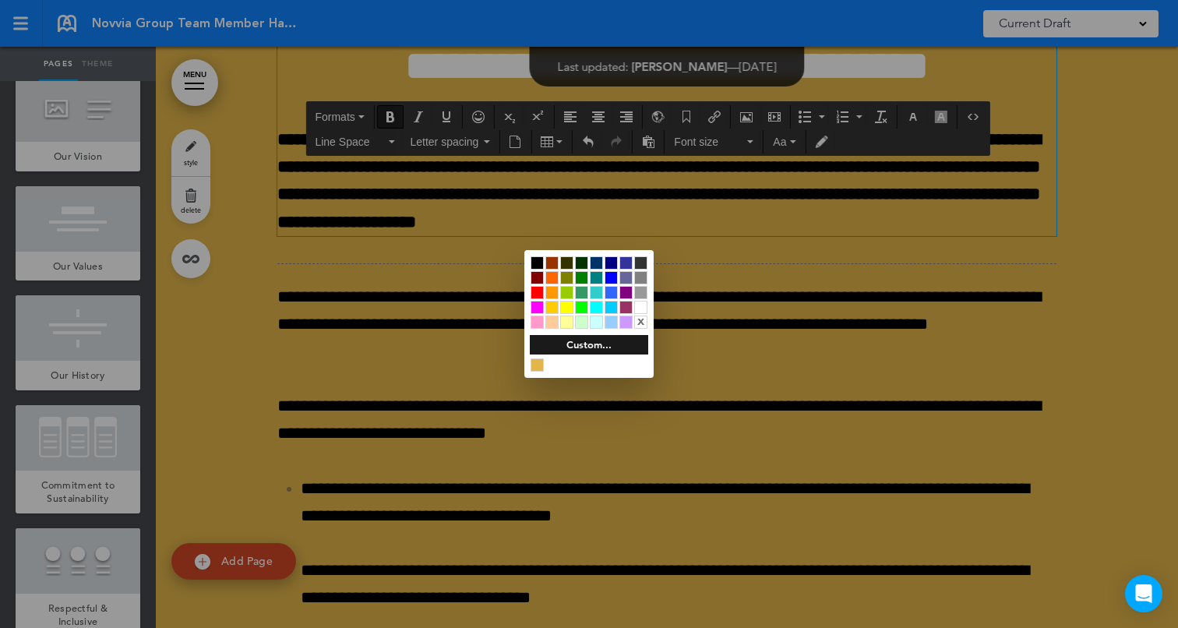
click at [639, 303] on div at bounding box center [640, 307] width 13 height 13
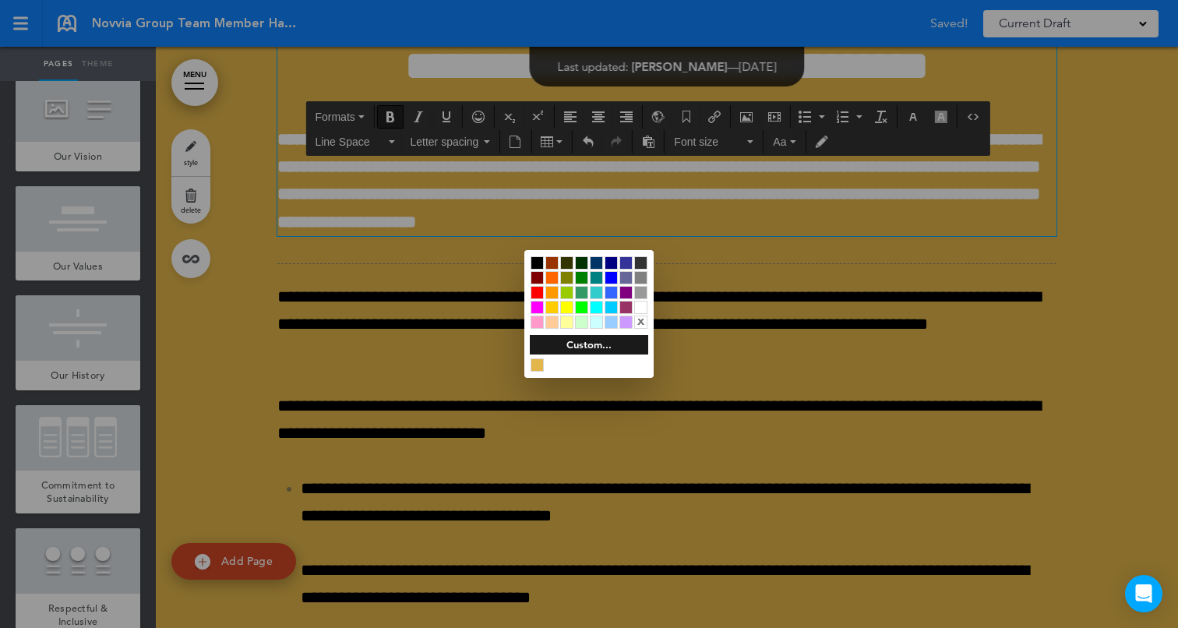
click at [1155, 339] on div at bounding box center [589, 314] width 1178 height 628
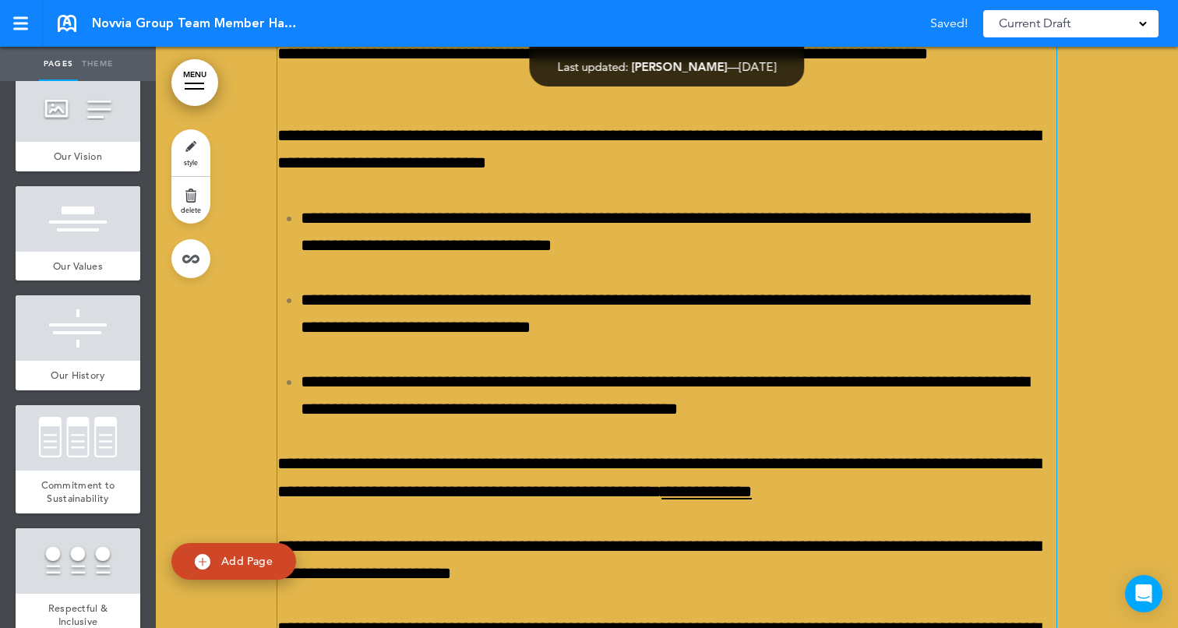
scroll to position [36798, 0]
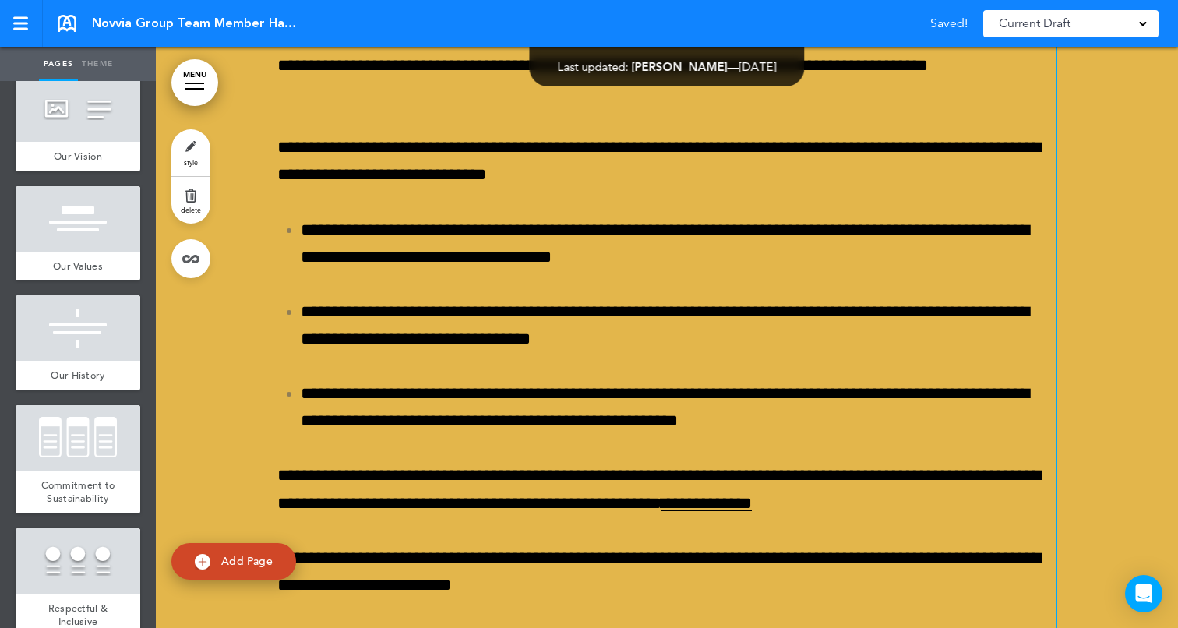
click at [312, 108] on p "**********" at bounding box center [666, 66] width 779 height 83
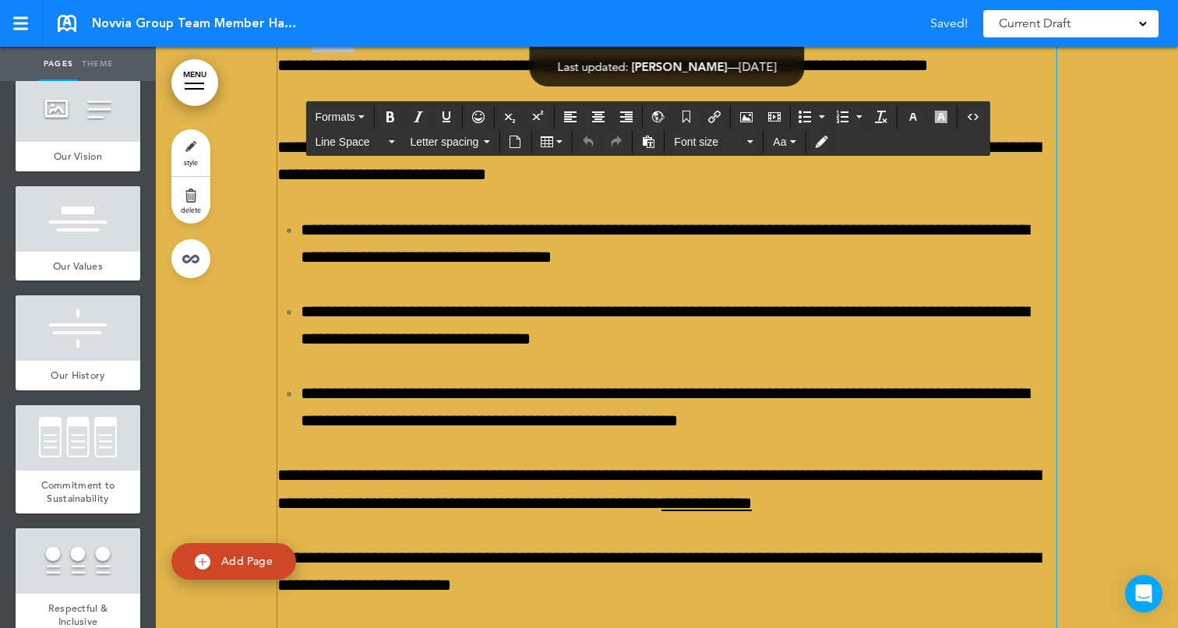
click at [312, 108] on p "**********" at bounding box center [666, 66] width 779 height 83
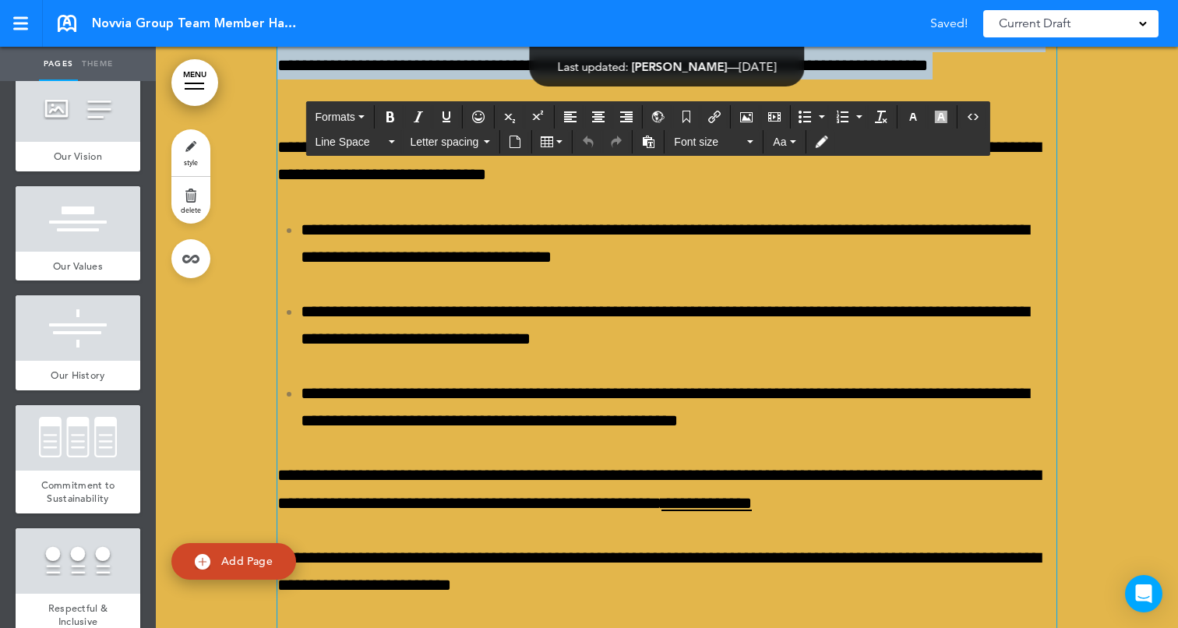
click at [312, 108] on p "**********" at bounding box center [666, 66] width 779 height 83
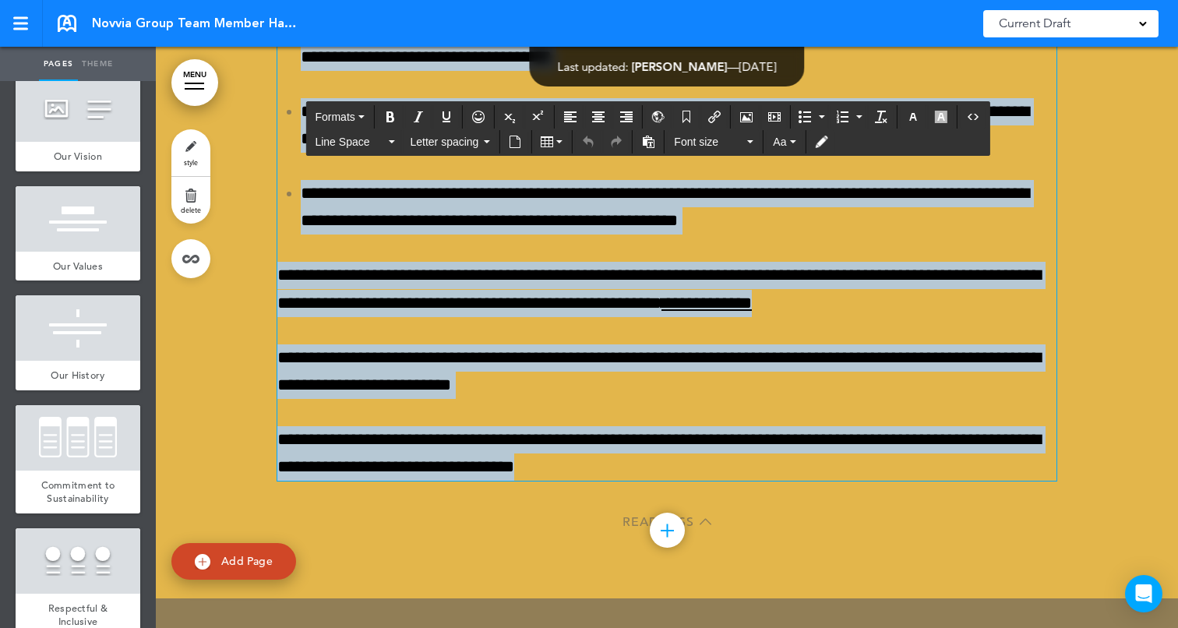
scroll to position [37000, 0]
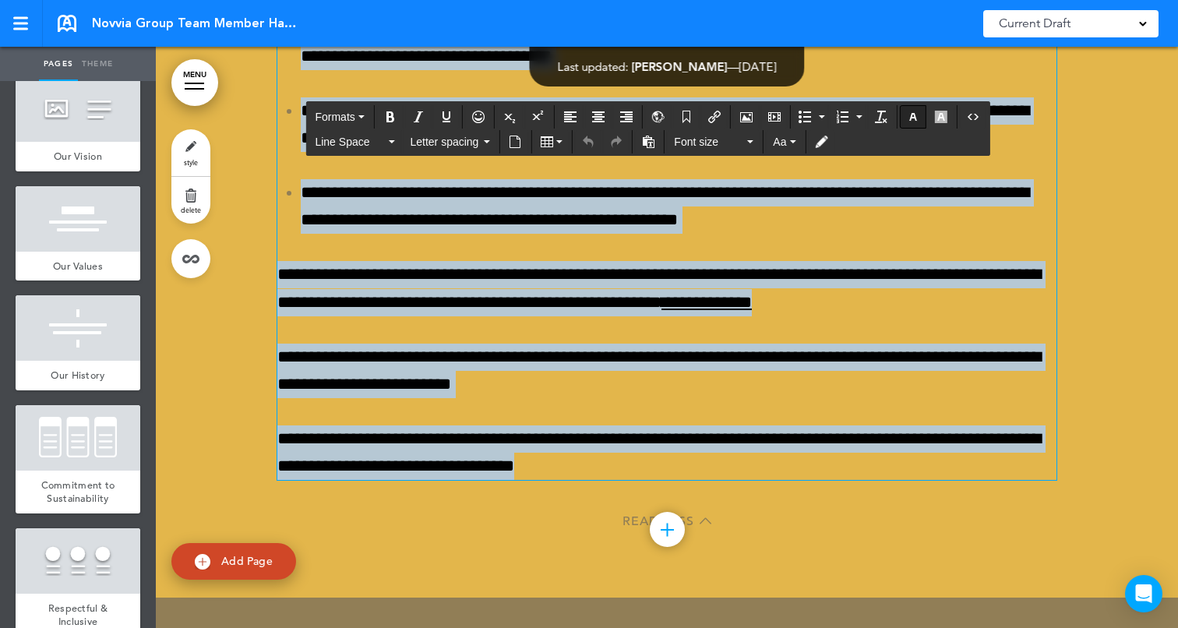
click at [915, 111] on icon "button" at bounding box center [913, 117] width 12 height 12
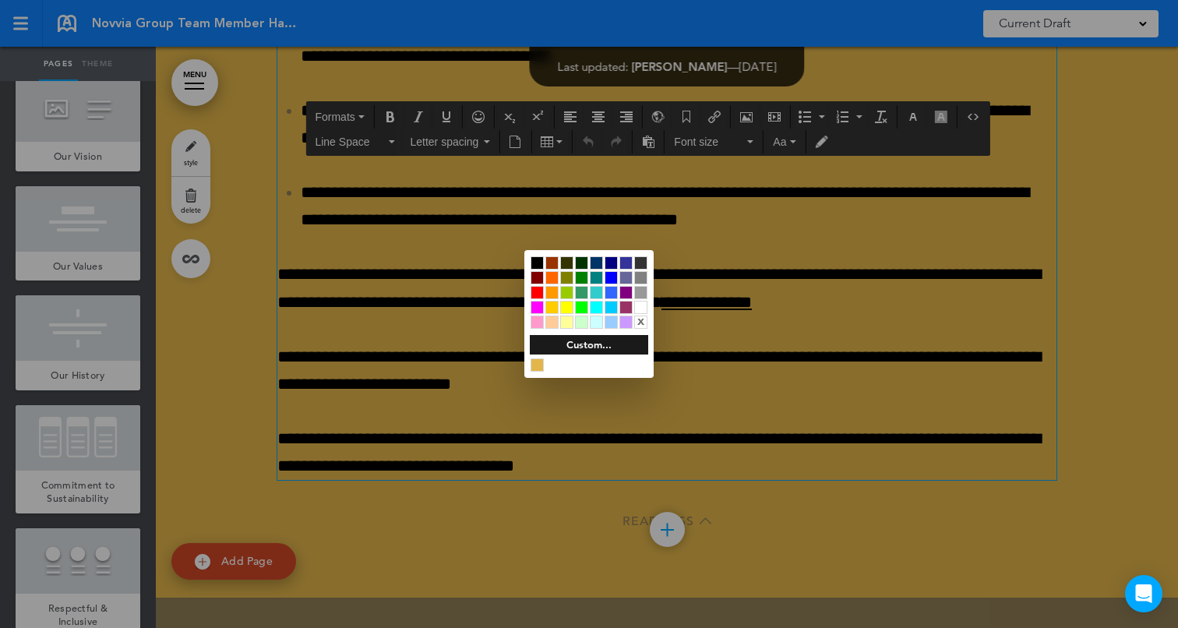
click at [643, 306] on div at bounding box center [640, 307] width 13 height 13
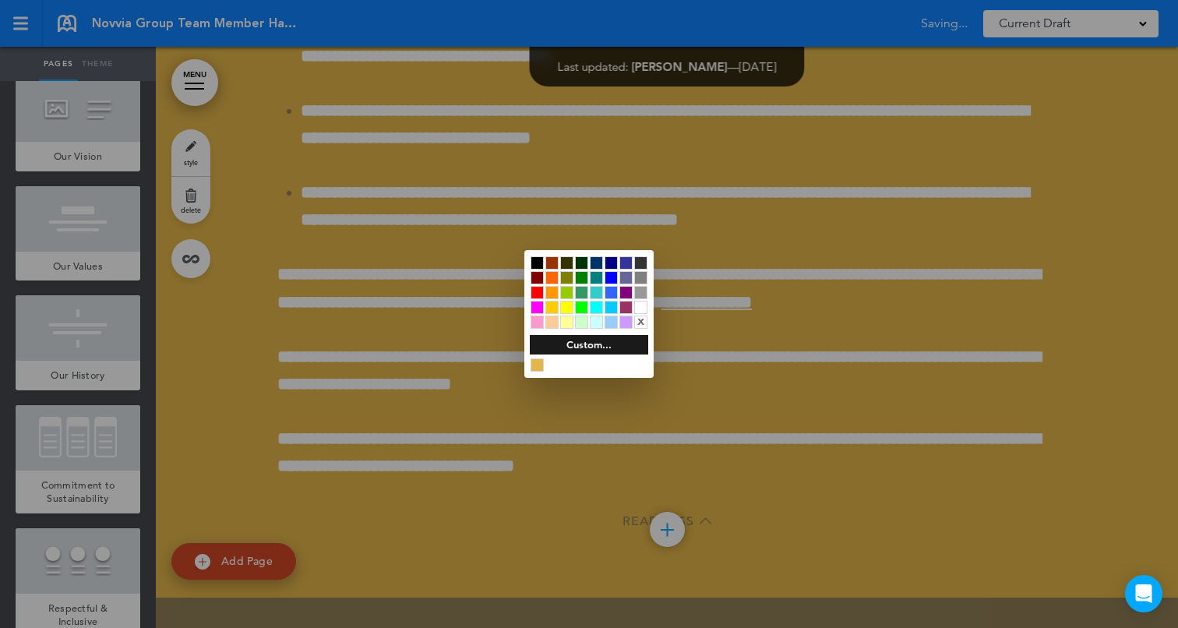
click at [1105, 326] on div at bounding box center [589, 314] width 1178 height 628
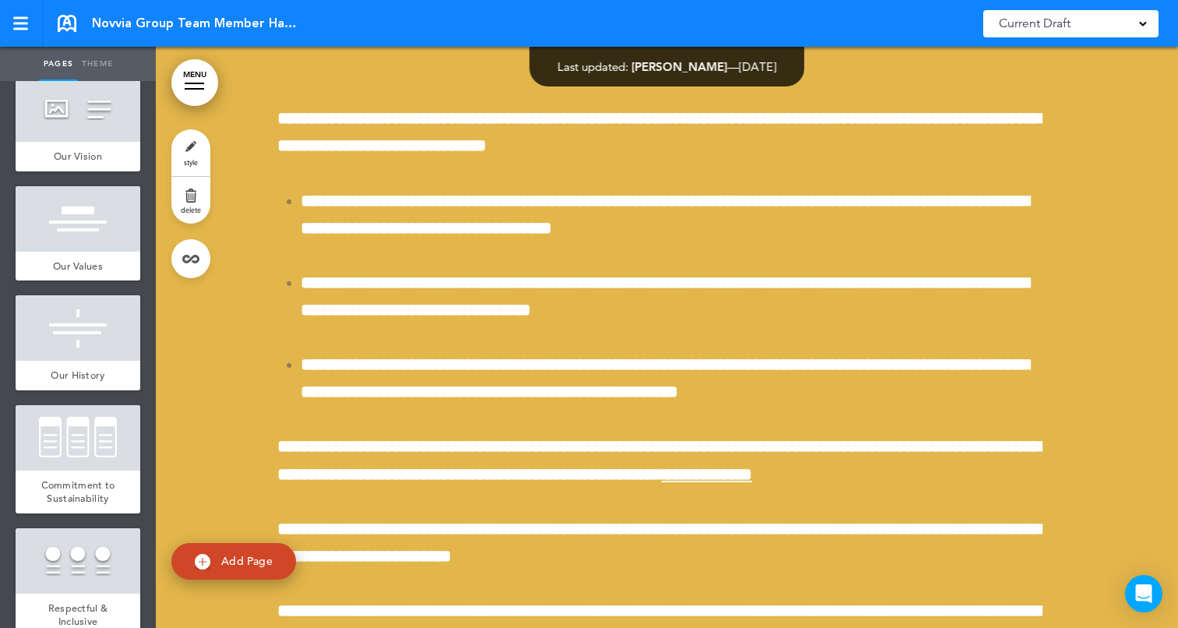
click at [1105, 326] on div at bounding box center [667, 197] width 1022 height 1145
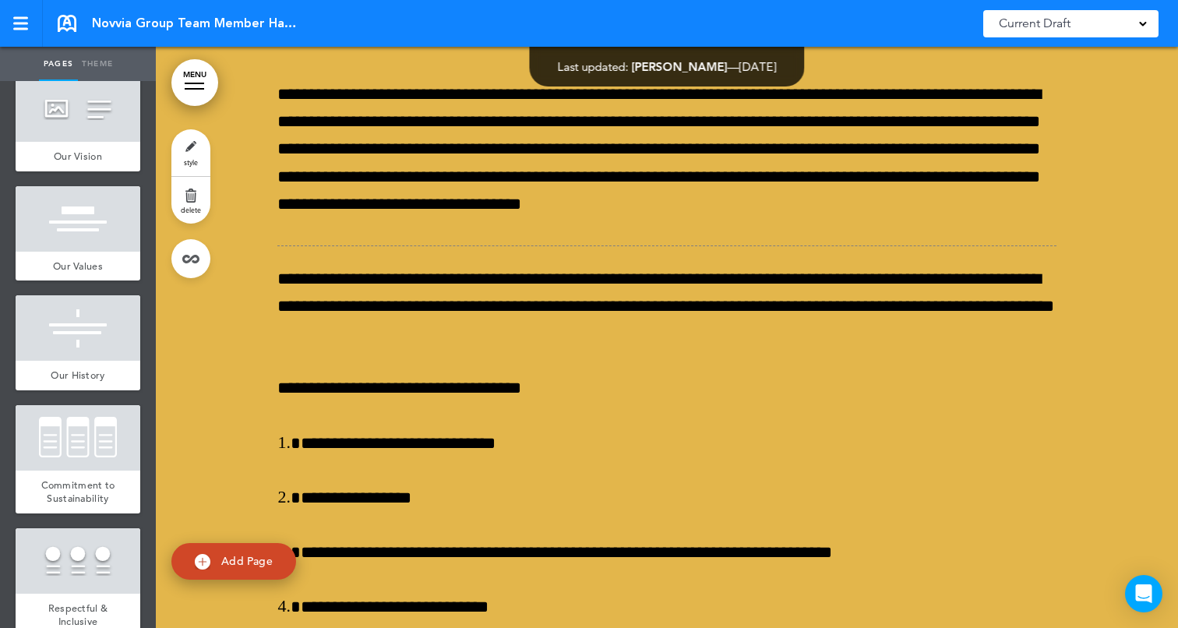
scroll to position [47371, 0]
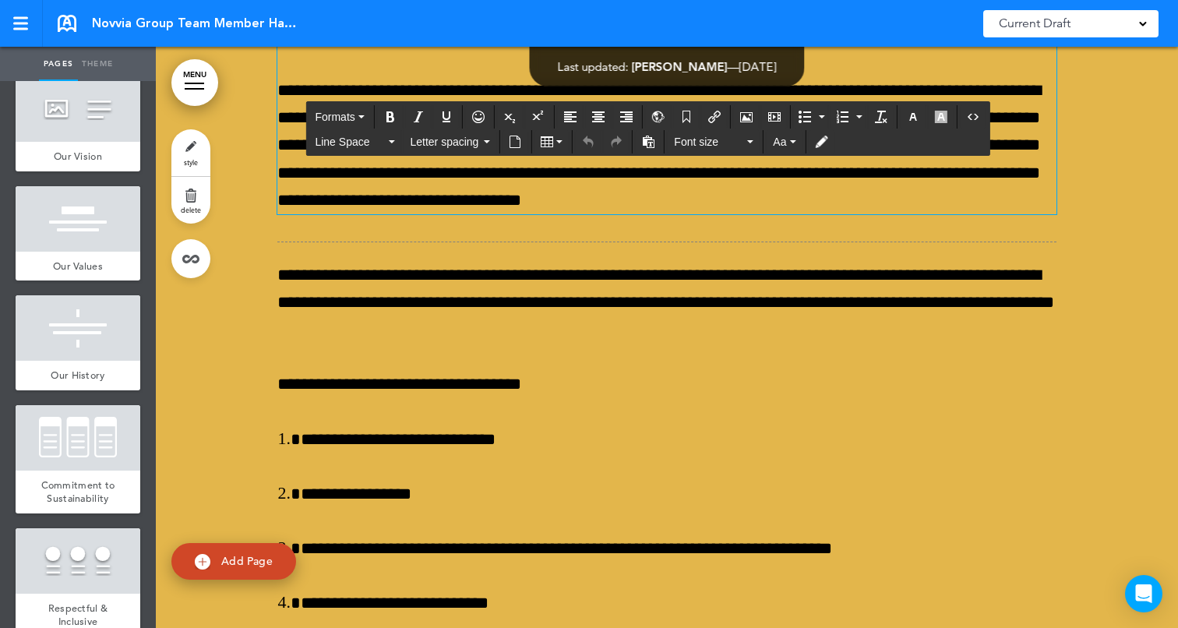
click at [698, 38] on h1 "**********" at bounding box center [666, 16] width 779 height 43
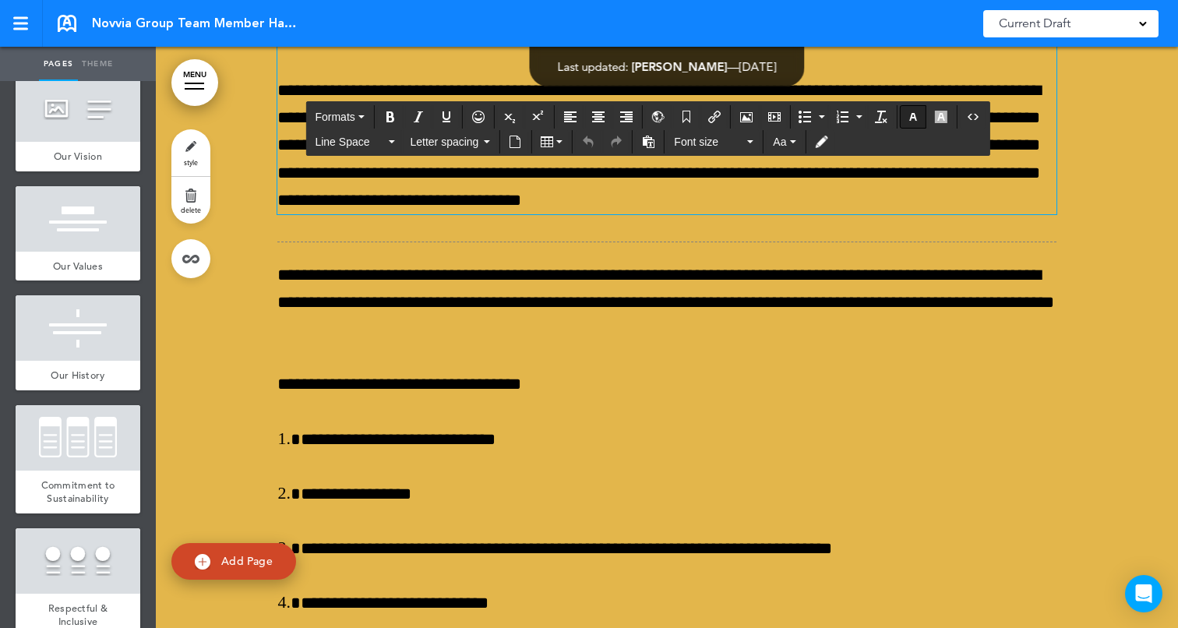
click at [916, 118] on icon "button" at bounding box center [913, 117] width 12 height 12
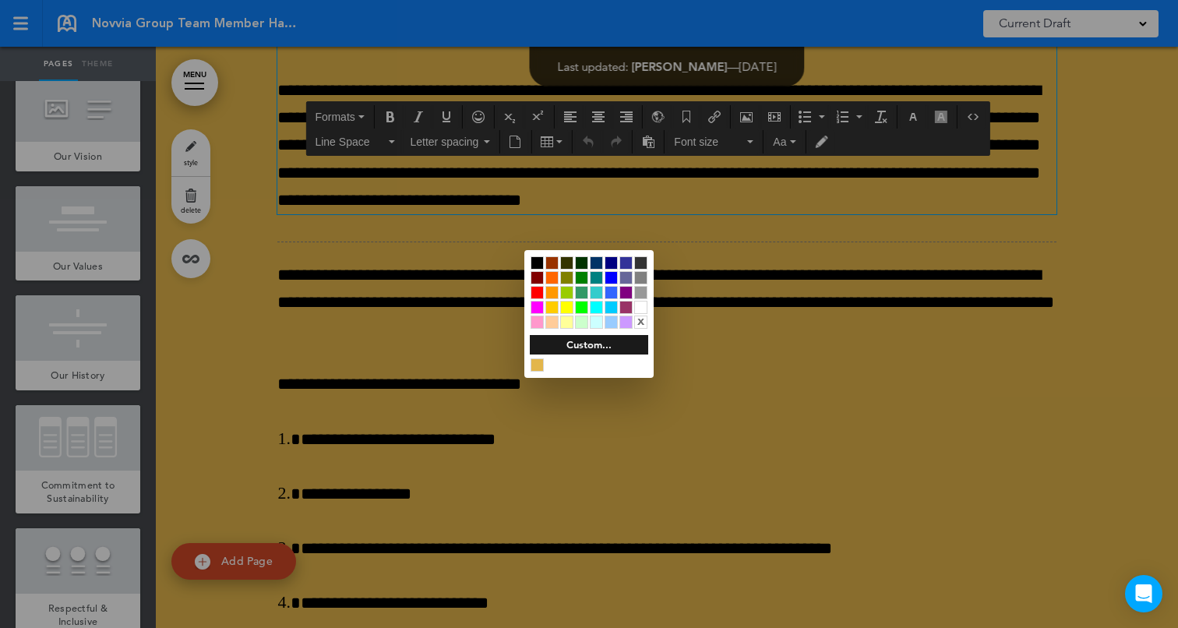
click at [643, 307] on div at bounding box center [640, 307] width 13 height 13
click at [352, 329] on div at bounding box center [589, 314] width 1178 height 628
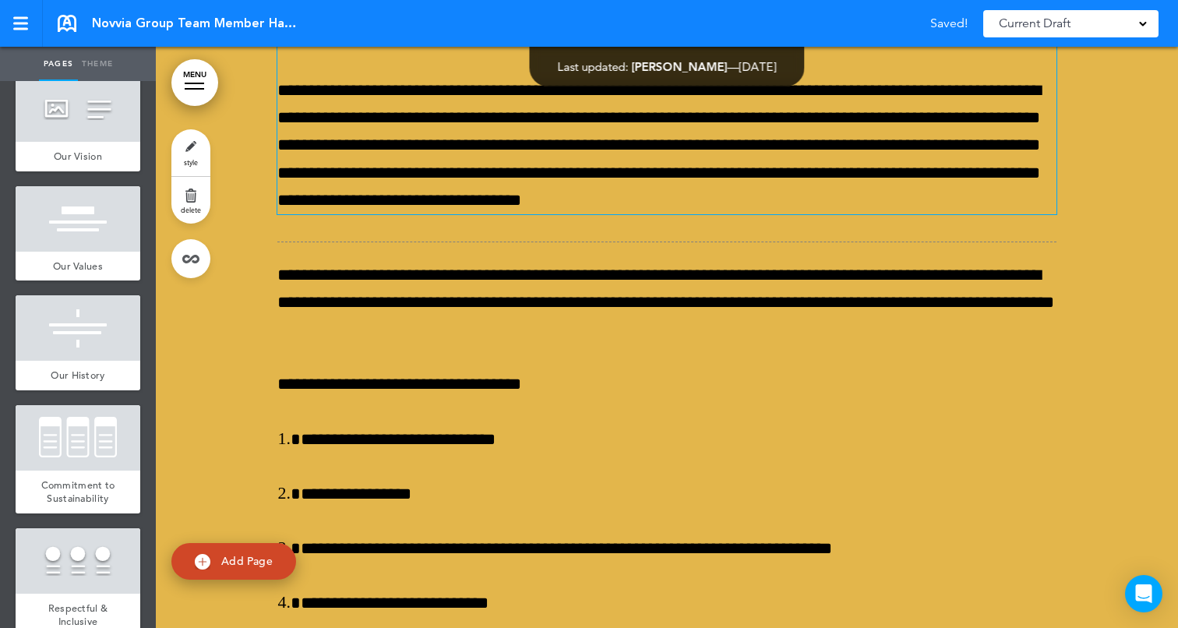
click at [286, 214] on p "**********" at bounding box center [666, 145] width 779 height 137
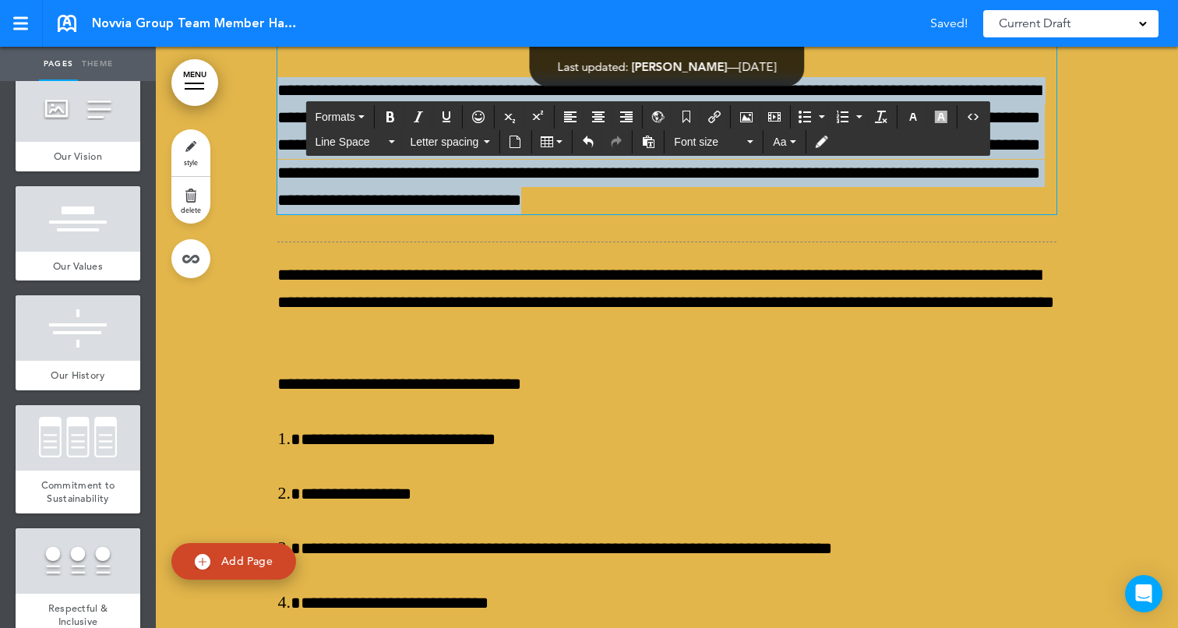
click at [286, 214] on p "**********" at bounding box center [666, 145] width 779 height 137
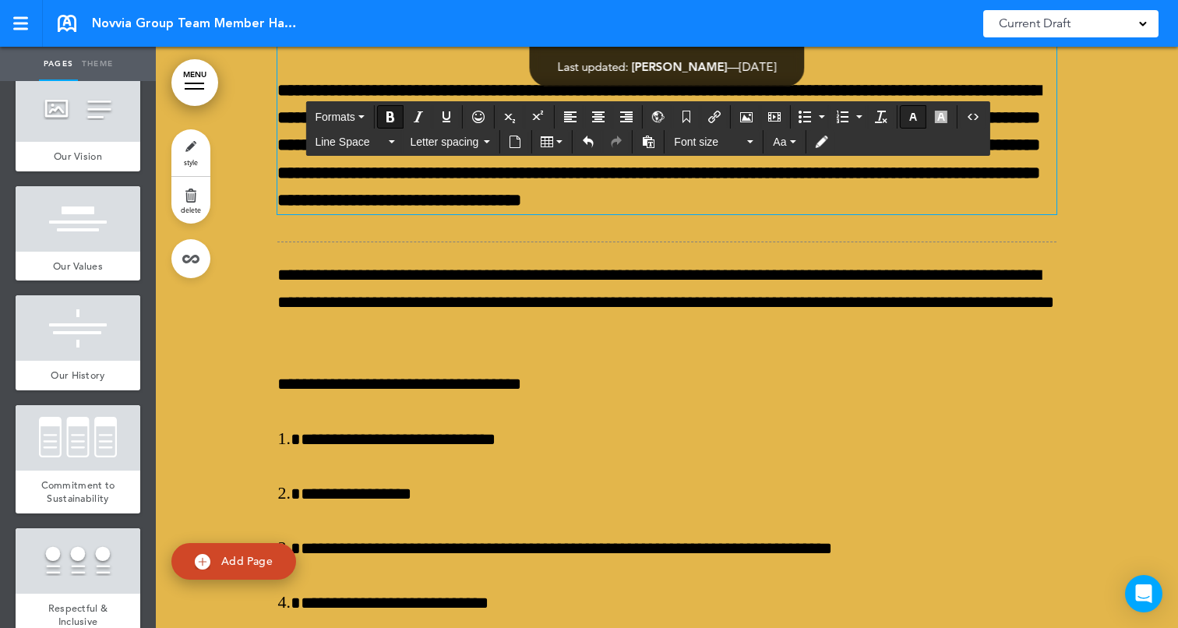
click at [918, 106] on button "button" at bounding box center [913, 117] width 25 height 22
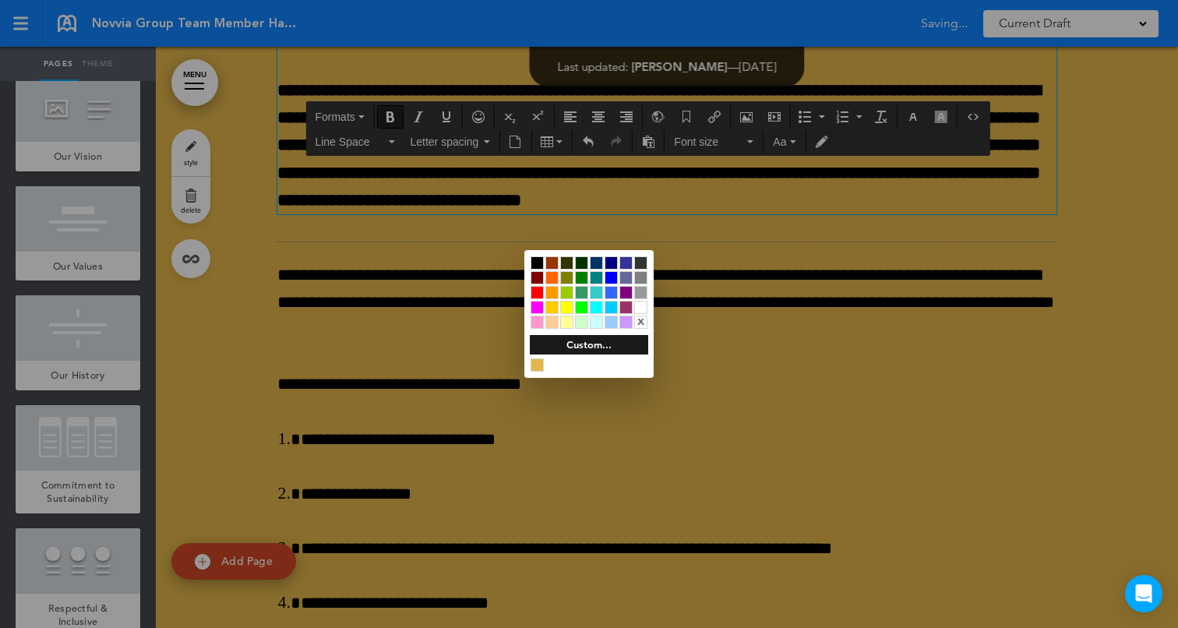
click at [640, 303] on div at bounding box center [640, 307] width 13 height 13
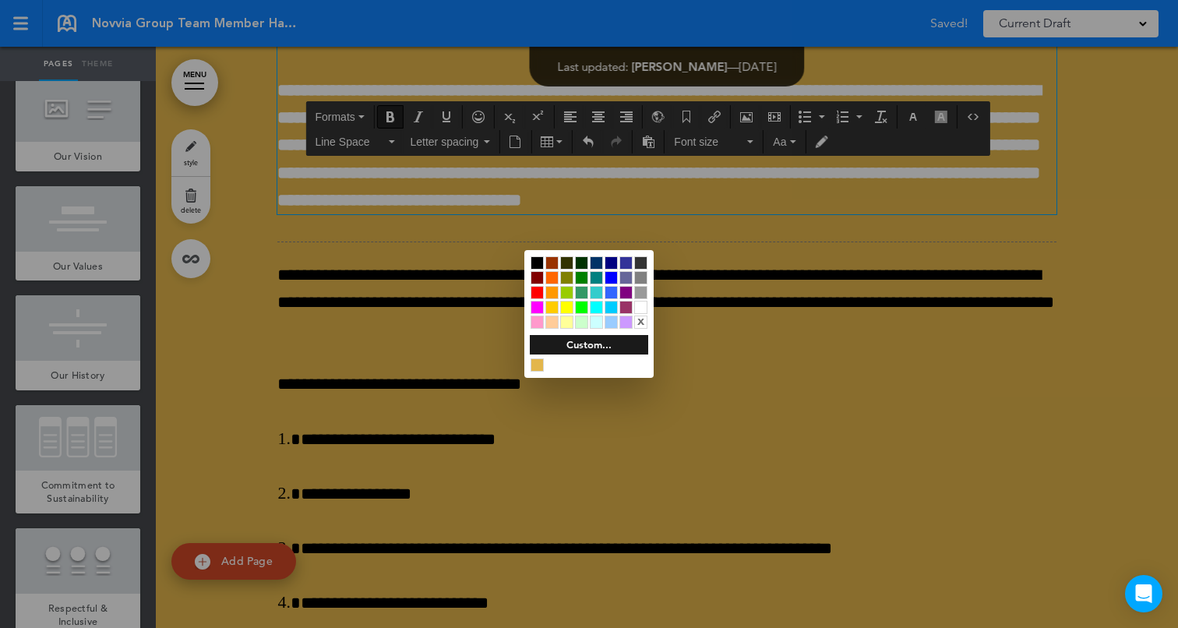
click at [1068, 344] on div at bounding box center [589, 314] width 1178 height 628
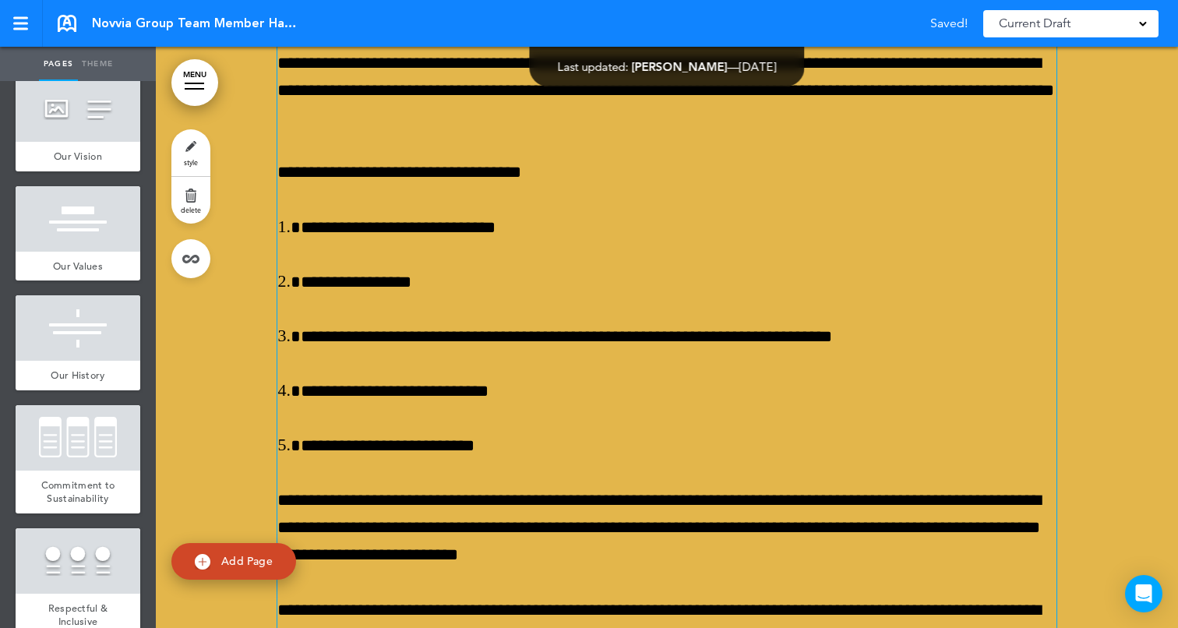
scroll to position [47590, 0]
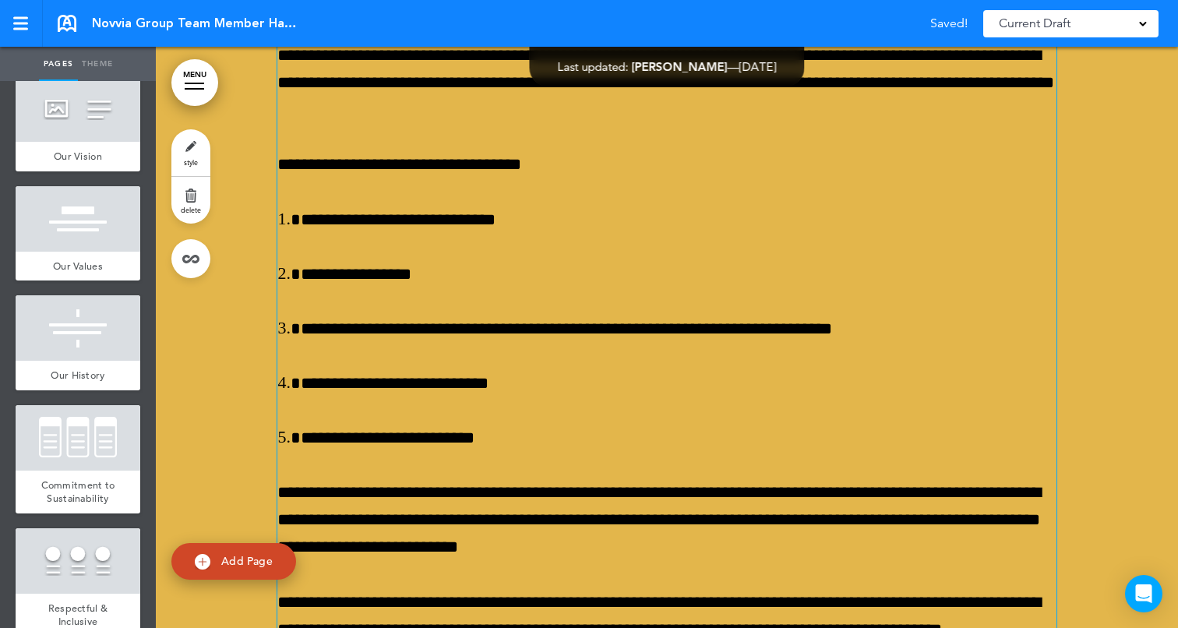
click at [649, 125] on p "**********" at bounding box center [666, 83] width 779 height 83
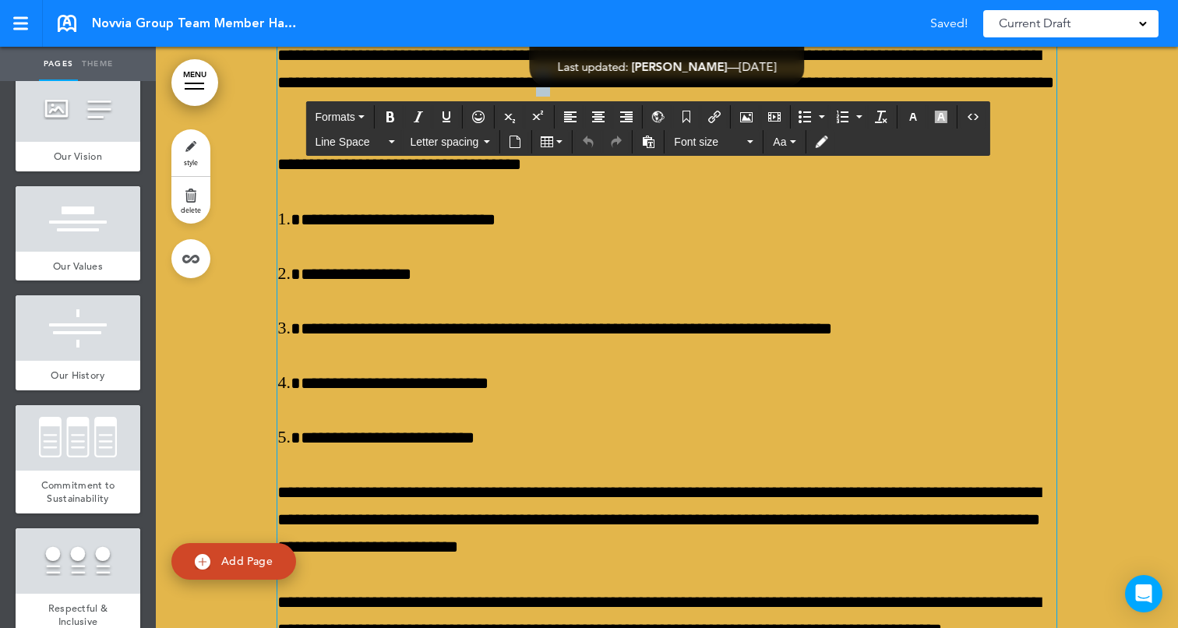
click at [649, 125] on p "**********" at bounding box center [666, 83] width 779 height 83
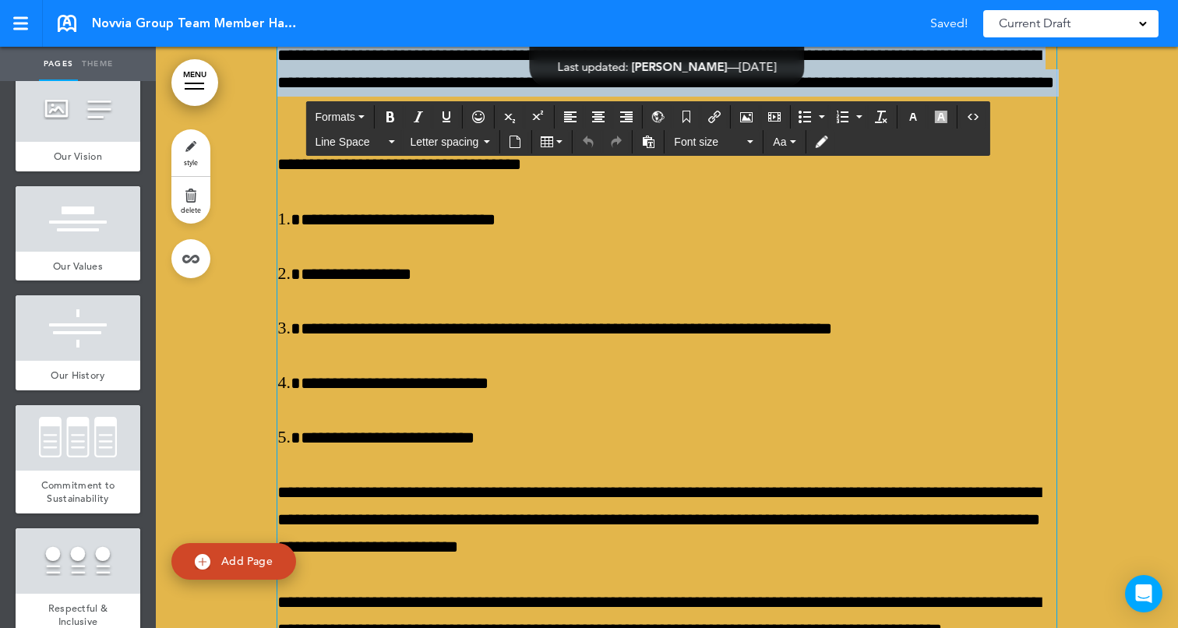
click at [649, 125] on p "**********" at bounding box center [666, 83] width 779 height 83
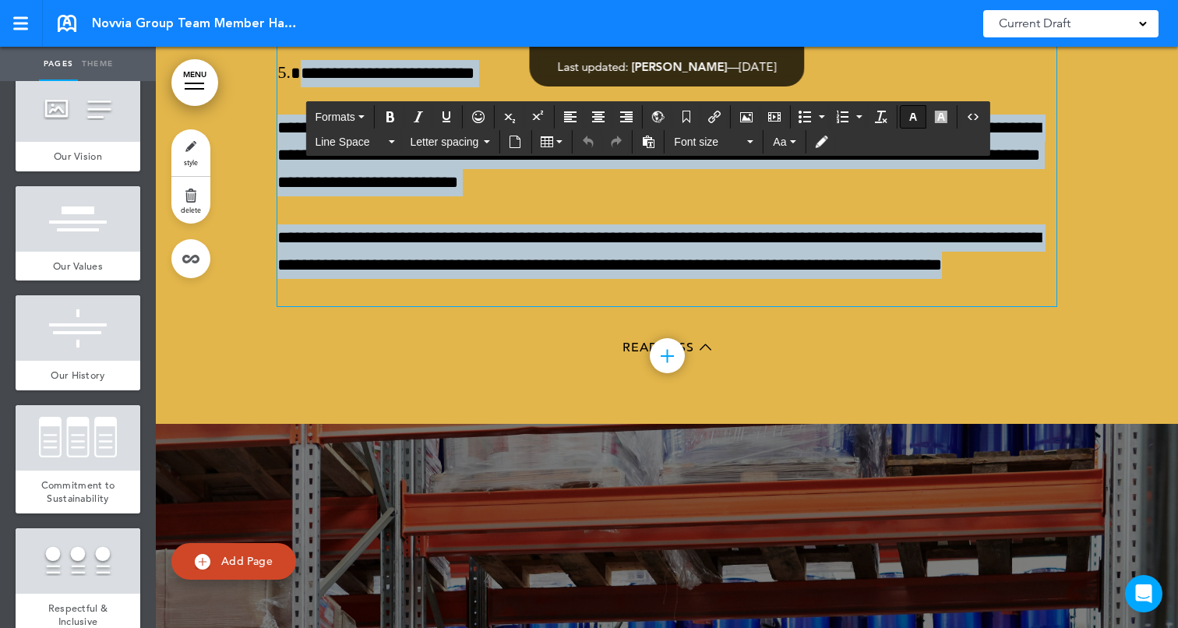
scroll to position [47956, 0]
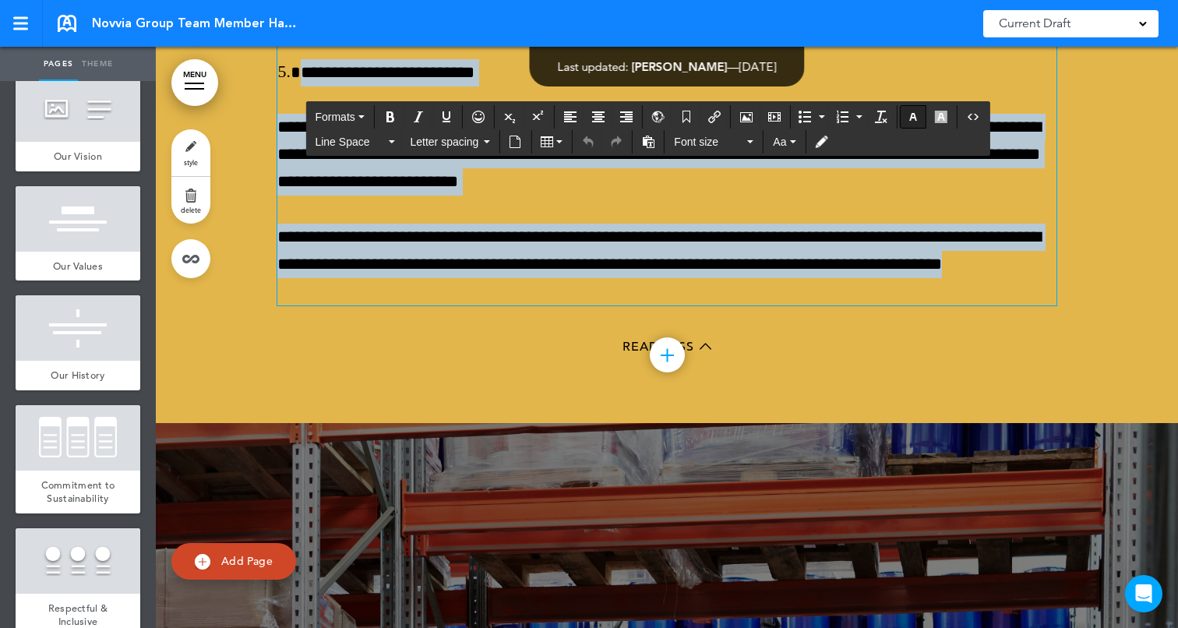
click at [911, 119] on icon "button" at bounding box center [913, 117] width 12 height 12
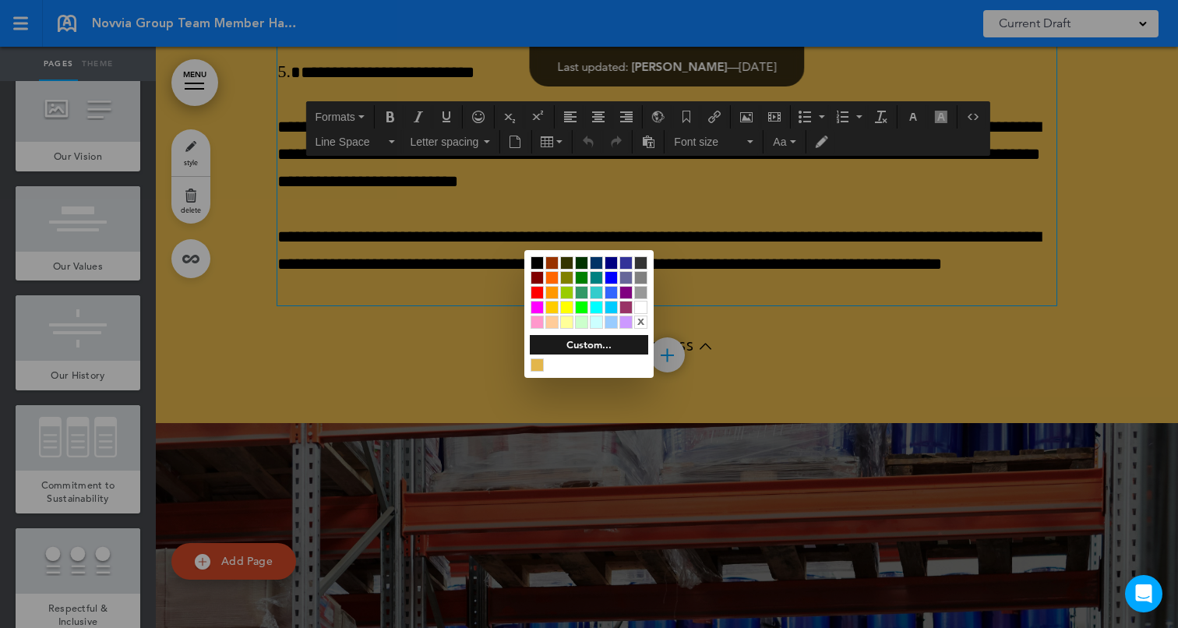
click at [643, 301] on div at bounding box center [640, 307] width 13 height 13
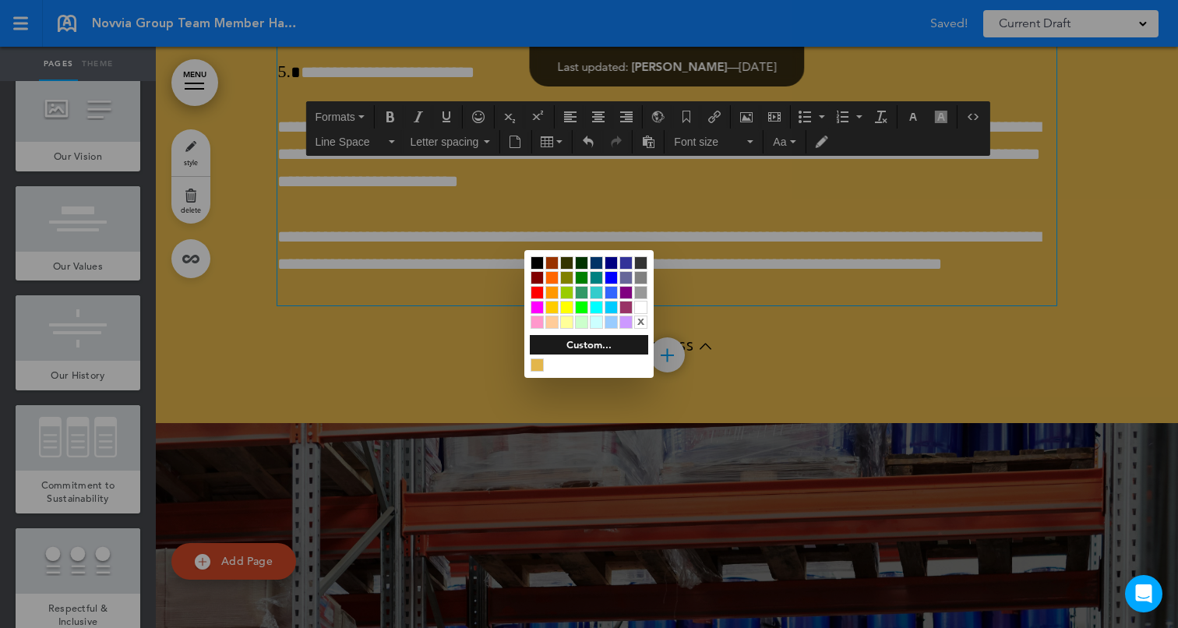
click at [717, 289] on div at bounding box center [589, 314] width 1178 height 628
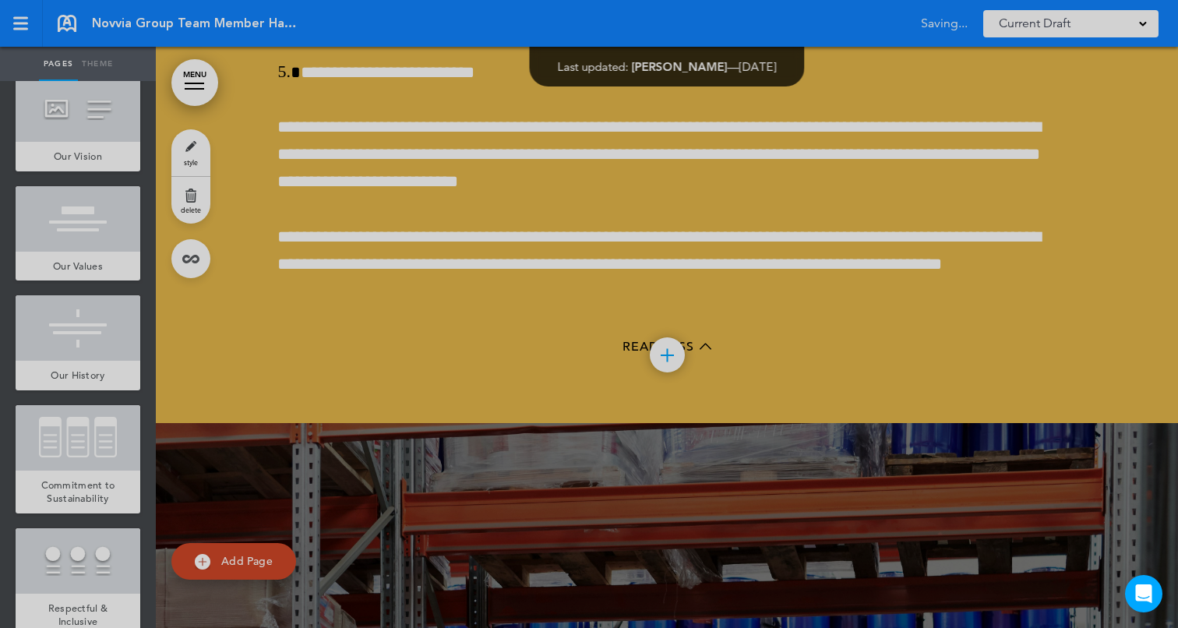
scroll to position [47955, 0]
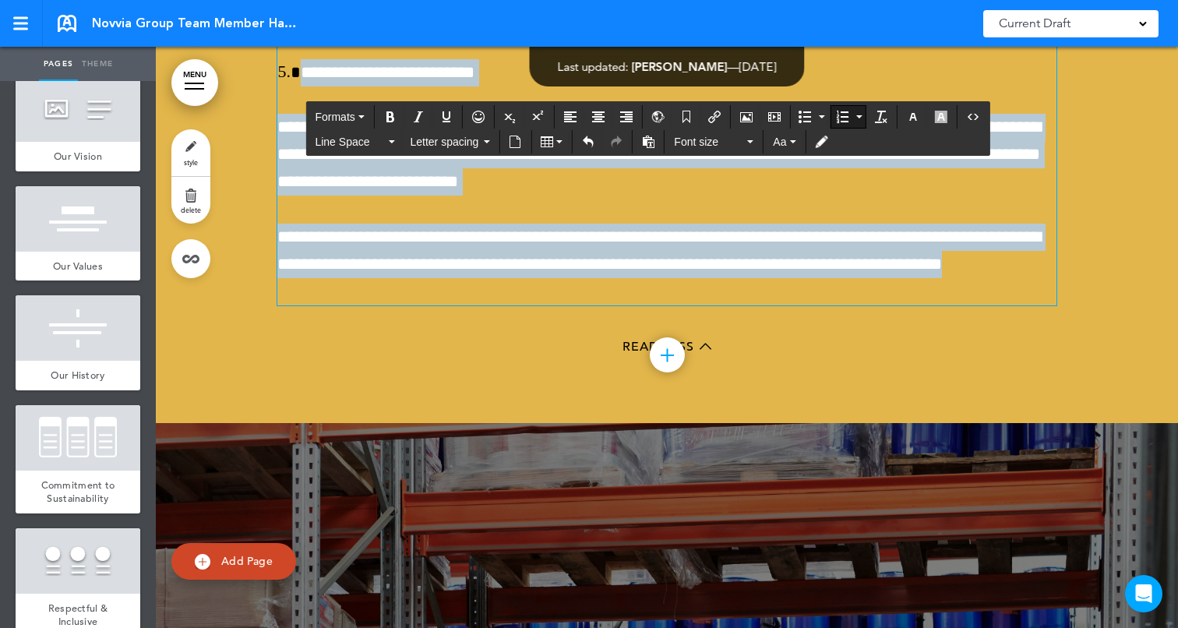
scroll to position [47627, 0]
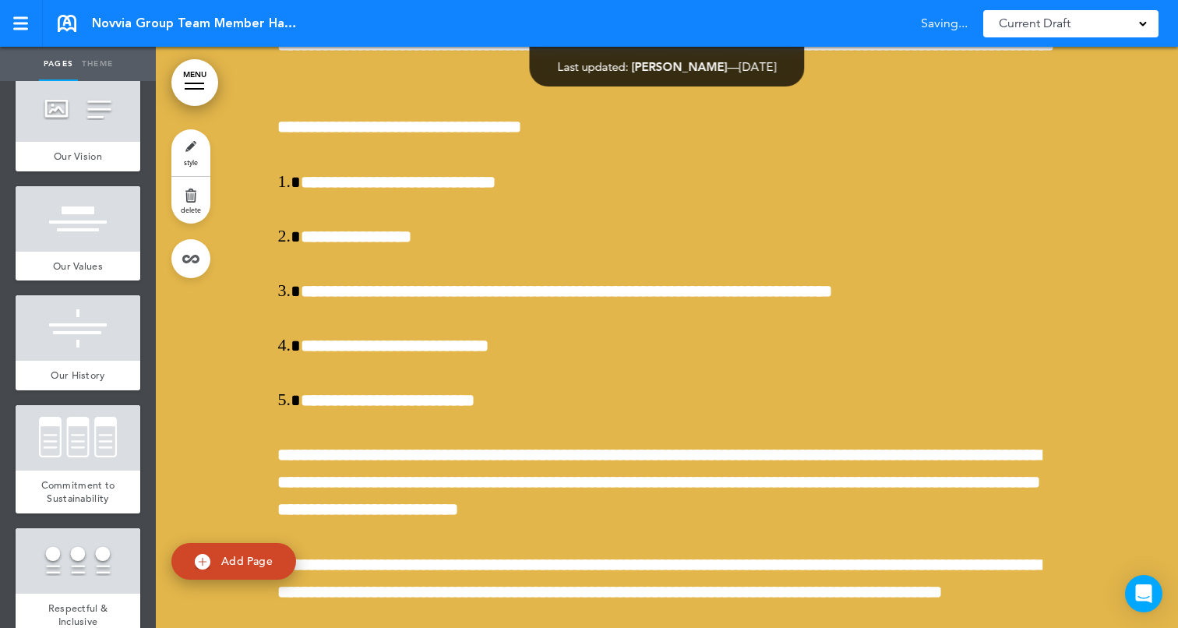
click at [1105, 346] on div at bounding box center [667, 178] width 1022 height 1146
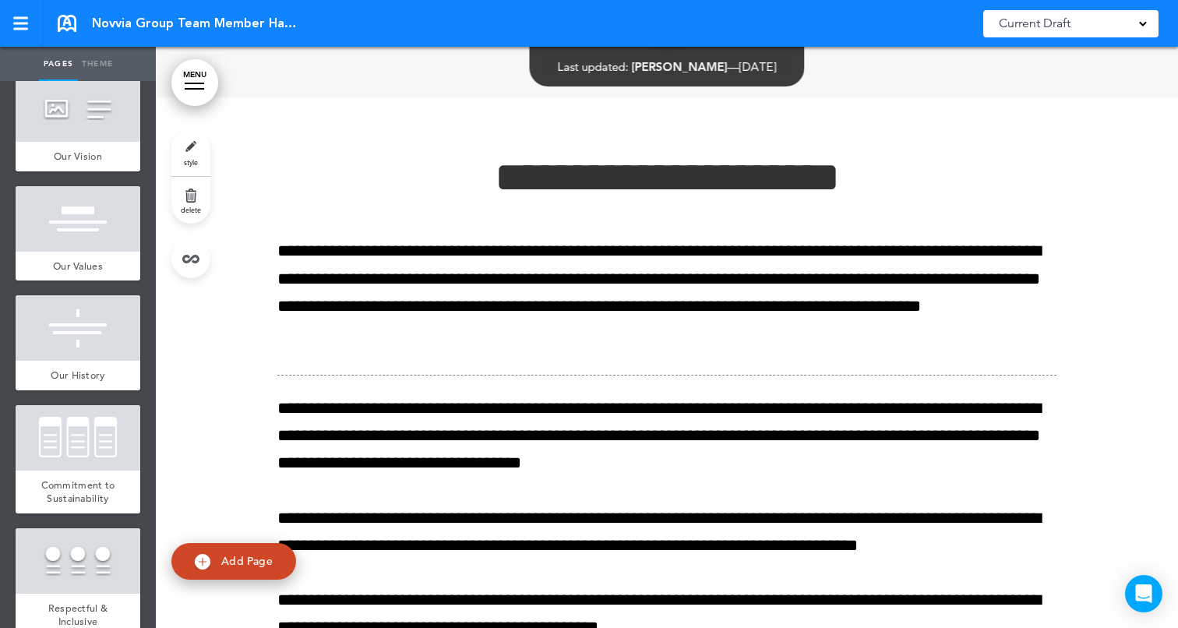
scroll to position [54346, 0]
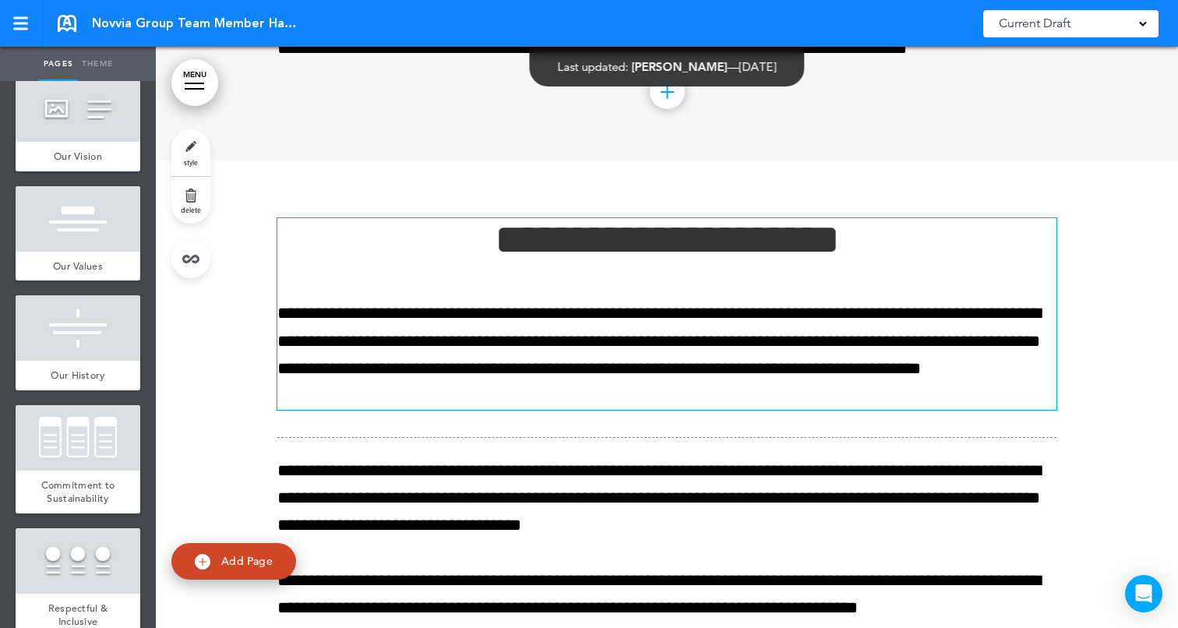
click at [475, 261] on h1 "**********" at bounding box center [666, 239] width 779 height 43
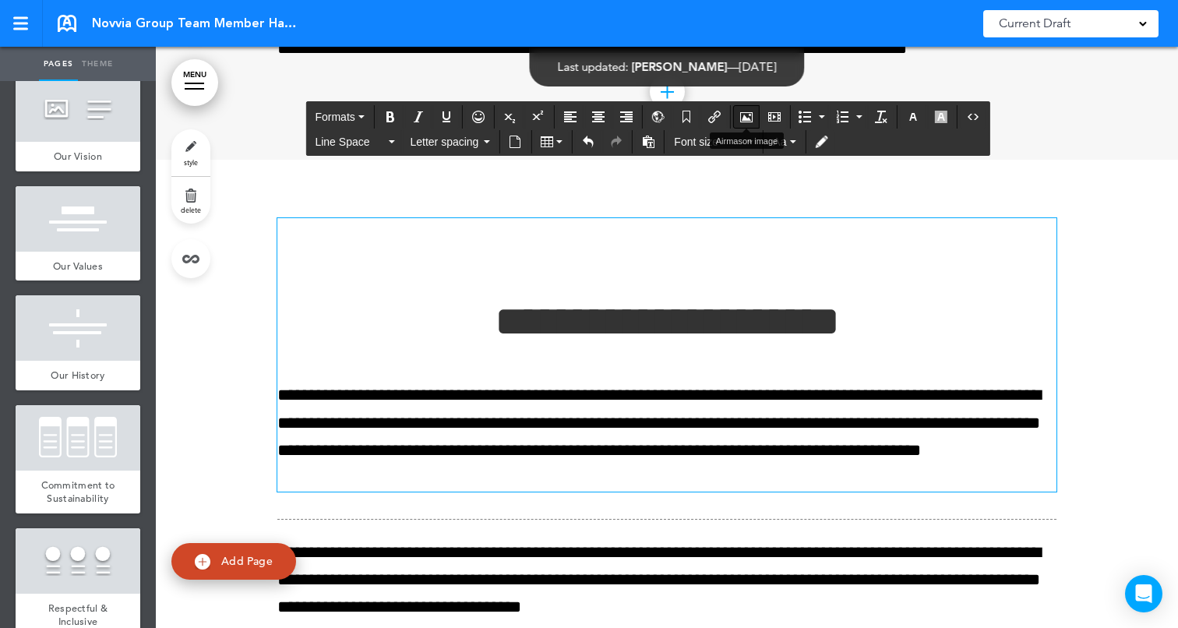
click at [753, 124] on button "Airmason image" at bounding box center [746, 117] width 25 height 22
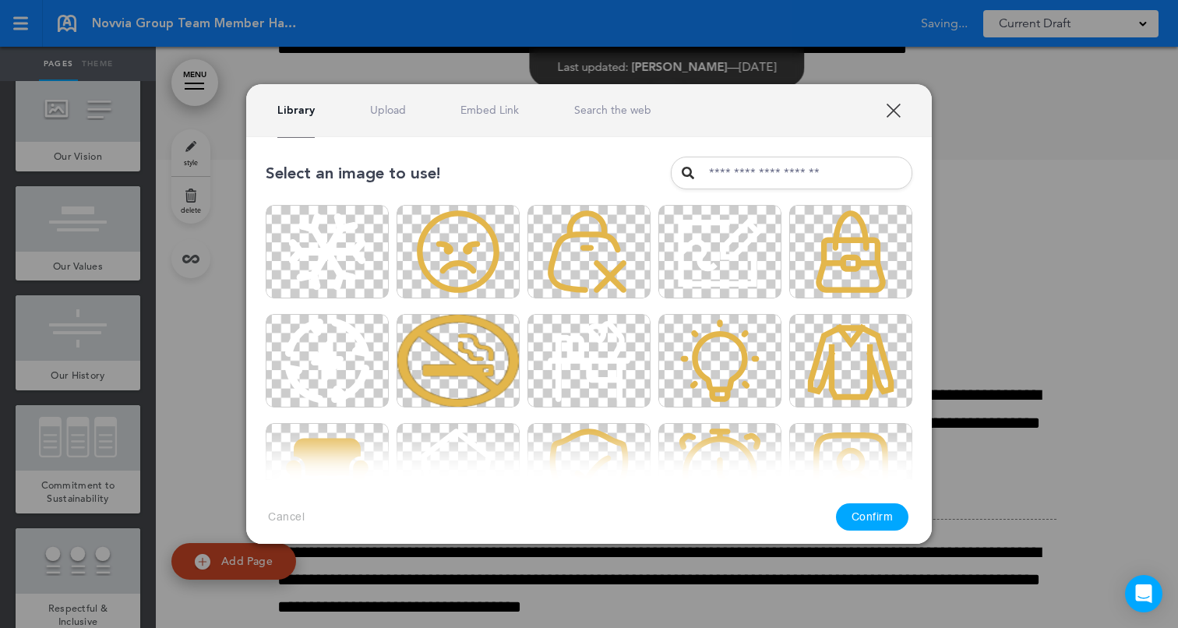
click at [378, 110] on link "Upload" at bounding box center [388, 110] width 36 height 15
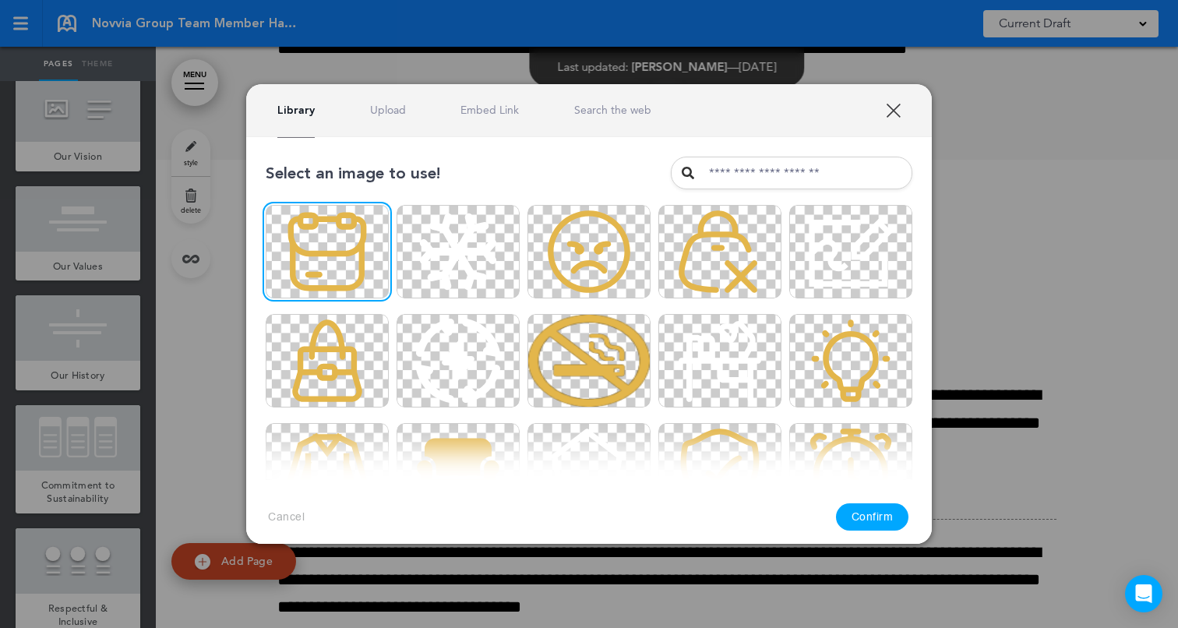
click at [856, 513] on button "Confirm" at bounding box center [872, 516] width 73 height 27
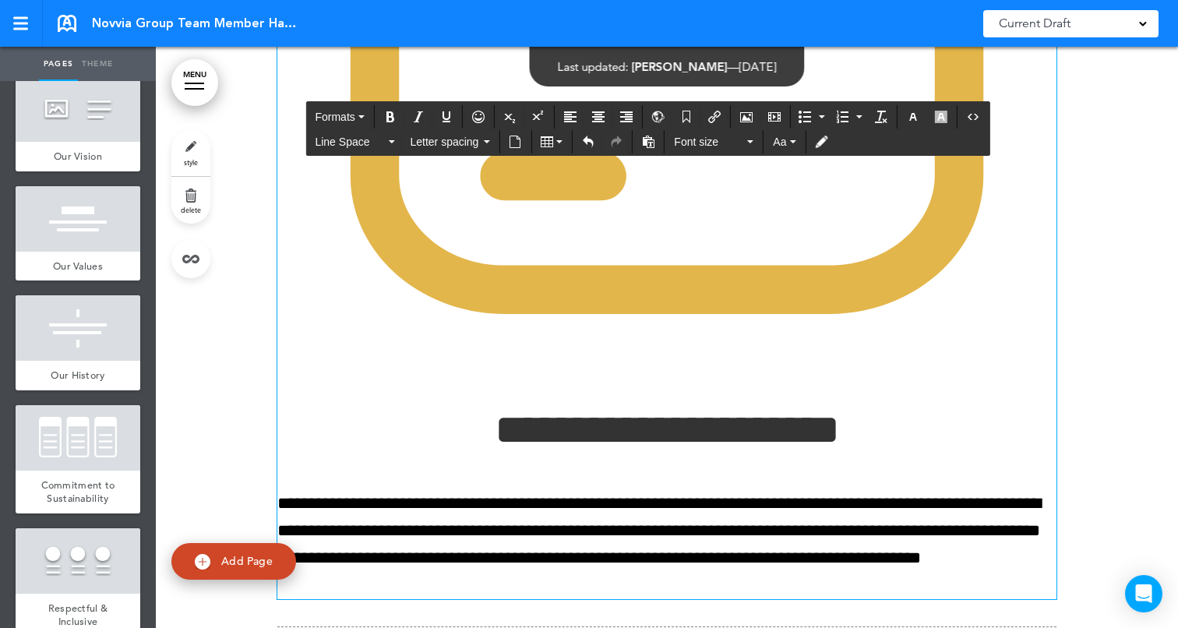
scroll to position [54976, 0]
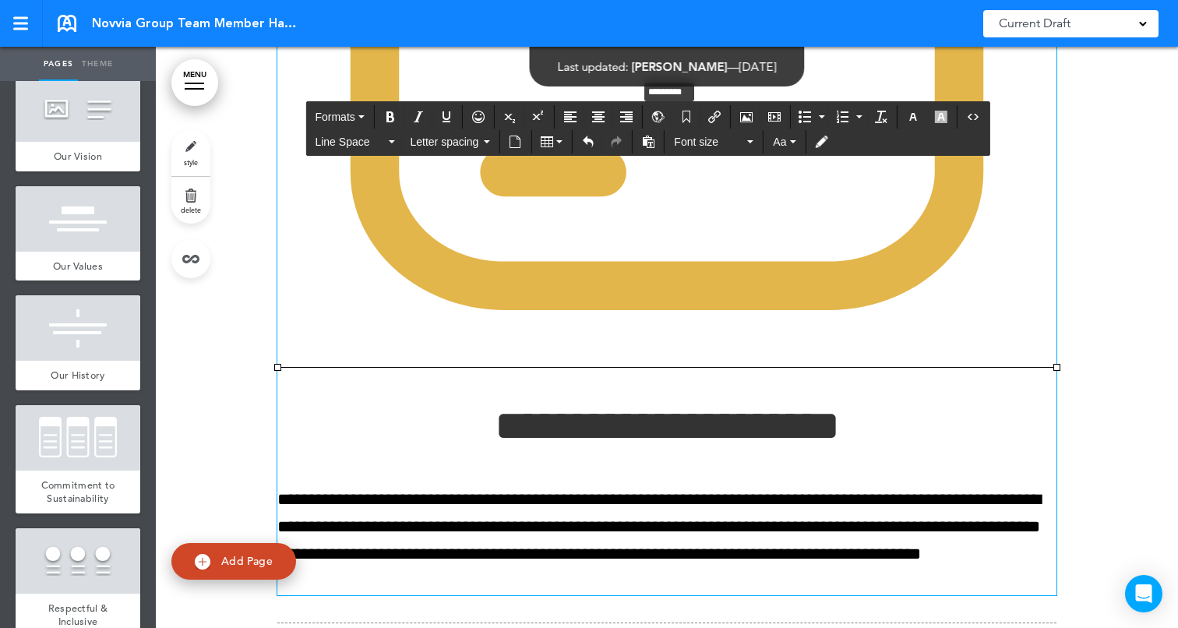
drag, startPoint x: 1053, startPoint y: 583, endPoint x: 618, endPoint y: 287, distance: 526.6
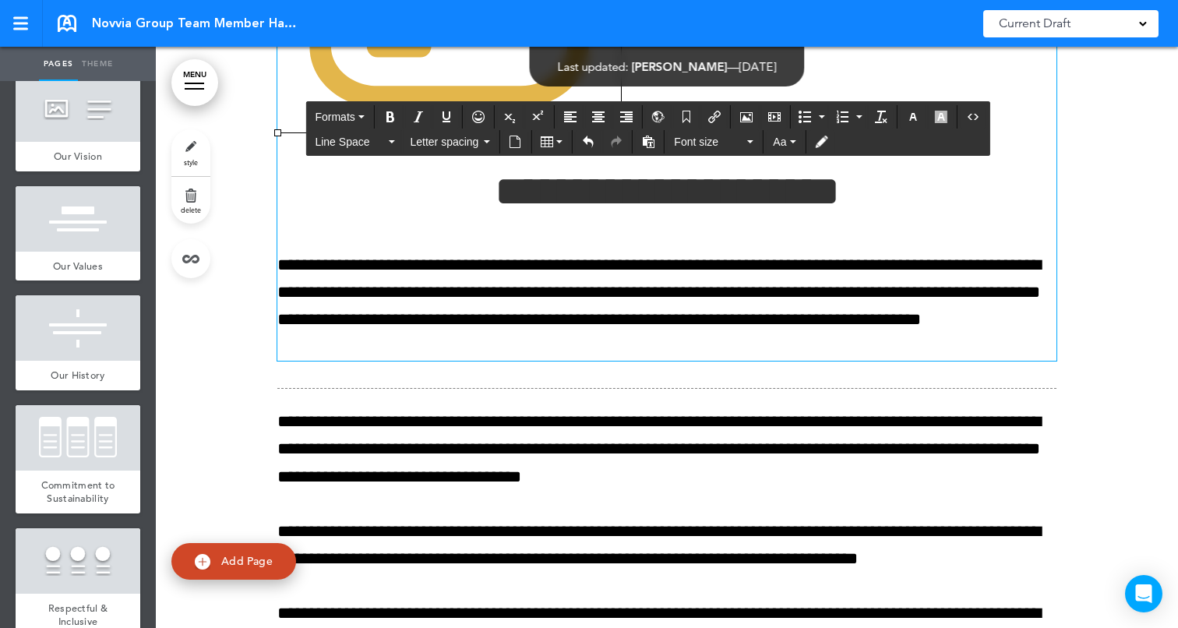
scroll to position [54549, 0]
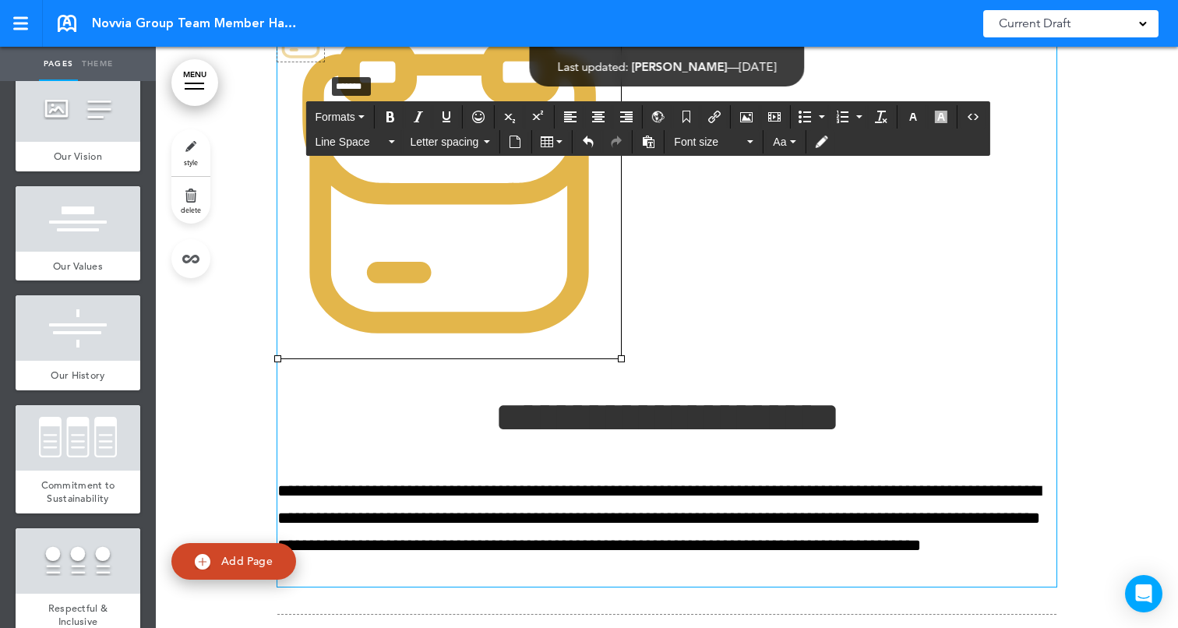
drag, startPoint x: 621, startPoint y: 577, endPoint x: 324, endPoint y: 293, distance: 411.0
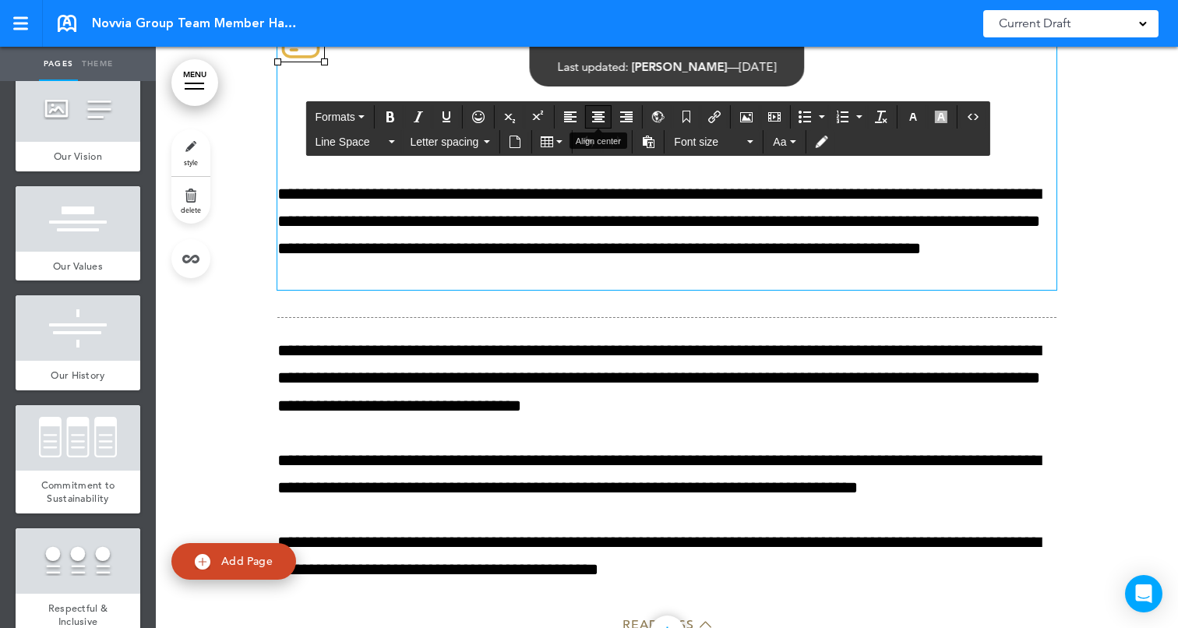
click at [602, 112] on icon "Align center" at bounding box center [598, 117] width 12 height 12
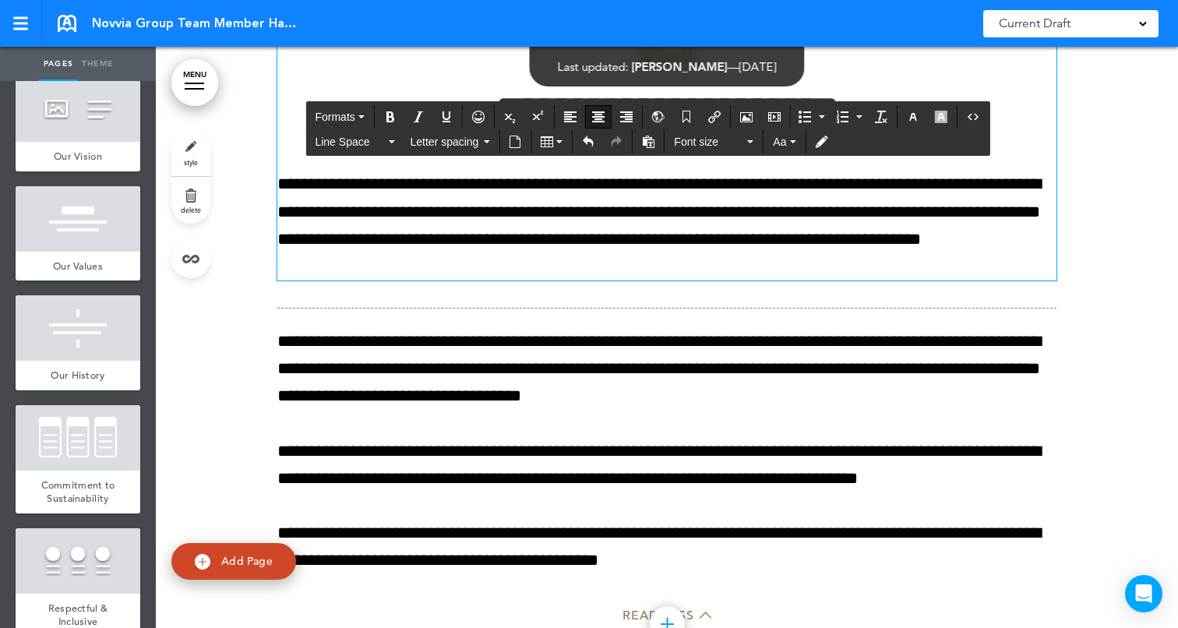
click at [1064, 301] on div at bounding box center [667, 323] width 1022 height 735
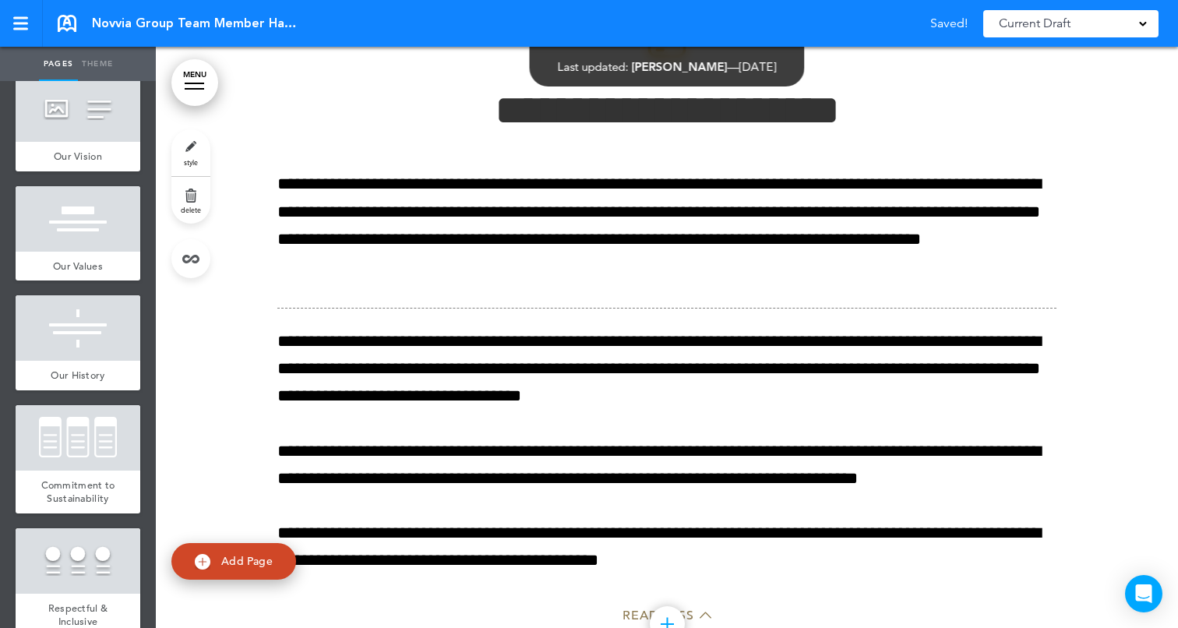
click at [1096, 269] on div at bounding box center [667, 323] width 1022 height 735
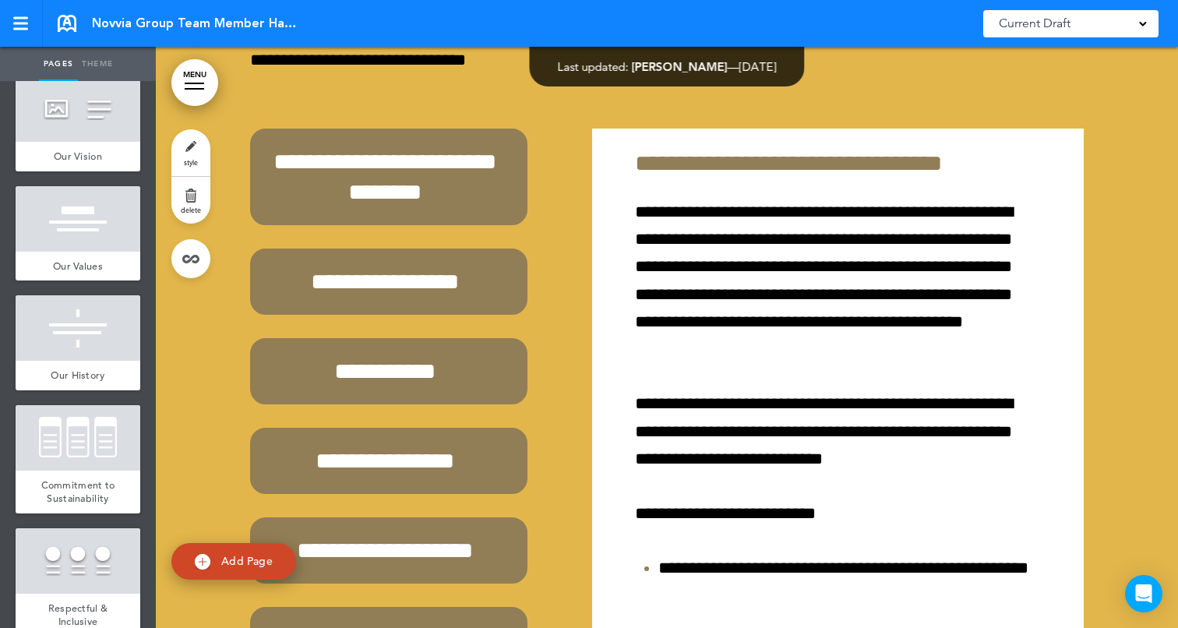
scroll to position [55310, 0]
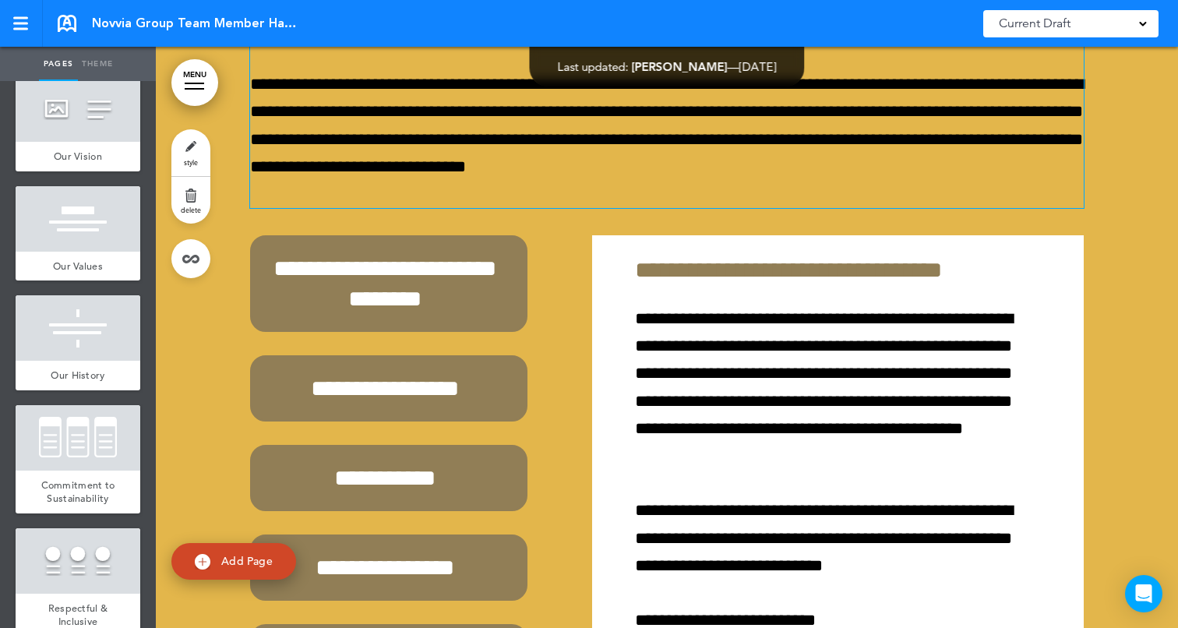
click at [616, 32] on h1 "**********" at bounding box center [667, 10] width 834 height 43
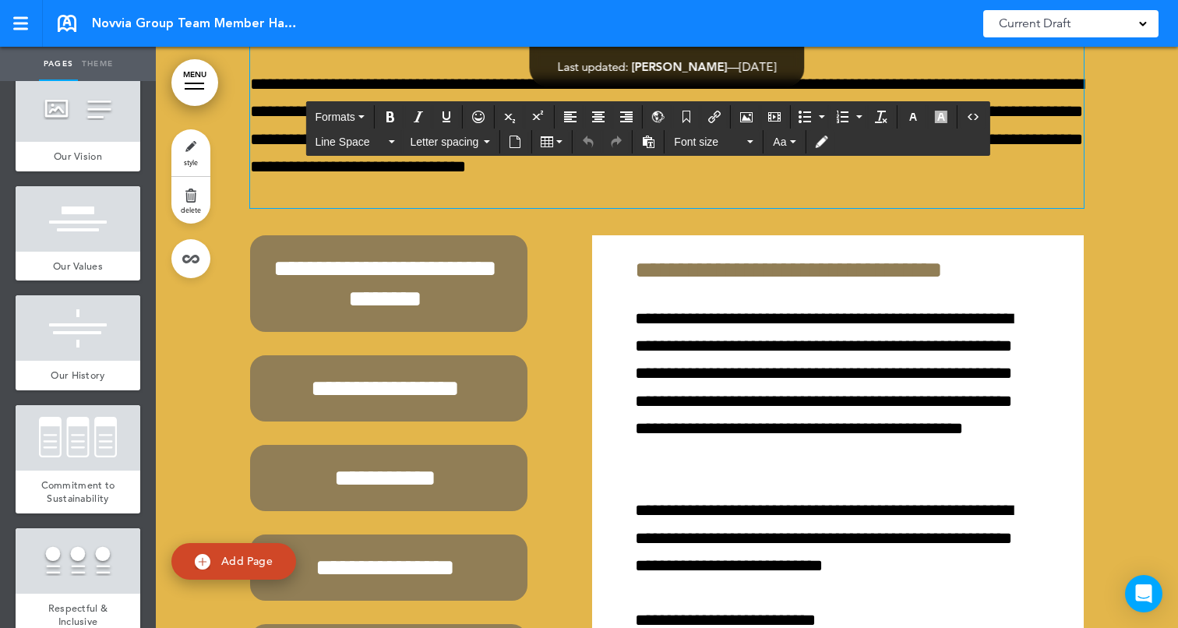
click at [616, 32] on h1 "**********" at bounding box center [667, 10] width 834 height 43
click at [912, 122] on icon "button" at bounding box center [913, 117] width 12 height 12
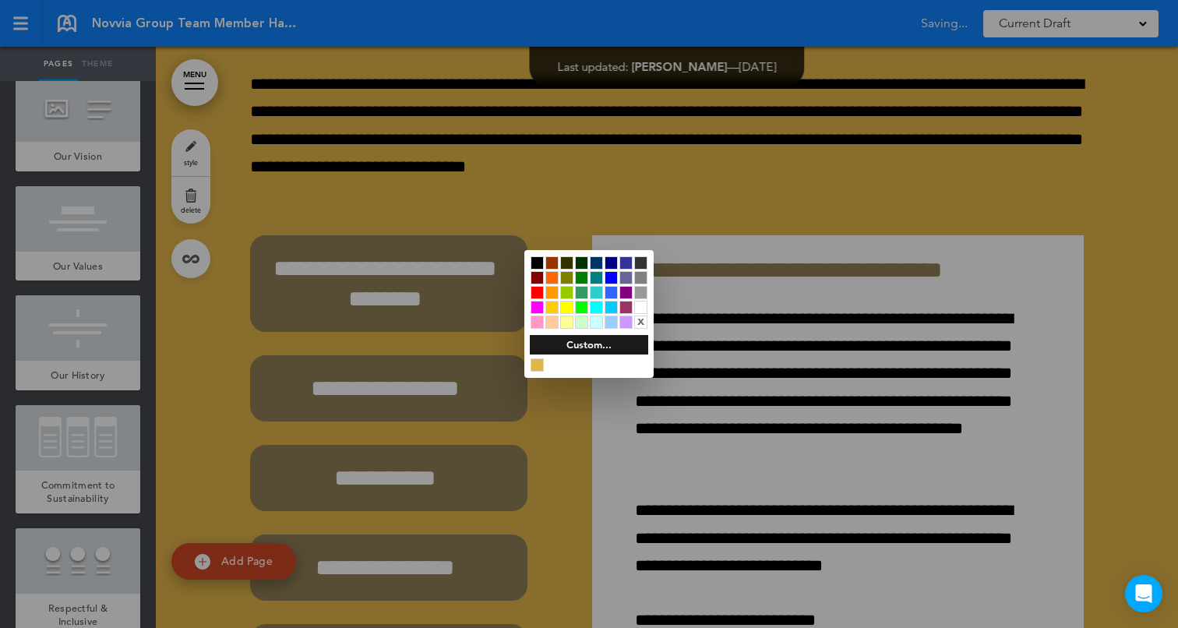
click at [641, 307] on div at bounding box center [640, 307] width 13 height 13
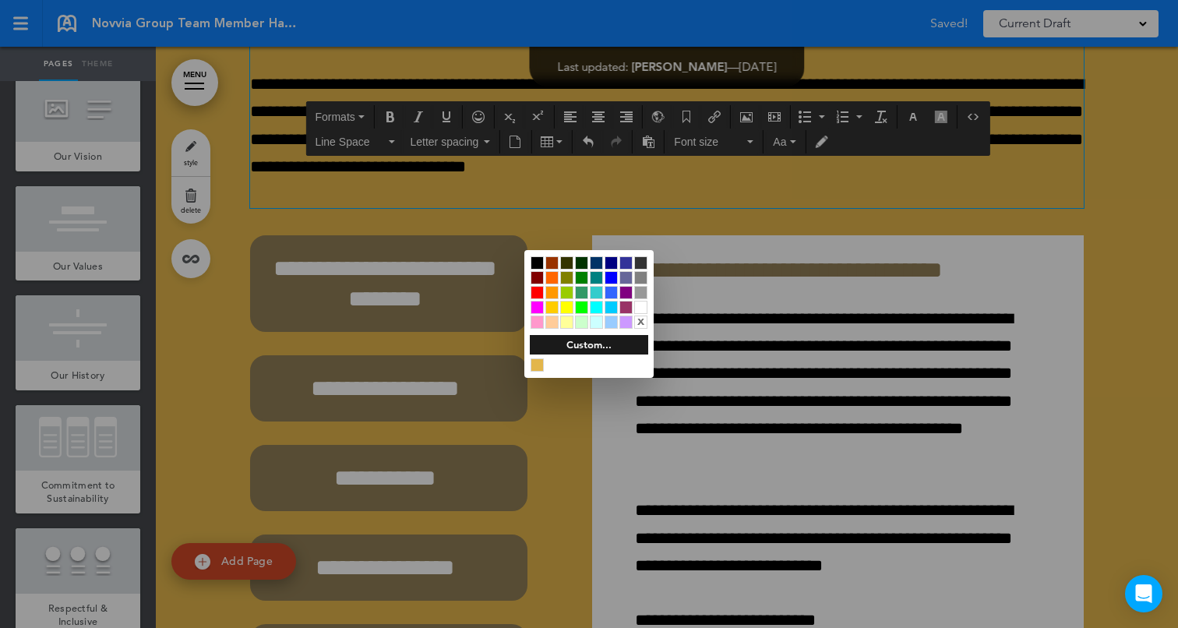
click at [411, 308] on div at bounding box center [589, 314] width 1178 height 628
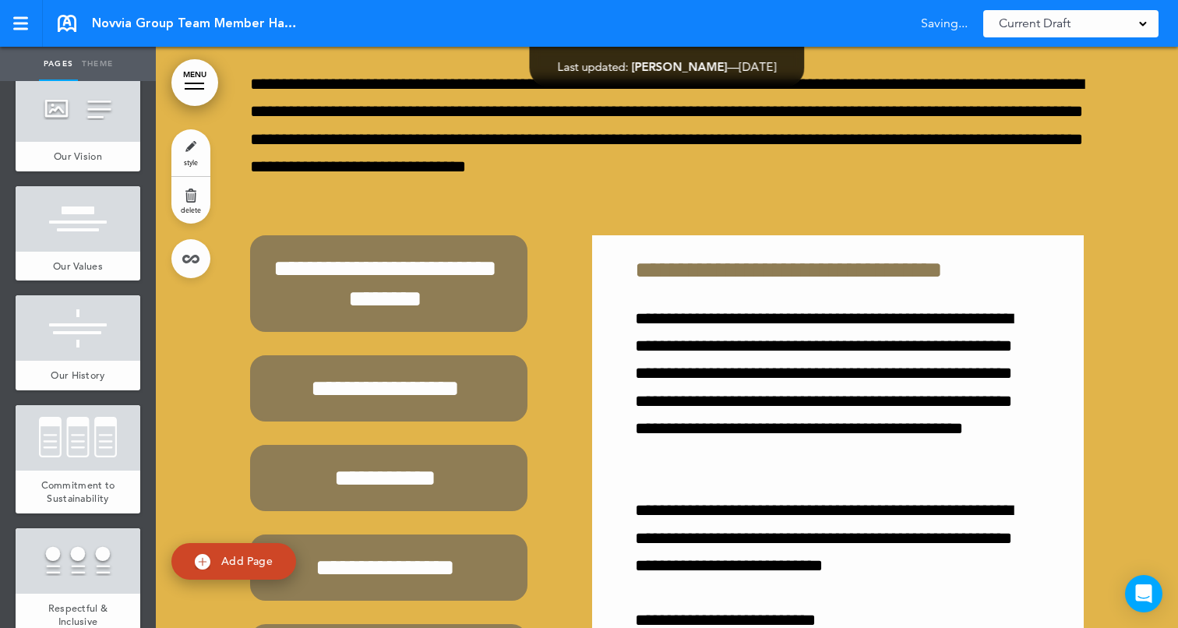
click at [411, 308] on div at bounding box center [589, 314] width 1178 height 628
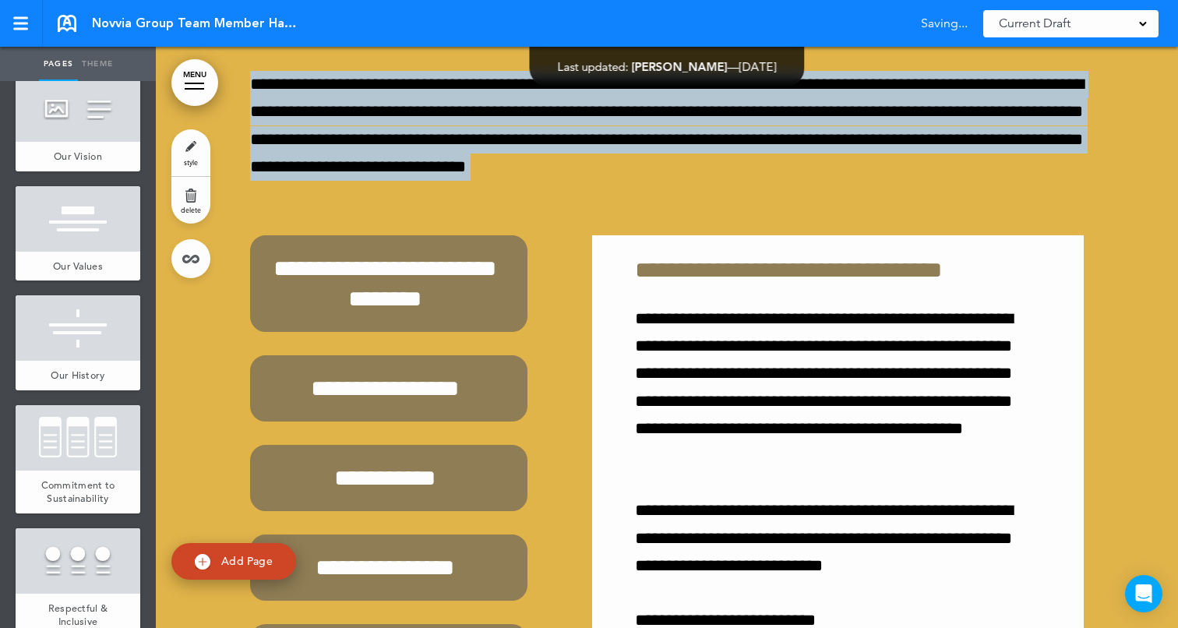
click at [411, 208] on p "**********" at bounding box center [667, 139] width 834 height 137
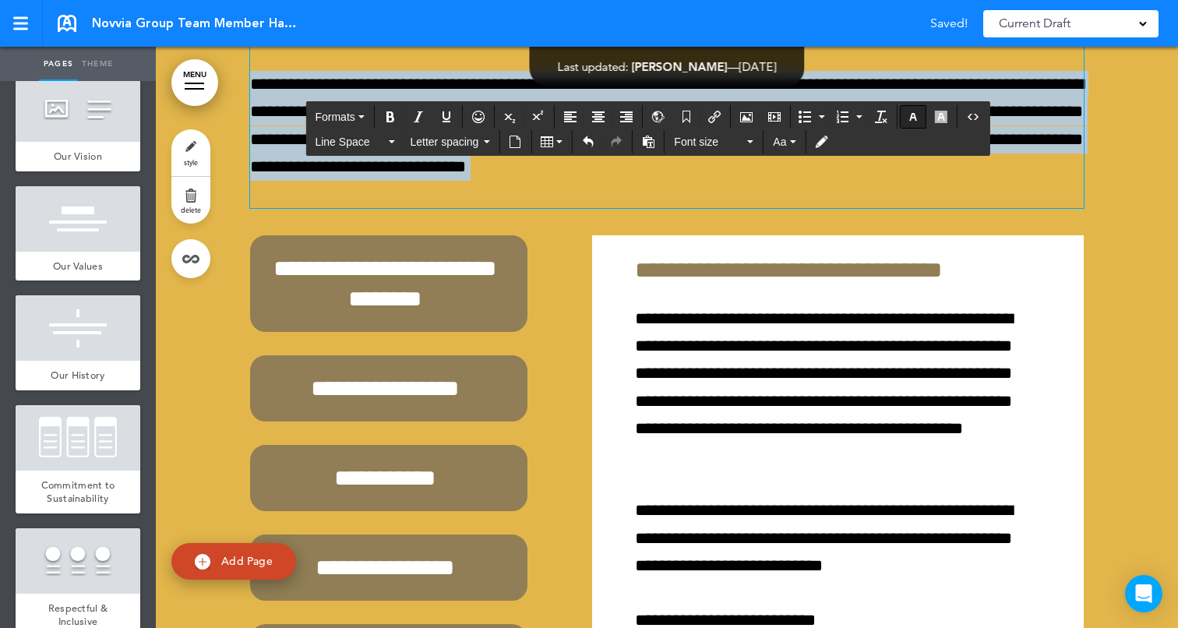
click at [922, 114] on button "button" at bounding box center [913, 117] width 25 height 22
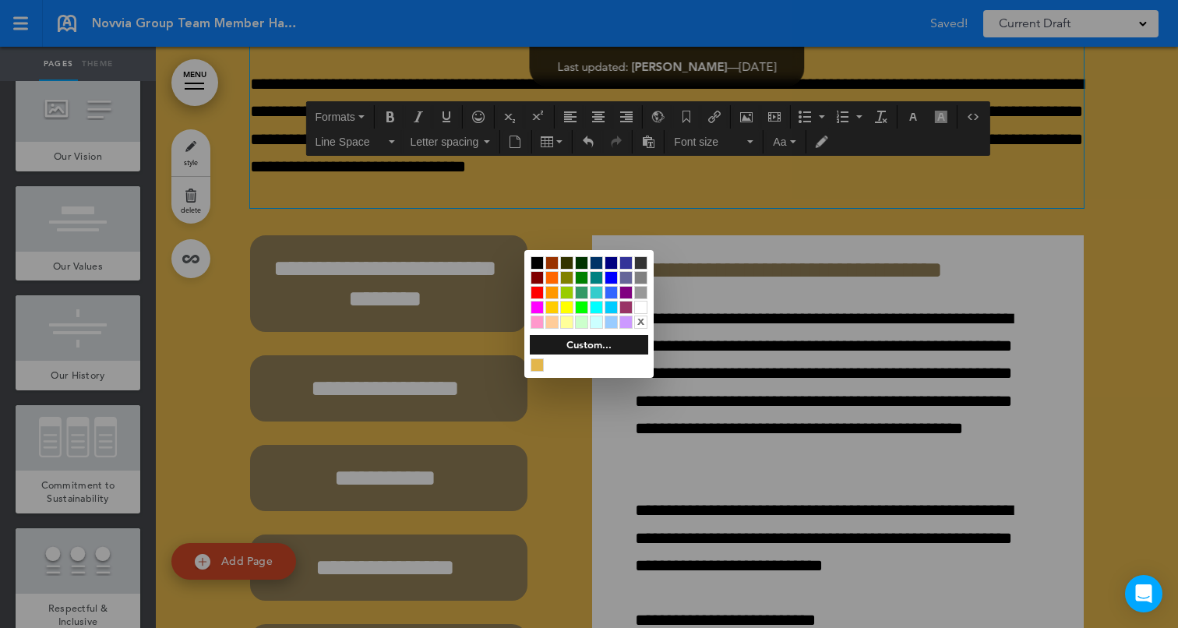
click at [640, 305] on div at bounding box center [640, 307] width 13 height 13
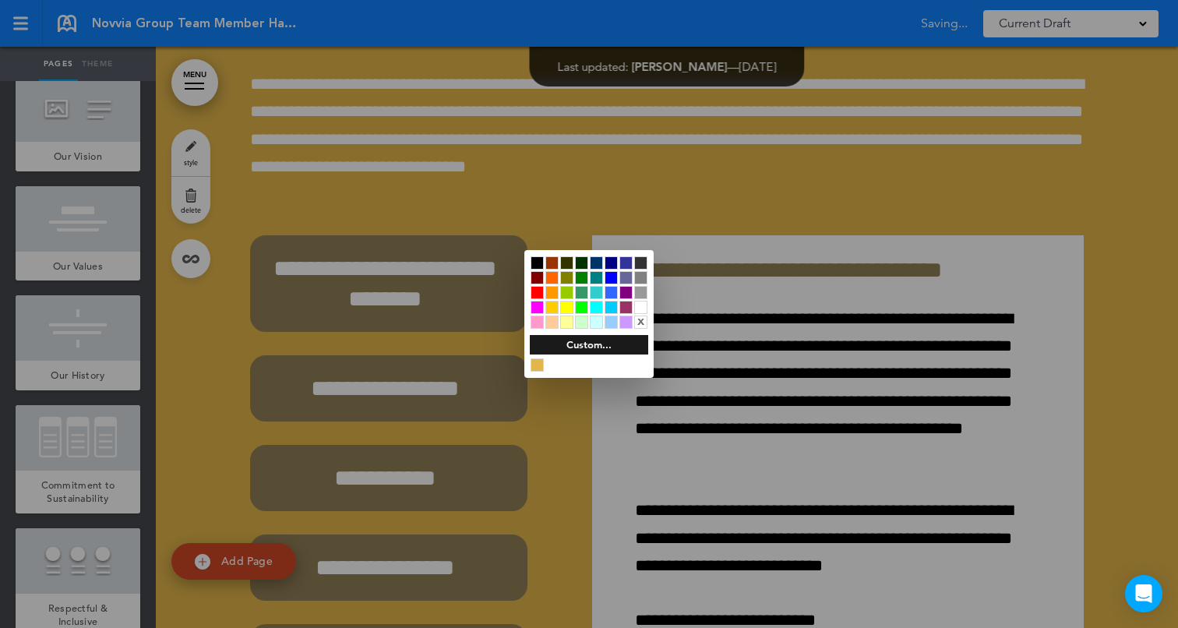
click at [701, 338] on div at bounding box center [589, 314] width 1178 height 628
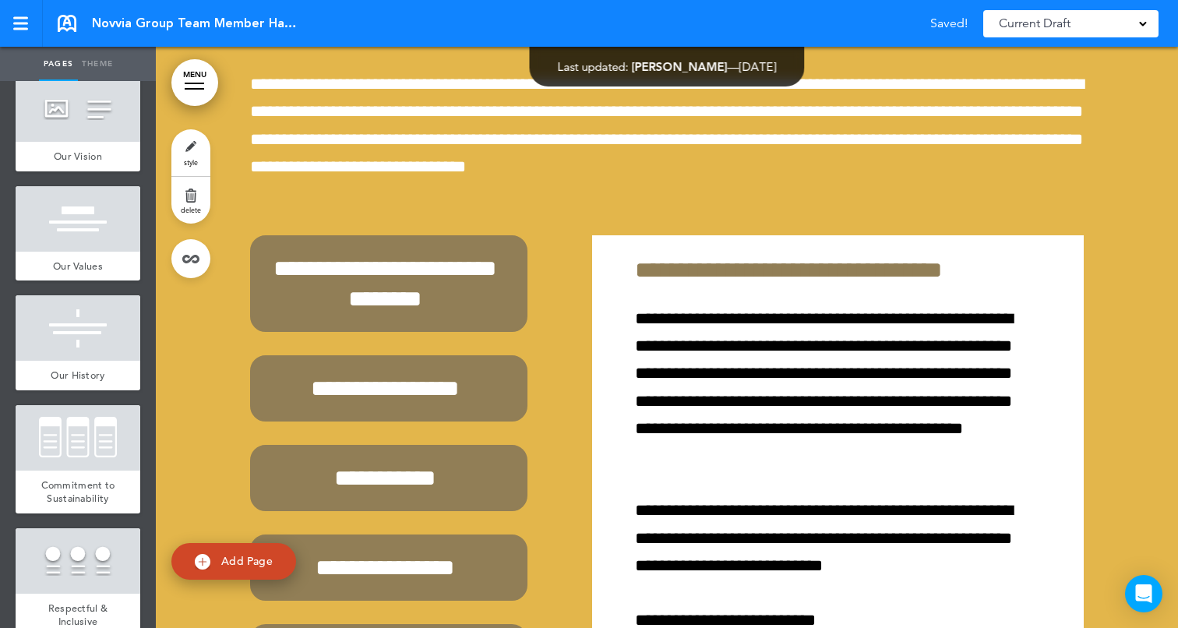
click at [701, 338] on body "Make this page common so it is available in other handbooks. This handbook [GEO…" at bounding box center [589, 314] width 1178 height 628
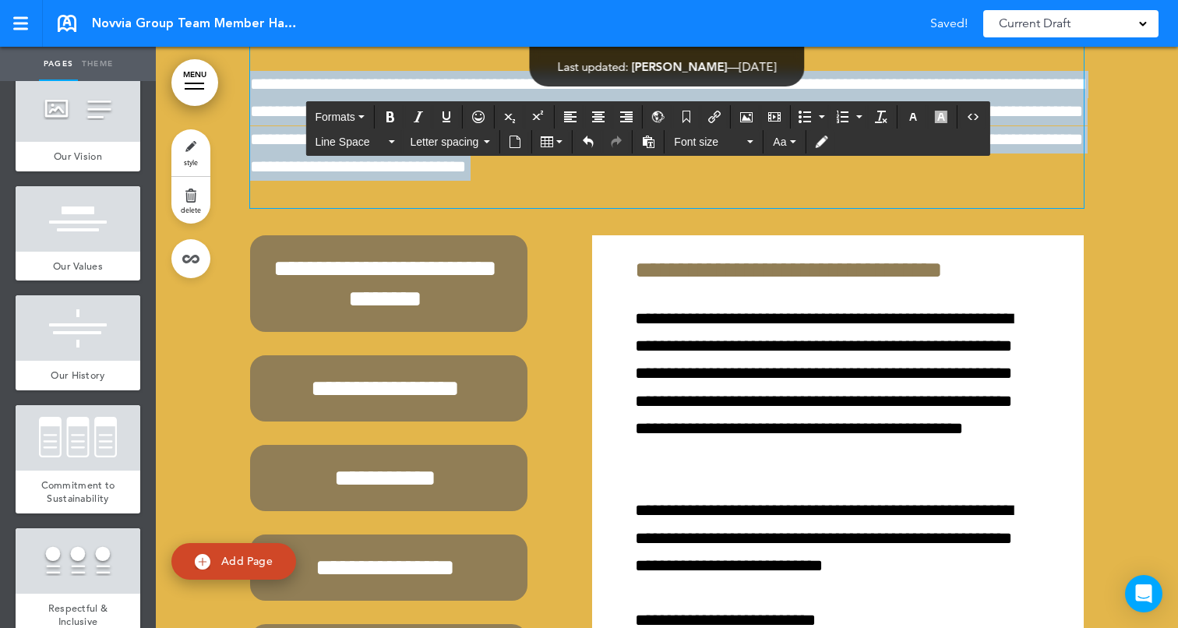
click at [701, 175] on span "**********" at bounding box center [667, 126] width 834 height 100
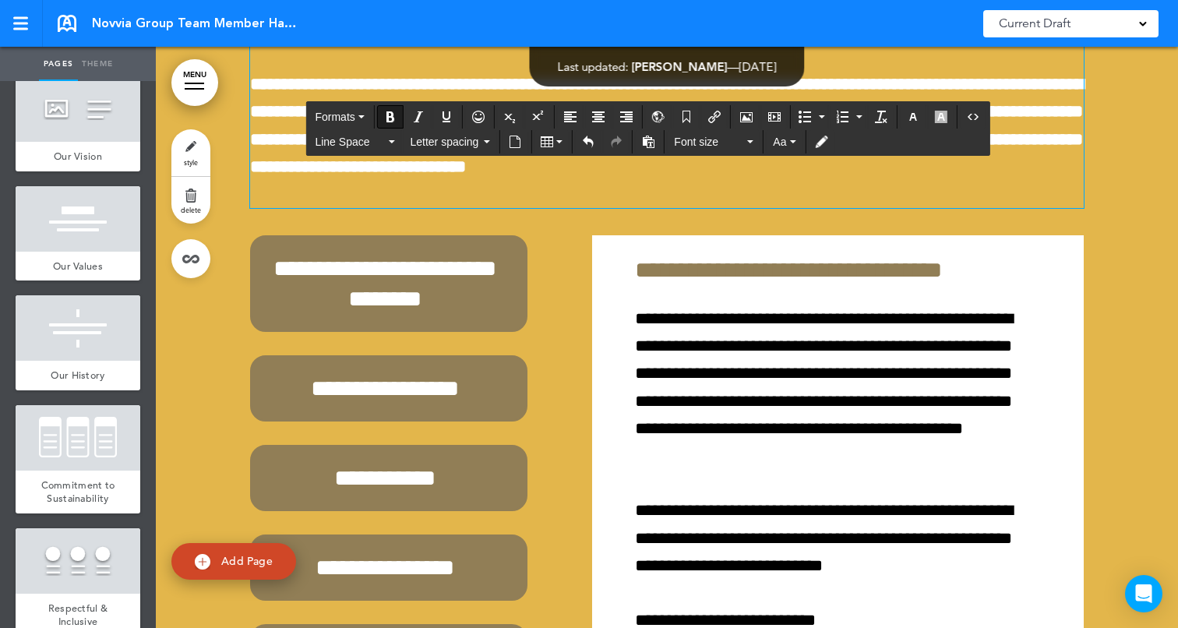
click at [506, 32] on h1 "**********" at bounding box center [667, 10] width 834 height 43
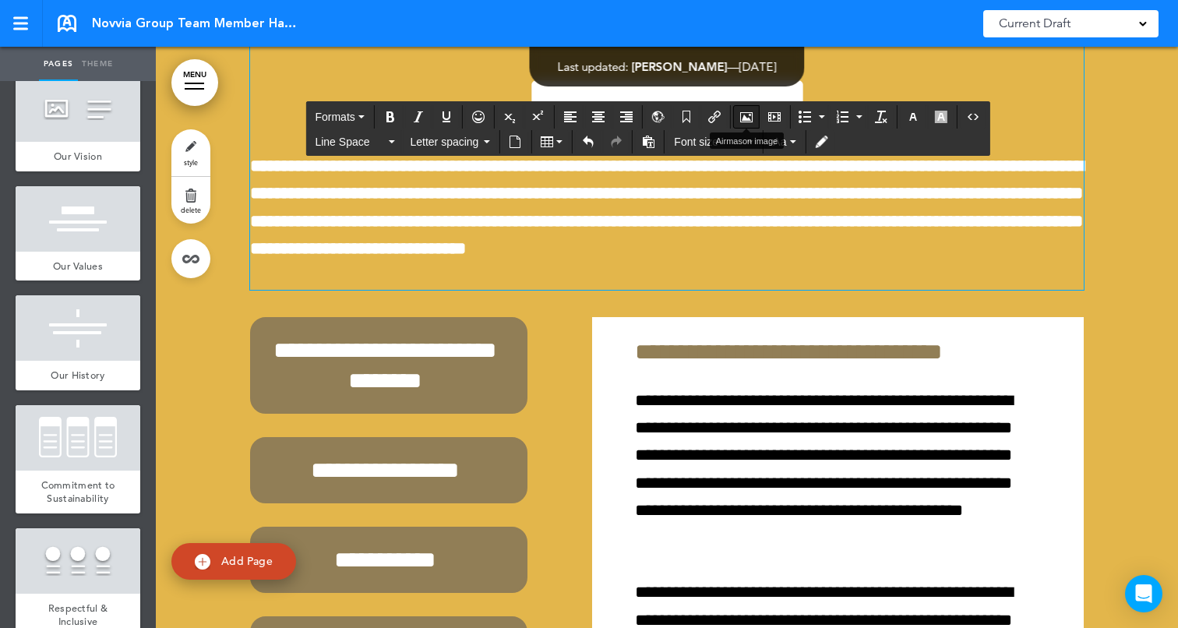
click at [744, 119] on icon "Airmason image" at bounding box center [746, 117] width 12 height 12
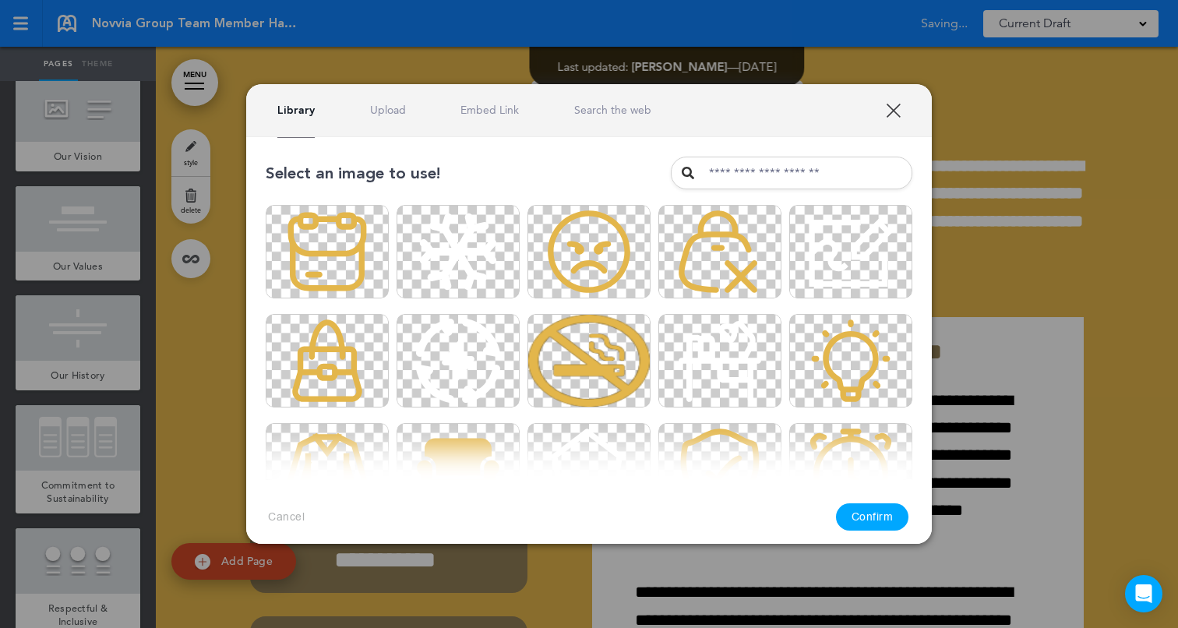
click at [395, 103] on link "Upload" at bounding box center [388, 110] width 36 height 15
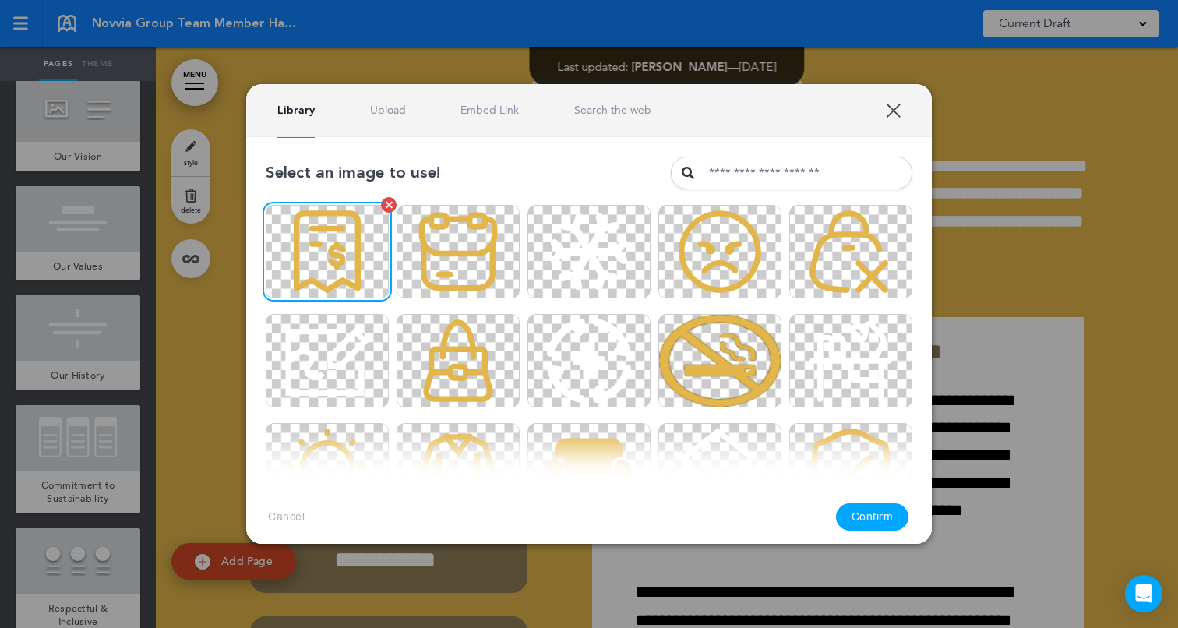
click at [349, 247] on img at bounding box center [327, 251] width 123 height 93
click at [386, 206] on div at bounding box center [389, 204] width 7 height 7
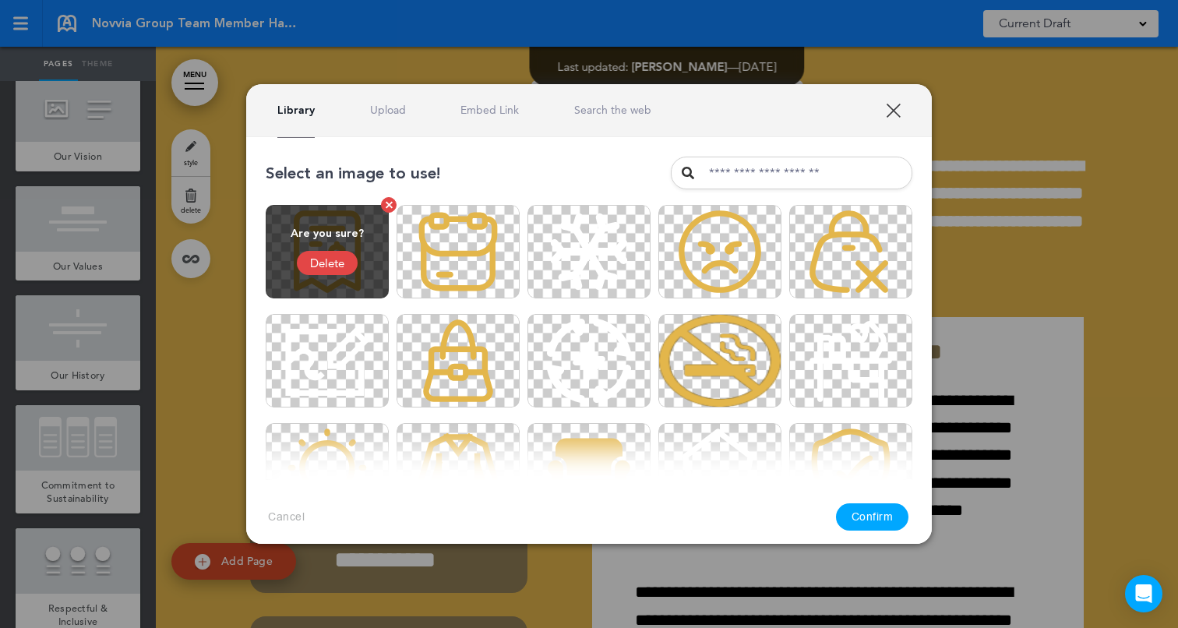
click at [333, 265] on div "Delete" at bounding box center [327, 263] width 61 height 24
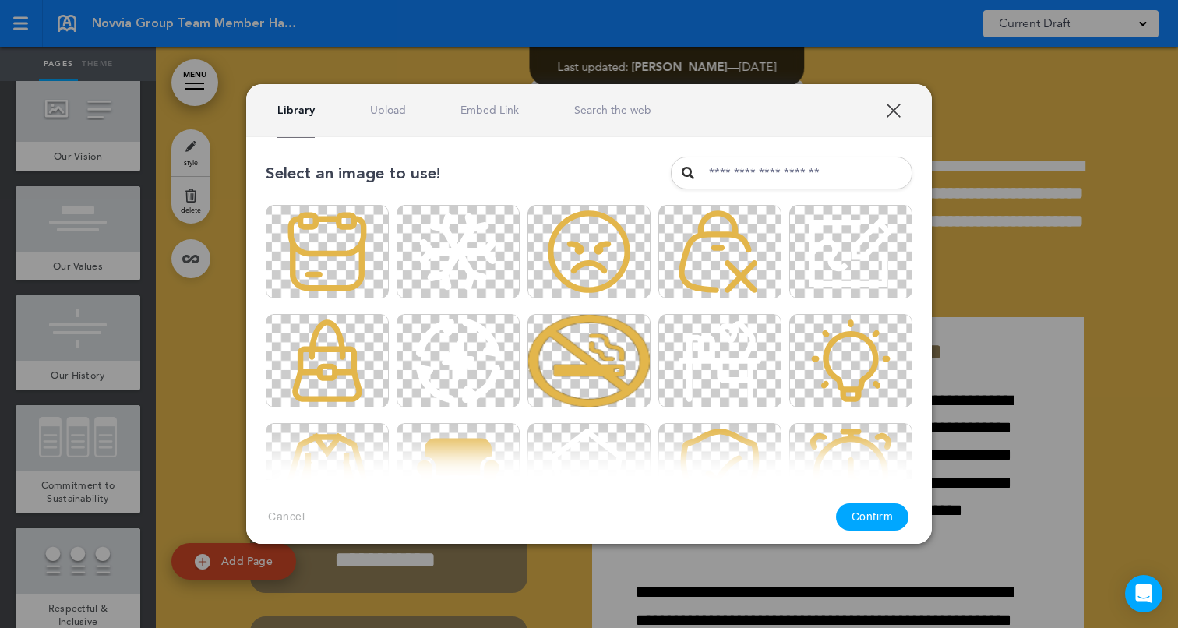
click at [405, 117] on div "Library Upload Embed Link Search the web" at bounding box center [464, 110] width 374 height 15
click at [392, 123] on div "Library Upload Embed Link Search the web" at bounding box center [589, 110] width 686 height 53
click at [386, 108] on link "Upload" at bounding box center [388, 110] width 36 height 15
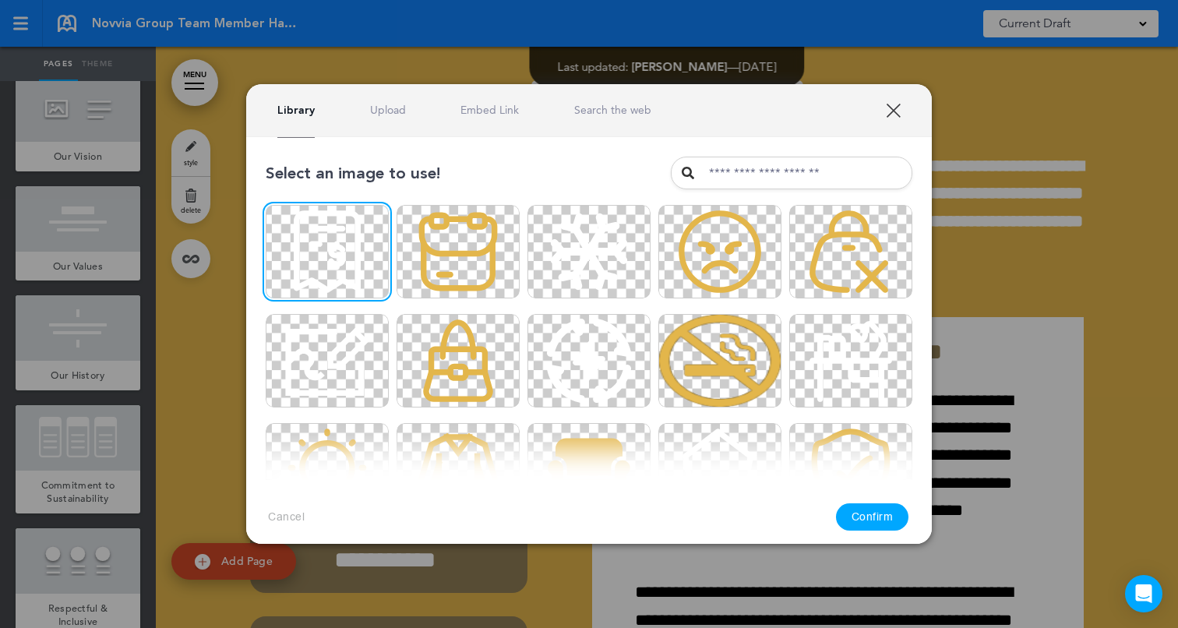
click at [869, 519] on button "Confirm" at bounding box center [872, 516] width 73 height 27
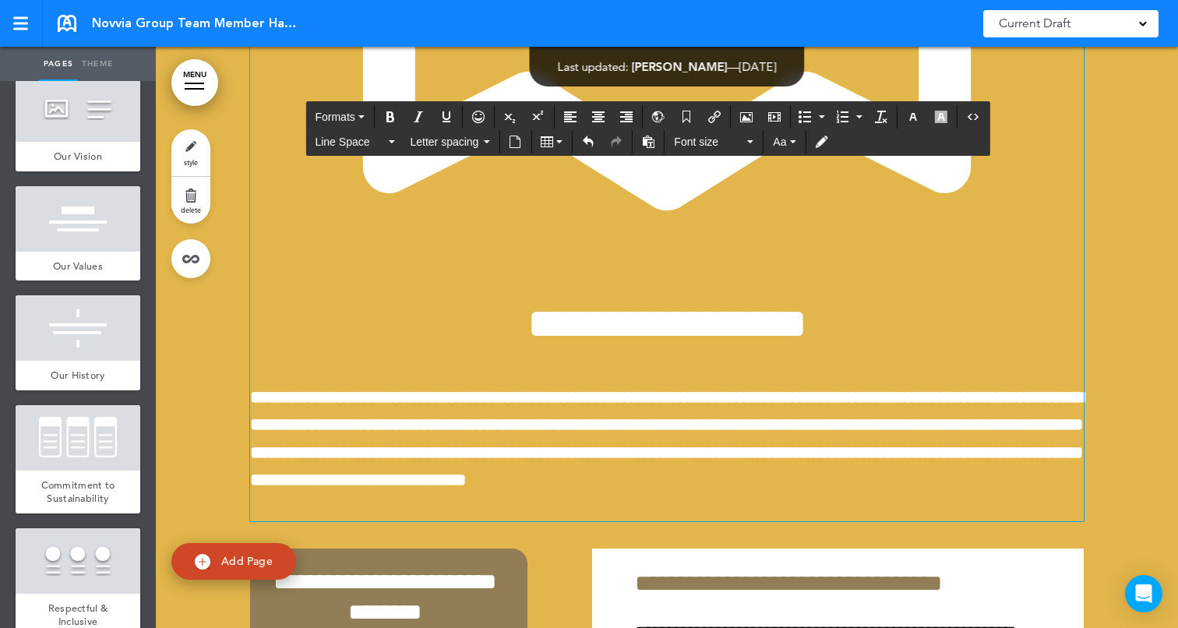
scroll to position [55774, 0]
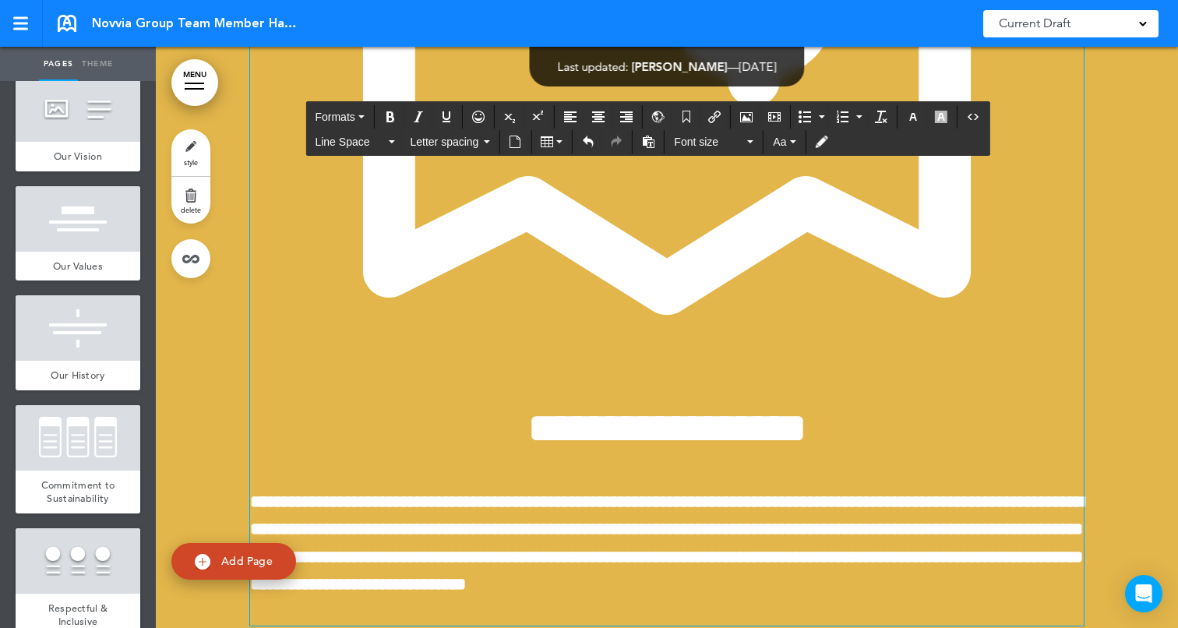
drag, startPoint x: 1082, startPoint y: 576, endPoint x: 533, endPoint y: 206, distance: 662.2
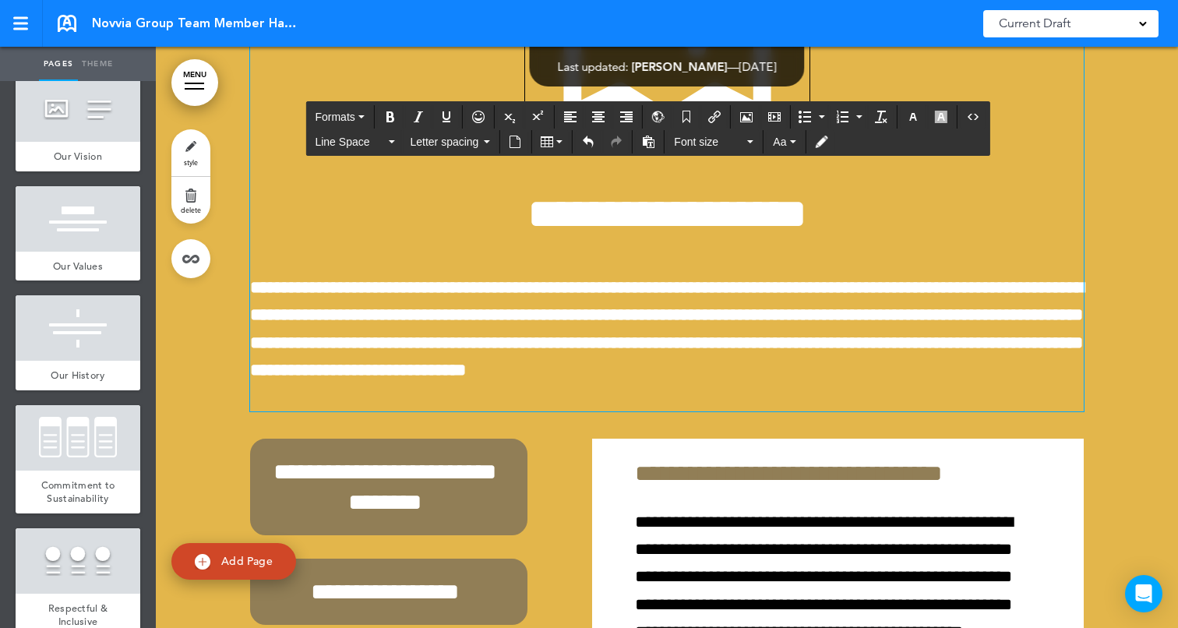
scroll to position [55435, 0]
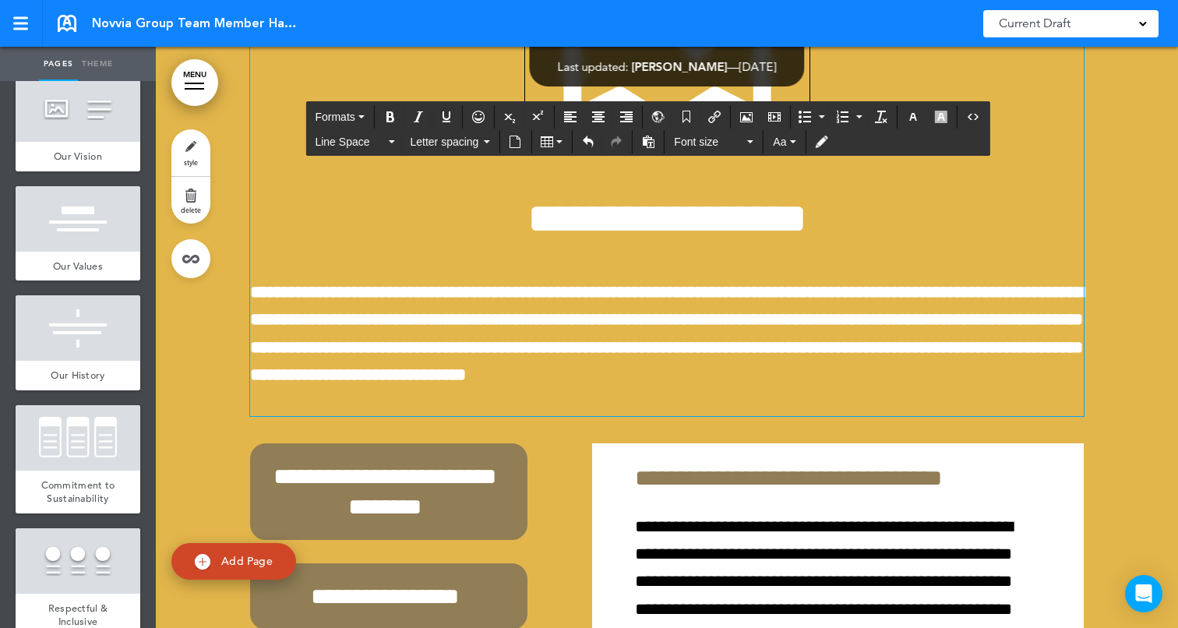
click at [807, 158] on span at bounding box center [667, 136] width 284 height 43
click at [788, 149] on img at bounding box center [667, 6] width 284 height 284
drag, startPoint x: 810, startPoint y: 362, endPoint x: 573, endPoint y: 185, distance: 296.7
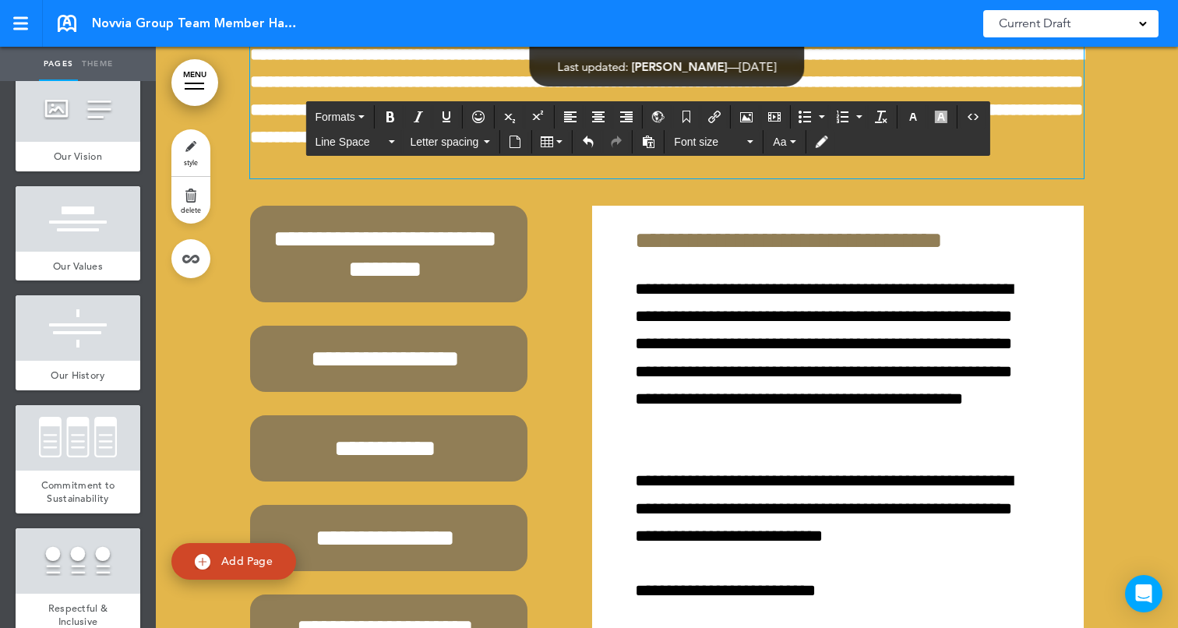
click at [943, 178] on div "**********" at bounding box center [667, 21] width 834 height 314
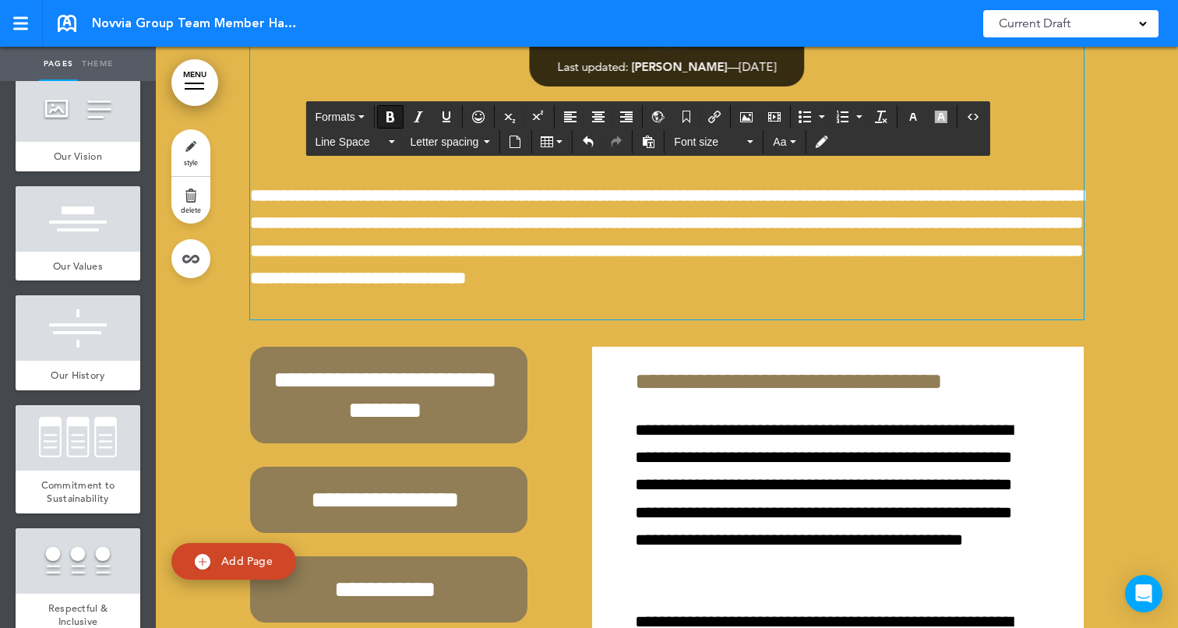
click at [1158, 305] on div at bounding box center [667, 533] width 1022 height 1172
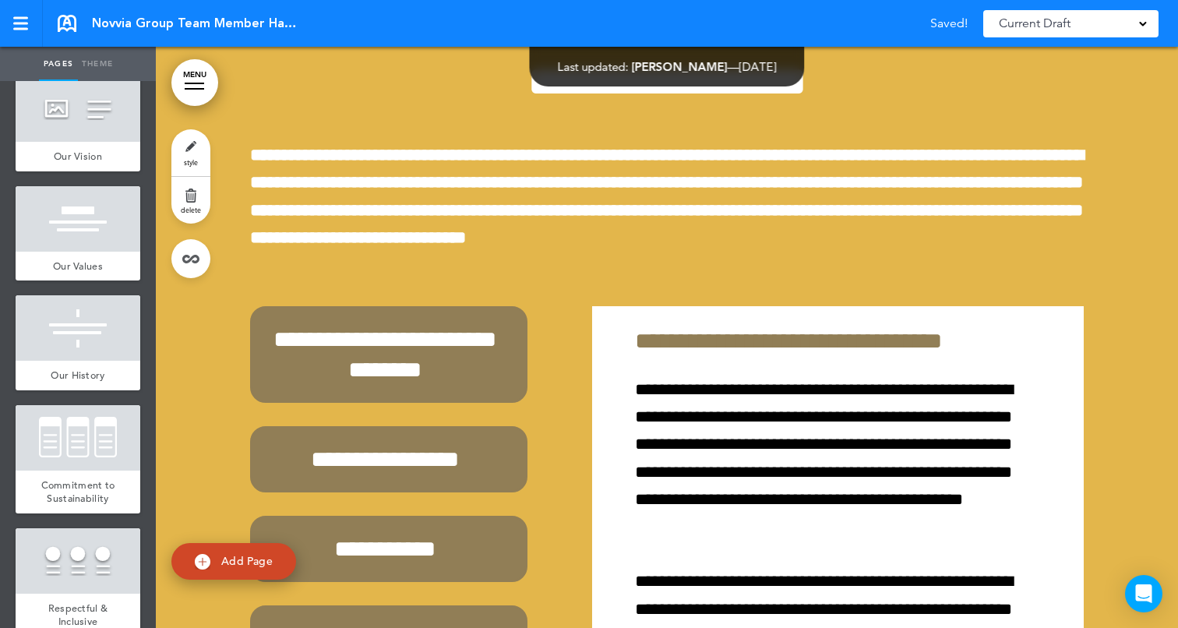
scroll to position [55362, 0]
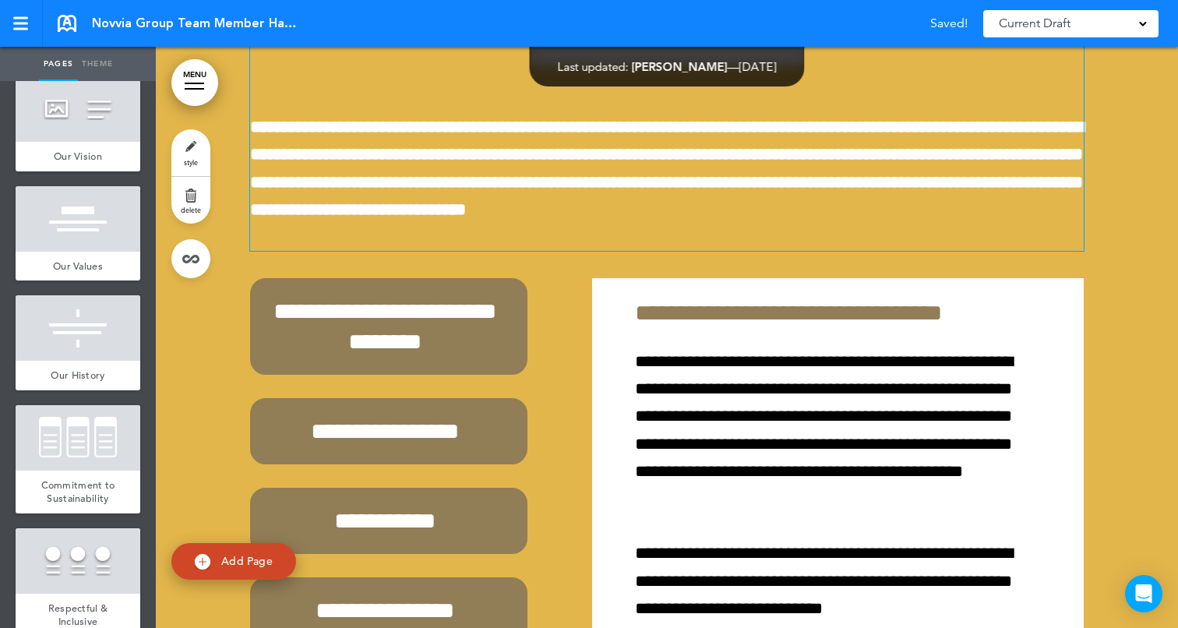
click at [527, 75] on span "**********" at bounding box center [667, 53] width 280 height 43
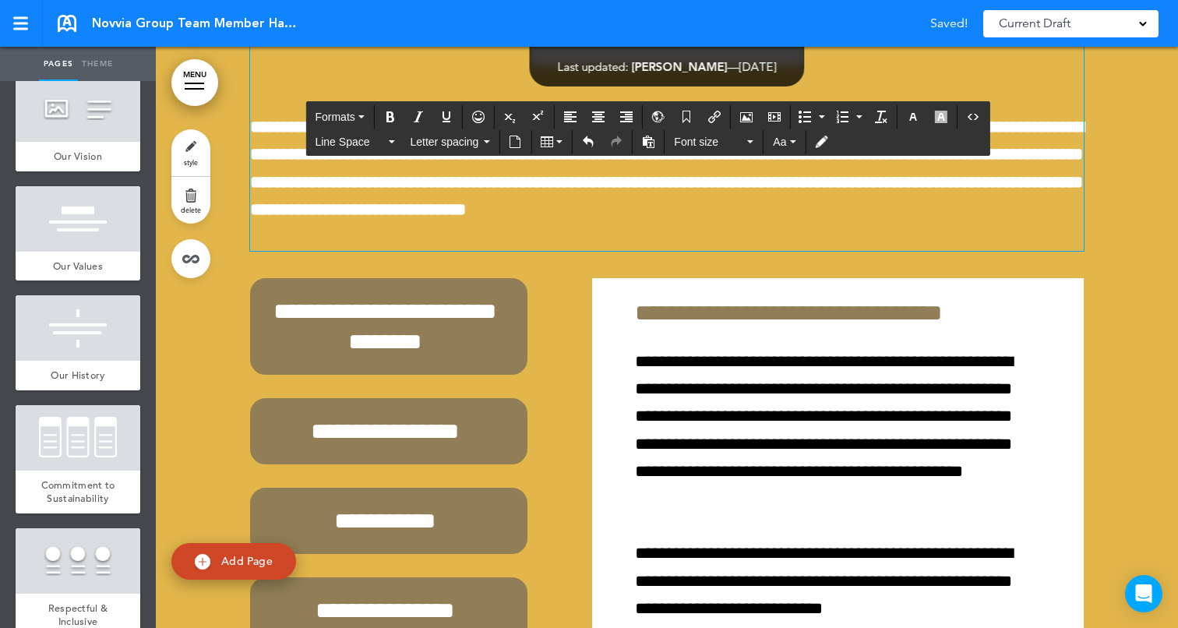
click at [1123, 319] on div at bounding box center [667, 464] width 1022 height 1172
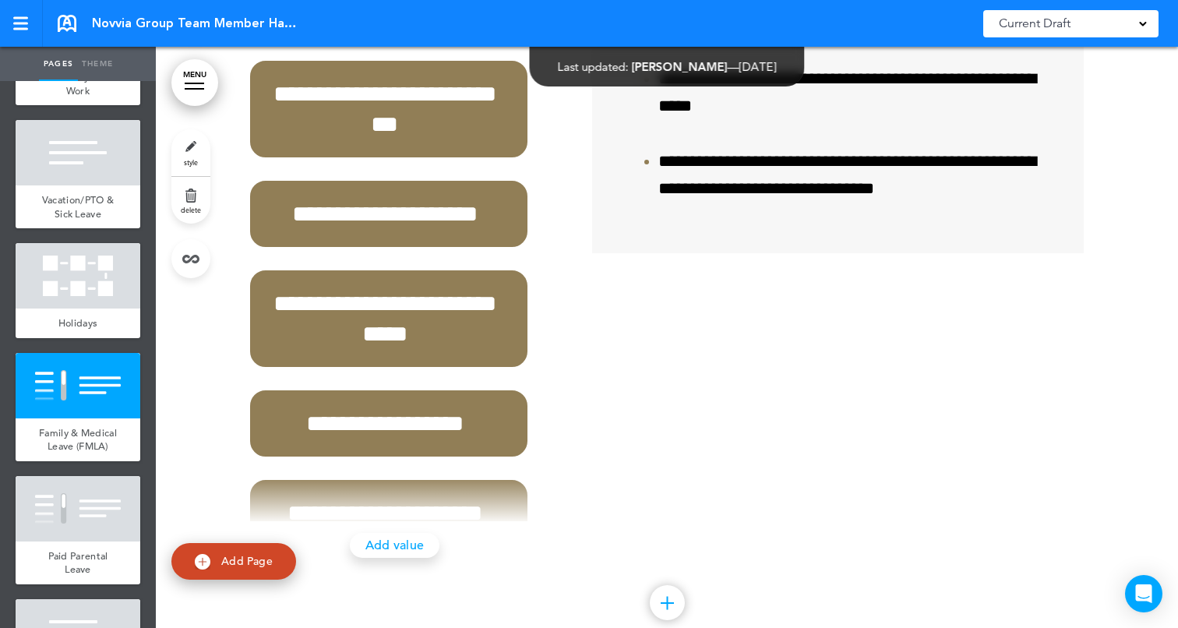
scroll to position [7355, 0]
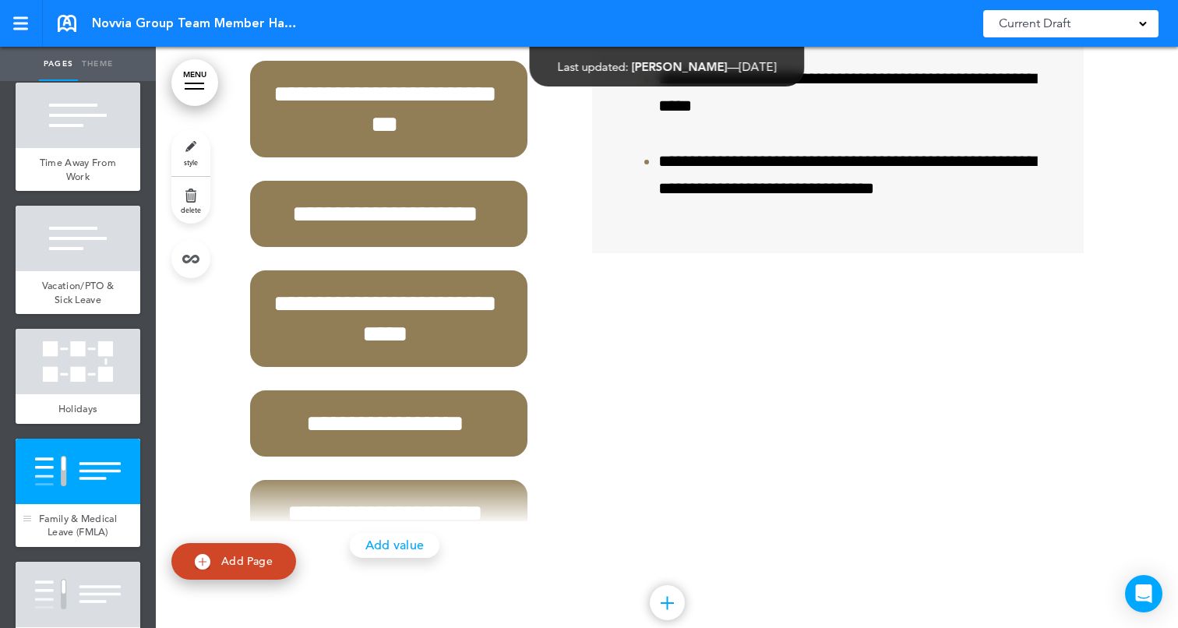
click at [87, 447] on div at bounding box center [78, 471] width 125 height 65
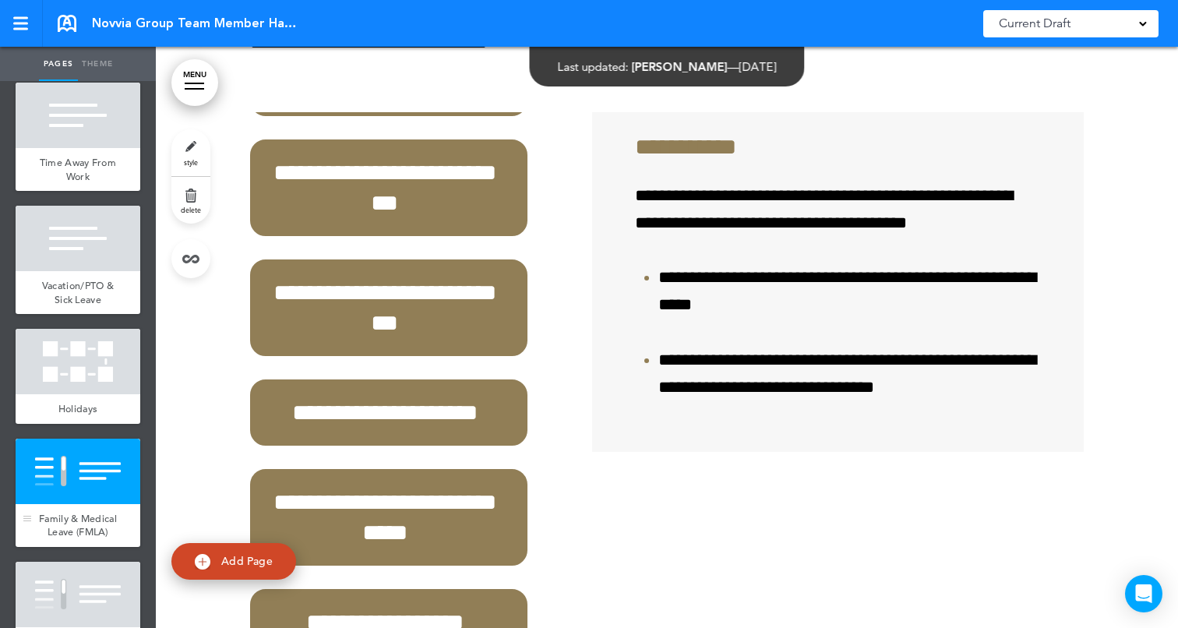
scroll to position [58656, 0]
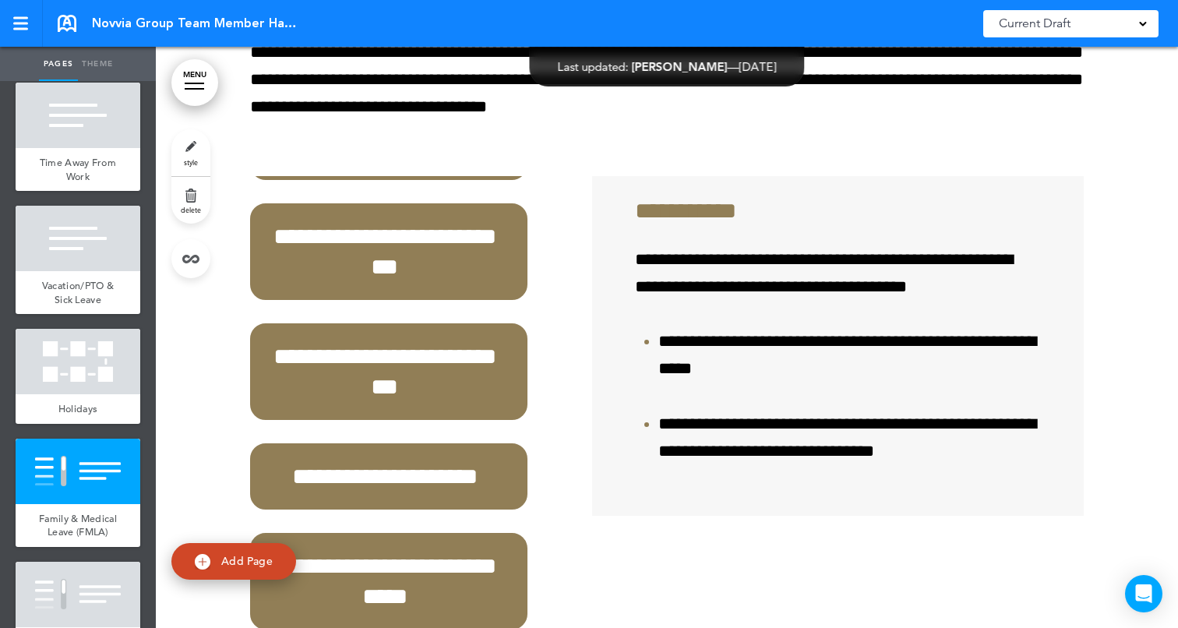
click at [189, 146] on link "style" at bounding box center [190, 152] width 39 height 47
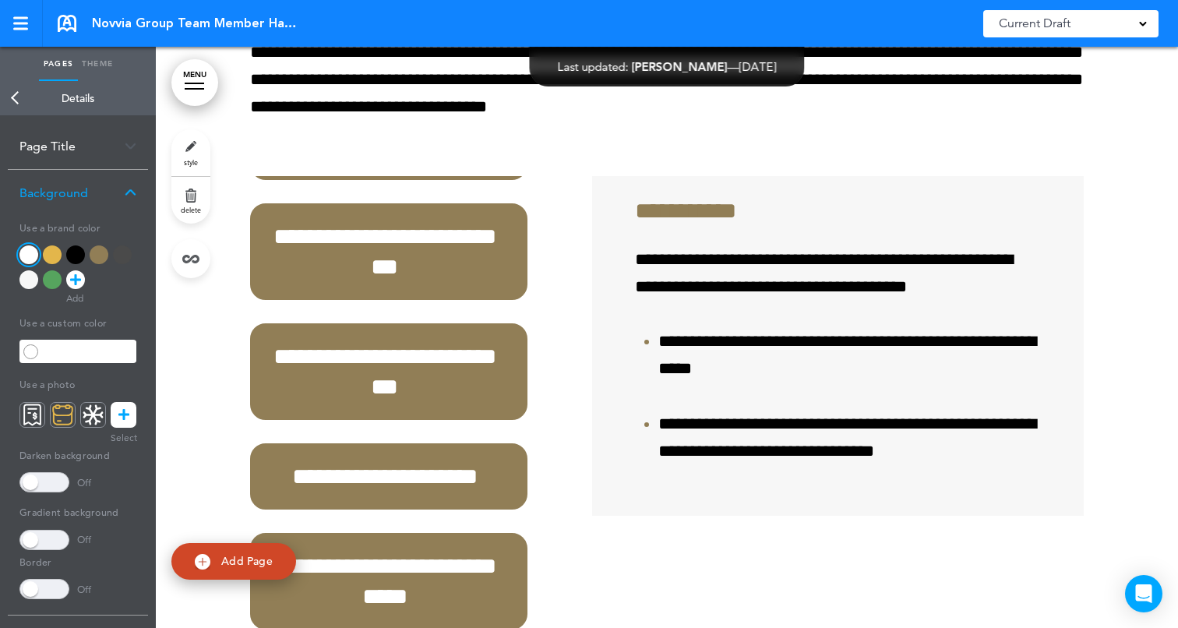
click at [130, 182] on div "Background" at bounding box center [78, 193] width 140 height 46
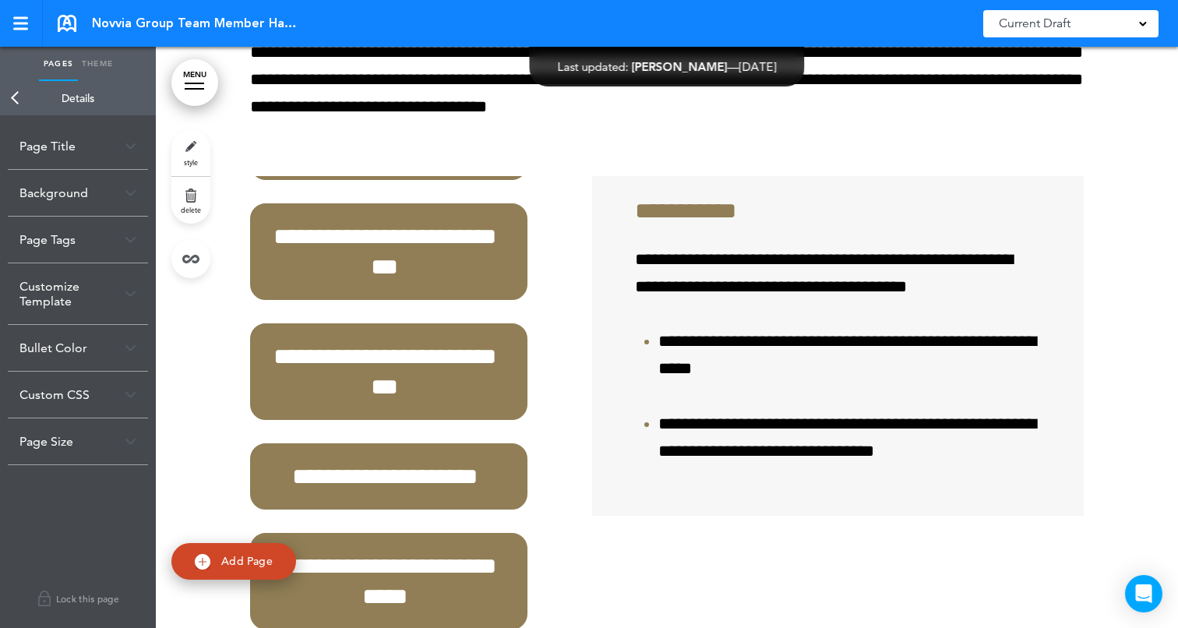
click at [62, 295] on div "Customize Template" at bounding box center [78, 293] width 140 height 61
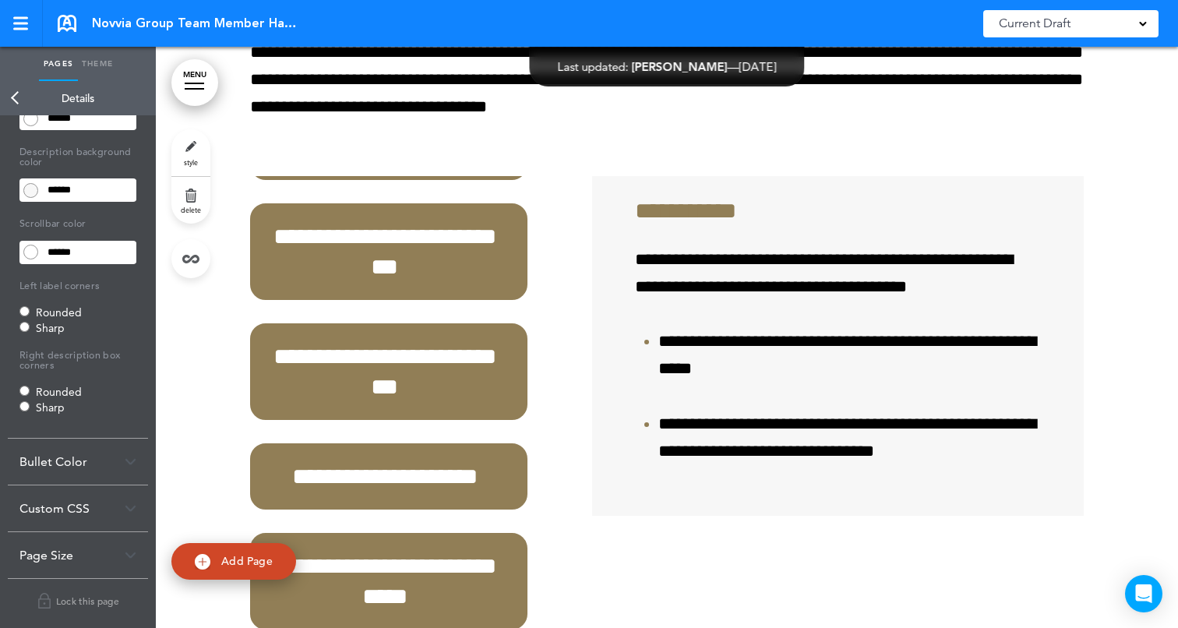
scroll to position [435, 0]
click at [65, 458] on div "Bullet Color" at bounding box center [78, 459] width 140 height 46
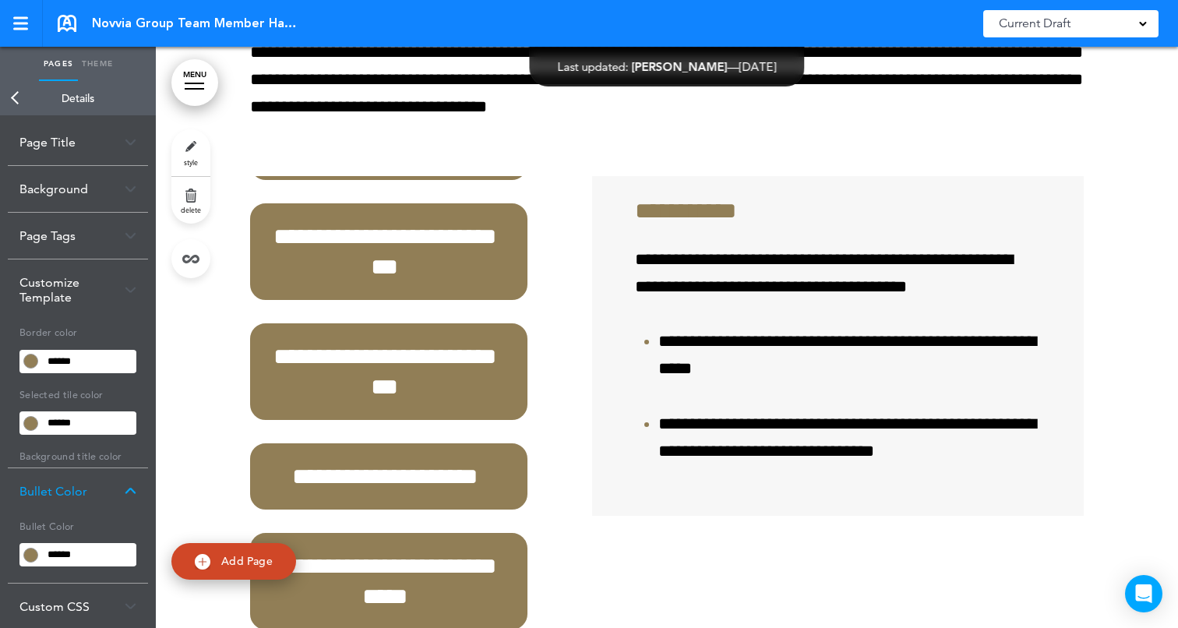
scroll to position [0, 0]
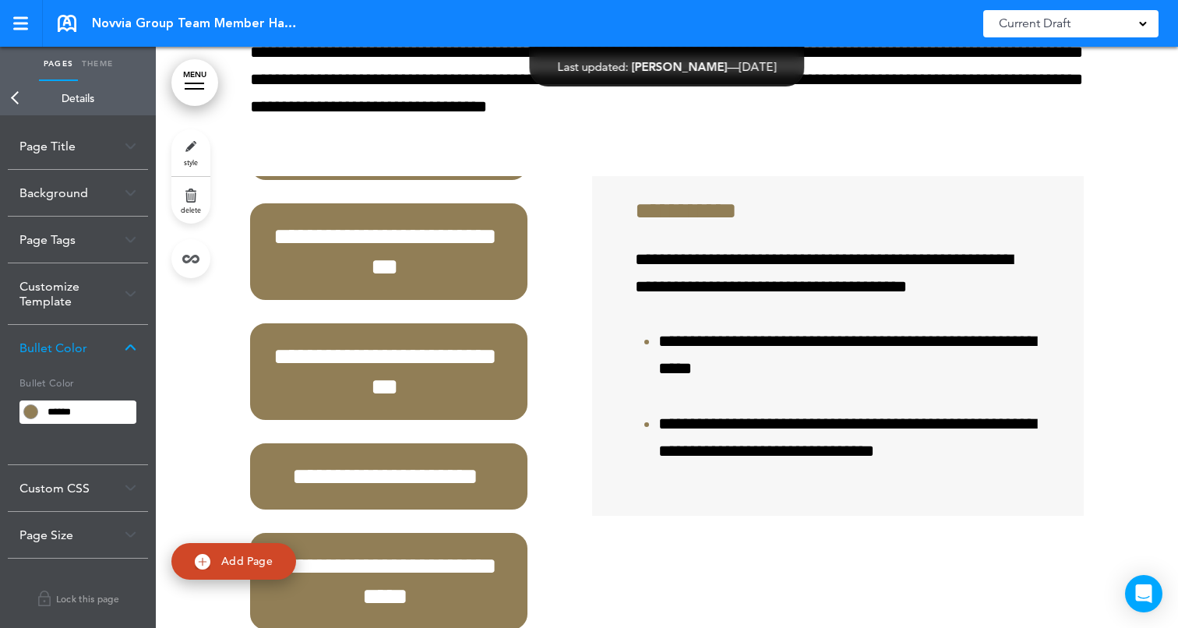
click at [76, 492] on div "Custom CSS" at bounding box center [78, 488] width 140 height 46
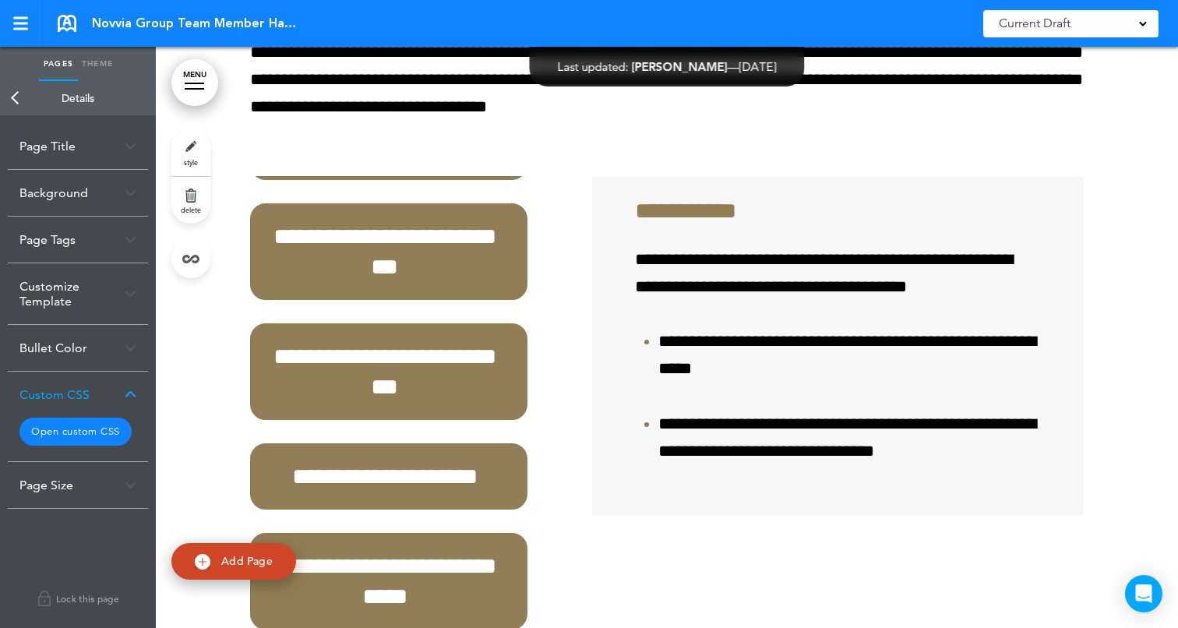
click at [67, 487] on div "Page Size" at bounding box center [78, 485] width 140 height 46
click at [65, 446] on div "Page Size" at bounding box center [78, 441] width 140 height 46
click at [17, 100] on link "Back" at bounding box center [15, 98] width 31 height 34
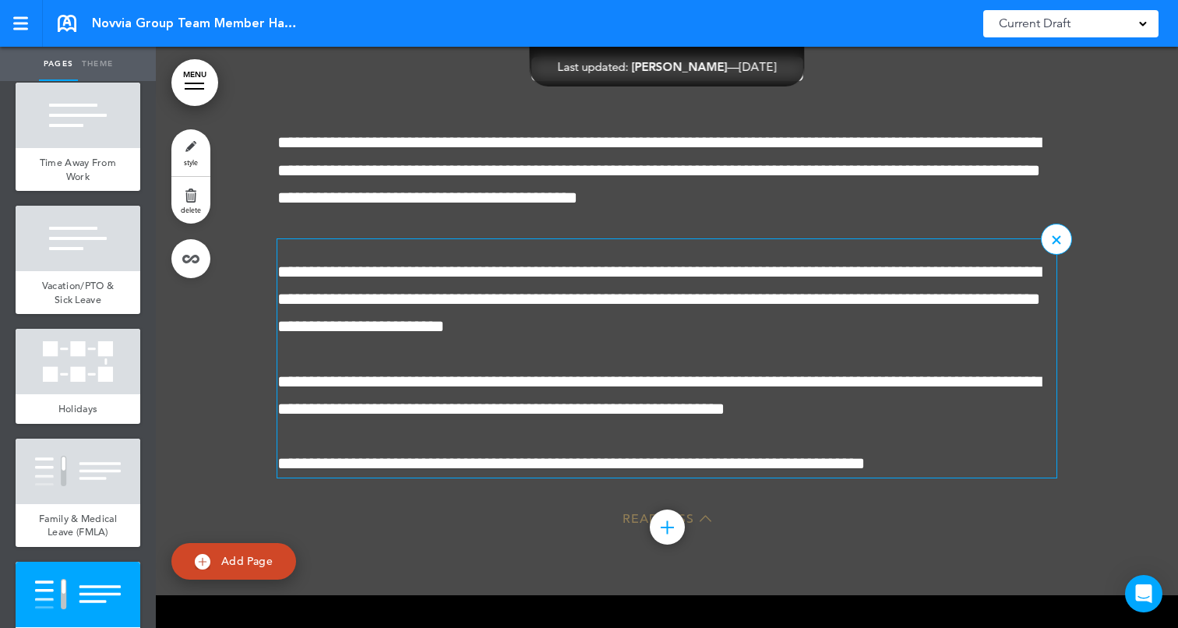
scroll to position [60583, 0]
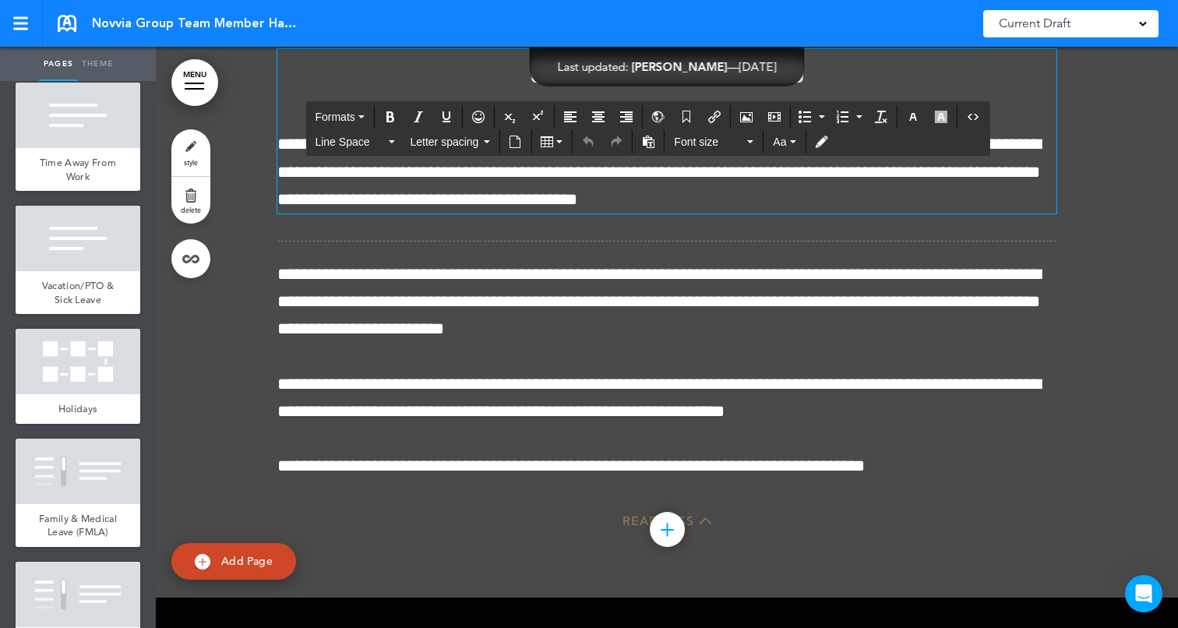
click at [527, 92] on span "**********" at bounding box center [667, 70] width 280 height 43
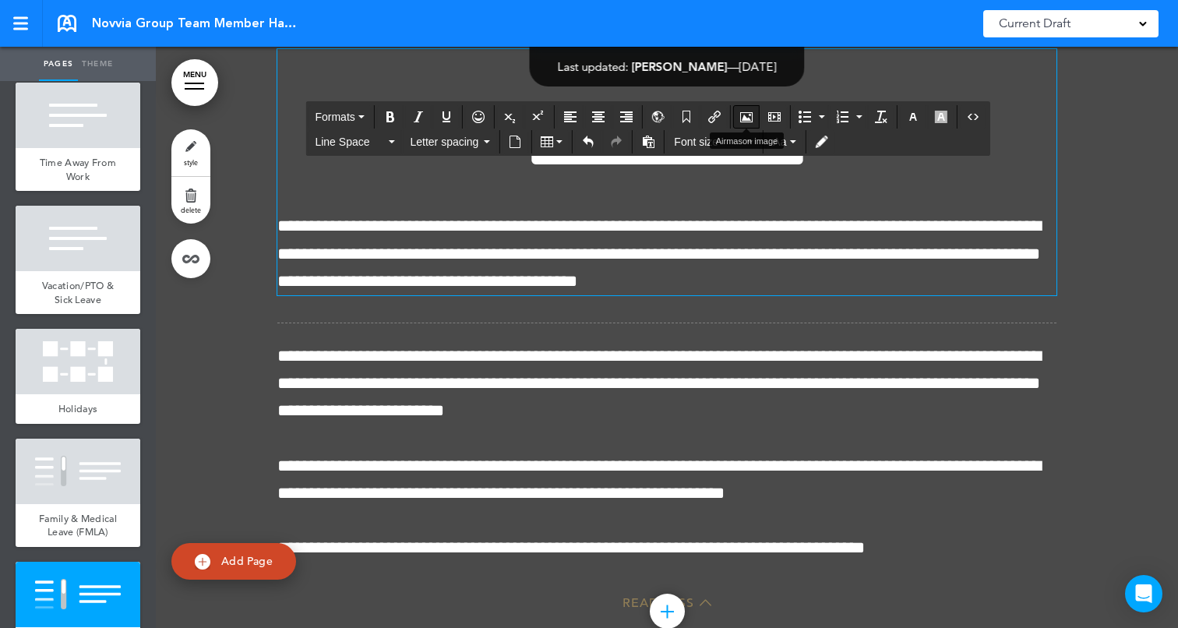
click at [746, 120] on icon "Airmason image" at bounding box center [746, 117] width 12 height 12
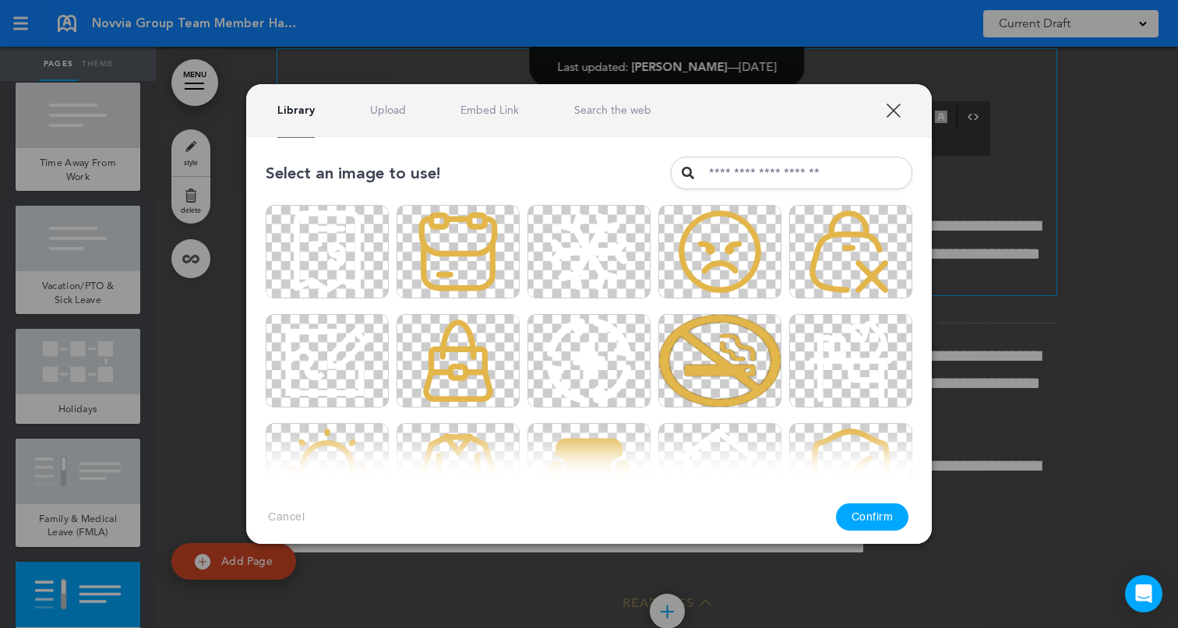
click at [379, 107] on link "Upload" at bounding box center [388, 110] width 36 height 15
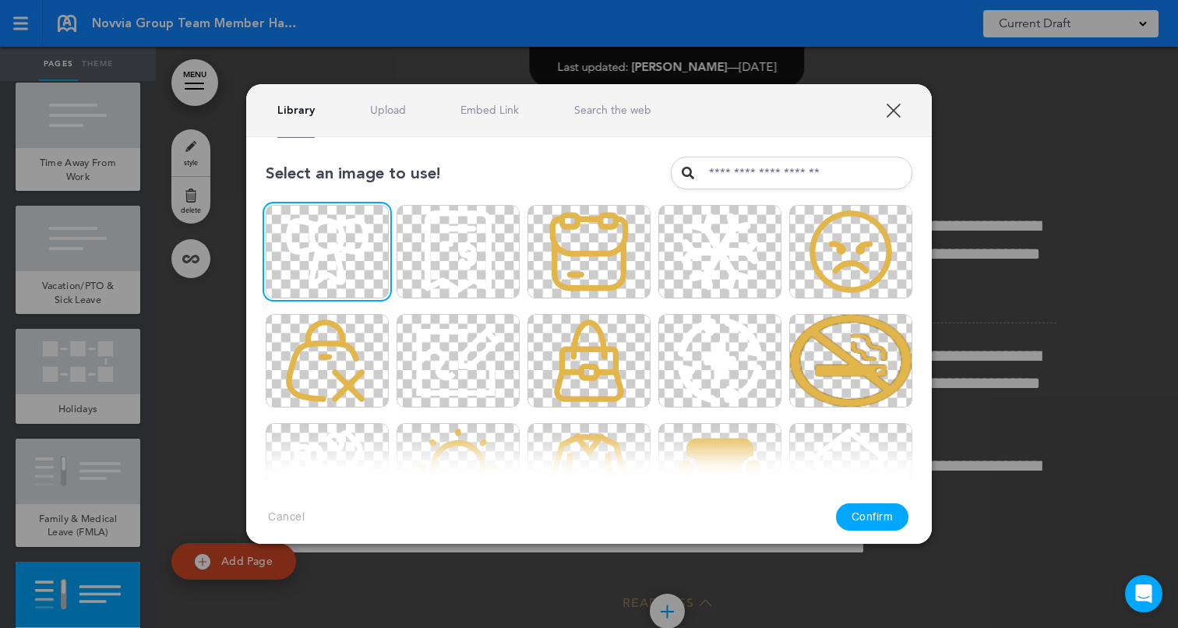
click at [883, 526] on button "Confirm" at bounding box center [872, 516] width 73 height 27
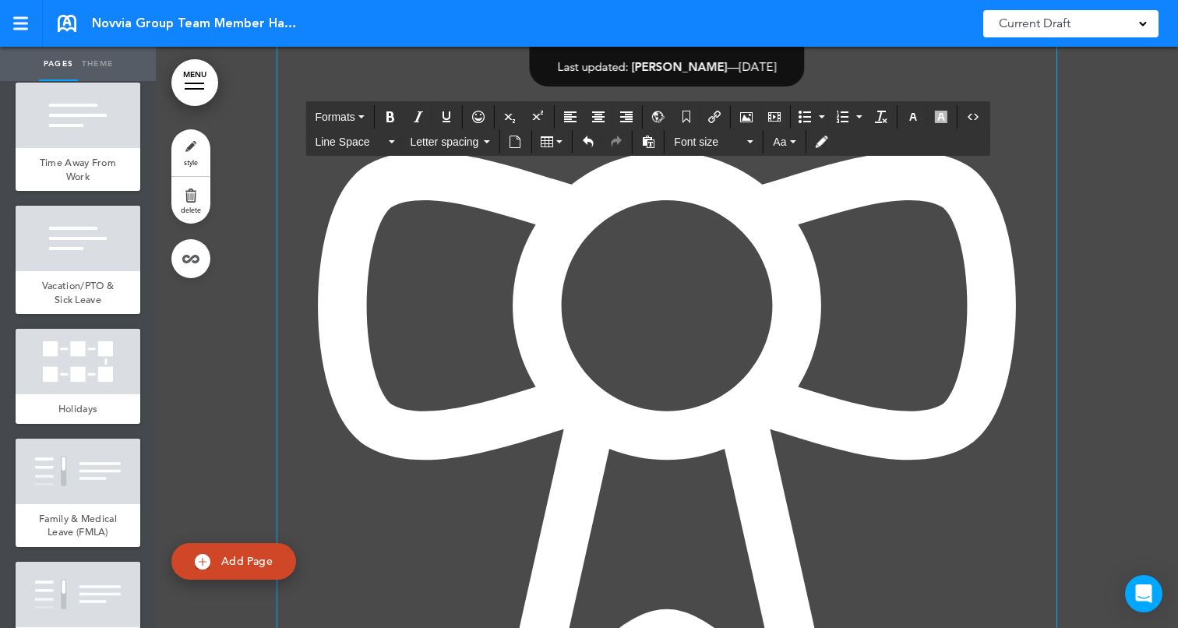
click at [598, 460] on img at bounding box center [666, 435] width 779 height 779
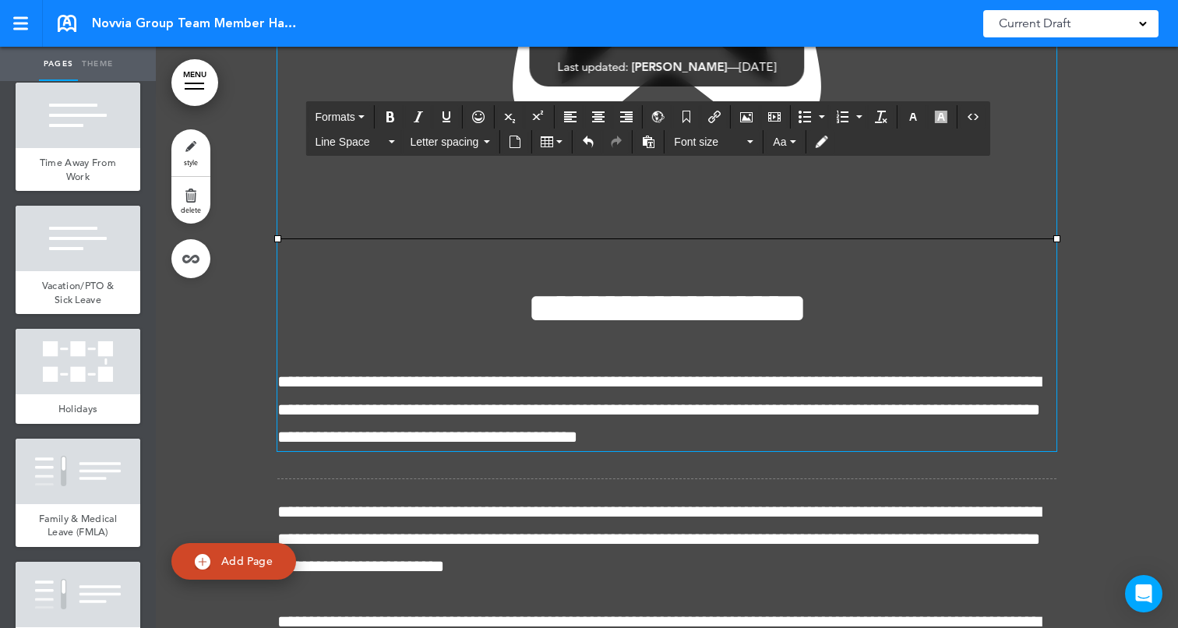
scroll to position [61189, 0]
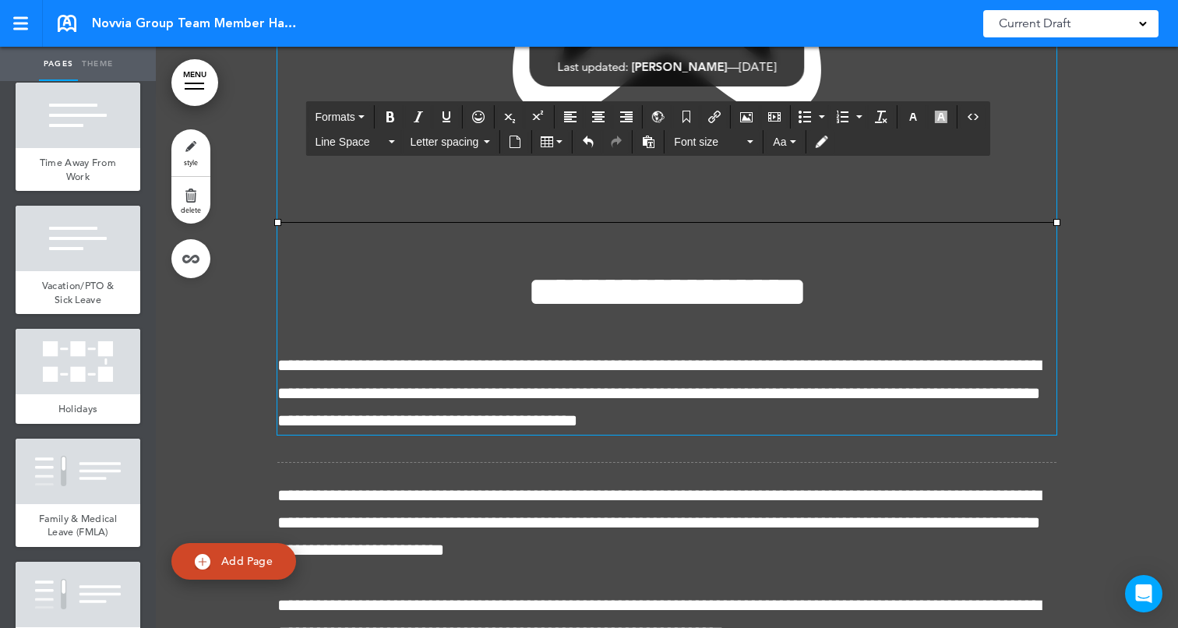
drag, startPoint x: 1053, startPoint y: 499, endPoint x: 665, endPoint y: 260, distance: 455.8
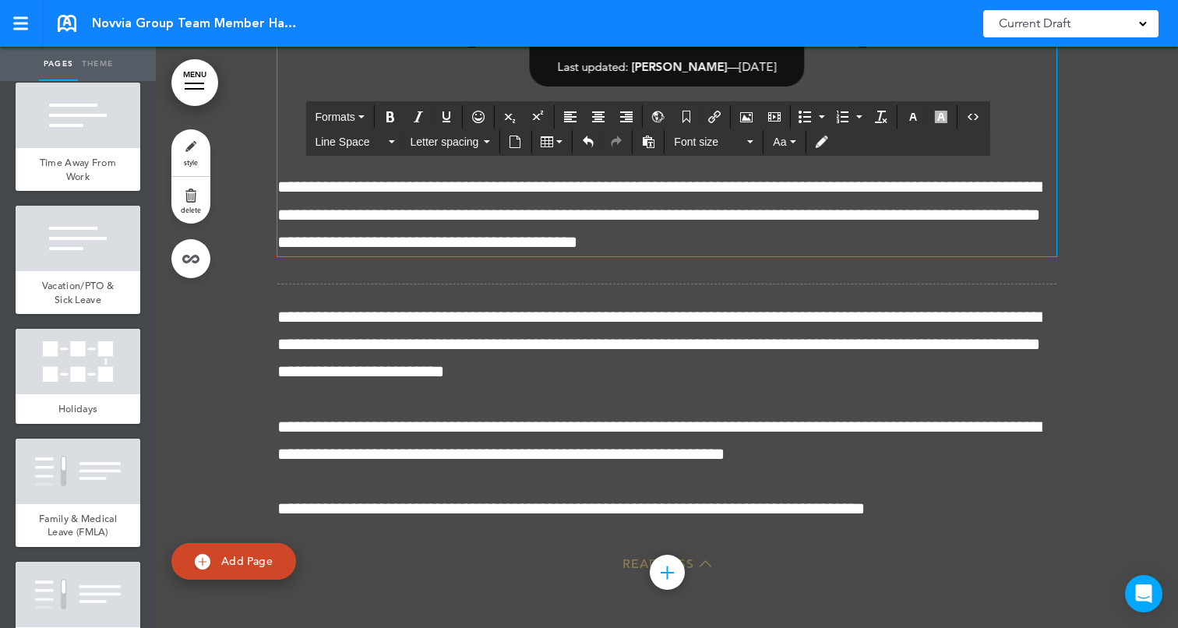
scroll to position [60814, 0]
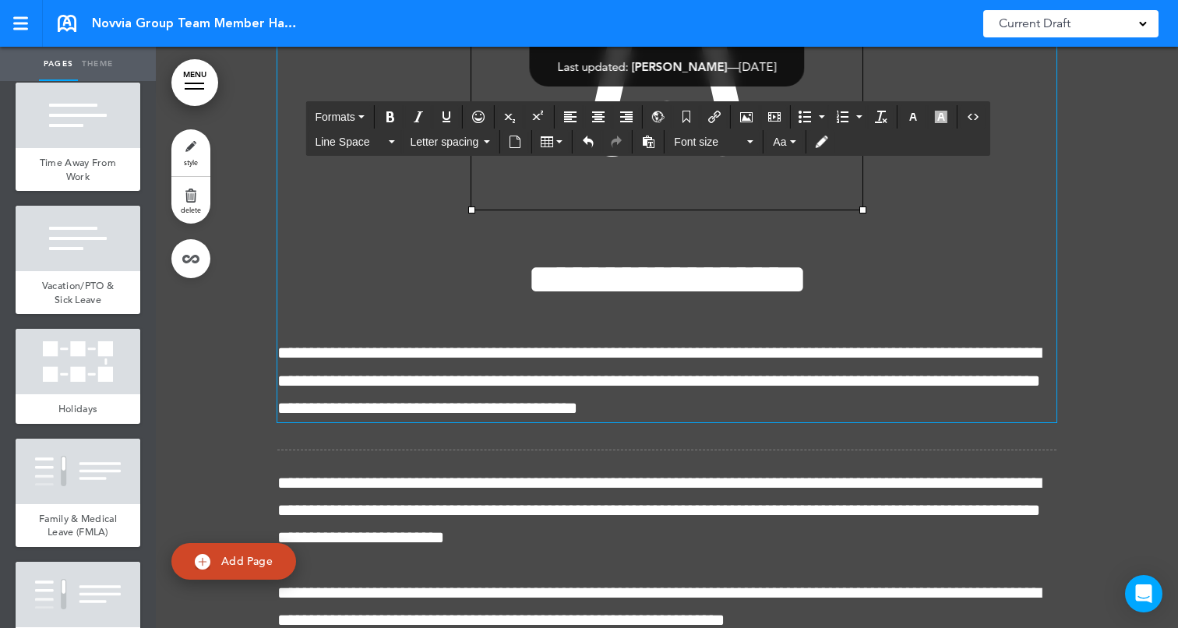
drag, startPoint x: 865, startPoint y: 490, endPoint x: 520, endPoint y: 191, distance: 456.1
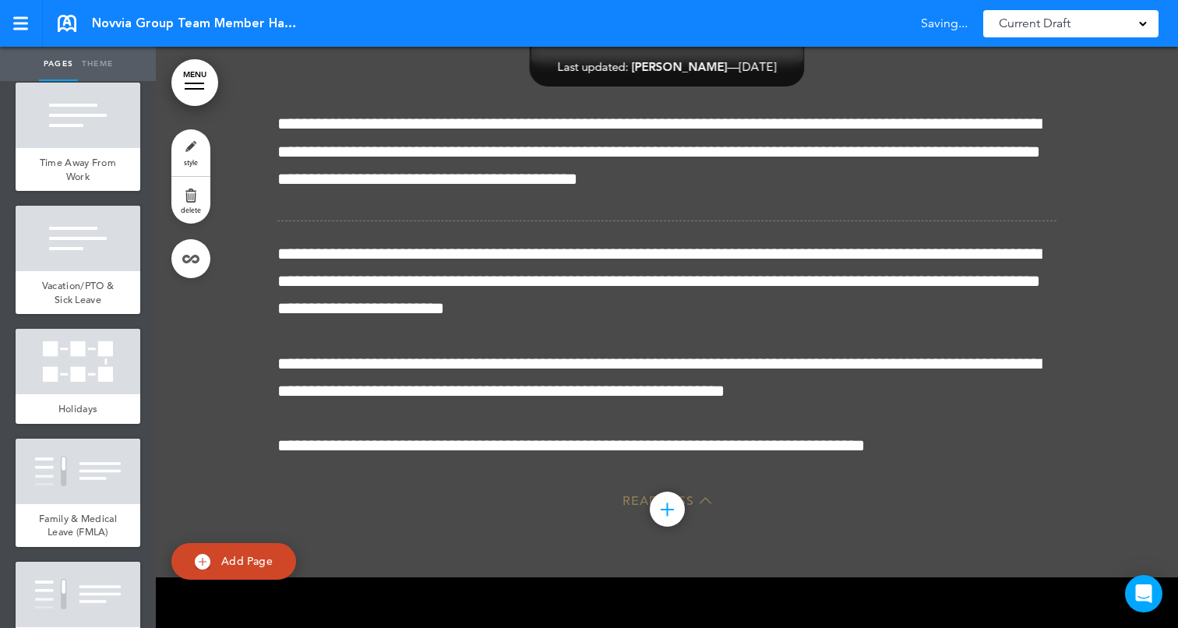
click at [1123, 296] on div at bounding box center [667, 226] width 1022 height 702
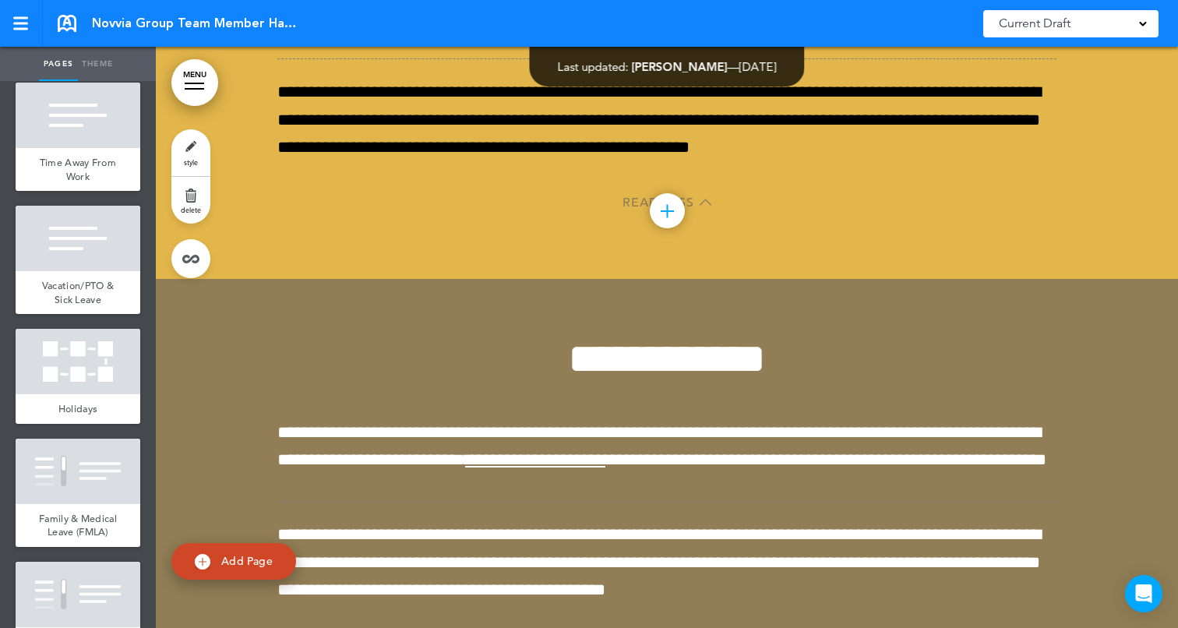
scroll to position [63909, 0]
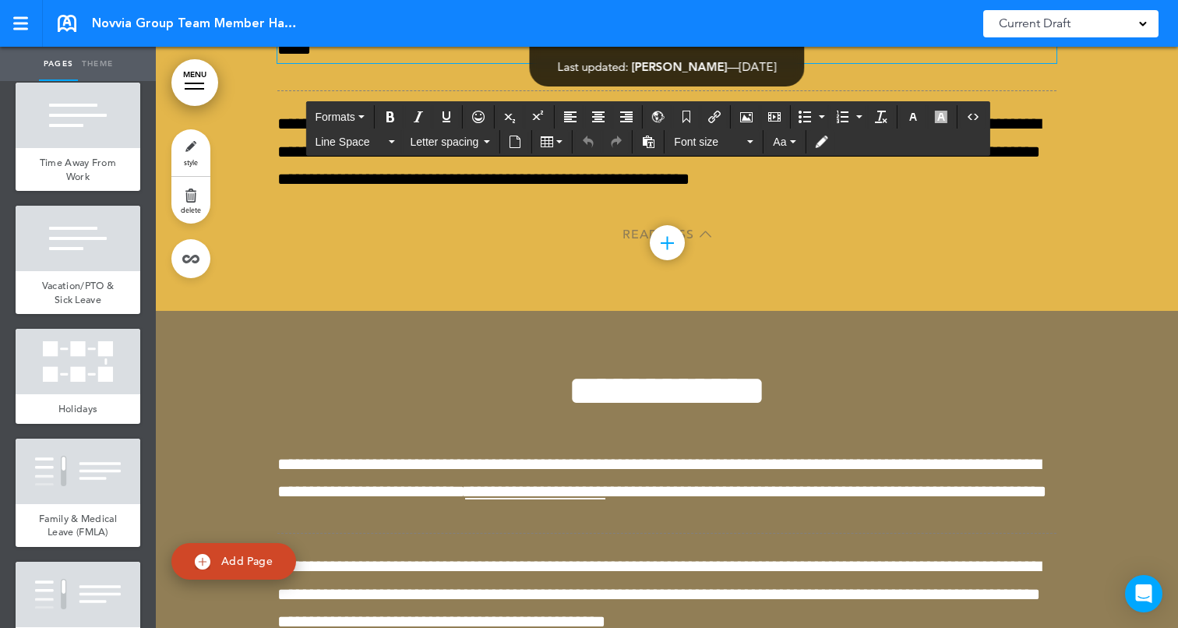
click at [917, 118] on icon "button" at bounding box center [913, 117] width 12 height 12
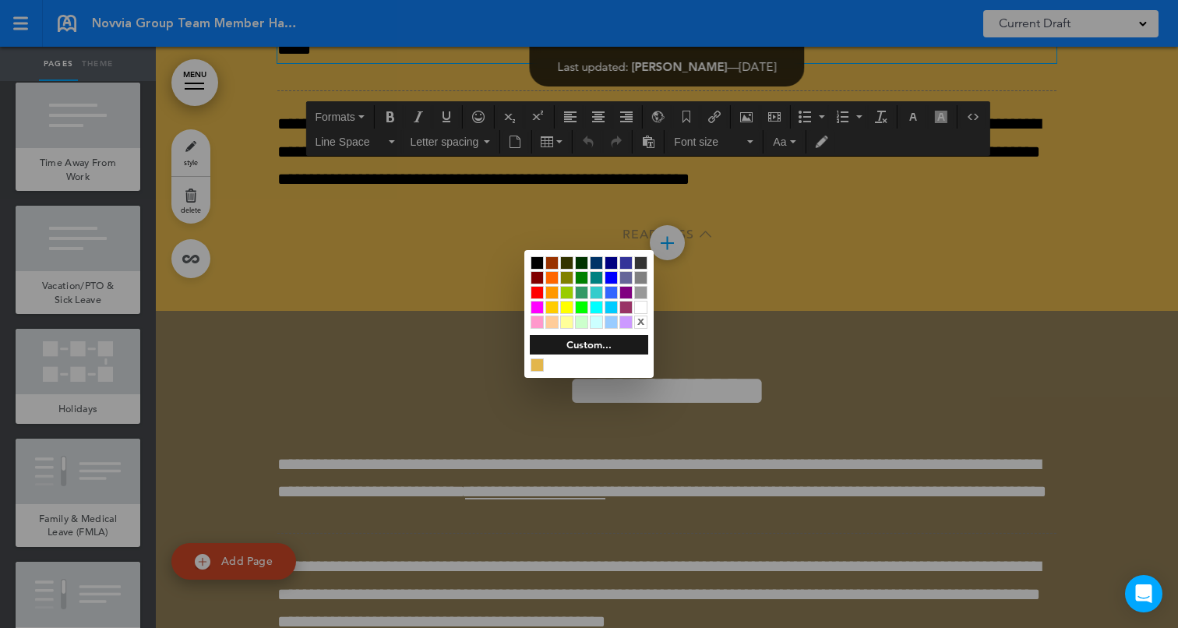
click at [643, 306] on div at bounding box center [640, 307] width 13 height 13
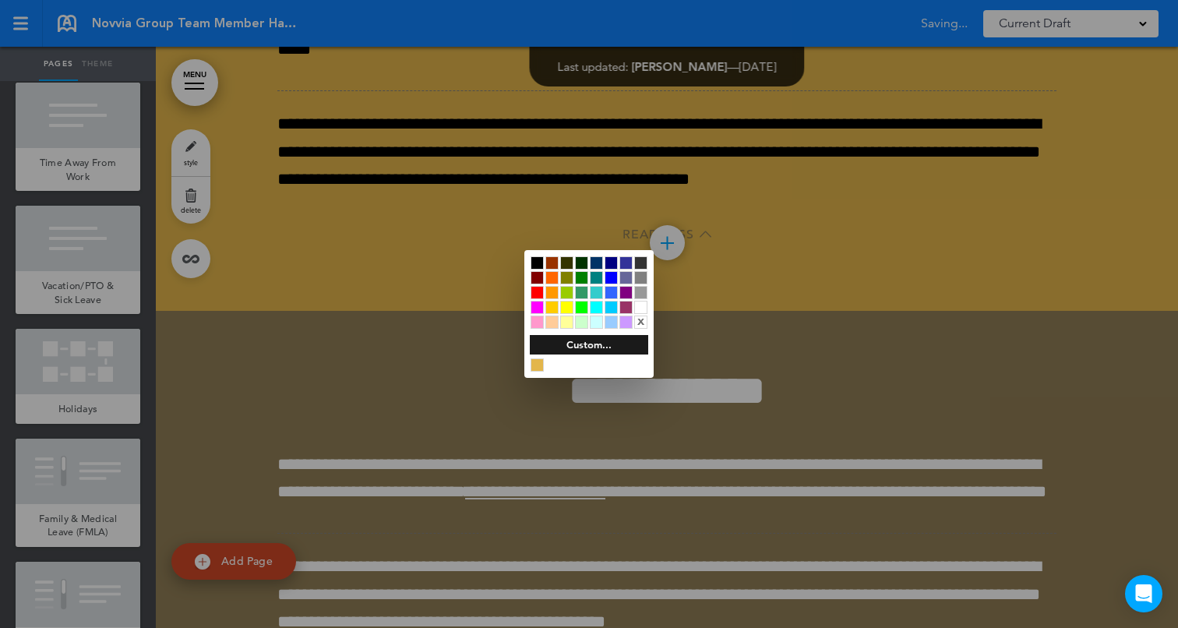
click at [370, 312] on div at bounding box center [589, 314] width 1178 height 628
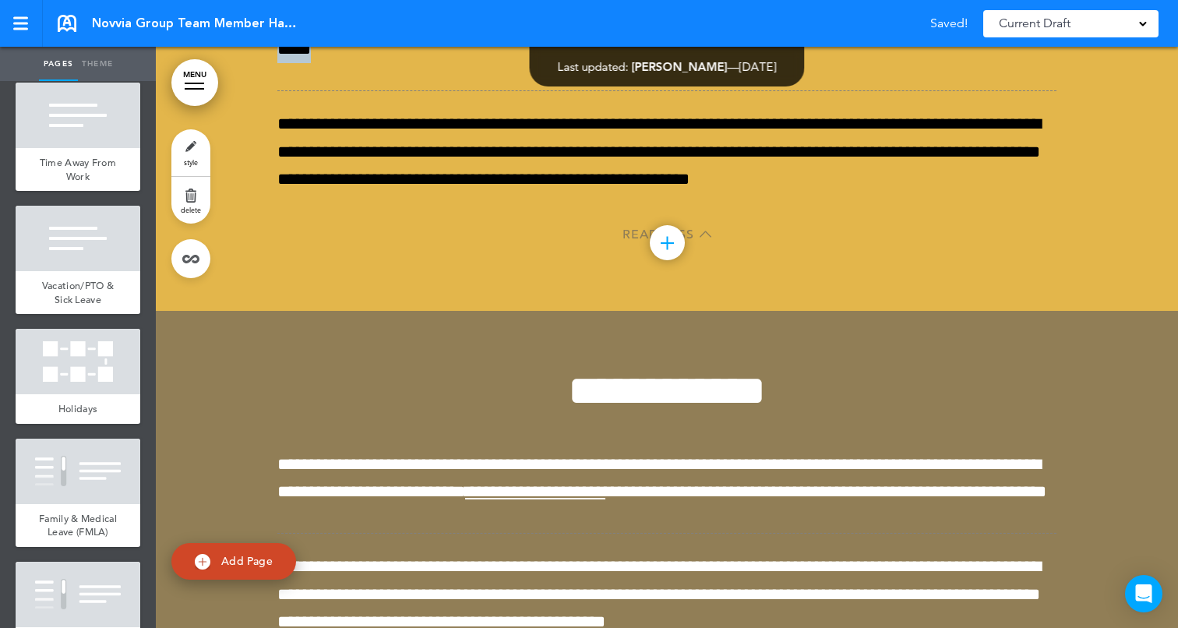
click at [370, 64] on p "**********" at bounding box center [666, 9] width 779 height 110
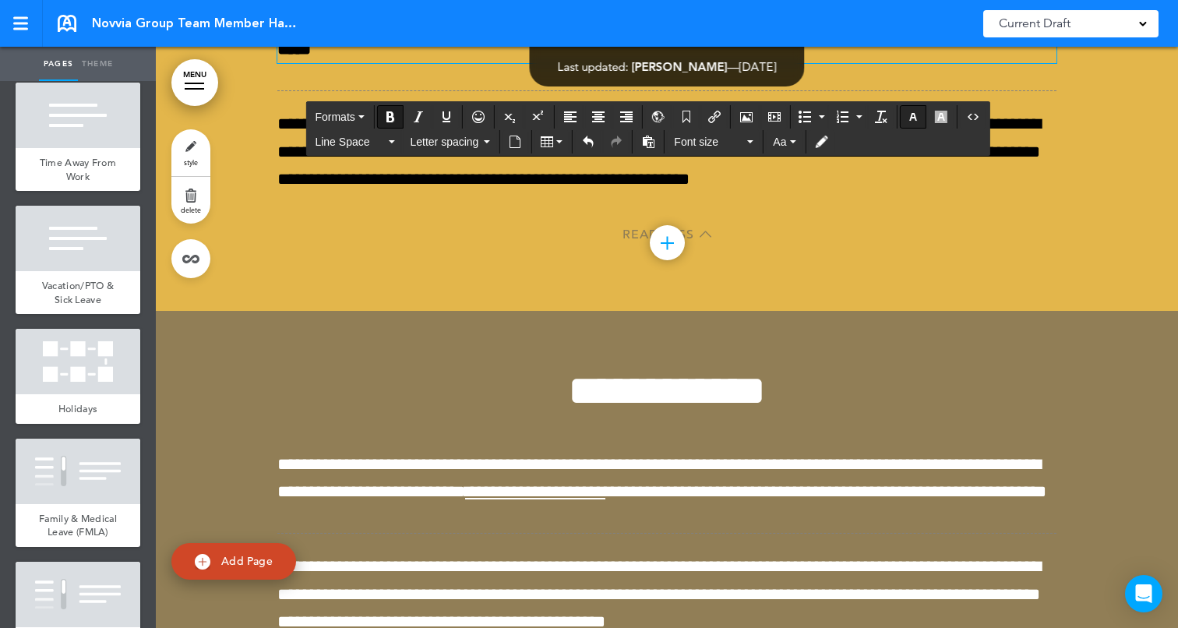
click at [911, 118] on icon "button" at bounding box center [913, 117] width 12 height 12
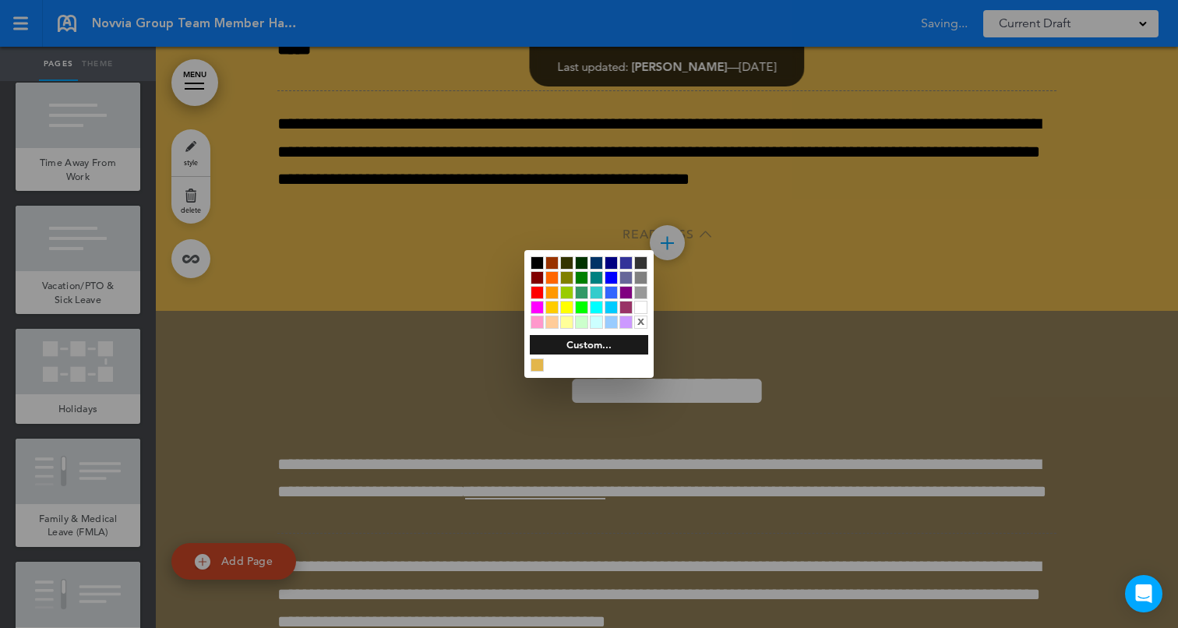
click at [636, 305] on div at bounding box center [640, 307] width 13 height 13
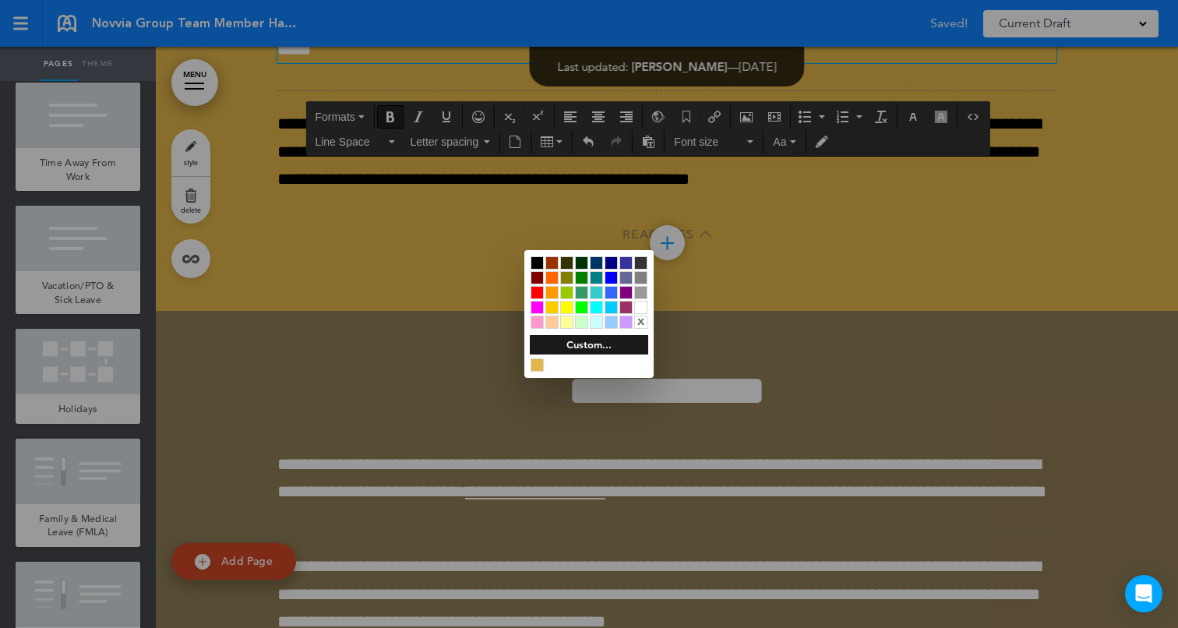
click at [502, 476] on div at bounding box center [589, 314] width 1178 height 628
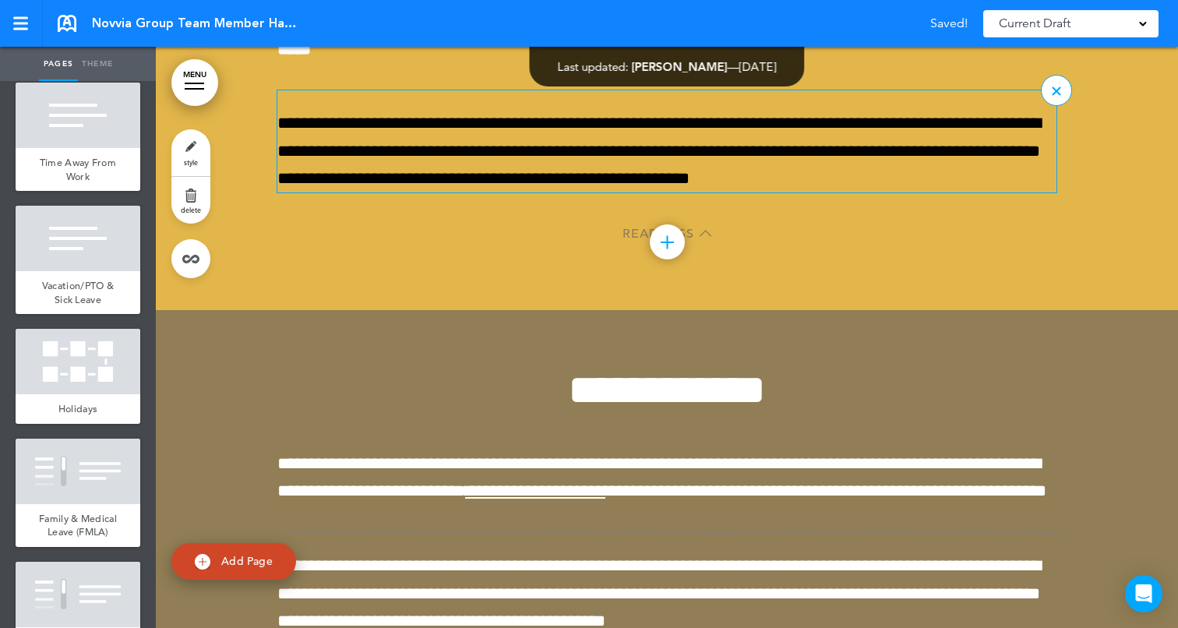
click at [513, 192] on p "**********" at bounding box center [666, 151] width 779 height 83
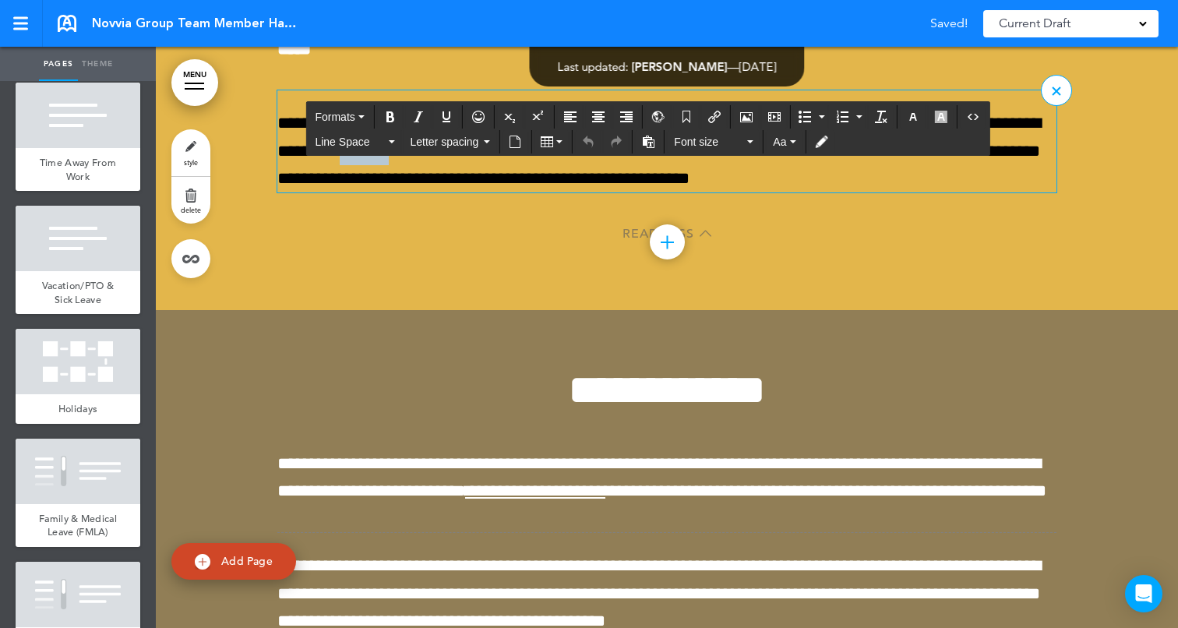
click at [513, 192] on p "**********" at bounding box center [666, 151] width 779 height 83
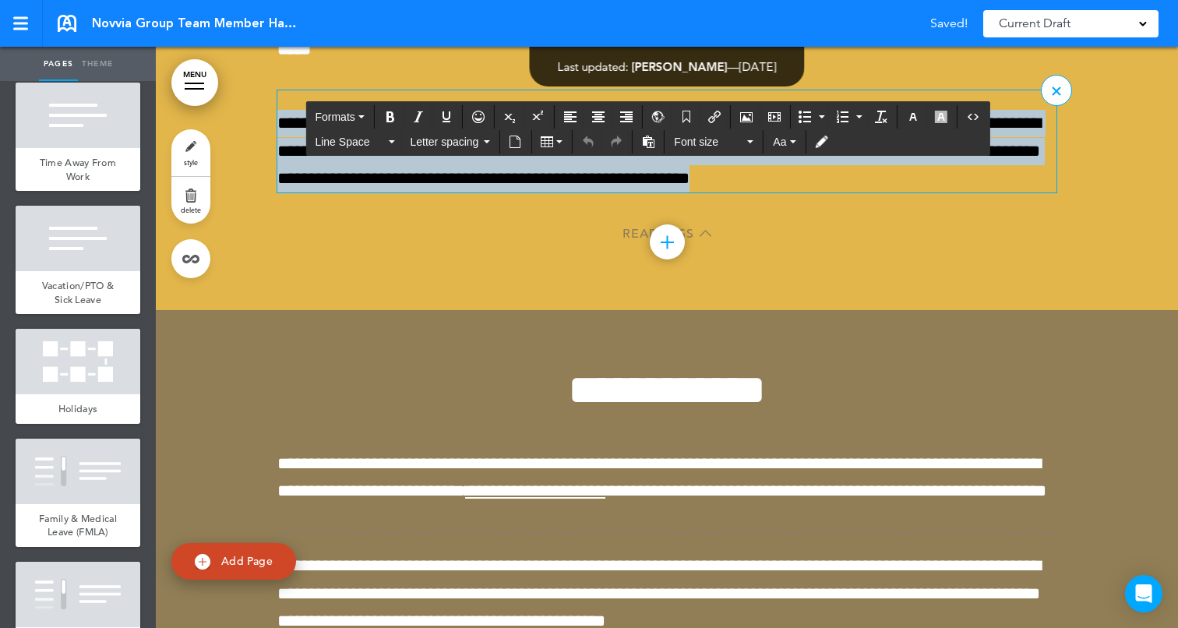
click at [513, 192] on p "**********" at bounding box center [666, 151] width 779 height 83
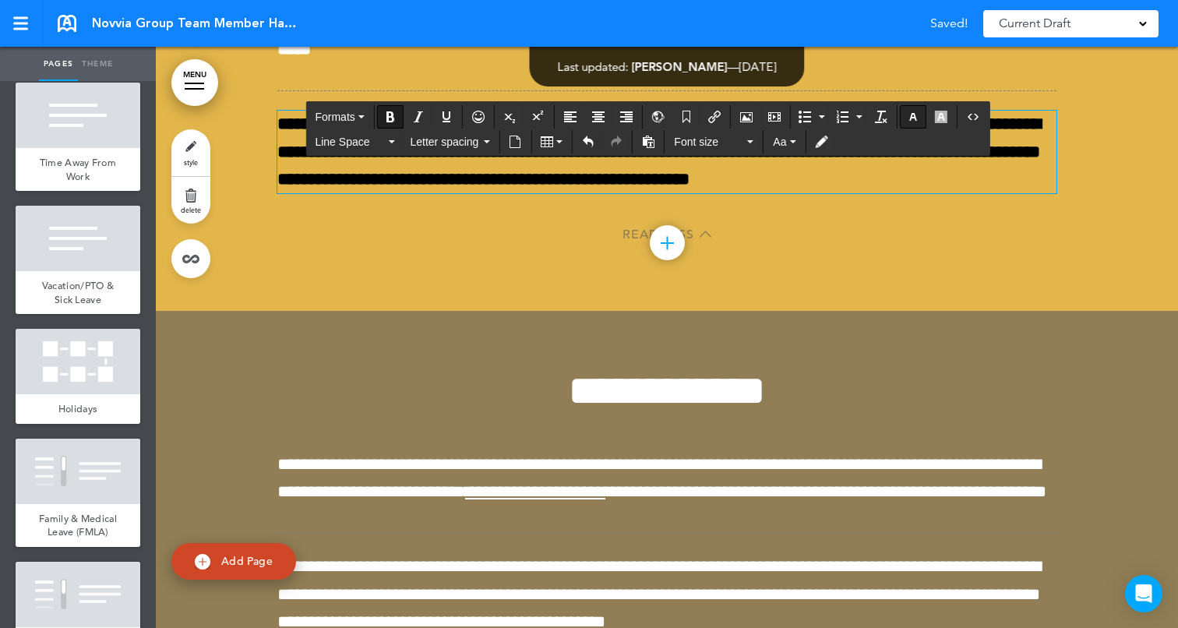
scroll to position [63910, 0]
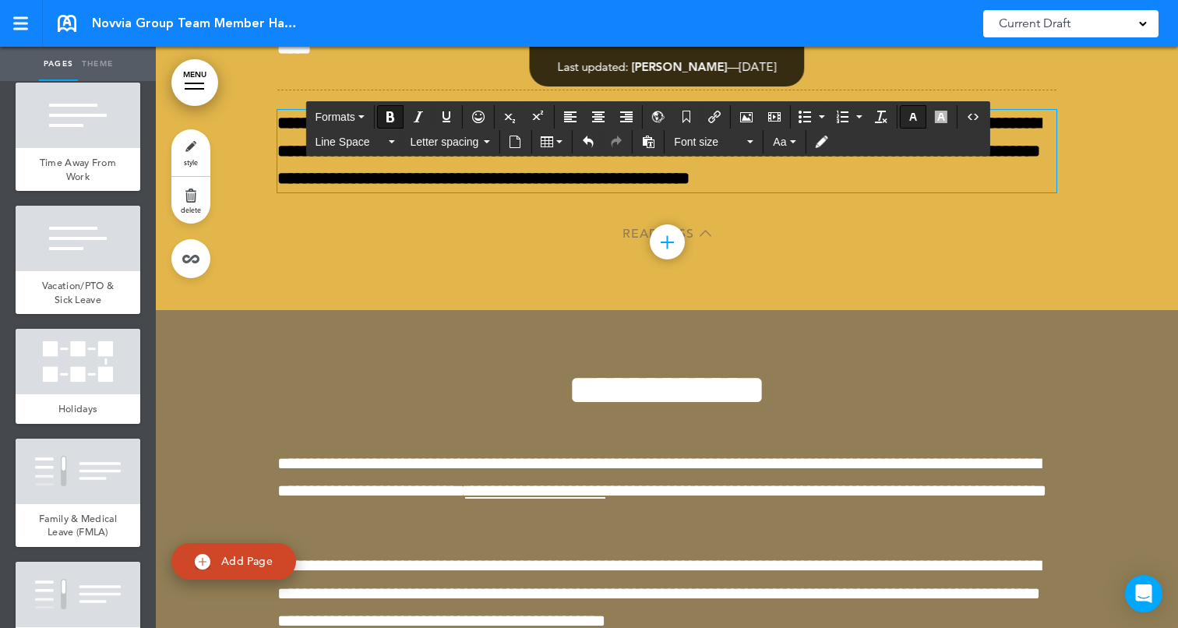
click at [916, 112] on icon "button" at bounding box center [913, 117] width 12 height 12
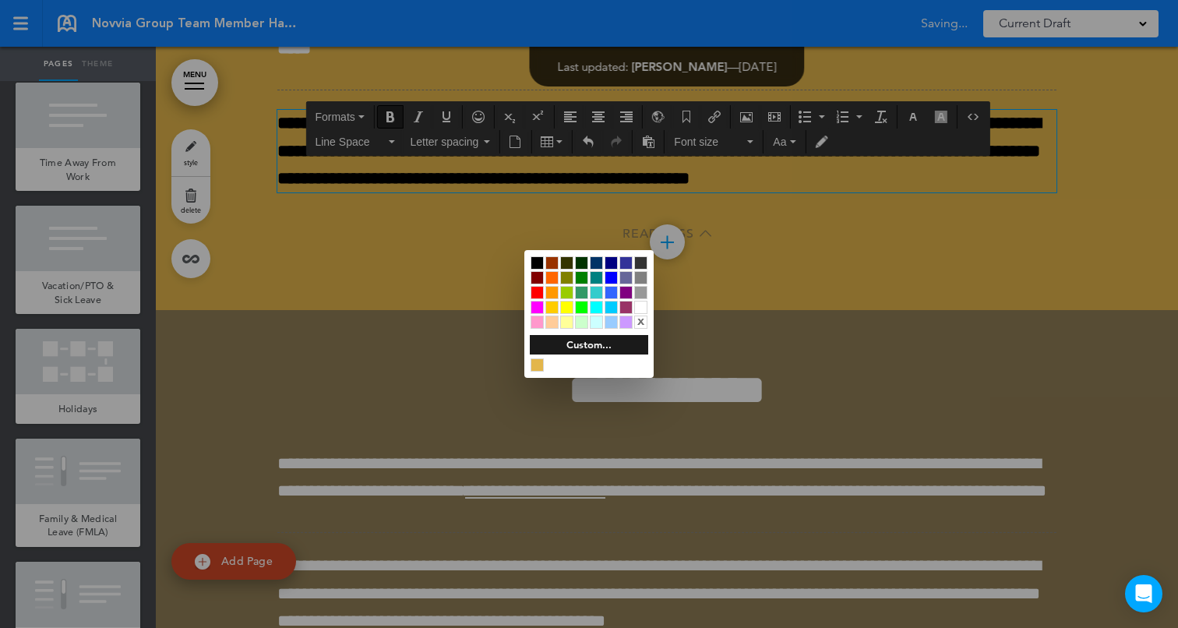
click at [643, 305] on div at bounding box center [640, 307] width 13 height 13
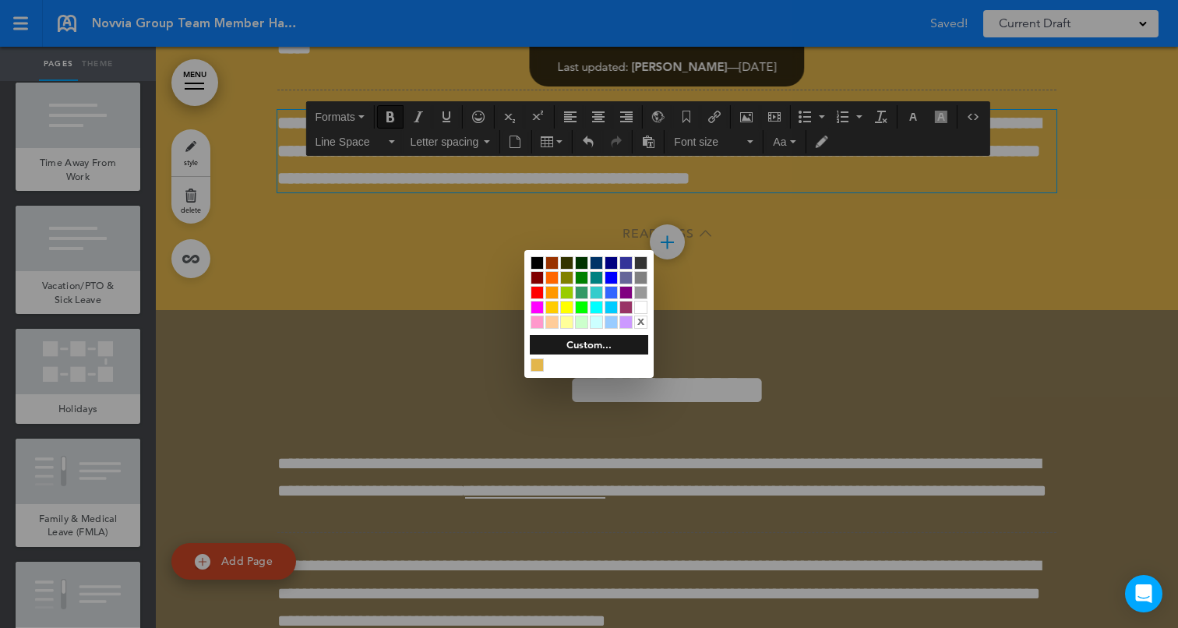
click at [463, 157] on div at bounding box center [589, 314] width 1178 height 628
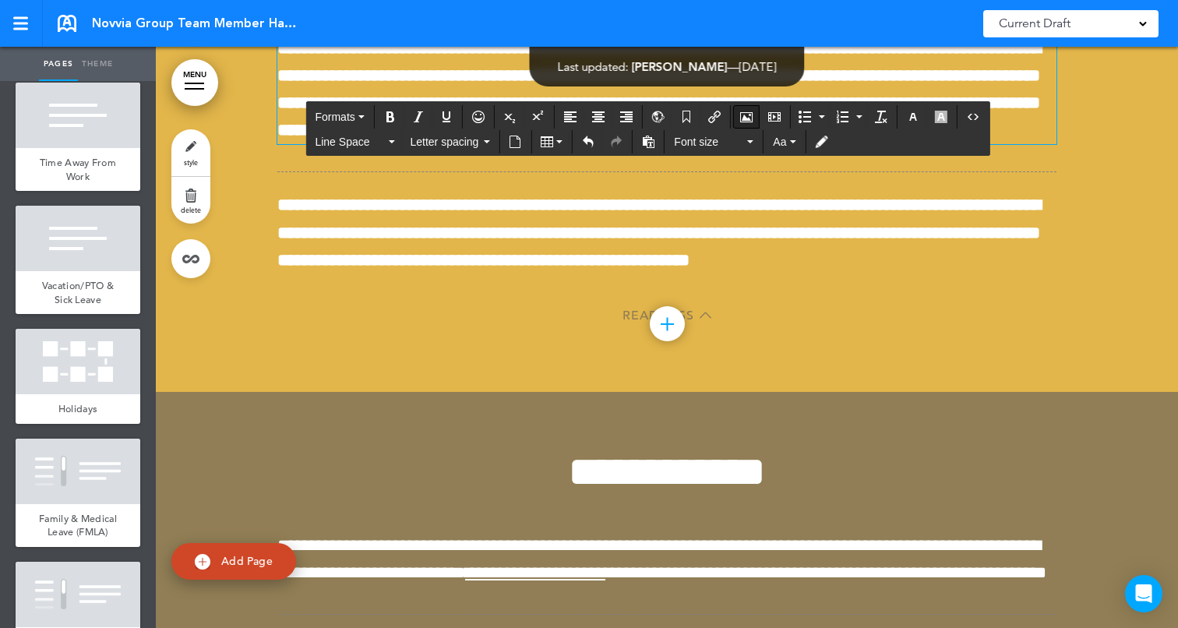
click at [749, 115] on icon "Airmason image" at bounding box center [746, 117] width 12 height 12
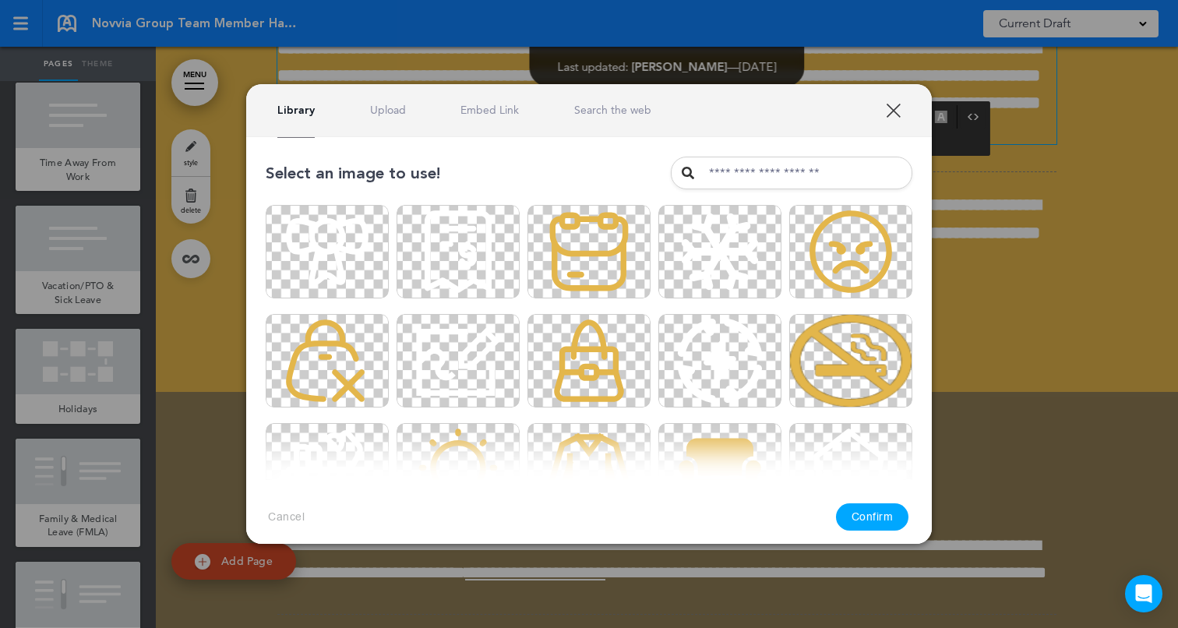
click at [383, 109] on link "Upload" at bounding box center [388, 110] width 36 height 15
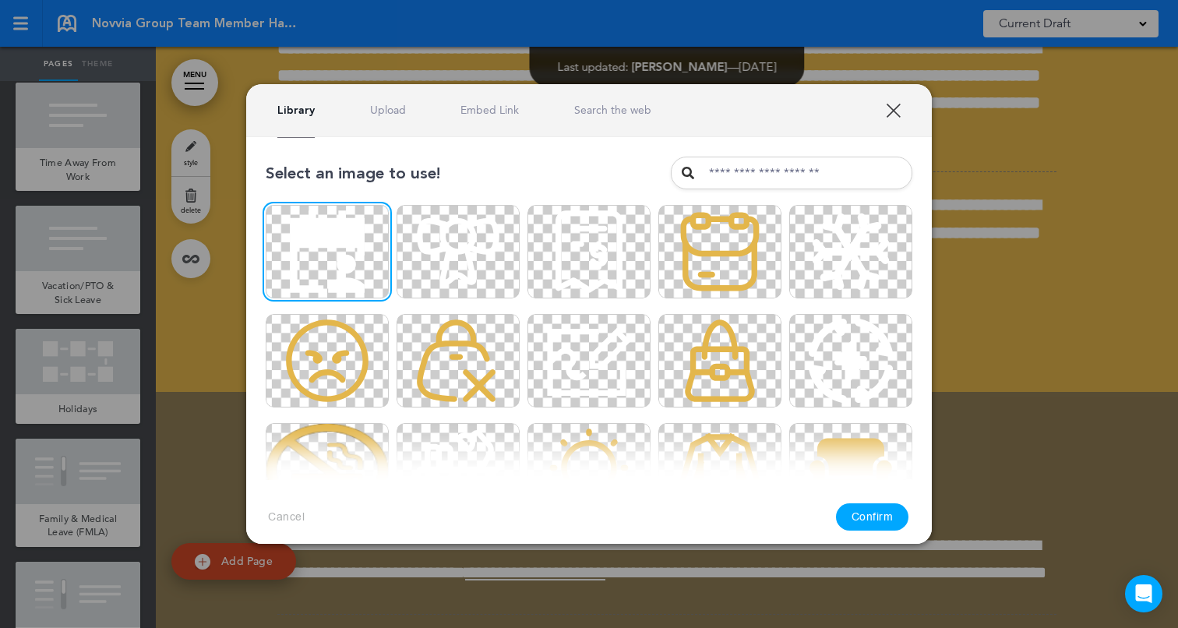
click at [860, 510] on button "Confirm" at bounding box center [872, 516] width 73 height 27
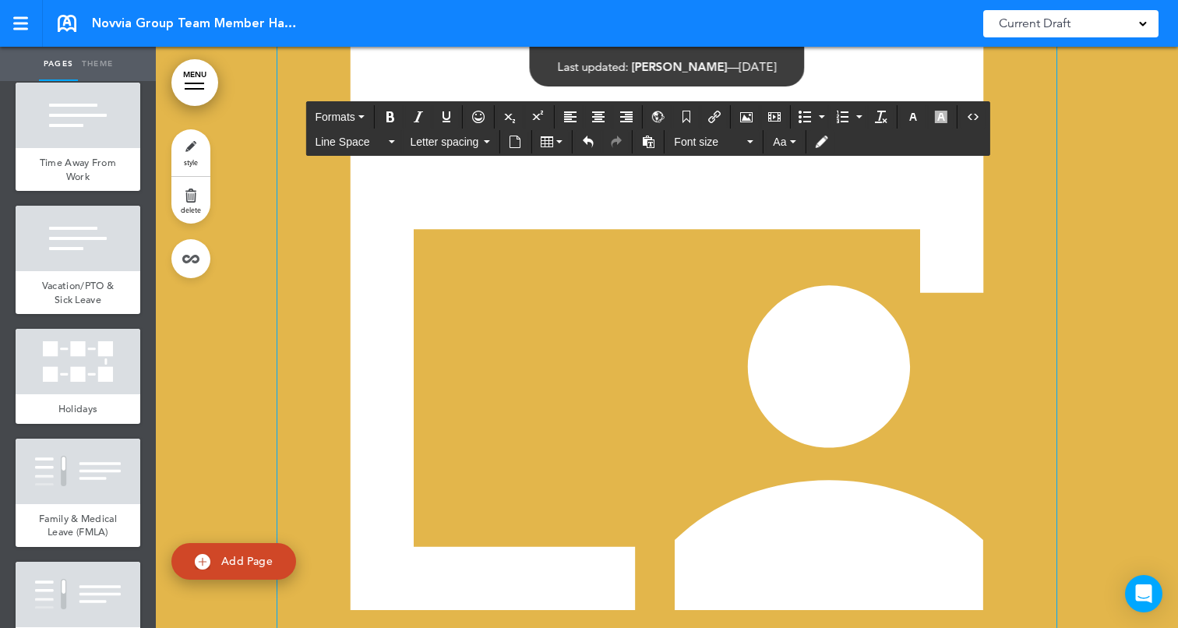
click at [622, 349] on img at bounding box center [666, 260] width 779 height 779
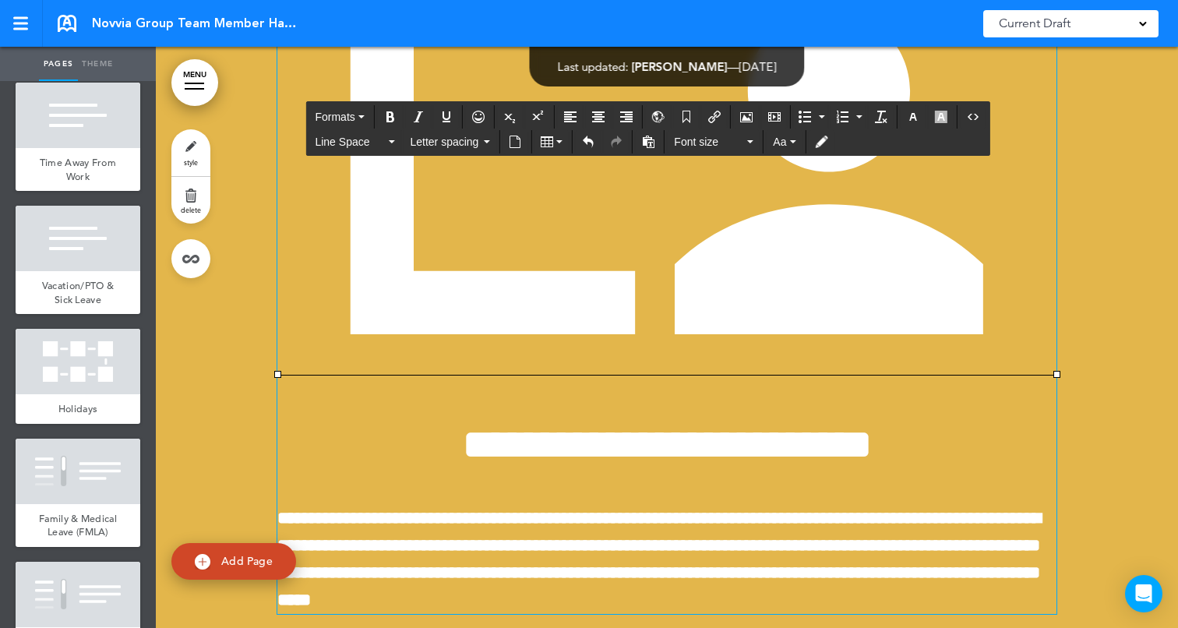
scroll to position [64285, 0]
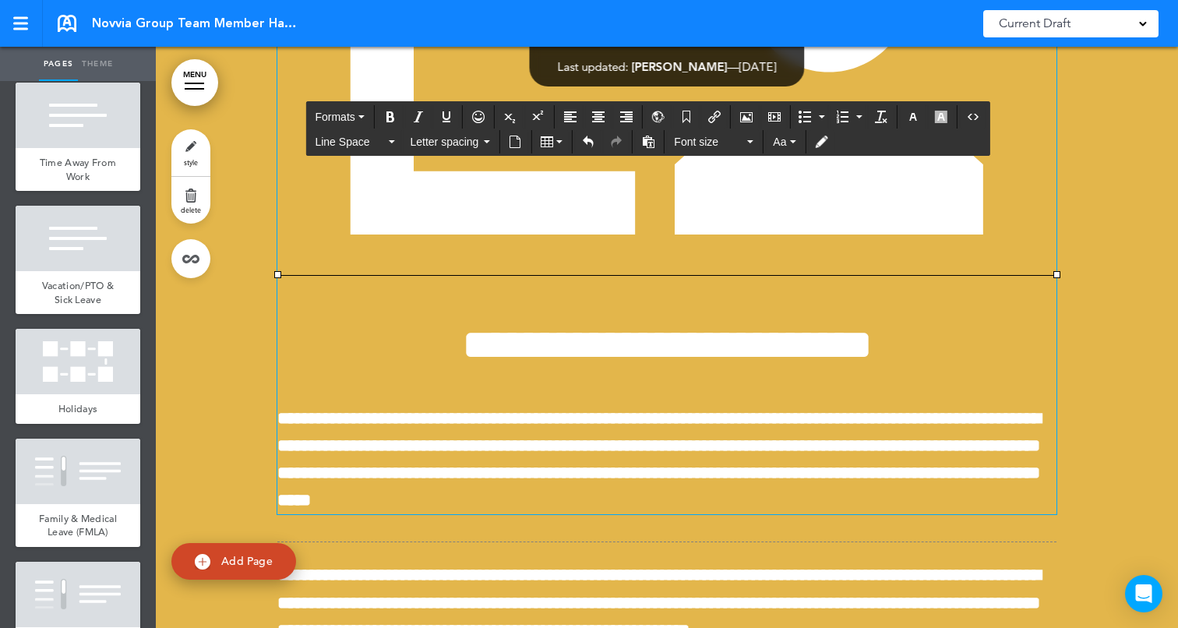
drag, startPoint x: 1054, startPoint y: 582, endPoint x: 574, endPoint y: 214, distance: 604.6
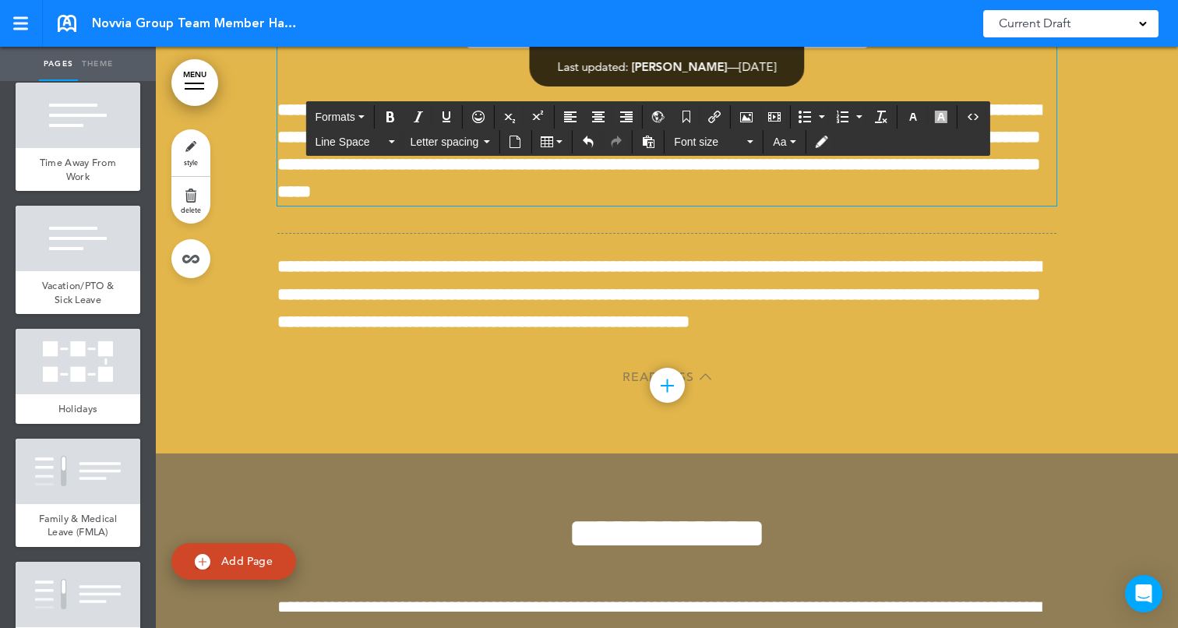
scroll to position [64039, 0]
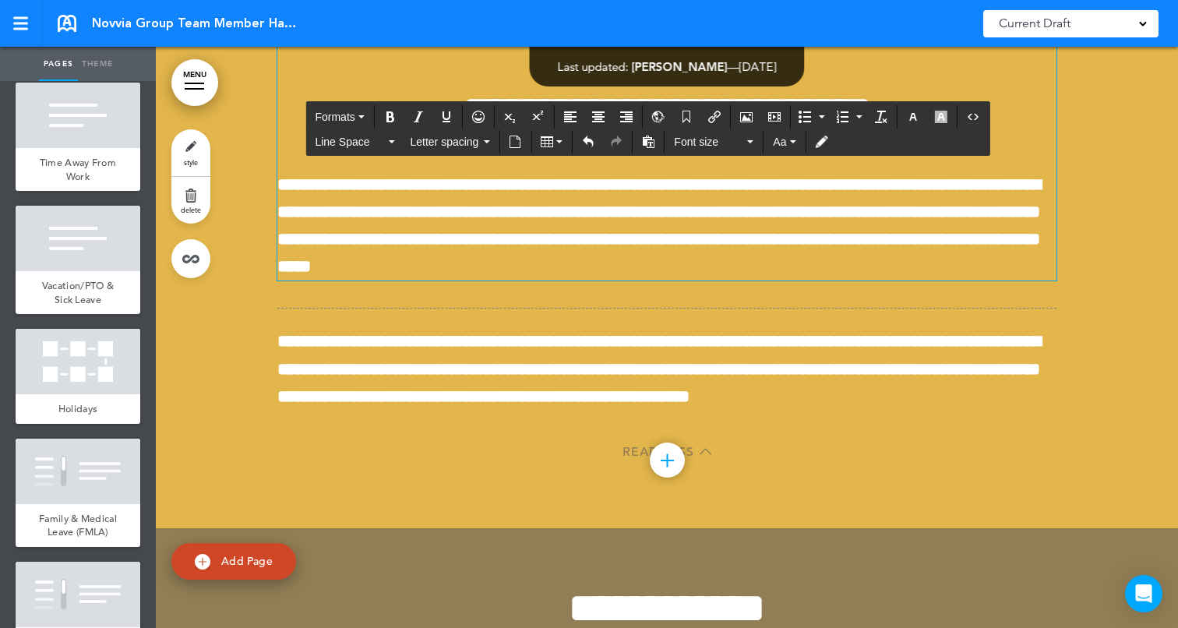
drag, startPoint x: 815, startPoint y: 347, endPoint x: 643, endPoint y: 212, distance: 218.5
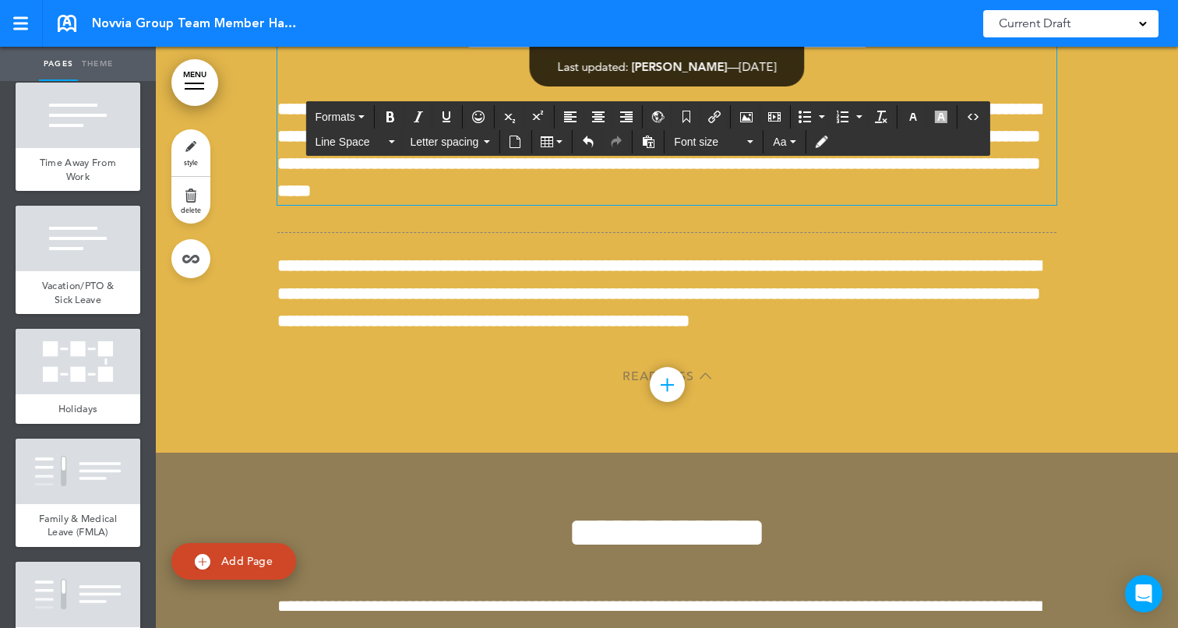
scroll to position [63907, 0]
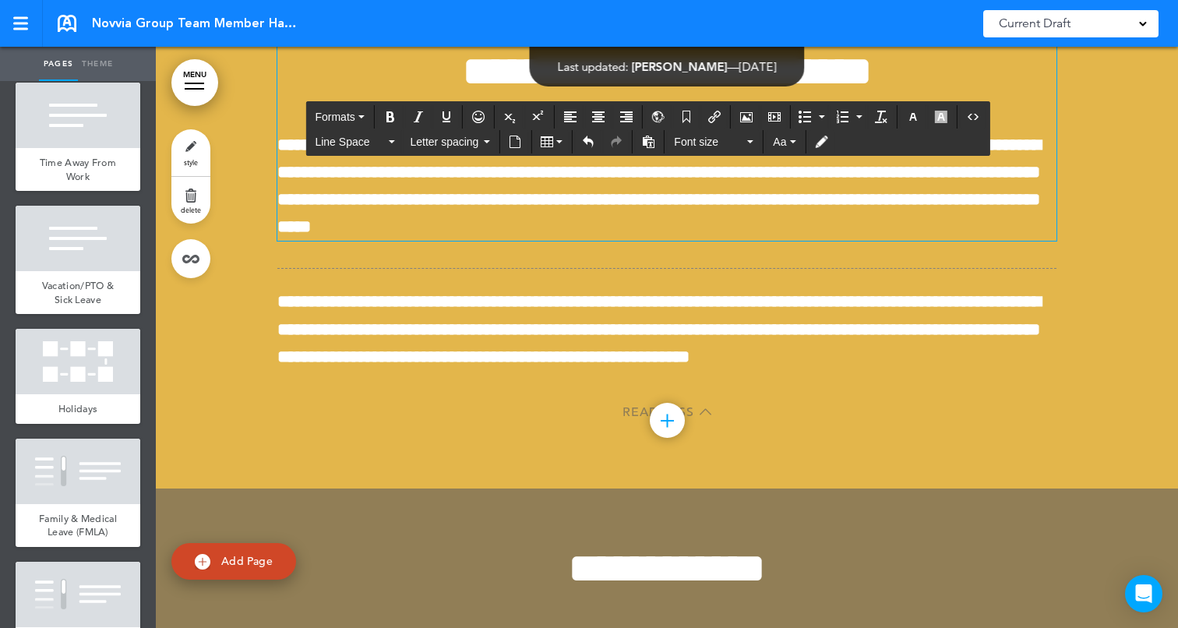
drag, startPoint x: 732, startPoint y: 312, endPoint x: 650, endPoint y: 245, distance: 105.1
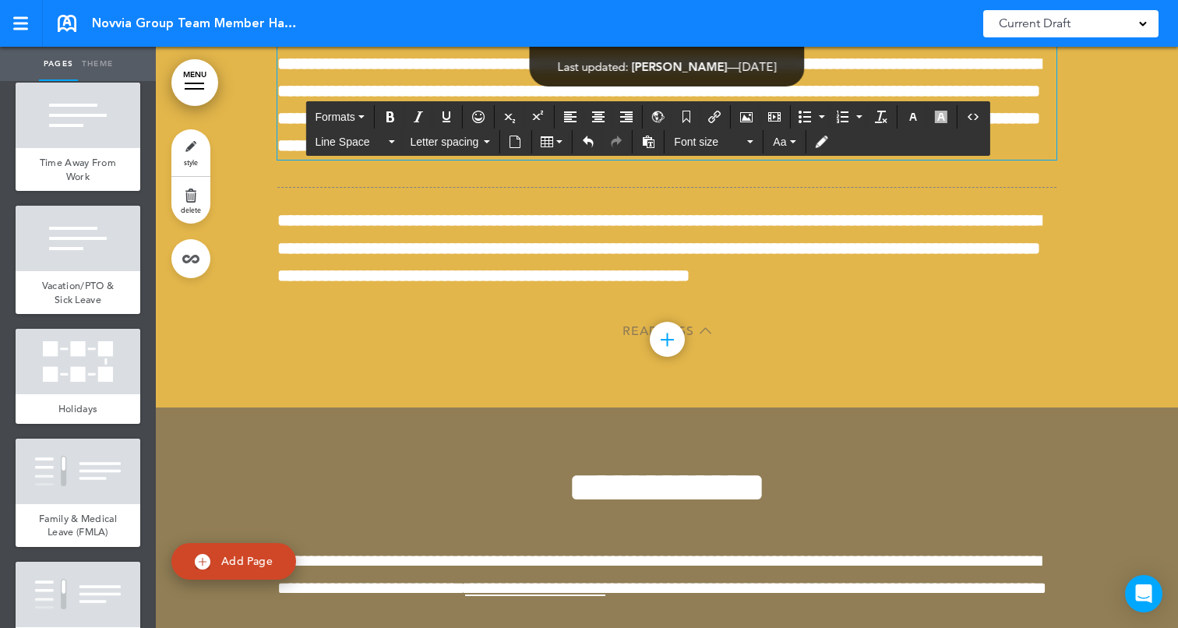
click at [1104, 166] on div at bounding box center [667, 111] width 1022 height 592
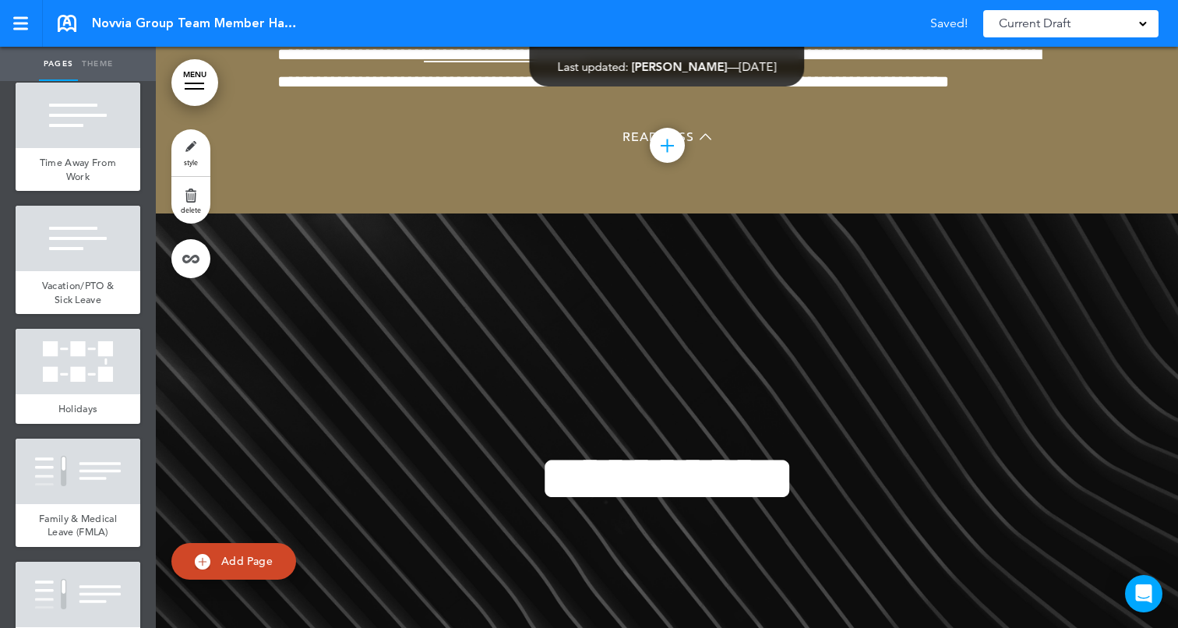
scroll to position [64467, 0]
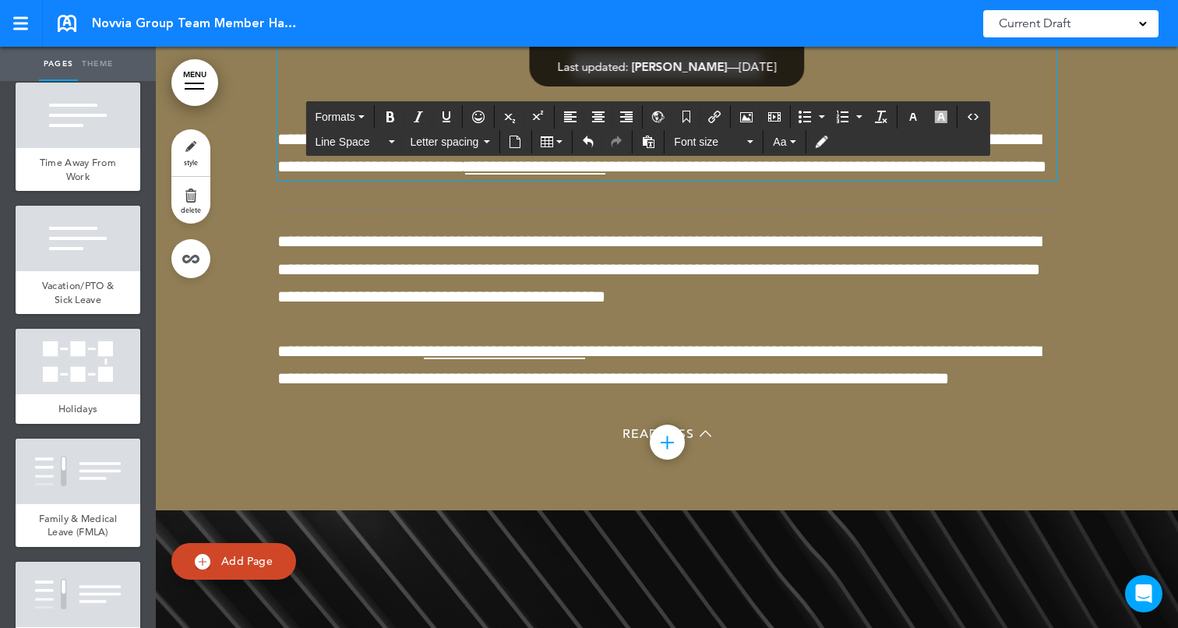
scroll to position [64411, 0]
click at [748, 116] on icon "Airmason image" at bounding box center [746, 117] width 12 height 12
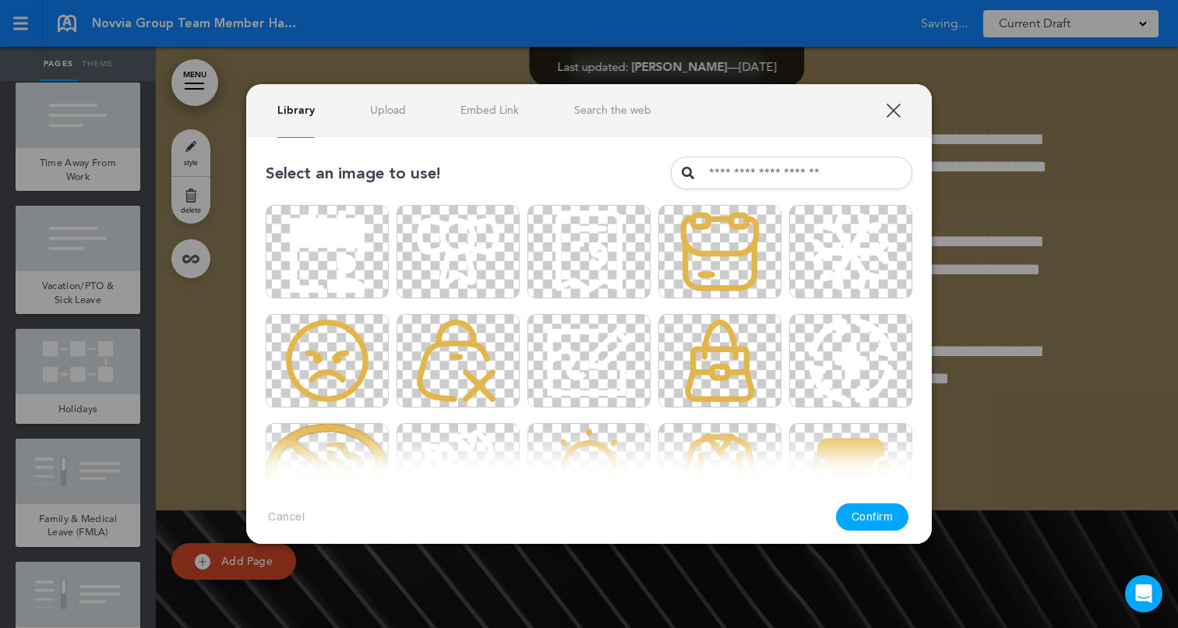
click at [375, 113] on link "Upload" at bounding box center [388, 110] width 36 height 15
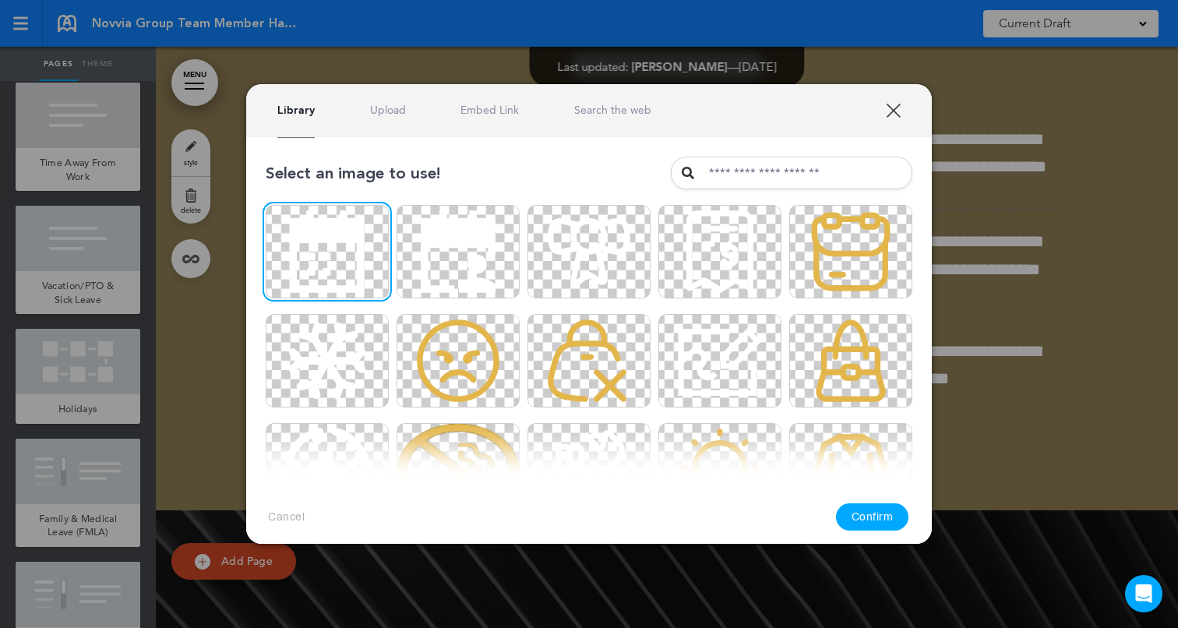
click at [383, 122] on div "Library Upload Embed Link Search the web" at bounding box center [589, 110] width 686 height 53
click at [881, 507] on button "Confirm" at bounding box center [872, 516] width 73 height 27
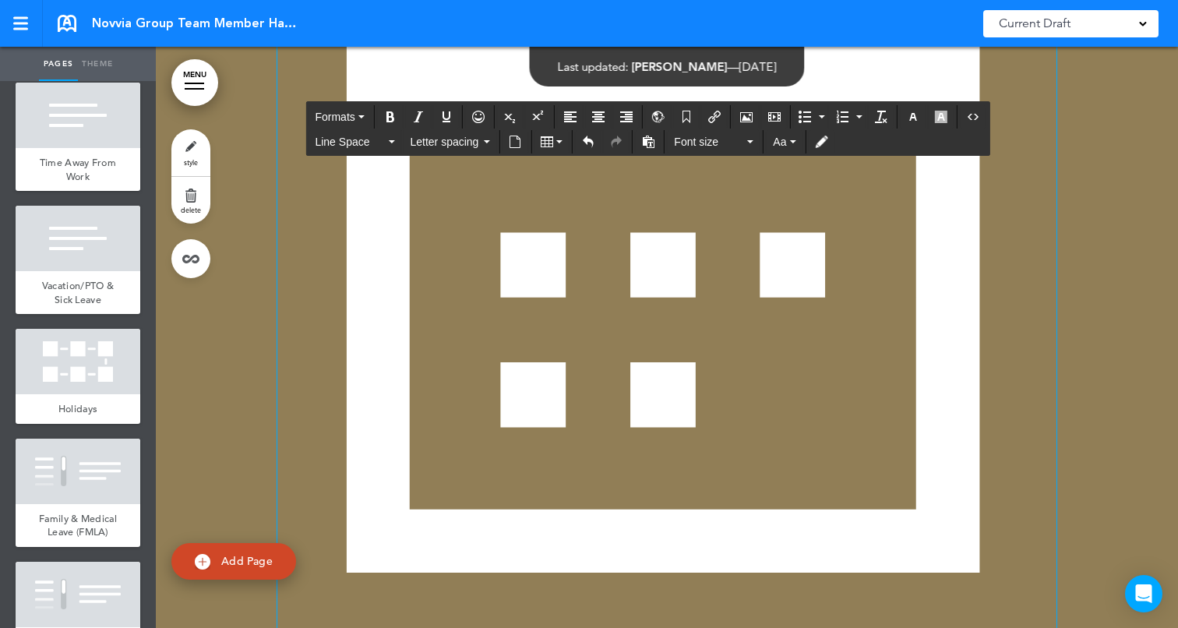
click at [631, 314] on img at bounding box center [666, 223] width 779 height 779
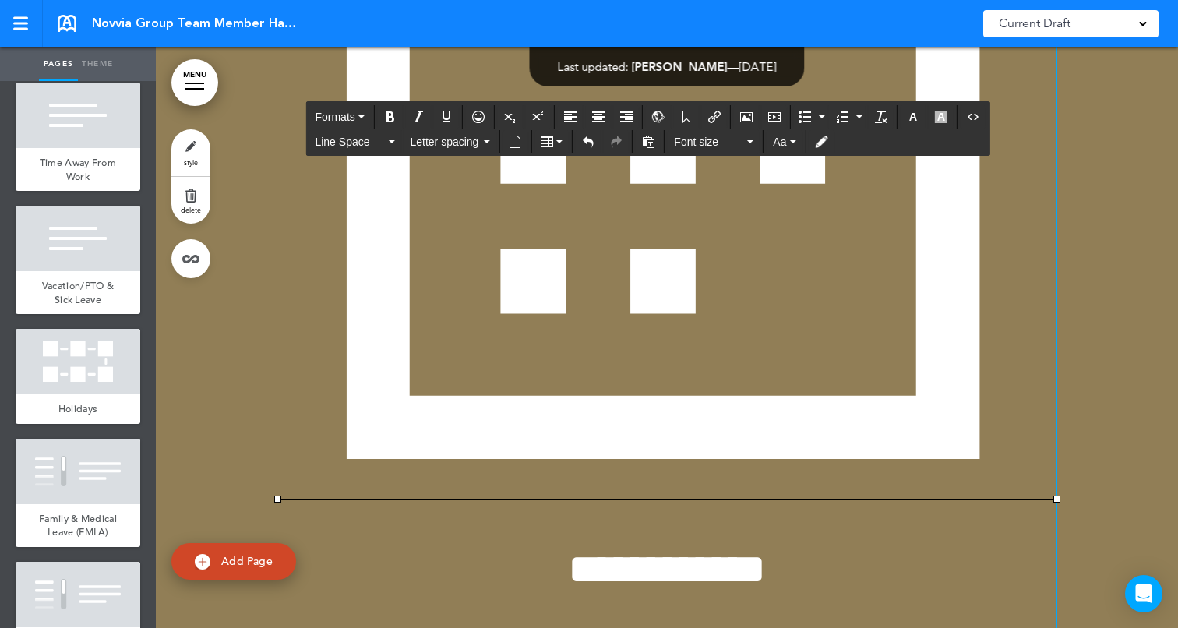
scroll to position [64566, 0]
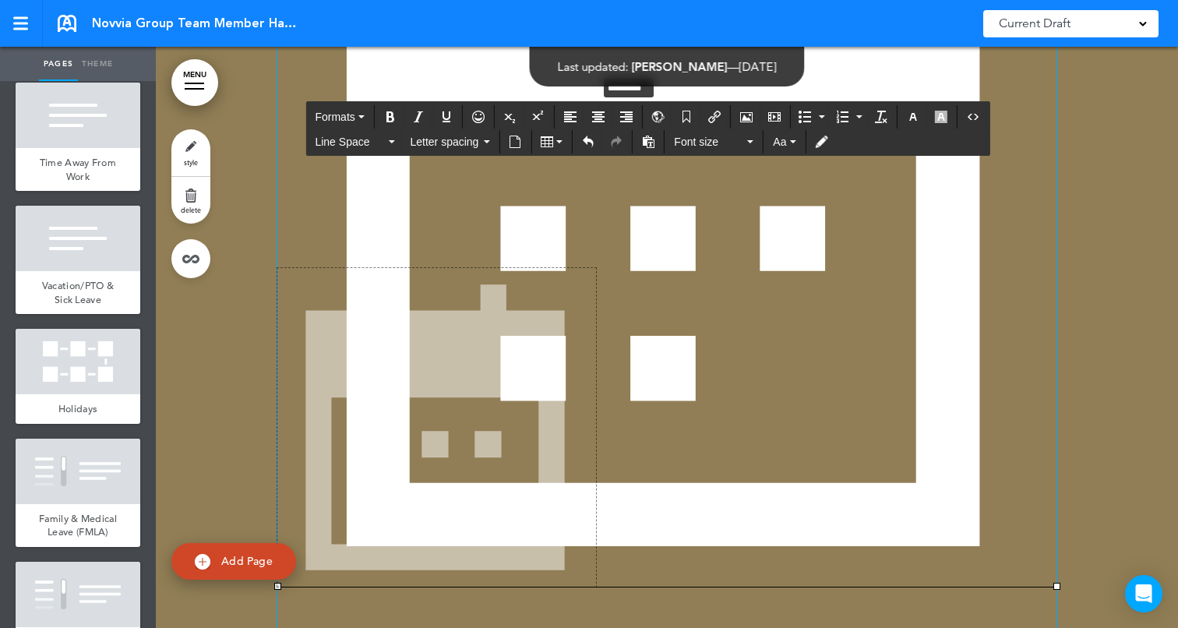
drag, startPoint x: 1054, startPoint y: 121, endPoint x: 548, endPoint y: 424, distance: 589.5
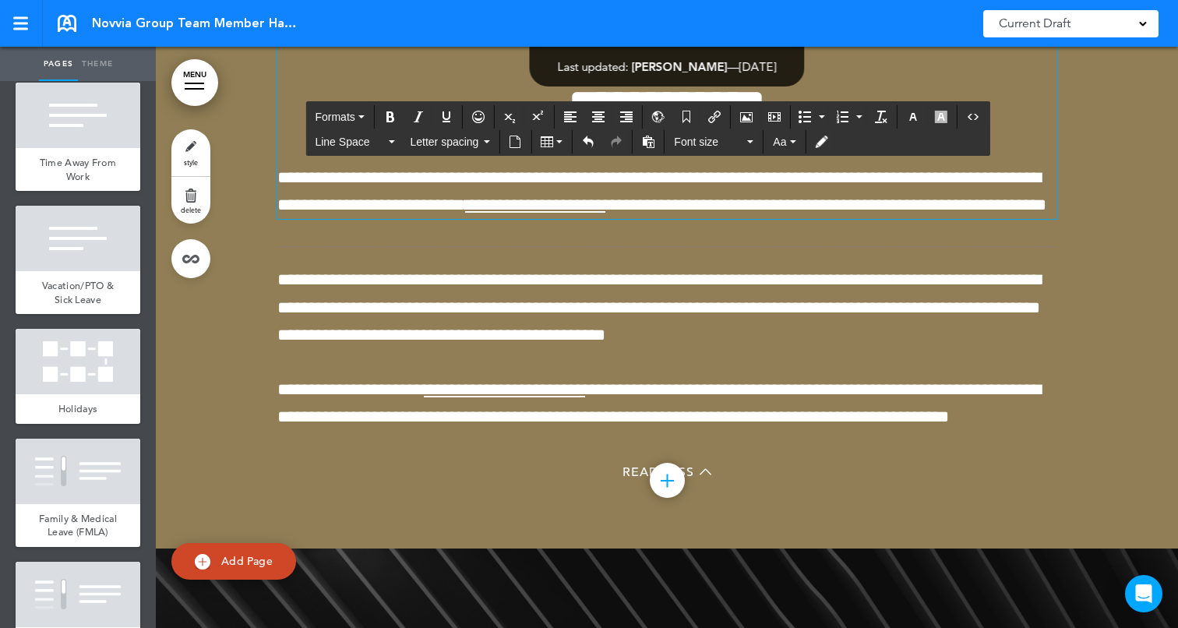
scroll to position [64506, 0]
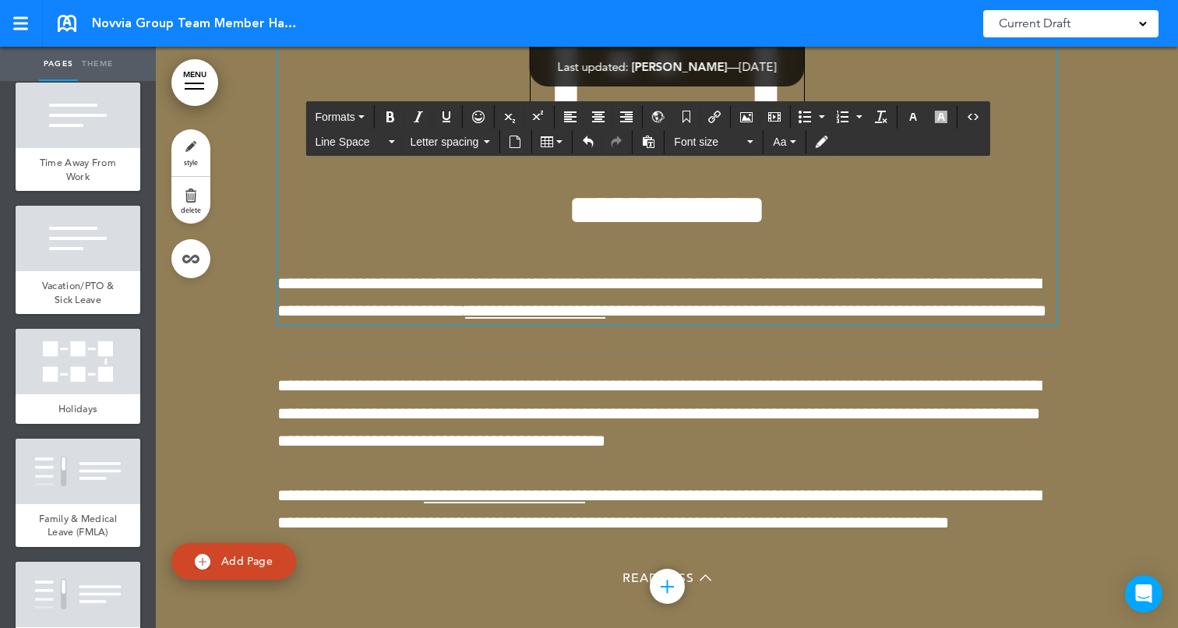
drag, startPoint x: 527, startPoint y: 453, endPoint x: 726, endPoint y: 227, distance: 300.8
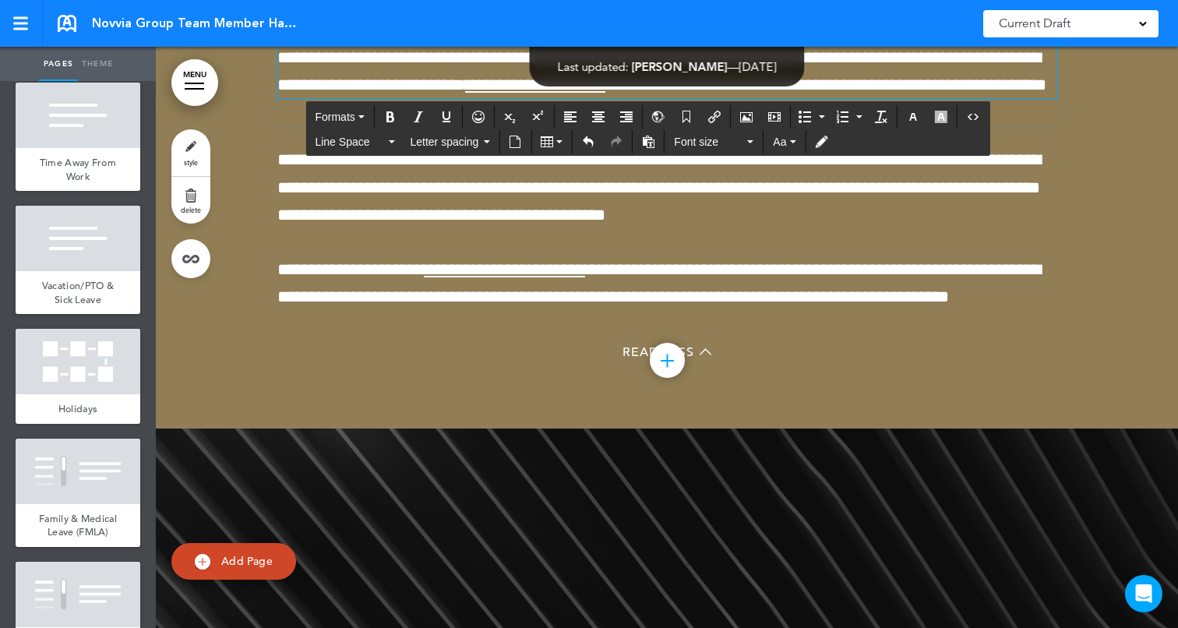
drag, startPoint x: 692, startPoint y: 225, endPoint x: 705, endPoint y: 238, distance: 18.2
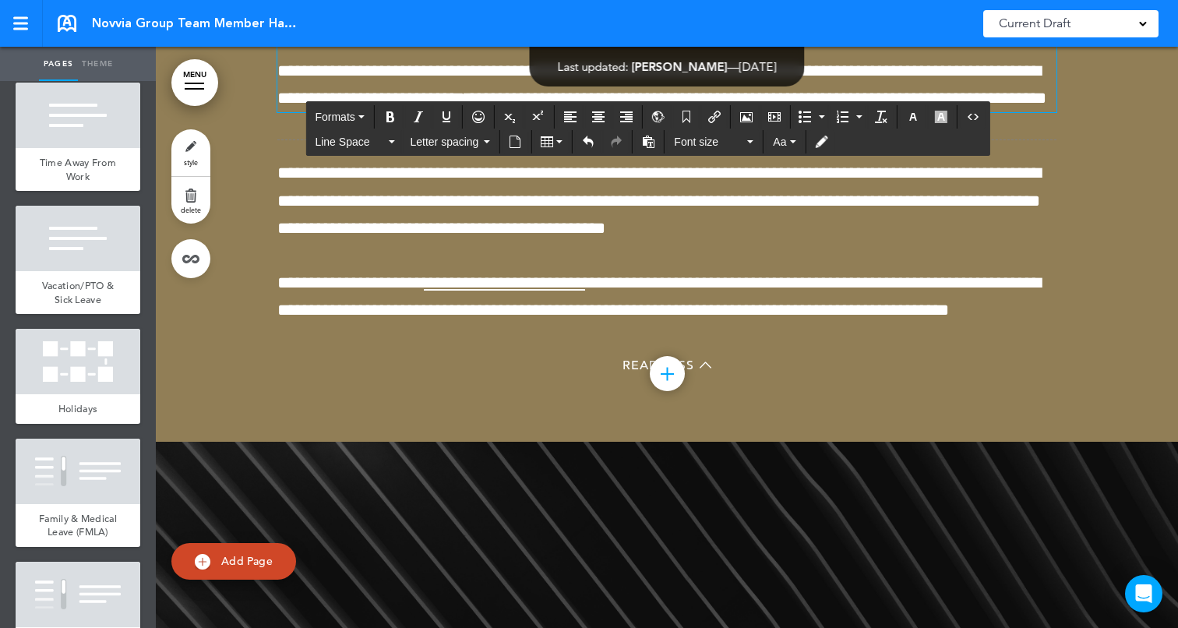
drag, startPoint x: 696, startPoint y: 240, endPoint x: 682, endPoint y: 234, distance: 15.3
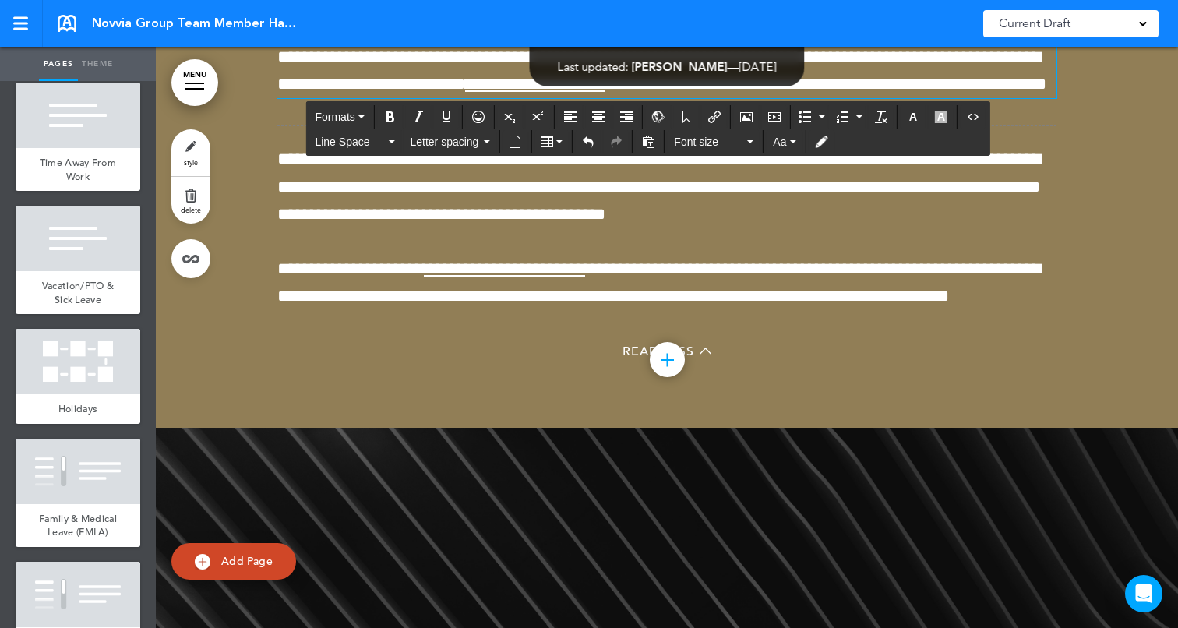
click at [1134, 264] on div at bounding box center [667, 117] width 1022 height 619
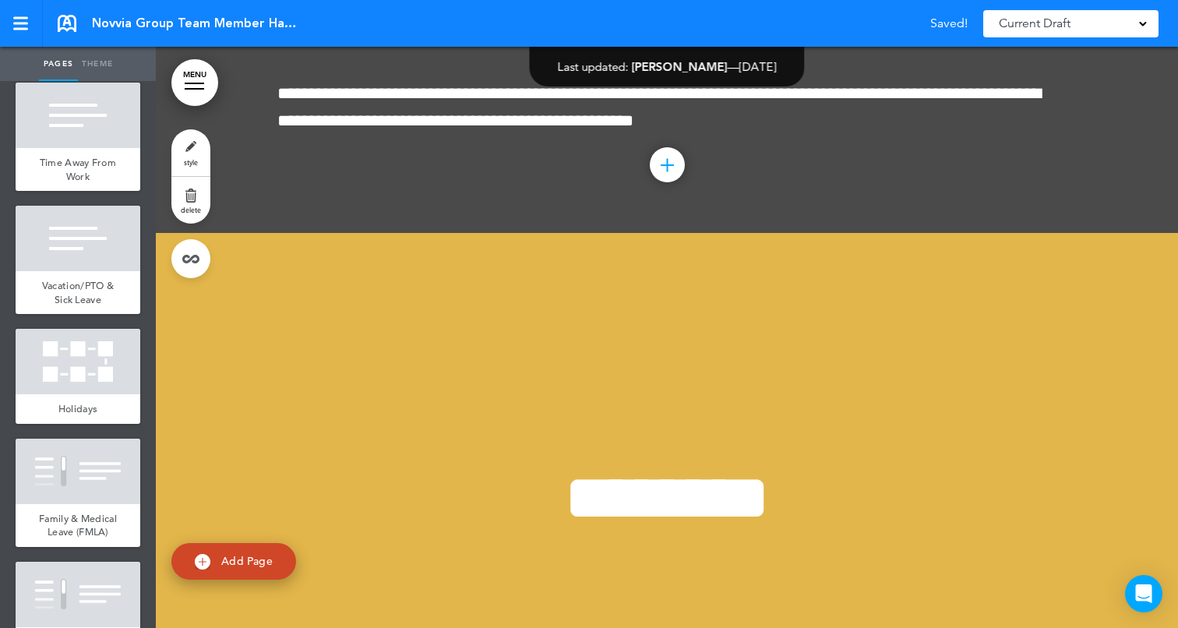
scroll to position [65686, 0]
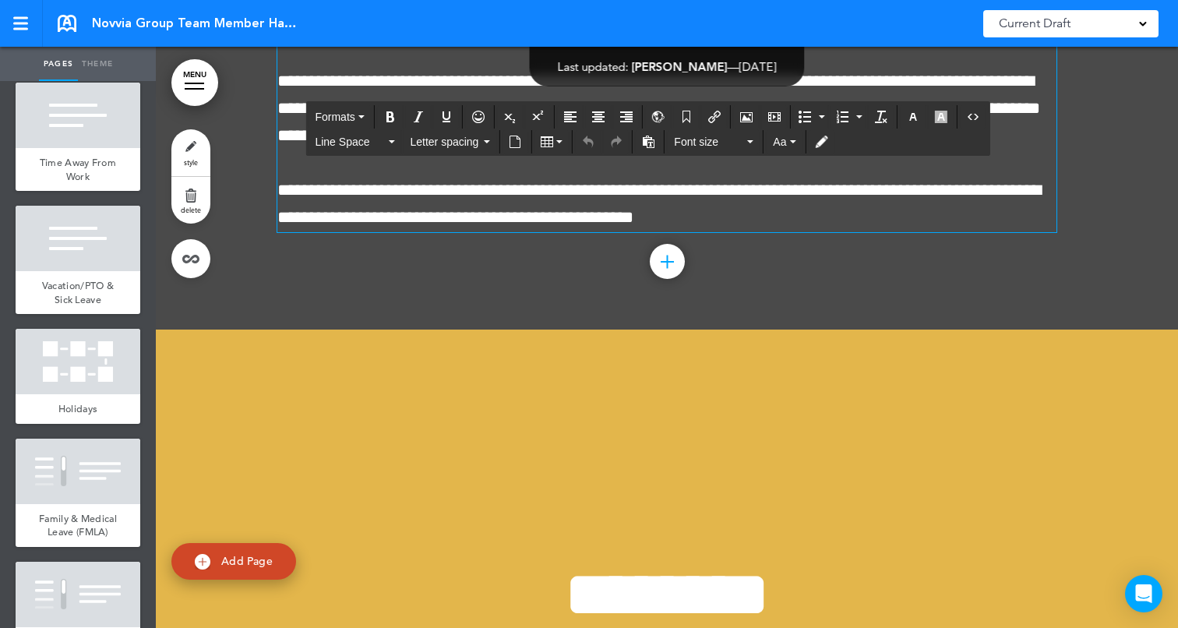
click at [738, 150] on p "**********" at bounding box center [666, 80] width 779 height 137
click at [715, 89] on span "**********" at bounding box center [655, 53] width 756 height 72
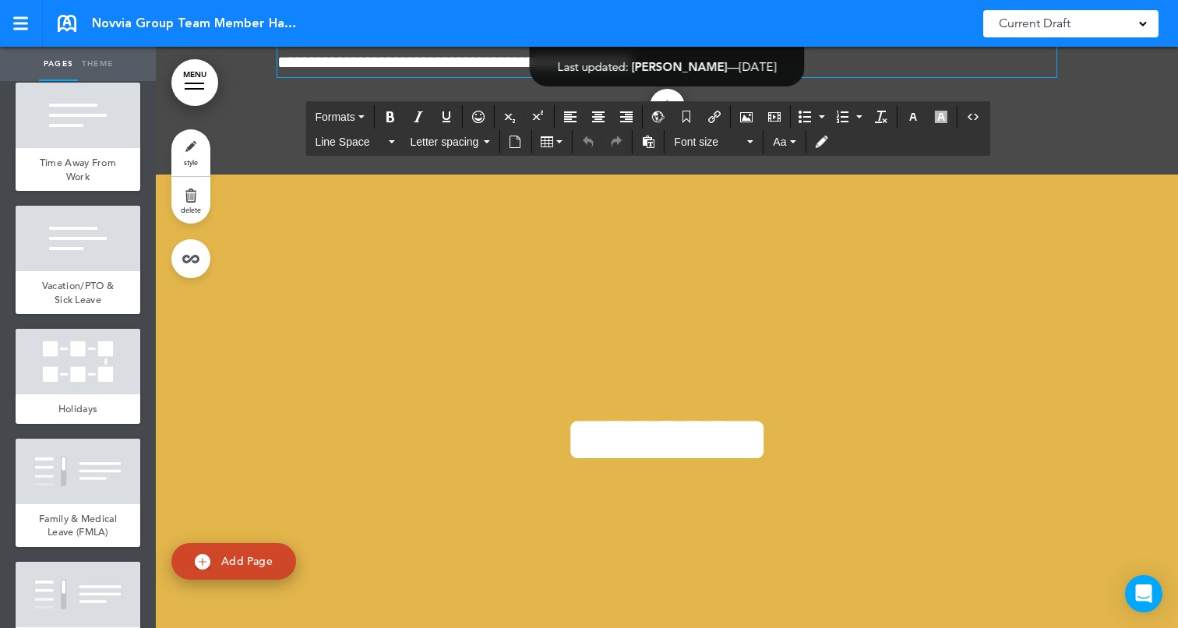
scroll to position [65848, 0]
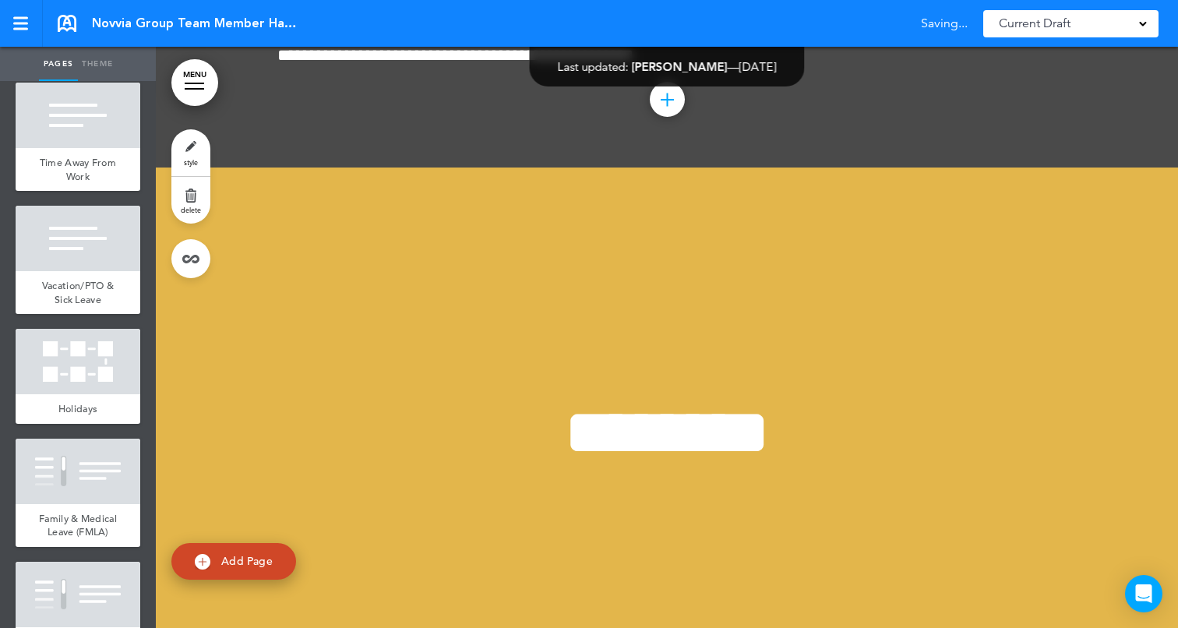
click at [859, 109] on div "Add collapsible section ? In order to add a collapsible section, only solid bac…" at bounding box center [666, 103] width 779 height 12
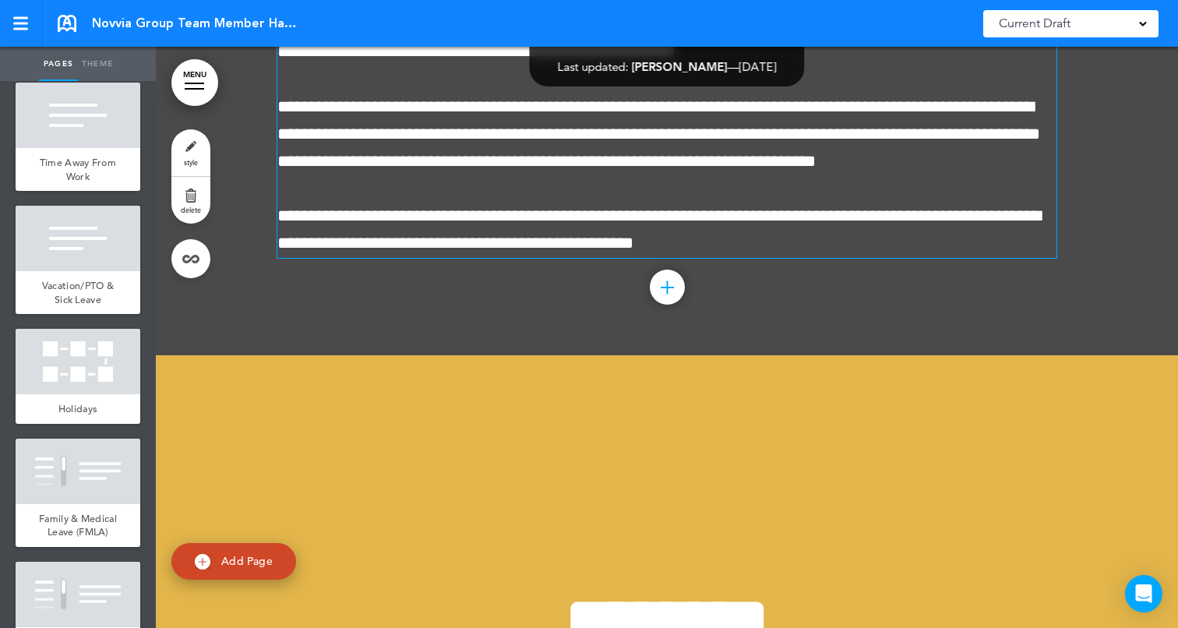
scroll to position [65653, 0]
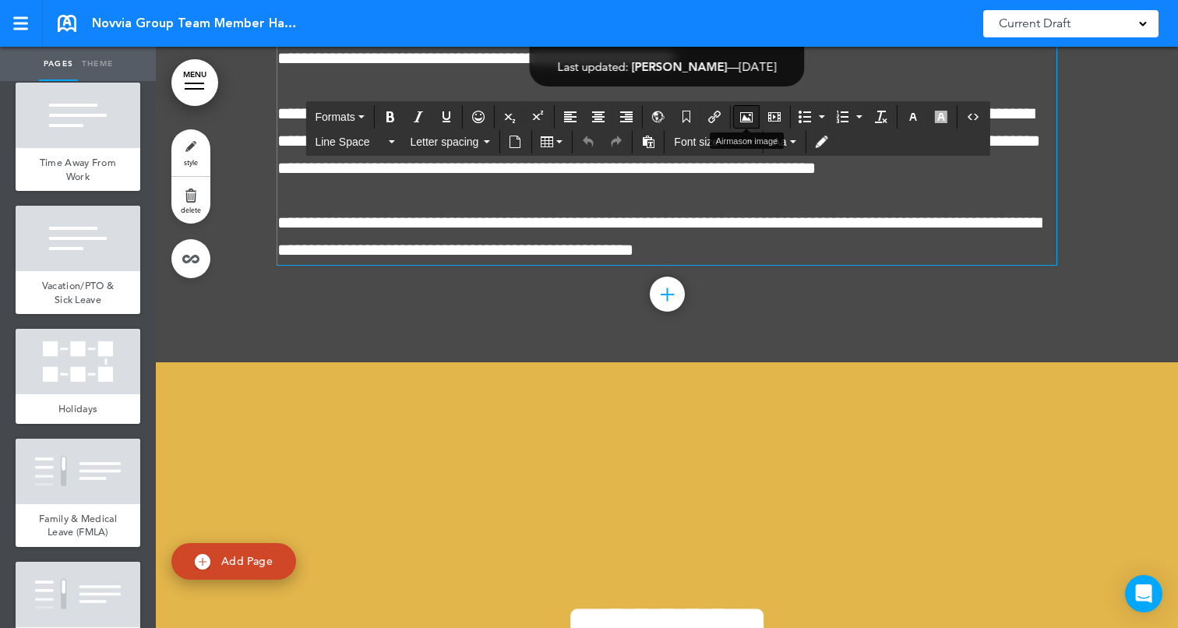
click at [743, 115] on icon "Airmason image" at bounding box center [746, 117] width 12 height 12
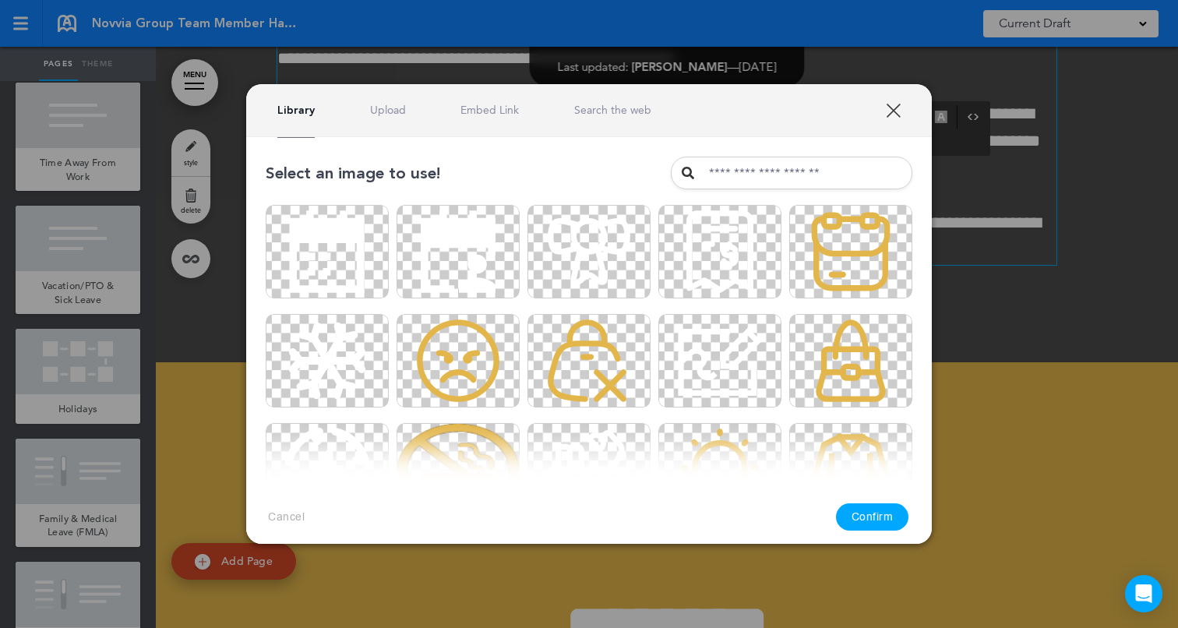
click at [376, 108] on link "Upload" at bounding box center [388, 110] width 36 height 15
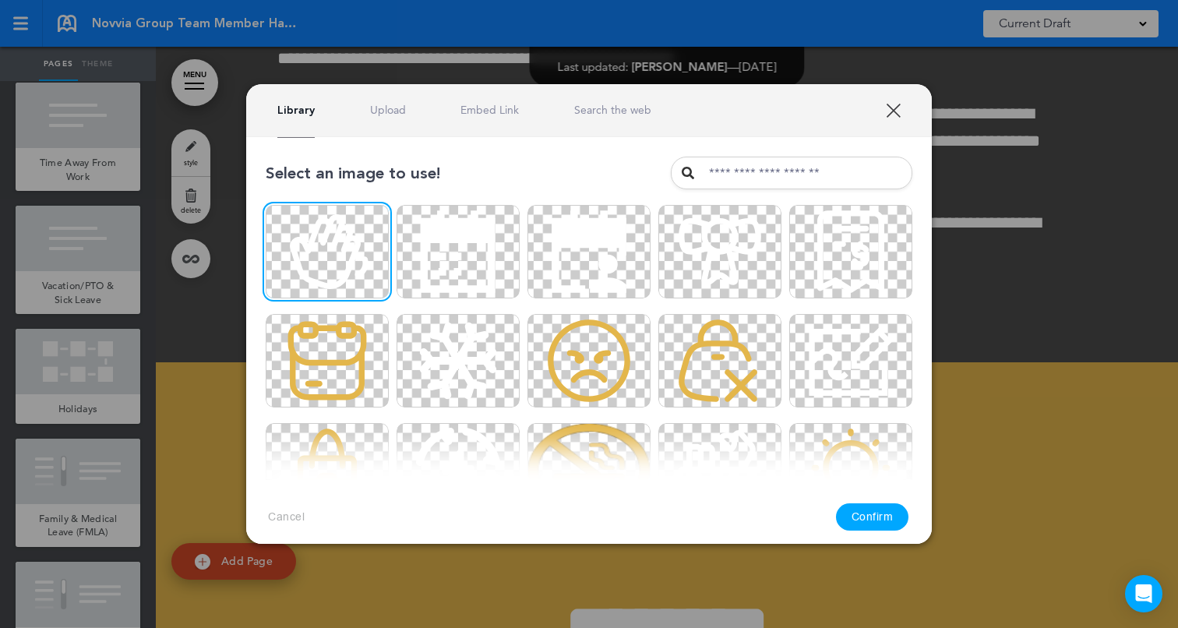
click at [865, 516] on button "Confirm" at bounding box center [872, 516] width 73 height 27
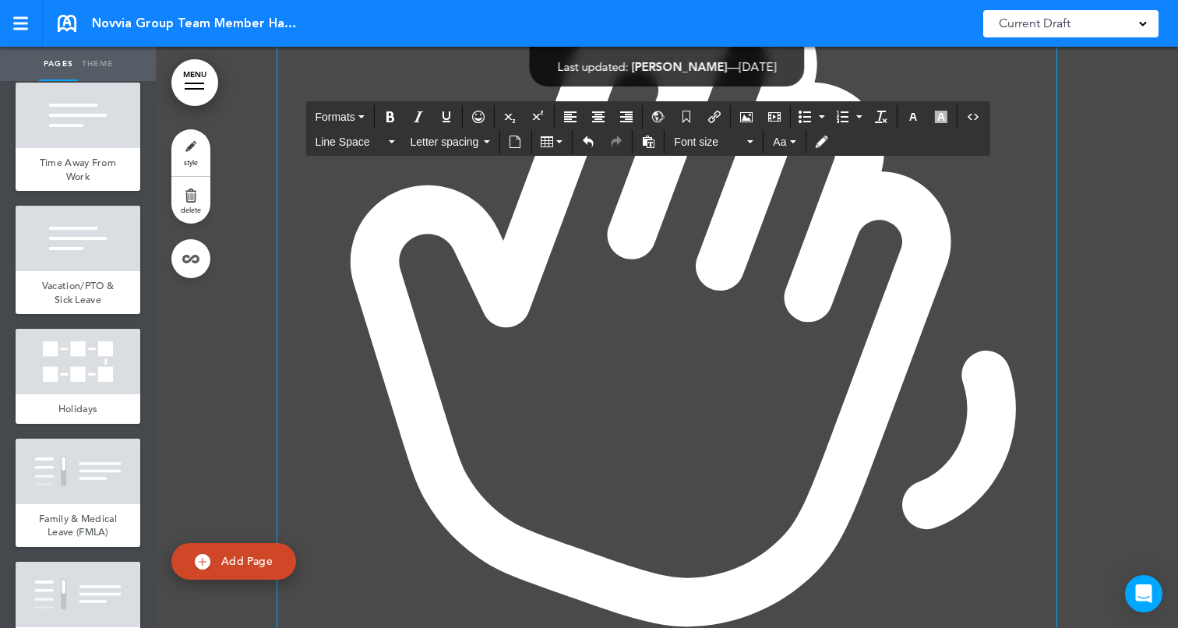
click at [710, 350] on img at bounding box center [666, 310] width 779 height 779
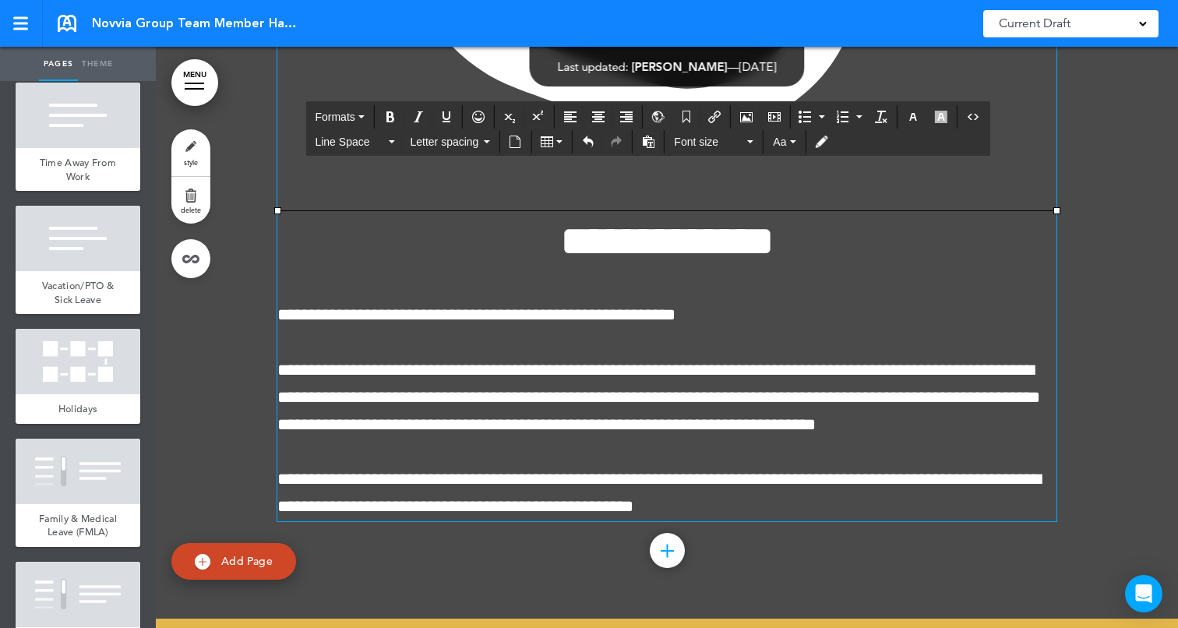
scroll to position [66160, 0]
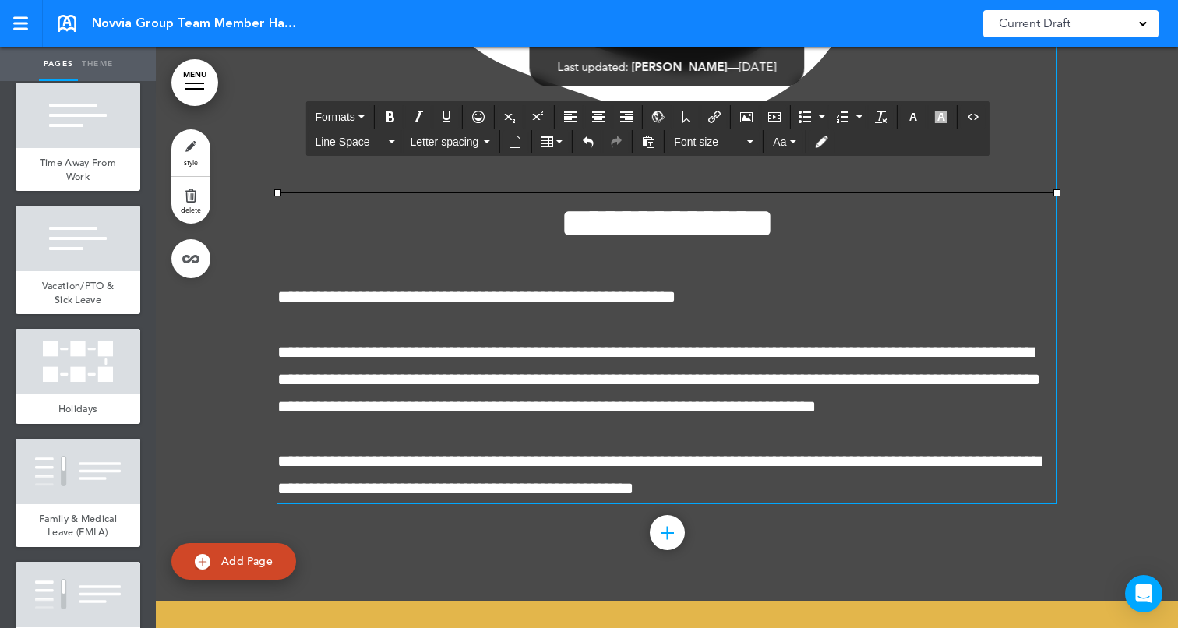
drag, startPoint x: 1053, startPoint y: 561, endPoint x: 552, endPoint y: 184, distance: 627.6
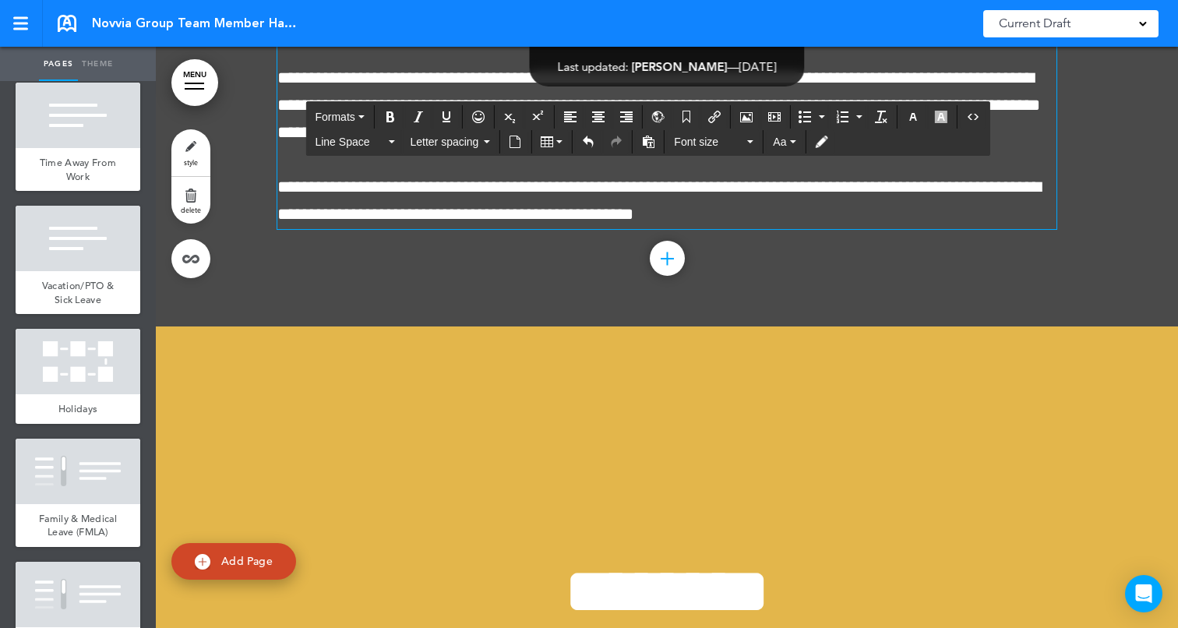
scroll to position [65777, 0]
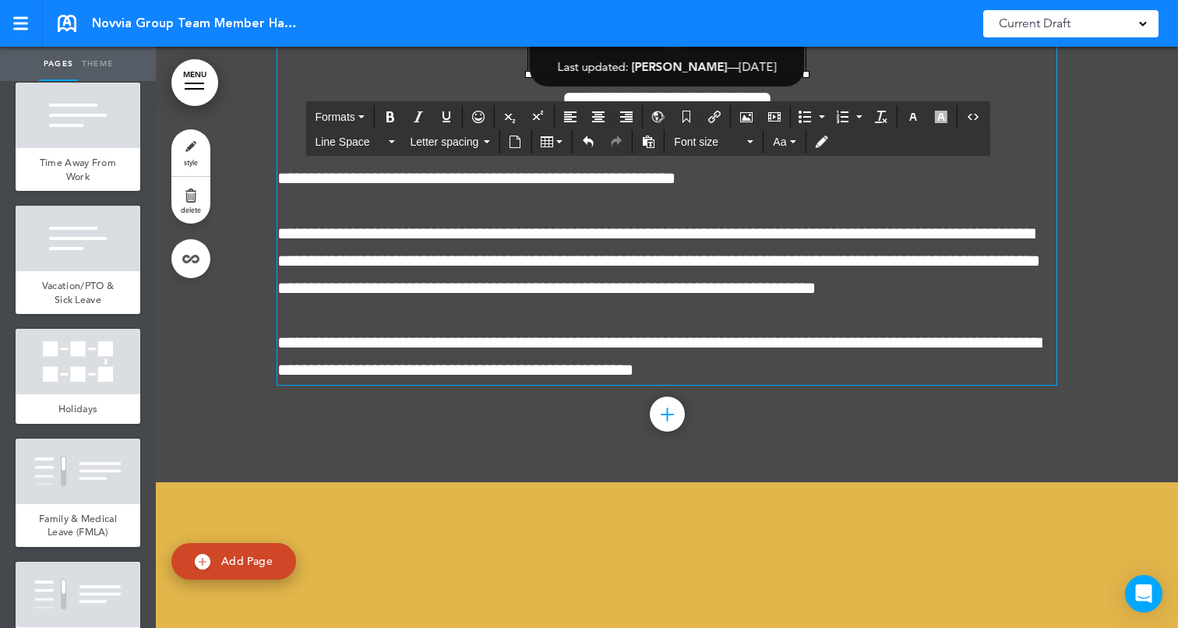
drag, startPoint x: 804, startPoint y: 450, endPoint x: 798, endPoint y: 443, distance: 8.8
click at [798, 126] on span "**********" at bounding box center [666, 84] width 277 height 86
drag, startPoint x: 809, startPoint y: 446, endPoint x: 579, endPoint y: 284, distance: 280.7
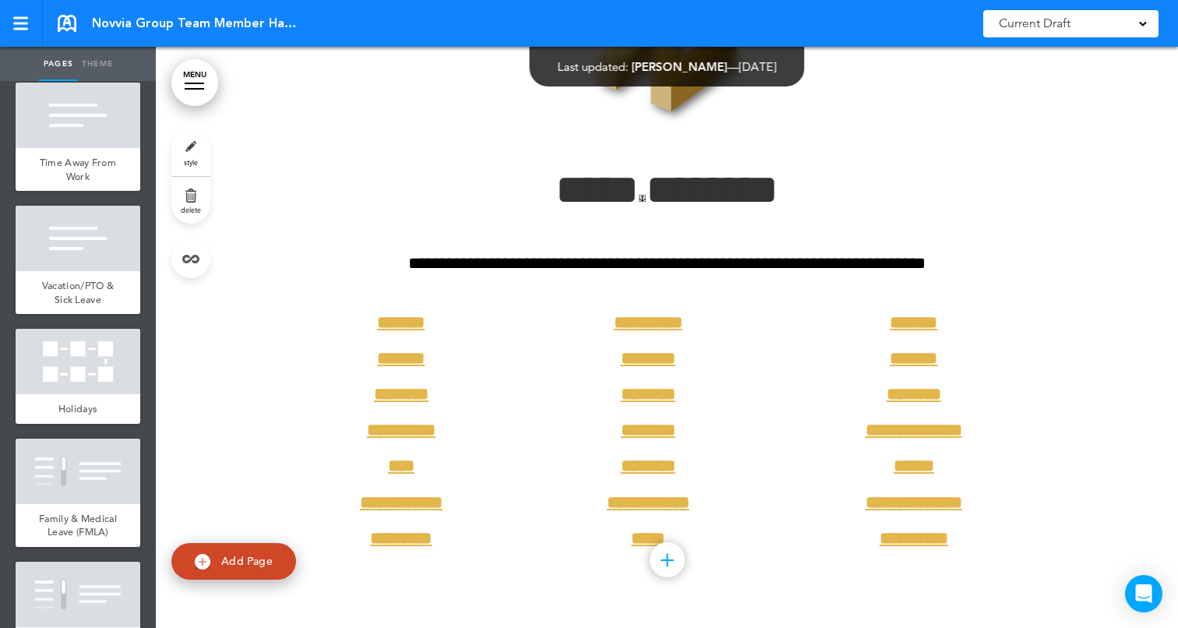
scroll to position [67048, 0]
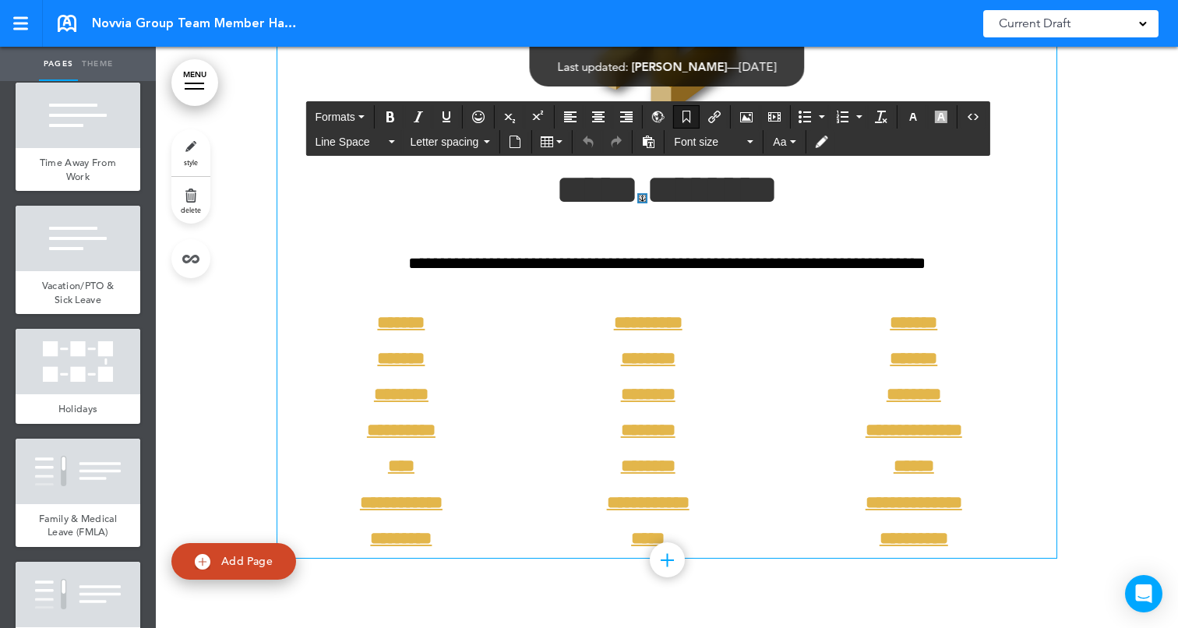
click at [639, 195] on link at bounding box center [642, 198] width 7 height 7
click at [1110, 252] on div at bounding box center [667, 281] width 1022 height 693
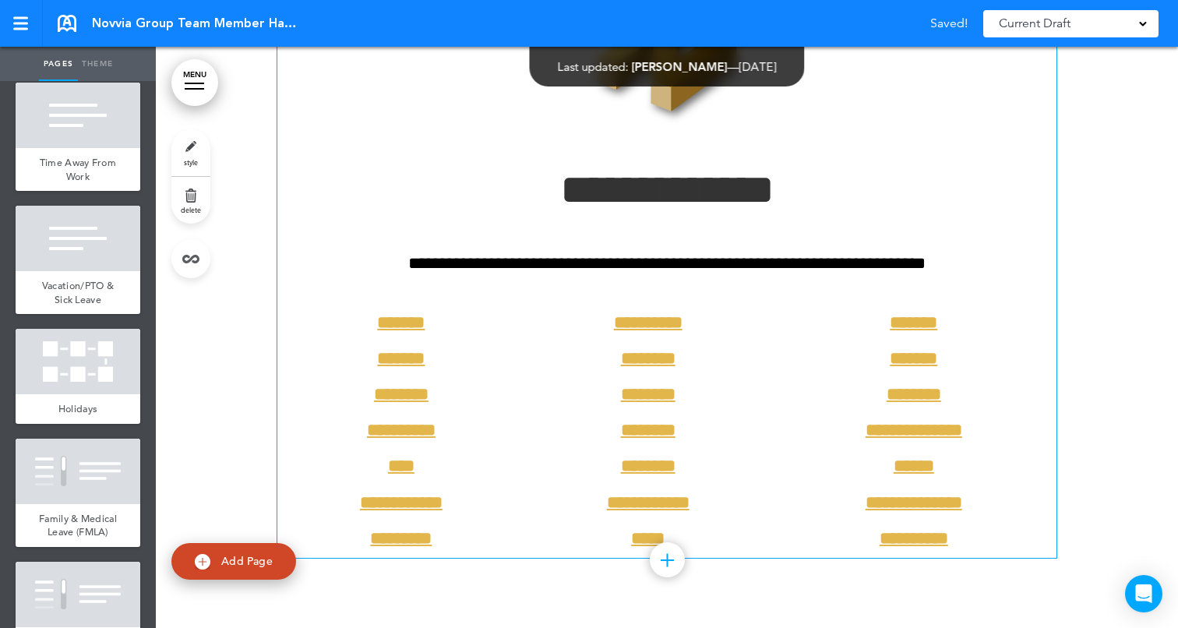
scroll to position [66860, 0]
click at [1084, 297] on div at bounding box center [667, 281] width 1022 height 693
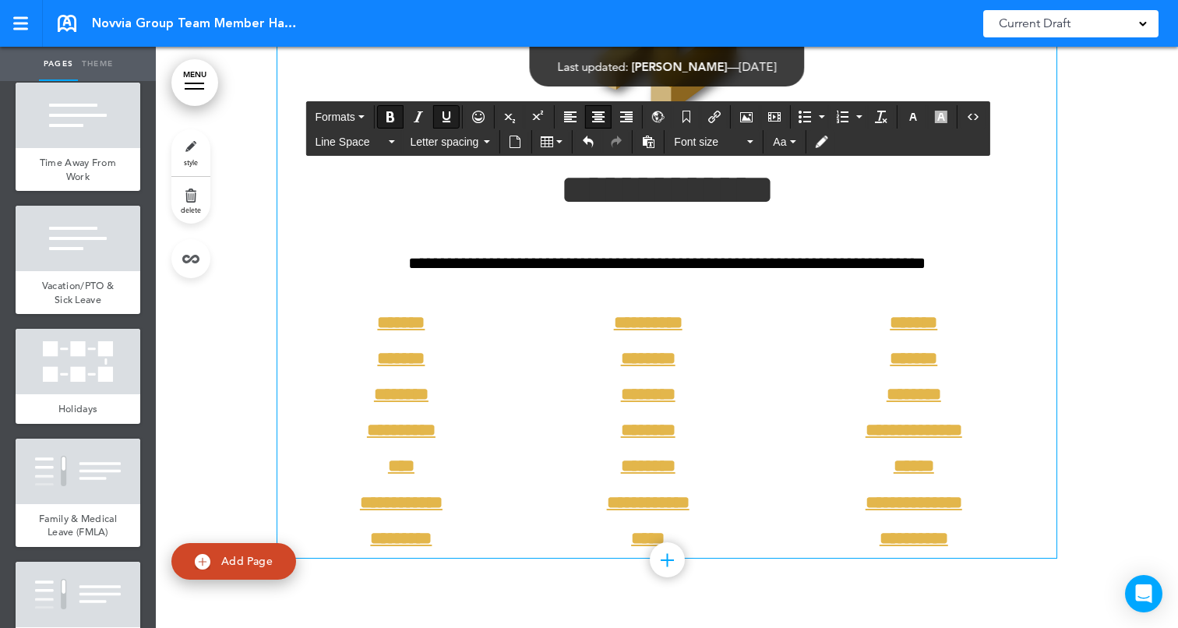
click at [658, 319] on strong "**********" at bounding box center [648, 322] width 69 height 17
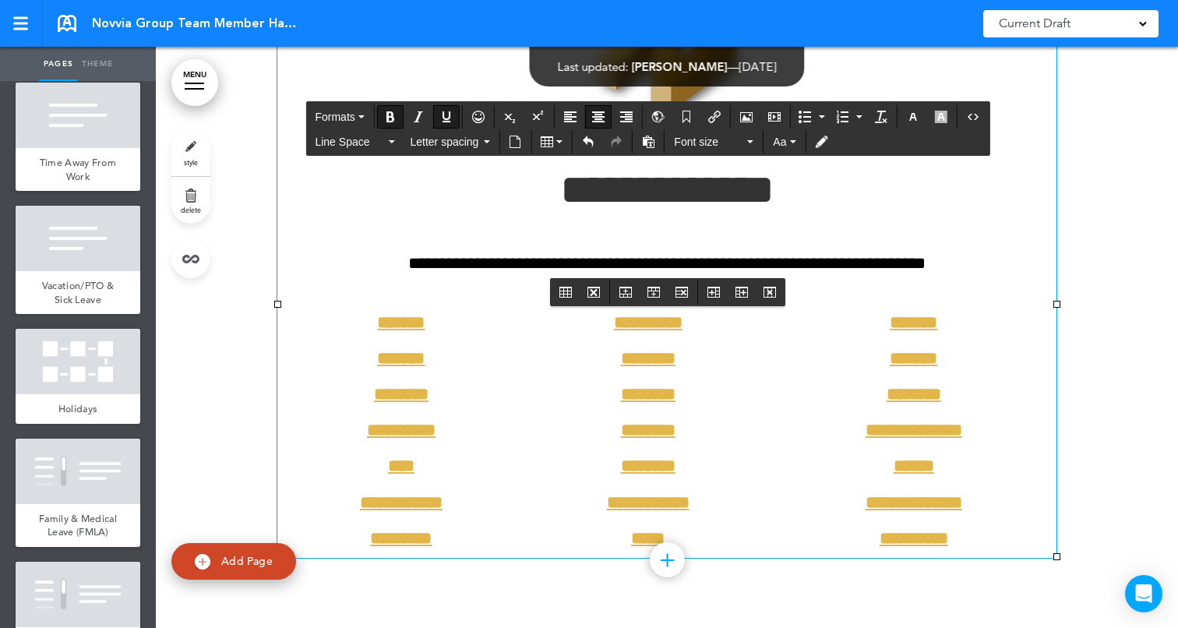
click at [399, 220] on div "**********" at bounding box center [666, 276] width 779 height 564
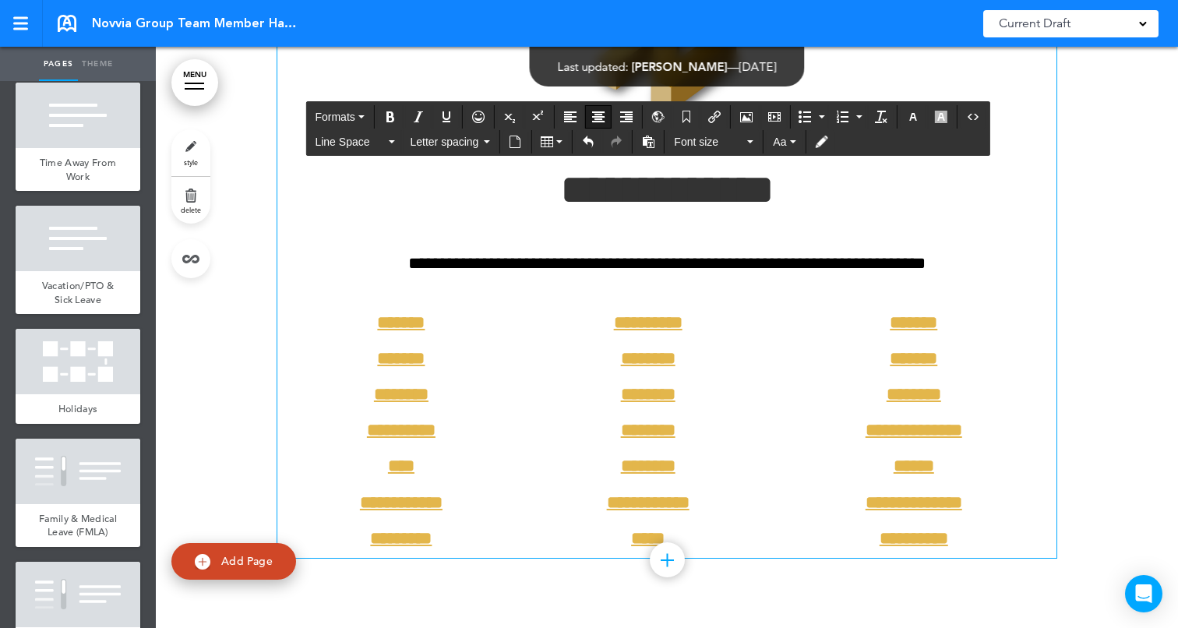
click at [263, 252] on div at bounding box center [667, 281] width 1022 height 693
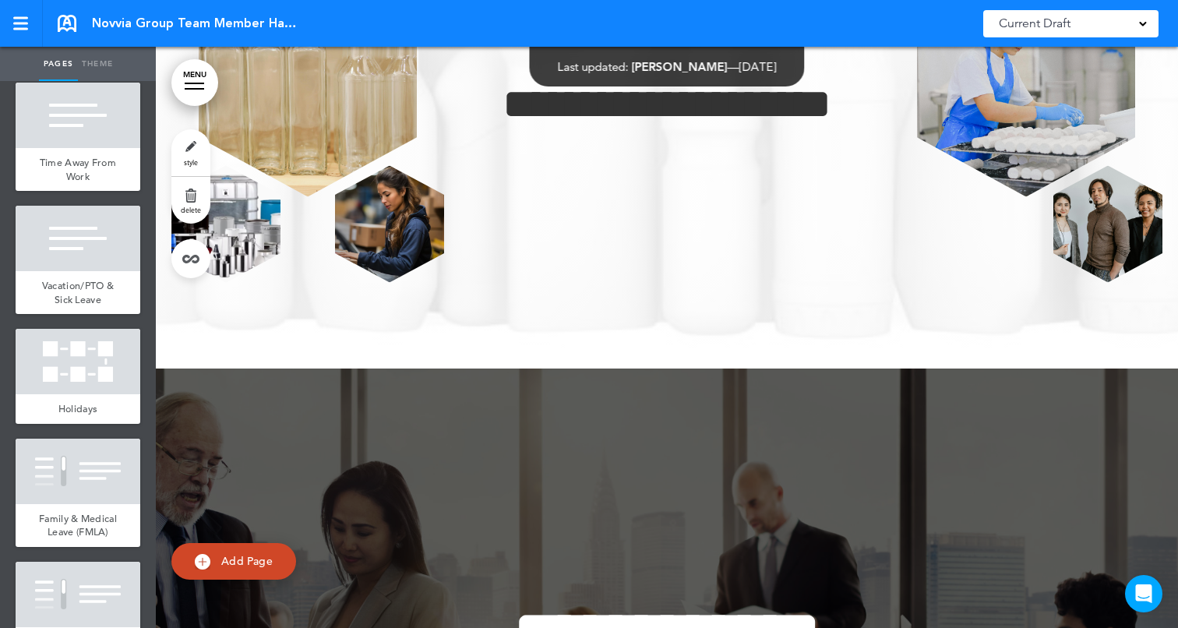
scroll to position [0, 0]
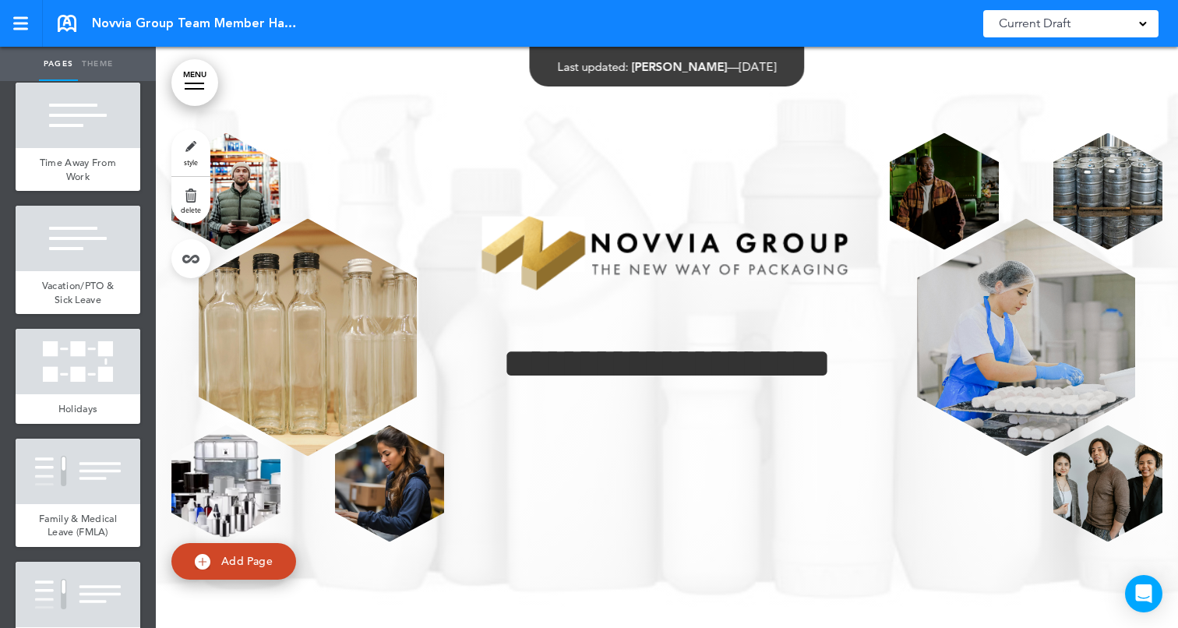
click at [365, 333] on img at bounding box center [308, 338] width 218 height 238
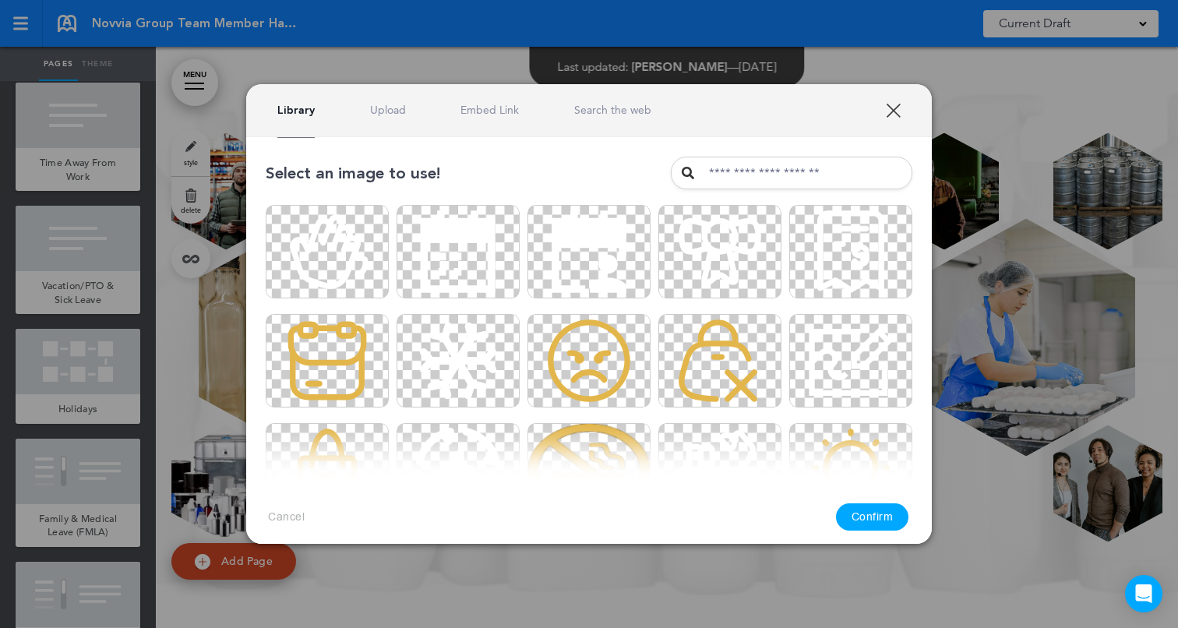
click at [390, 111] on link "Upload" at bounding box center [388, 110] width 36 height 15
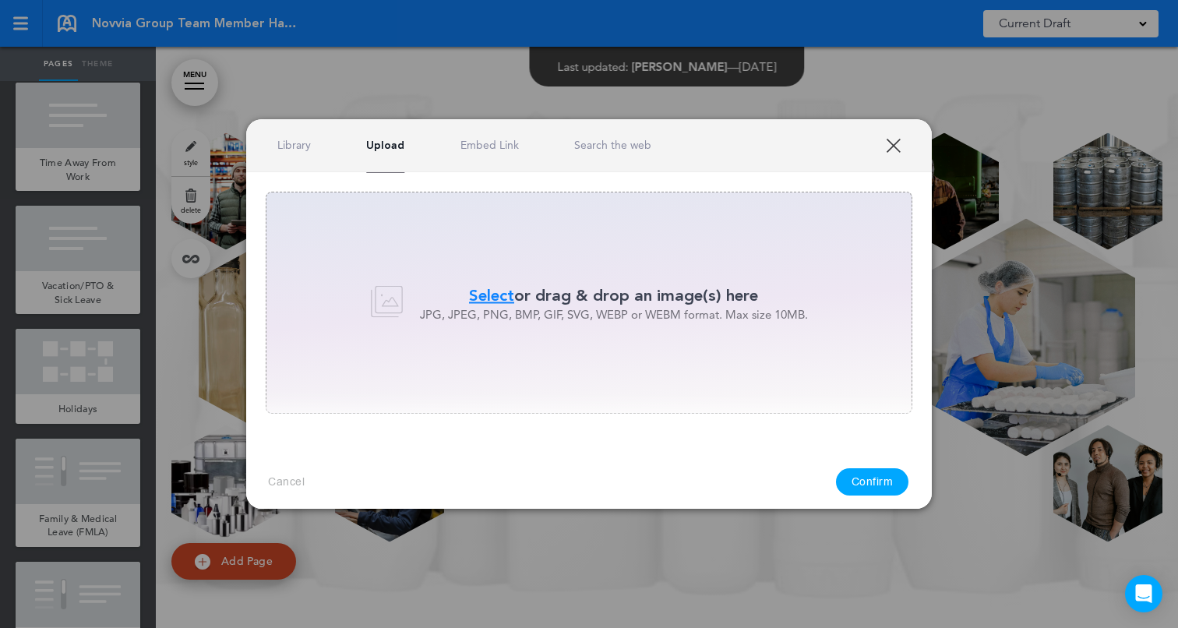
click at [603, 284] on p "Select or drag & drop an image(s) here" at bounding box center [614, 295] width 388 height 23
click at [638, 147] on link "Search the web" at bounding box center [612, 145] width 77 height 15
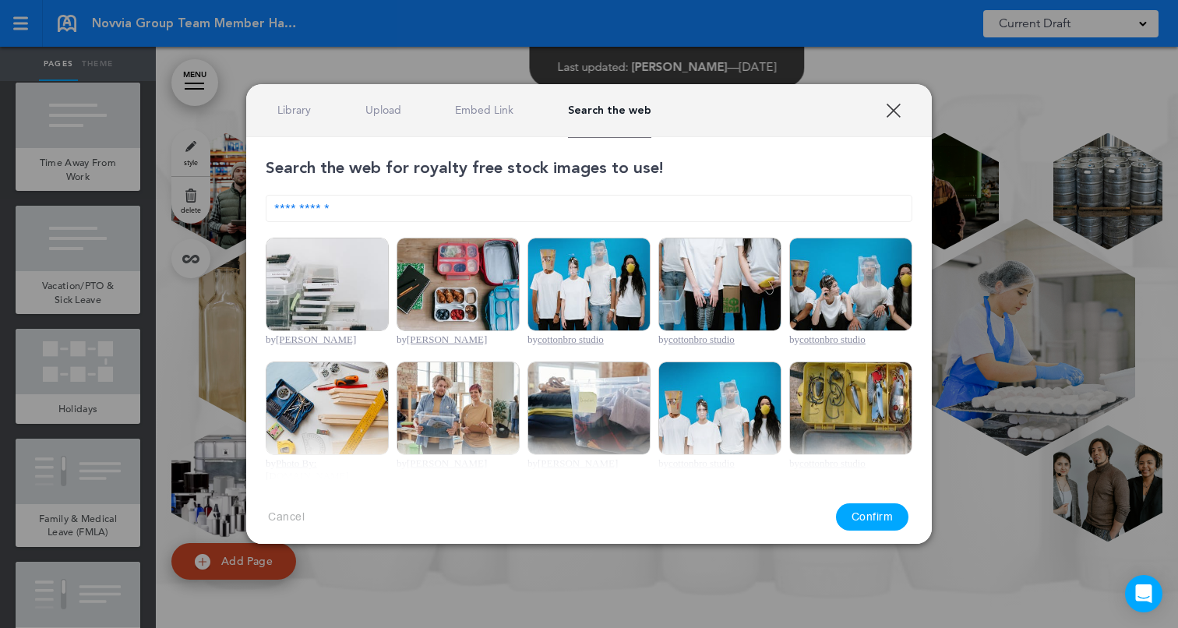
click at [547, 199] on input "**********" at bounding box center [589, 208] width 647 height 27
click at [533, 208] on input "**********" at bounding box center [589, 208] width 647 height 27
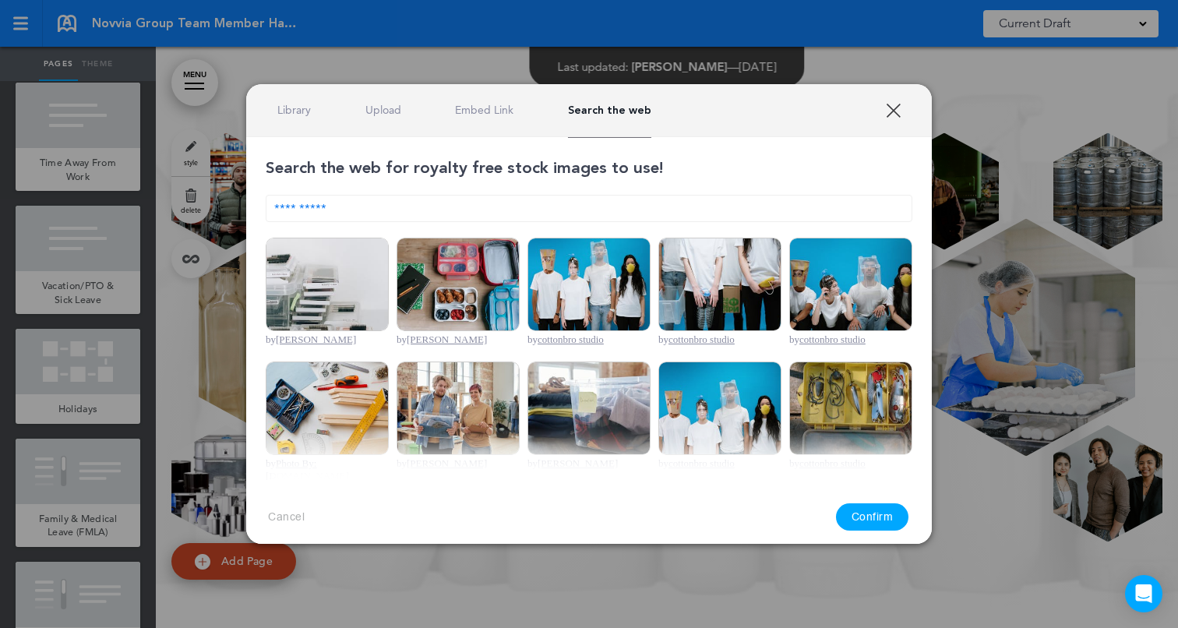
click at [533, 208] on input "**********" at bounding box center [589, 208] width 647 height 27
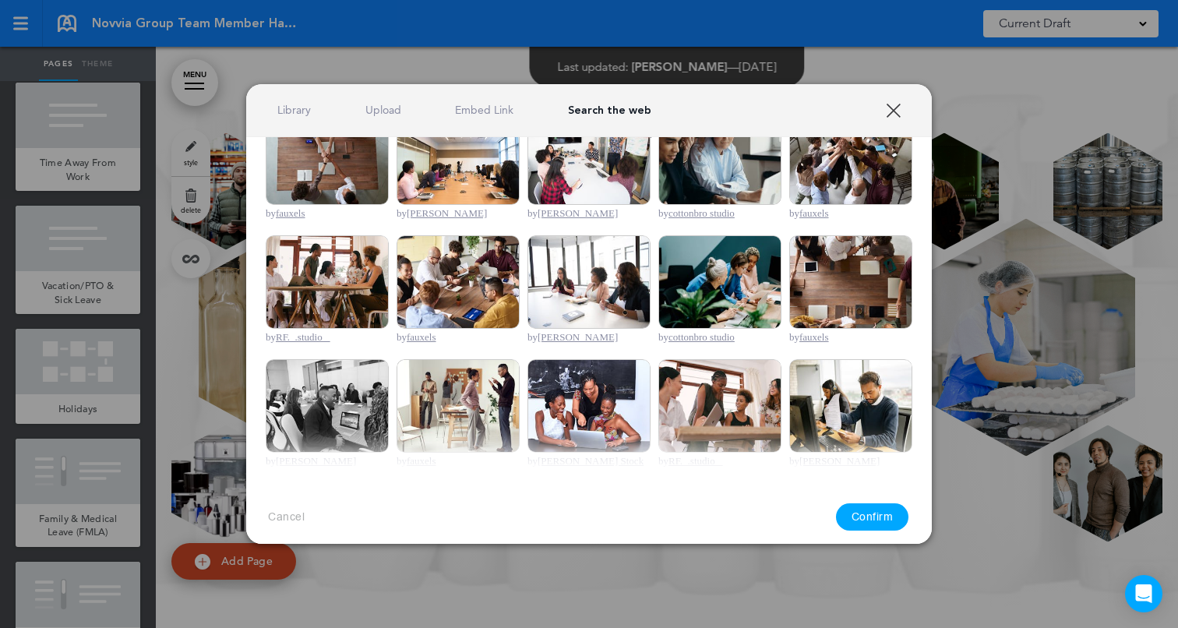
scroll to position [383, 0]
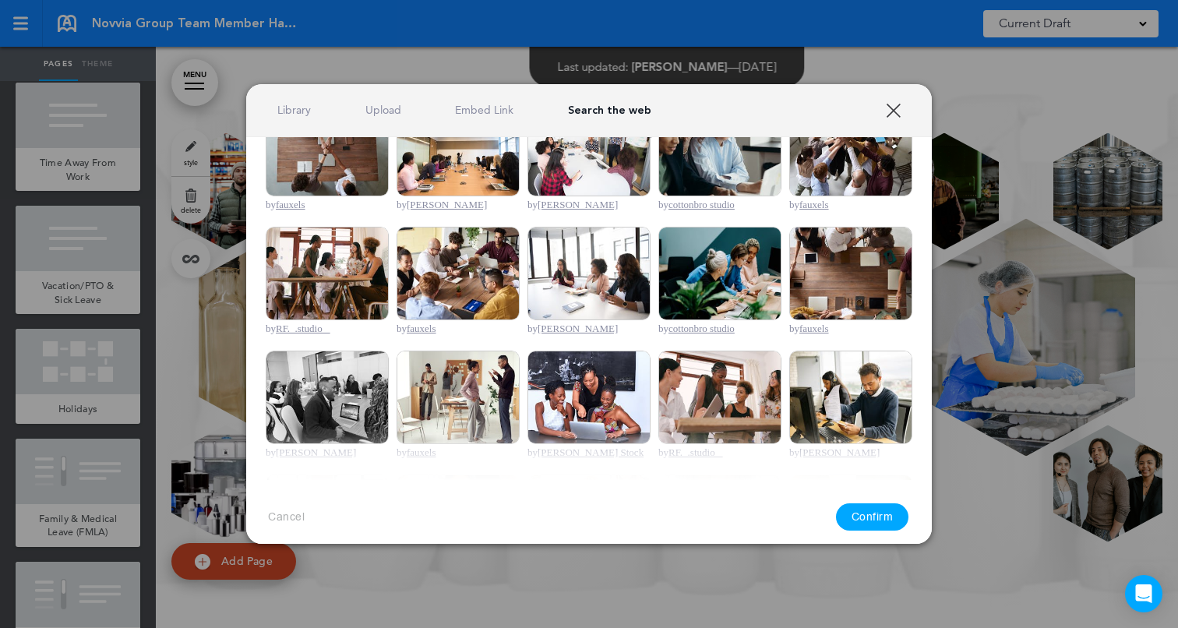
type input "**********"
click at [589, 272] on img at bounding box center [588, 273] width 123 height 93
click at [870, 519] on button "Confirm" at bounding box center [872, 516] width 73 height 27
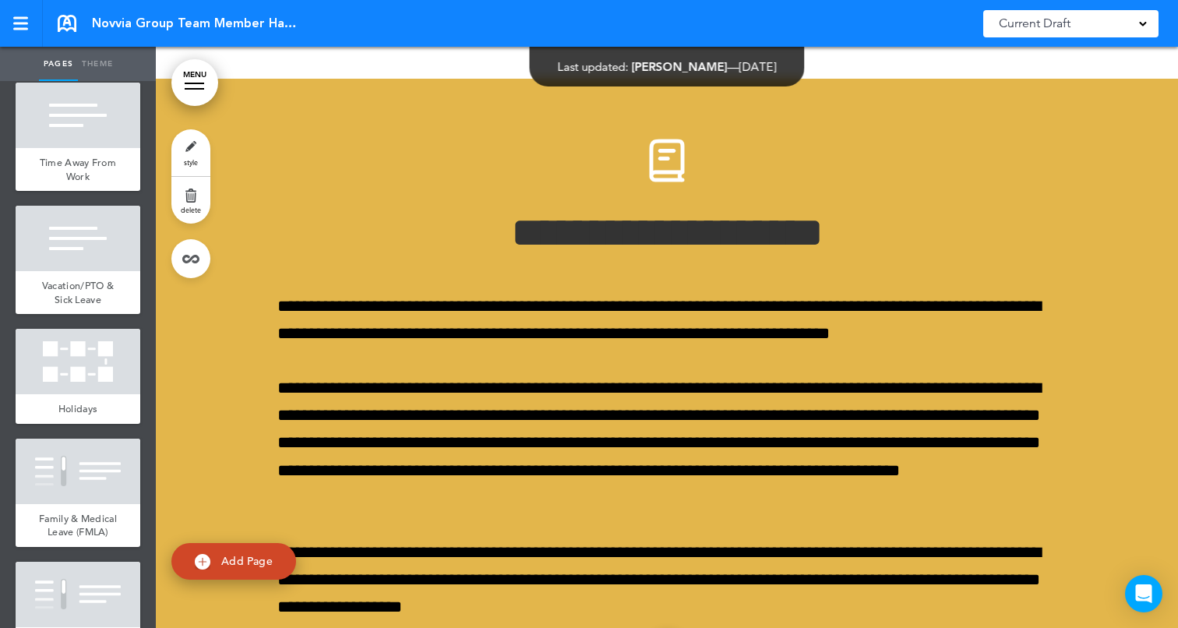
scroll to position [1870, 0]
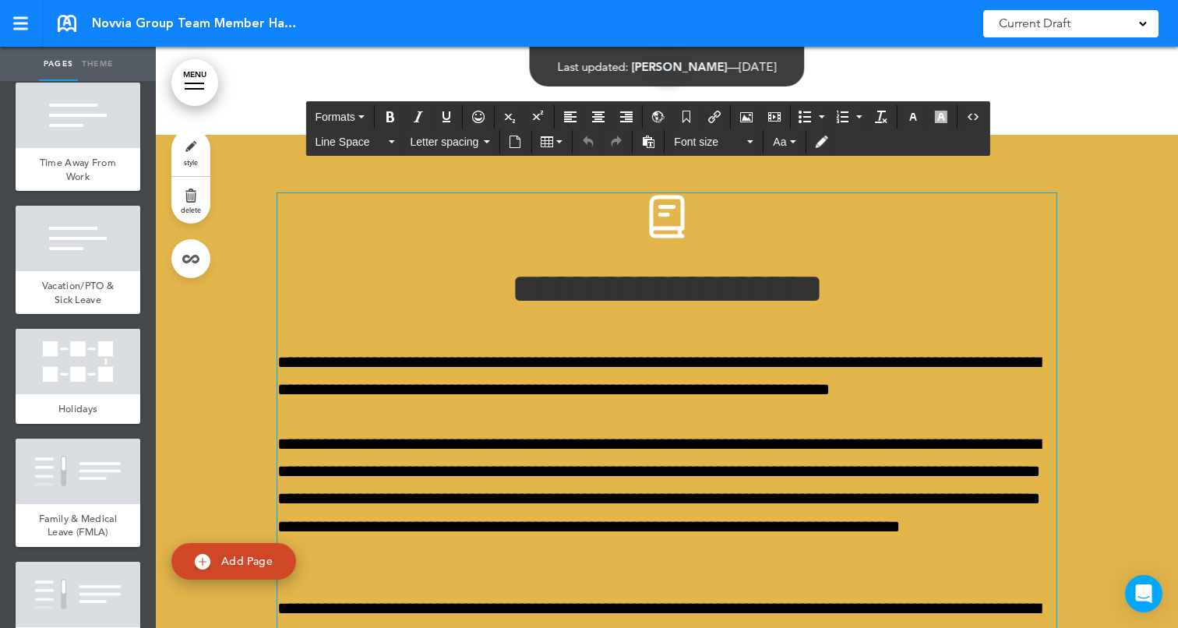
click at [736, 294] on h1 "**********" at bounding box center [666, 288] width 779 height 43
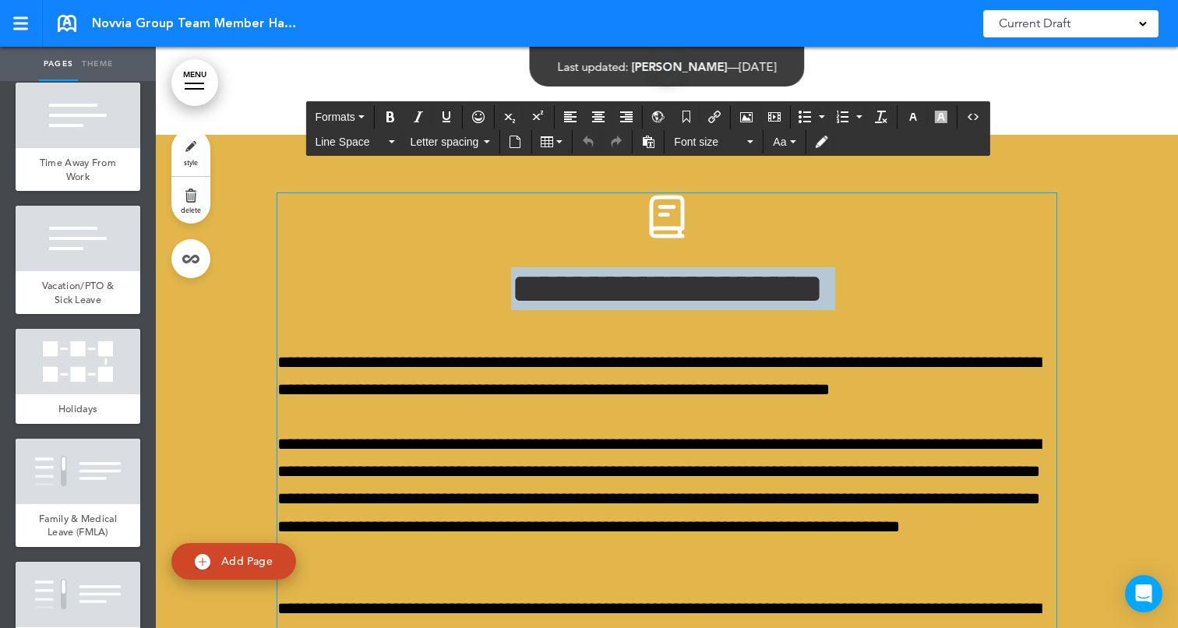
click at [736, 294] on h1 "**********" at bounding box center [666, 288] width 779 height 43
click at [914, 118] on icon "button" at bounding box center [913, 117] width 12 height 12
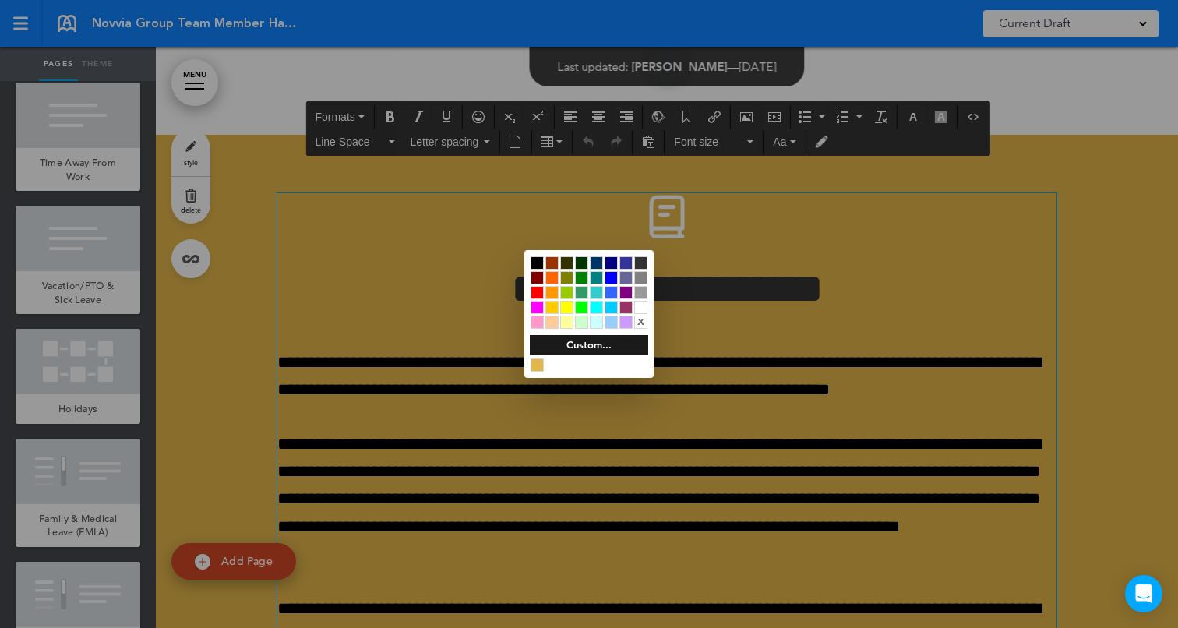
click at [640, 309] on div at bounding box center [640, 307] width 13 height 13
click at [306, 383] on div at bounding box center [589, 314] width 1178 height 628
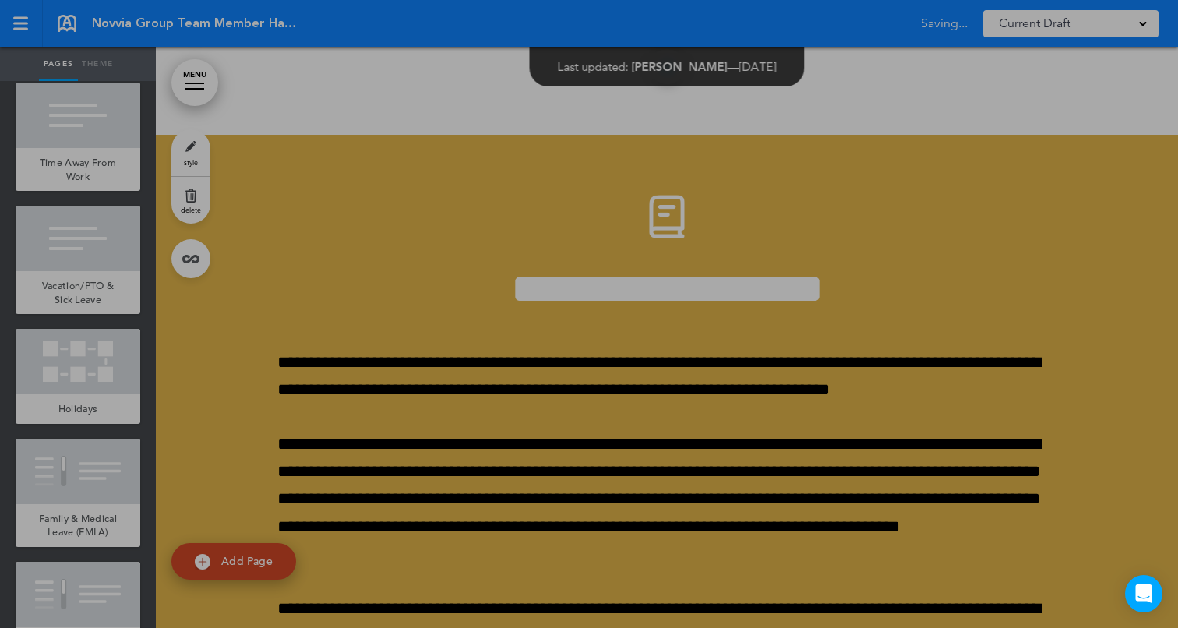
click at [306, 383] on div at bounding box center [589, 314] width 1178 height 628
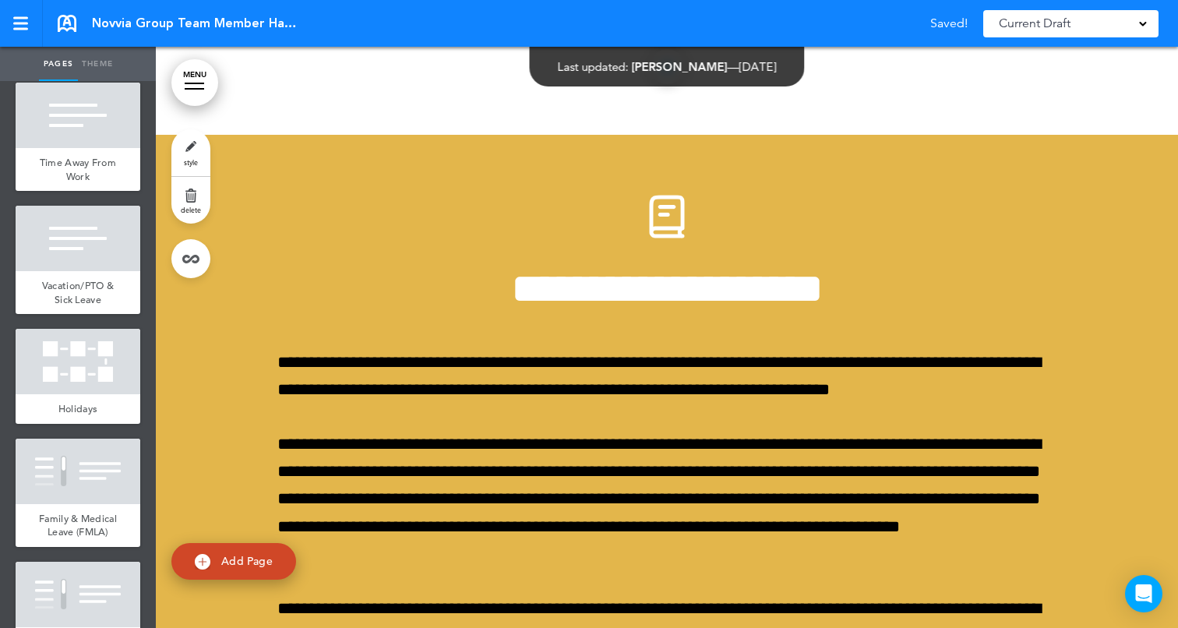
click at [306, 383] on body "Make this page common so it is available in other handbooks. This handbook [GEO…" at bounding box center [589, 314] width 1178 height 628
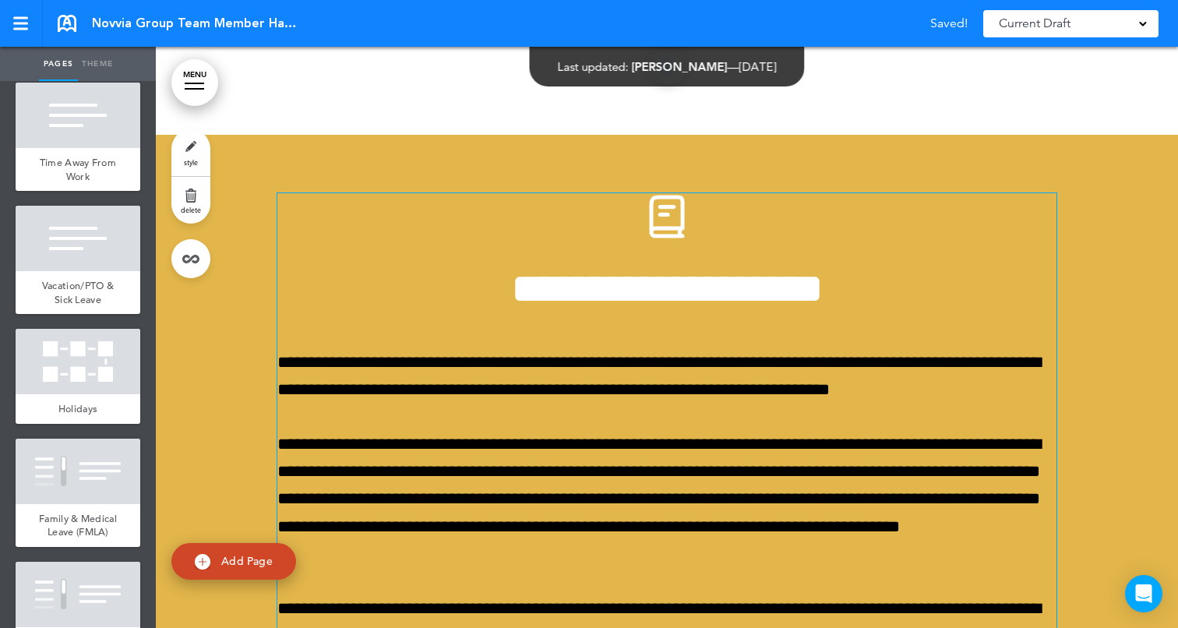
click at [289, 373] on p "**********" at bounding box center [666, 376] width 779 height 55
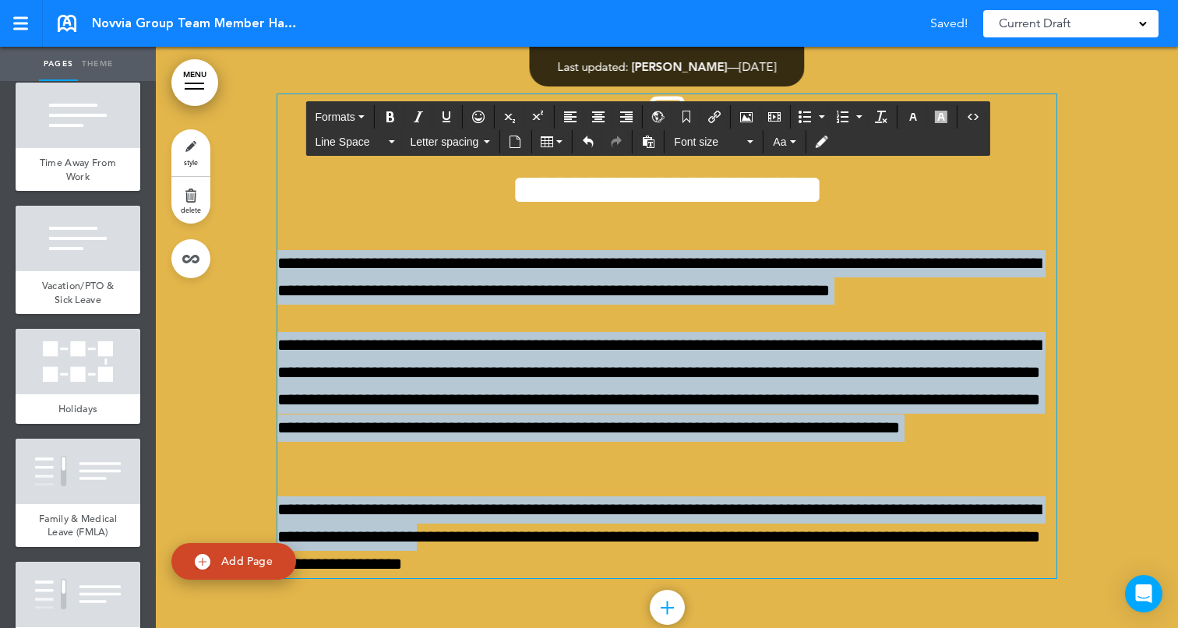
scroll to position [2037, 0]
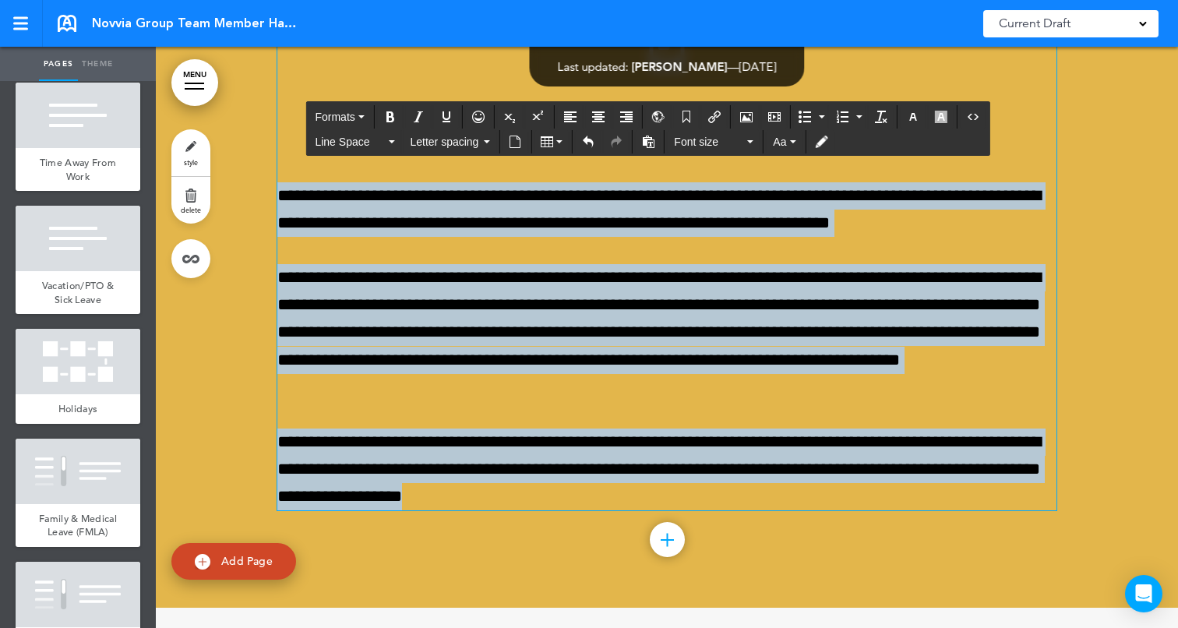
drag, startPoint x: 280, startPoint y: 365, endPoint x: 635, endPoint y: 499, distance: 379.9
click at [635, 499] on div "**********" at bounding box center [666, 268] width 779 height 485
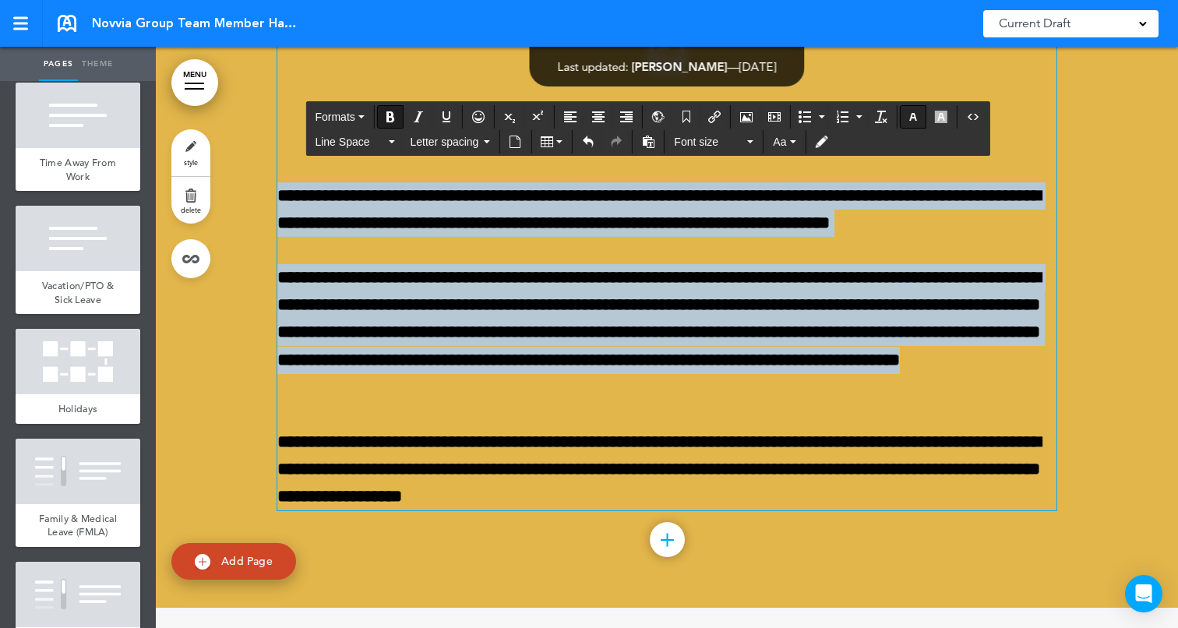
click at [916, 111] on icon "button" at bounding box center [913, 117] width 12 height 12
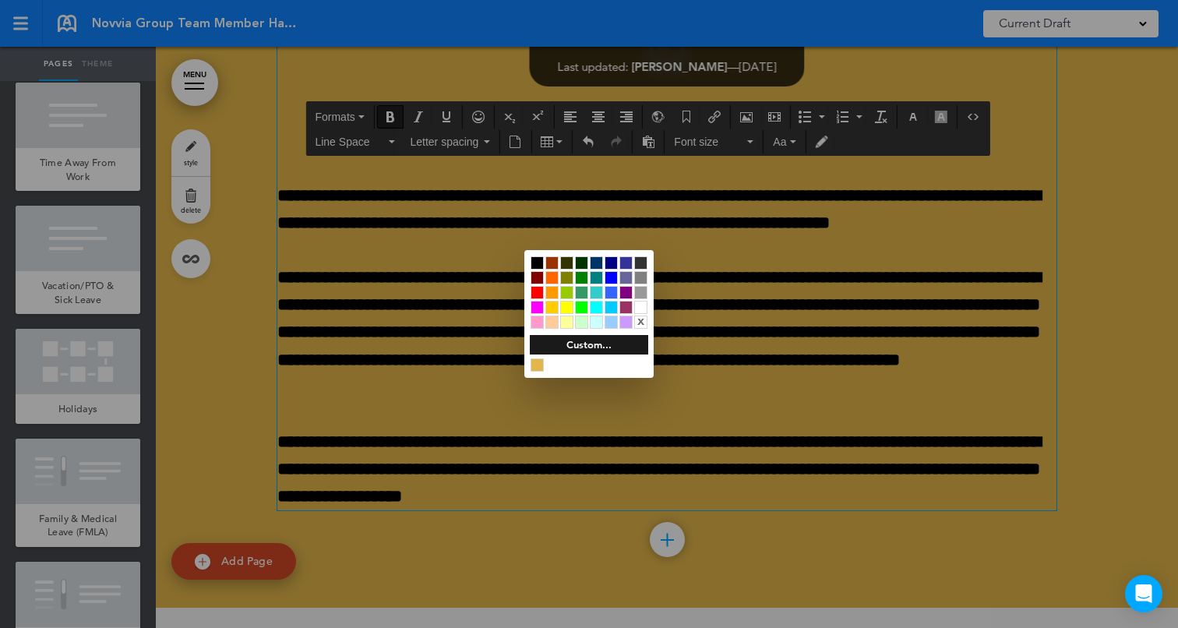
click at [645, 305] on div at bounding box center [640, 307] width 13 height 13
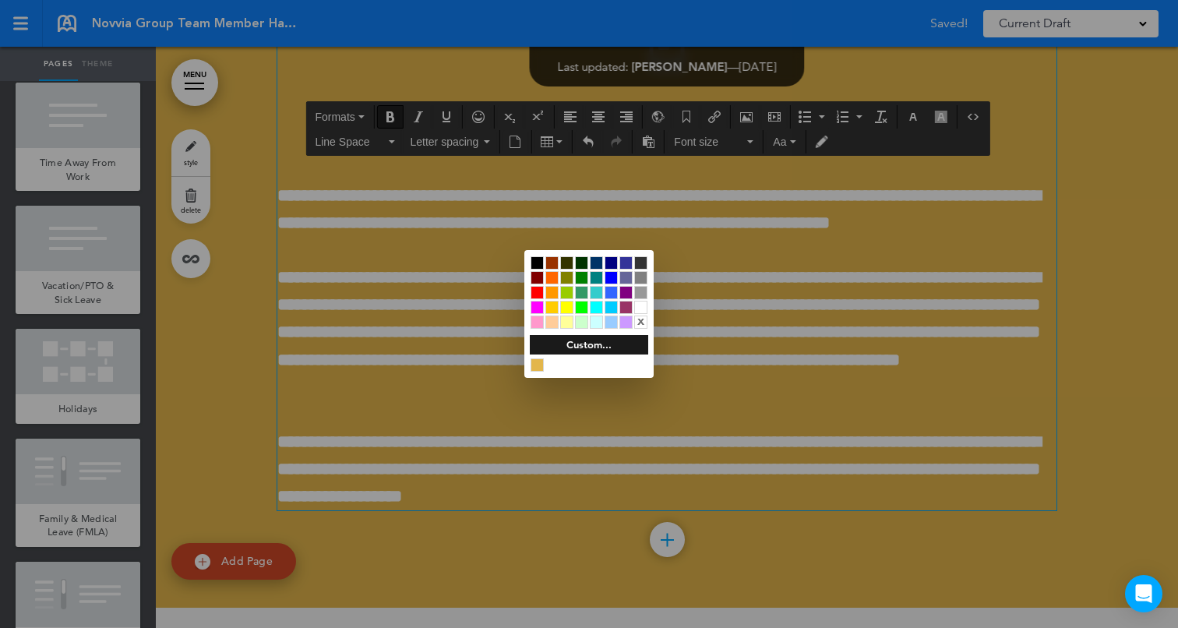
click at [1111, 296] on div at bounding box center [589, 314] width 1178 height 628
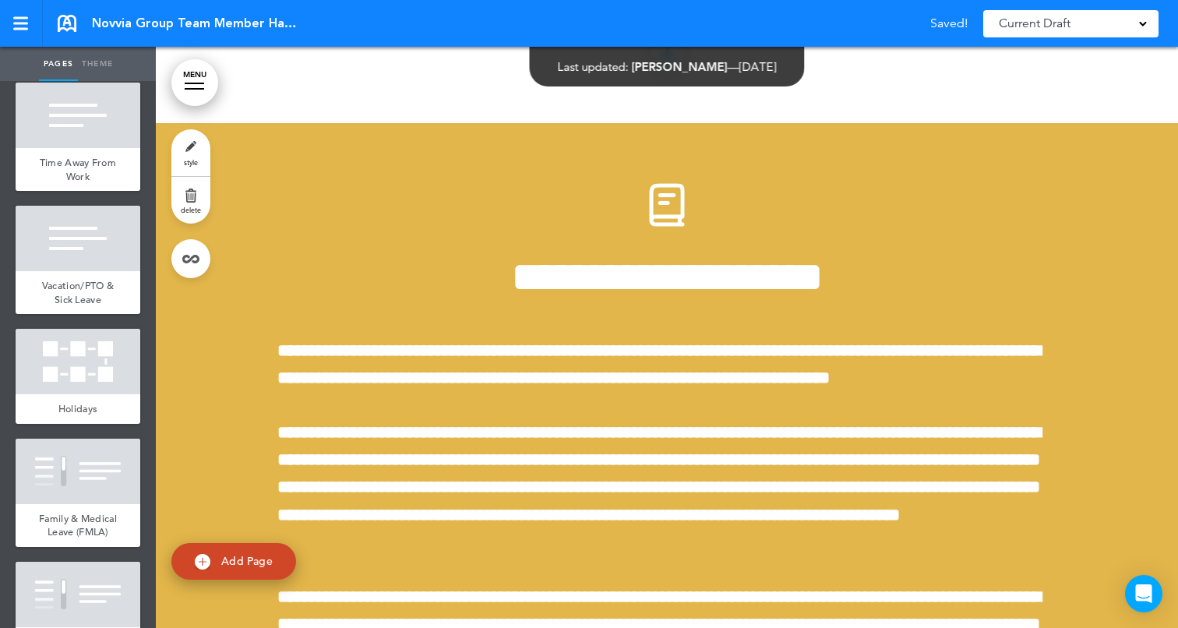
click at [1125, 226] on div at bounding box center [667, 443] width 1022 height 640
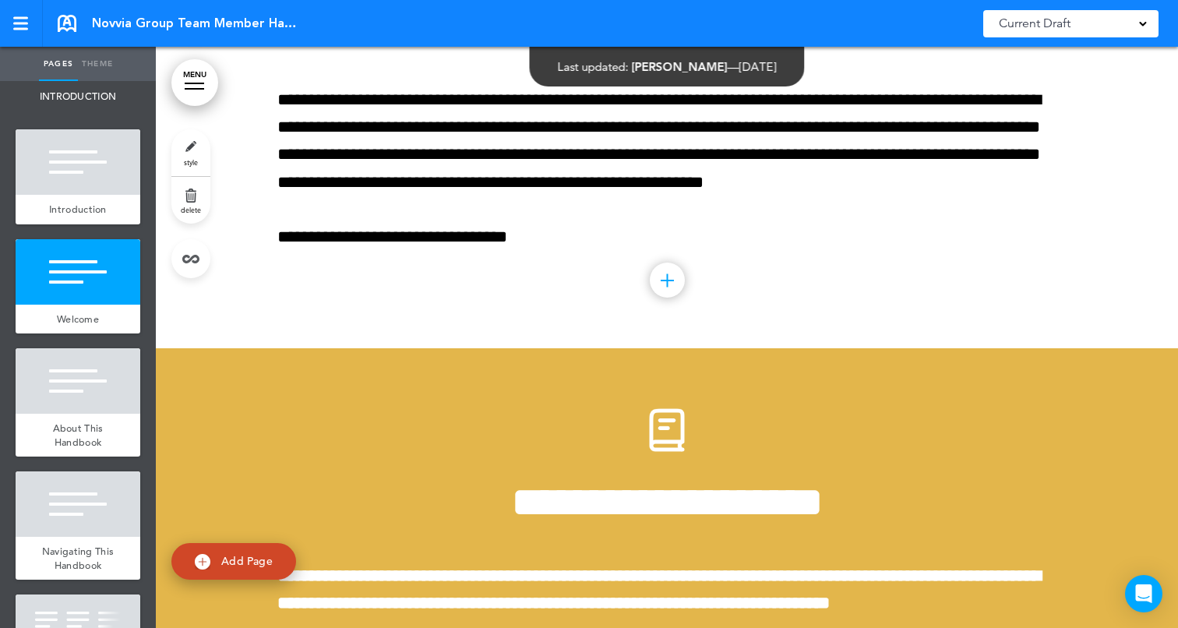
scroll to position [0, 0]
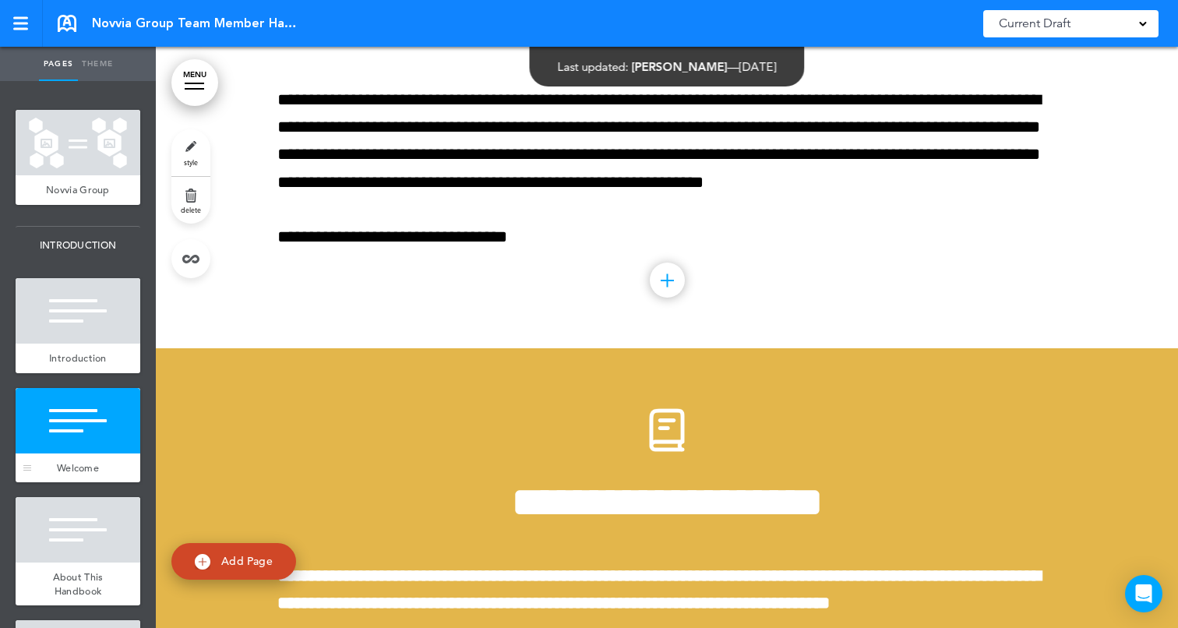
click at [61, 411] on div at bounding box center [78, 420] width 125 height 65
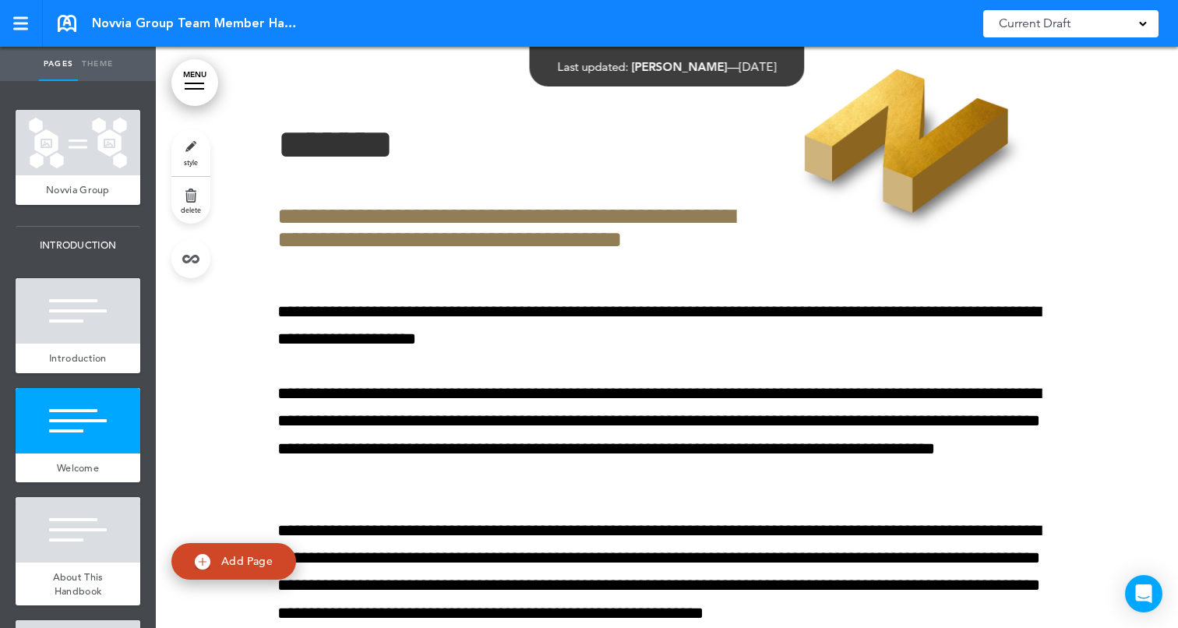
scroll to position [1162, 0]
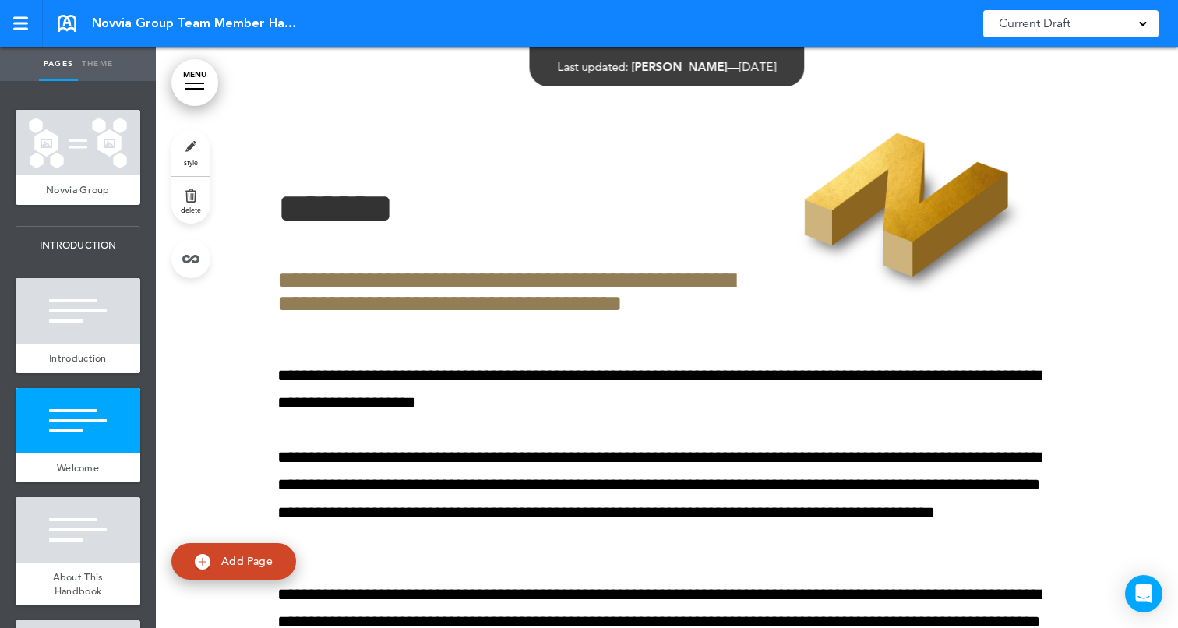
click at [188, 149] on link "style" at bounding box center [190, 152] width 39 height 47
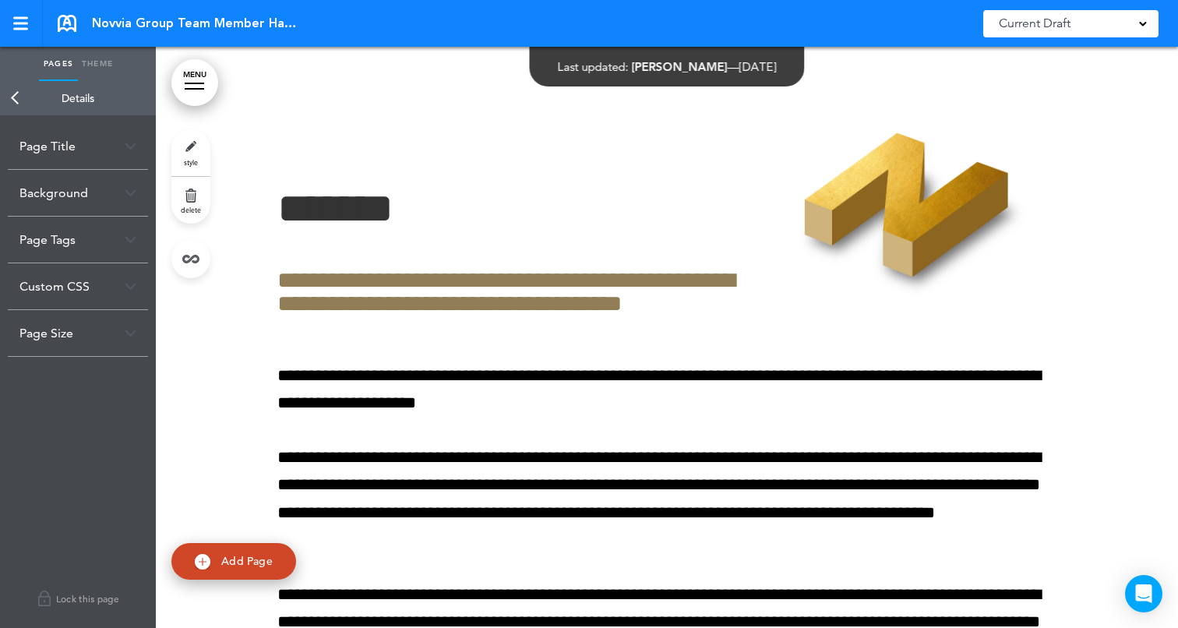
click at [65, 196] on div "Background" at bounding box center [78, 193] width 140 height 46
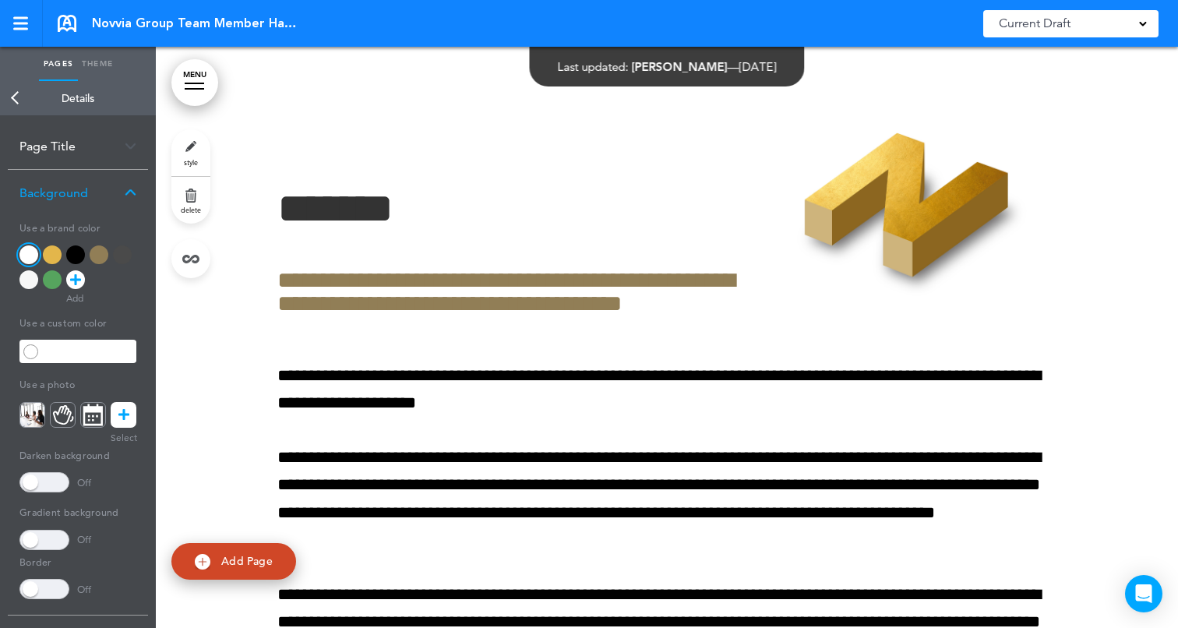
click at [95, 257] on div at bounding box center [99, 254] width 19 height 19
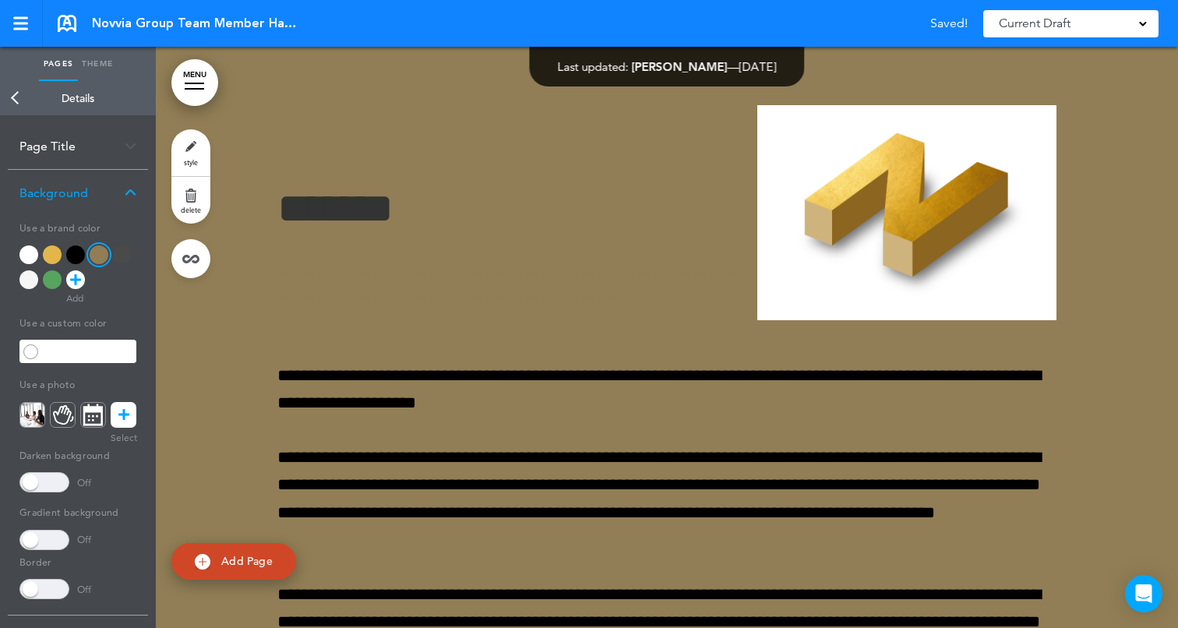
click at [28, 256] on div at bounding box center [28, 254] width 19 height 19
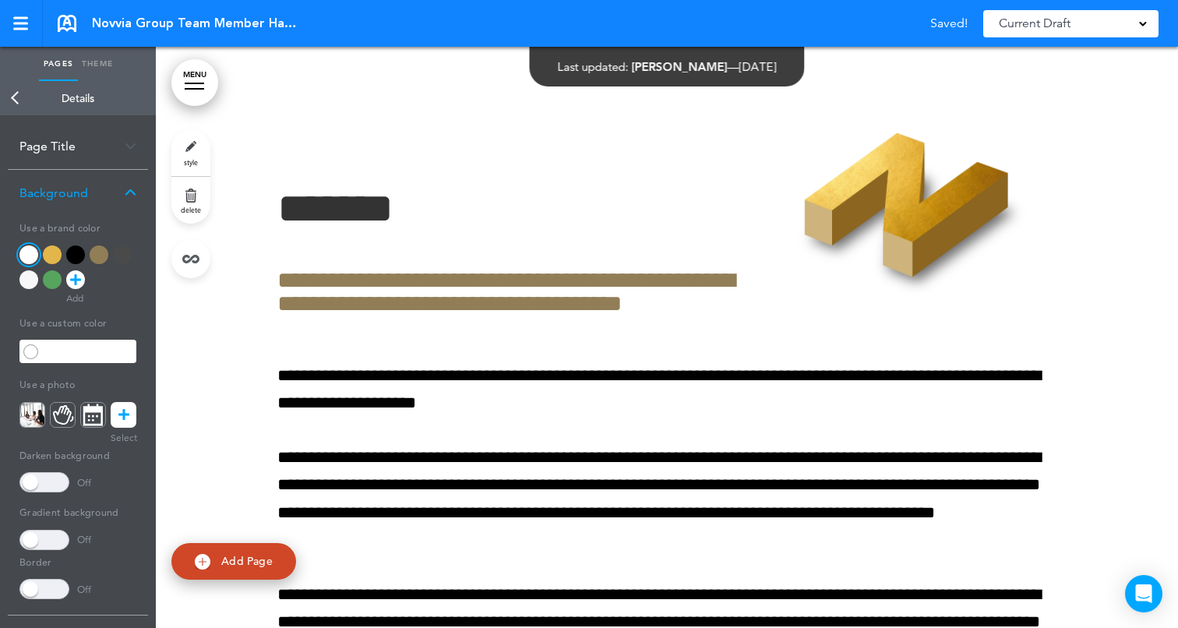
click at [18, 102] on link "Back" at bounding box center [15, 98] width 31 height 34
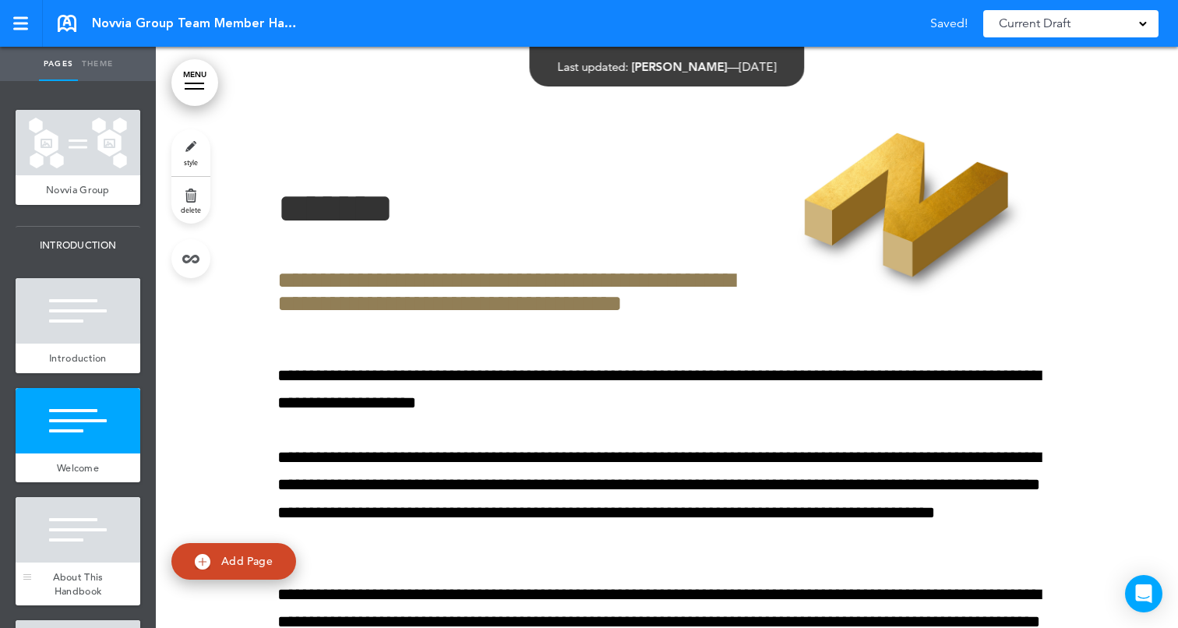
click at [72, 517] on div at bounding box center [78, 529] width 125 height 65
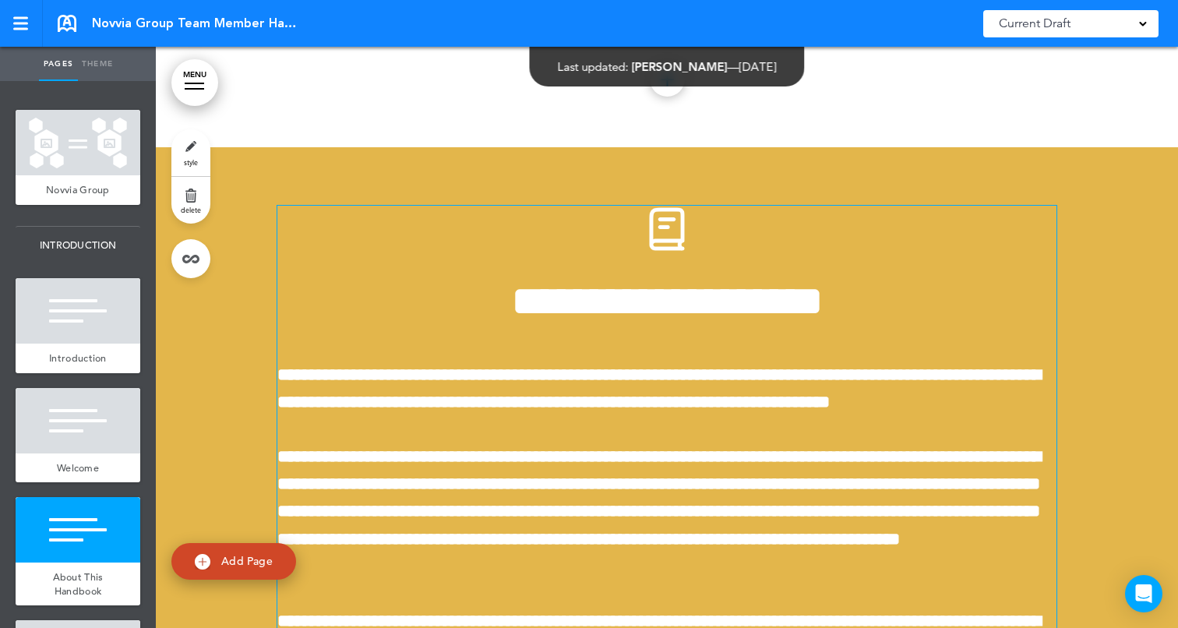
scroll to position [1958, 0]
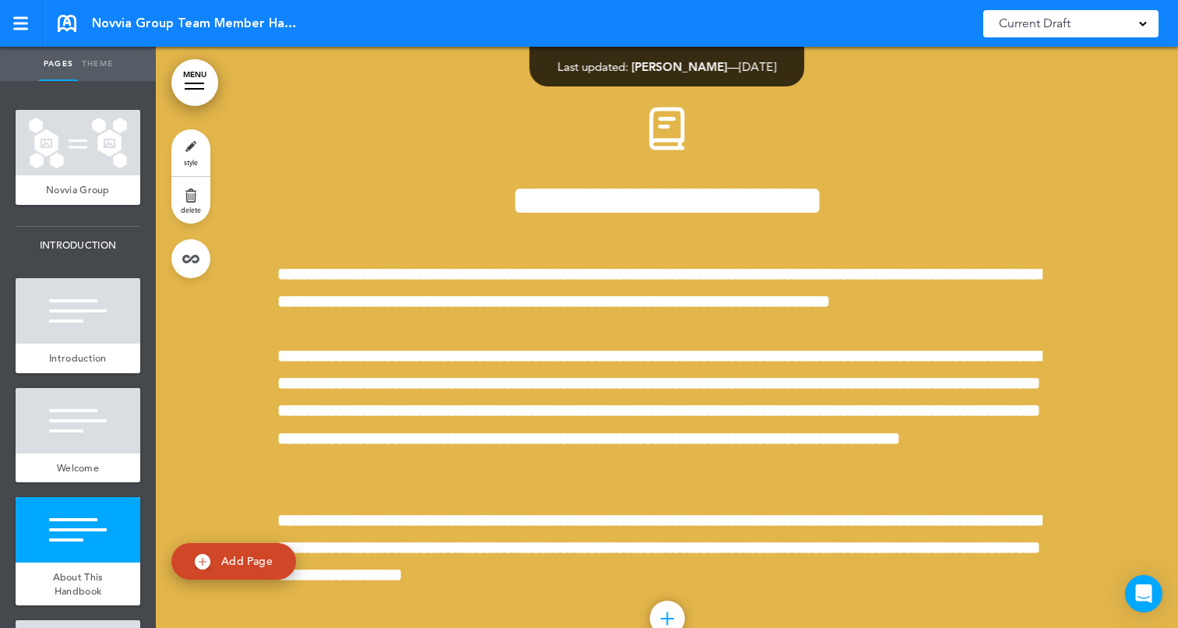
click at [192, 146] on link "style" at bounding box center [190, 152] width 39 height 47
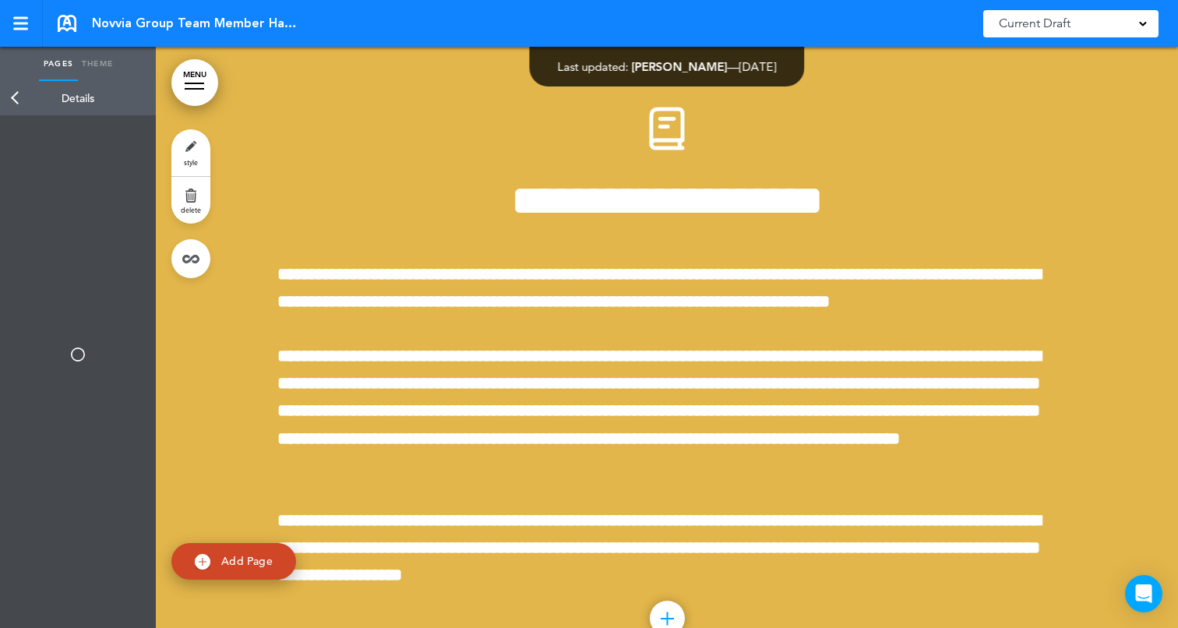
type input "******"
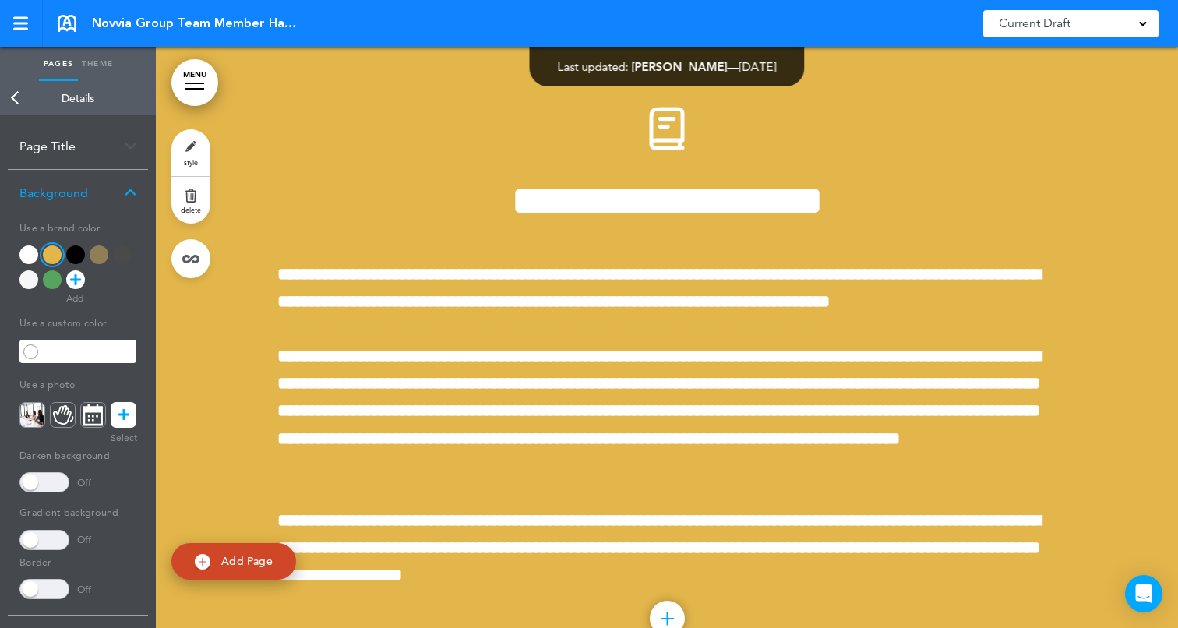
click at [99, 256] on div at bounding box center [99, 254] width 19 height 19
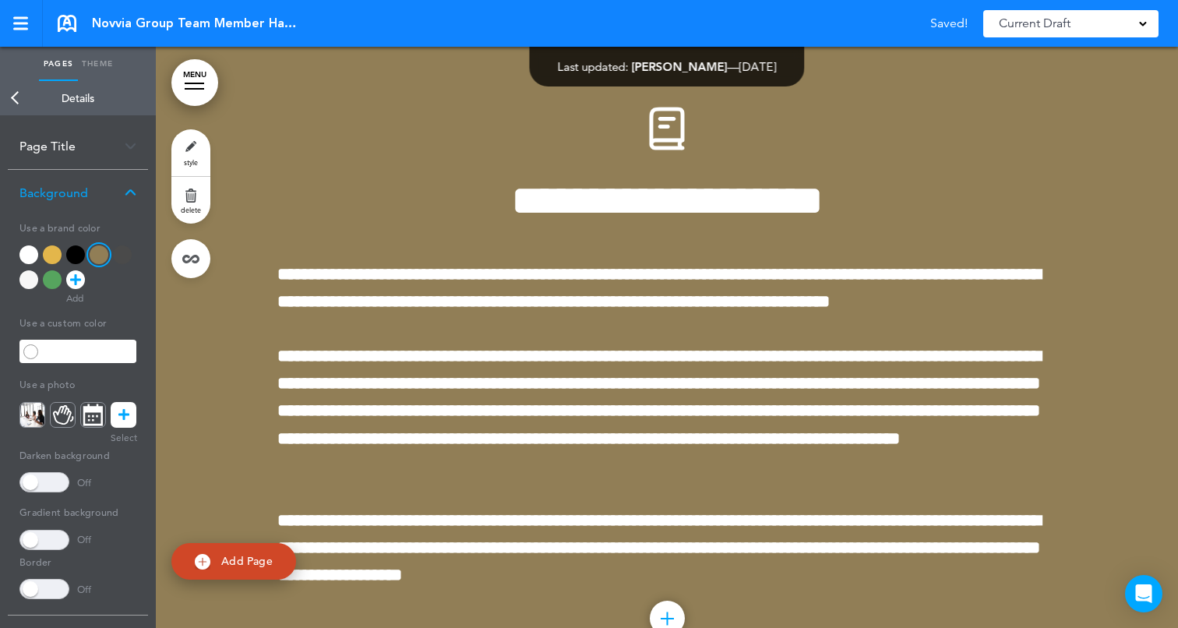
click at [1101, 246] on div at bounding box center [667, 367] width 1022 height 640
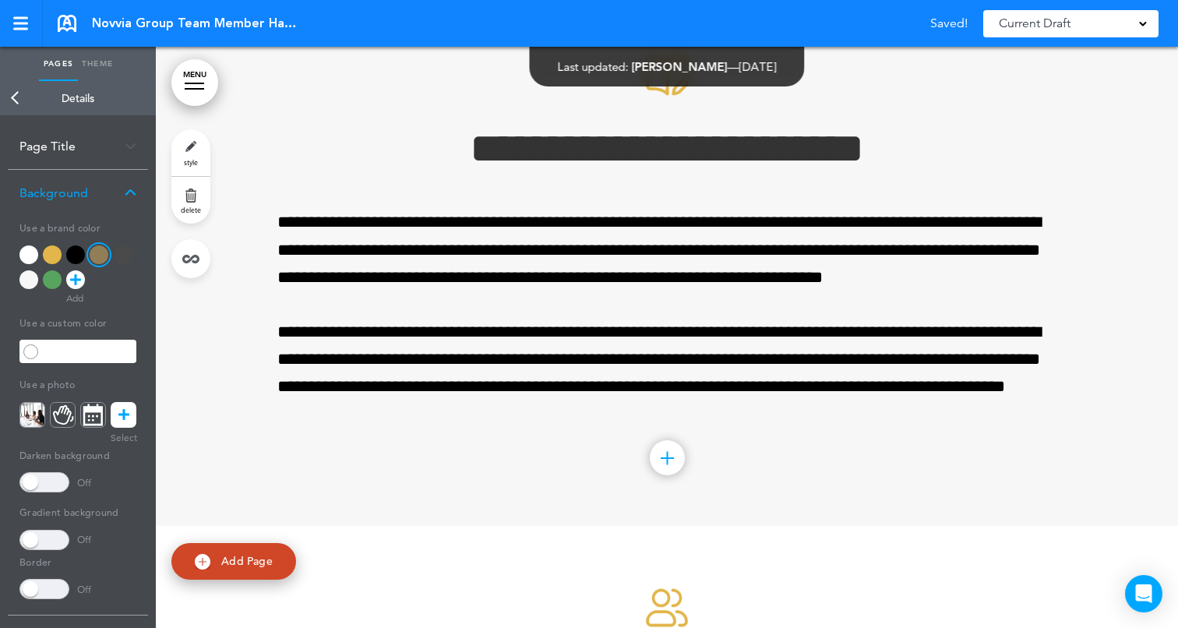
click at [1107, 163] on div at bounding box center [667, 259] width 1022 height 531
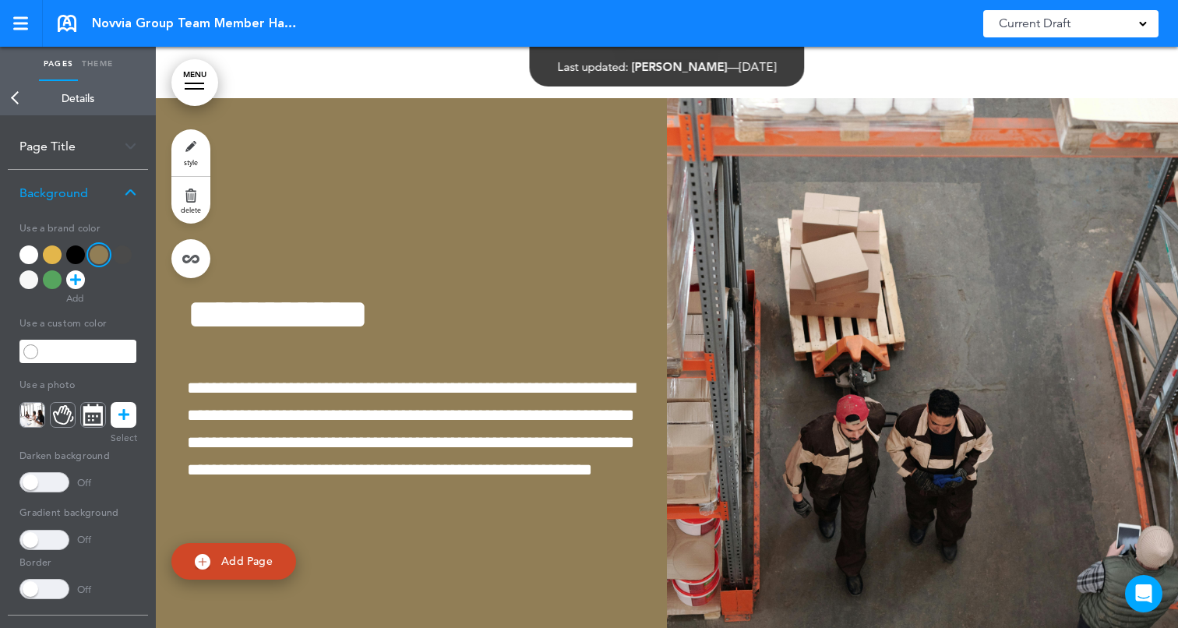
scroll to position [3859, 0]
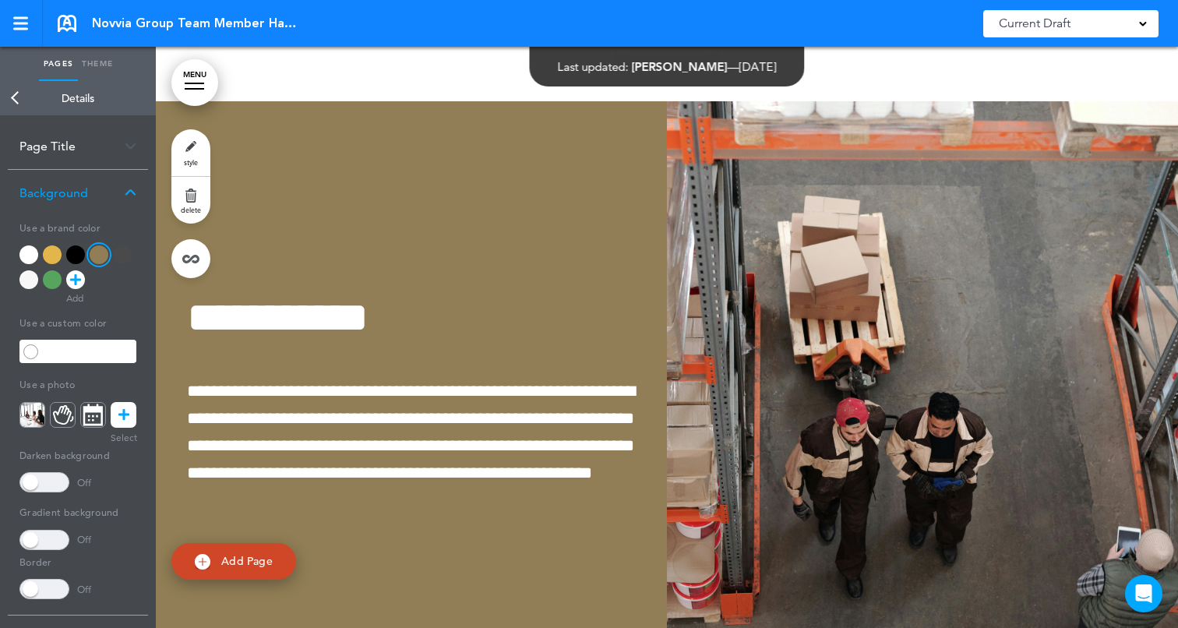
click at [14, 99] on link "Back" at bounding box center [15, 98] width 31 height 34
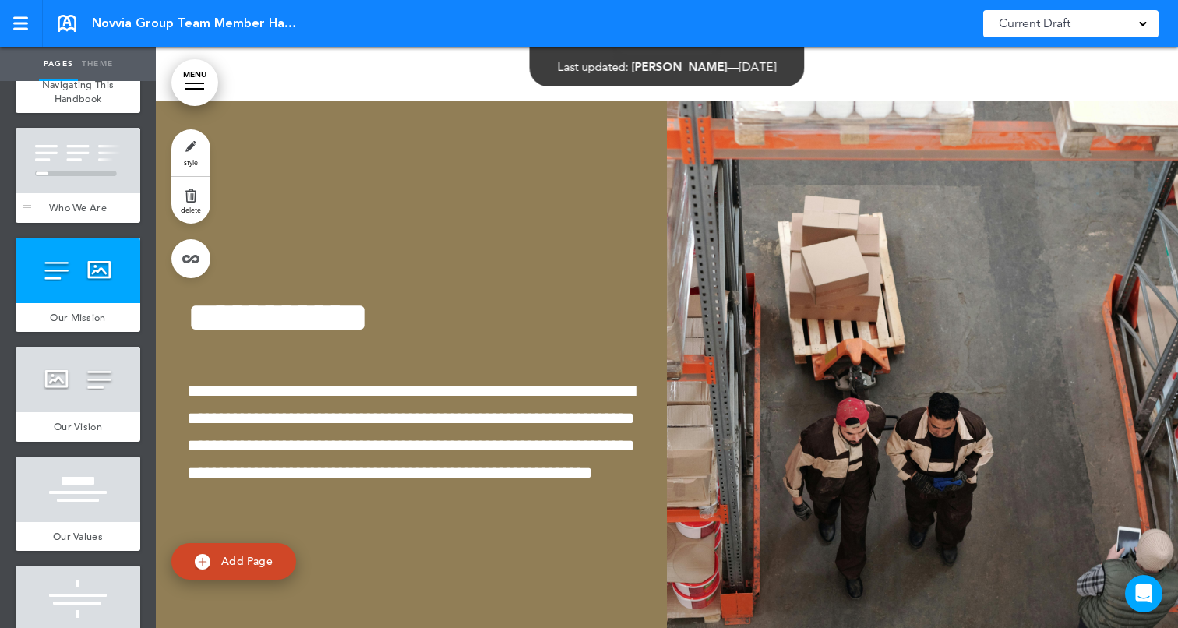
scroll to position [670, 0]
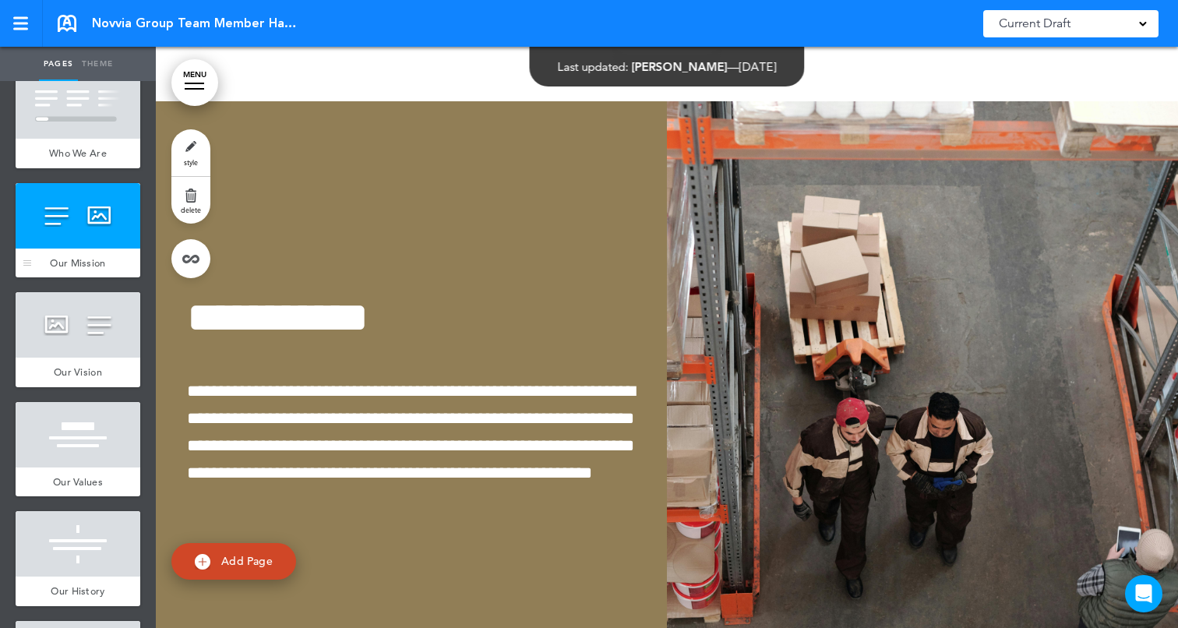
click at [69, 223] on div at bounding box center [78, 215] width 125 height 65
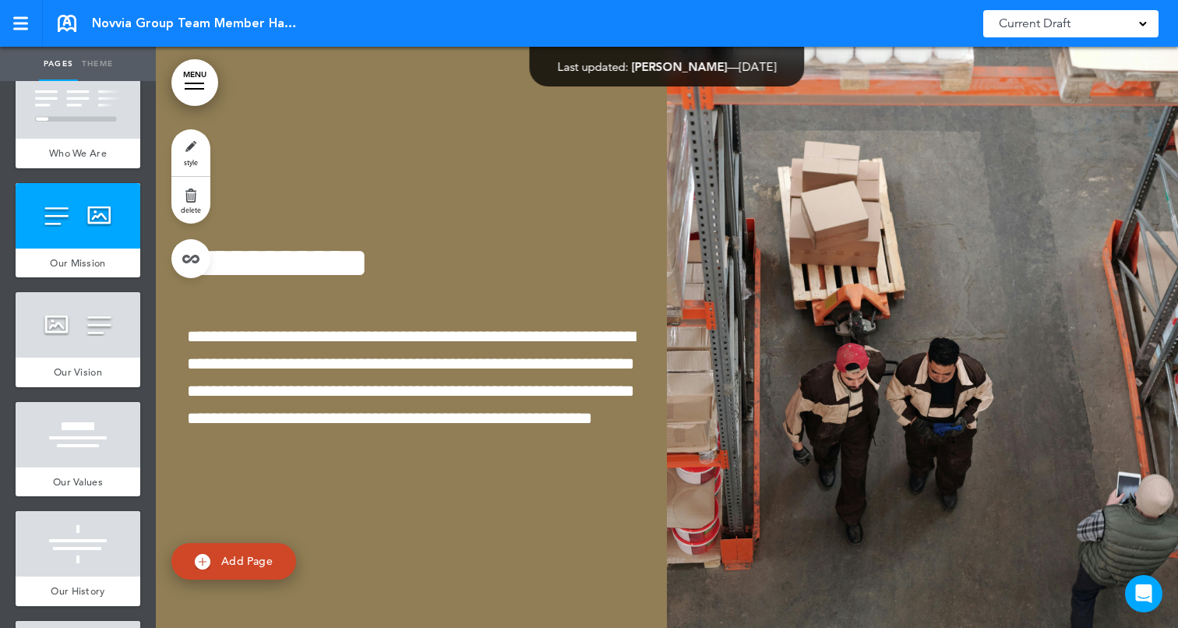
scroll to position [3914, 0]
click at [192, 150] on link "style" at bounding box center [190, 152] width 39 height 47
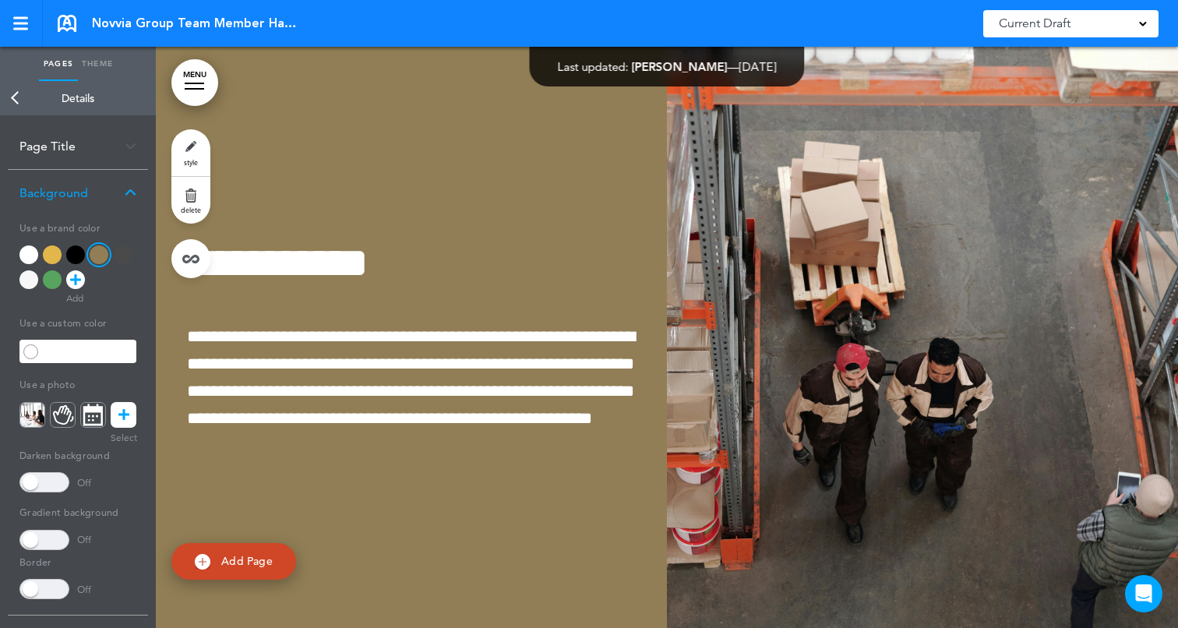
click at [55, 256] on div at bounding box center [52, 254] width 19 height 19
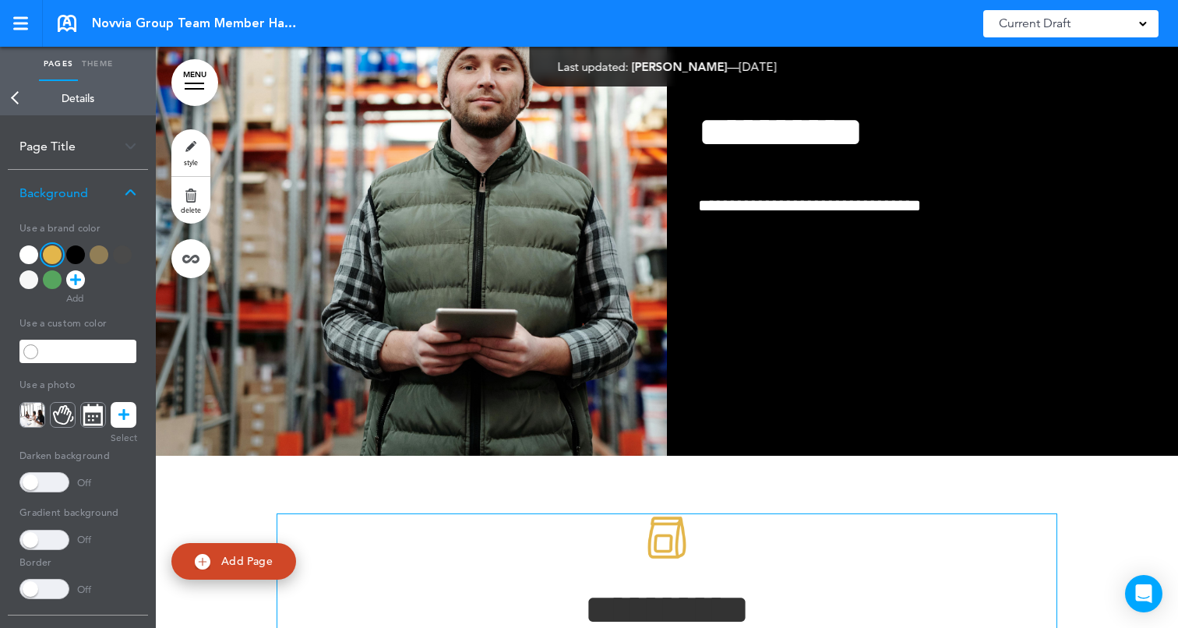
scroll to position [4507, 0]
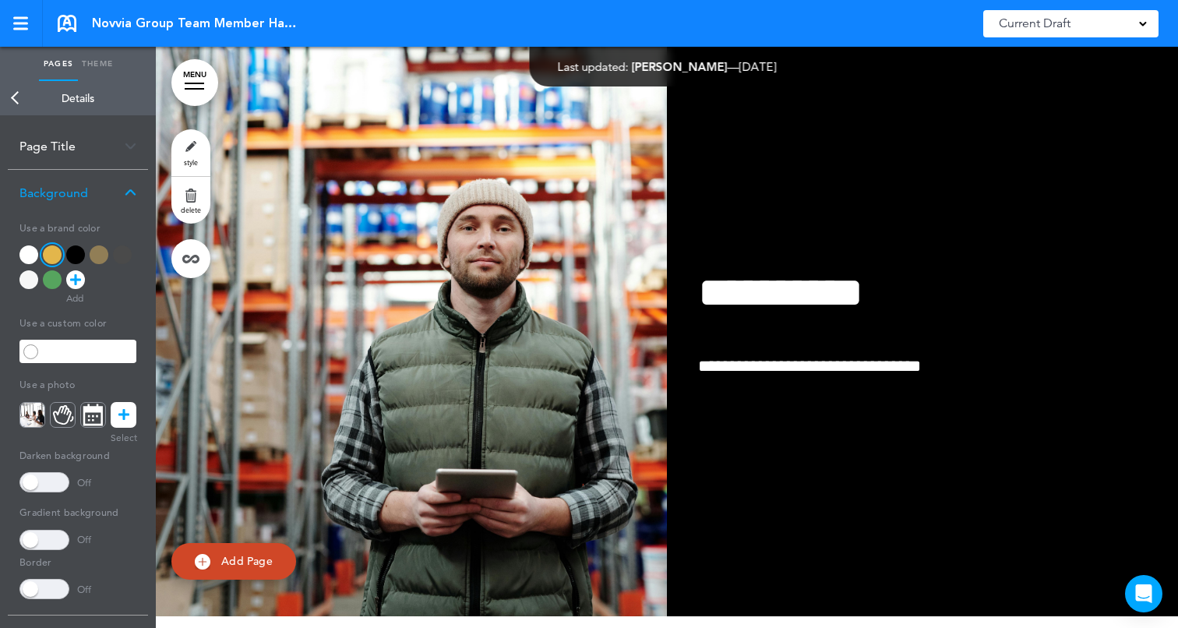
click at [16, 102] on link "Back" at bounding box center [15, 98] width 31 height 34
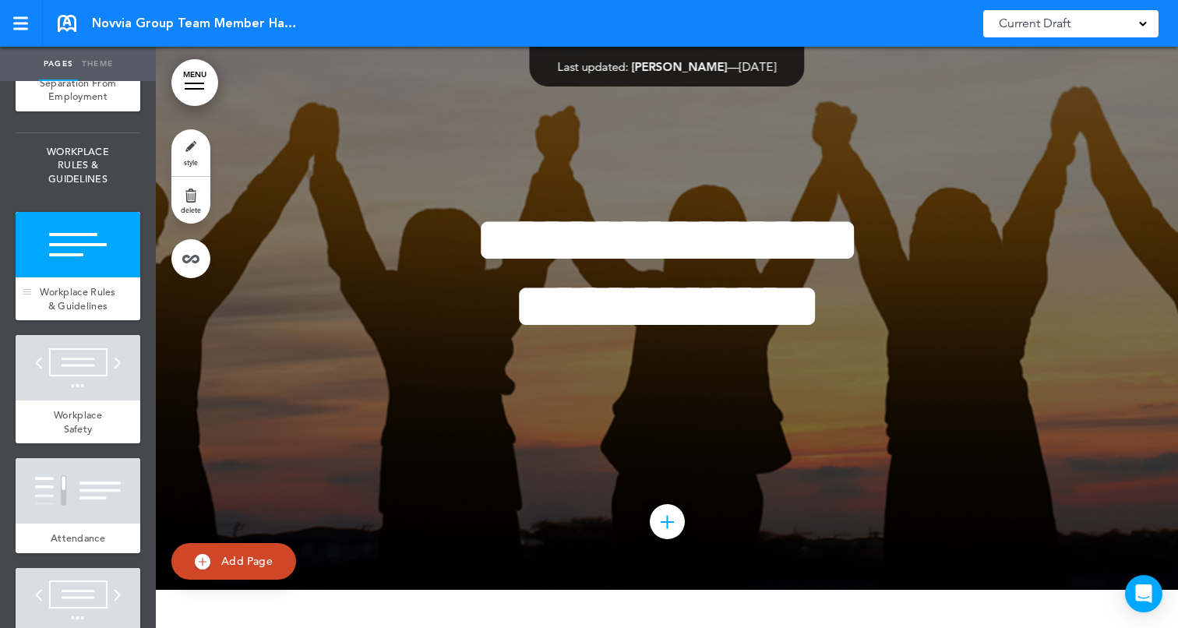
scroll to position [2784, 0]
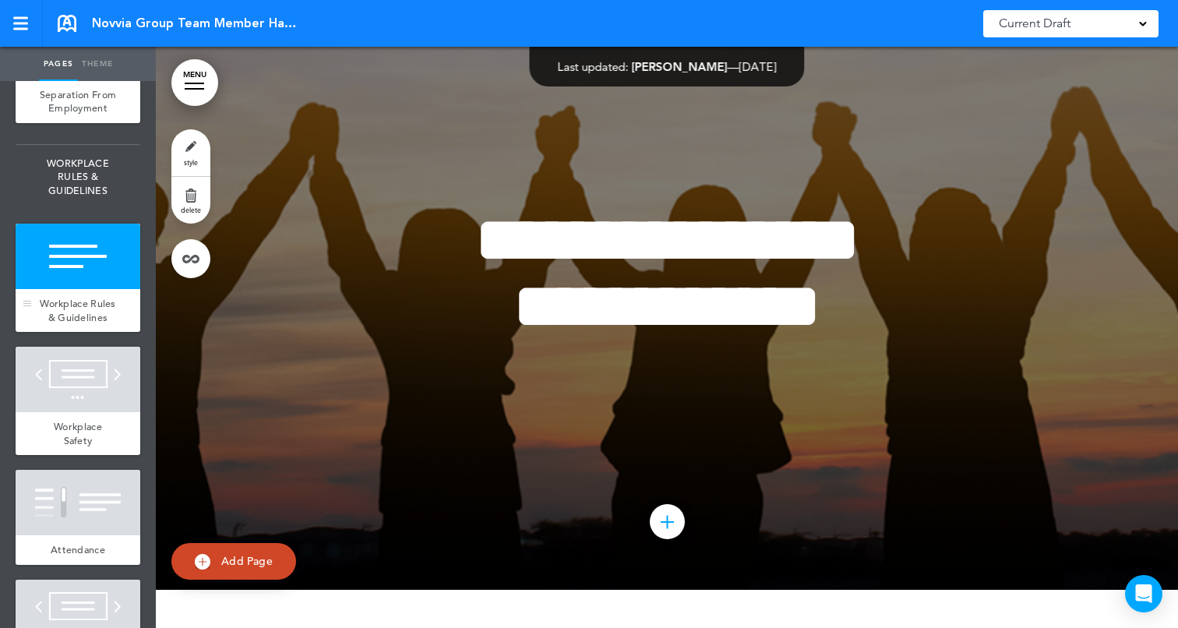
click at [72, 262] on div at bounding box center [78, 256] width 125 height 65
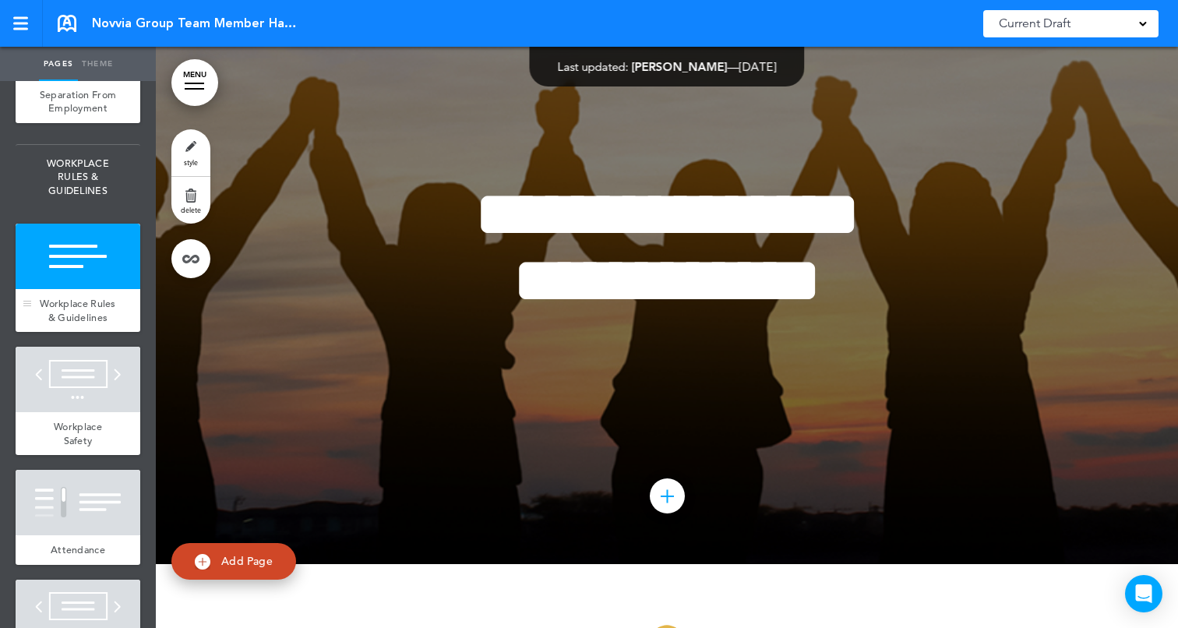
scroll to position [20627, 0]
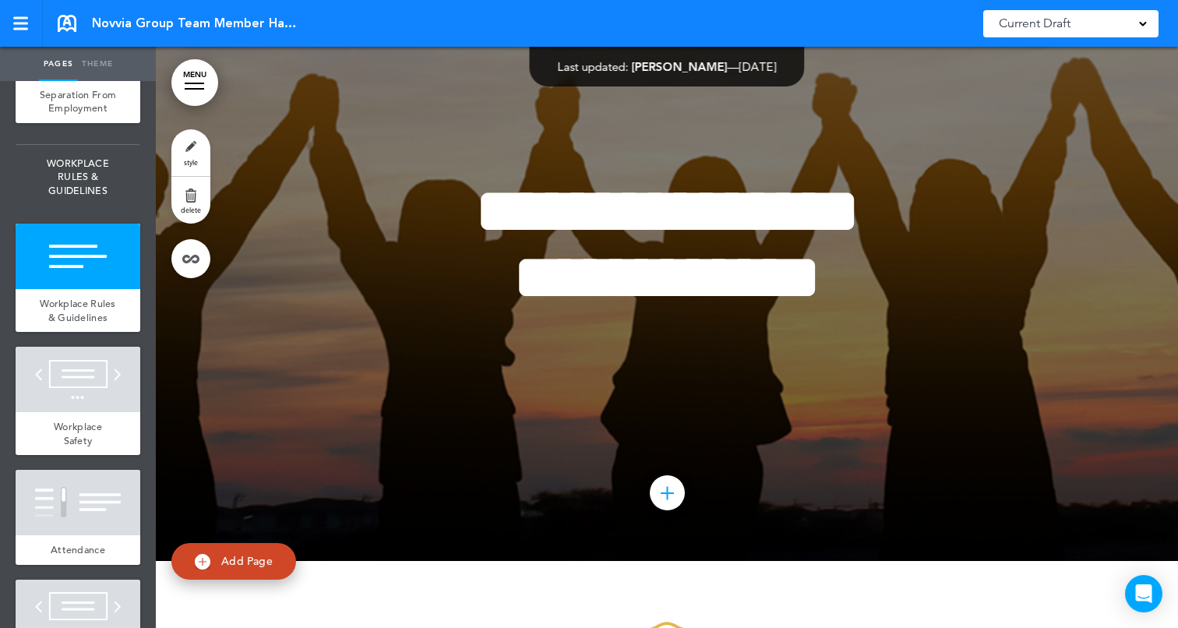
click at [188, 139] on link "style" at bounding box center [190, 152] width 39 height 47
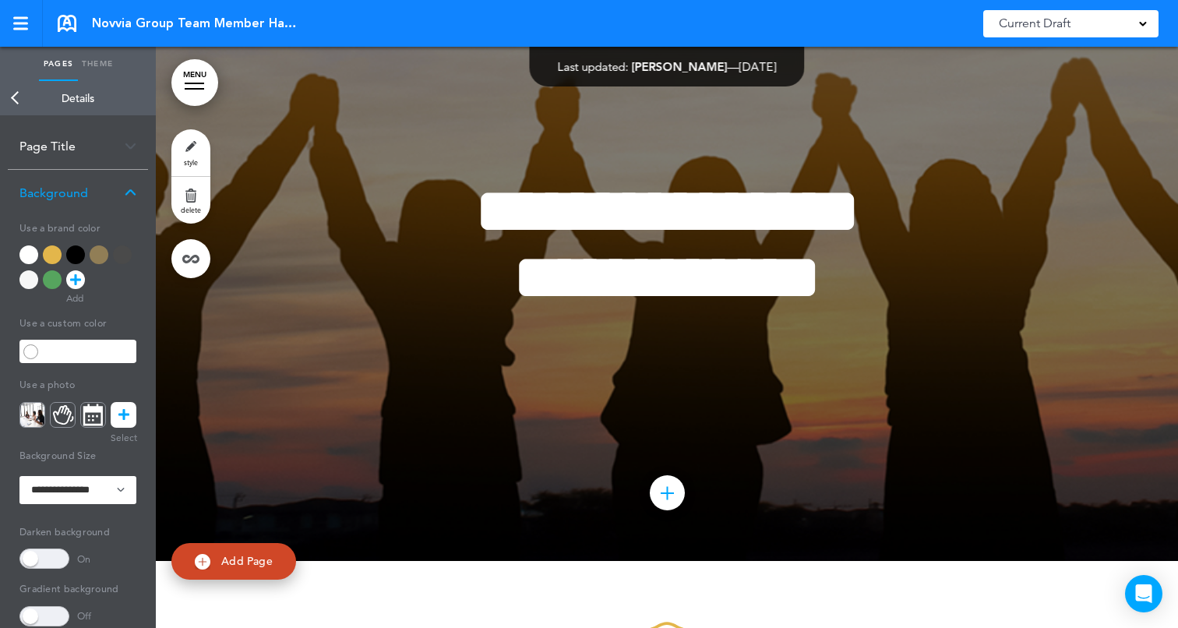
click at [100, 59] on link "Theme" at bounding box center [97, 64] width 39 height 34
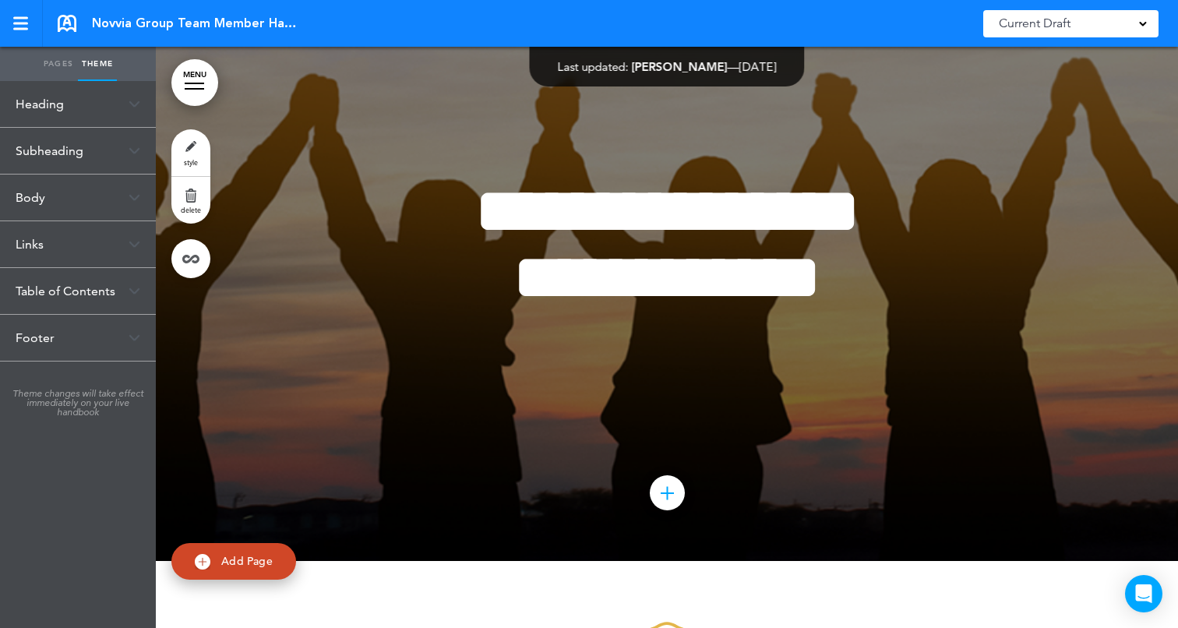
click at [55, 62] on link "Pages" at bounding box center [58, 64] width 39 height 34
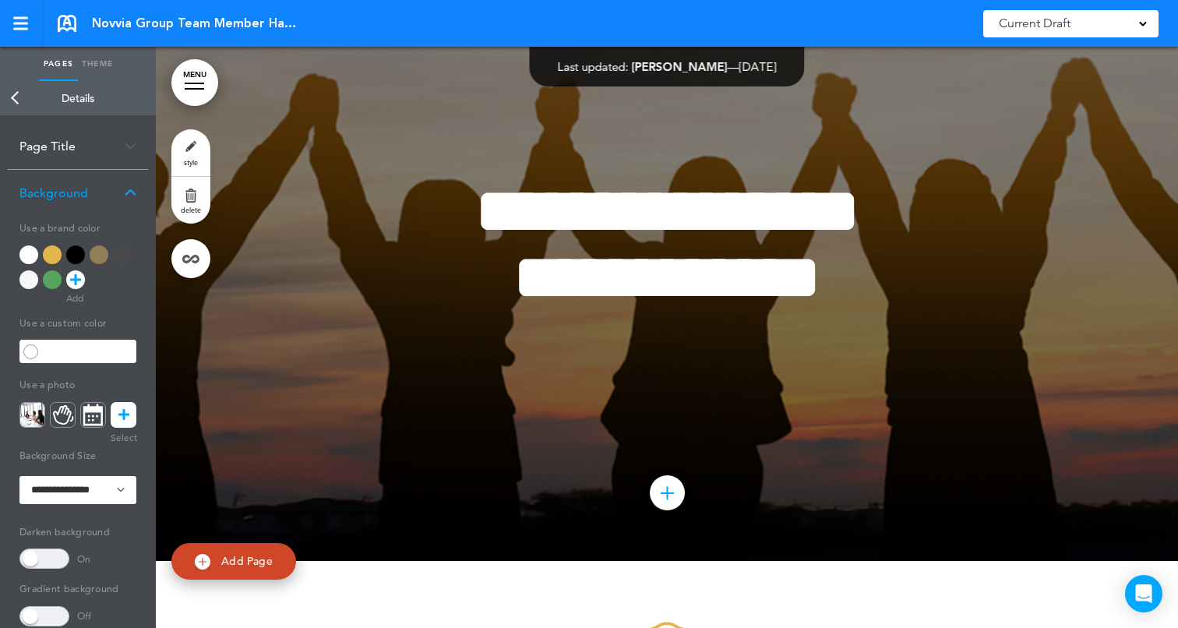
click at [125, 414] on icon at bounding box center [123, 415] width 11 height 26
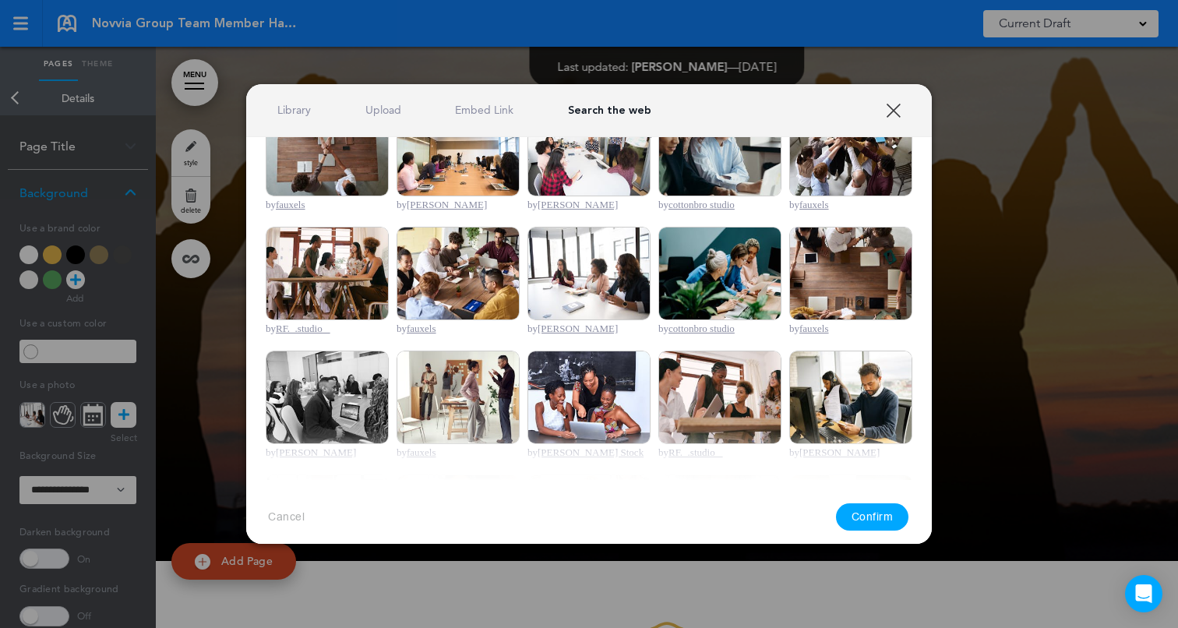
click at [860, 267] on img at bounding box center [850, 273] width 123 height 93
click at [872, 515] on button "Confirm" at bounding box center [872, 516] width 73 height 27
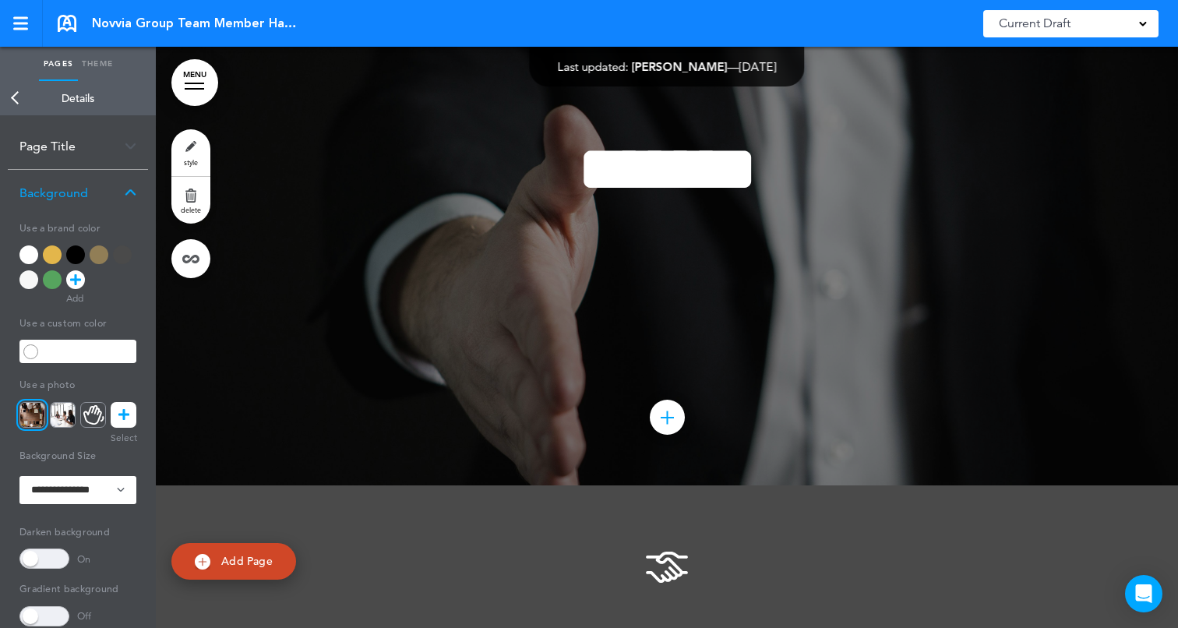
scroll to position [38248, 0]
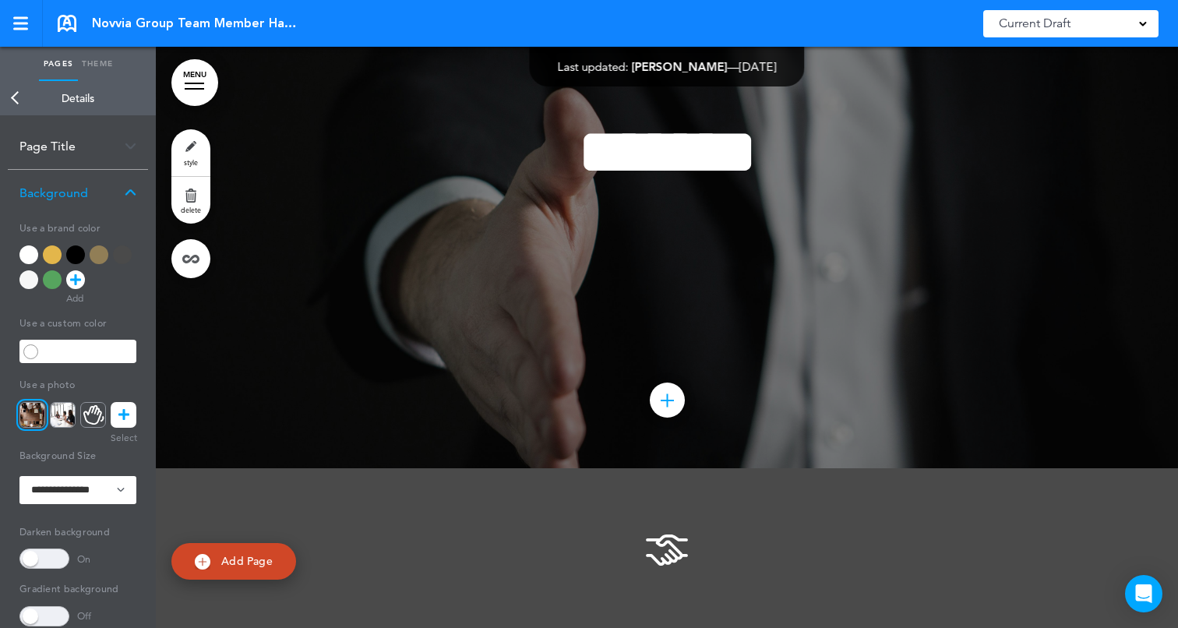
click at [26, 104] on link "Back" at bounding box center [15, 98] width 31 height 34
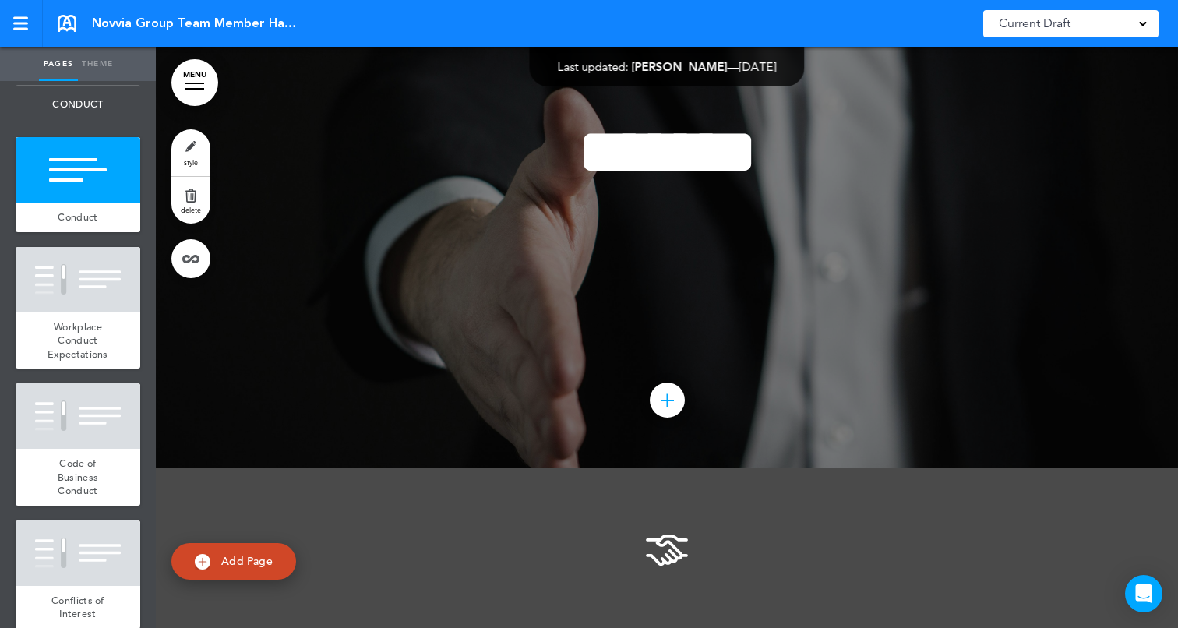
scroll to position [5125, 0]
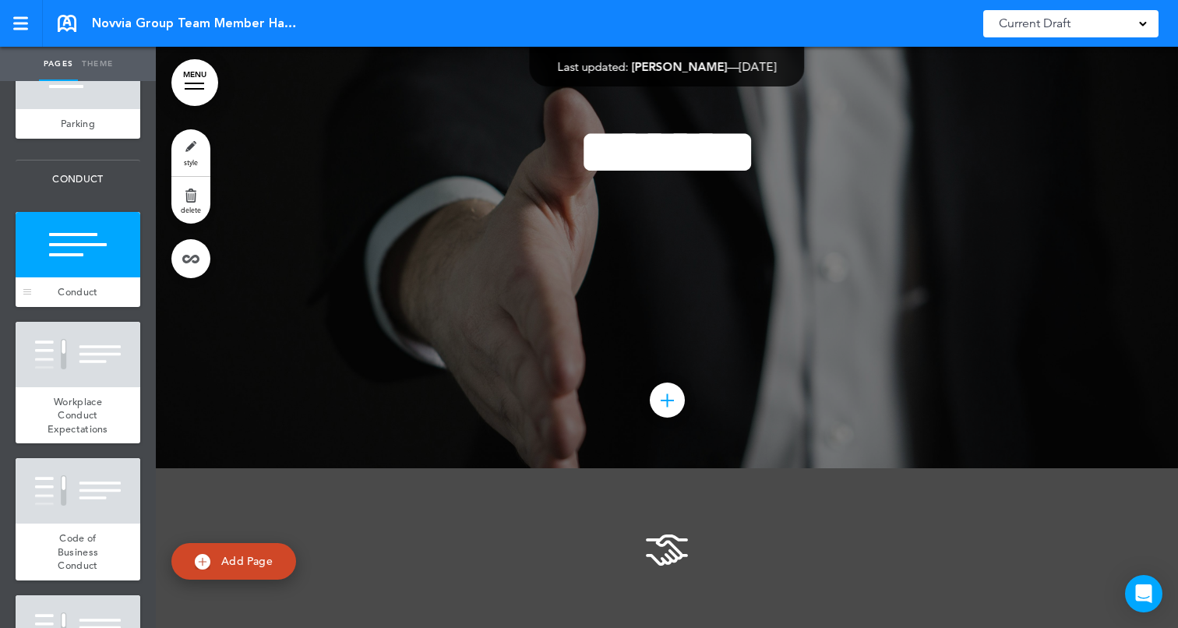
click at [80, 252] on div at bounding box center [78, 244] width 125 height 65
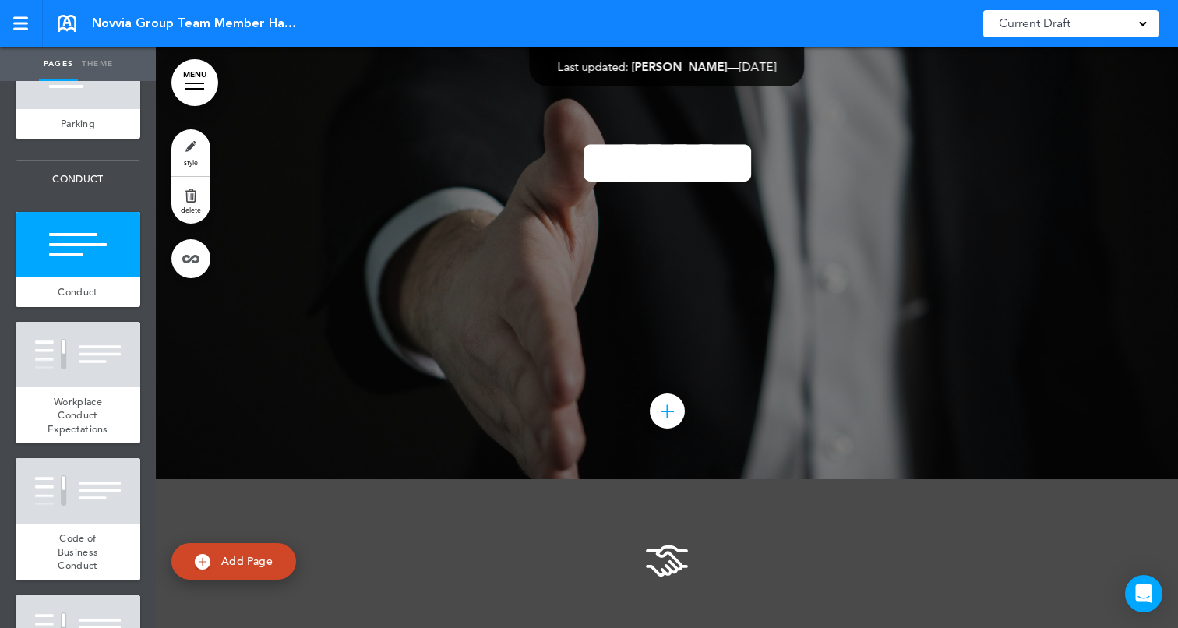
scroll to position [38234, 0]
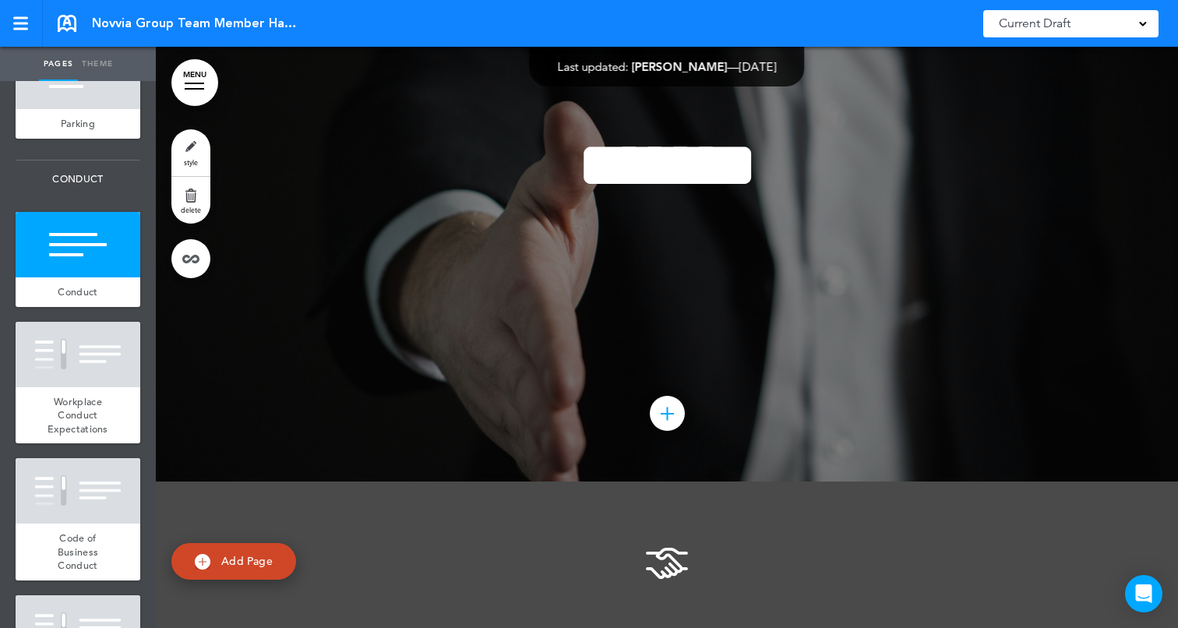
click at [196, 143] on link "style" at bounding box center [190, 152] width 39 height 47
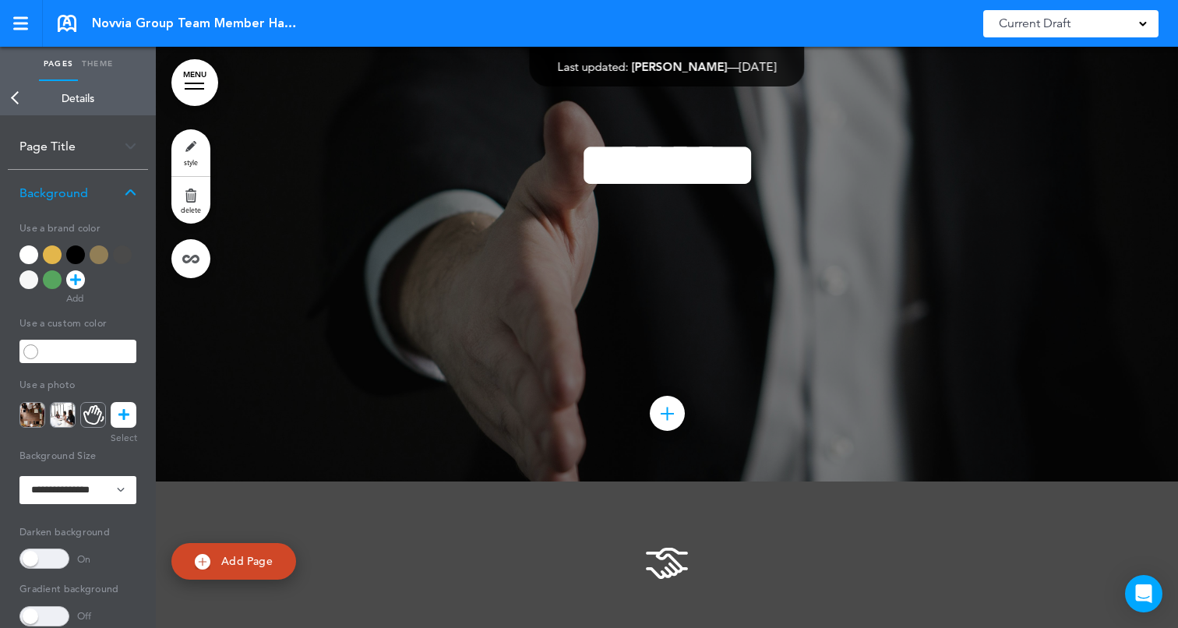
click at [118, 417] on icon at bounding box center [123, 415] width 11 height 26
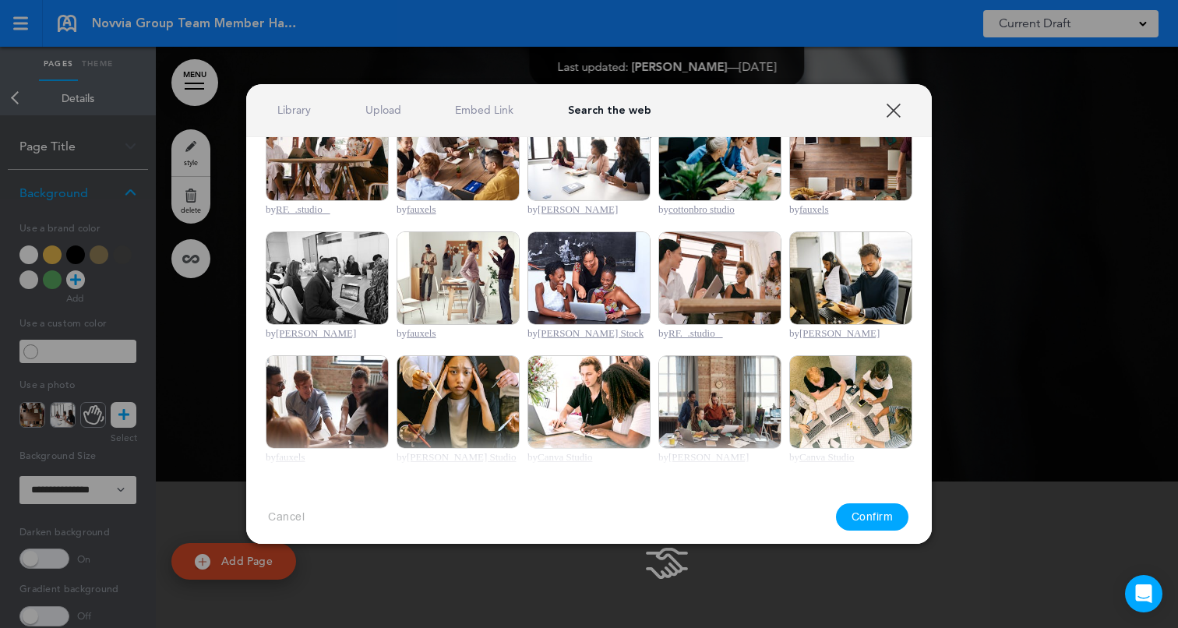
scroll to position [520, 0]
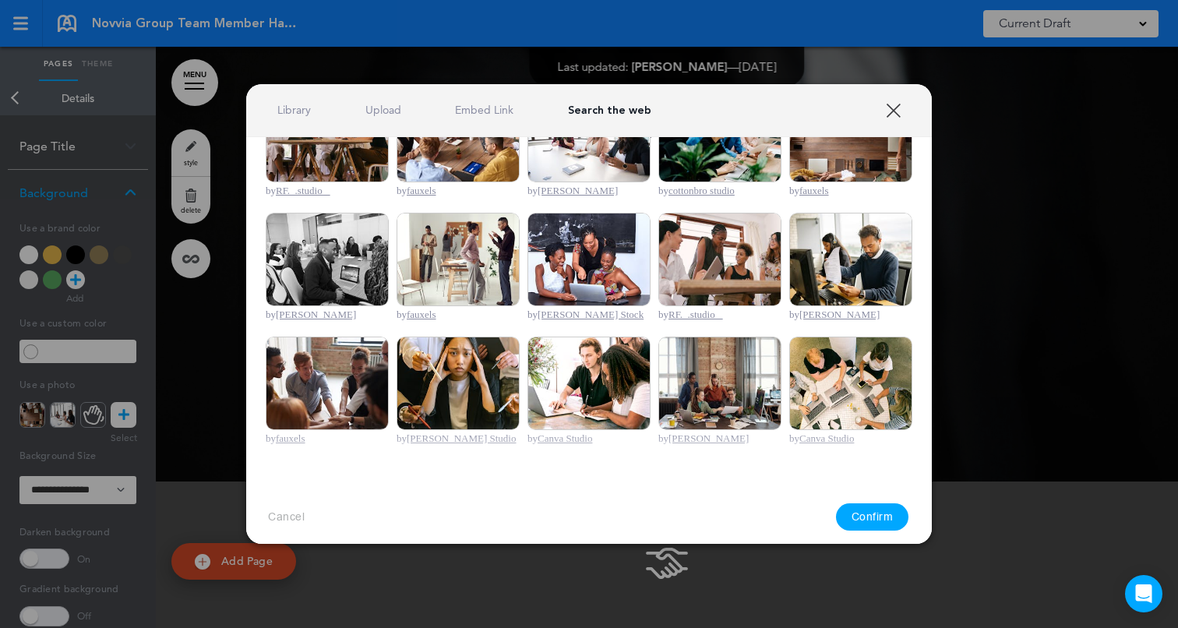
click at [598, 380] on img at bounding box center [588, 383] width 123 height 93
click at [872, 520] on button "Confirm" at bounding box center [872, 516] width 73 height 27
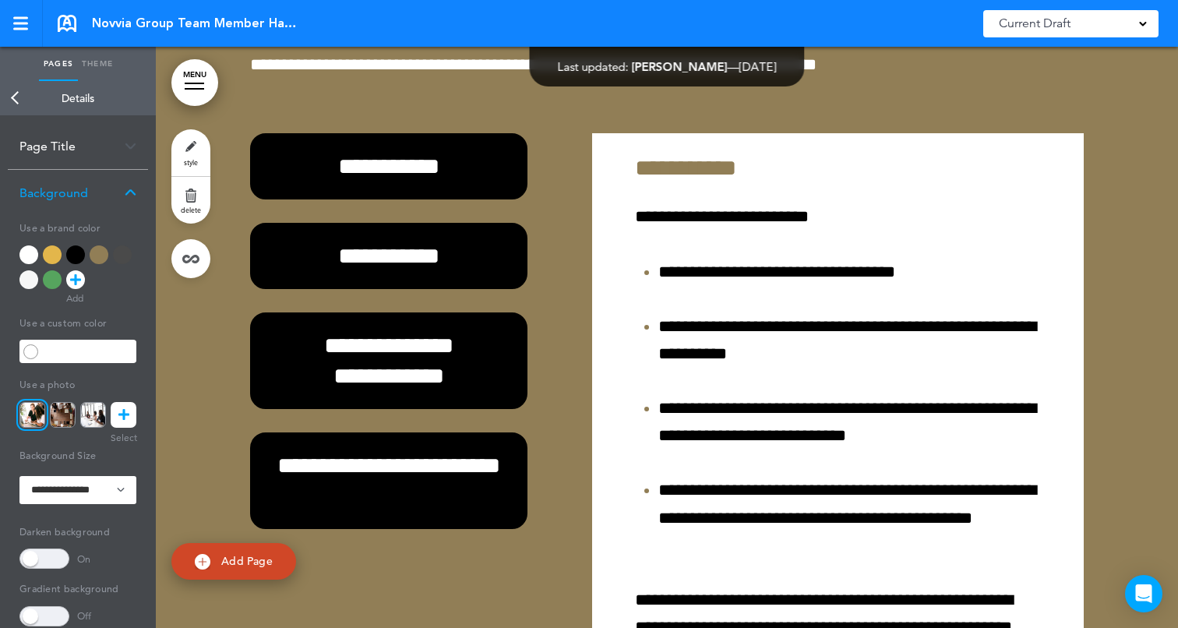
scroll to position [59526, 0]
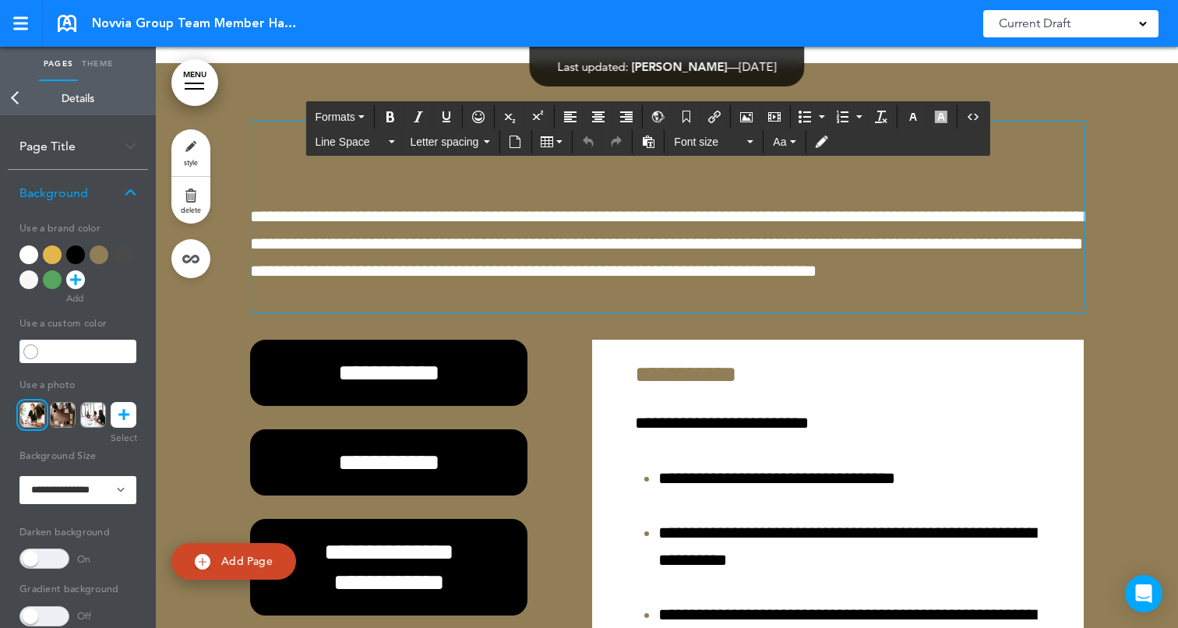
click at [487, 164] on h1 "**********" at bounding box center [667, 143] width 834 height 43
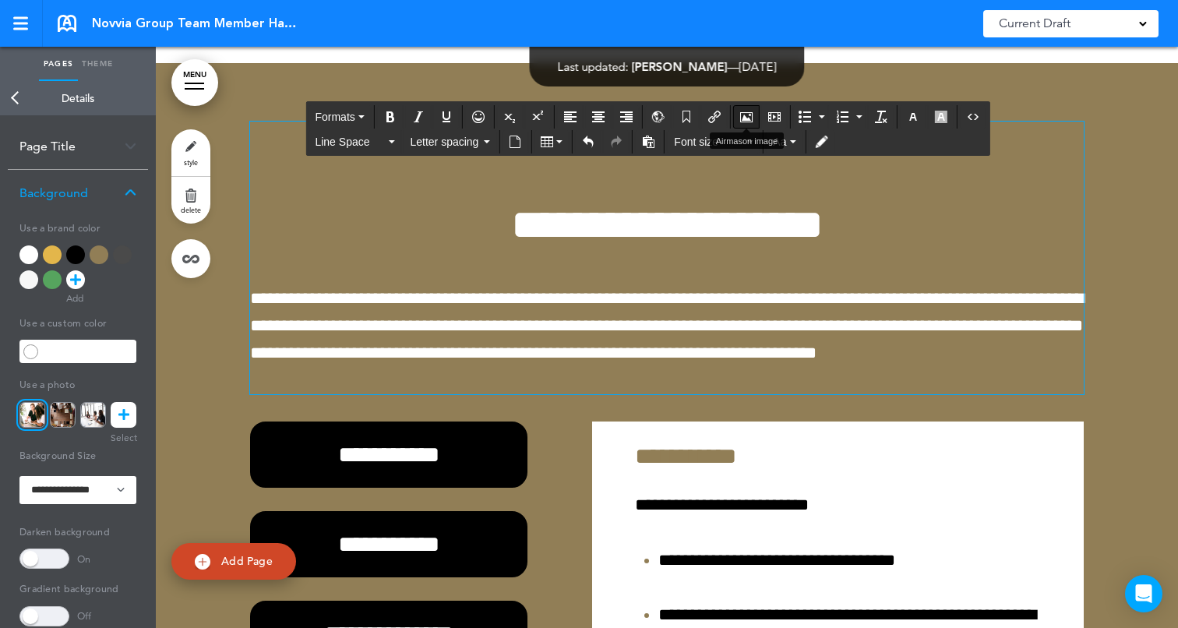
click at [749, 113] on icon "Airmason image" at bounding box center [746, 117] width 12 height 12
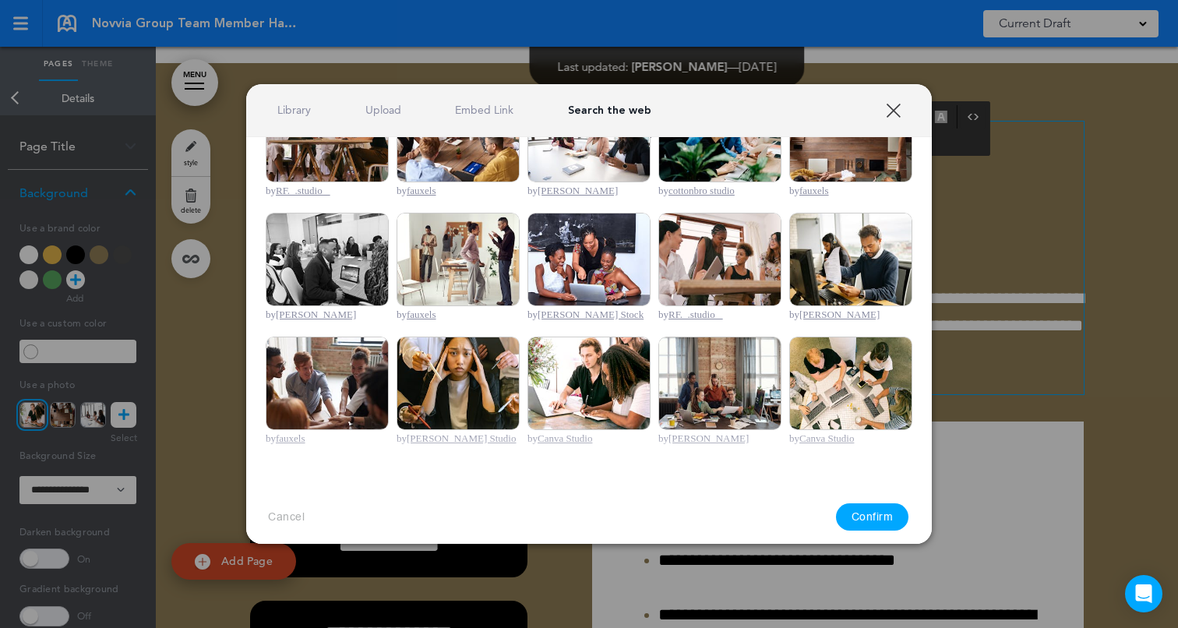
click at [372, 108] on link "Upload" at bounding box center [383, 110] width 36 height 15
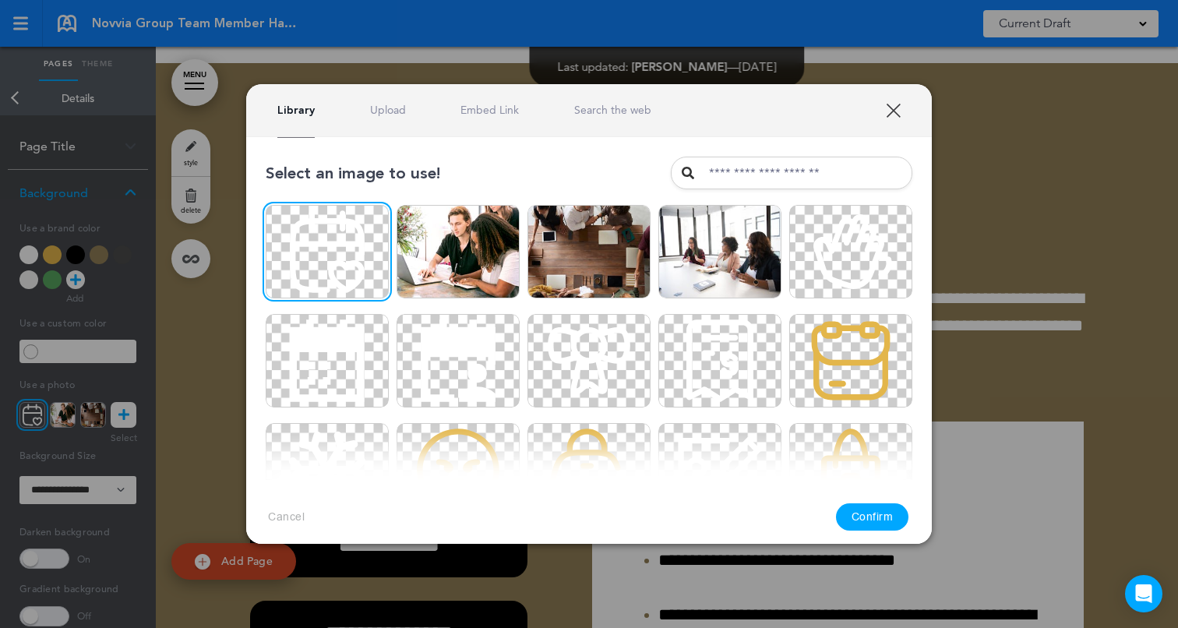
click at [859, 517] on button "Confirm" at bounding box center [872, 516] width 73 height 27
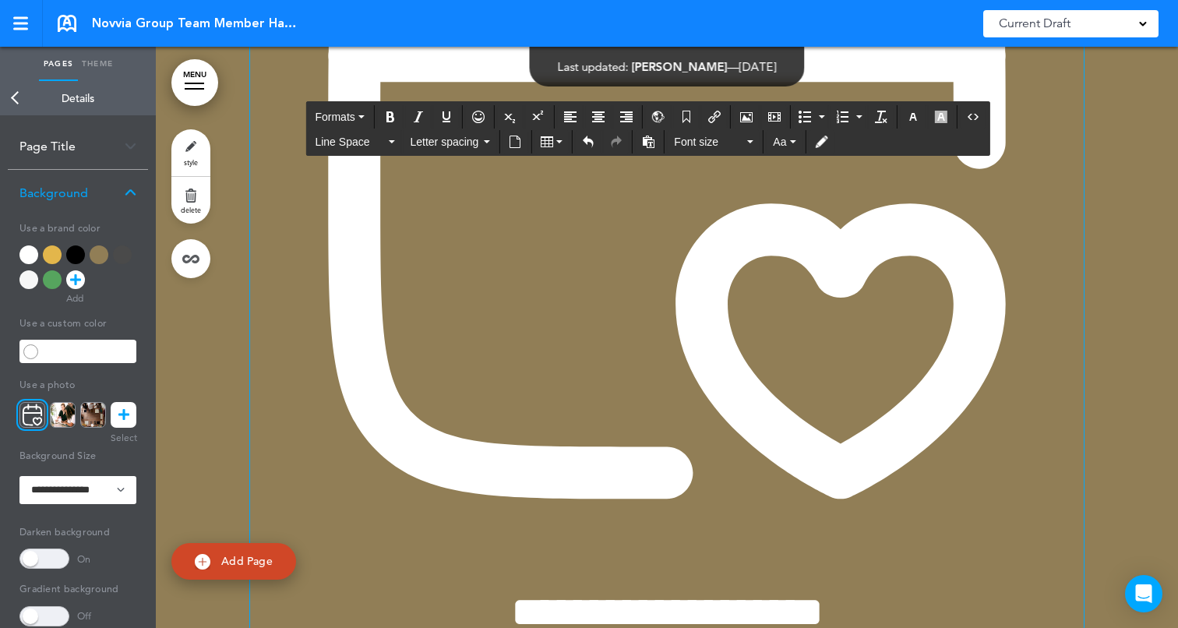
click at [706, 355] on img at bounding box center [667, 126] width 834 height 834
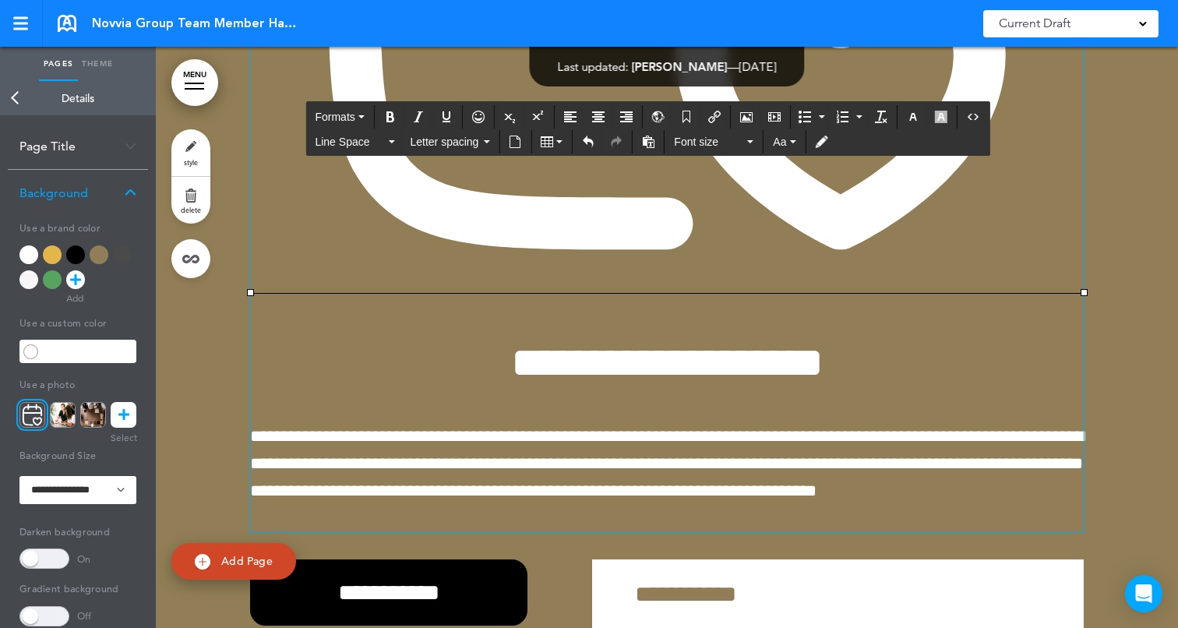
scroll to position [60232, 0]
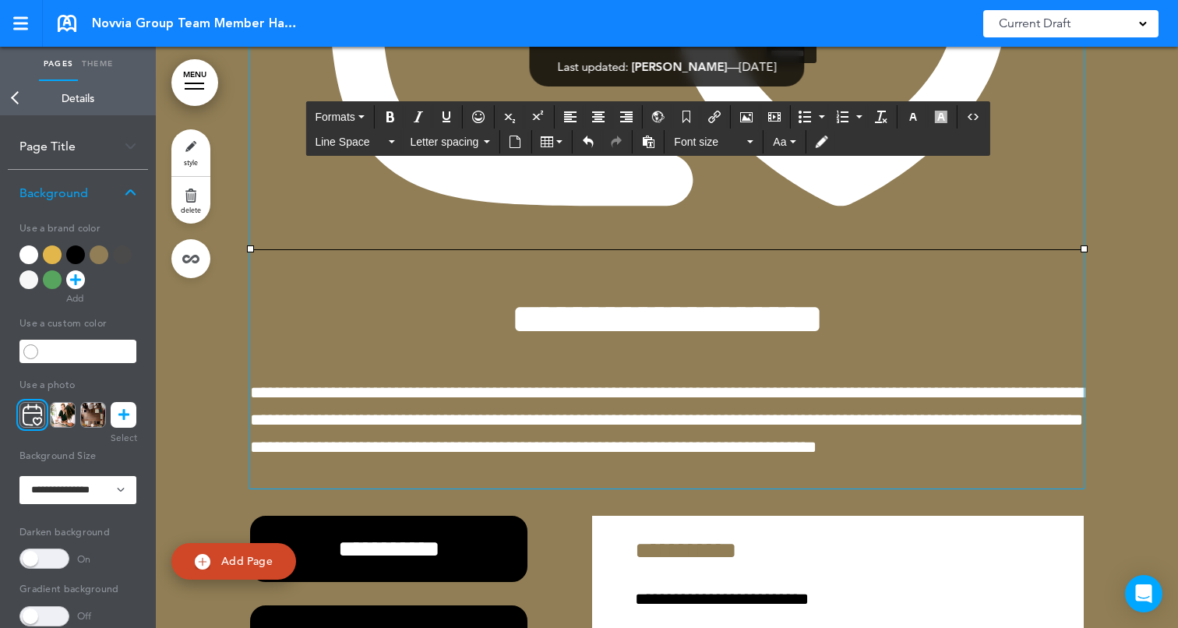
drag, startPoint x: 1086, startPoint y: 522, endPoint x: 578, endPoint y: 217, distance: 592.3
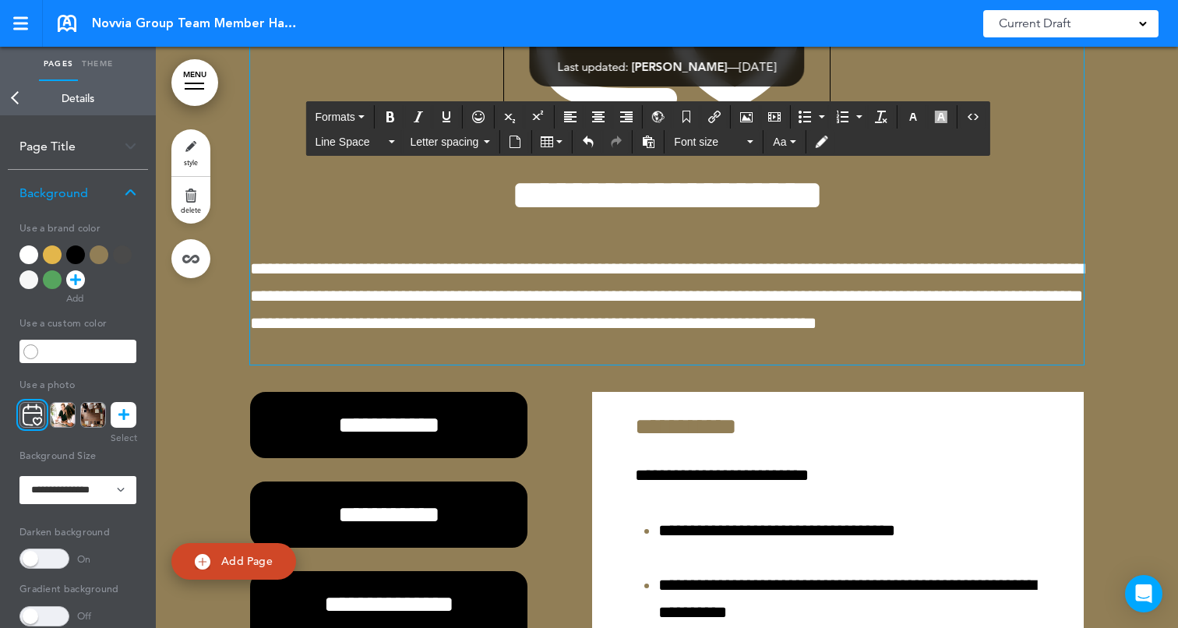
scroll to position [59831, 0]
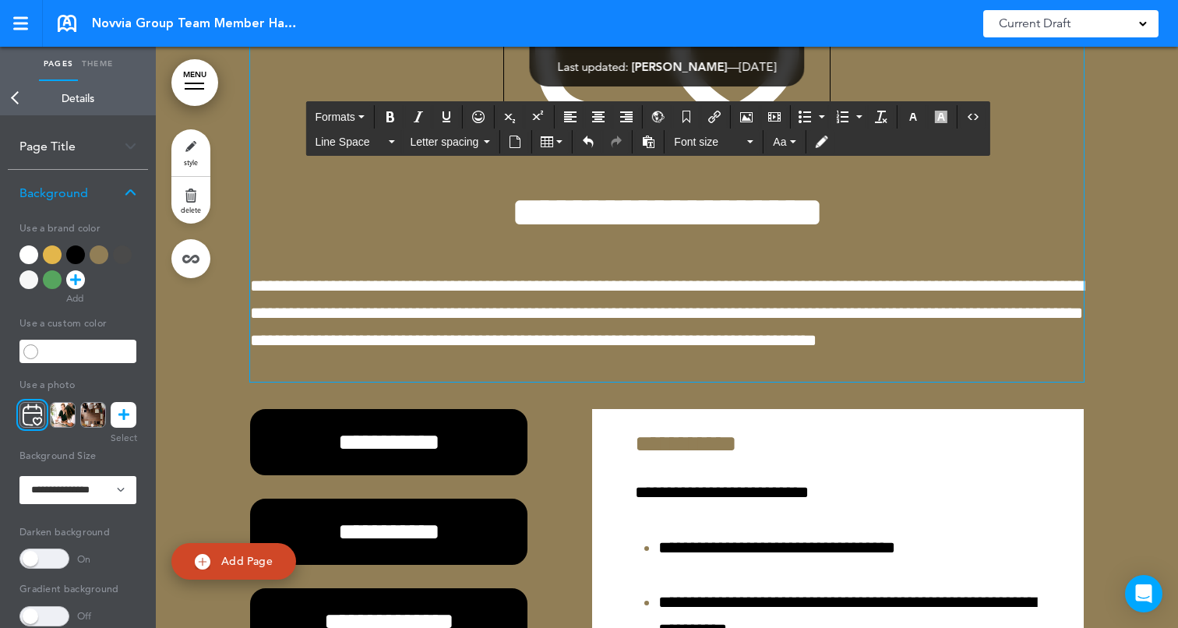
drag, startPoint x: 828, startPoint y: 418, endPoint x: 550, endPoint y: 192, distance: 357.8
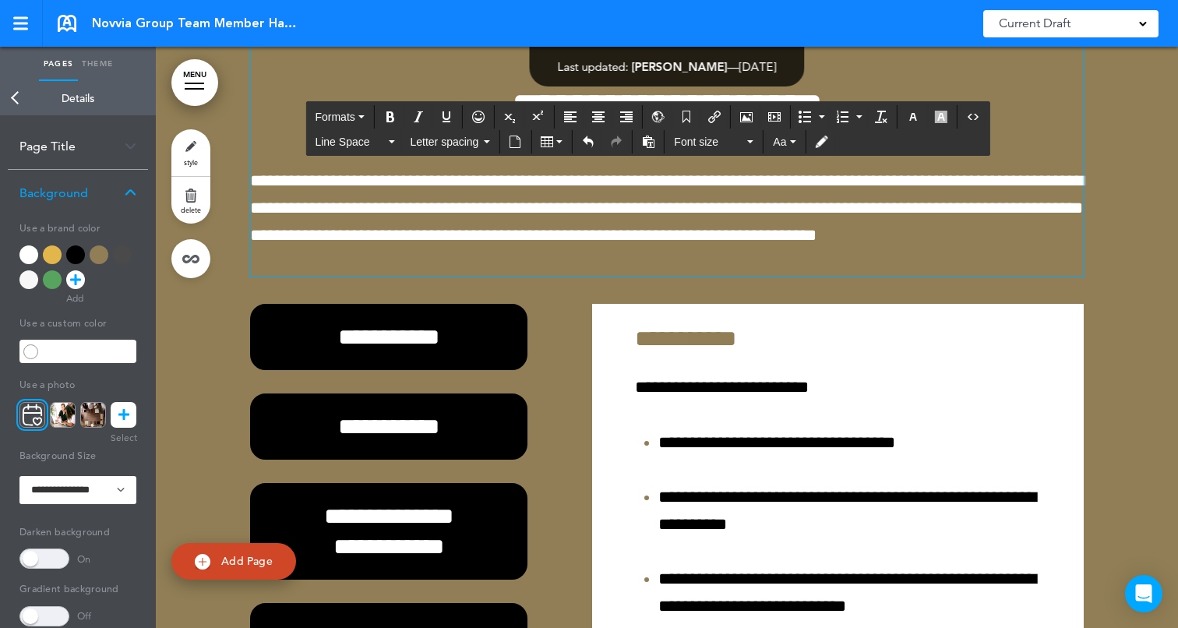
scroll to position [59611, 0]
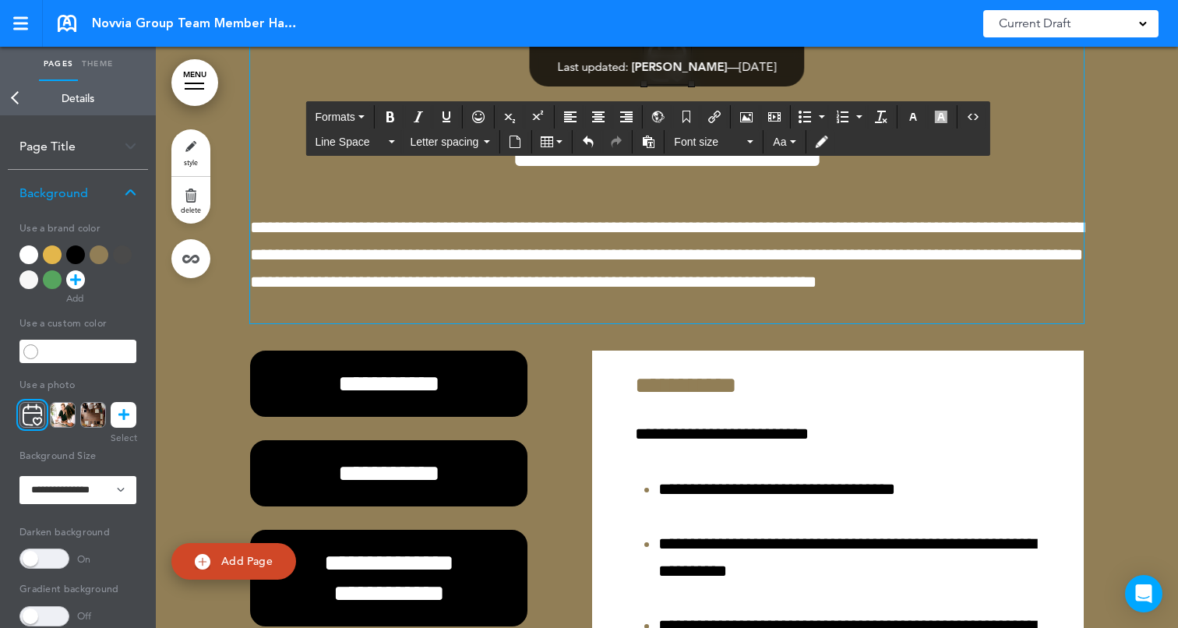
click at [1016, 261] on div "**********" at bounding box center [667, 518] width 834 height 1081
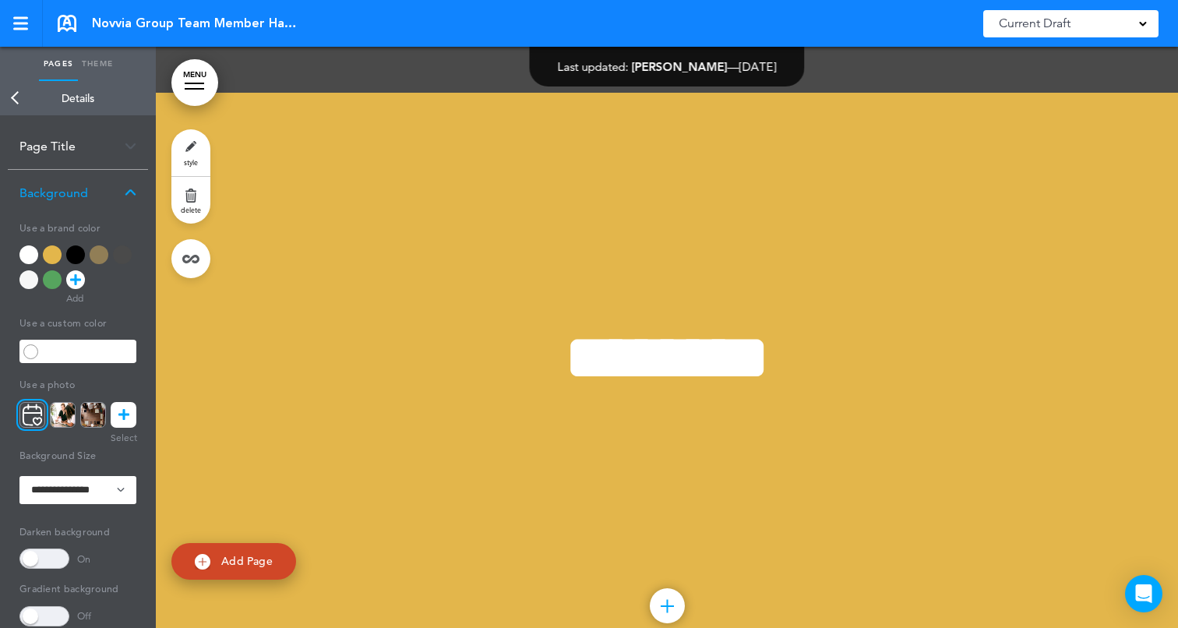
scroll to position [66201, 0]
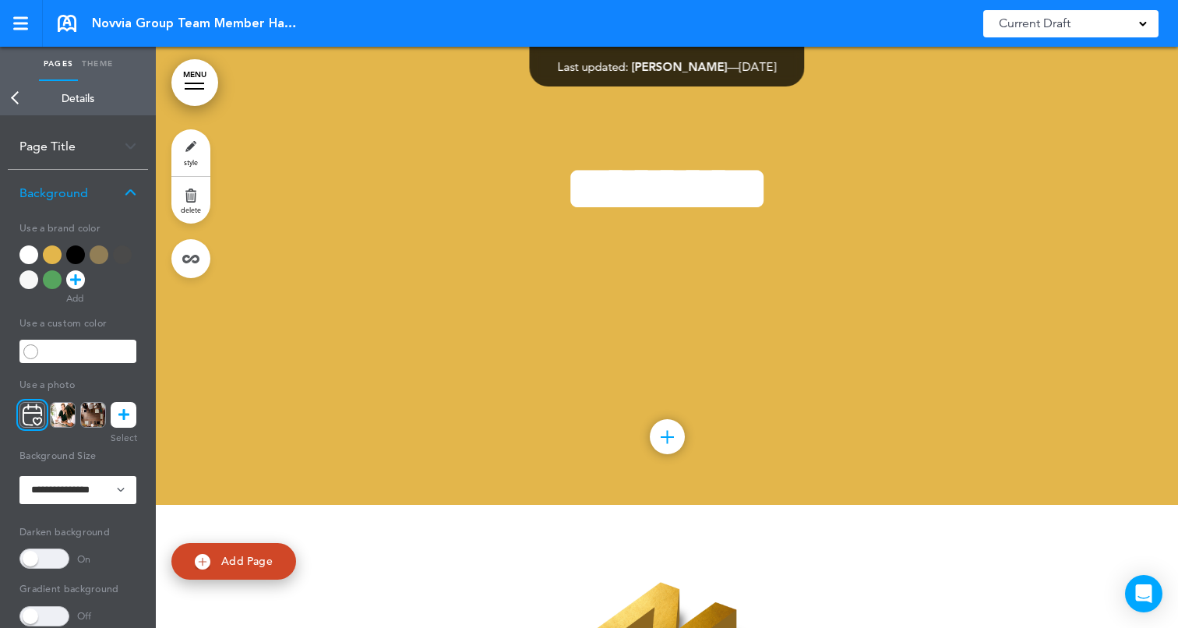
click at [13, 101] on link "Back" at bounding box center [15, 98] width 31 height 34
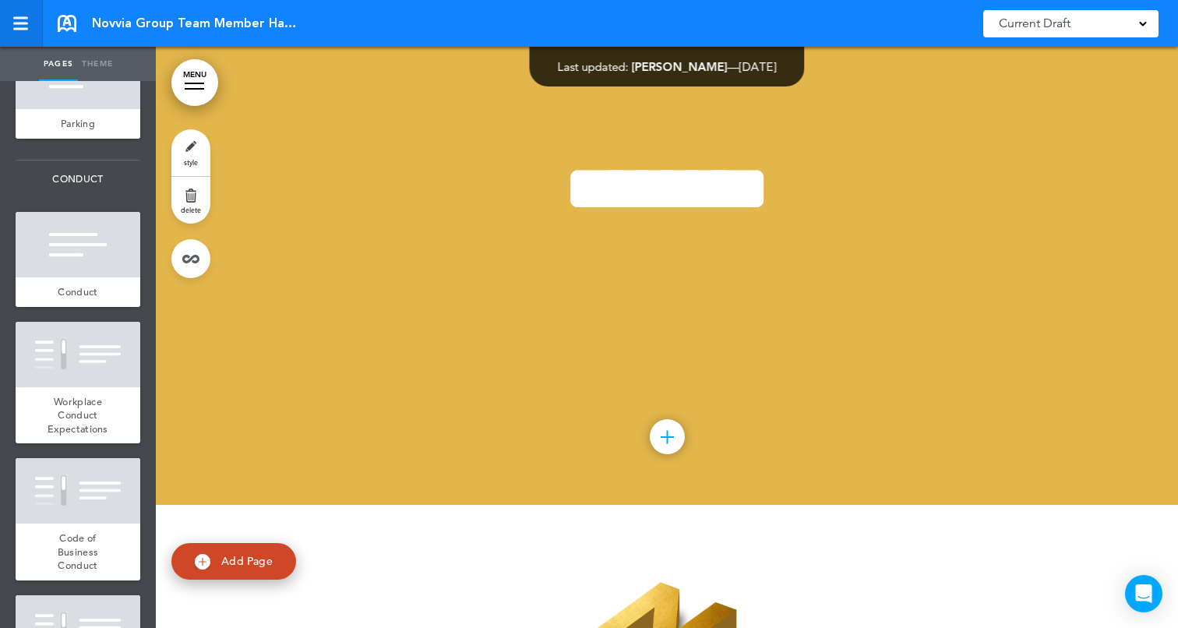
click at [19, 25] on div at bounding box center [20, 23] width 14 height 13
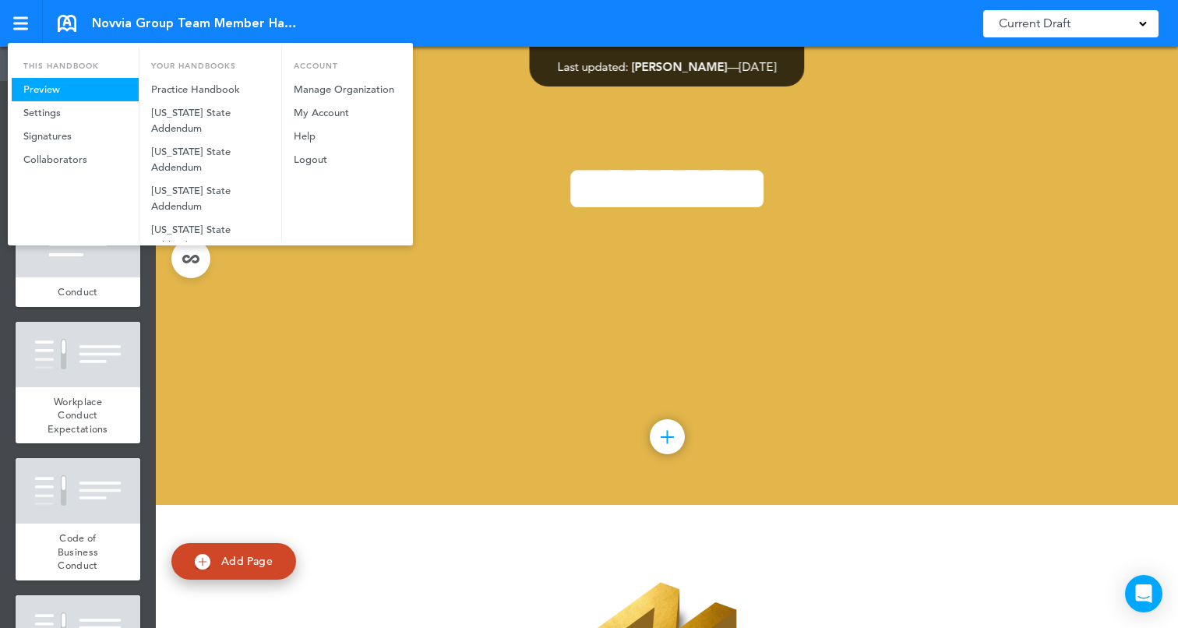
click at [51, 89] on link "Preview" at bounding box center [75, 89] width 127 height 23
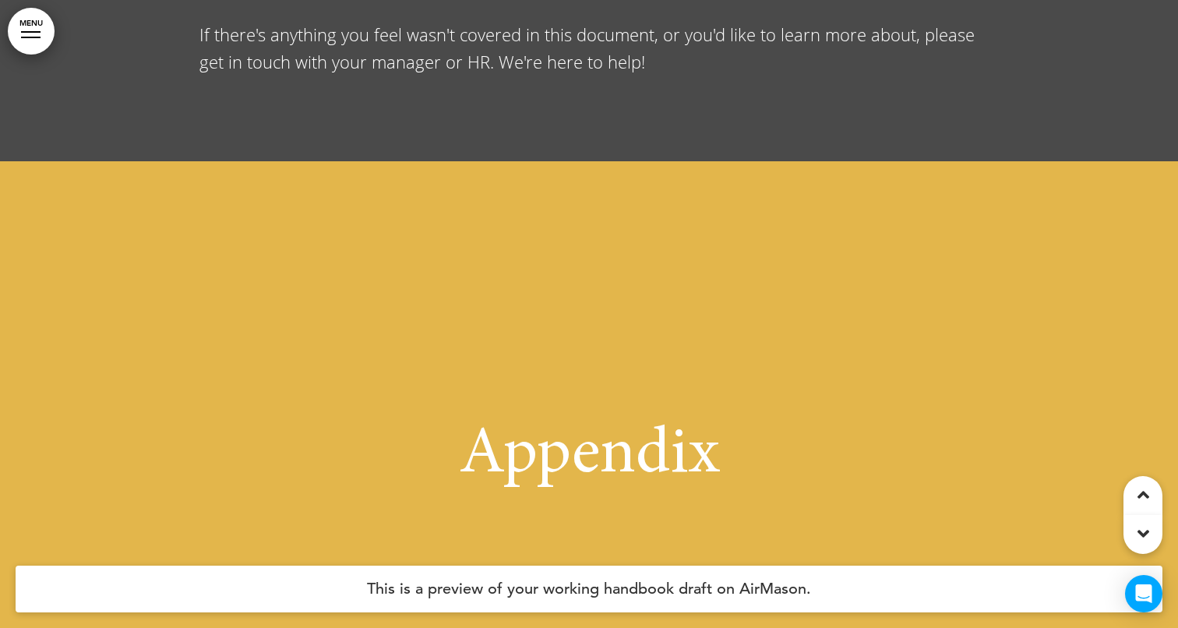
scroll to position [52988, 0]
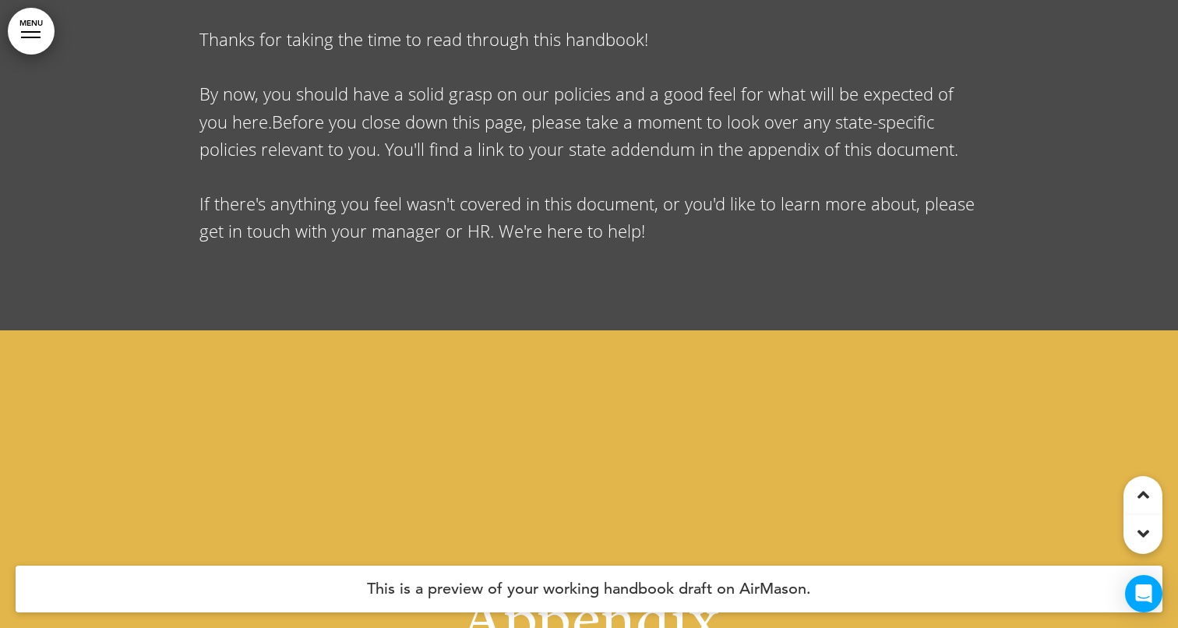
click at [24, 30] on link "MENU" at bounding box center [31, 31] width 47 height 47
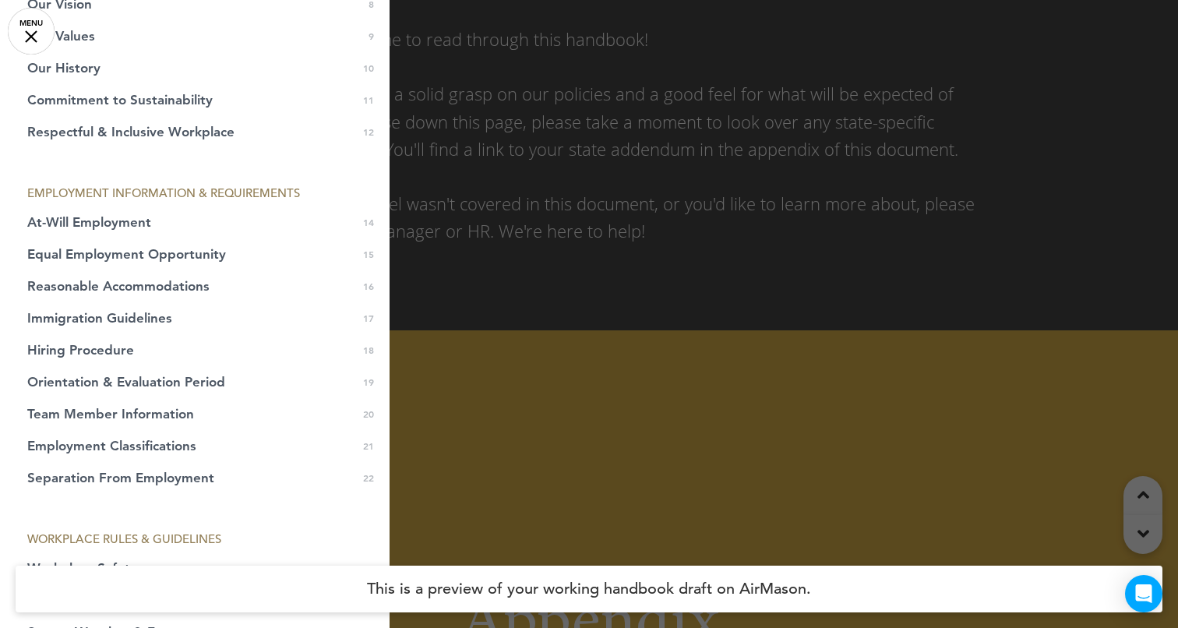
scroll to position [257, 0]
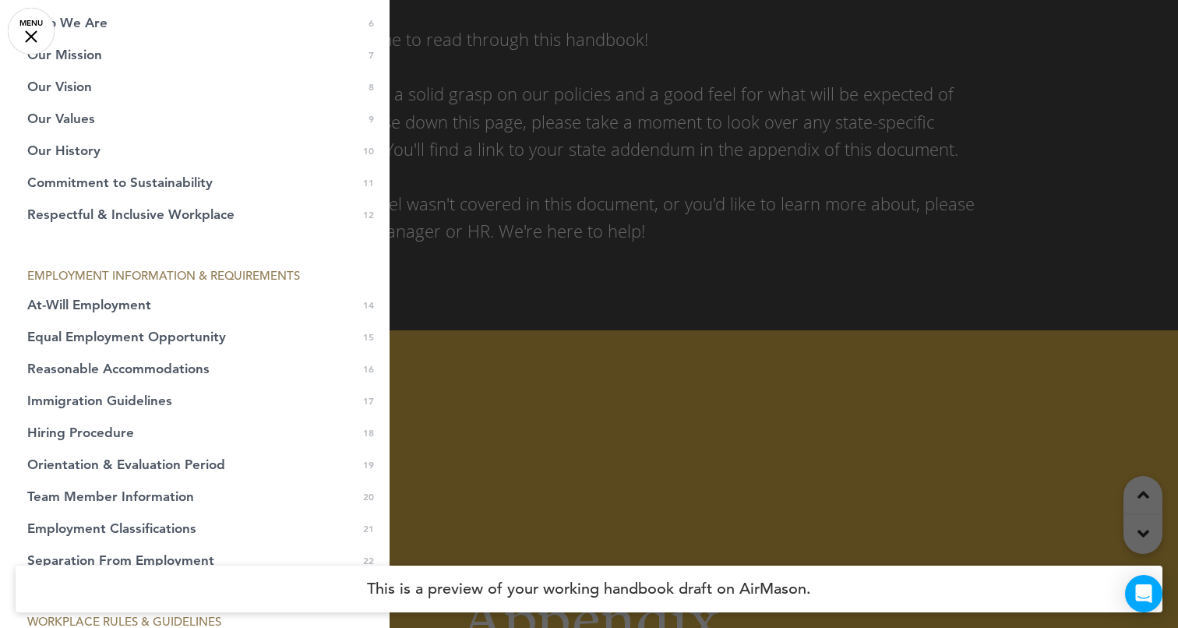
click at [27, 34] on div at bounding box center [31, 36] width 12 height 12
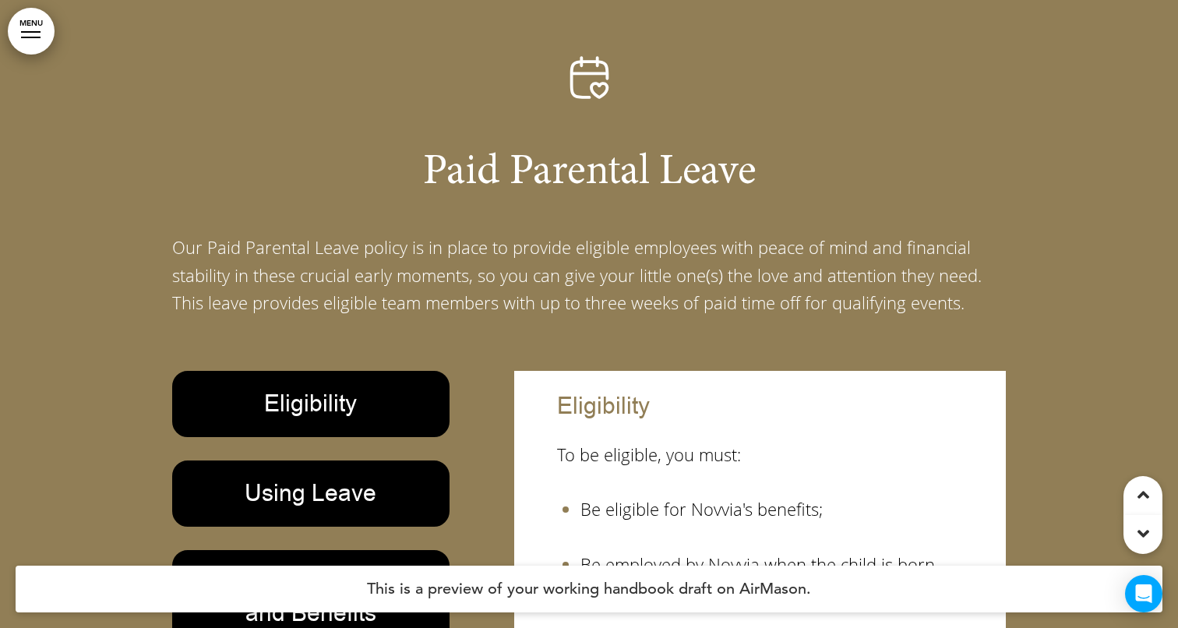
scroll to position [48349, 0]
